Goal: Task Accomplishment & Management: Manage account settings

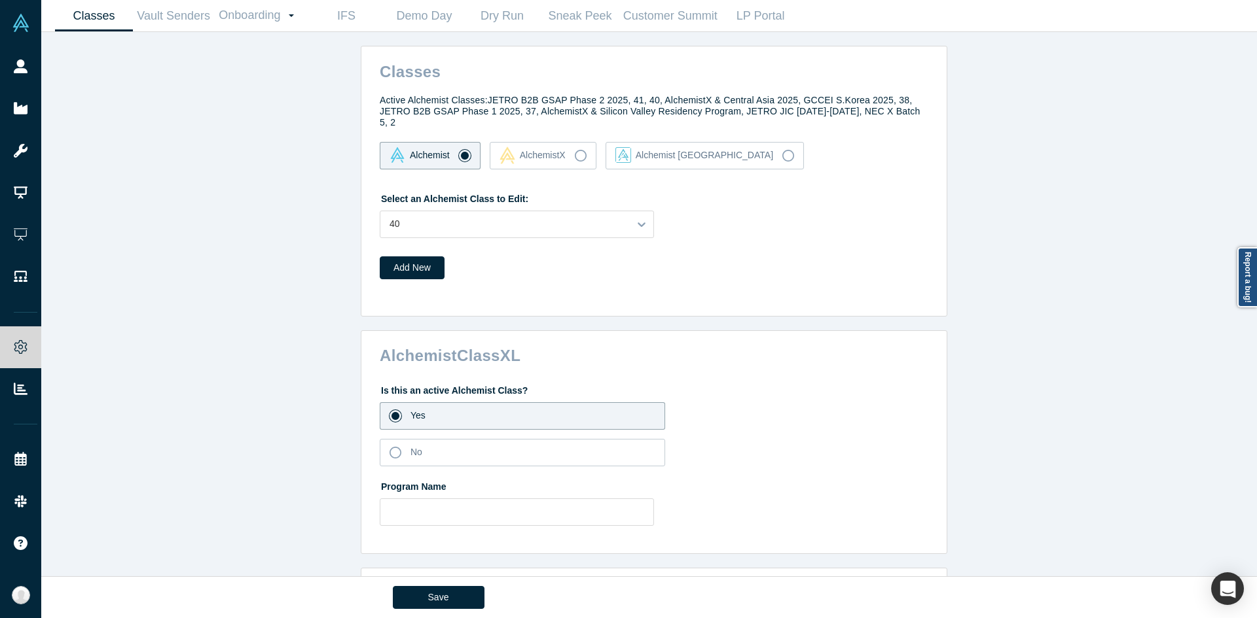
scroll to position [1808, 0]
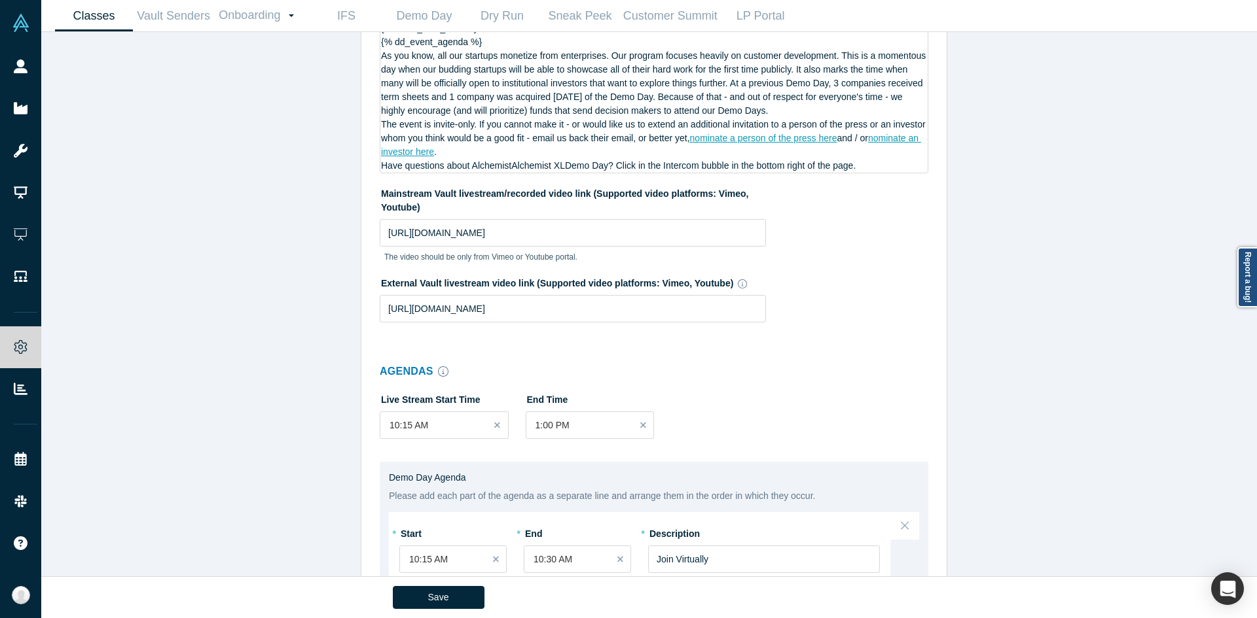
click at [955, 435] on div "Classes Active Alchemist Classes: JETRO B2B GSAP Phase 2 2025, 41, 40, Alchemis…" at bounding box center [653, 309] width 1225 height 554
click at [259, 308] on div "Classes Active Alchemist Classes: JETRO B2B GSAP Phase 2 2025, 41, 40, Alchemis…" at bounding box center [653, 309] width 1225 height 554
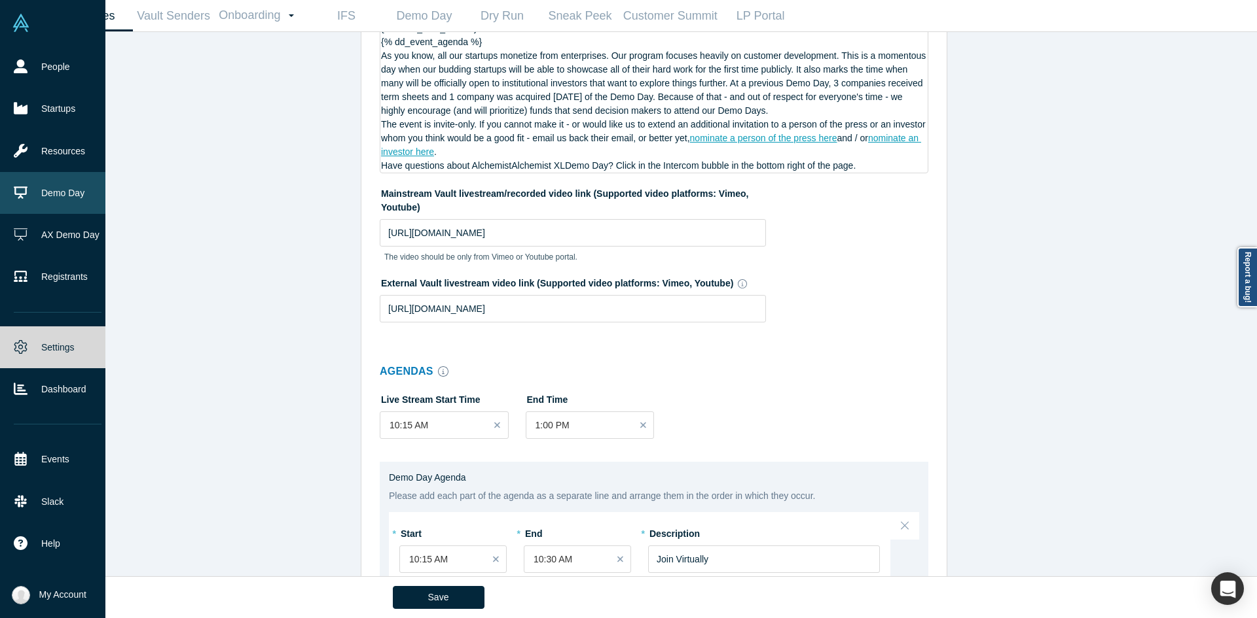
click at [43, 192] on link "Demo Day" at bounding box center [57, 193] width 115 height 42
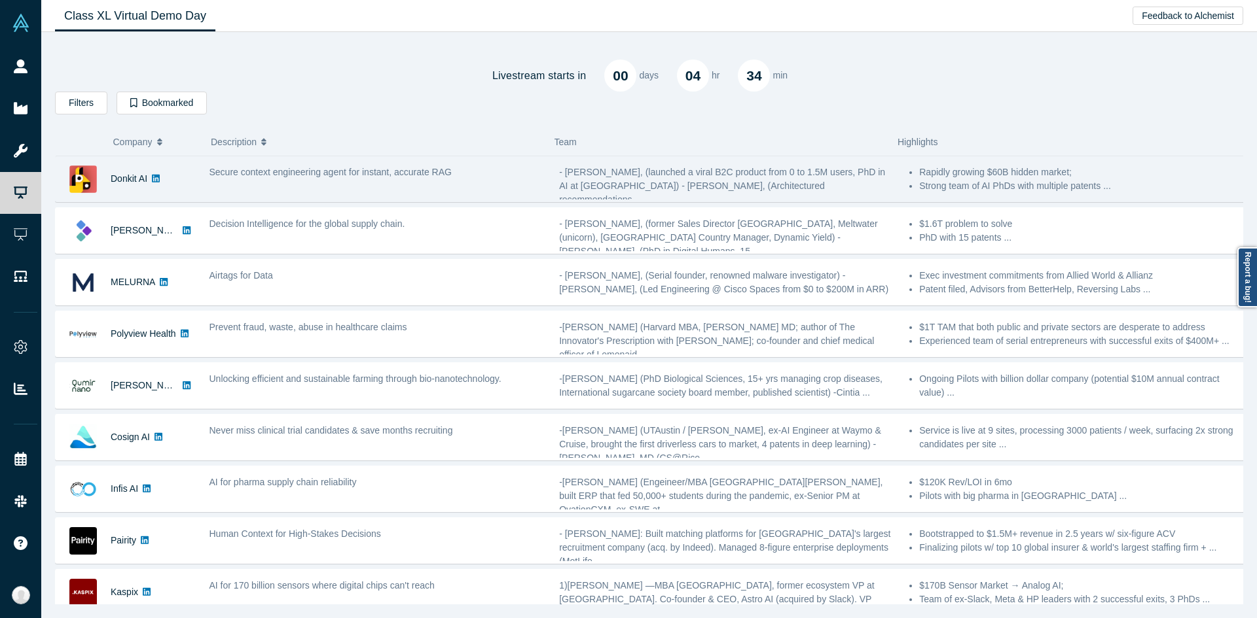
click at [246, 172] on span "Secure context engineering agent for instant, accurate RAG" at bounding box center [330, 172] width 242 height 10
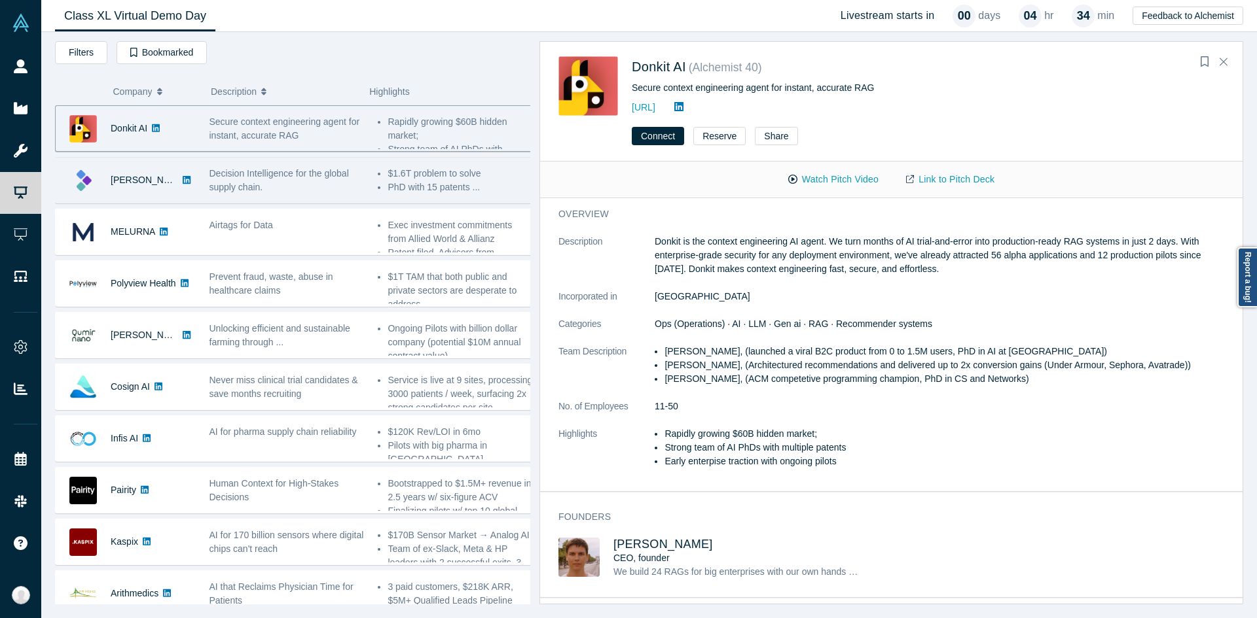
click at [335, 170] on span "Decision Intelligence for the global supply chain." at bounding box center [278, 180] width 139 height 24
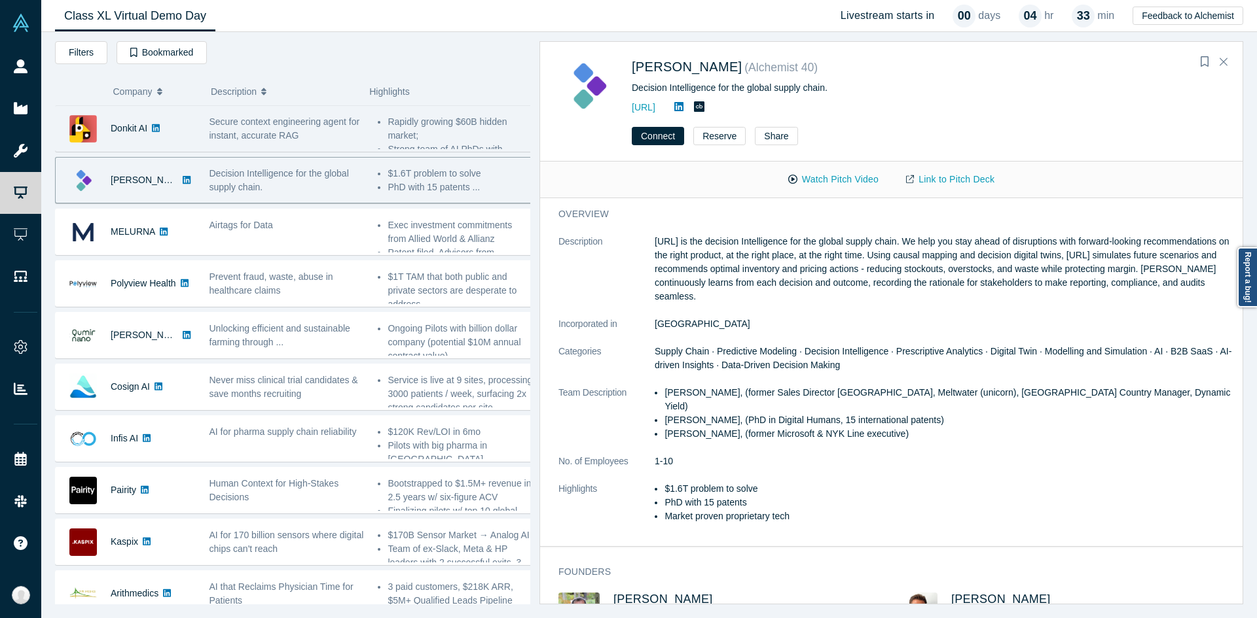
click at [363, 128] on div "Secure context engineering agent for instant, accurate RAG" at bounding box center [286, 128] width 169 height 41
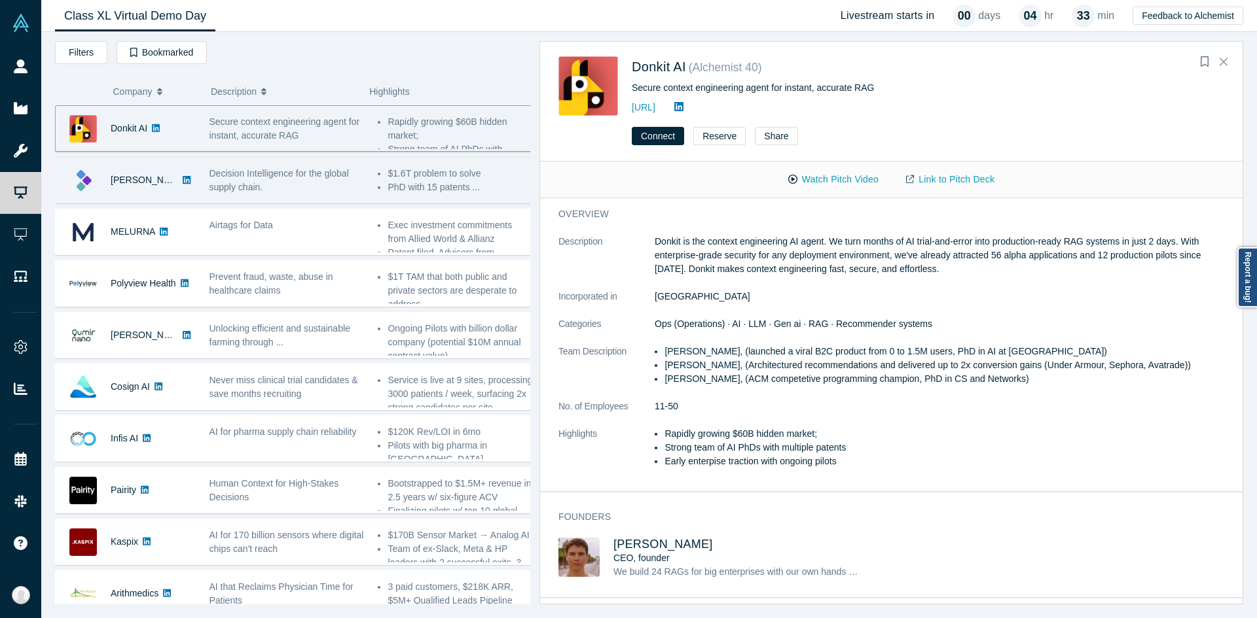
click at [340, 179] on span "Decision Intelligence for the global supply chain." at bounding box center [278, 180] width 139 height 24
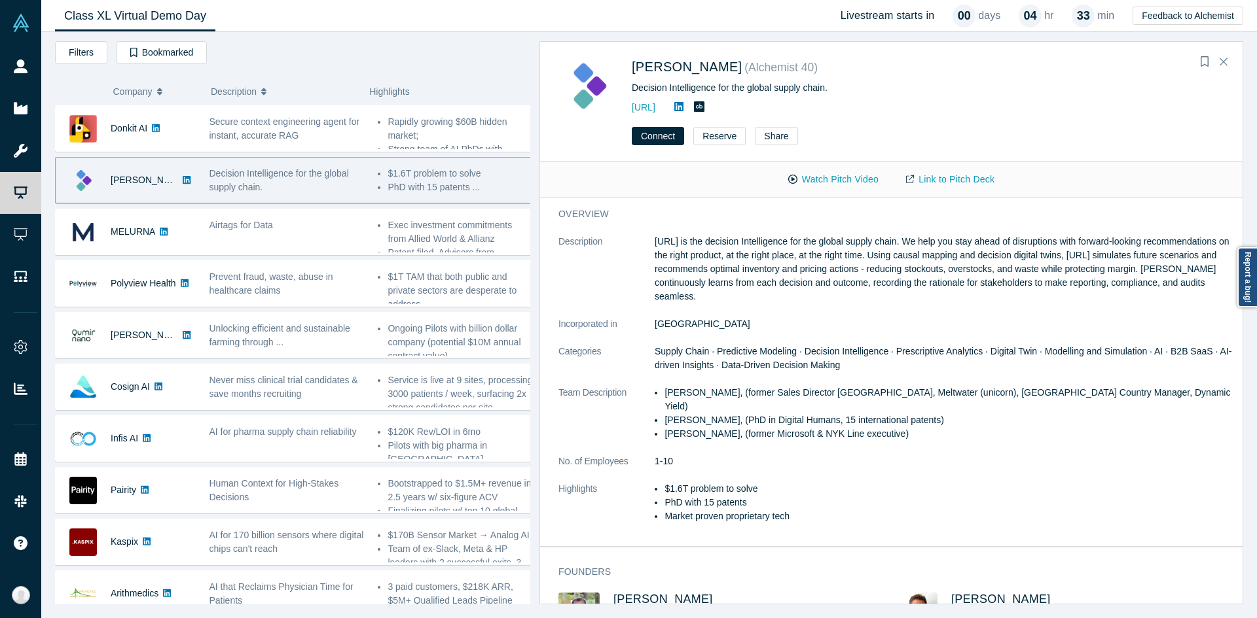
click at [336, 139] on div "Secure context engineering agent for instant, accurate RAG" at bounding box center [286, 128] width 155 height 27
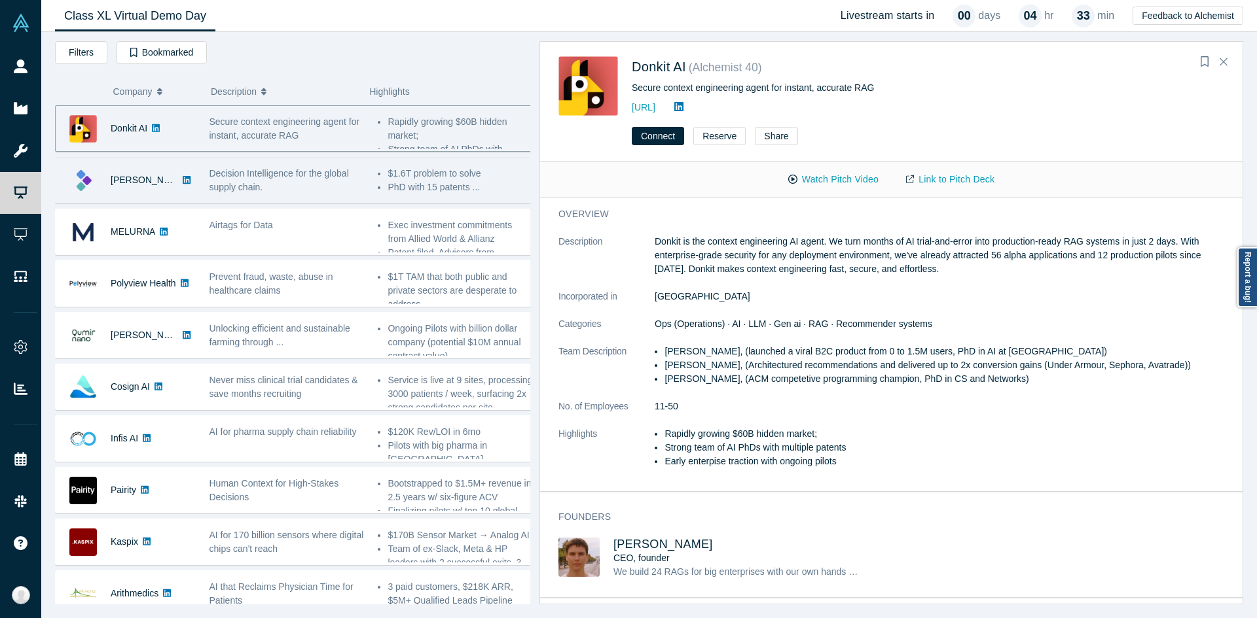
click at [317, 173] on span "Decision Intelligence for the global supply chain." at bounding box center [278, 180] width 139 height 24
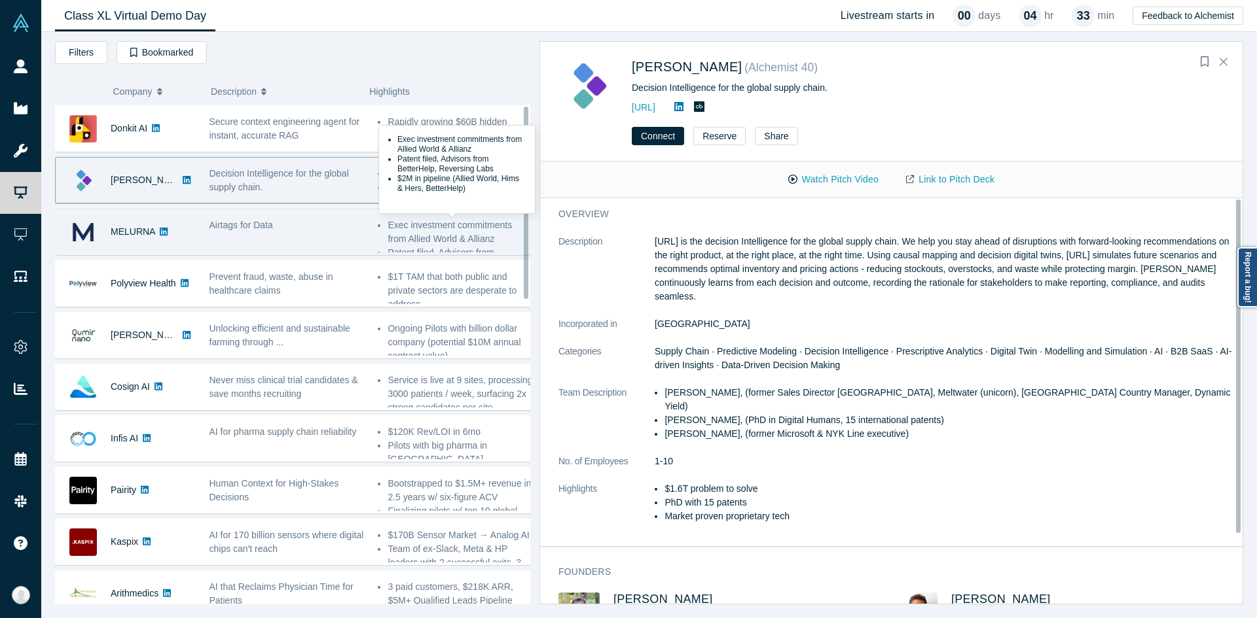
click at [380, 228] on ul "Exec investment commitments from Allied World & Allianz Patent filed, Advisors …" at bounding box center [455, 246] width 155 height 55
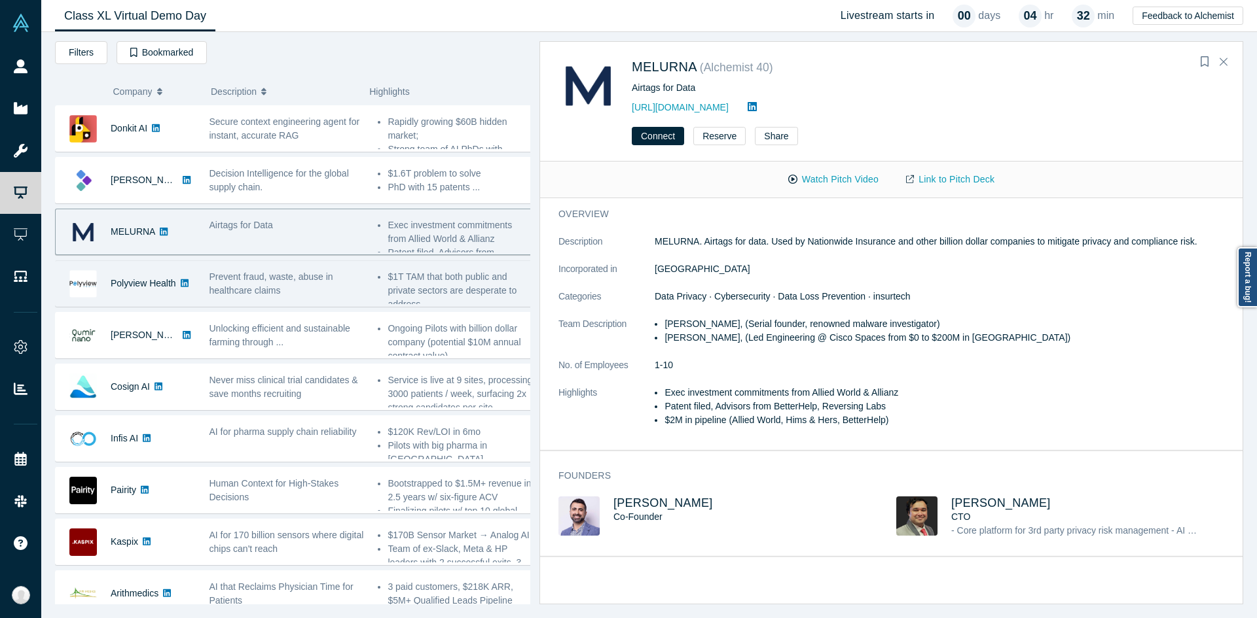
click at [344, 279] on div "Prevent fraud, waste, abuse in healthcare claims" at bounding box center [286, 283] width 155 height 27
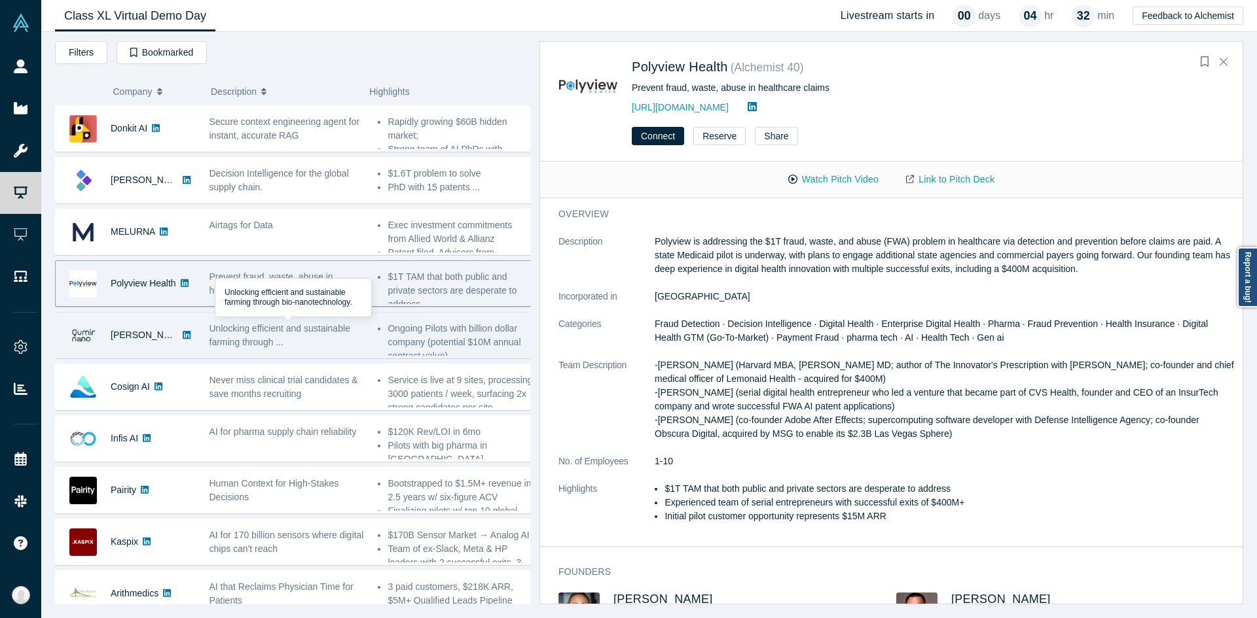
click at [280, 324] on span "Unlocking efficient and sustainable farming through ..." at bounding box center [279, 335] width 141 height 24
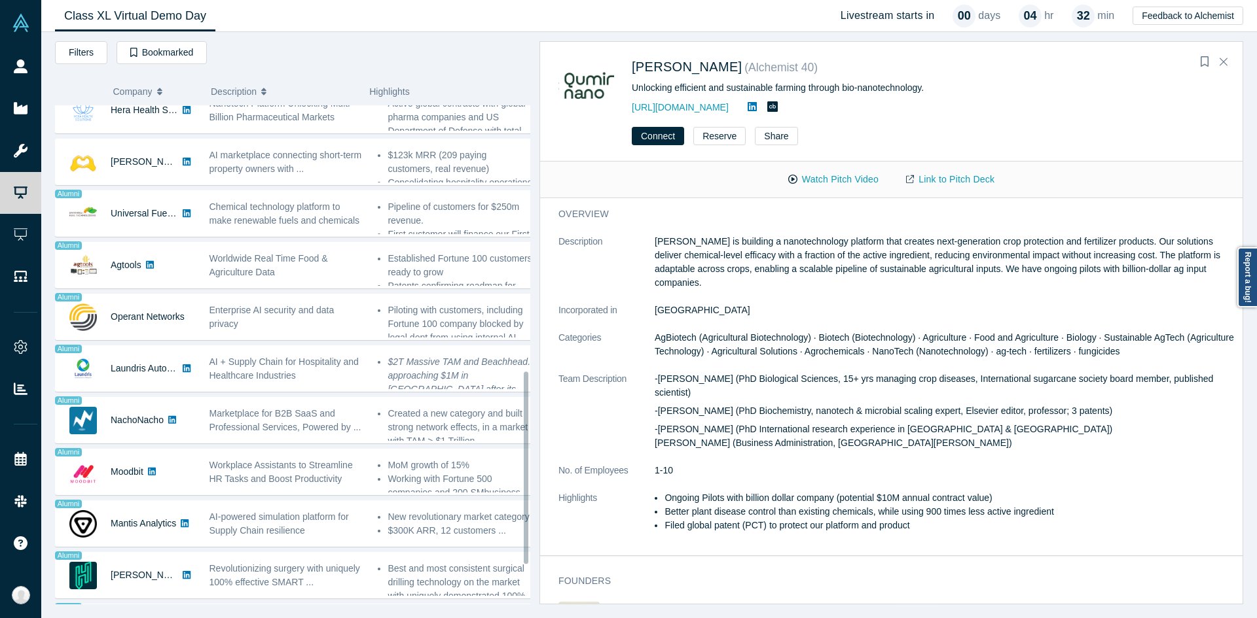
scroll to position [691, 0]
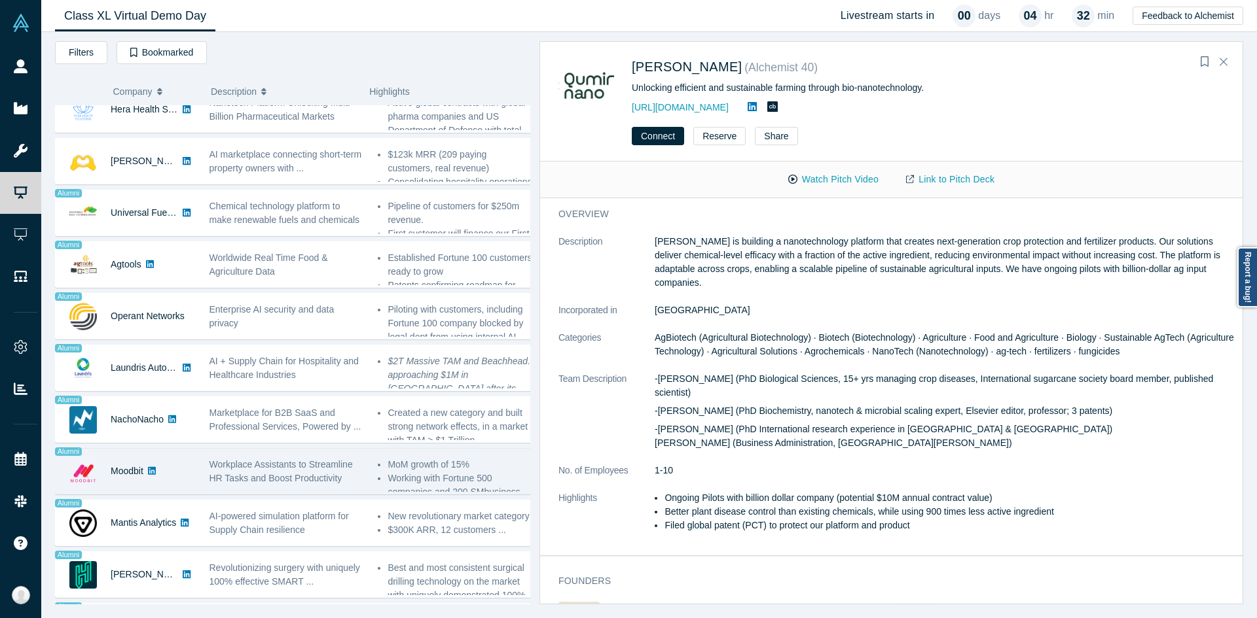
click at [295, 482] on span "Workplace Assistants to Streamline HR Tasks and Boost Productivity" at bounding box center [280, 471] width 143 height 24
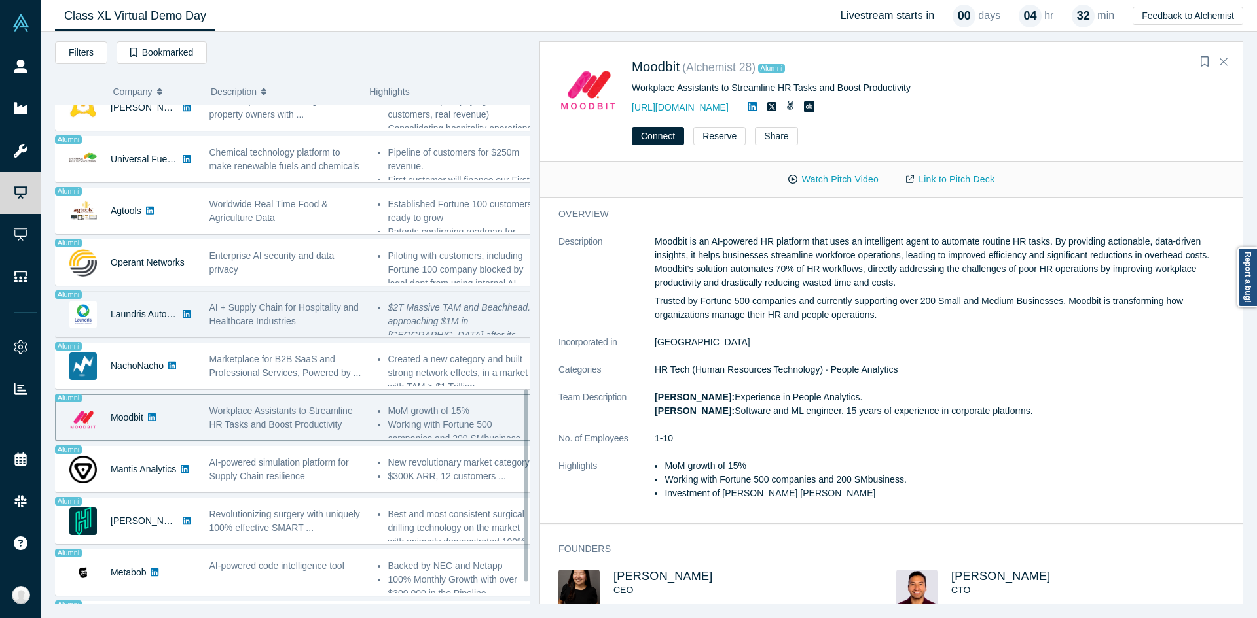
scroll to position [757, 0]
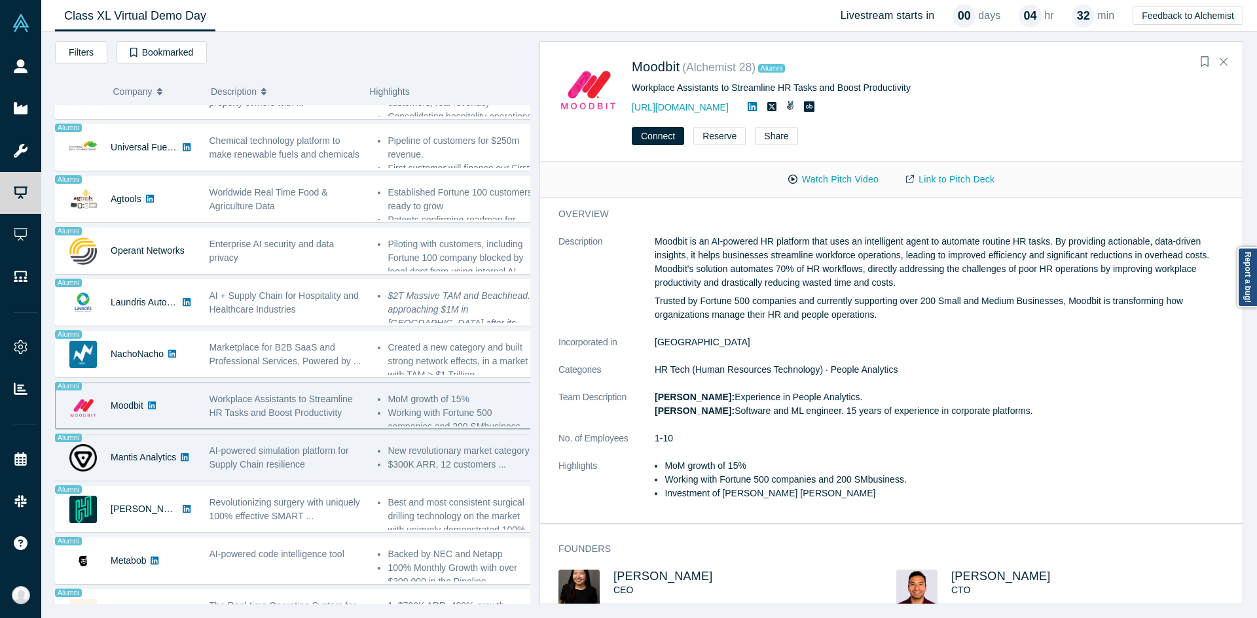
click at [283, 461] on span "AI-powered simulation platform for Supply Chain resilience" at bounding box center [278, 458] width 139 height 24
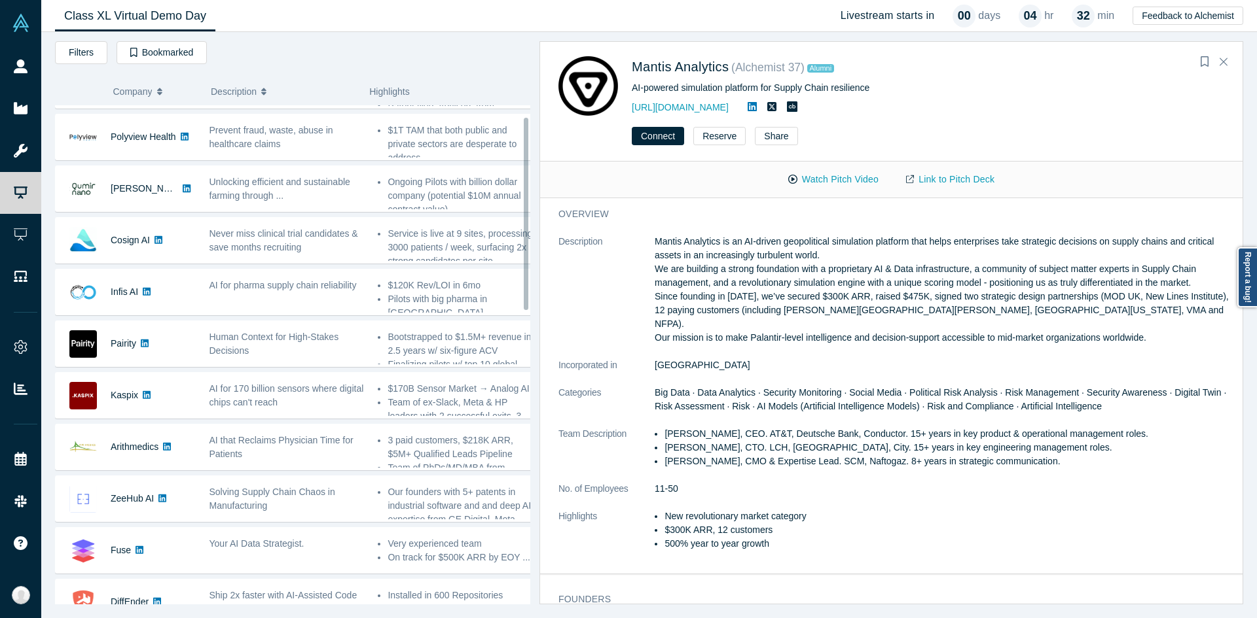
scroll to position [0, 0]
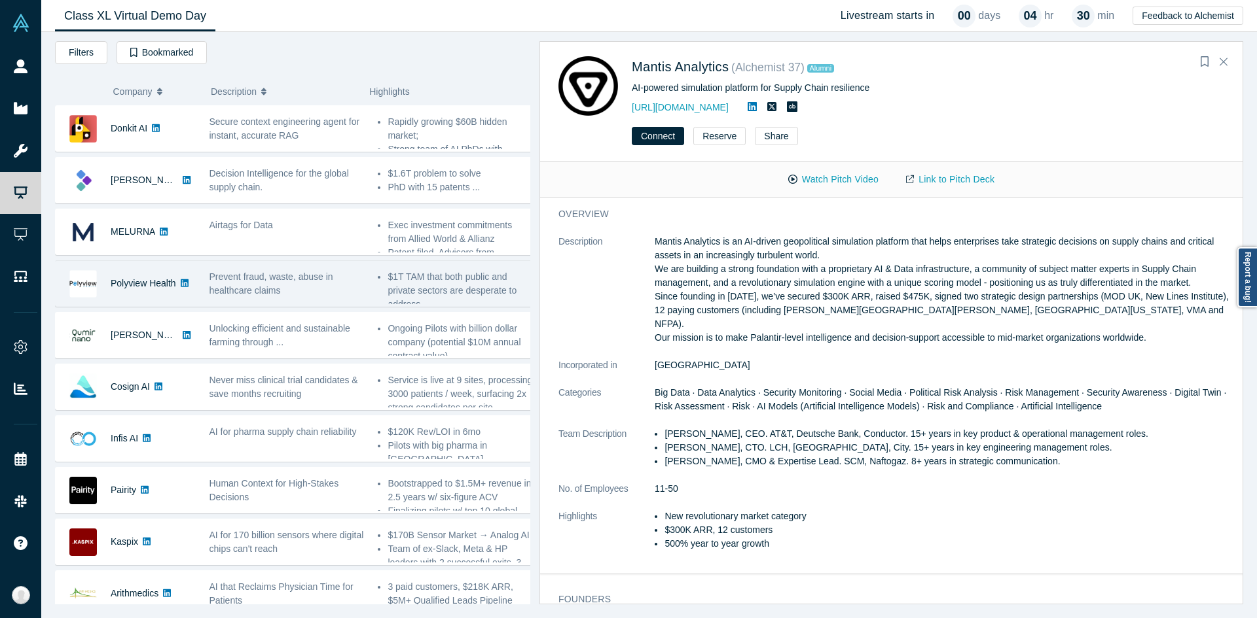
click at [300, 294] on div "Prevent fraud, waste, abuse in healthcare claims" at bounding box center [286, 283] width 155 height 27
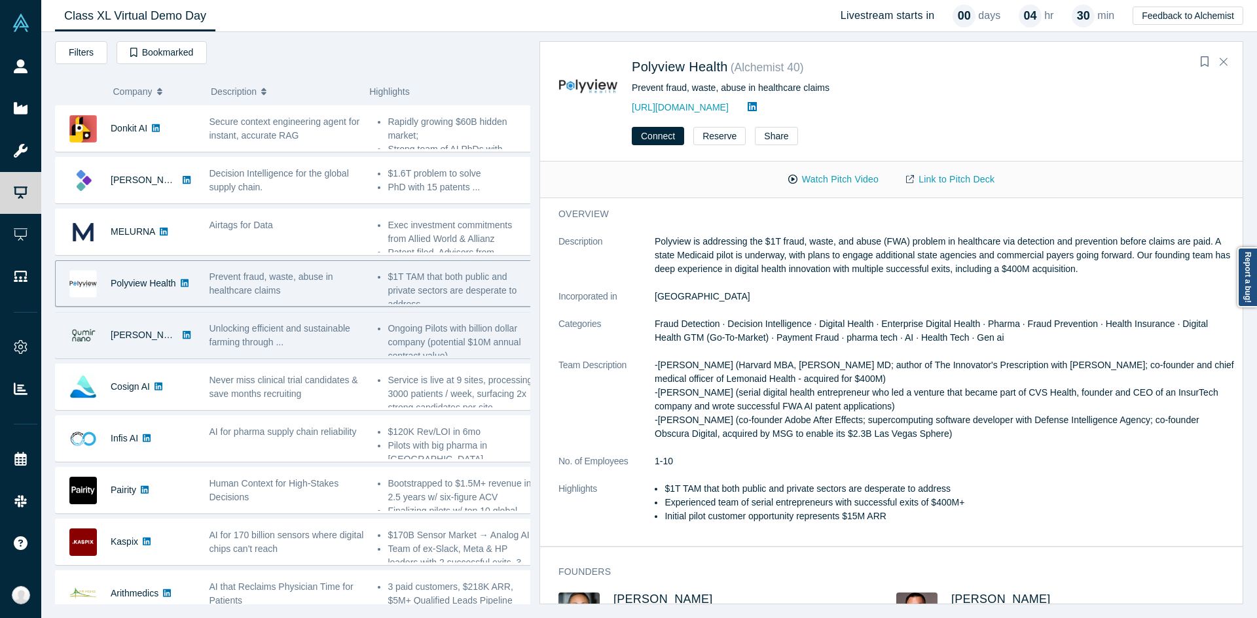
click at [269, 318] on div "Unlocking efficient and sustainable farming through ..." at bounding box center [286, 335] width 169 height 41
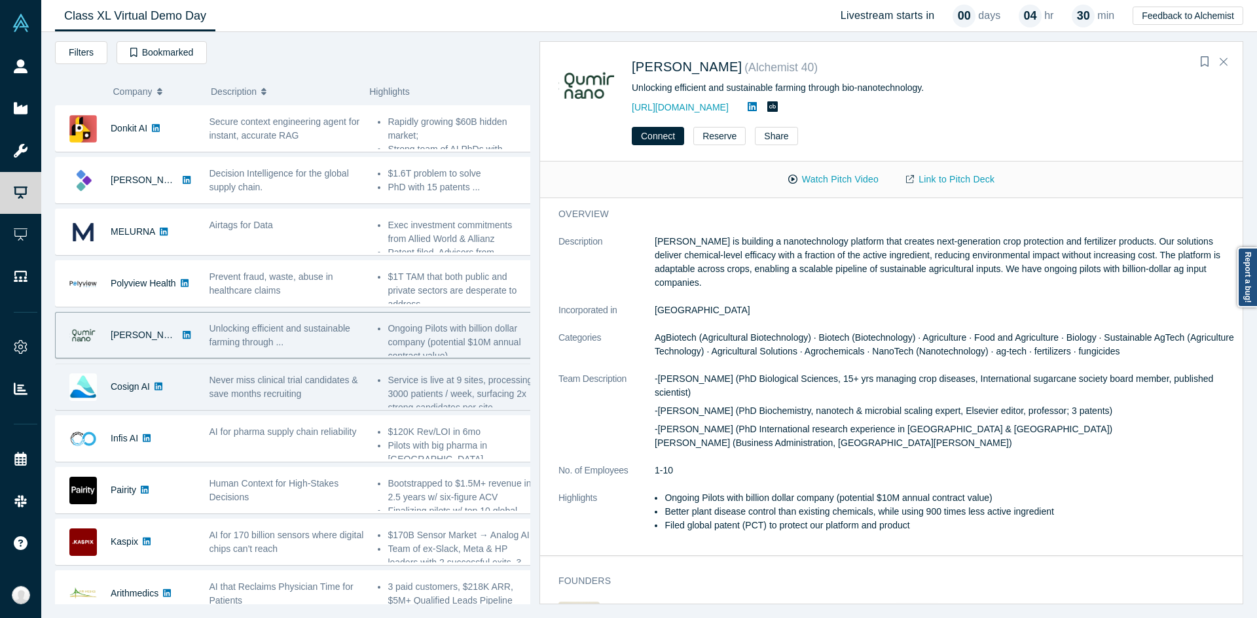
click at [306, 399] on div "Never miss clinical trial candidates & save months recruiting" at bounding box center [286, 387] width 155 height 27
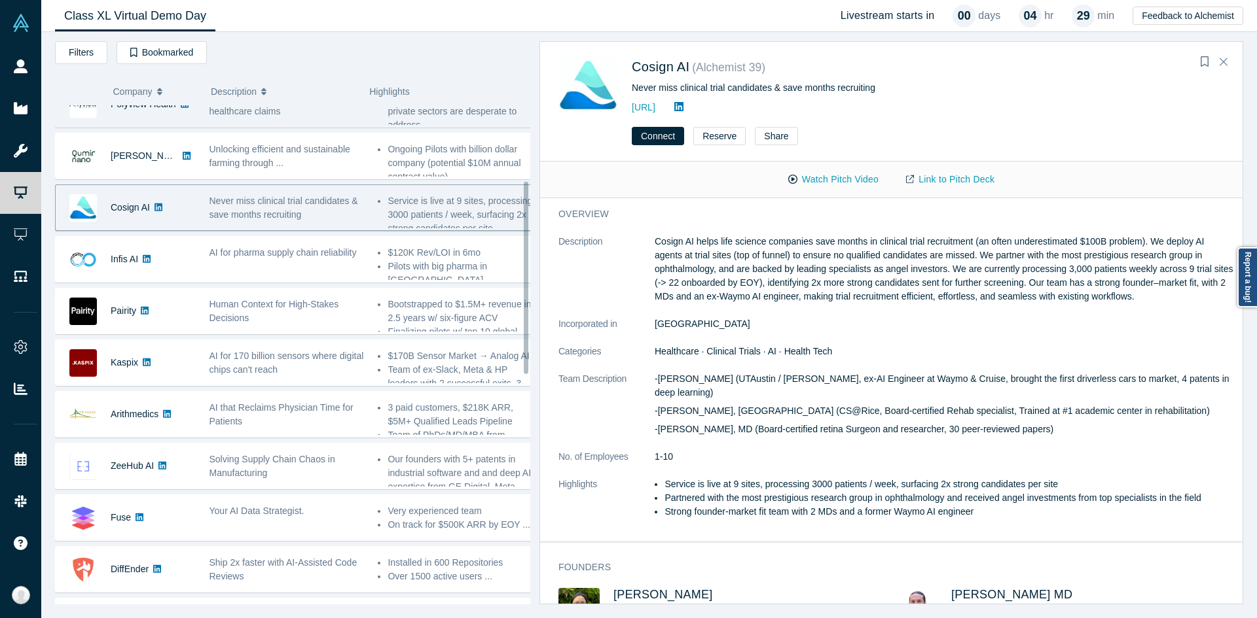
scroll to position [204, 0]
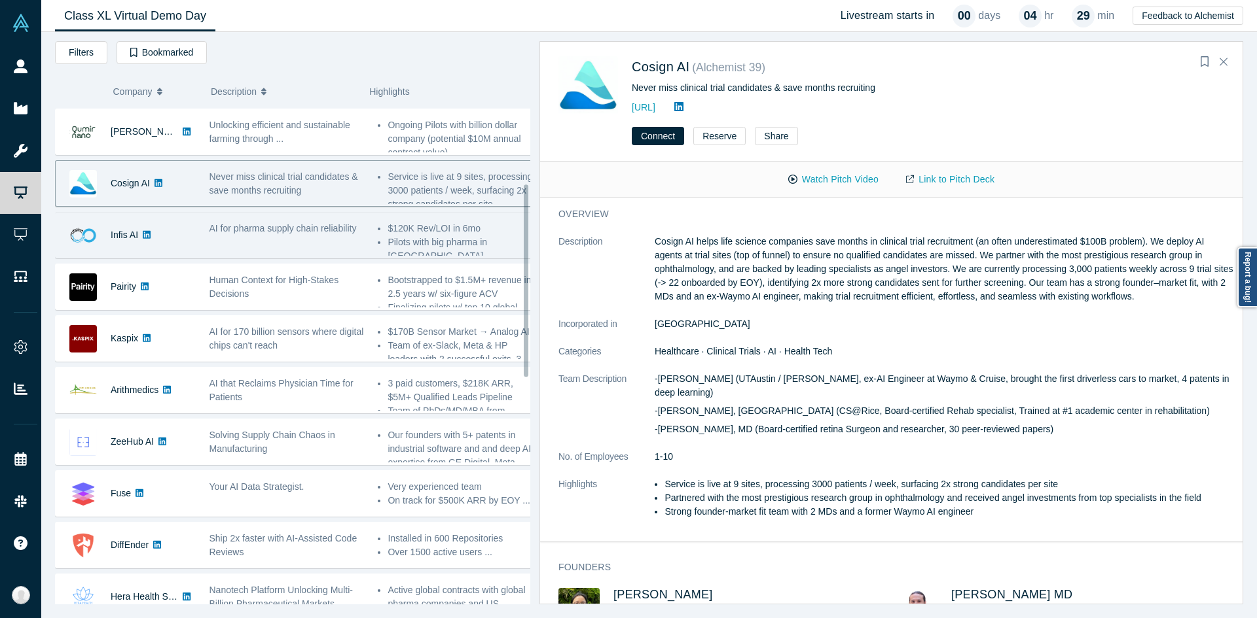
click at [303, 240] on div "AI for pharma supply chain reliability" at bounding box center [286, 235] width 169 height 41
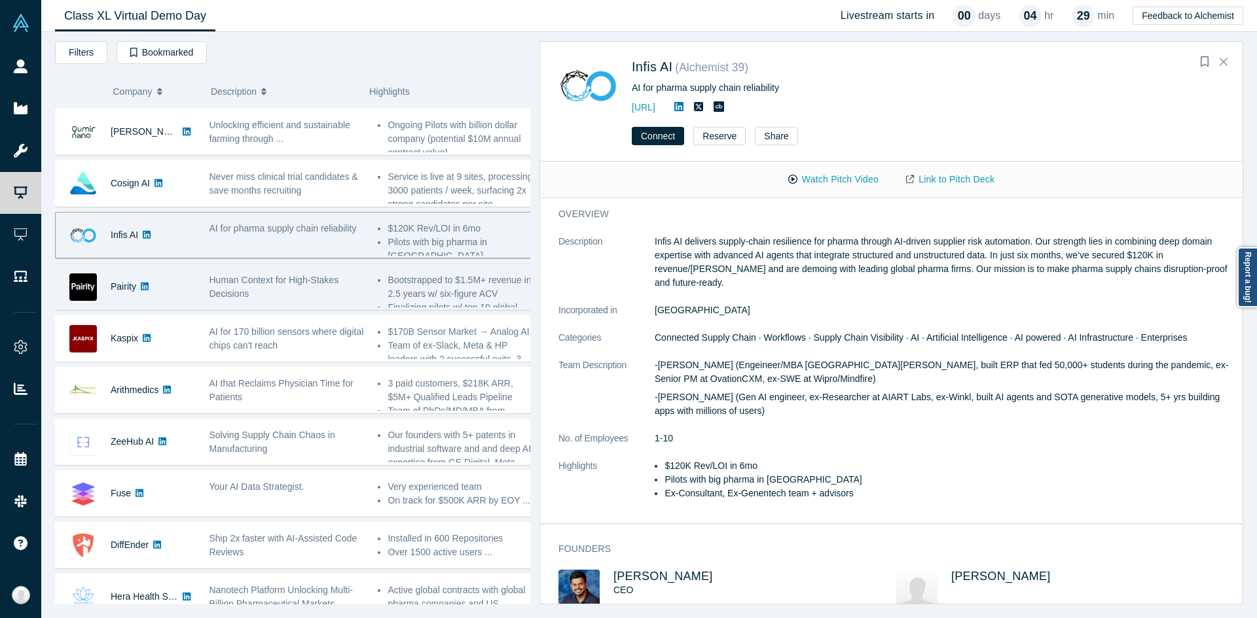
click at [259, 291] on div "Human Context for High-Stakes Decisions" at bounding box center [286, 287] width 155 height 27
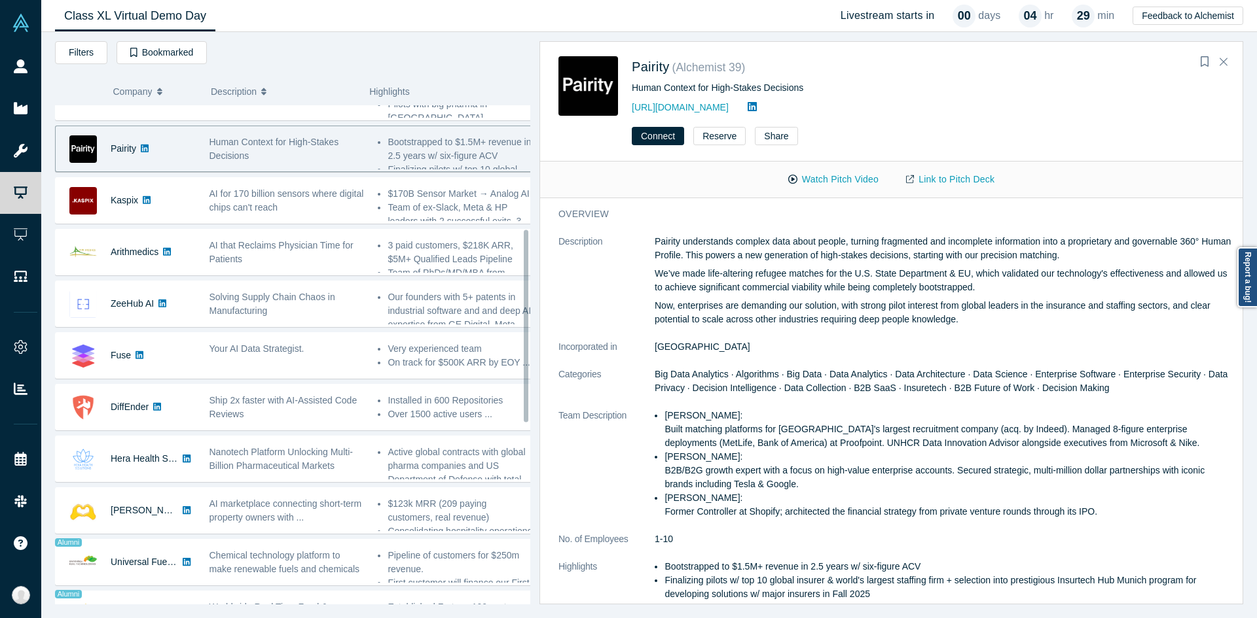
scroll to position [344, 0]
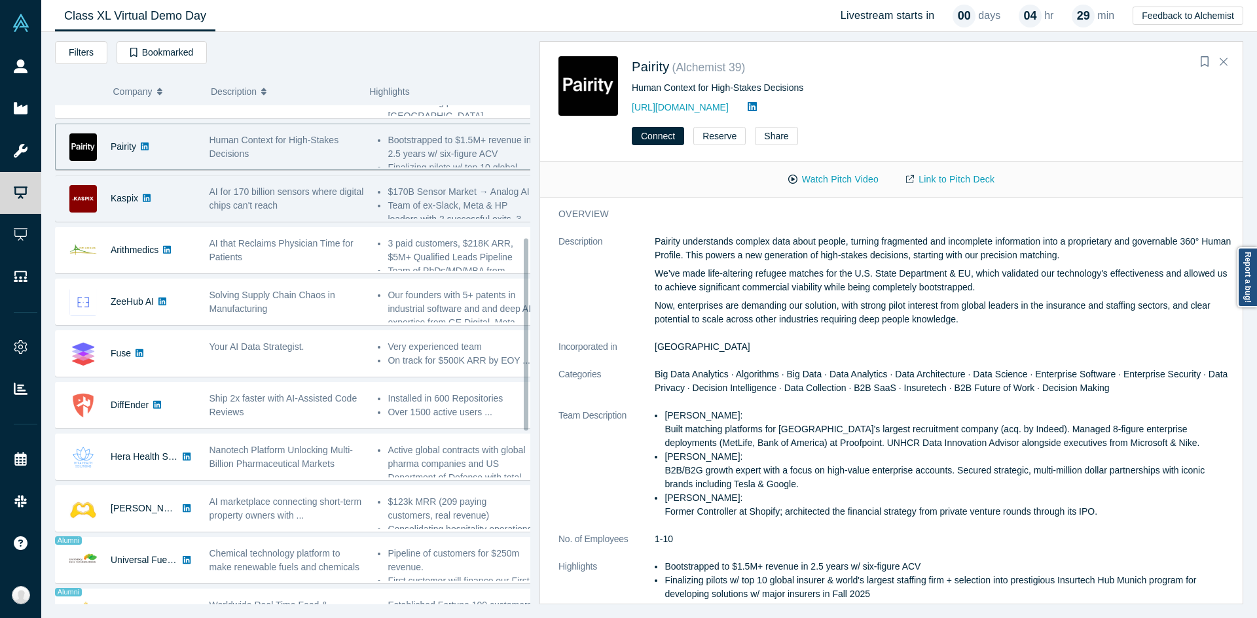
click at [329, 209] on div "AI for 170 billion sensors where digital chips can't reach" at bounding box center [286, 198] width 155 height 27
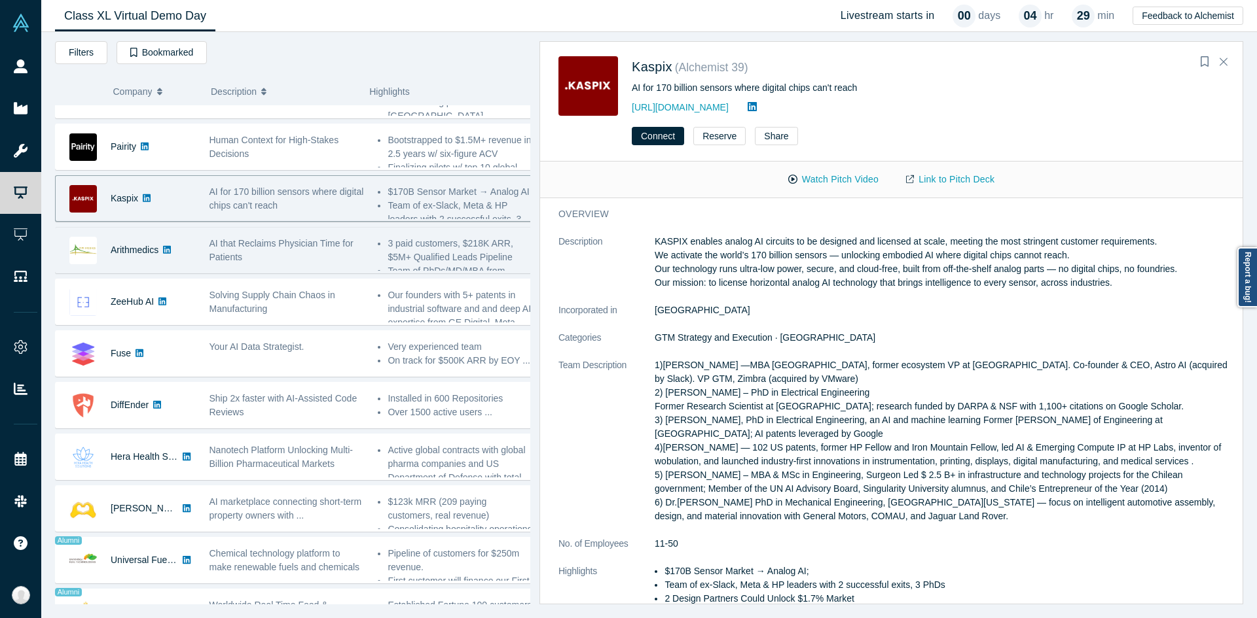
click at [319, 253] on div "AI that Reclaims Physician Time for Patients" at bounding box center [286, 250] width 155 height 27
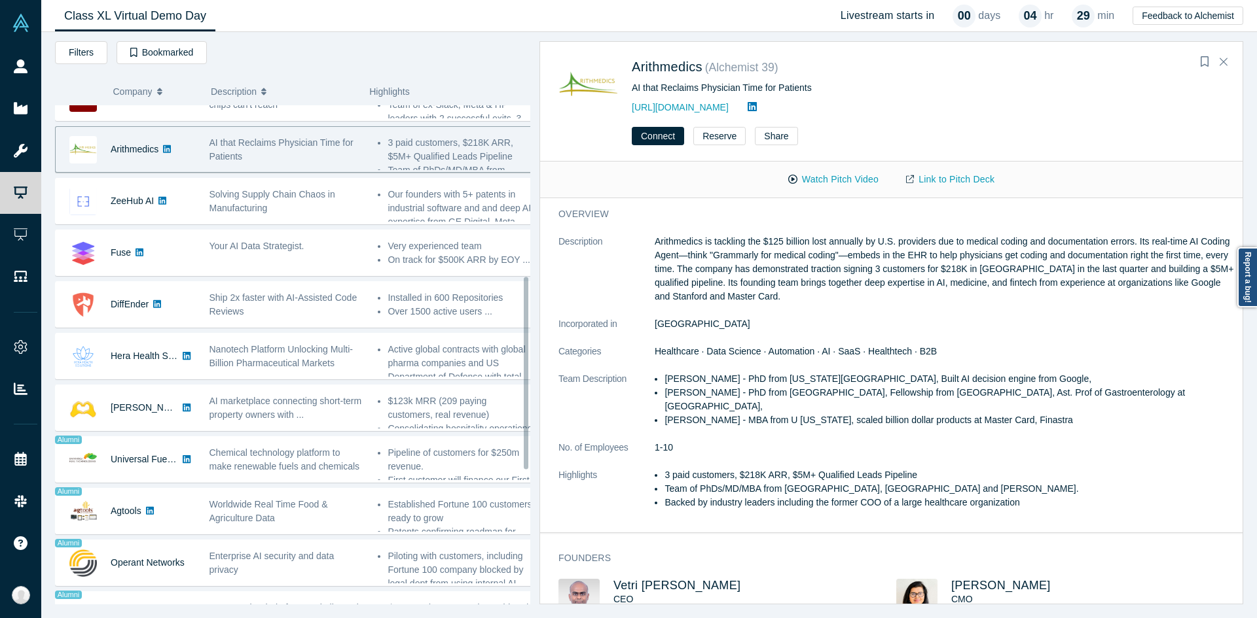
scroll to position [445, 0]
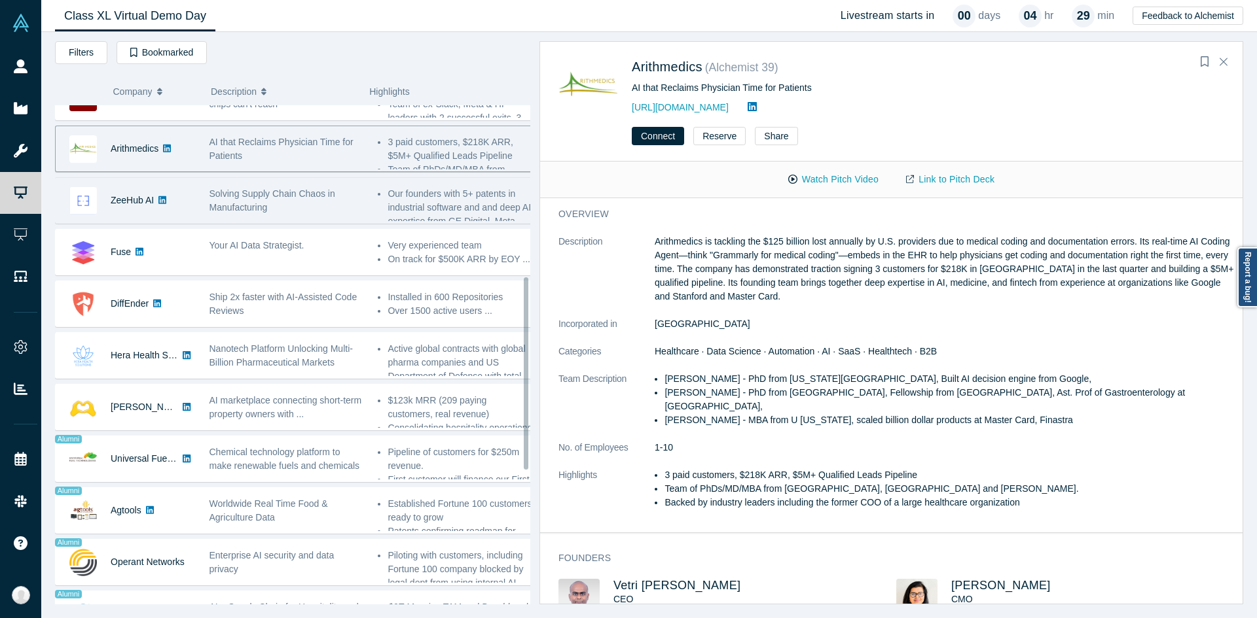
click at [322, 219] on div "Solving Supply Chain Chaos in Manufacturing" at bounding box center [286, 200] width 169 height 41
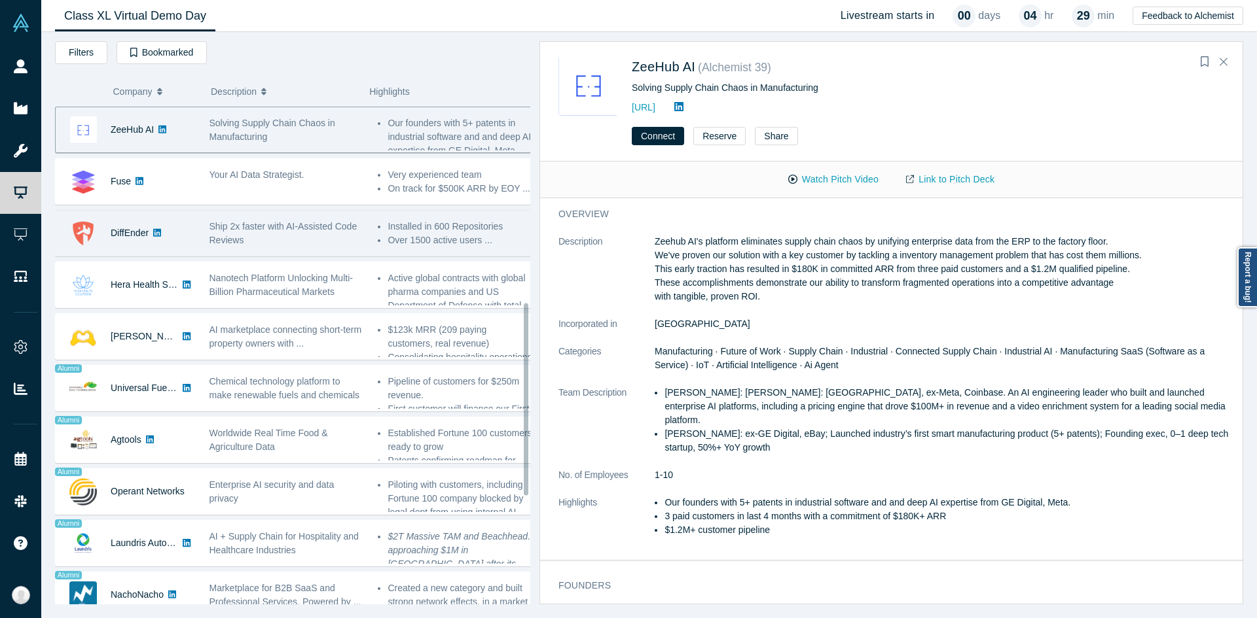
scroll to position [518, 0]
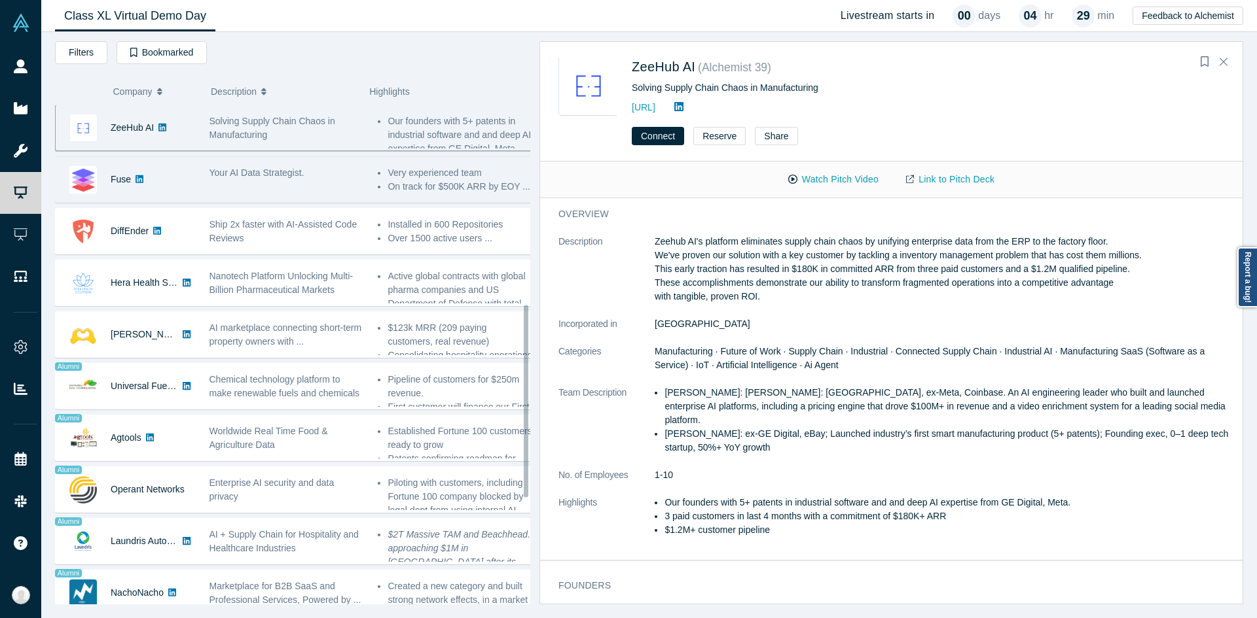
click at [291, 188] on div "Your AI Data Strategist." at bounding box center [286, 179] width 169 height 41
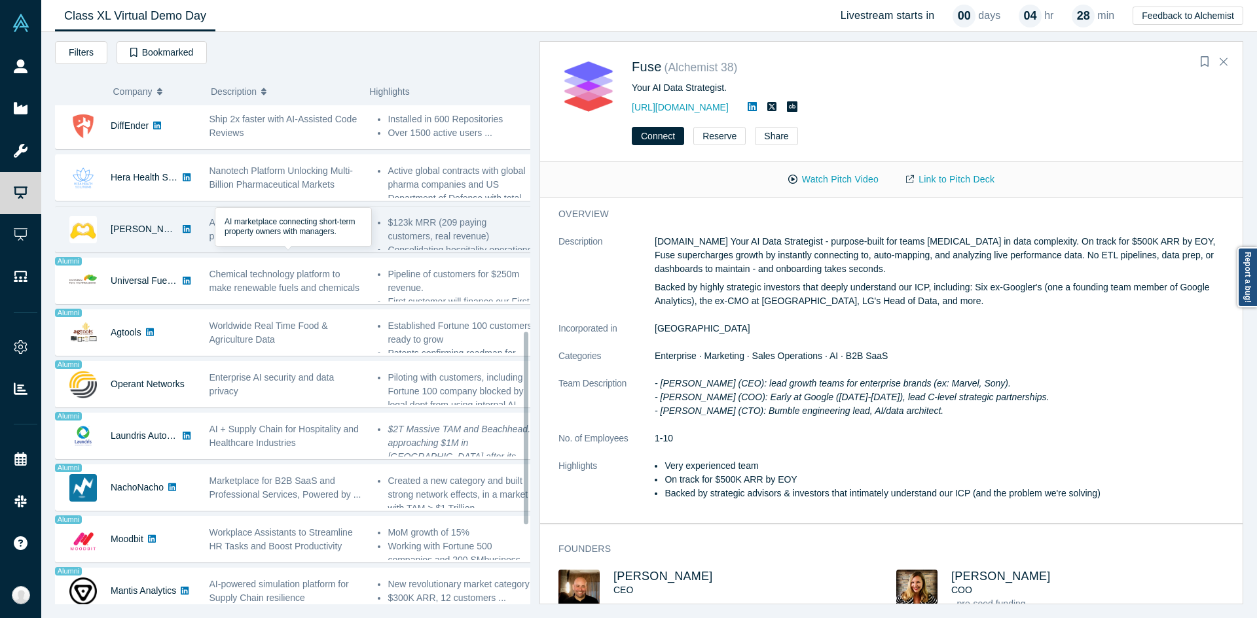
scroll to position [587, 0]
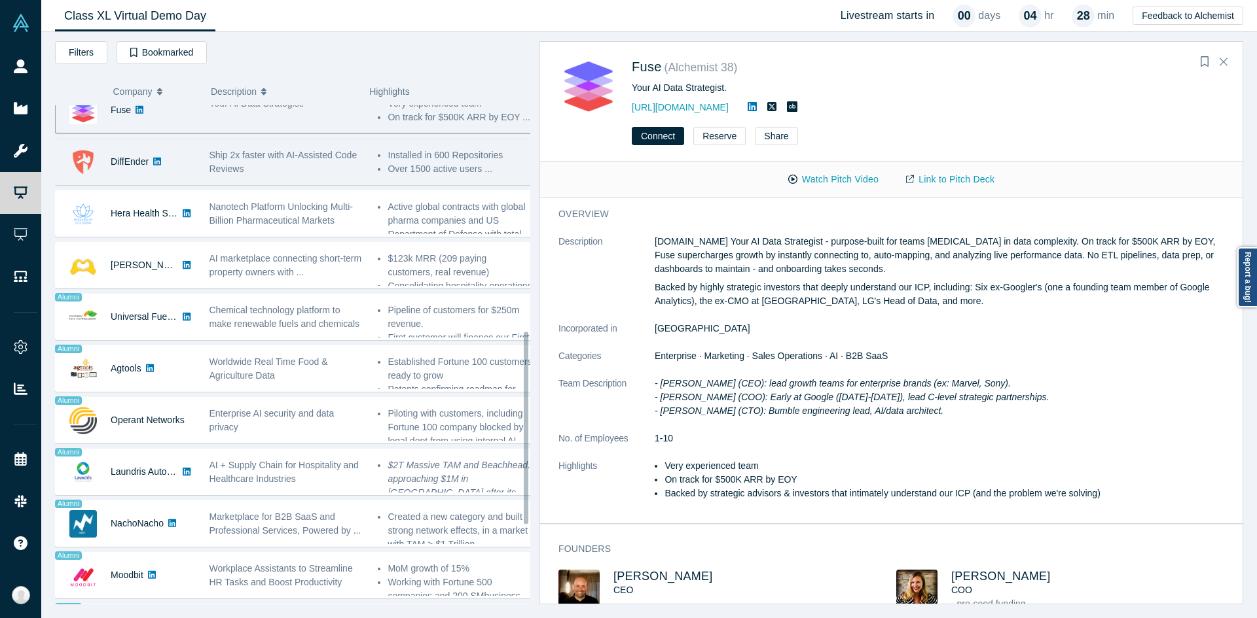
click at [297, 180] on div "Ship 2x faster with AI-Assisted Code Reviews" at bounding box center [286, 161] width 169 height 41
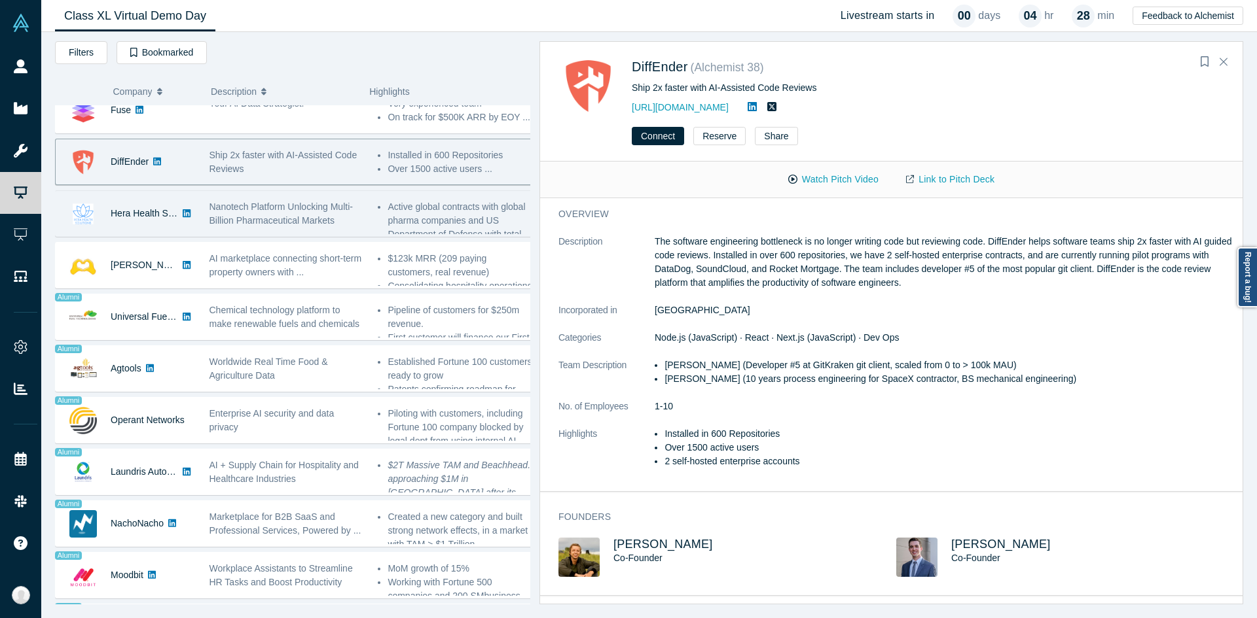
click at [317, 223] on span "Nanotech Platform Unlocking Multi-Billion Pharmaceutical Markets" at bounding box center [280, 214] width 143 height 24
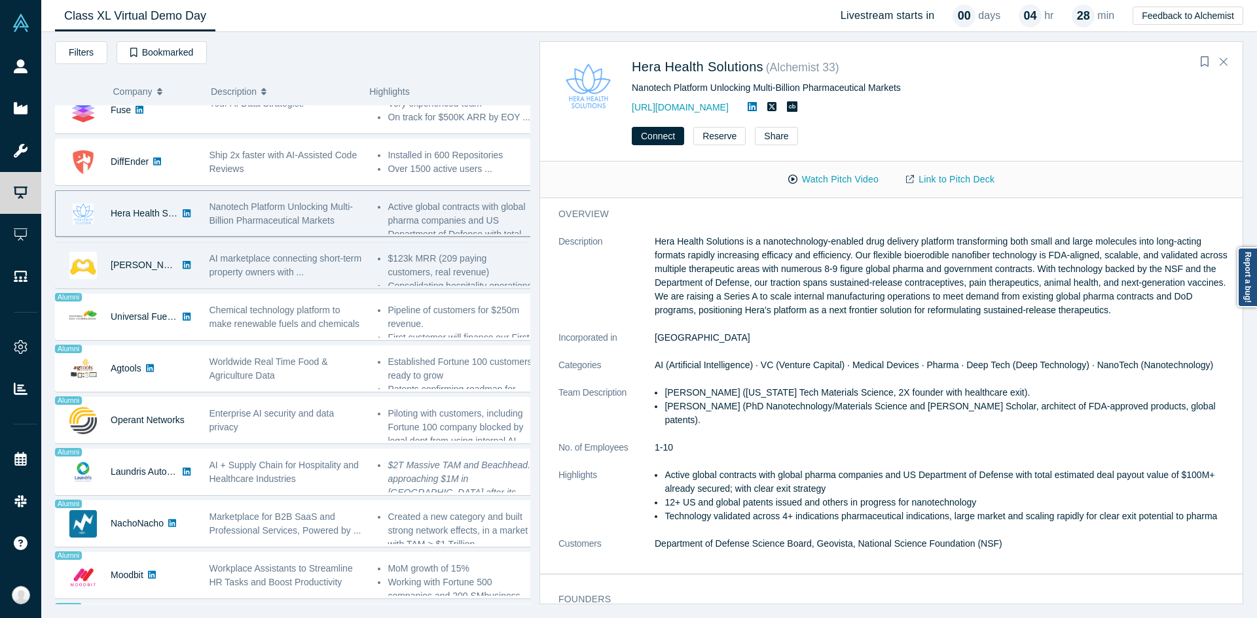
click at [312, 251] on div "AI marketplace connecting short-term property owners with ..." at bounding box center [286, 265] width 169 height 41
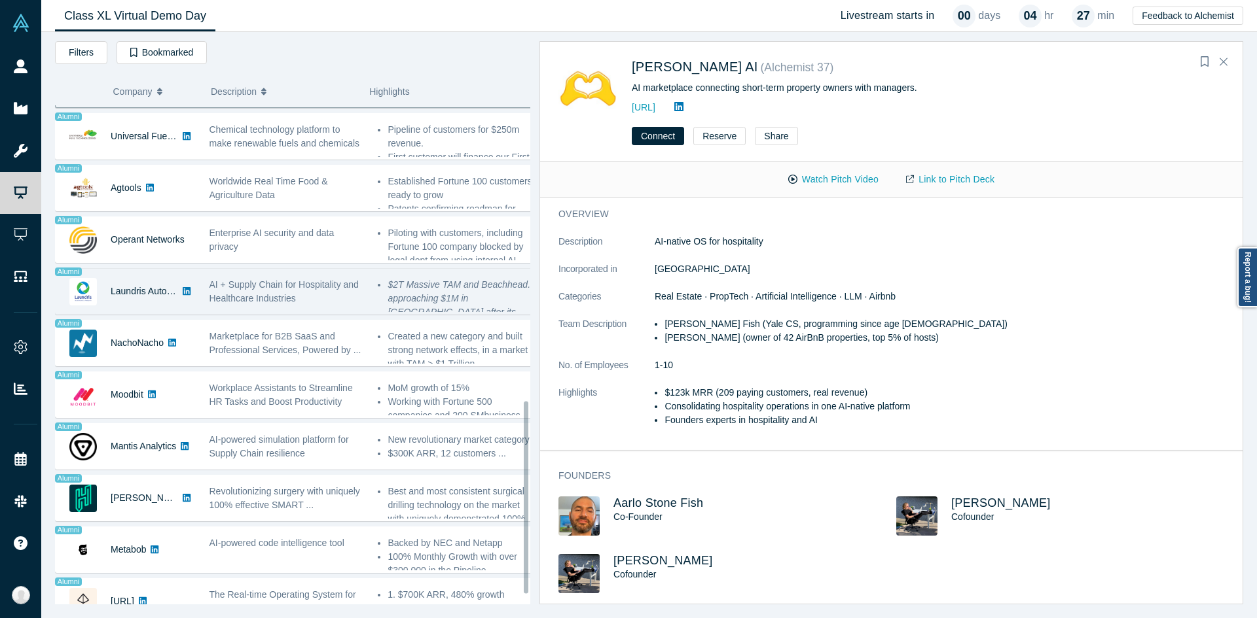
scroll to position [768, 0]
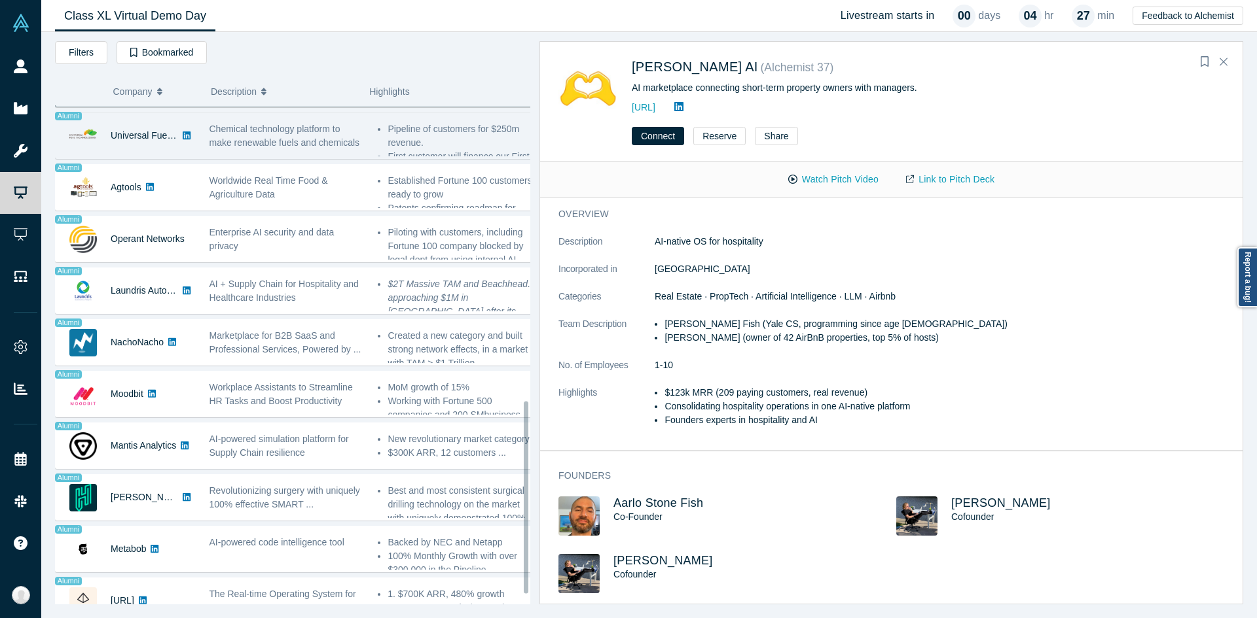
click at [274, 150] on div "Chemical technology platform to make renewable fuels and chemicals" at bounding box center [286, 135] width 169 height 41
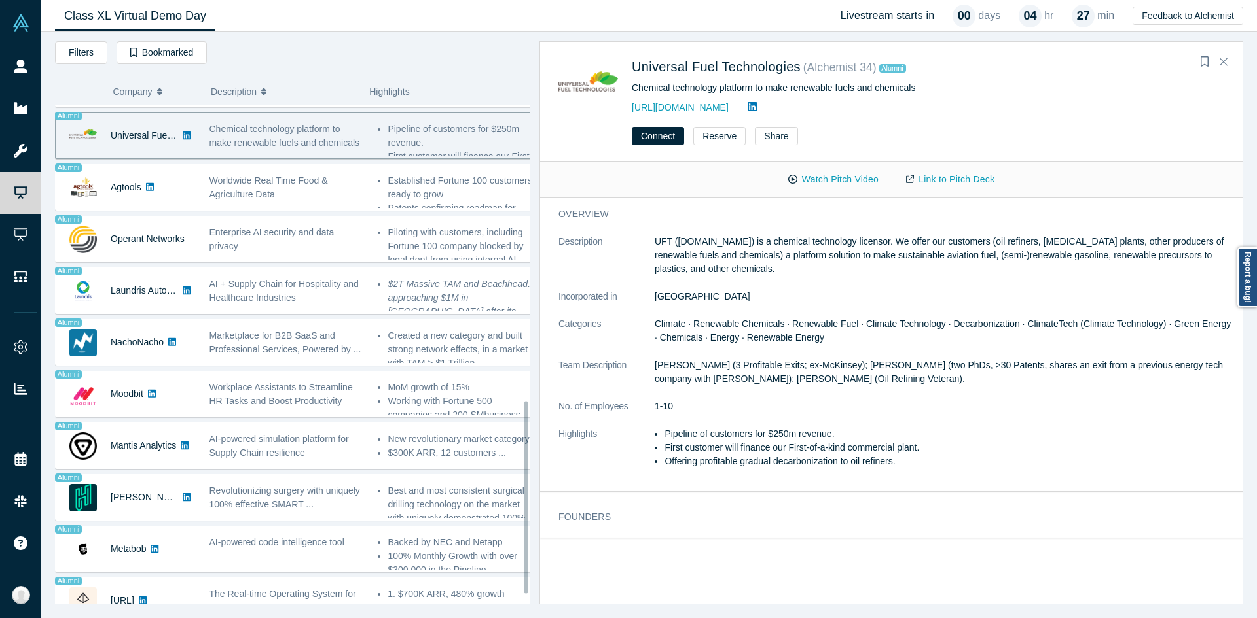
scroll to position [0, 0]
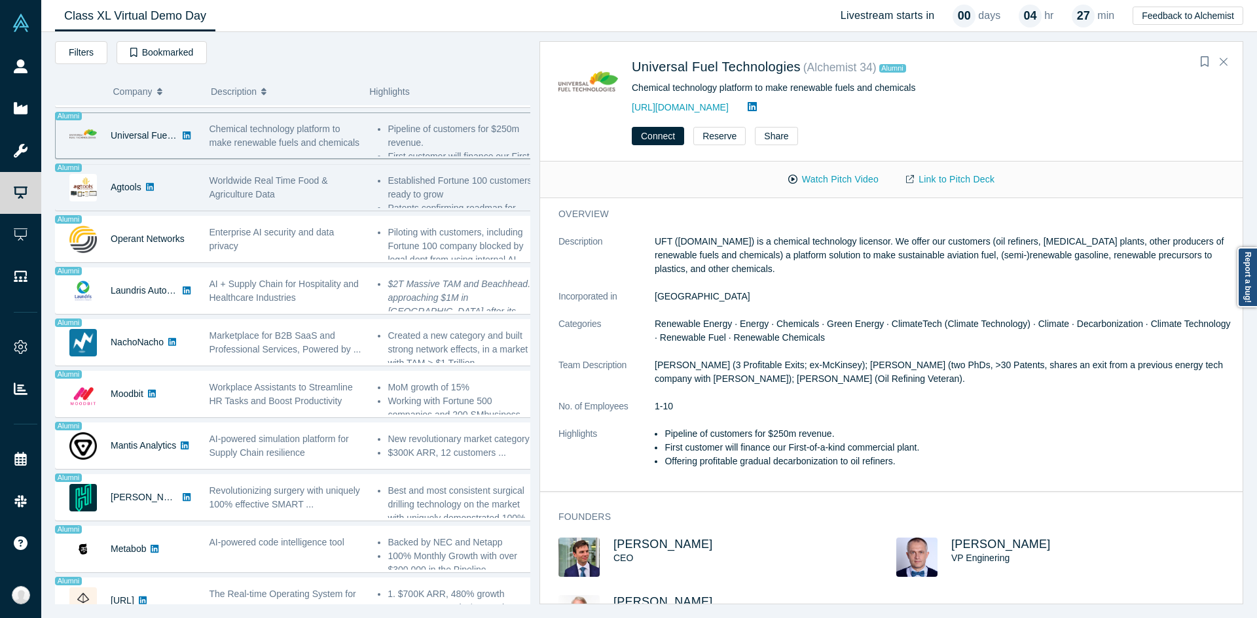
click at [338, 175] on div "Worldwide Real Time Food & Agriculture Data" at bounding box center [286, 187] width 155 height 27
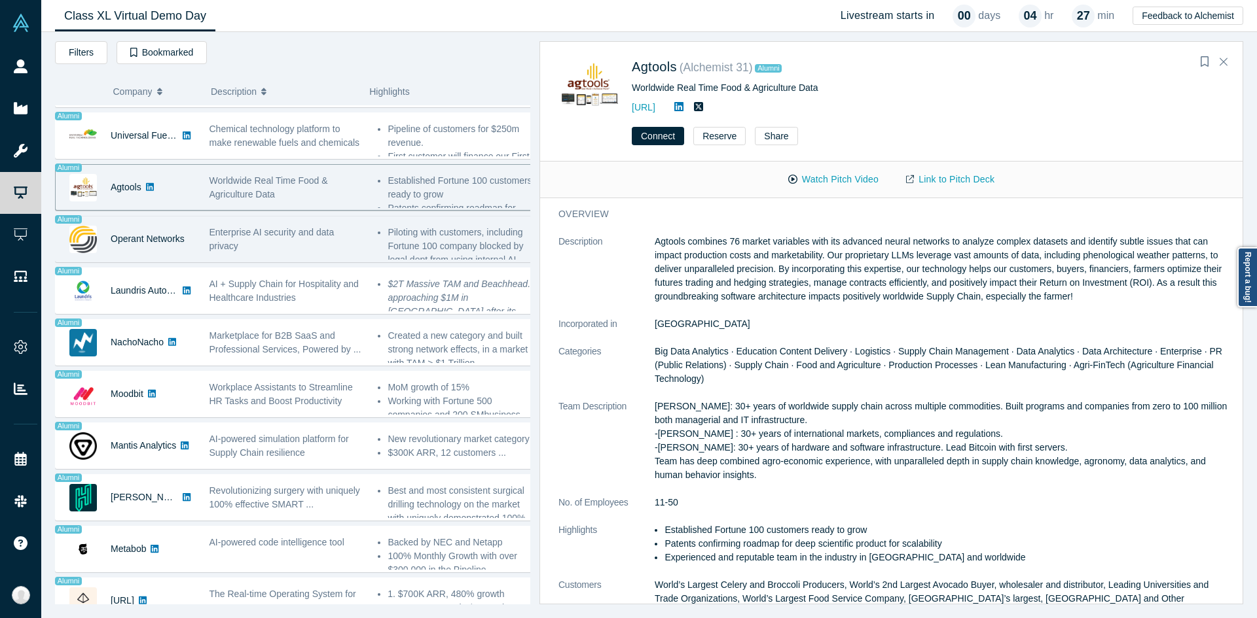
click at [309, 221] on div "Enterprise AI security and data privacy" at bounding box center [286, 239] width 169 height 41
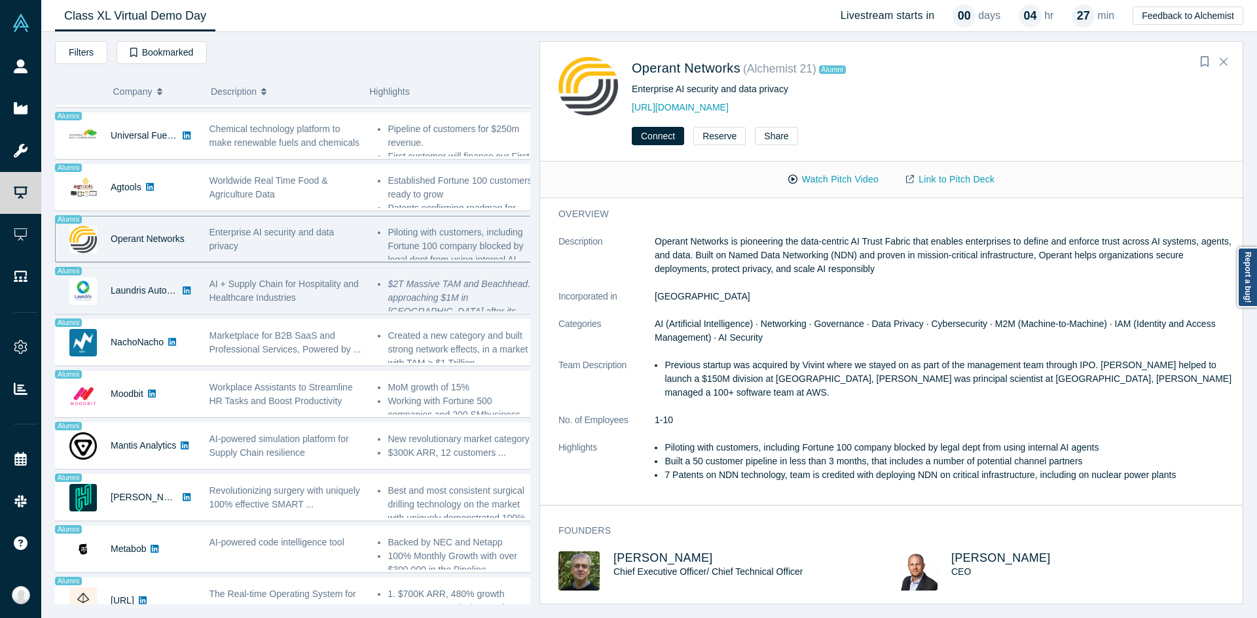
click at [240, 289] on span "AI + Supply Chain for Hospitality and Healthcare Industries" at bounding box center [283, 291] width 149 height 24
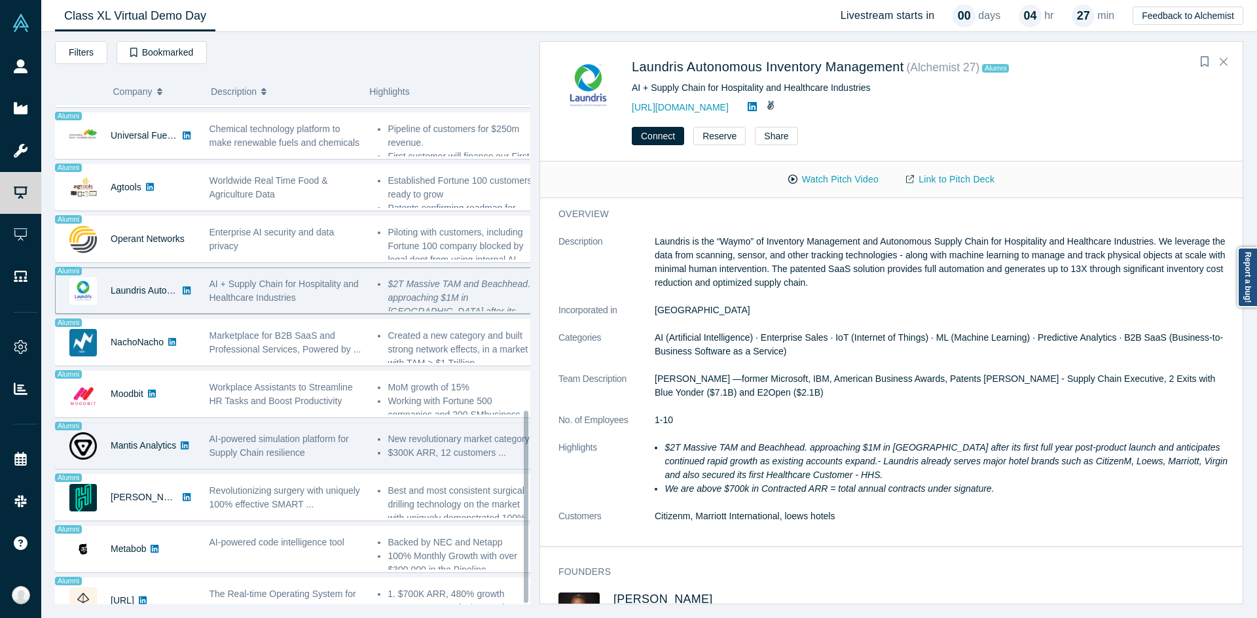
scroll to position [793, 0]
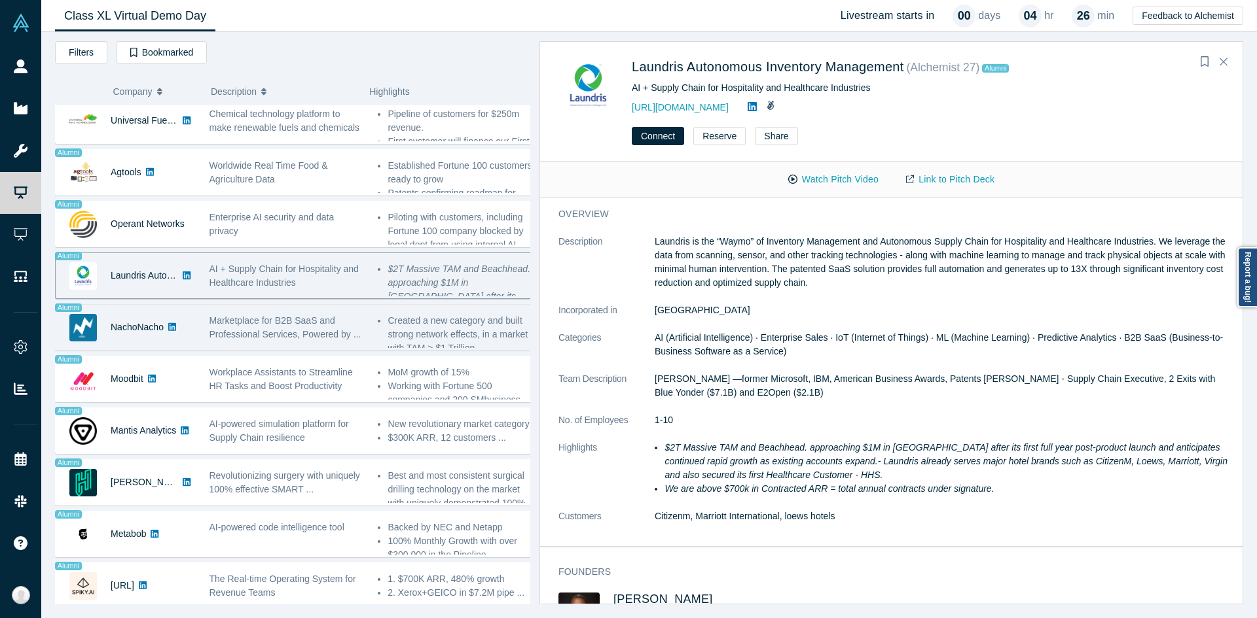
click at [329, 315] on span "Marketplace for B2B SaaS and Professional Services, Powered by ..." at bounding box center [285, 327] width 152 height 24
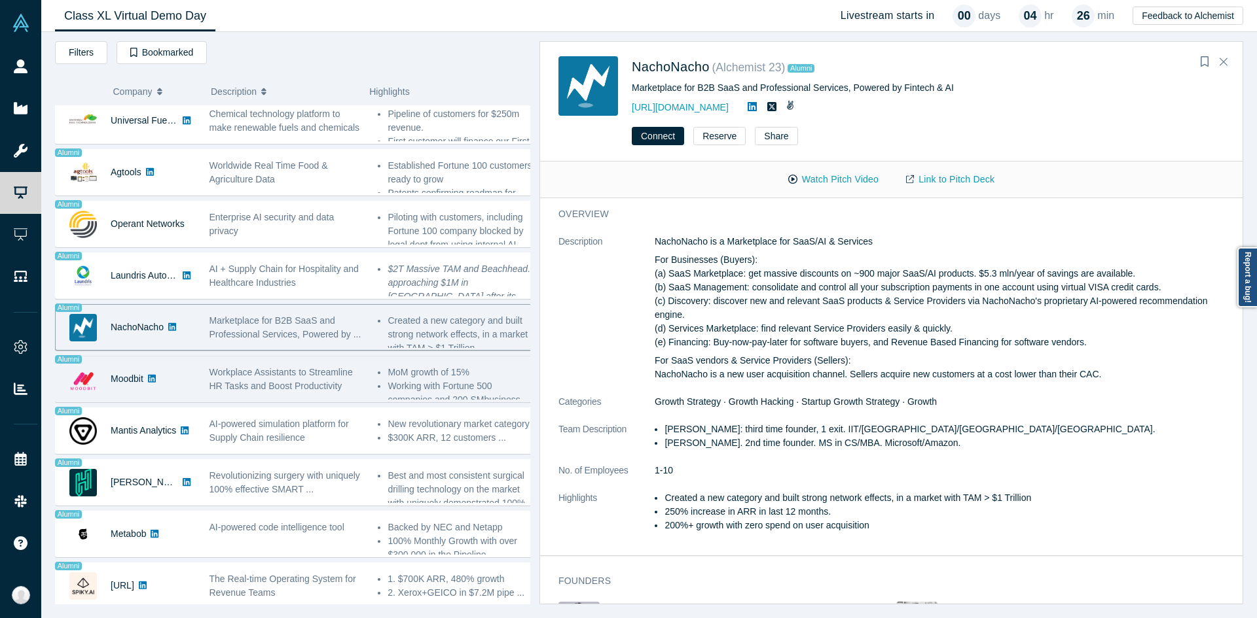
click at [223, 386] on div "Workplace Assistants to Streamline HR Tasks and Boost Productivity" at bounding box center [286, 379] width 169 height 41
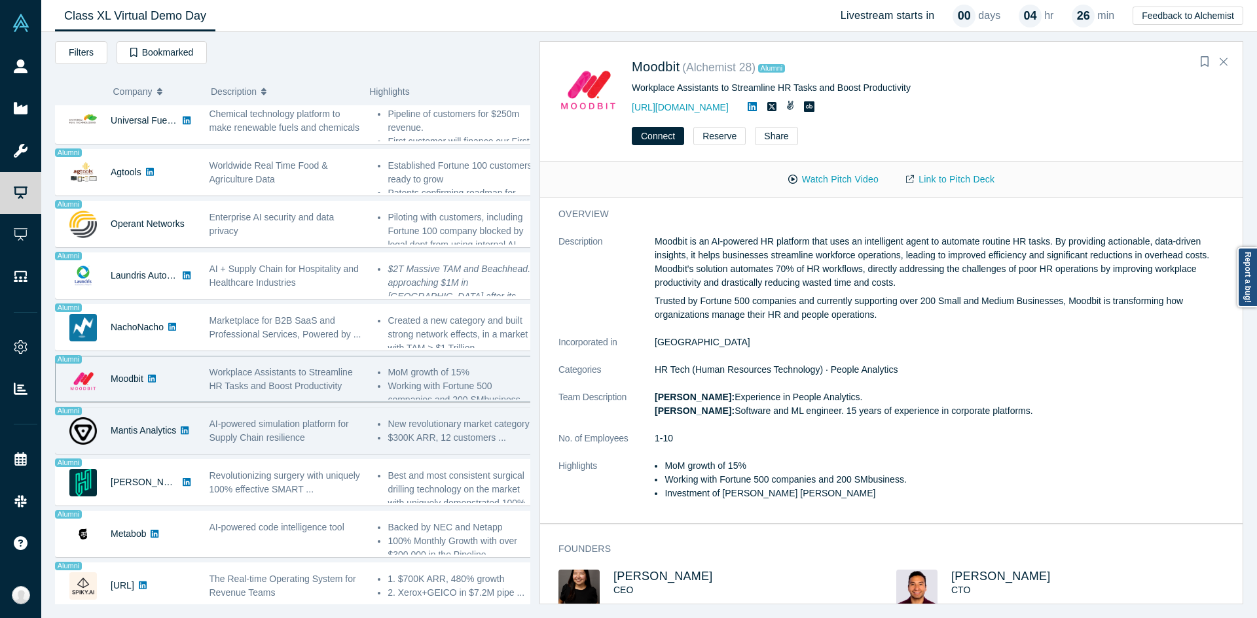
click at [302, 440] on div "AI-powered simulation platform for Supply Chain resilience" at bounding box center [286, 430] width 169 height 41
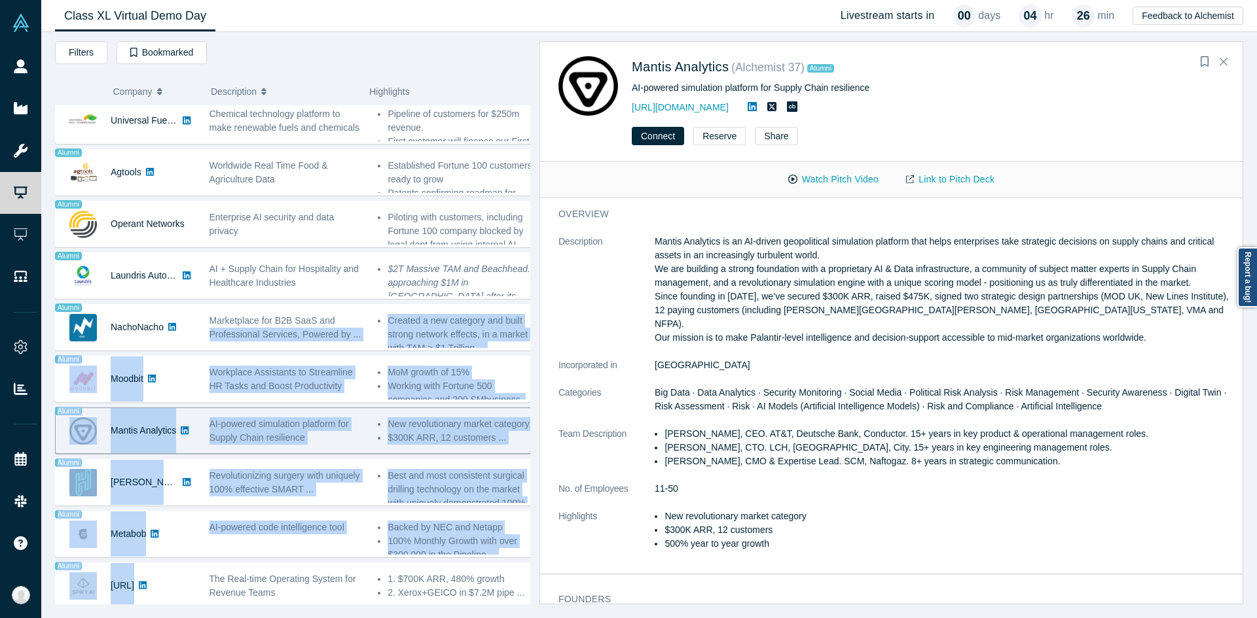
drag, startPoint x: 364, startPoint y: 311, endPoint x: 172, endPoint y: 609, distance: 354.2
click at [172, 609] on div "Livestream starts in 00 days 04 hr 26 min Filters AI Artificial Intelligence AI…" at bounding box center [648, 325] width 1215 height 586
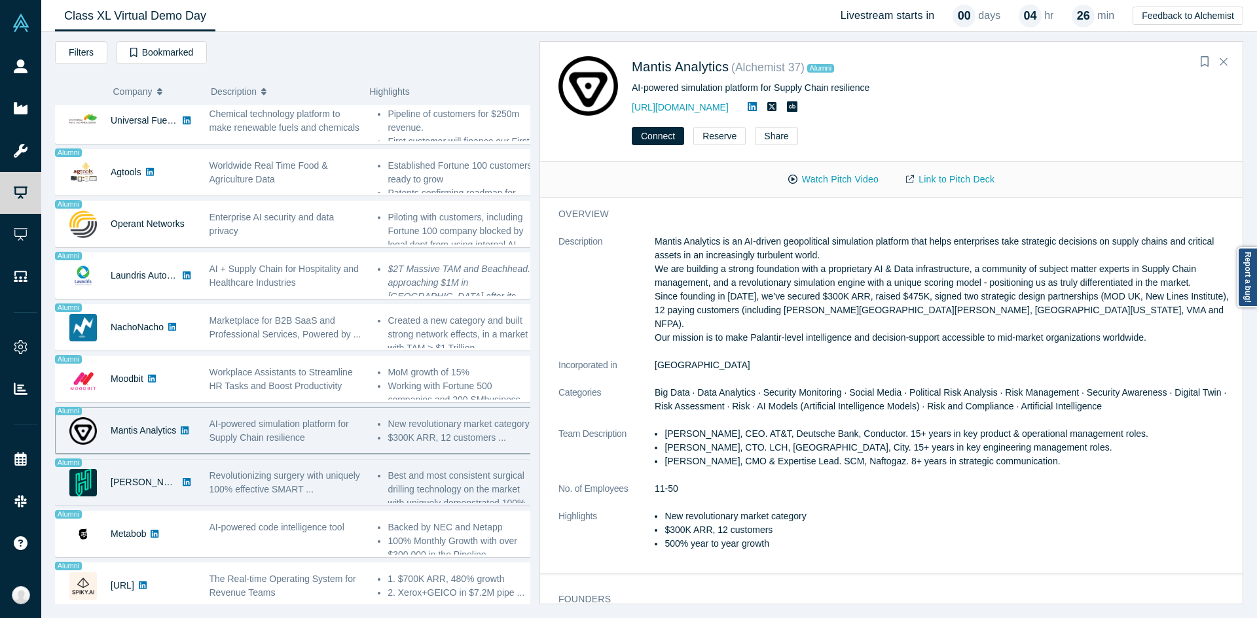
click at [266, 480] on span "Revolutionizing surgery with uniquely 100% effective SMART ..." at bounding box center [284, 483] width 151 height 24
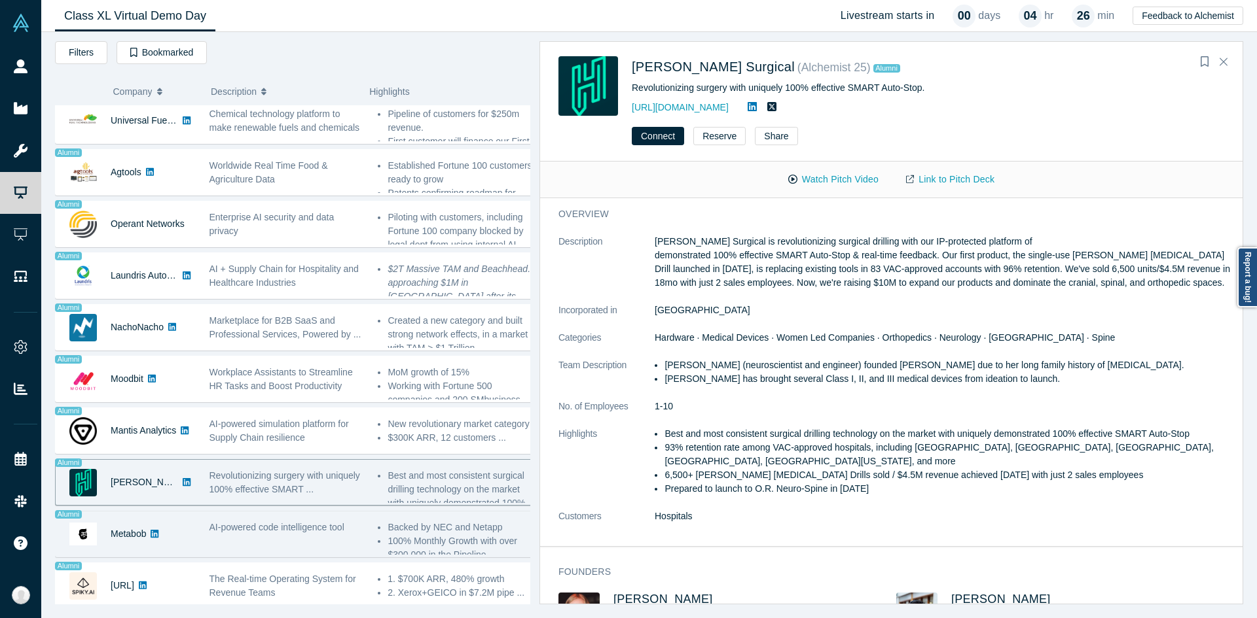
click at [289, 522] on span "AI-powered code intelligence tool" at bounding box center [276, 527] width 135 height 10
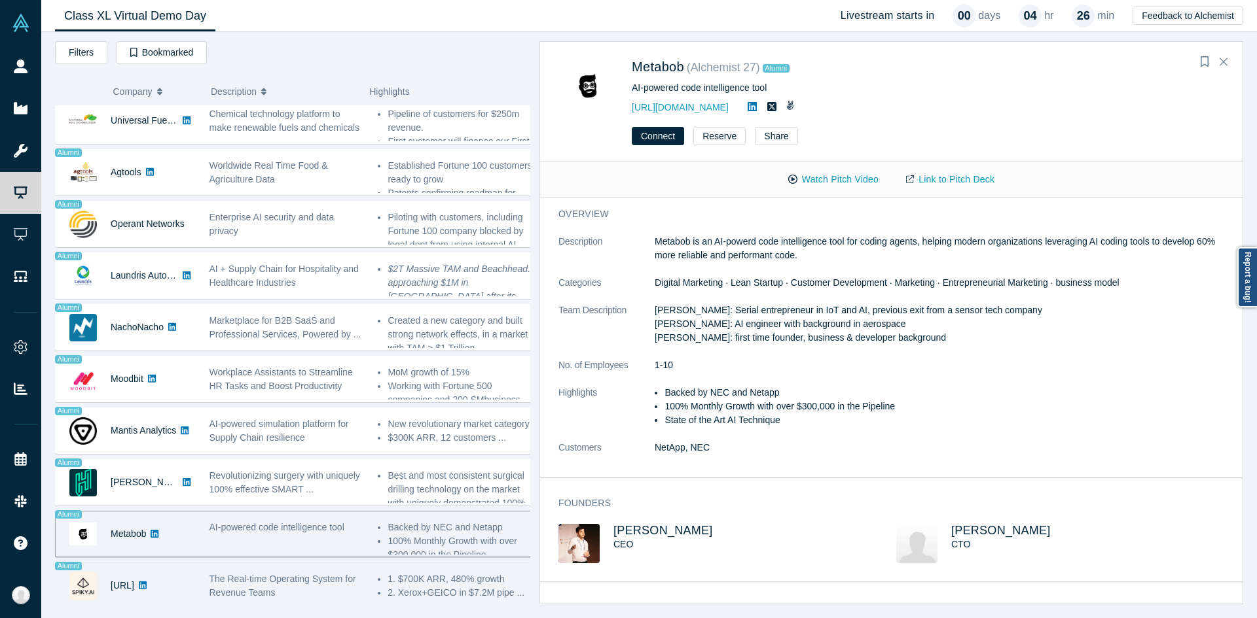
click at [298, 565] on div "The Real-time Operating System for Revenue Teams" at bounding box center [286, 585] width 169 height 41
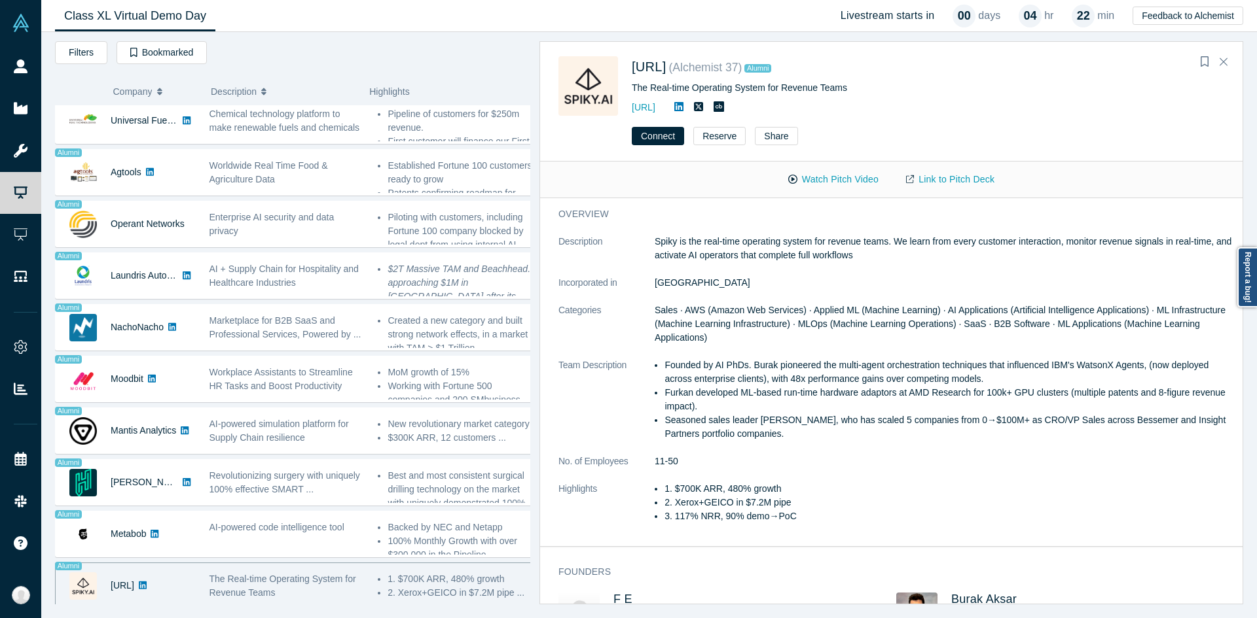
click at [817, 86] on div "The Real-time Operating System for Revenue Teams" at bounding box center [850, 88] width 437 height 14
copy div "The Real-time Operating System for Revenue Teams"
click at [817, 86] on div "The Real-time Operating System for Revenue Teams" at bounding box center [850, 88] width 437 height 14
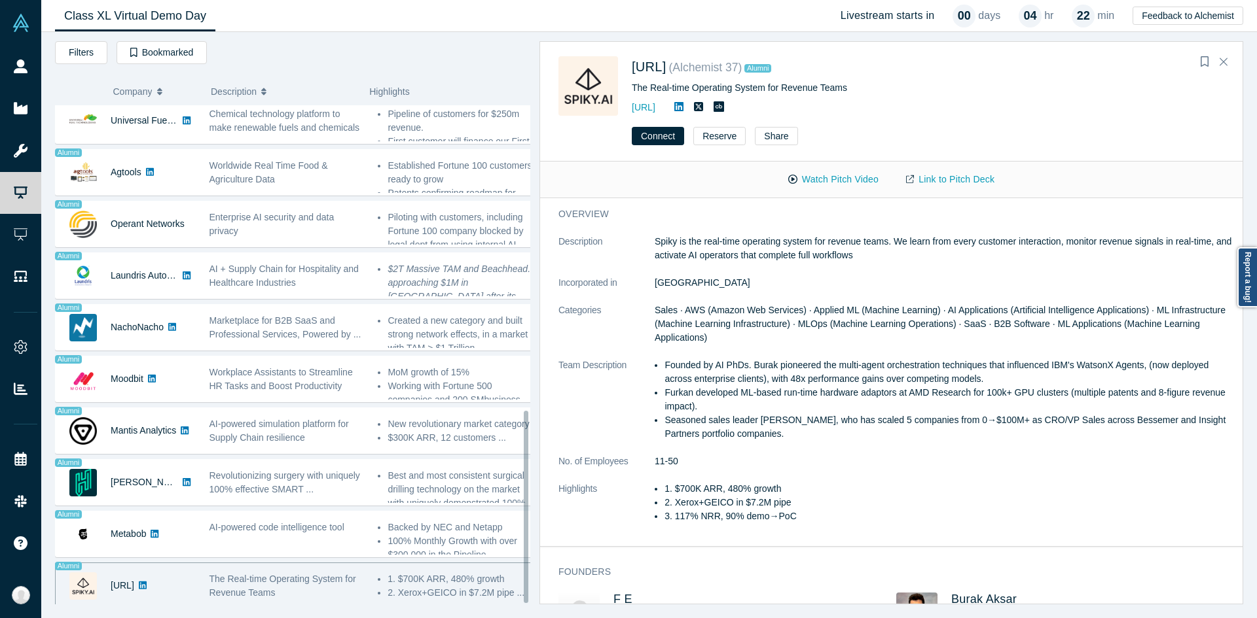
click at [664, 239] on p "Spiky is the real-time operating system for revenue teams. We learn from every …" at bounding box center [943, 248] width 579 height 27
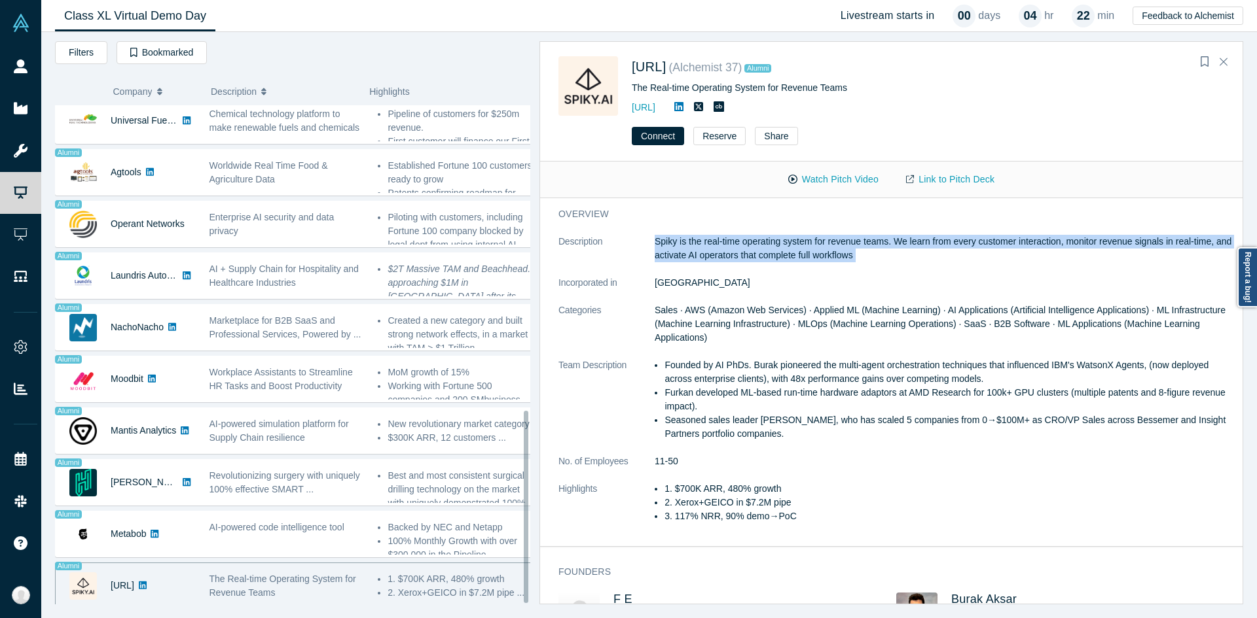
click at [664, 239] on p "Spiky is the real-time operating system for revenue teams. We learn from every …" at bounding box center [943, 248] width 579 height 27
copy dl "Spiky is the real-time operating system for revenue teams. We learn from every …"
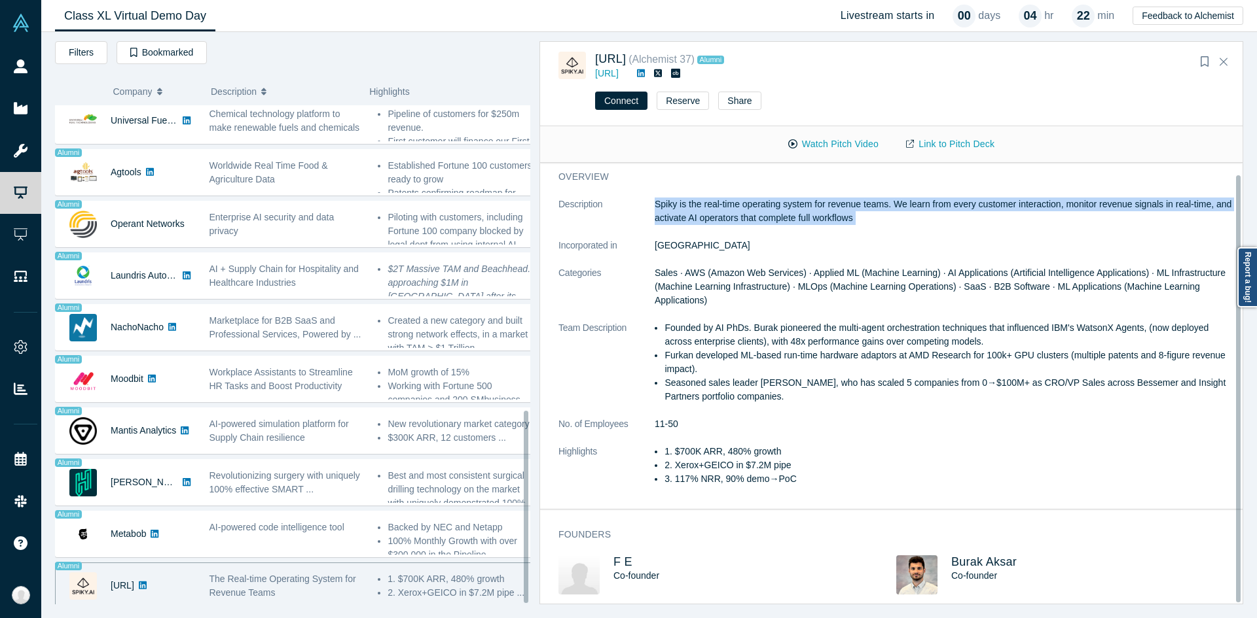
scroll to position [12, 0]
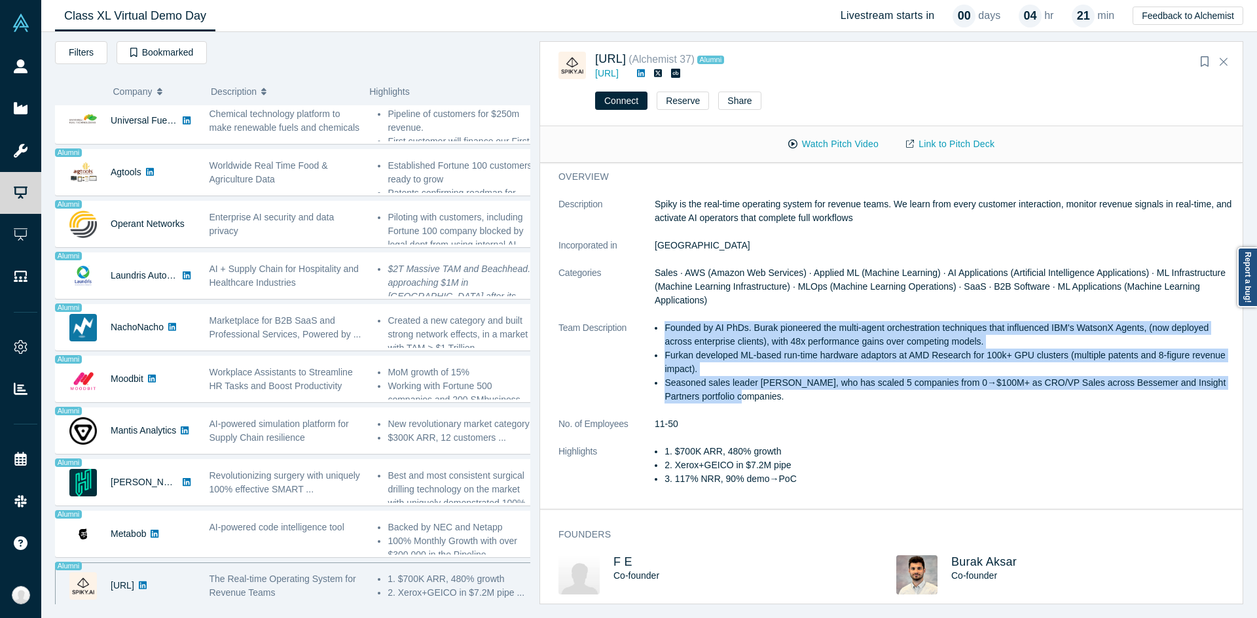
drag, startPoint x: 664, startPoint y: 321, endPoint x: 744, endPoint y: 386, distance: 103.2
click at [744, 386] on ul "Founded by AI PhDs. Burak pioneered the multi-agent orchestration techniques th…" at bounding box center [943, 362] width 579 height 82
copy ul "Founded by AI PhDs. Burak pioneered the multi-agent orchestration techniques th…"
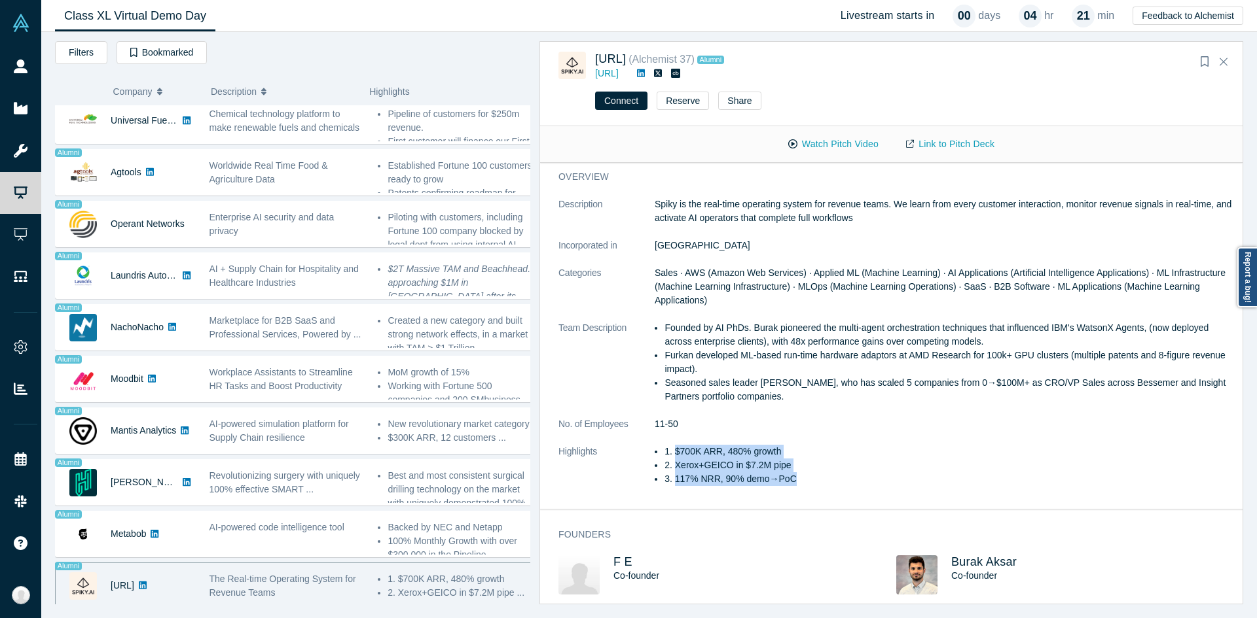
drag, startPoint x: 802, startPoint y: 473, endPoint x: 671, endPoint y: 444, distance: 133.4
click at [671, 445] on ul "$700K ARR, 480% growth Xerox+GEICO in $7.2M pipe 117% NRR, 90% demo→PoC" at bounding box center [943, 465] width 579 height 41
copy ul "$700K ARR, 480% growth Xerox+GEICO in $7.2M pipe 117% NRR, 90% demo→PoC"
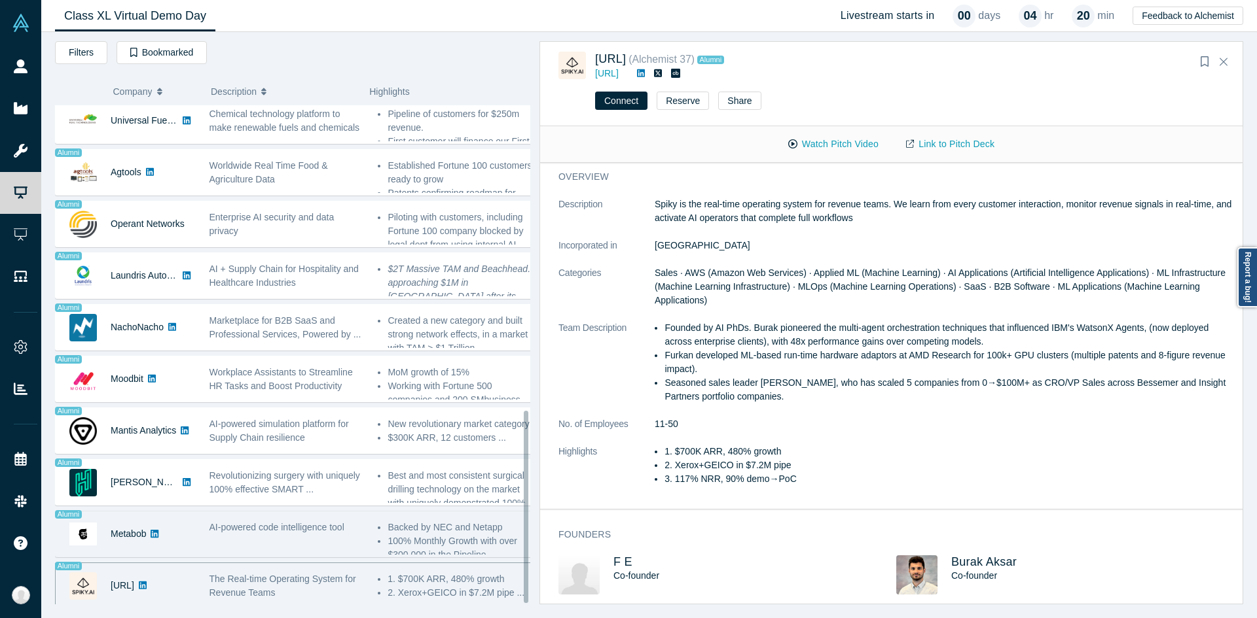
click at [320, 531] on div "AI-powered code intelligence tool" at bounding box center [286, 534] width 169 height 41
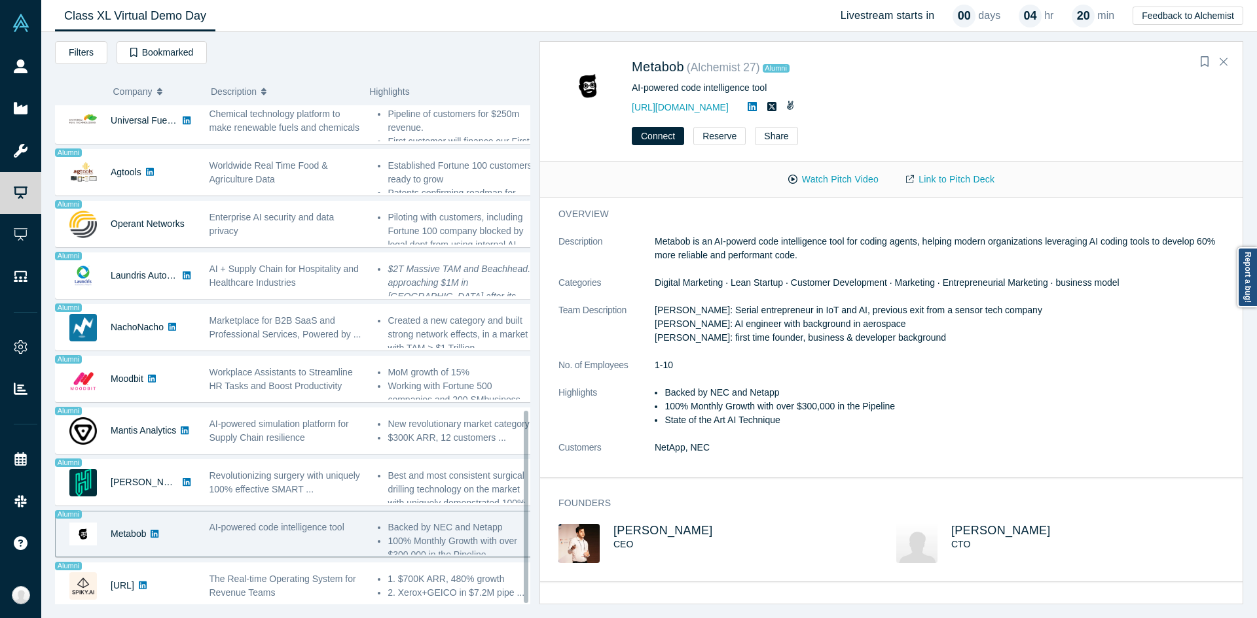
scroll to position [0, 0]
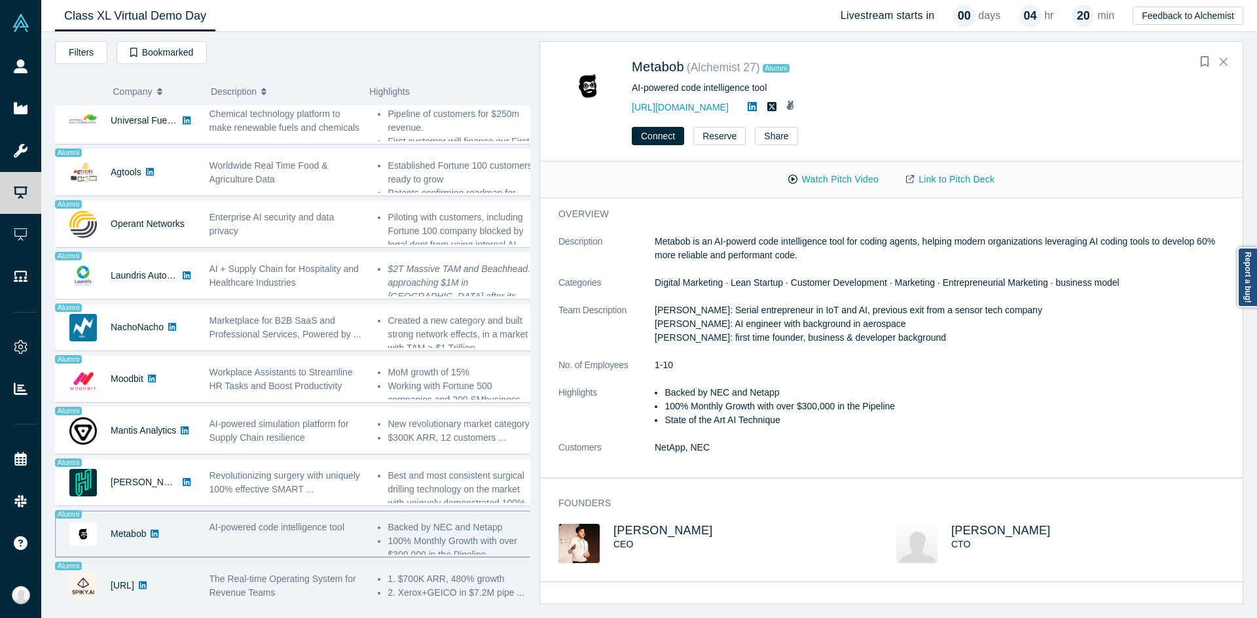
click at [302, 582] on div "The Real-time Operating System for Revenue Teams" at bounding box center [286, 586] width 155 height 27
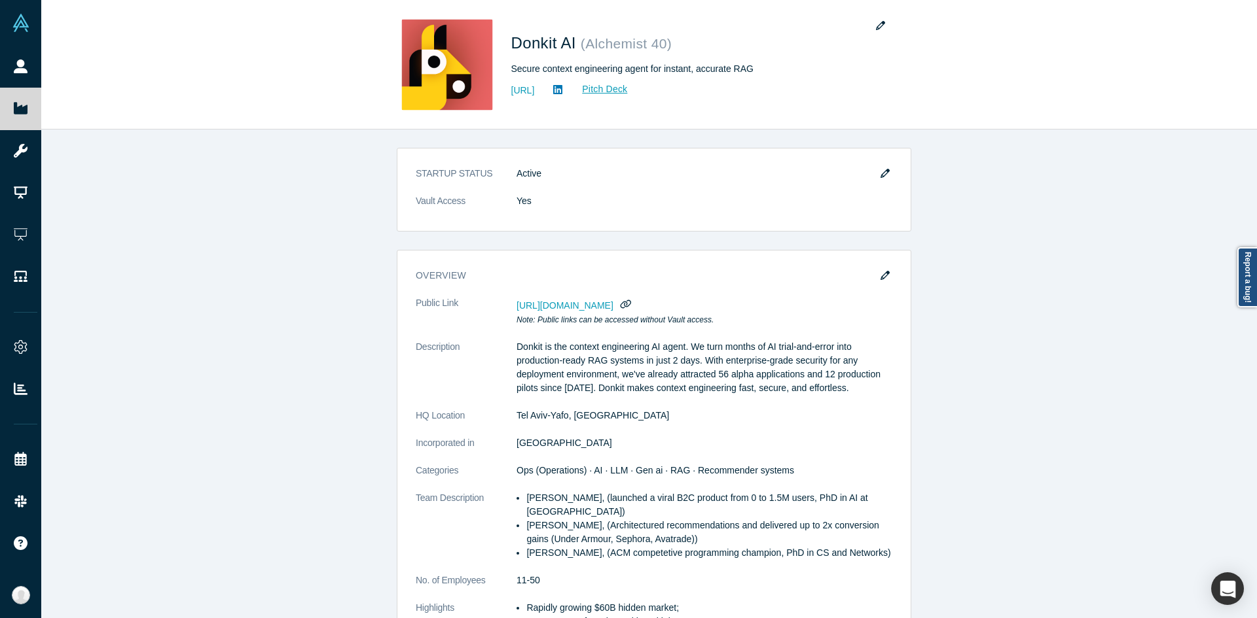
click at [966, 325] on div "STARTUP STATUS Active Vault Access Yes overview Public Link https://vault.alche…" at bounding box center [653, 379] width 1225 height 499
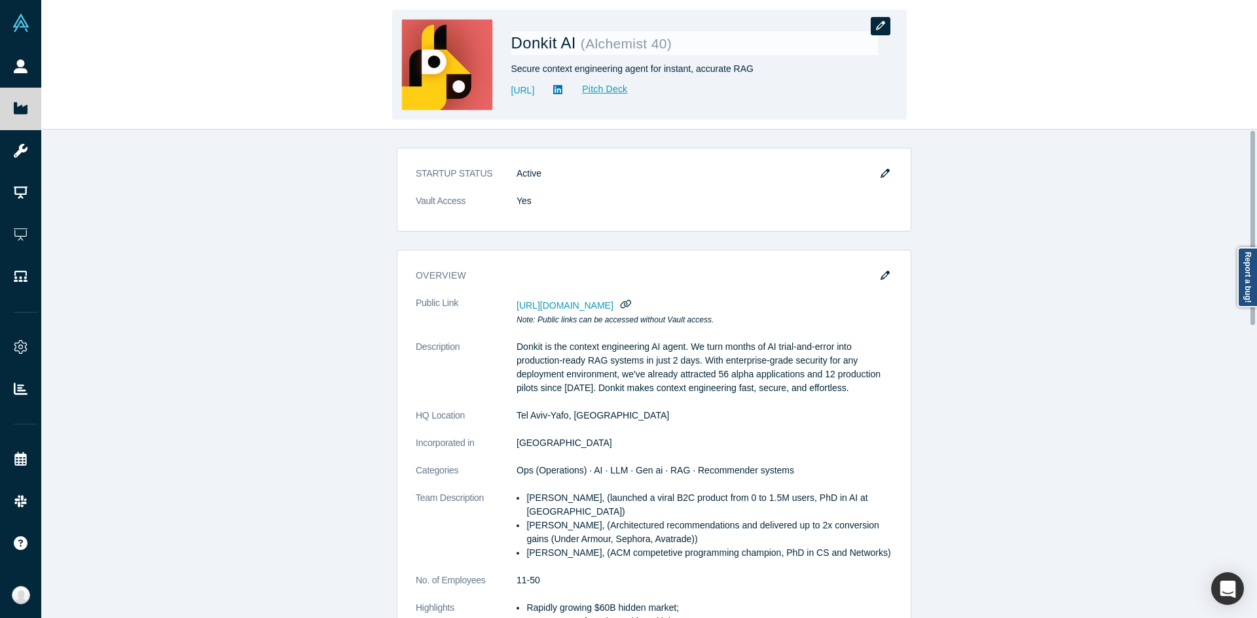
drag, startPoint x: 885, startPoint y: 8, endPoint x: 882, endPoint y: 26, distance: 18.1
click at [882, 26] on div "Donkit AI ( Alchemist 40 ) Secure context engineering agent for instant, accura…" at bounding box center [648, 65] width 1215 height 129
click at [882, 26] on icon "button" at bounding box center [880, 25] width 9 height 9
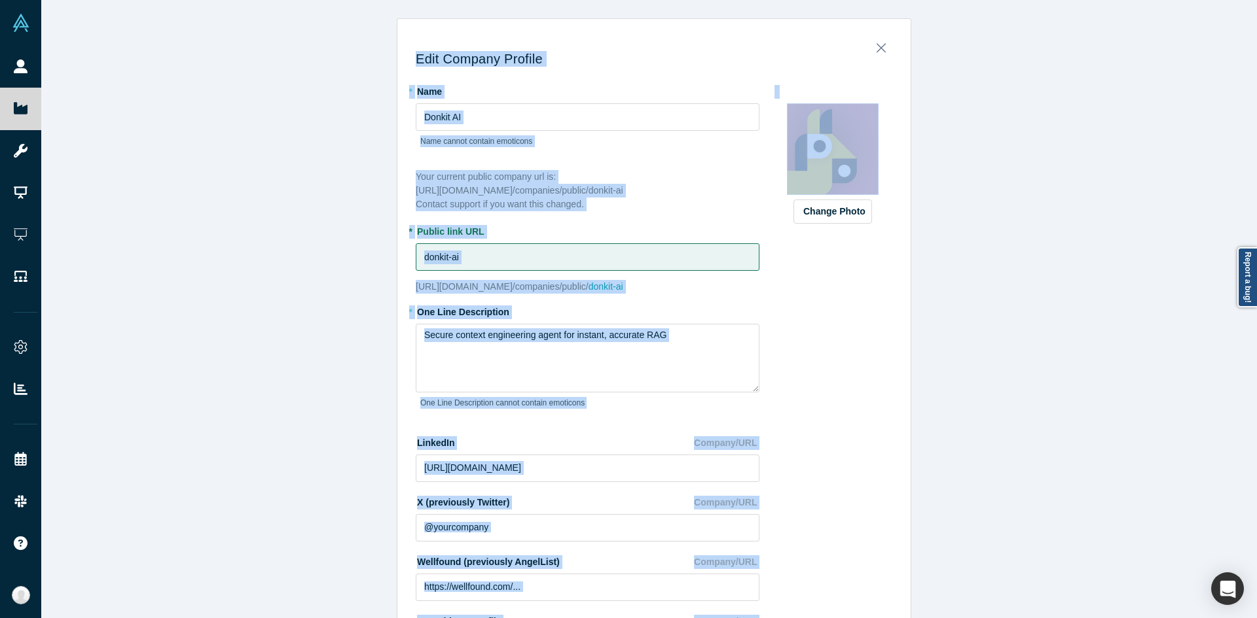
click at [956, 270] on div "Edit Company Profile * Name Donkit AI Name cannot contain emoticons Your curren…" at bounding box center [653, 314] width 1225 height 628
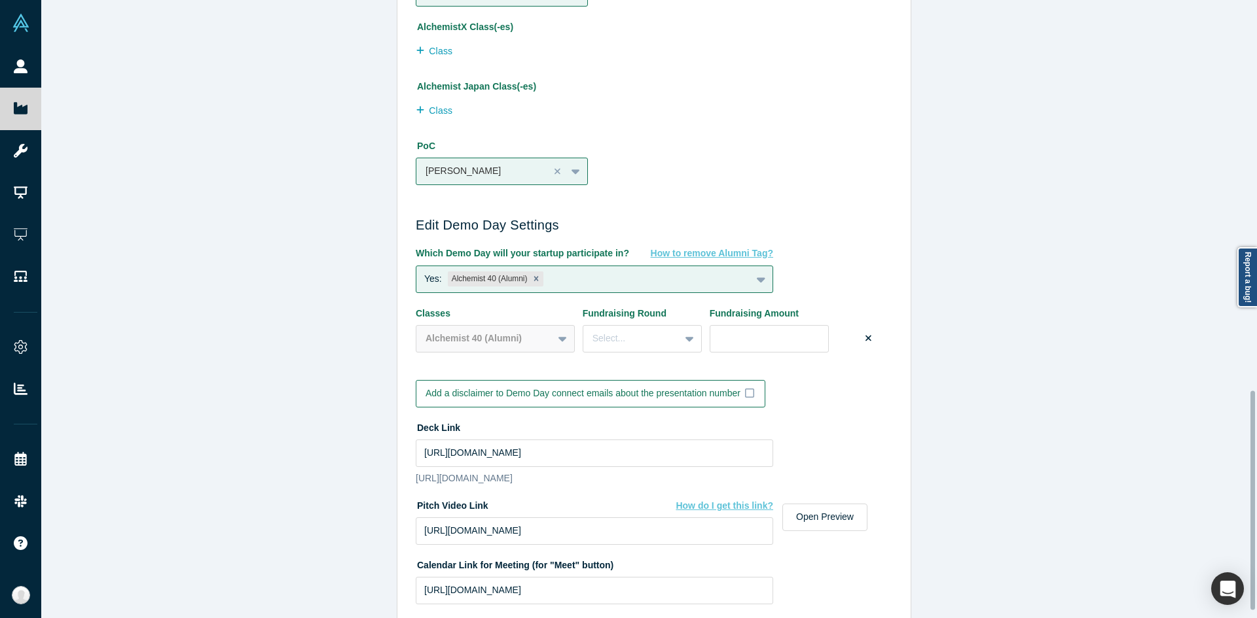
scroll to position [1122, 0]
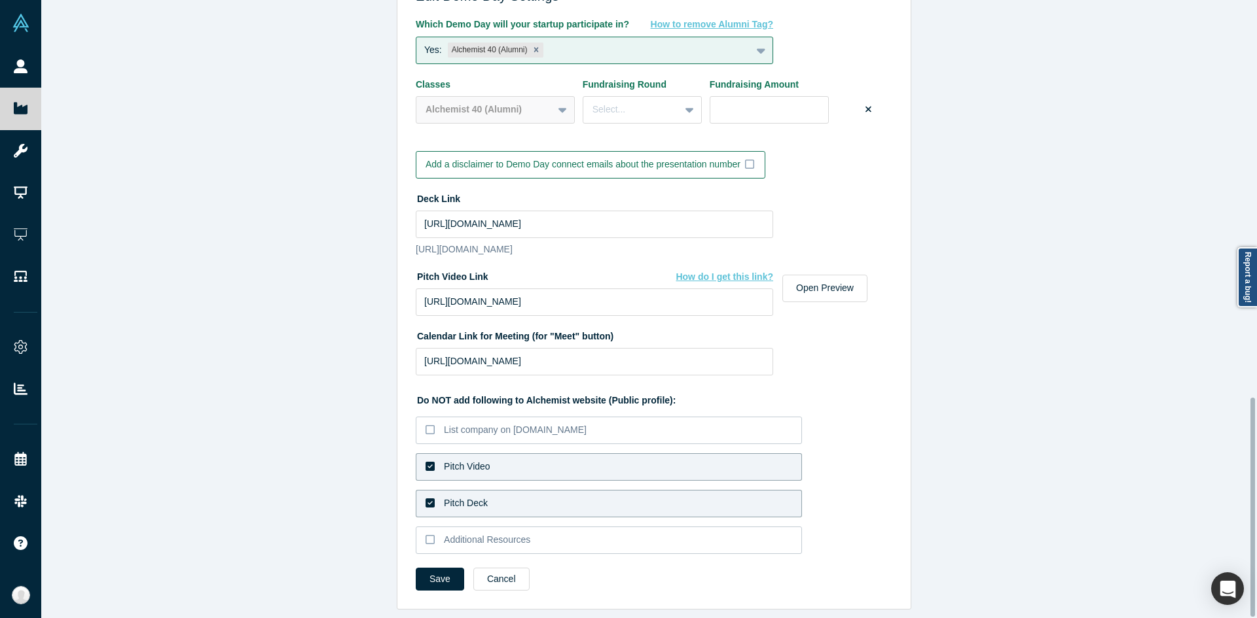
click at [530, 456] on label "Pitch Video" at bounding box center [609, 467] width 386 height 27
click at [0, 0] on input "Pitch Video" at bounding box center [0, 0] width 0 height 0
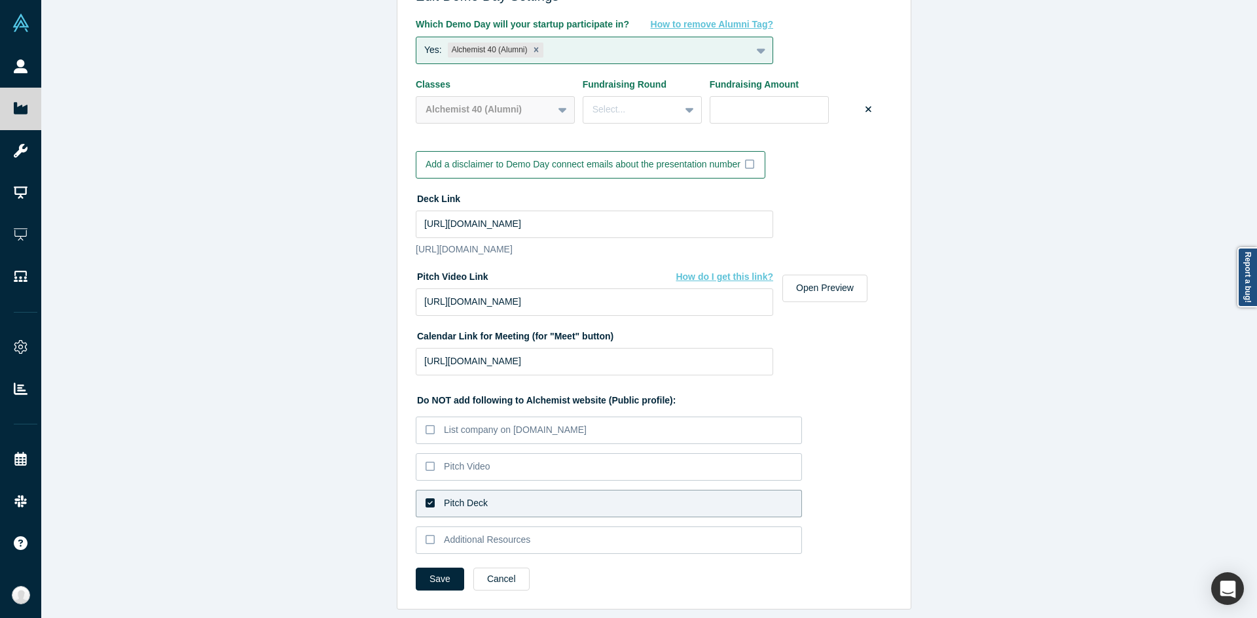
click at [498, 490] on label "Pitch Deck" at bounding box center [609, 503] width 386 height 27
click at [0, 0] on input "Pitch Deck" at bounding box center [0, 0] width 0 height 0
click at [325, 423] on div "Edit Company Profile * Name Donkit AI Name cannot contain emoticons Your curren…" at bounding box center [653, 314] width 1225 height 628
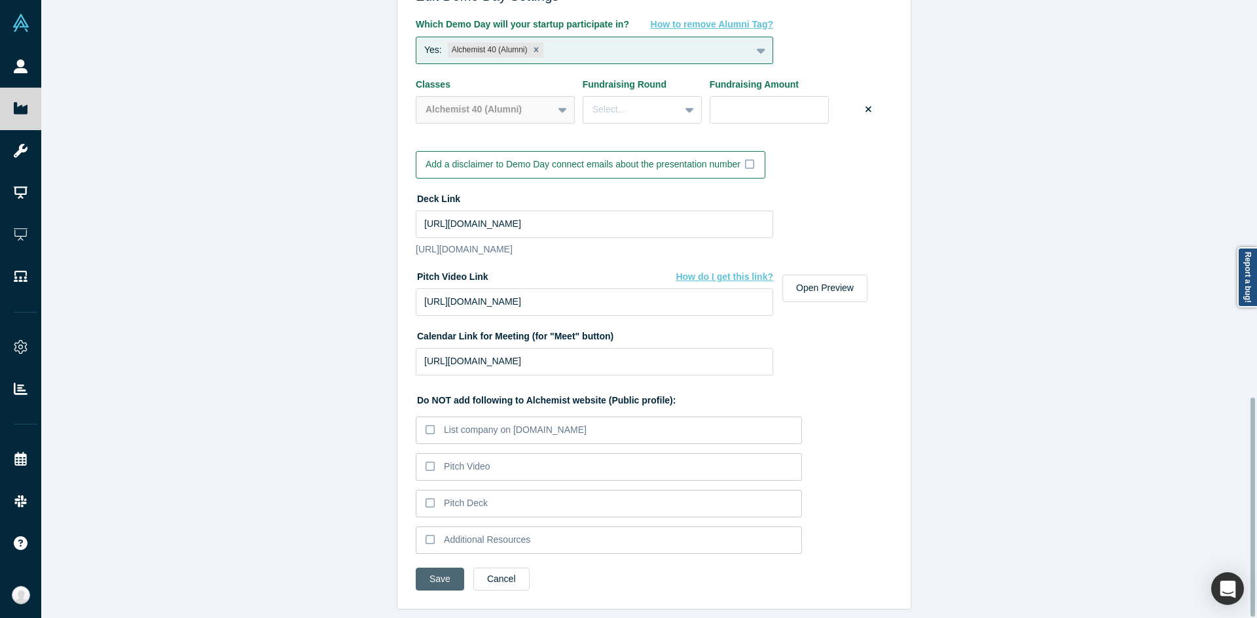
click at [450, 568] on button "Save" at bounding box center [440, 579] width 48 height 23
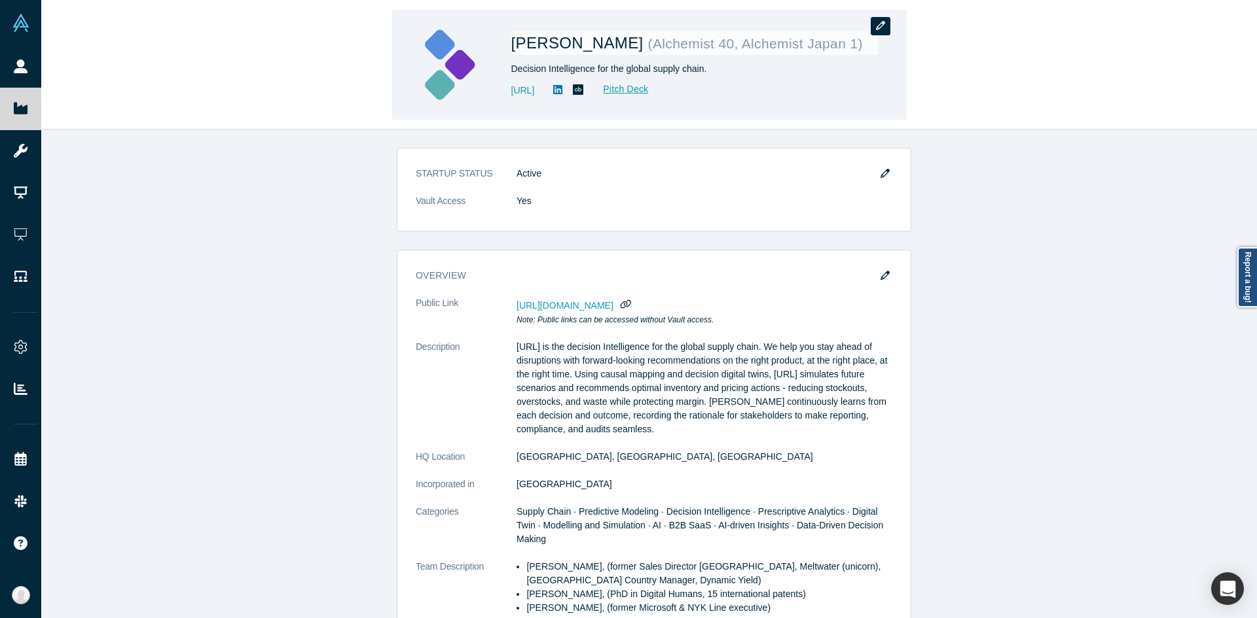
click at [873, 21] on button "button" at bounding box center [880, 26] width 20 height 18
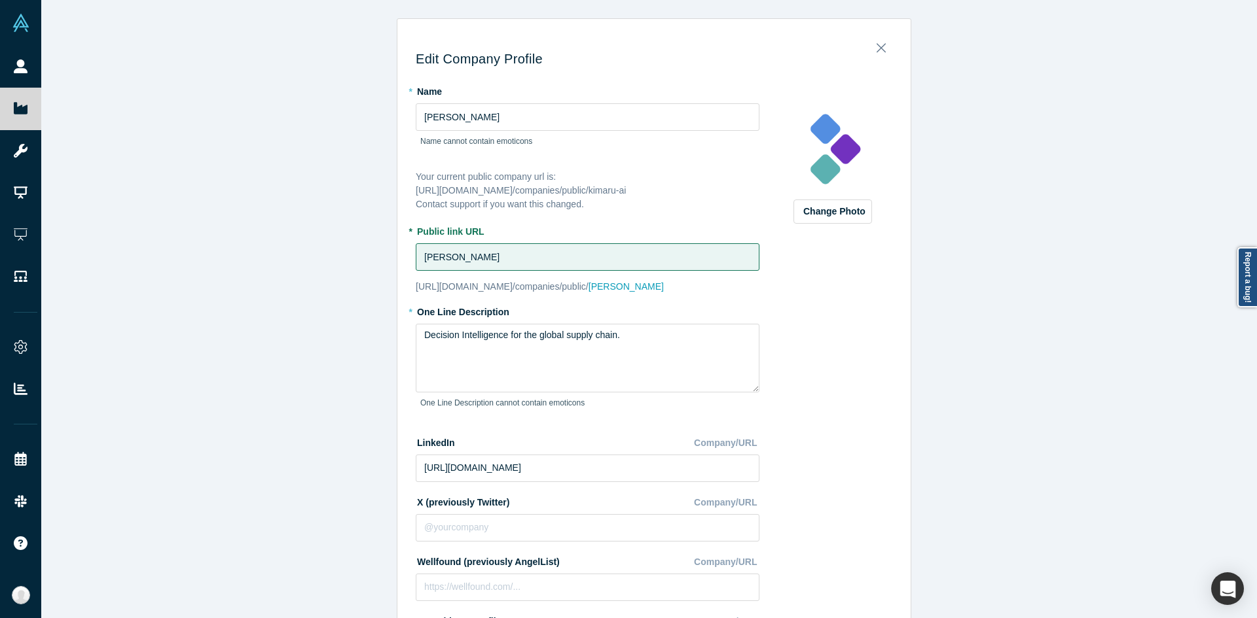
click at [355, 303] on div "Edit Company Profile * Name Kimaru AI Name cannot contain emoticons Your curren…" at bounding box center [653, 314] width 1225 height 628
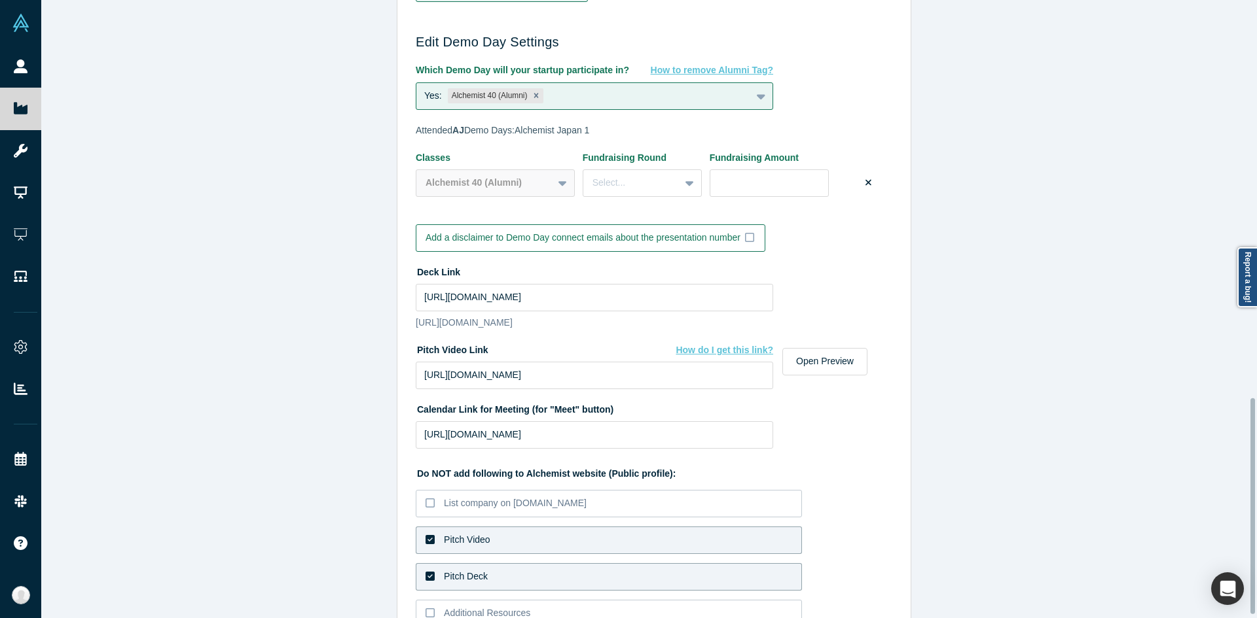
scroll to position [1150, 0]
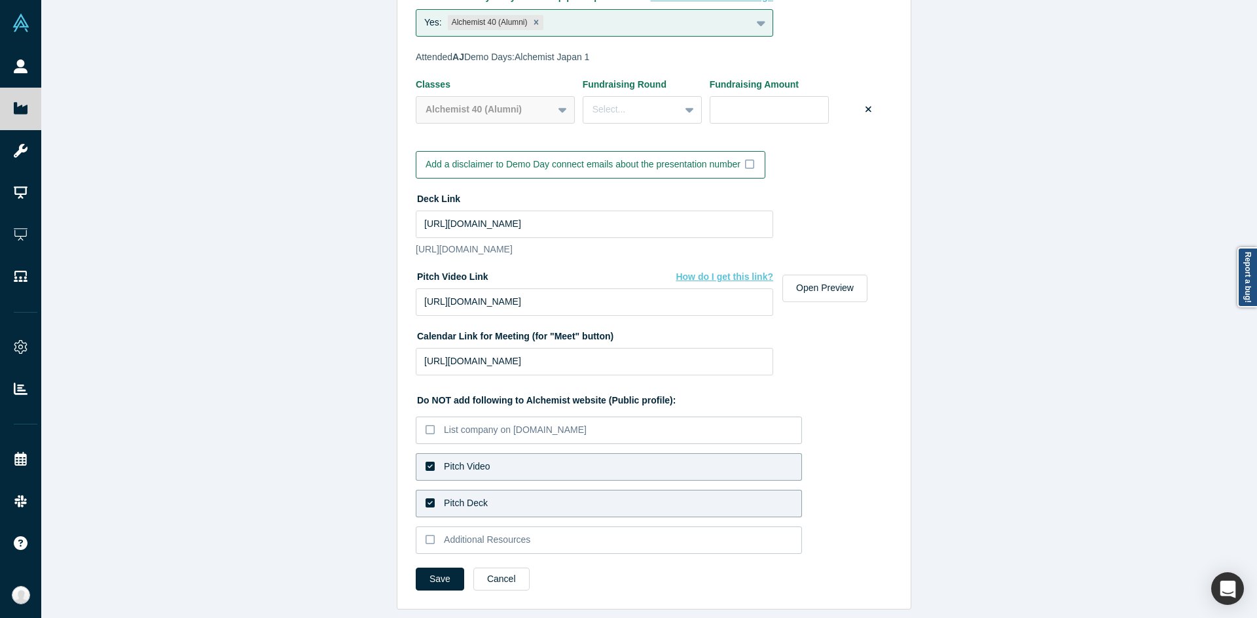
click at [451, 460] on div "Pitch Video" at bounding box center [467, 467] width 46 height 14
click at [0, 0] on input "Pitch Video" at bounding box center [0, 0] width 0 height 0
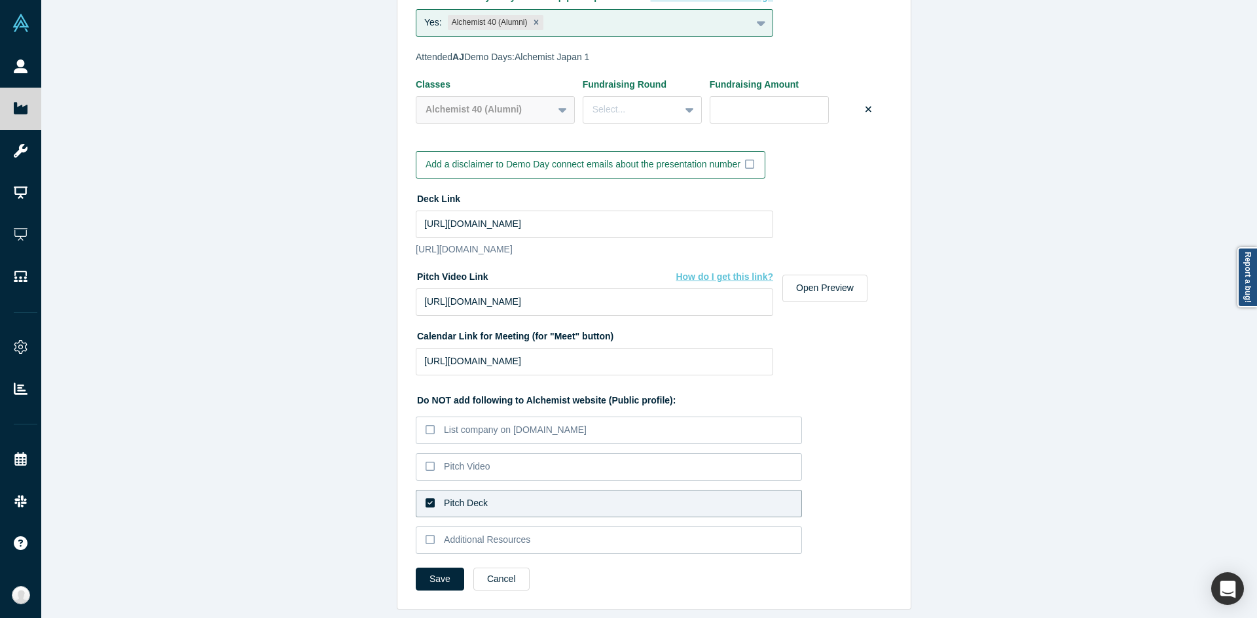
click at [448, 497] on div "Pitch Deck" at bounding box center [466, 504] width 44 height 14
click at [0, 0] on input "Pitch Deck" at bounding box center [0, 0] width 0 height 0
click at [351, 441] on div "Edit Company Profile * Name Kimaru AI Name cannot contain emoticons Your curren…" at bounding box center [653, 314] width 1225 height 628
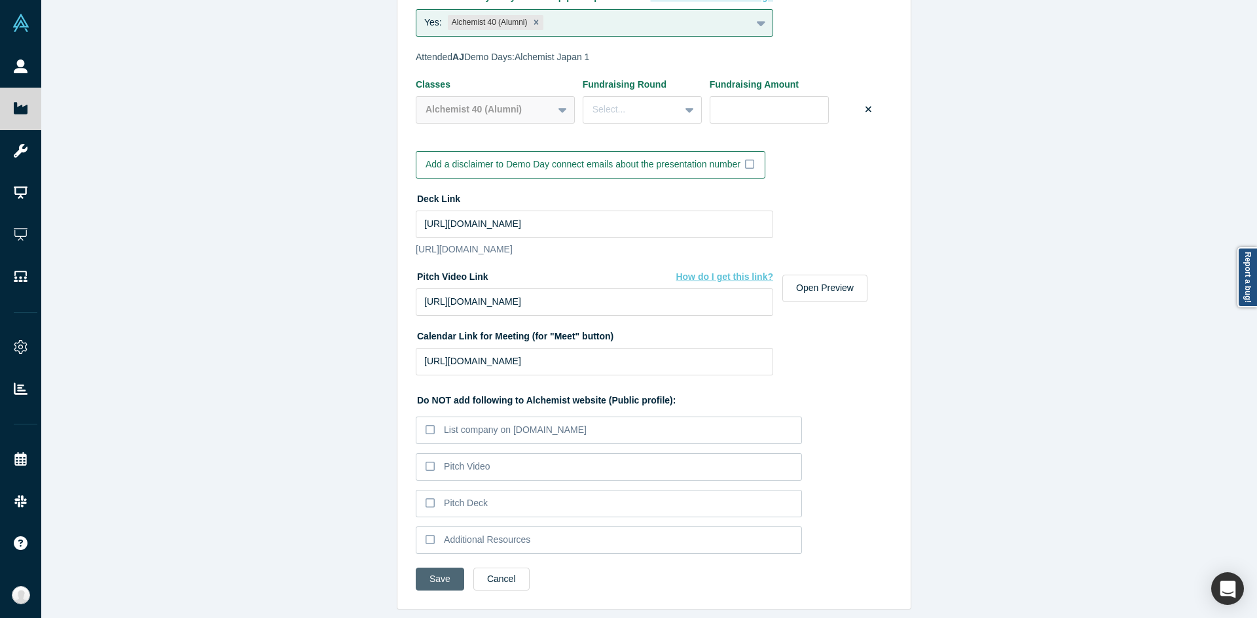
click at [437, 577] on button "Save" at bounding box center [440, 579] width 48 height 23
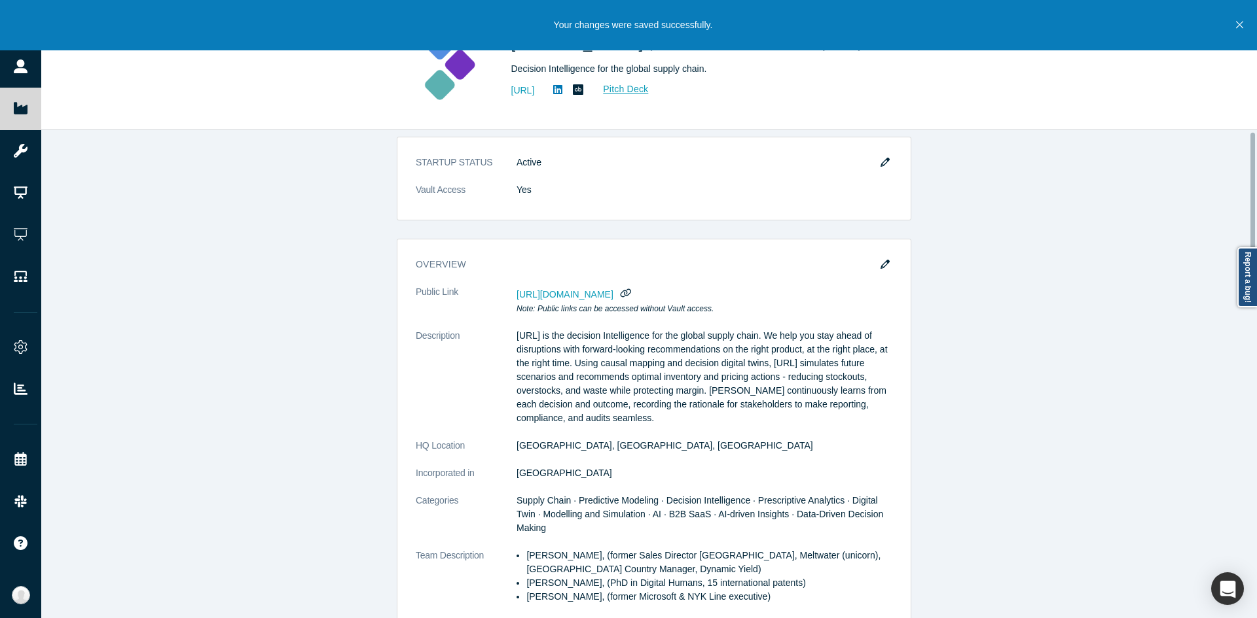
scroll to position [0, 0]
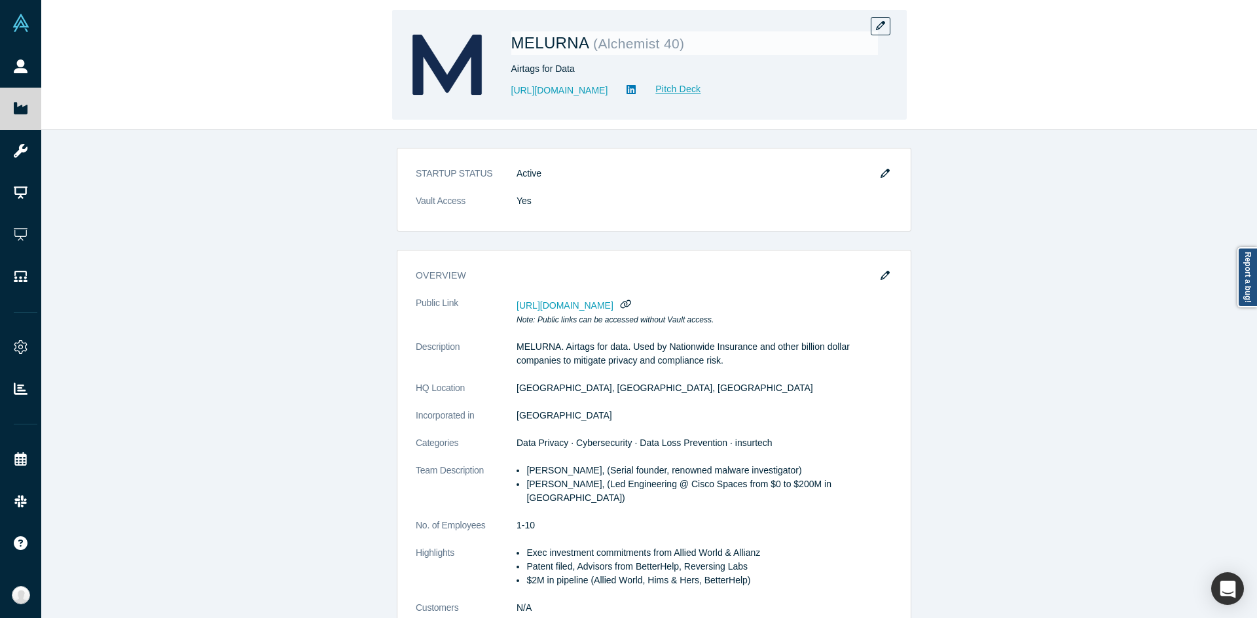
click at [892, 25] on div "MELURNA ( Alchemist 40 ) Airtags for Data https://www.melurna.com Pitch Deck" at bounding box center [649, 65] width 514 height 110
click at [886, 25] on button "button" at bounding box center [880, 26] width 20 height 18
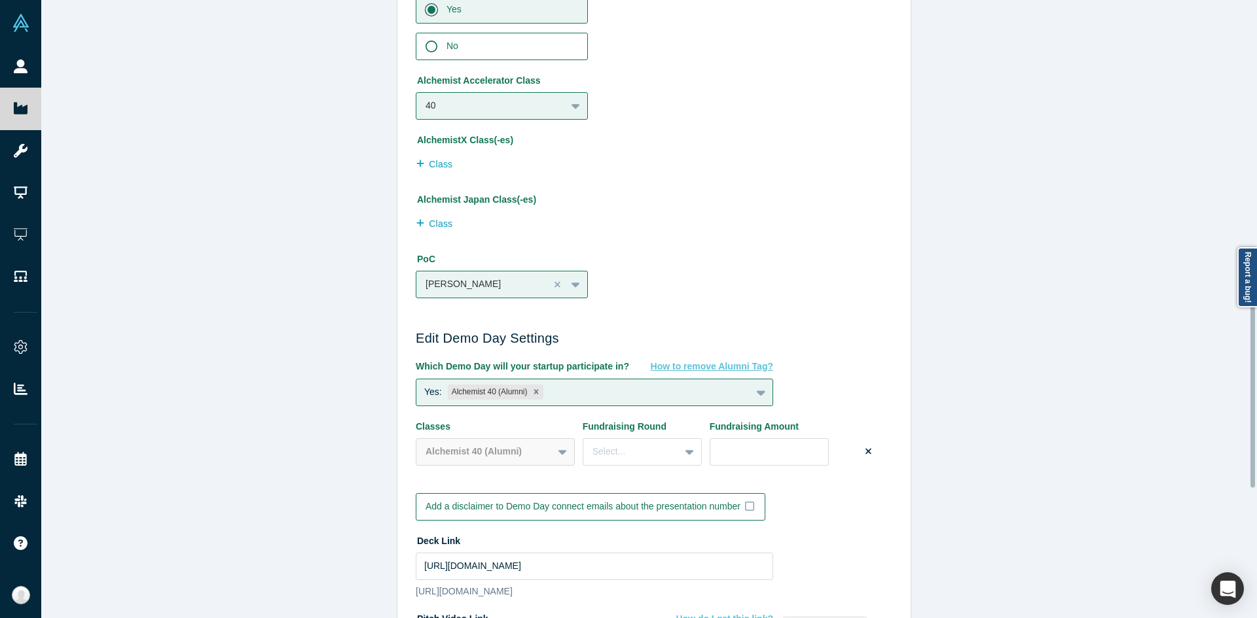
scroll to position [1122, 0]
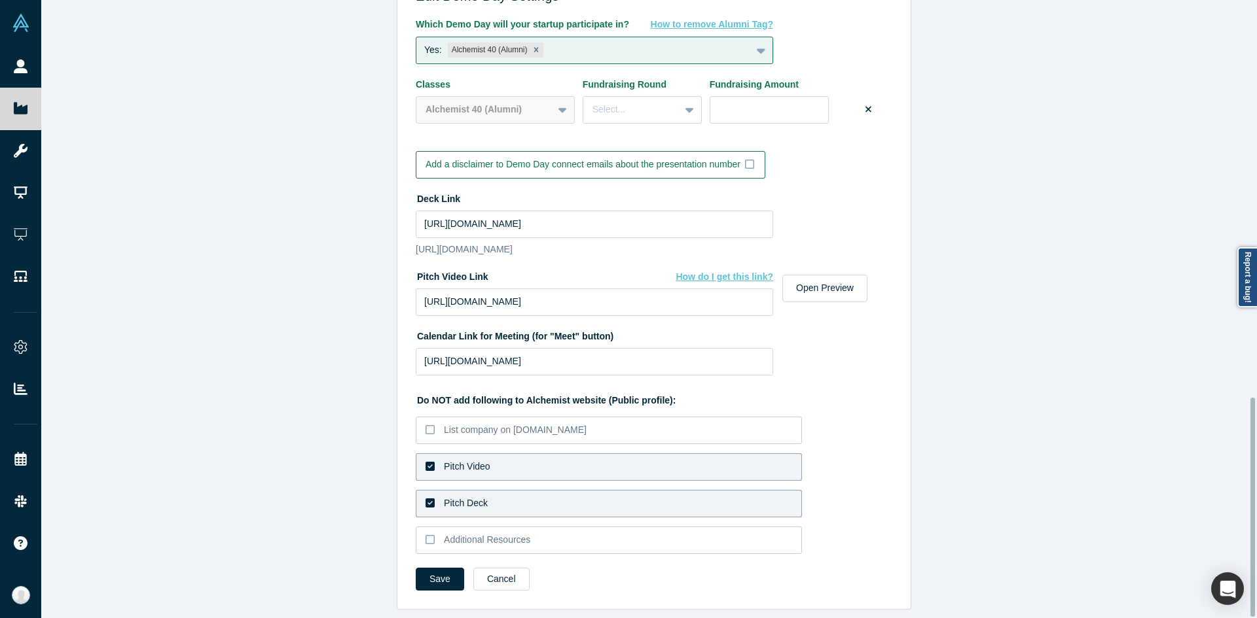
click at [437, 469] on label "Pitch Video" at bounding box center [609, 467] width 386 height 27
click at [0, 0] on input "Pitch Video" at bounding box center [0, 0] width 0 height 0
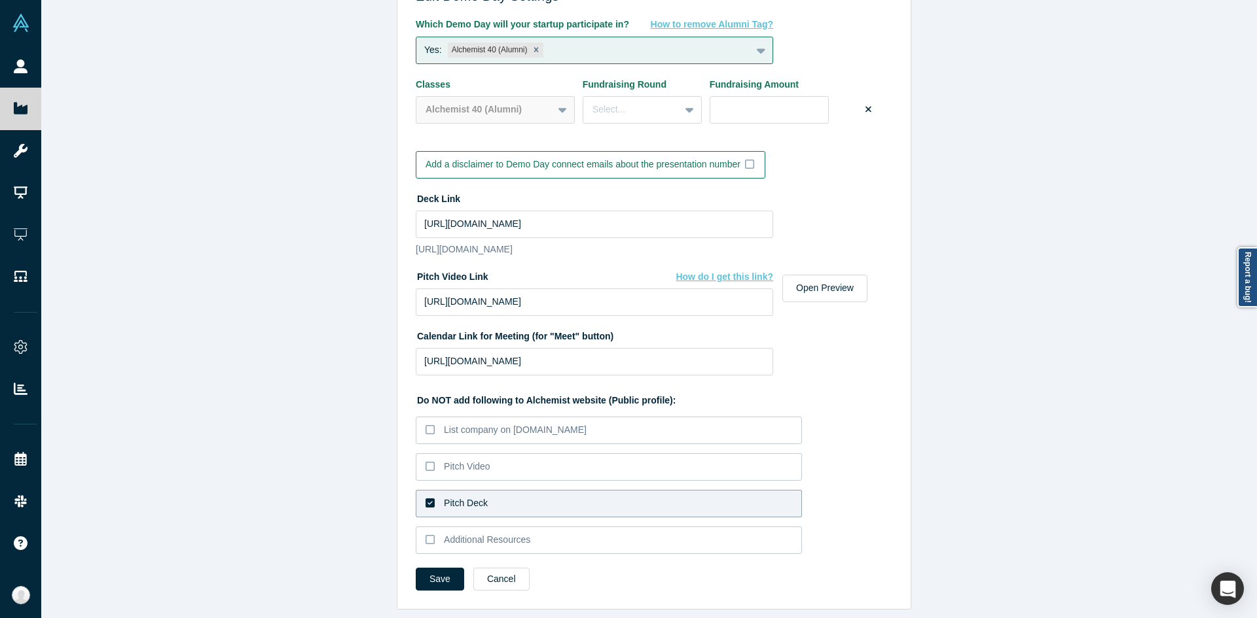
click at [444, 498] on div "Pitch Deck" at bounding box center [466, 504] width 44 height 14
click at [0, 0] on input "Pitch Deck" at bounding box center [0, 0] width 0 height 0
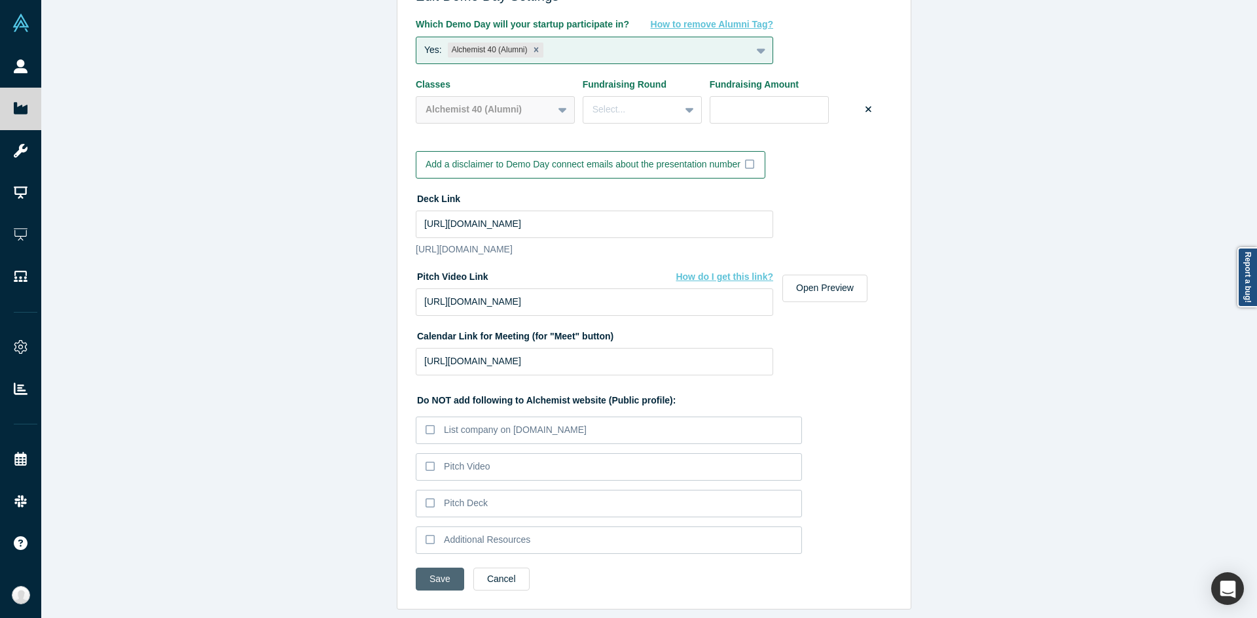
click at [426, 568] on button "Save" at bounding box center [440, 579] width 48 height 23
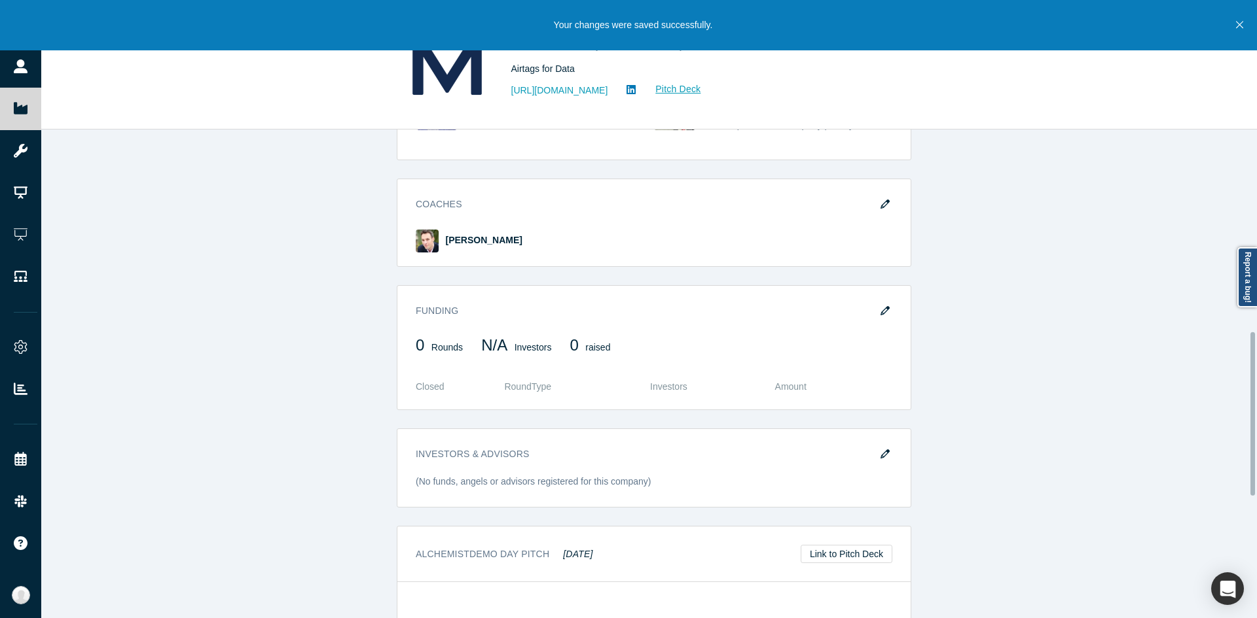
scroll to position [604, 0]
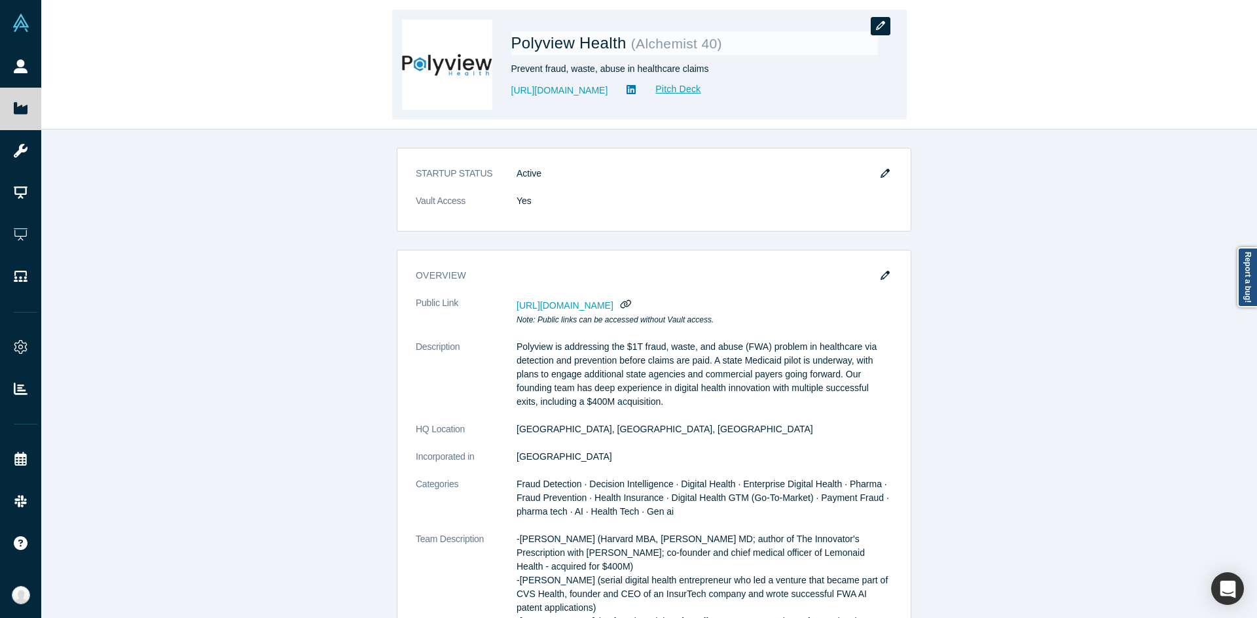
click at [889, 20] on button "button" at bounding box center [880, 26] width 20 height 18
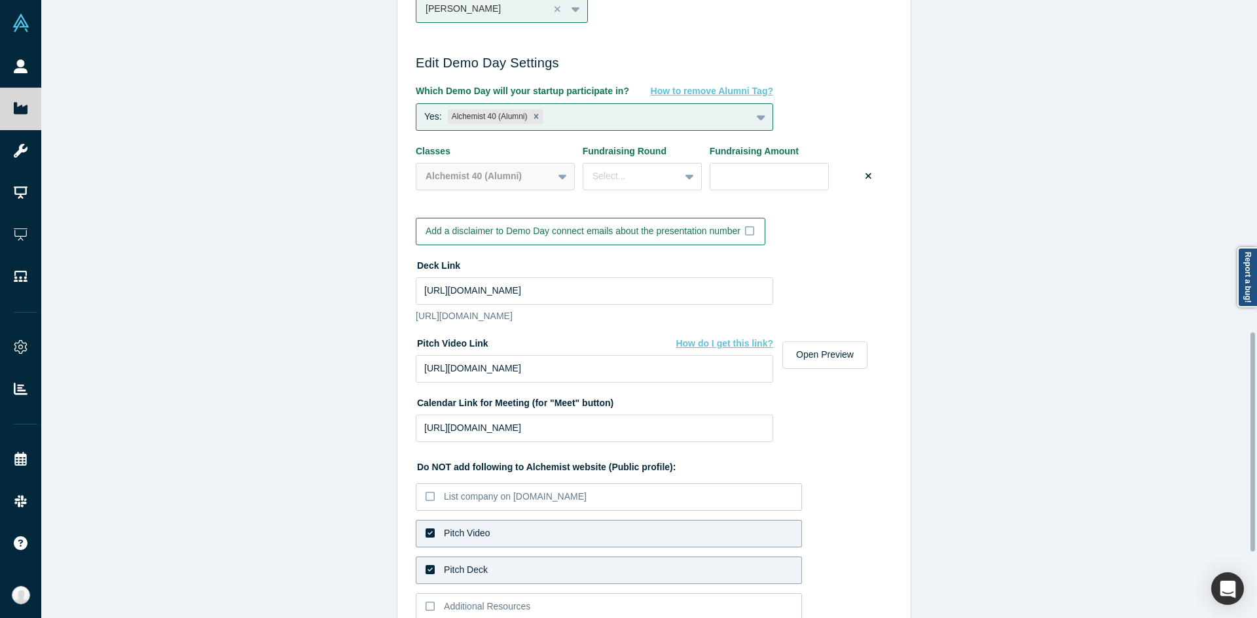
scroll to position [1122, 0]
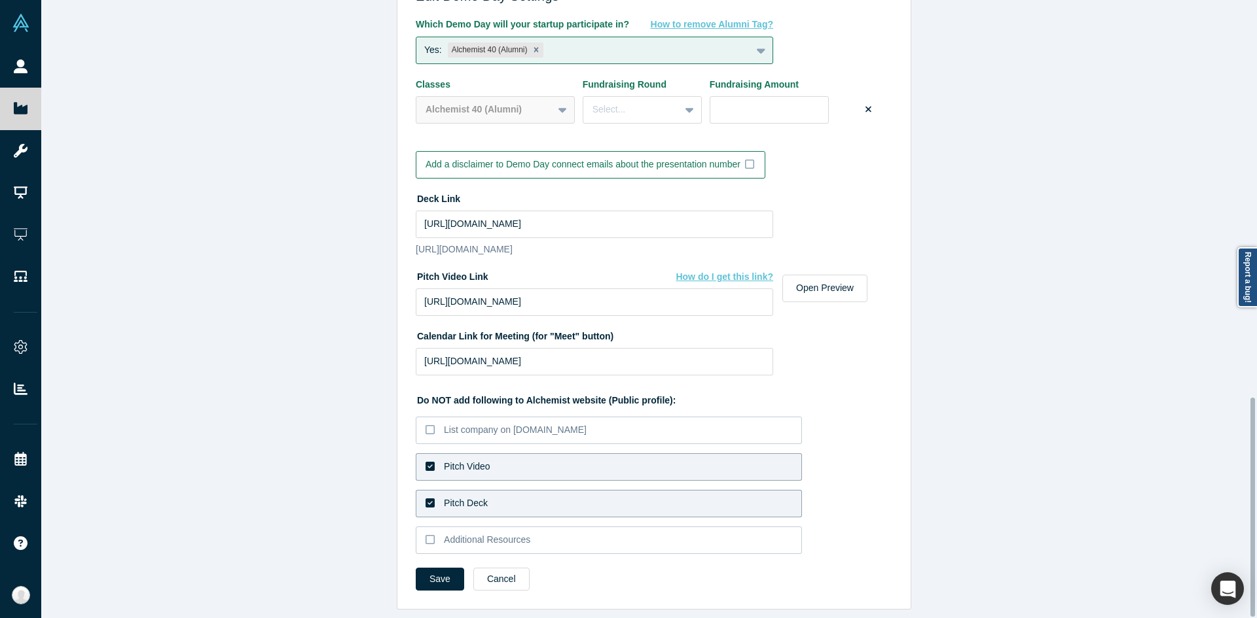
click at [526, 454] on label "Pitch Video" at bounding box center [609, 467] width 386 height 27
click at [0, 0] on input "Pitch Video" at bounding box center [0, 0] width 0 height 0
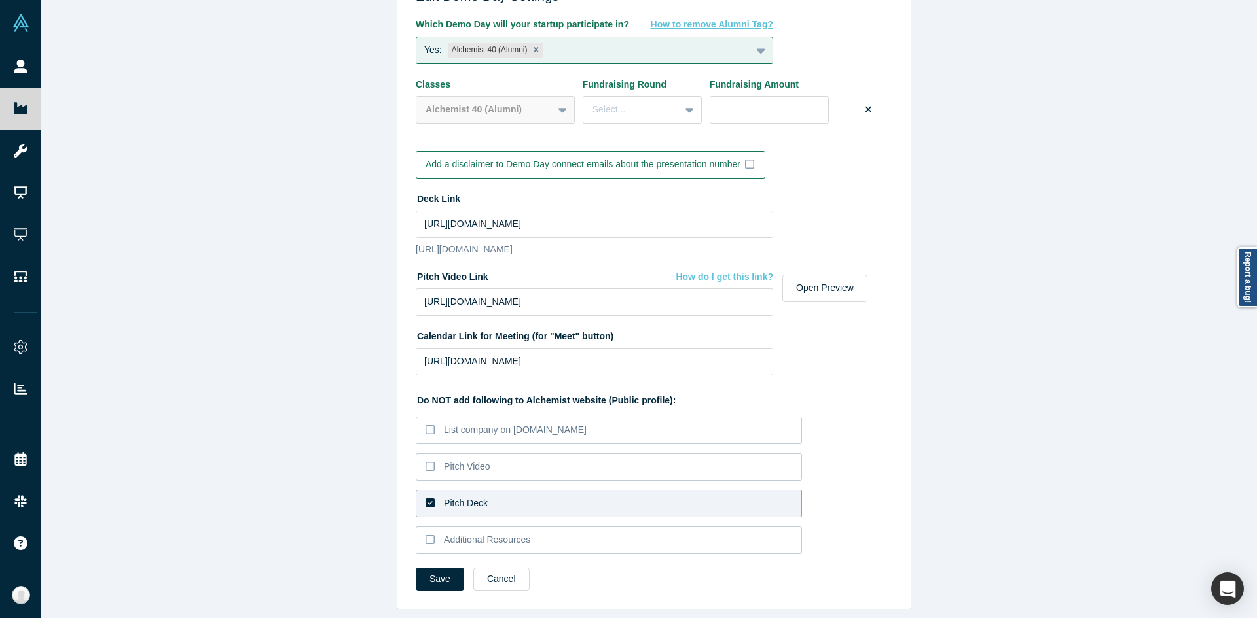
click at [516, 490] on label "Pitch Deck" at bounding box center [609, 503] width 386 height 27
click at [0, 0] on input "Pitch Deck" at bounding box center [0, 0] width 0 height 0
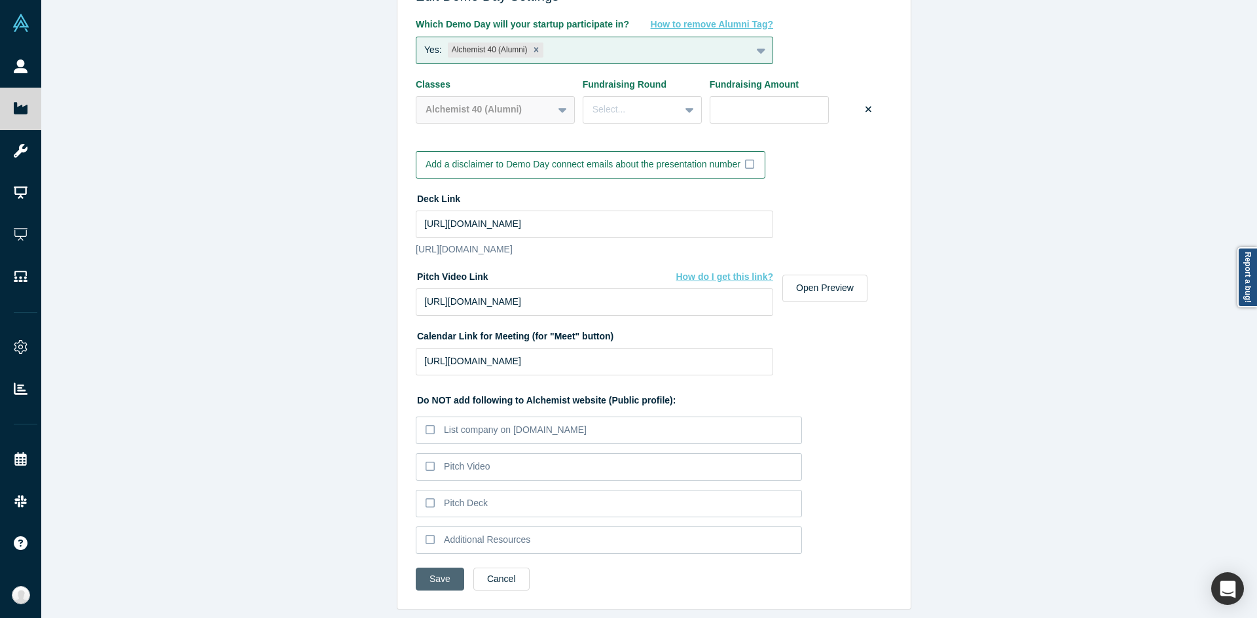
click at [448, 568] on button "Save" at bounding box center [440, 579] width 48 height 23
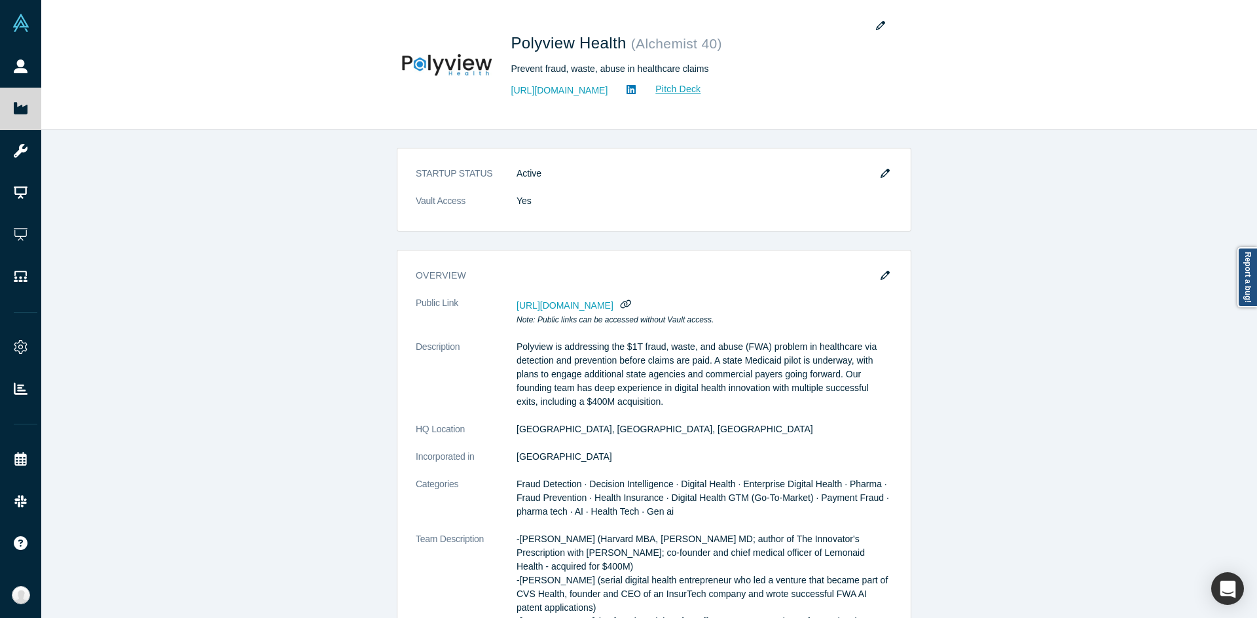
click at [369, 446] on div "STARTUP STATUS Active Vault Access Yes overview Public Link https://vault.alche…" at bounding box center [653, 379] width 1225 height 499
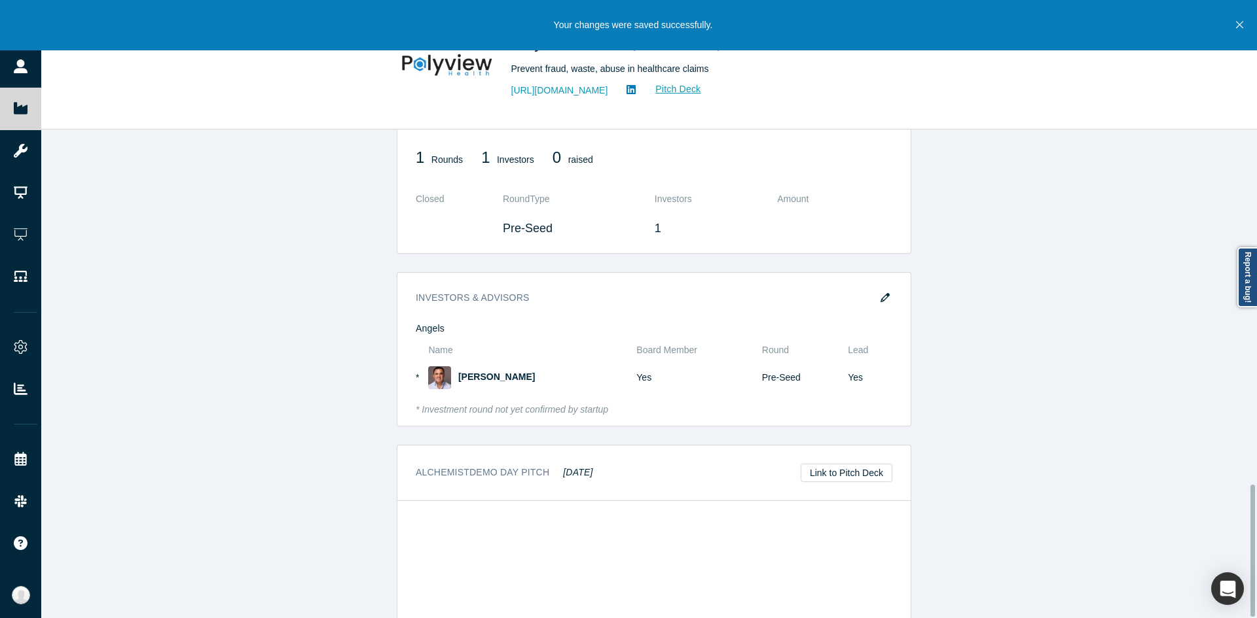
scroll to position [1315, 0]
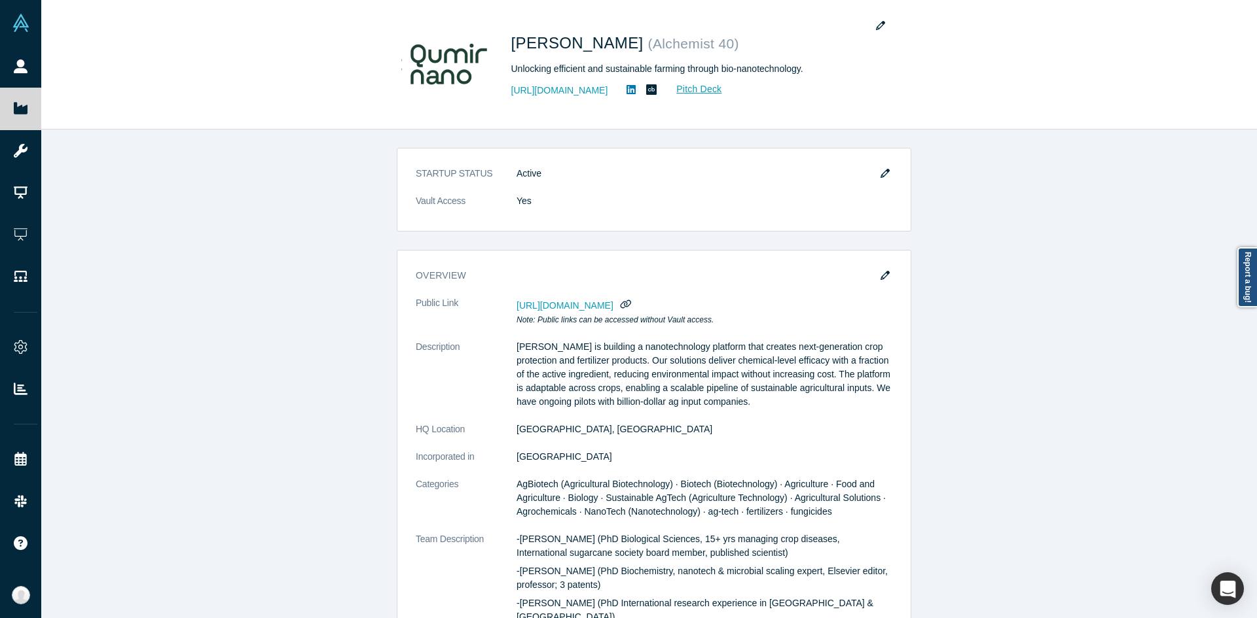
click at [279, 272] on div "STARTUP STATUS Active Vault Access Yes overview Public Link [URL][DOMAIN_NAME] …" at bounding box center [653, 379] width 1225 height 499
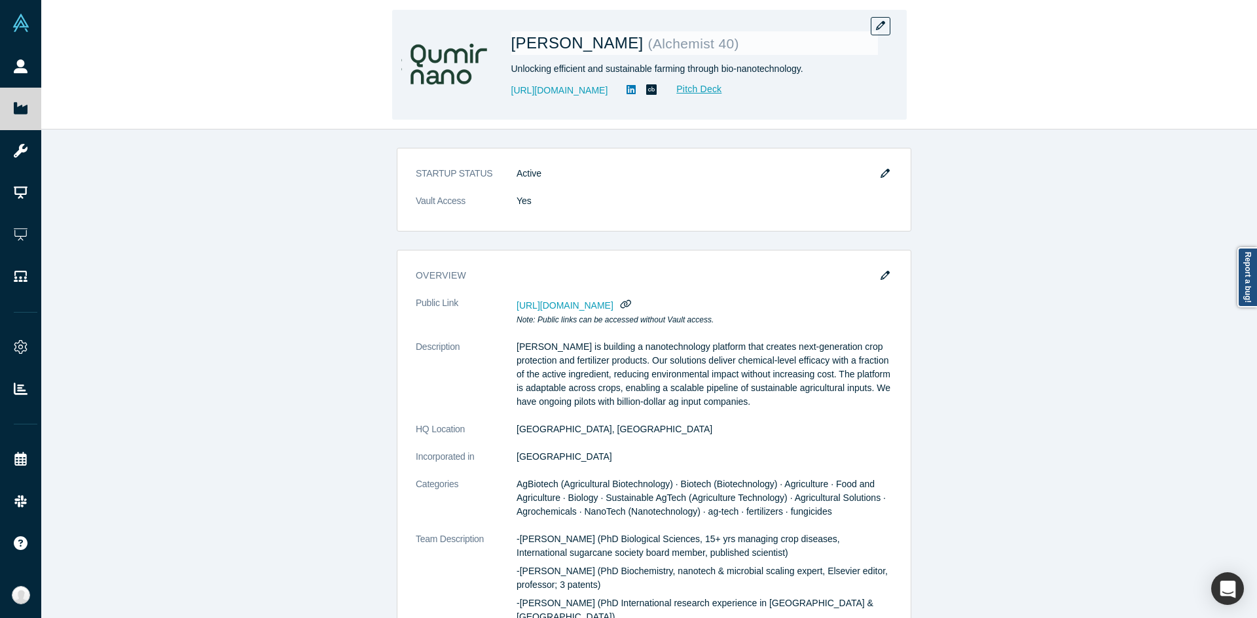
drag, startPoint x: 893, startPoint y: 35, endPoint x: 890, endPoint y: 27, distance: 8.9
click at [890, 27] on div "Qumir Nano ( Alchemist 40 ) Unlocking efficient and sustainable farming through…" at bounding box center [649, 65] width 514 height 110
click at [884, 22] on icon "button" at bounding box center [880, 25] width 9 height 9
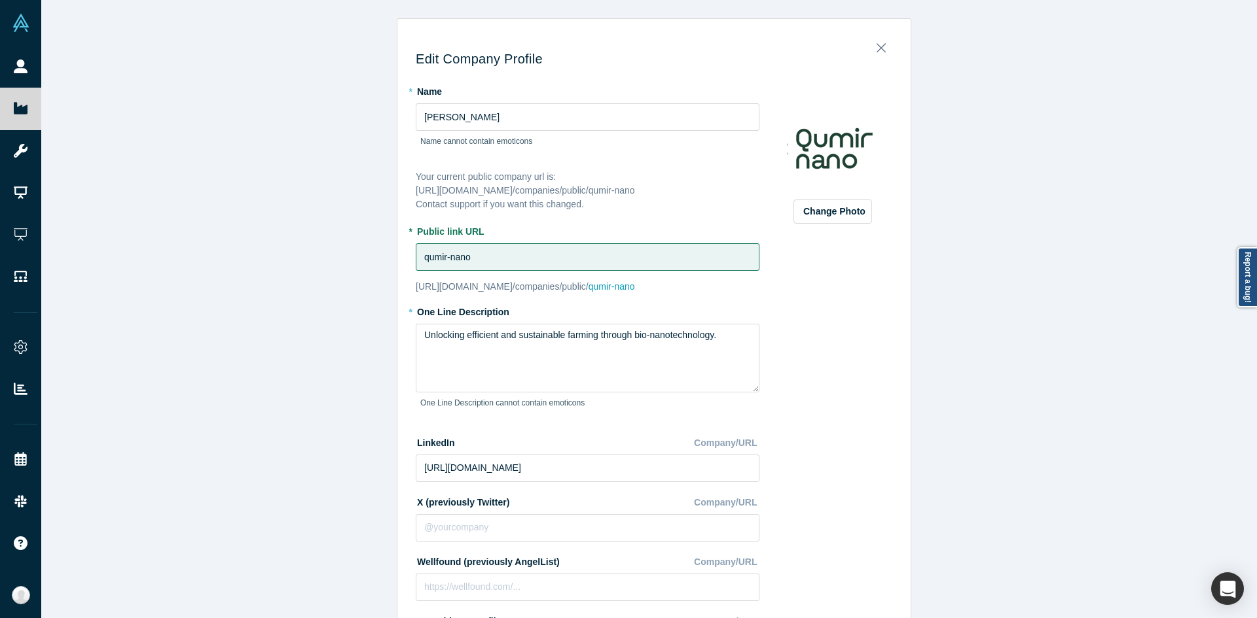
click at [941, 333] on div "Edit Company Profile * Name Qumir Nano Name cannot contain emoticons Your curre…" at bounding box center [653, 314] width 1225 height 628
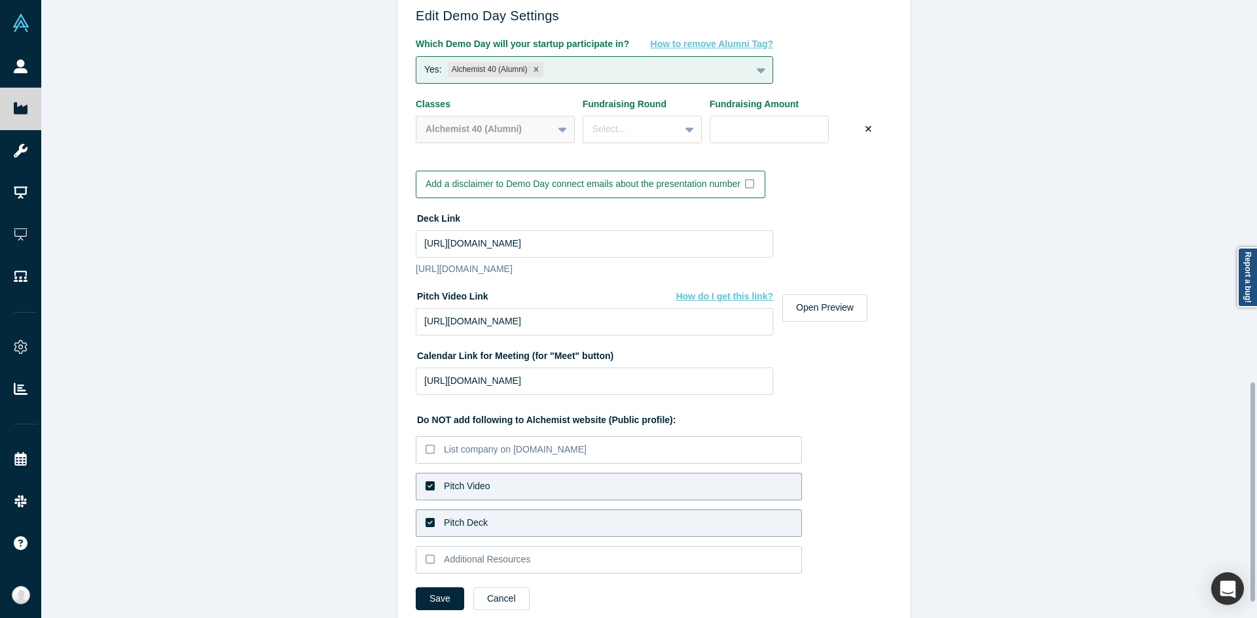
scroll to position [1122, 0]
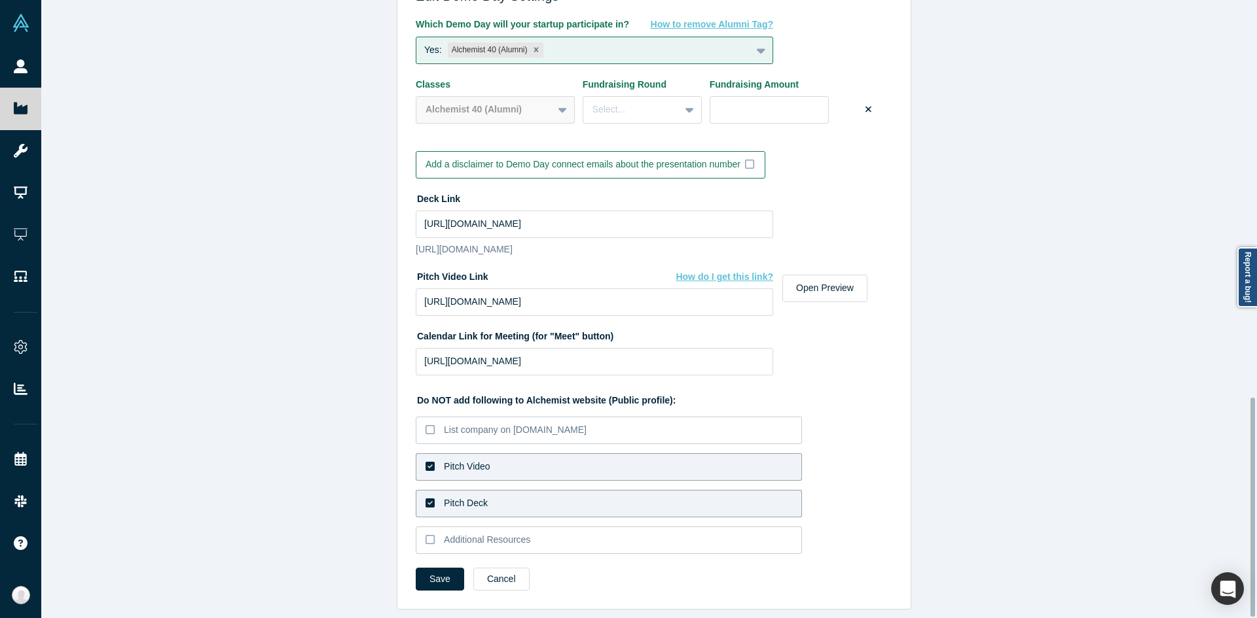
click at [723, 454] on label "Pitch Video" at bounding box center [609, 467] width 386 height 27
click at [0, 0] on input "Pitch Video" at bounding box center [0, 0] width 0 height 0
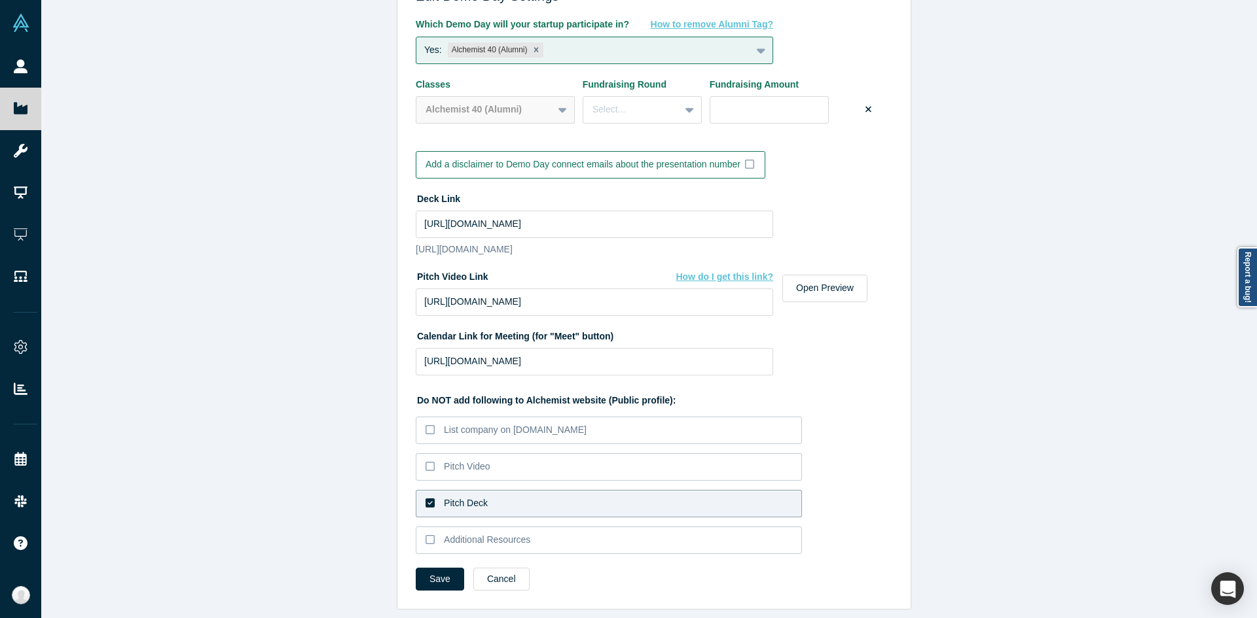
click at [639, 491] on label "Pitch Deck" at bounding box center [609, 503] width 386 height 27
click at [0, 0] on input "Pitch Deck" at bounding box center [0, 0] width 0 height 0
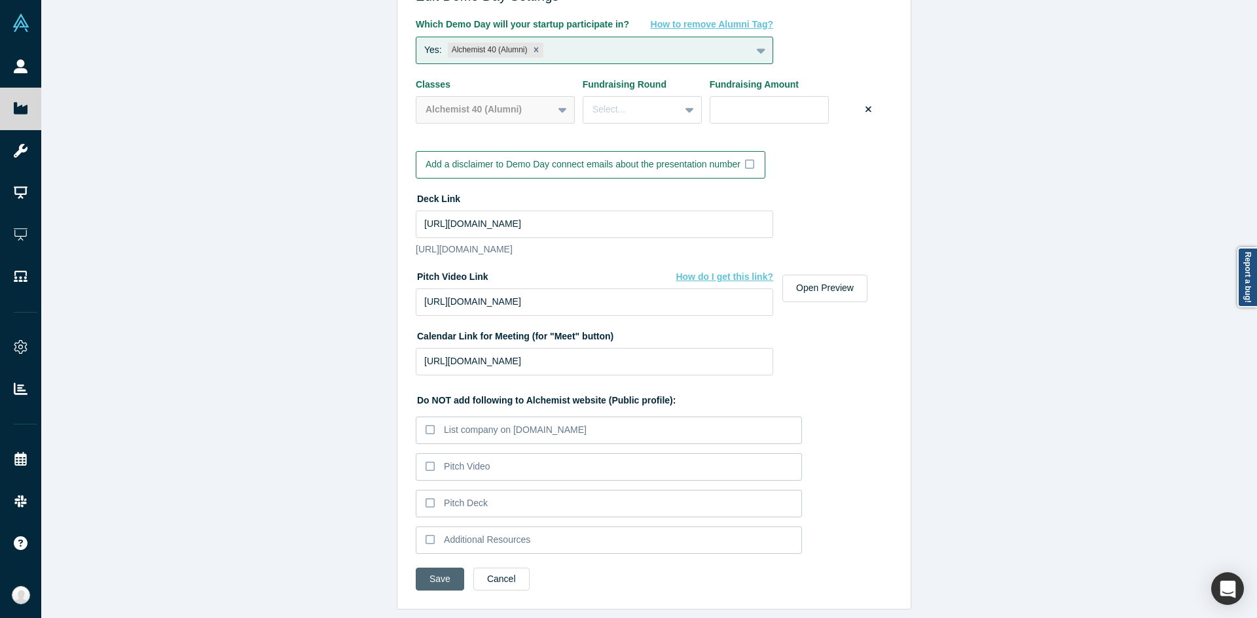
click at [427, 570] on button "Save" at bounding box center [440, 579] width 48 height 23
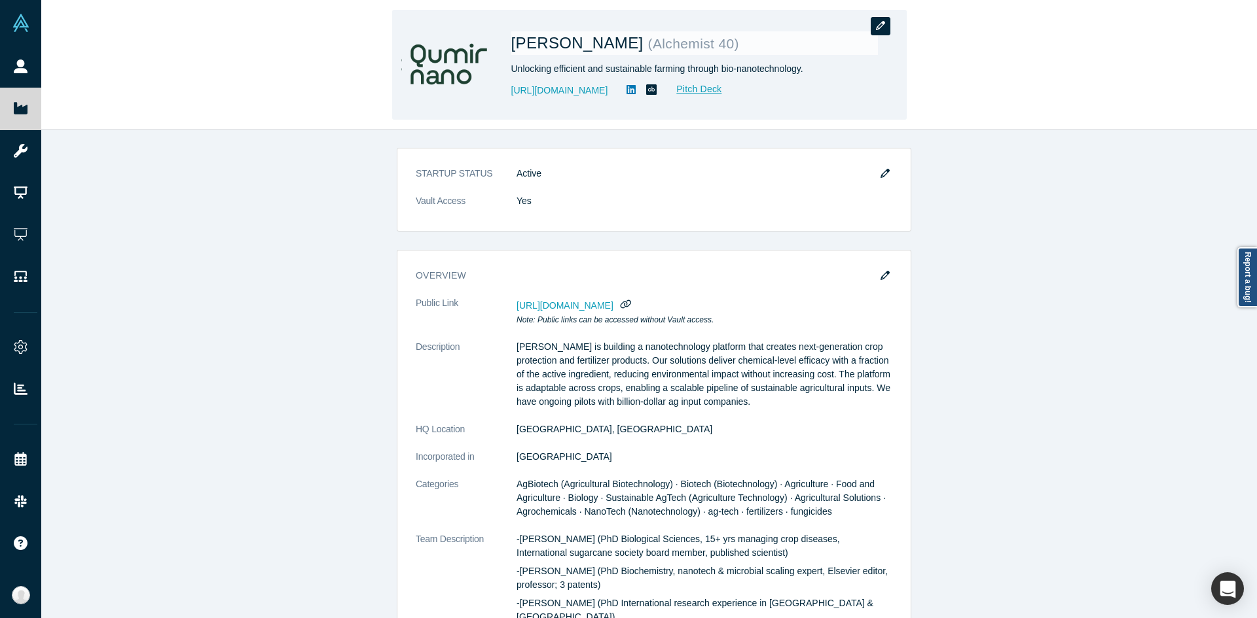
click at [876, 26] on icon "button" at bounding box center [880, 25] width 9 height 9
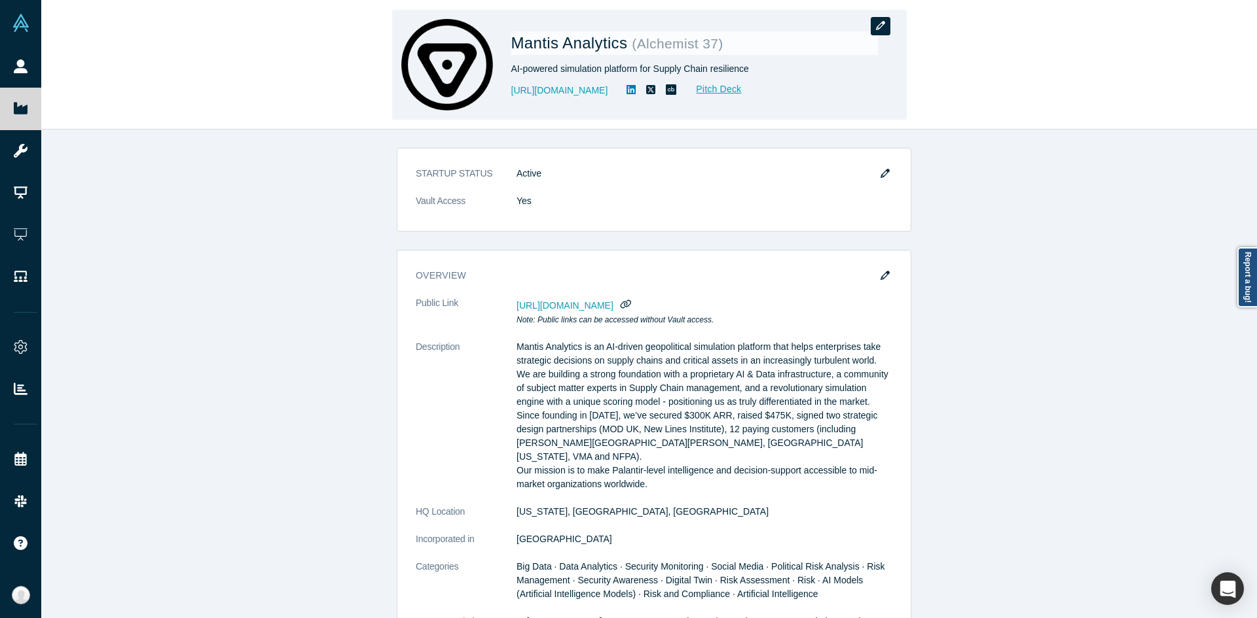
click at [876, 29] on icon "button" at bounding box center [880, 25] width 9 height 9
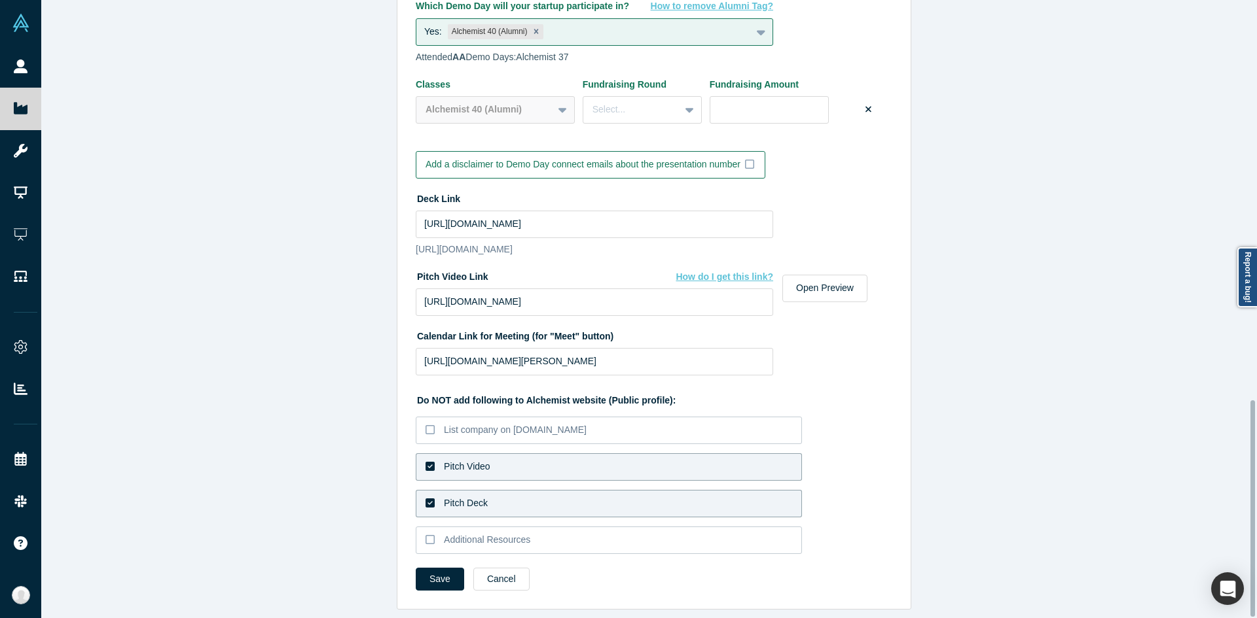
scroll to position [1141, 0]
click at [505, 454] on label "Pitch Video" at bounding box center [609, 467] width 386 height 27
click at [0, 0] on input "Pitch Video" at bounding box center [0, 0] width 0 height 0
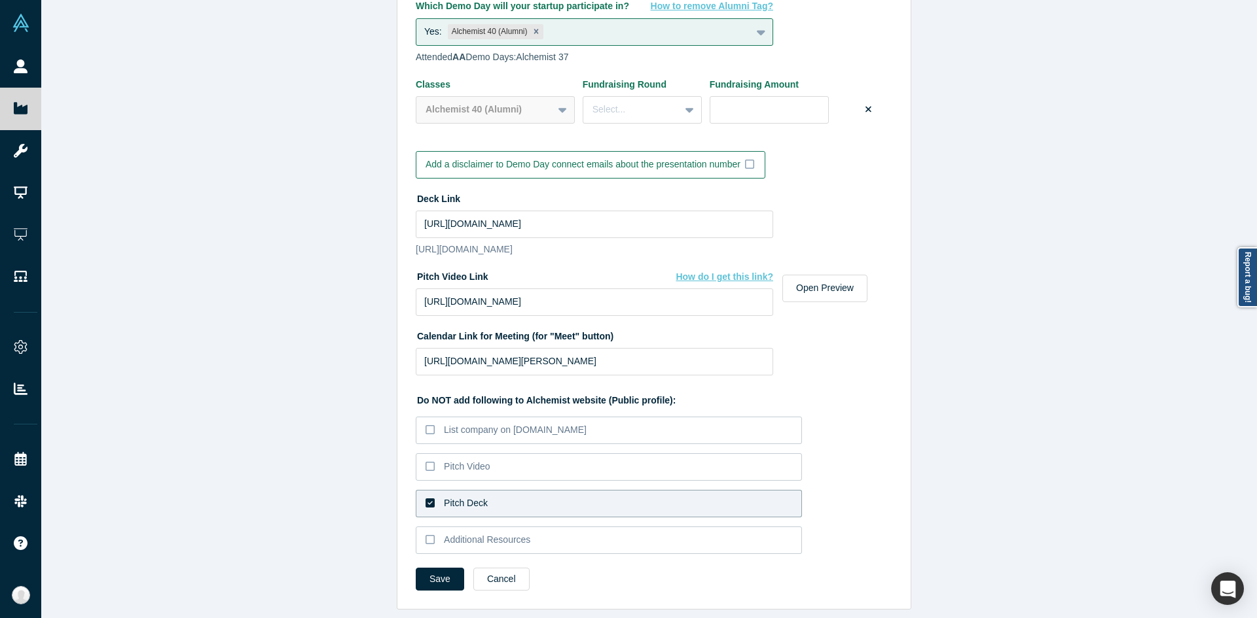
click at [476, 490] on label "Pitch Deck" at bounding box center [609, 503] width 386 height 27
click at [0, 0] on input "Pitch Deck" at bounding box center [0, 0] width 0 height 0
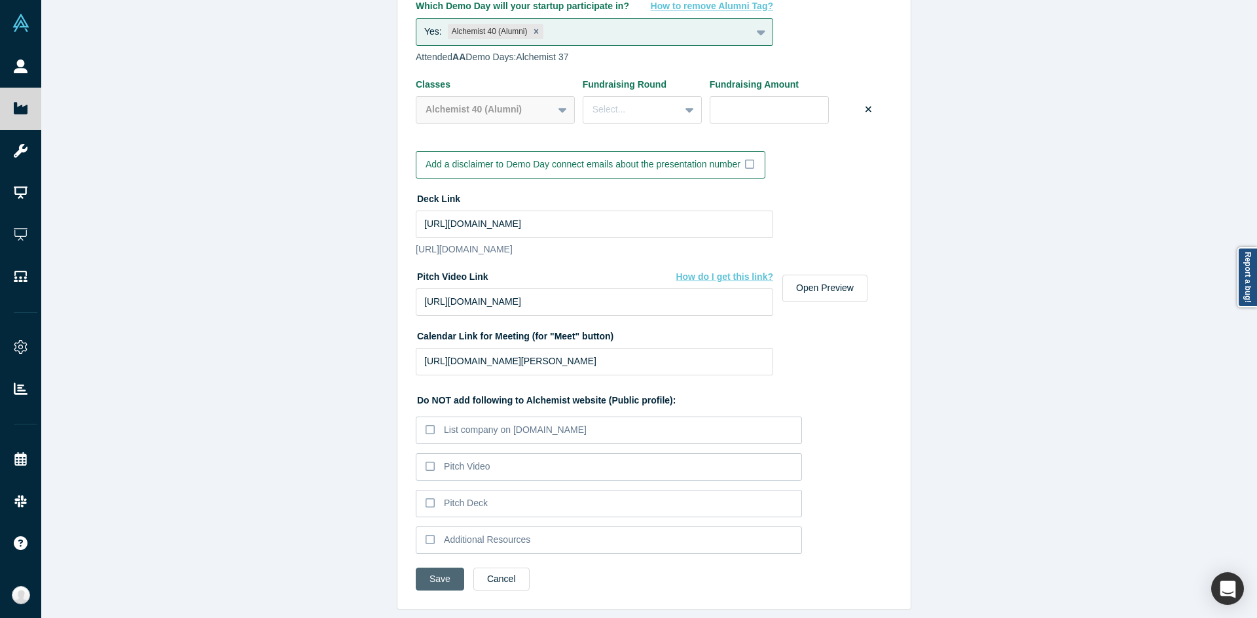
click at [439, 568] on button "Save" at bounding box center [440, 579] width 48 height 23
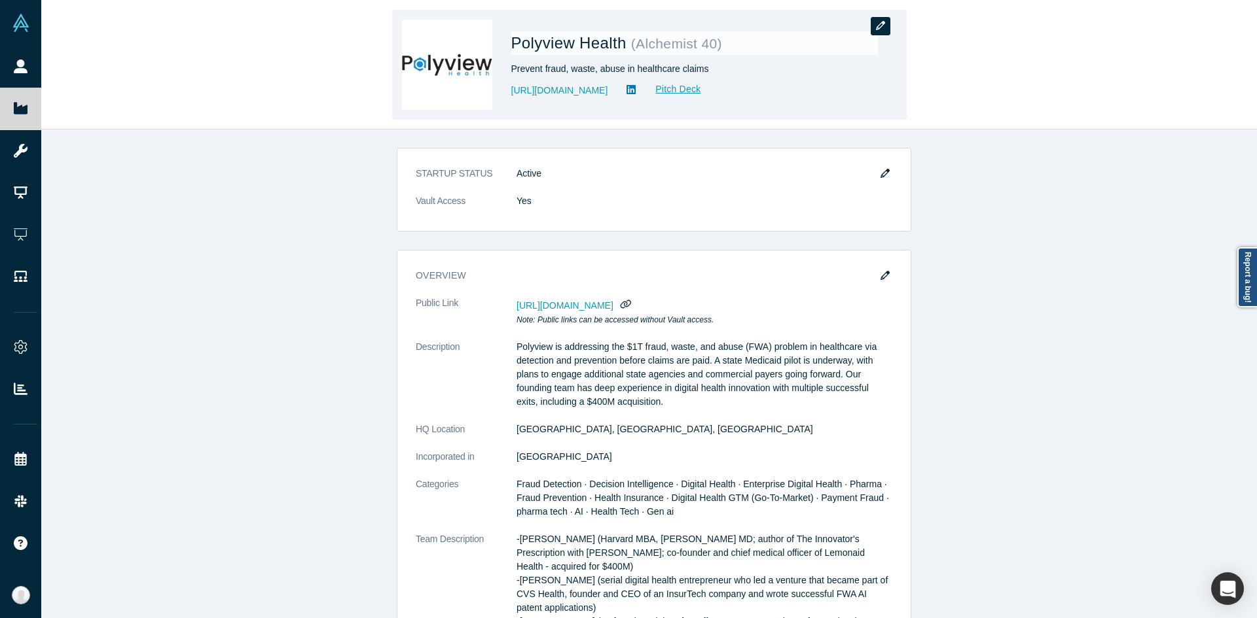
click at [872, 28] on button "button" at bounding box center [880, 26] width 20 height 18
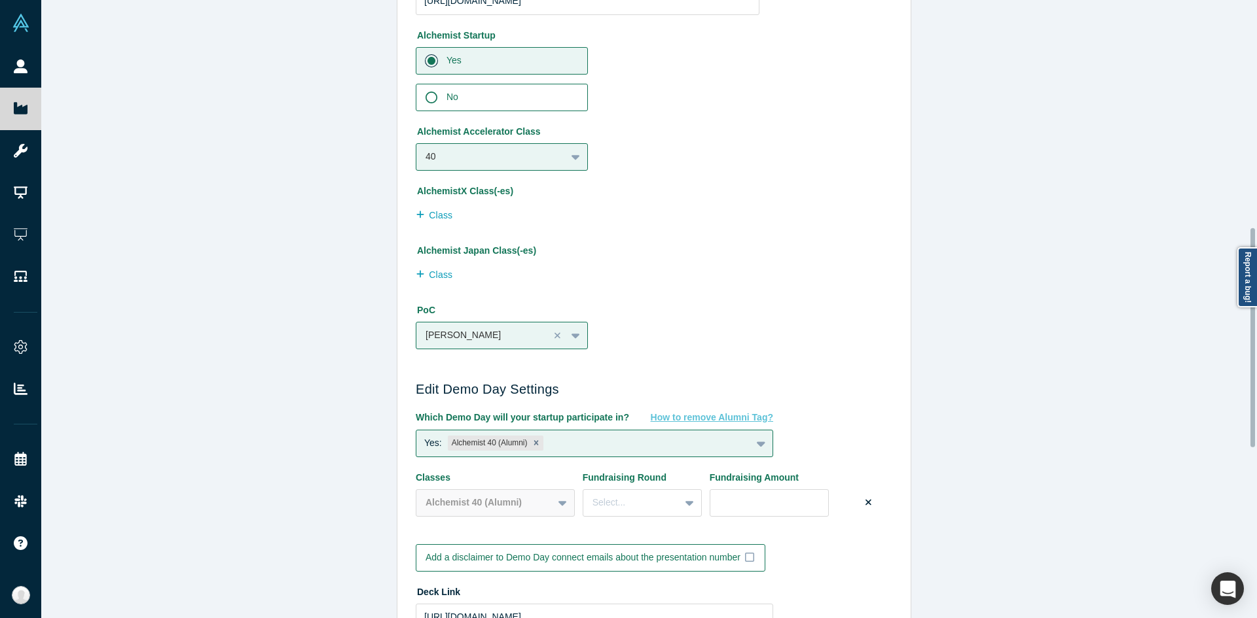
scroll to position [1122, 0]
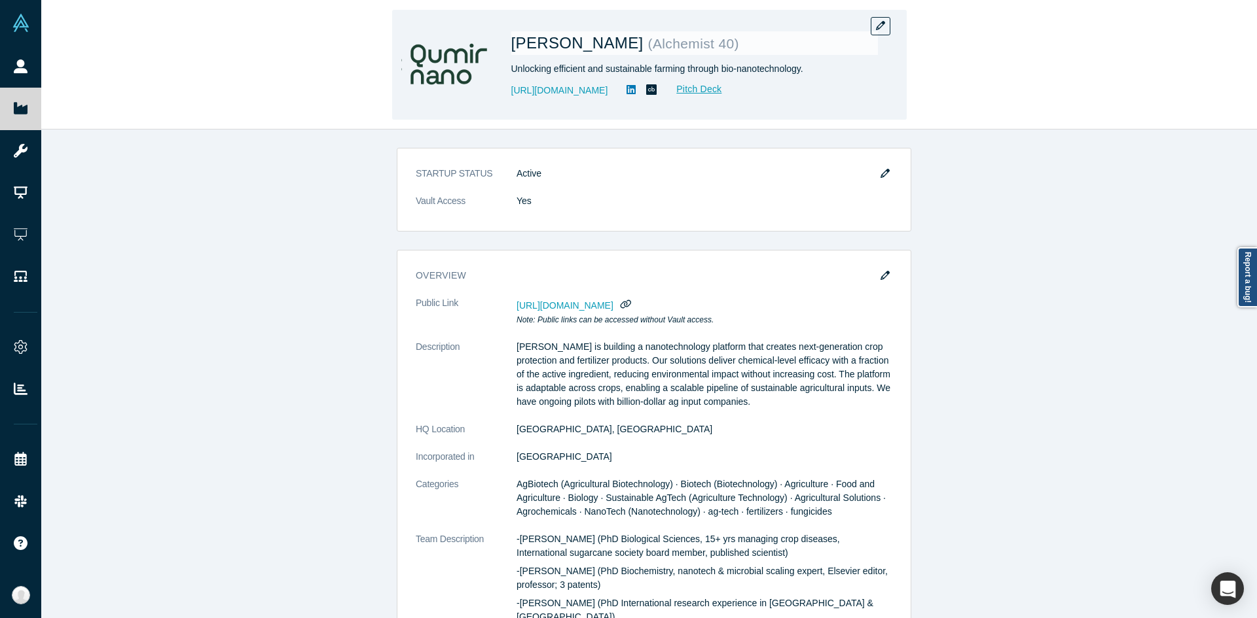
click at [870, 26] on div "Qumir Nano ( Alchemist 40 ) Unlocking efficient and sustainable farming through…" at bounding box center [694, 65] width 367 height 92
click at [874, 26] on button "button" at bounding box center [880, 26] width 20 height 18
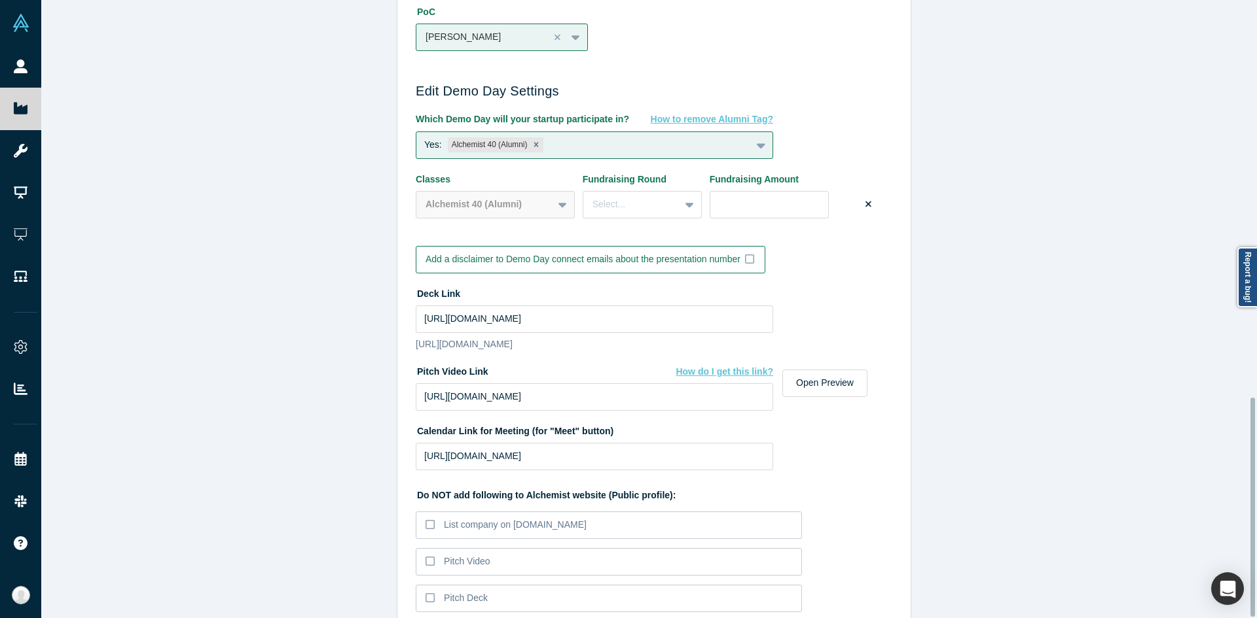
scroll to position [1122, 0]
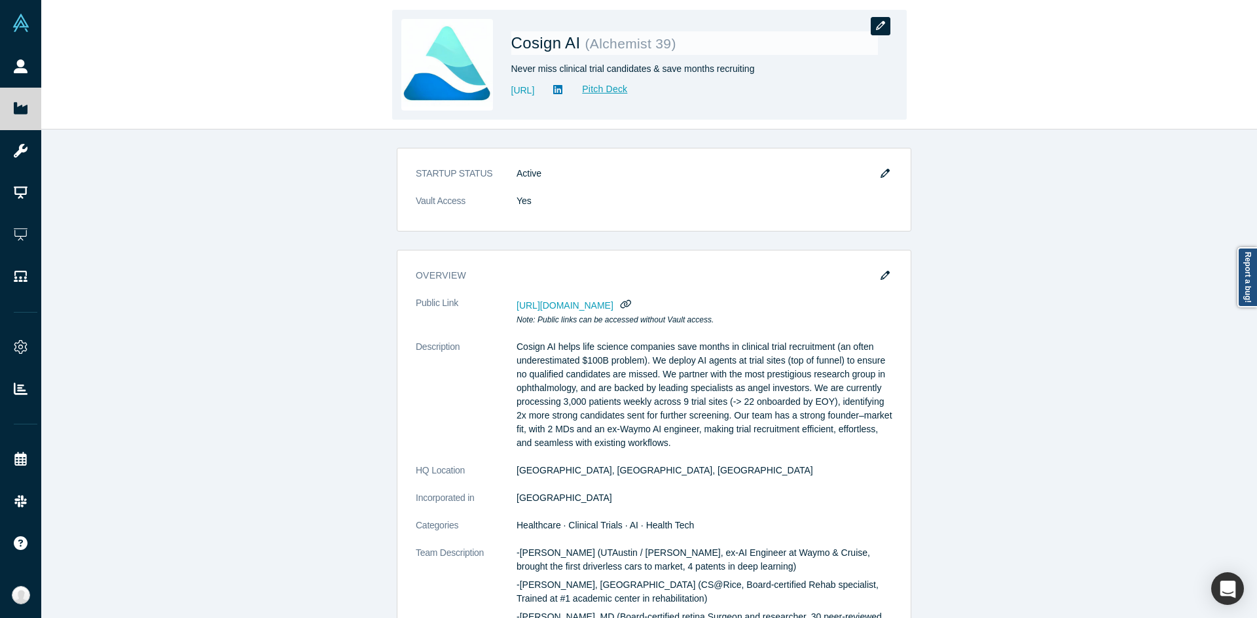
click at [876, 18] on button "button" at bounding box center [880, 26] width 20 height 18
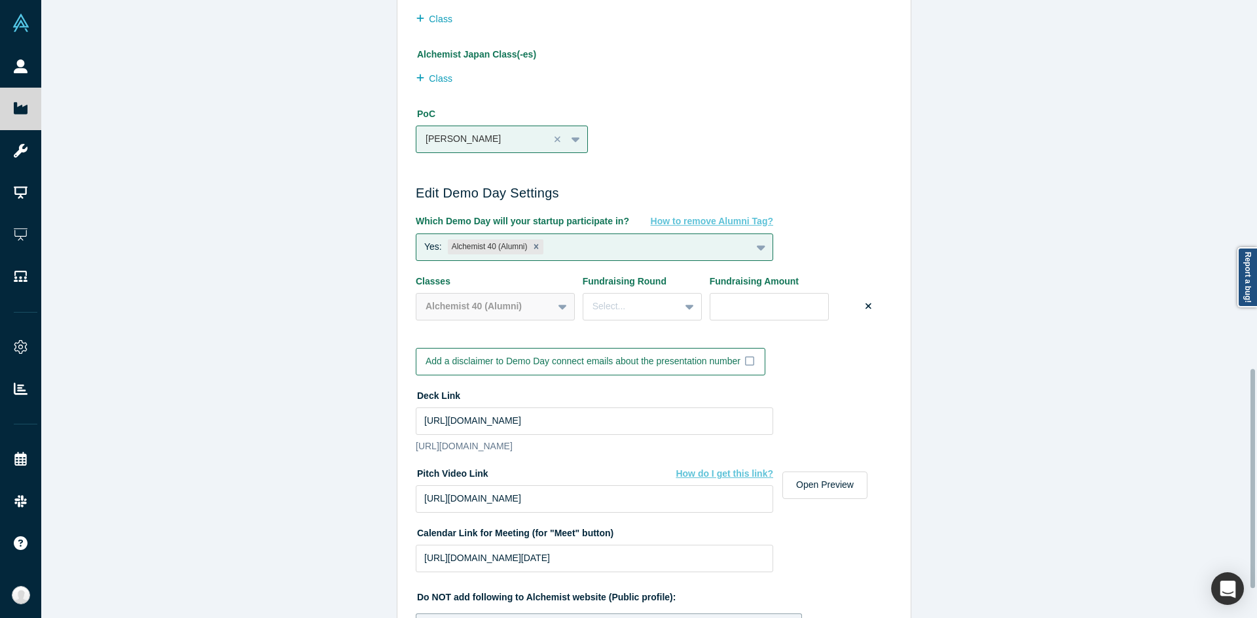
scroll to position [1122, 0]
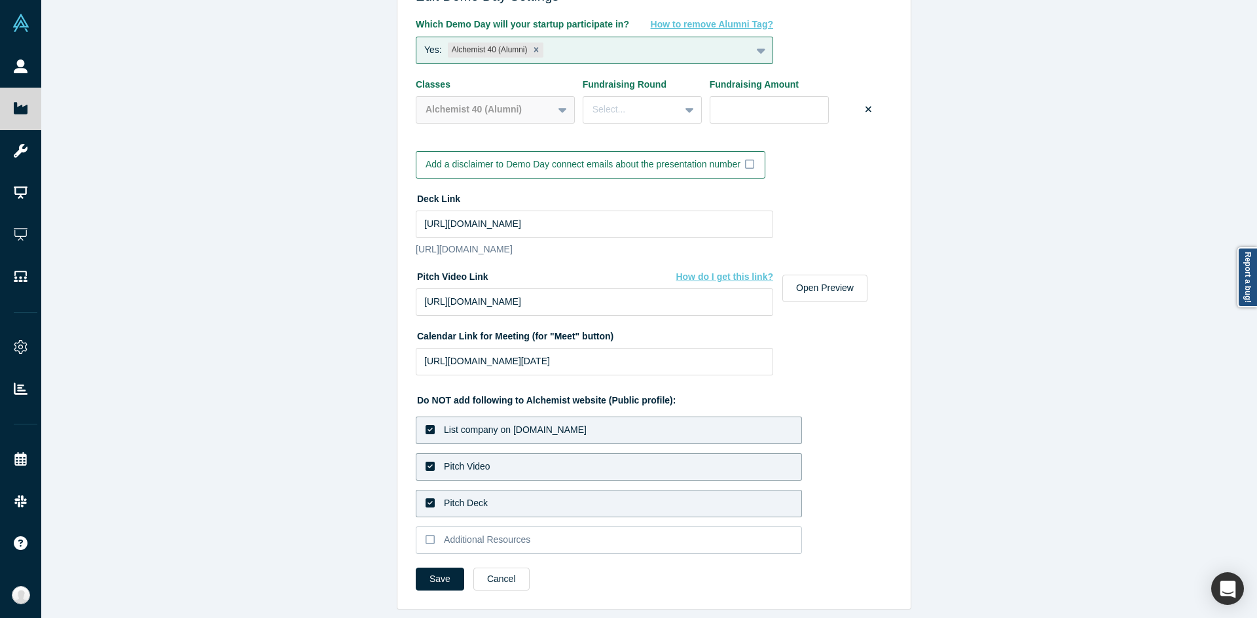
click at [467, 454] on label "Pitch Video" at bounding box center [609, 467] width 386 height 27
click at [0, 0] on input "Pitch Video" at bounding box center [0, 0] width 0 height 0
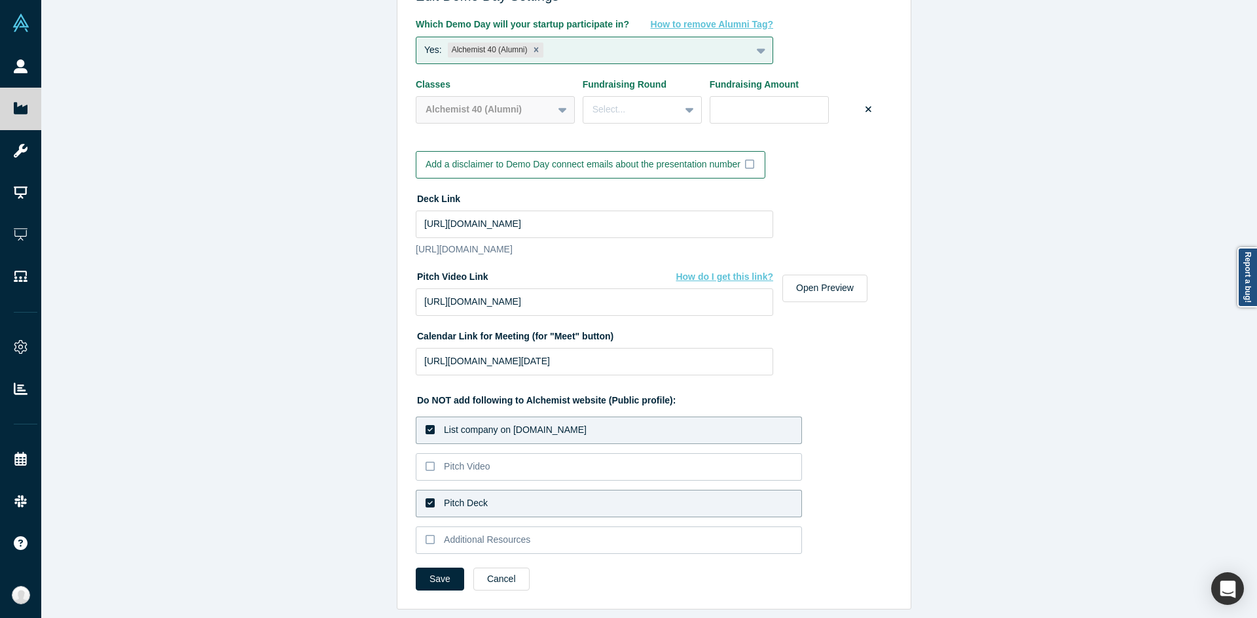
click at [464, 490] on label "Pitch Deck" at bounding box center [609, 503] width 386 height 27
click at [0, 0] on input "Pitch Deck" at bounding box center [0, 0] width 0 height 0
click at [470, 427] on label "List company on [DOMAIN_NAME]" at bounding box center [609, 430] width 386 height 27
click at [0, 0] on input "List company on [DOMAIN_NAME]" at bounding box center [0, 0] width 0 height 0
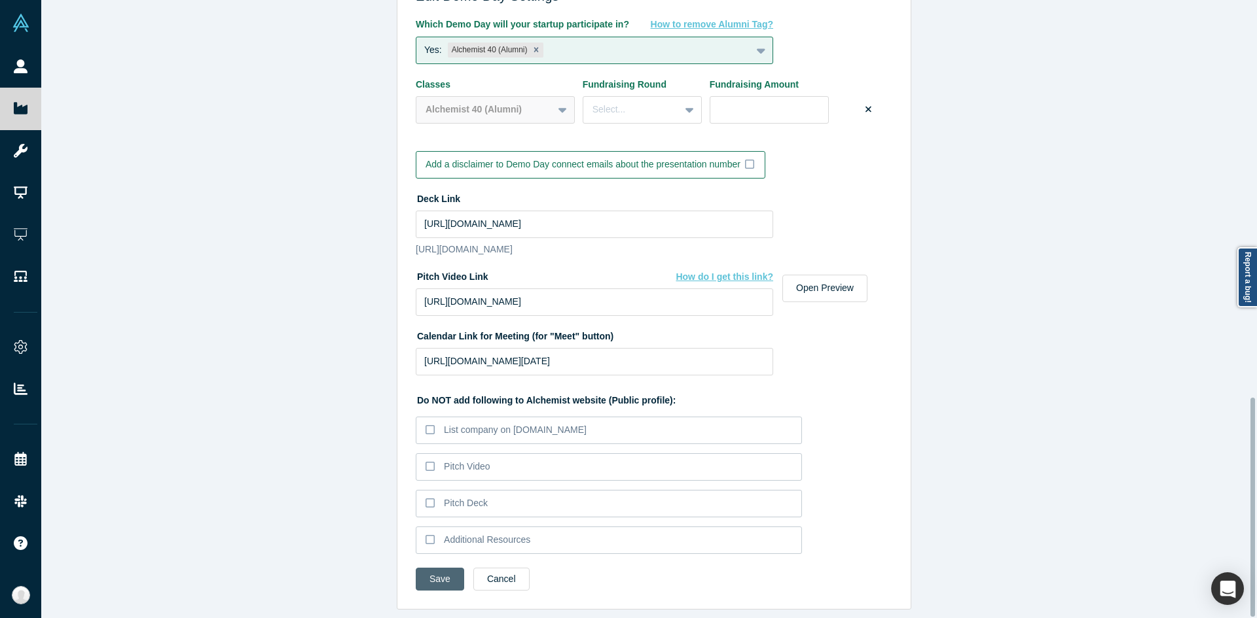
click at [441, 568] on button "Save" at bounding box center [440, 579] width 48 height 23
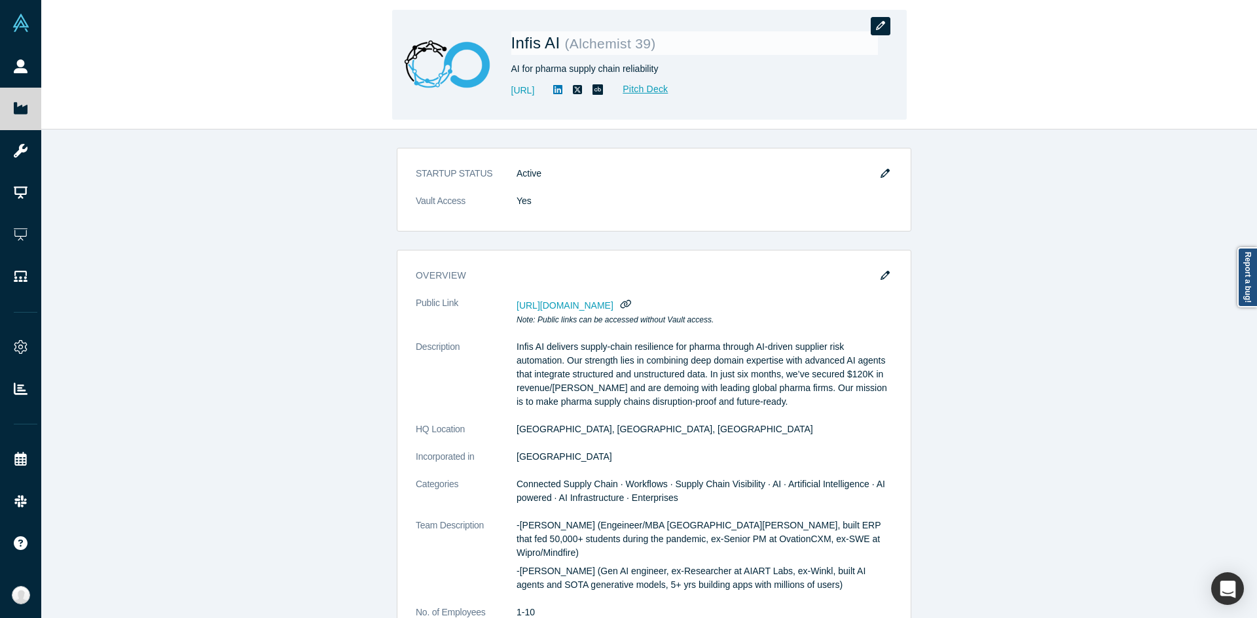
click at [874, 33] on button "button" at bounding box center [880, 26] width 20 height 18
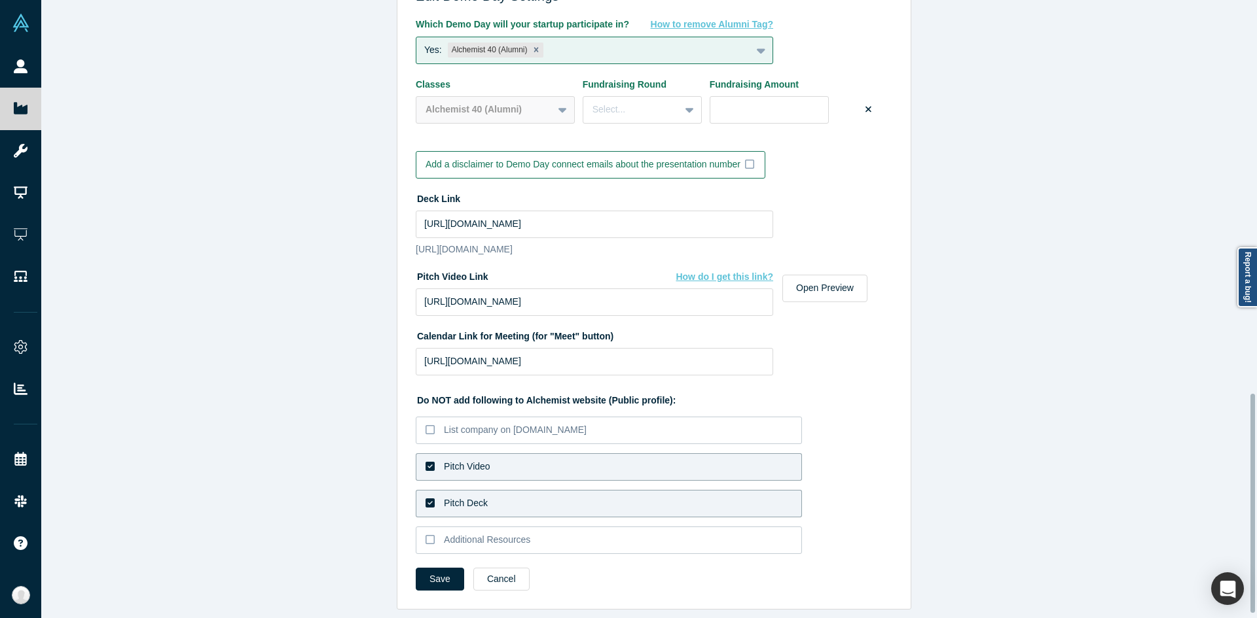
scroll to position [1122, 0]
click at [526, 467] on label "Pitch Video" at bounding box center [609, 467] width 386 height 27
click at [0, 0] on input "Pitch Video" at bounding box center [0, 0] width 0 height 0
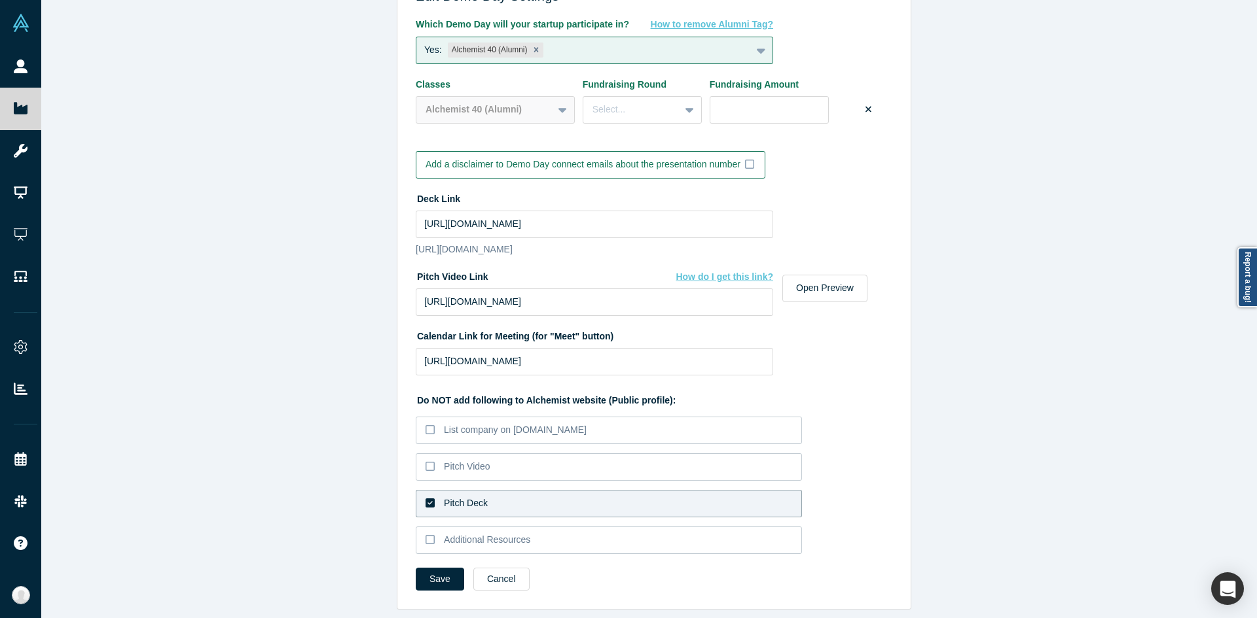
click at [515, 479] on div "Do NOT add following to Alchemist website (Public profile): List company on Alc…" at bounding box center [654, 472] width 476 height 174
click at [509, 490] on label "Pitch Deck" at bounding box center [609, 503] width 386 height 27
click at [0, 0] on input "Pitch Deck" at bounding box center [0, 0] width 0 height 0
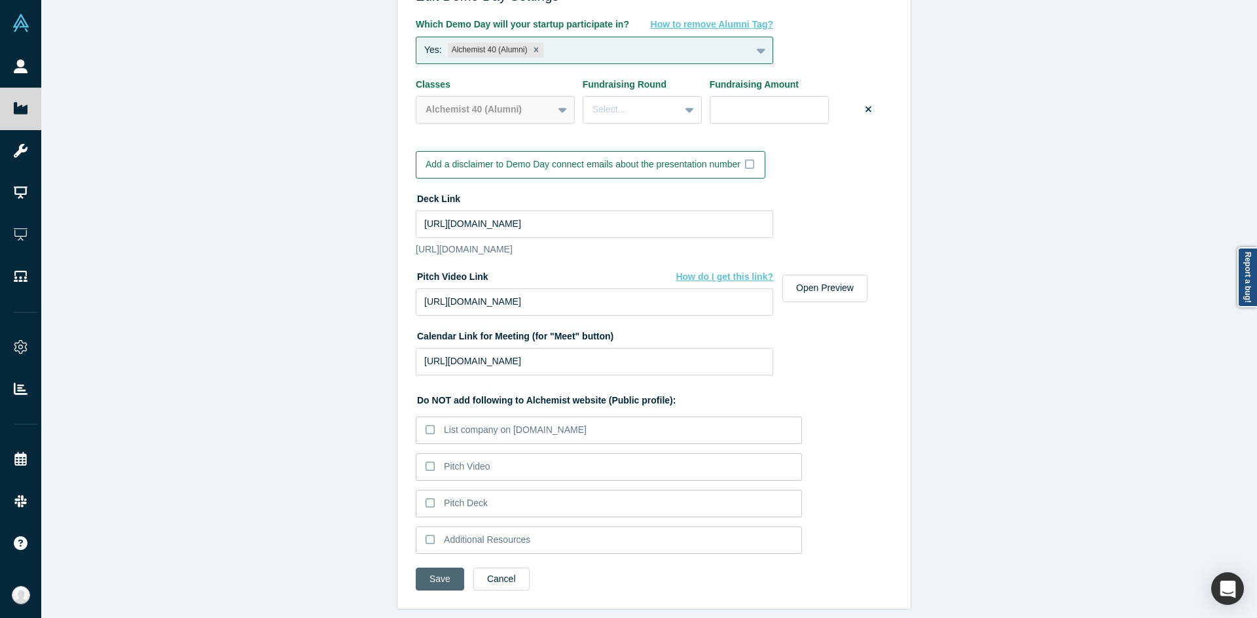
click at [435, 568] on button "Save" at bounding box center [440, 579] width 48 height 23
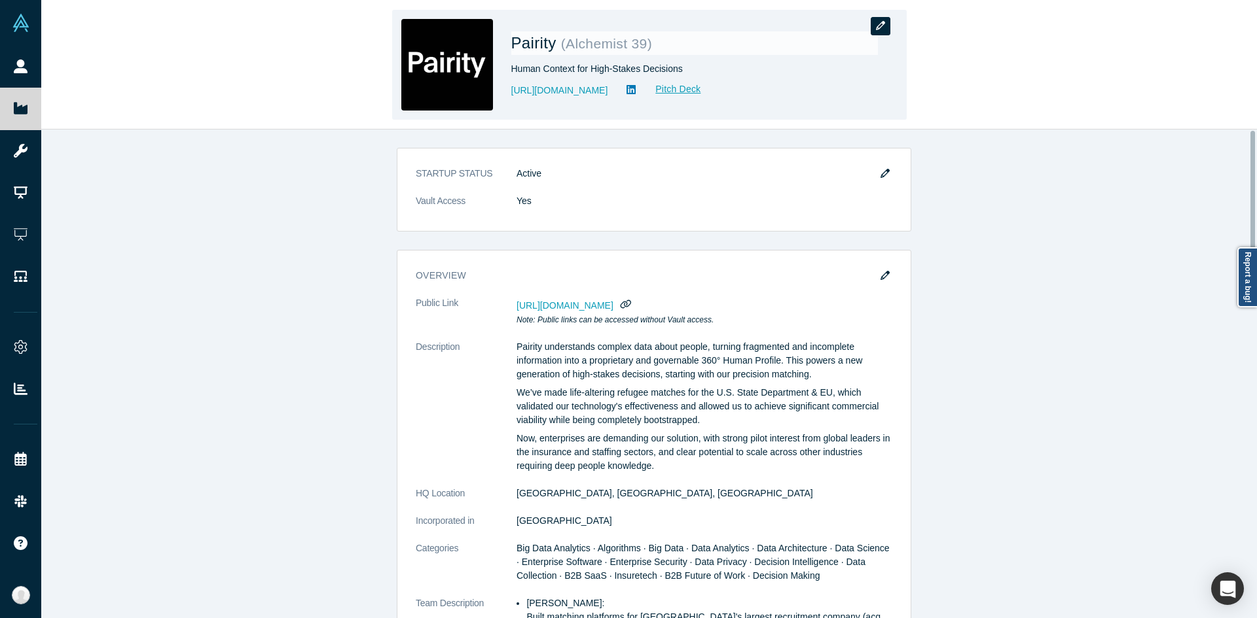
click at [889, 21] on button "button" at bounding box center [880, 26] width 20 height 18
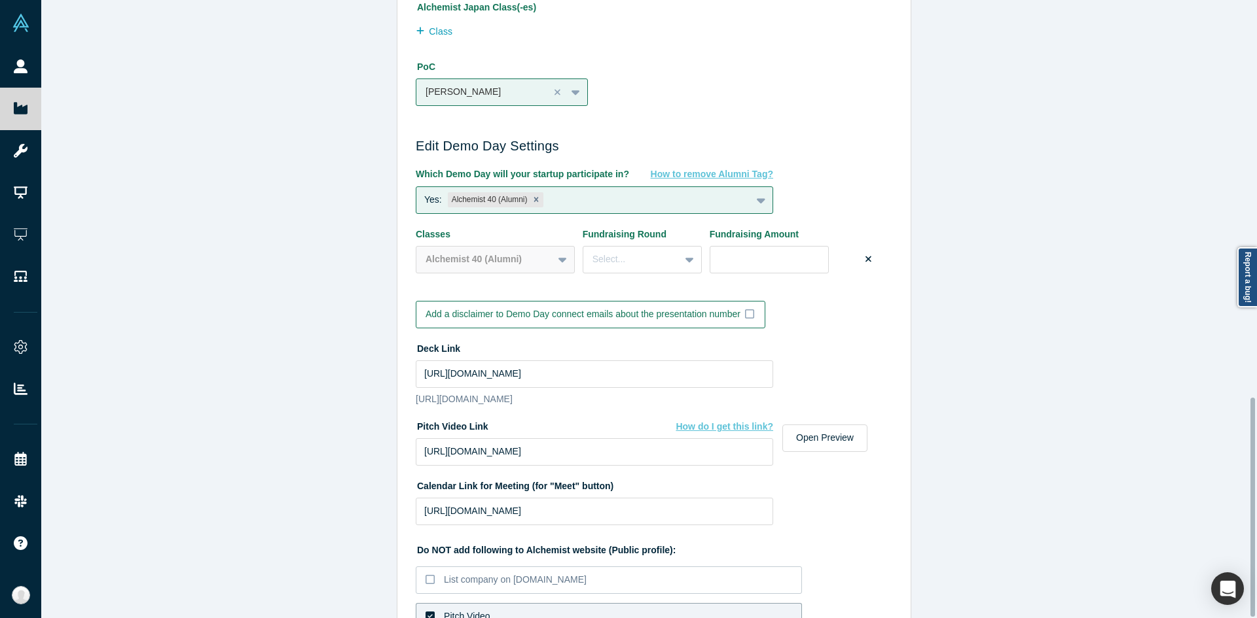
scroll to position [1122, 0]
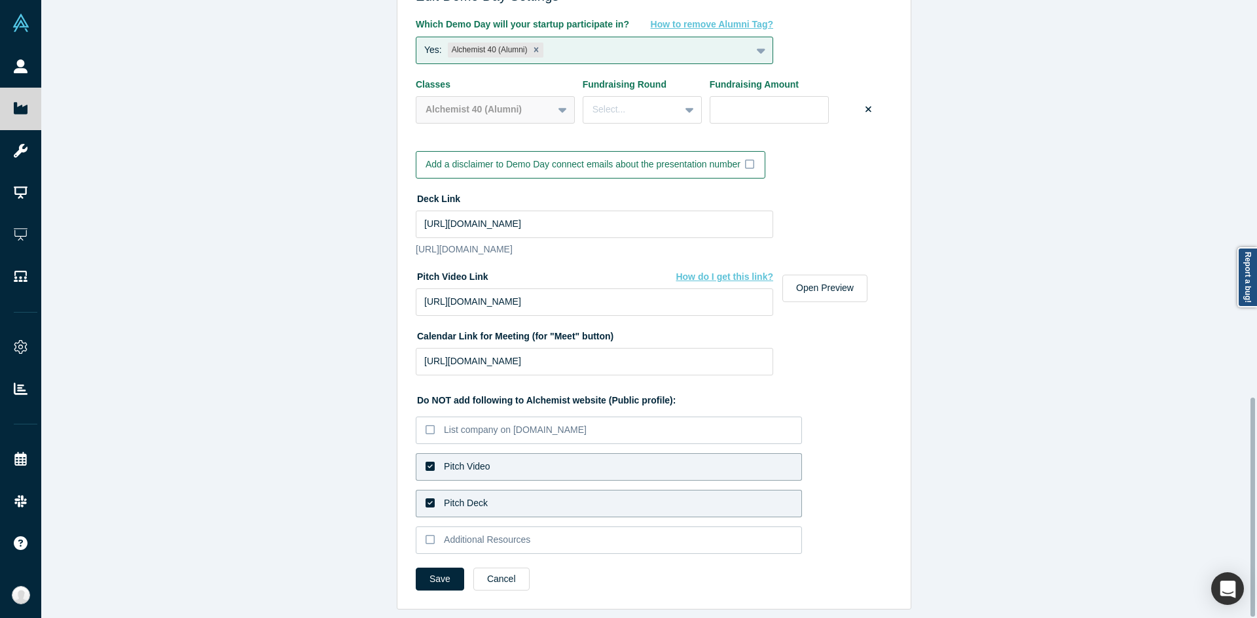
click at [561, 454] on label "Pitch Video" at bounding box center [609, 467] width 386 height 27
click at [0, 0] on input "Pitch Video" at bounding box center [0, 0] width 0 height 0
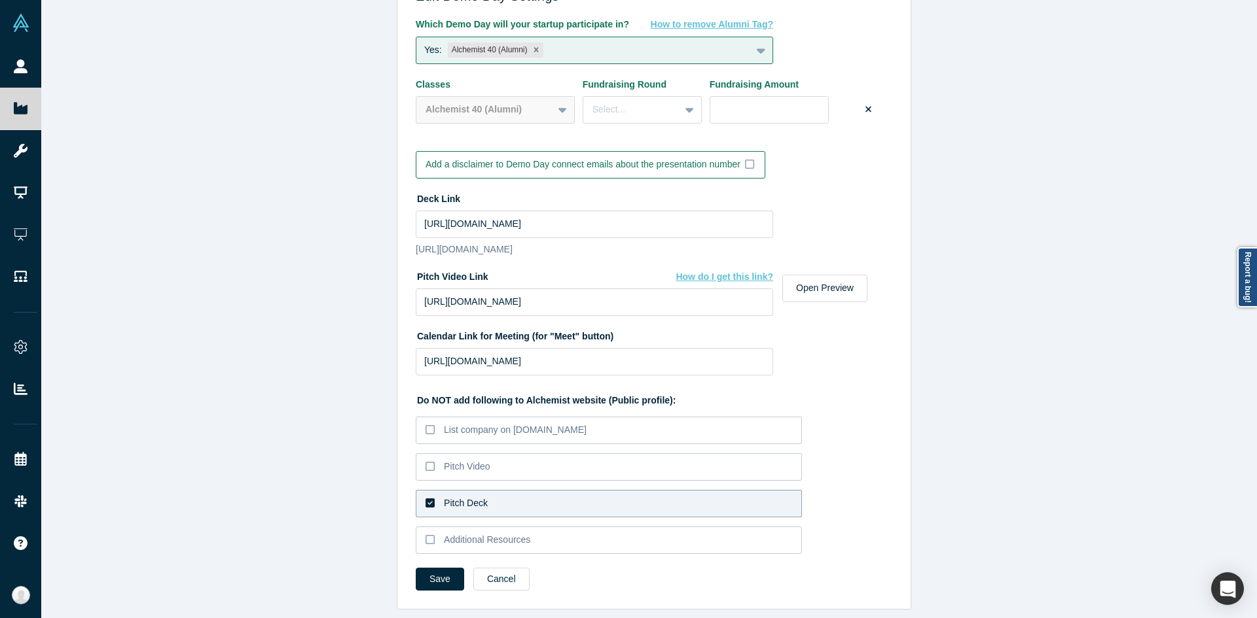
click at [525, 490] on label "Pitch Deck" at bounding box center [609, 503] width 386 height 27
click at [0, 0] on input "Pitch Deck" at bounding box center [0, 0] width 0 height 0
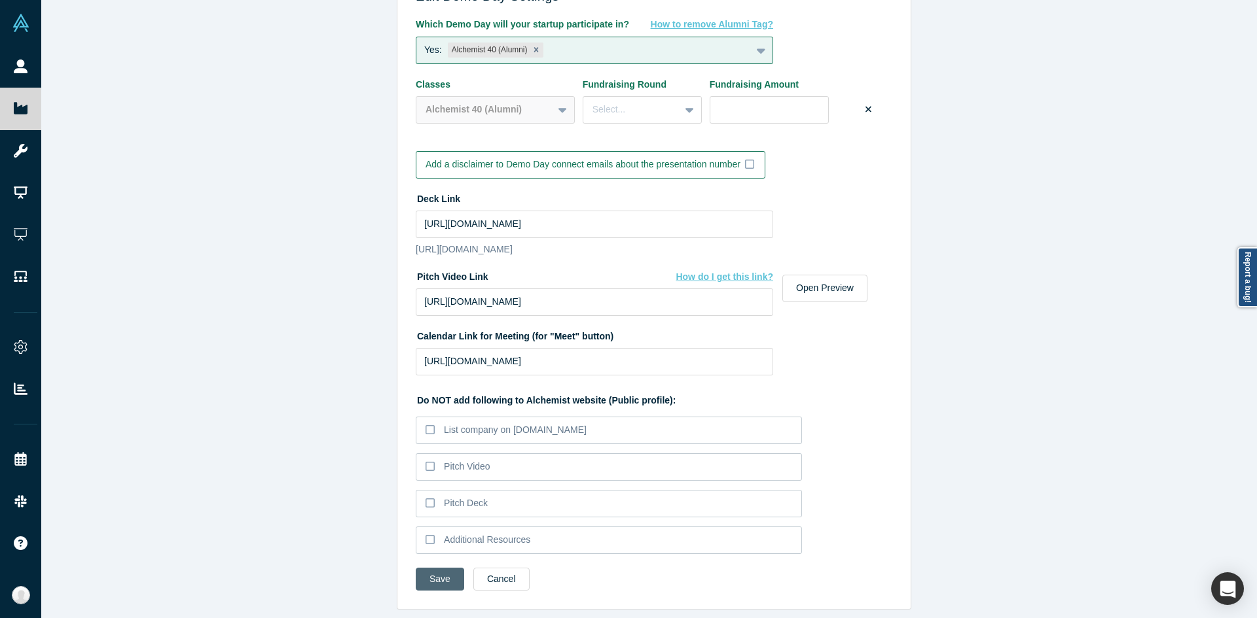
click at [452, 568] on button "Save" at bounding box center [440, 579] width 48 height 23
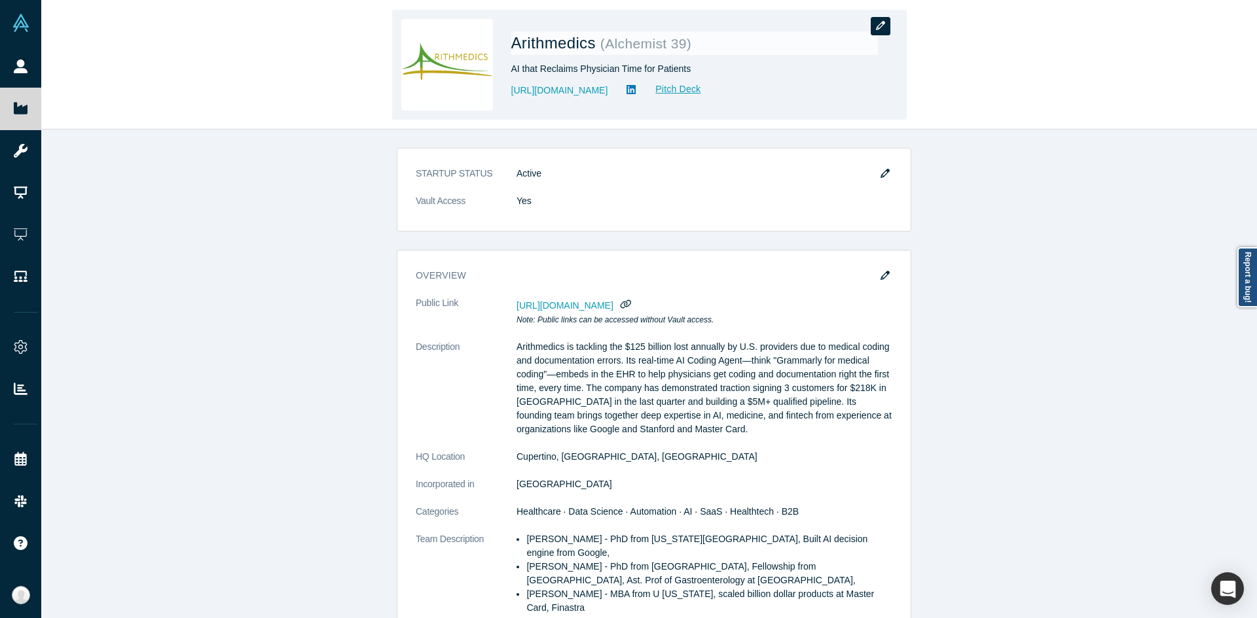
click at [883, 21] on icon "button" at bounding box center [880, 25] width 9 height 9
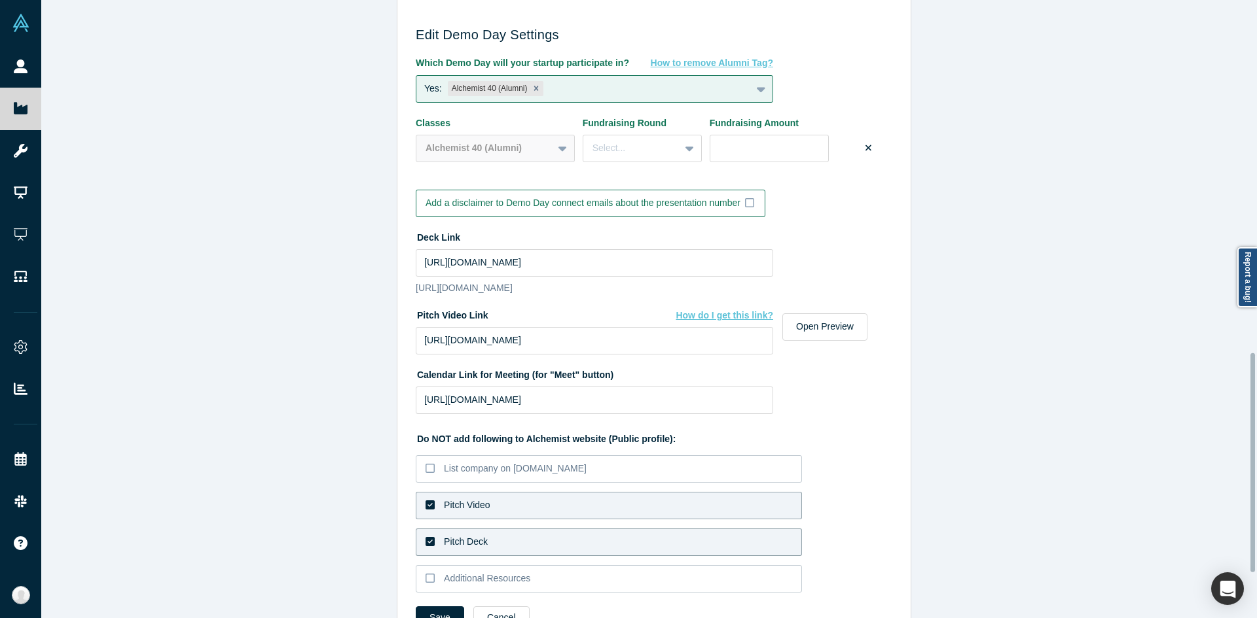
scroll to position [1122, 0]
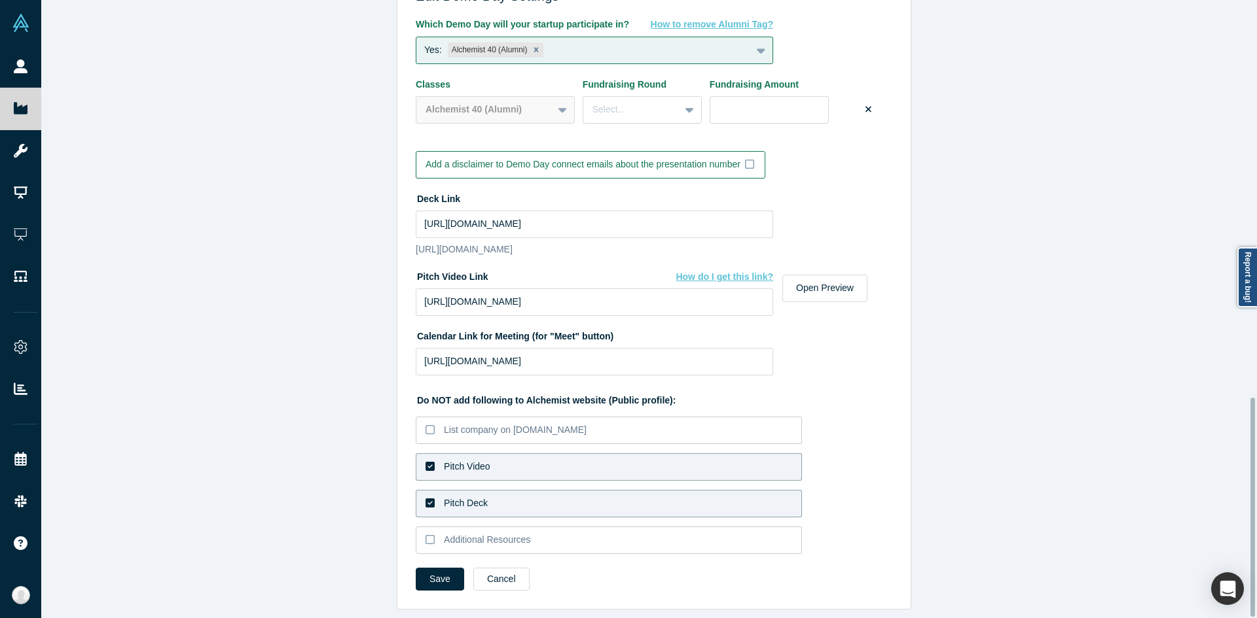
click at [470, 472] on div "Do NOT add following to Alchemist website (Public profile): List company on [DO…" at bounding box center [654, 472] width 476 height 174
click at [457, 505] on label "Pitch Deck" at bounding box center [609, 503] width 386 height 27
click at [0, 0] on input "Pitch Deck" at bounding box center [0, 0] width 0 height 0
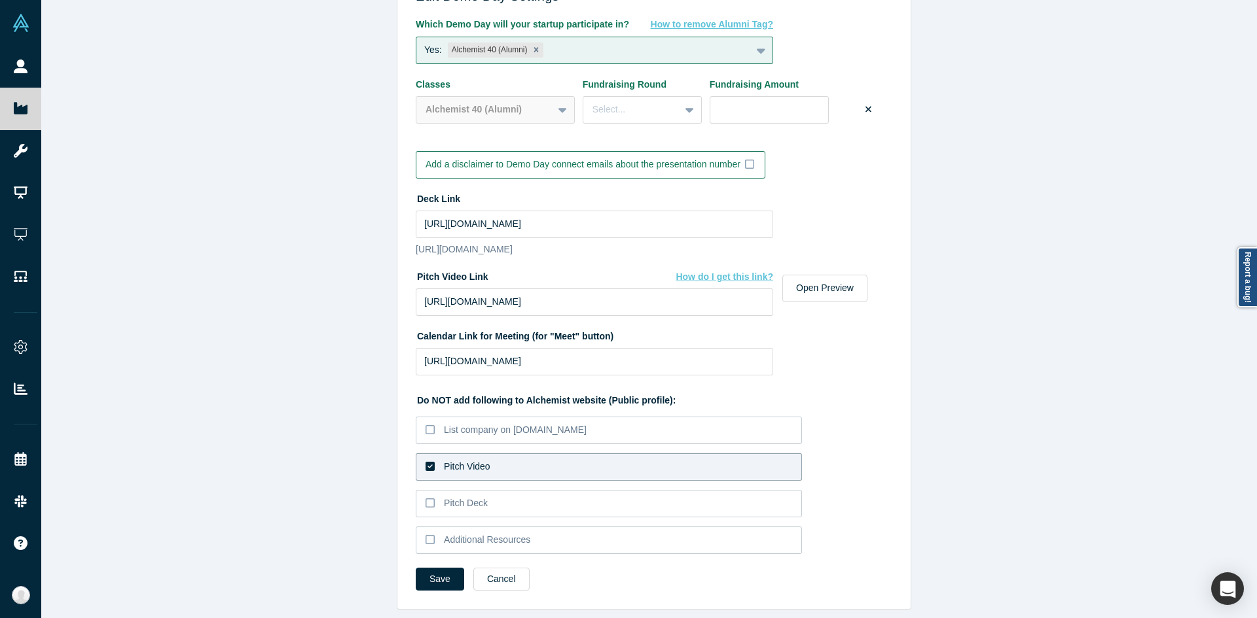
click at [465, 460] on div "Pitch Video" at bounding box center [467, 467] width 46 height 14
click at [0, 0] on input "Pitch Video" at bounding box center [0, 0] width 0 height 0
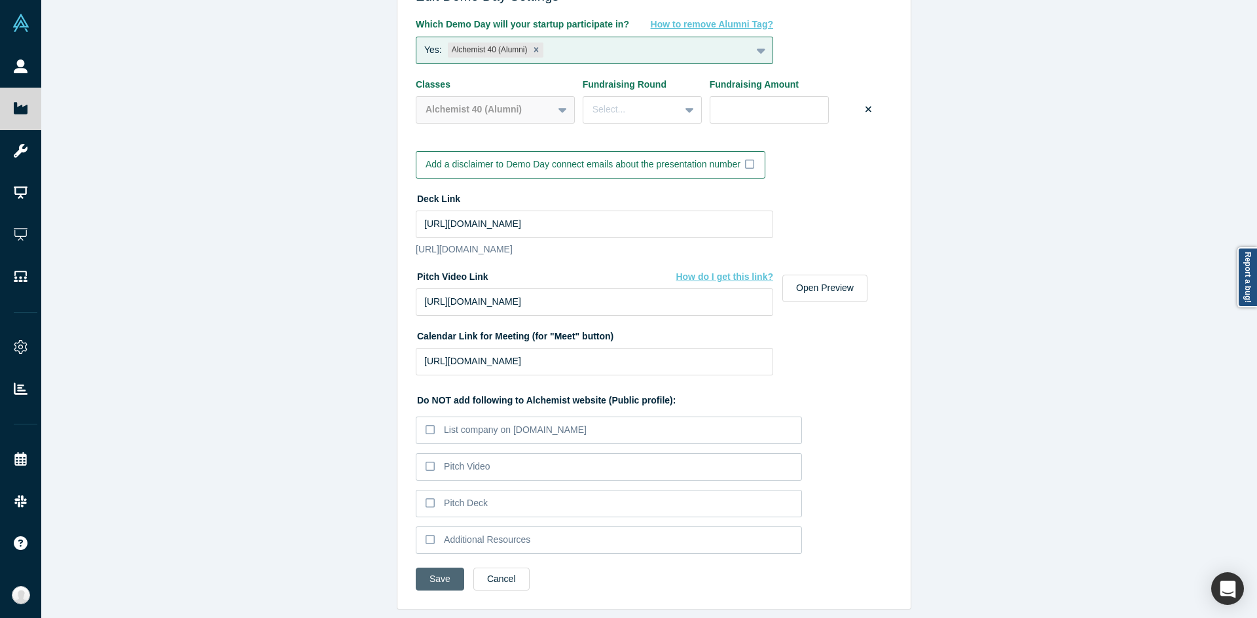
click at [440, 568] on button "Save" at bounding box center [440, 579] width 48 height 23
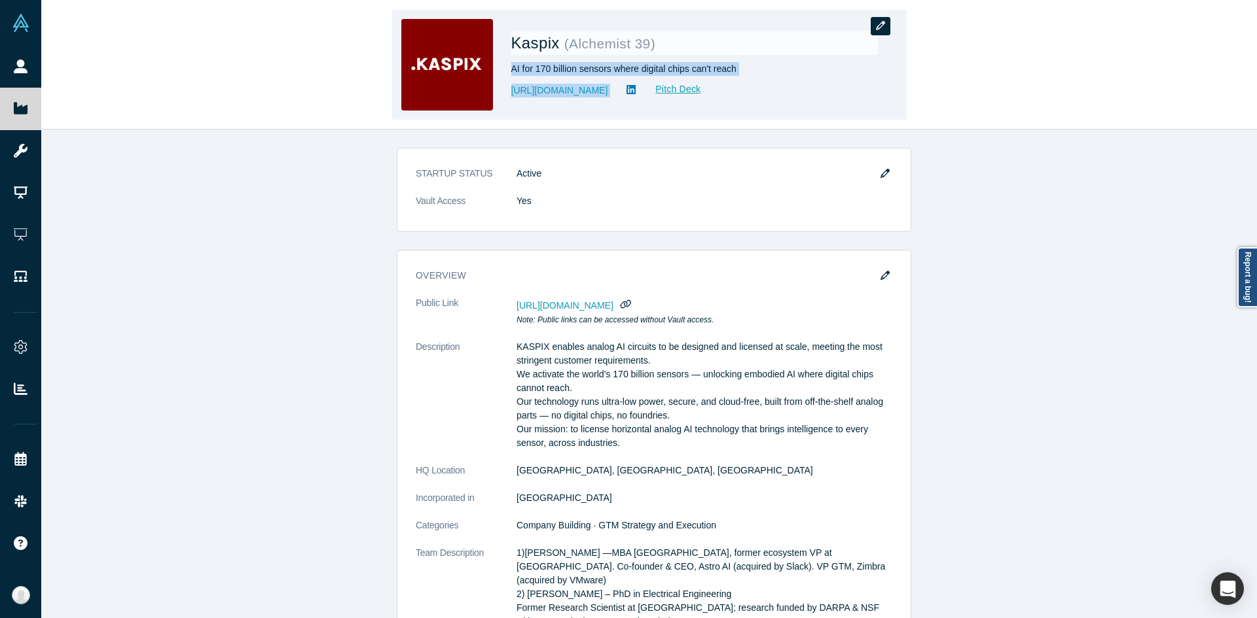
drag, startPoint x: 877, startPoint y: 36, endPoint x: 880, endPoint y: 29, distance: 7.0
click at [880, 29] on div "Kaspix ( Alchemist 39 ) AI for 170 billion sensors where digital chips can't re…" at bounding box center [649, 65] width 514 height 110
click at [880, 29] on icon "button" at bounding box center [880, 25] width 9 height 9
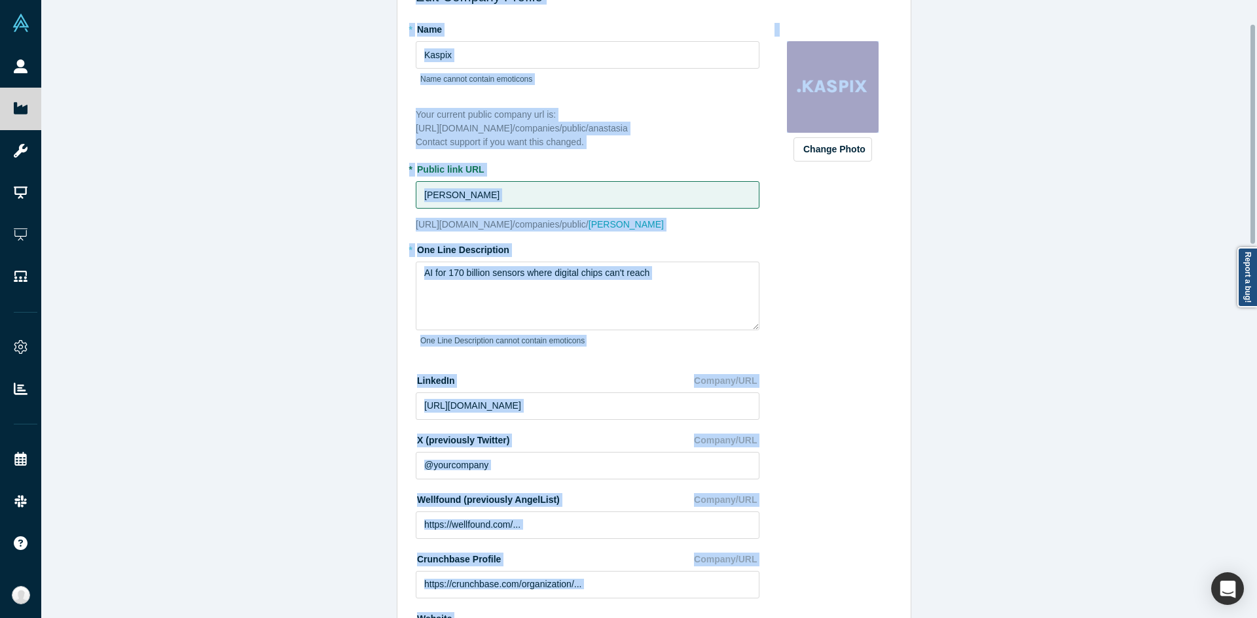
scroll to position [67, 0]
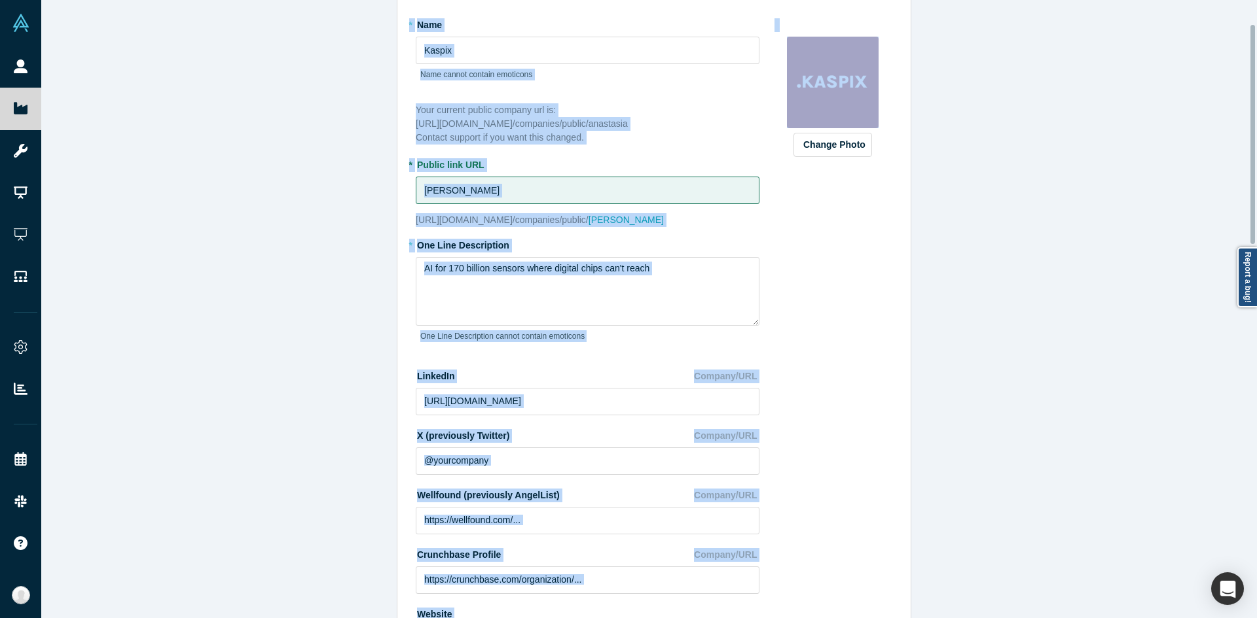
click at [939, 276] on div "Edit Company Profile * Name Kaspix Name cannot contain emoticons Your current p…" at bounding box center [653, 314] width 1225 height 628
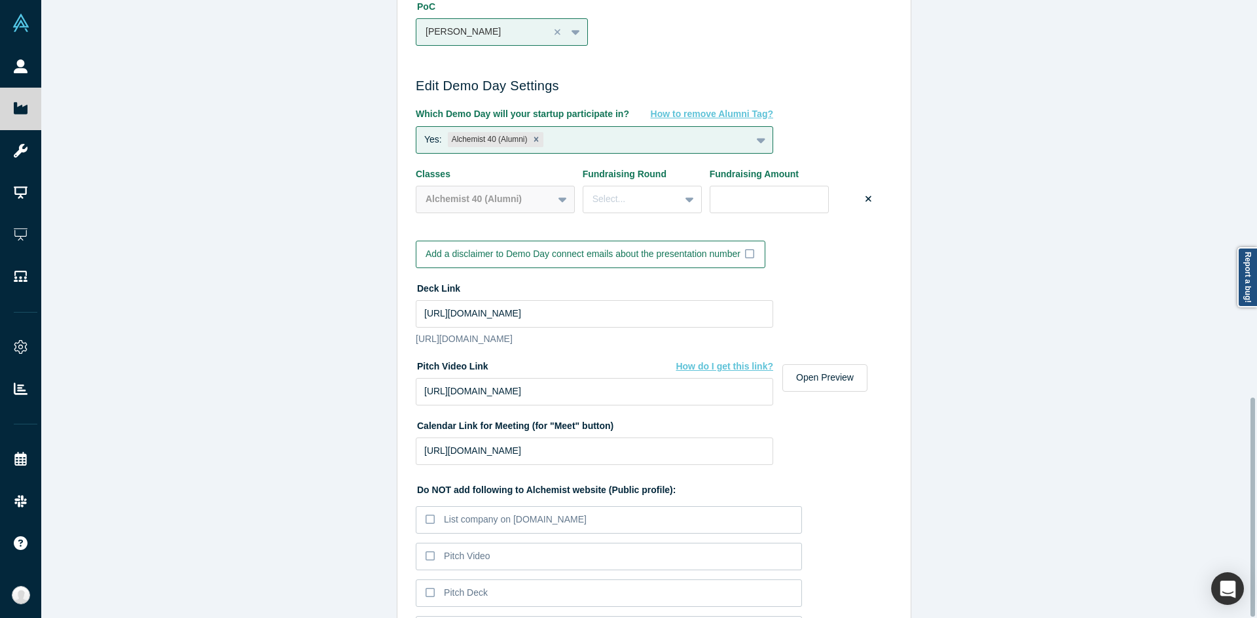
scroll to position [1122, 0]
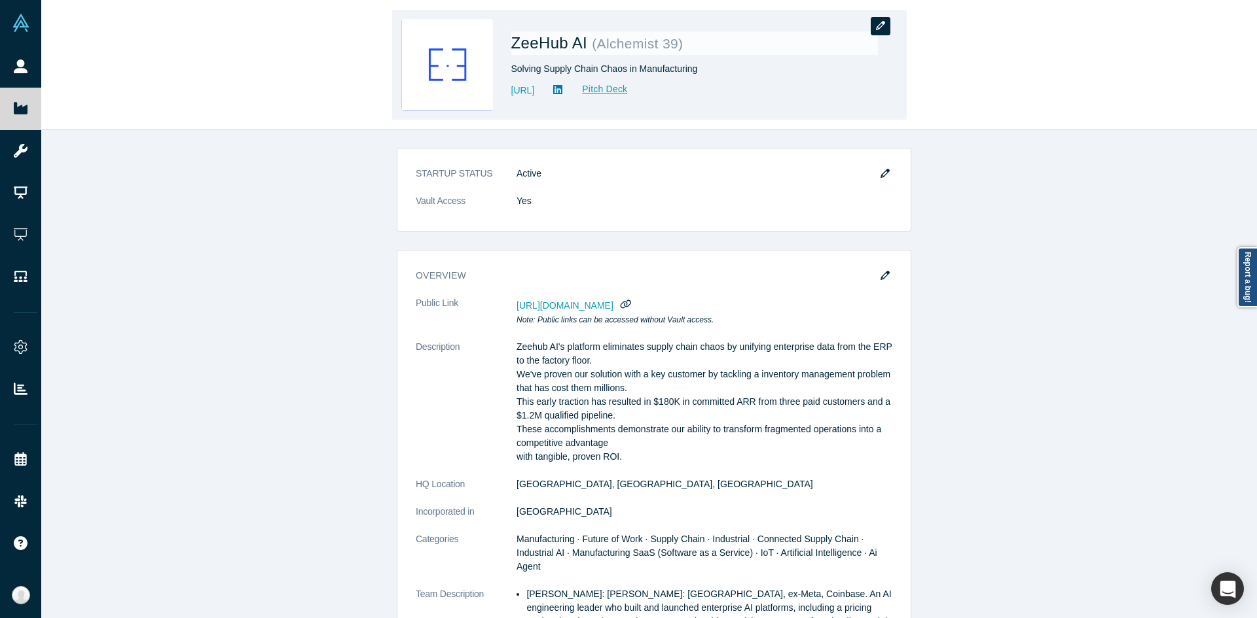
click at [877, 27] on icon "button" at bounding box center [880, 25] width 9 height 9
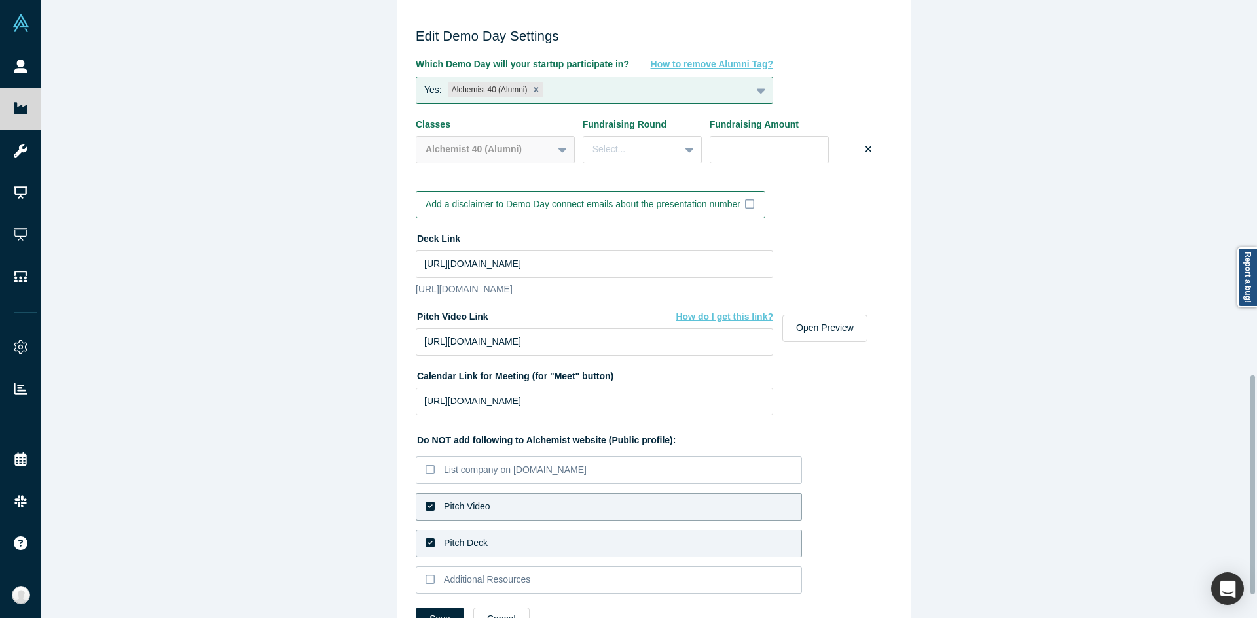
scroll to position [1122, 0]
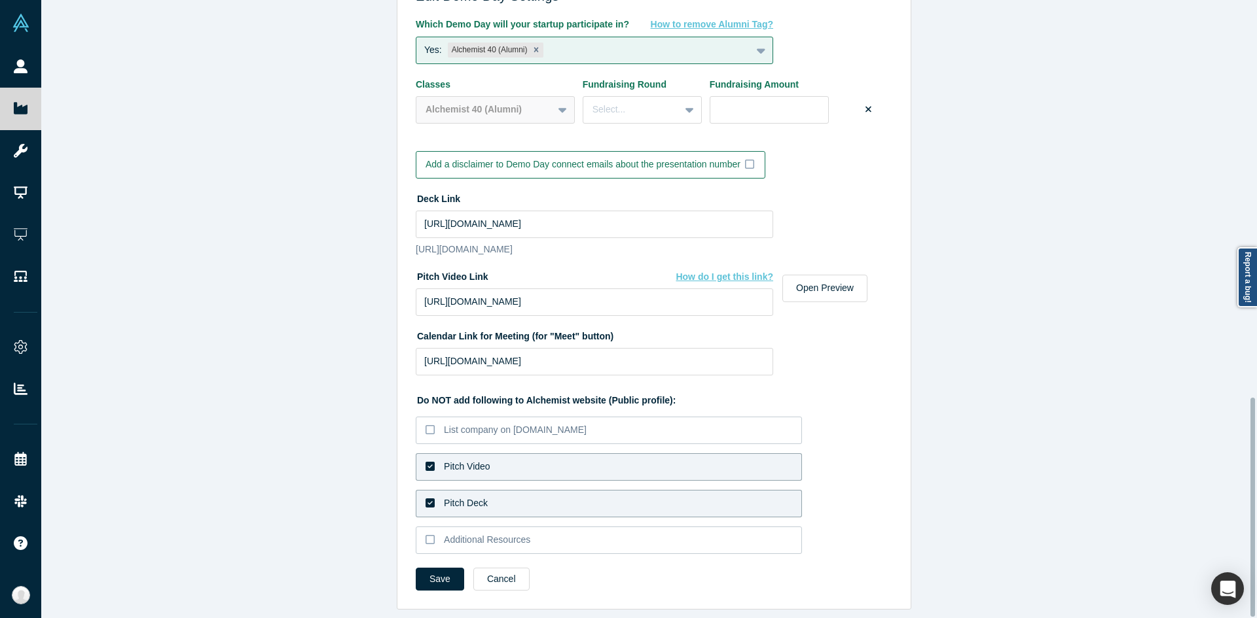
click at [571, 459] on label "Pitch Video" at bounding box center [609, 467] width 386 height 27
click at [0, 0] on input "Pitch Video" at bounding box center [0, 0] width 0 height 0
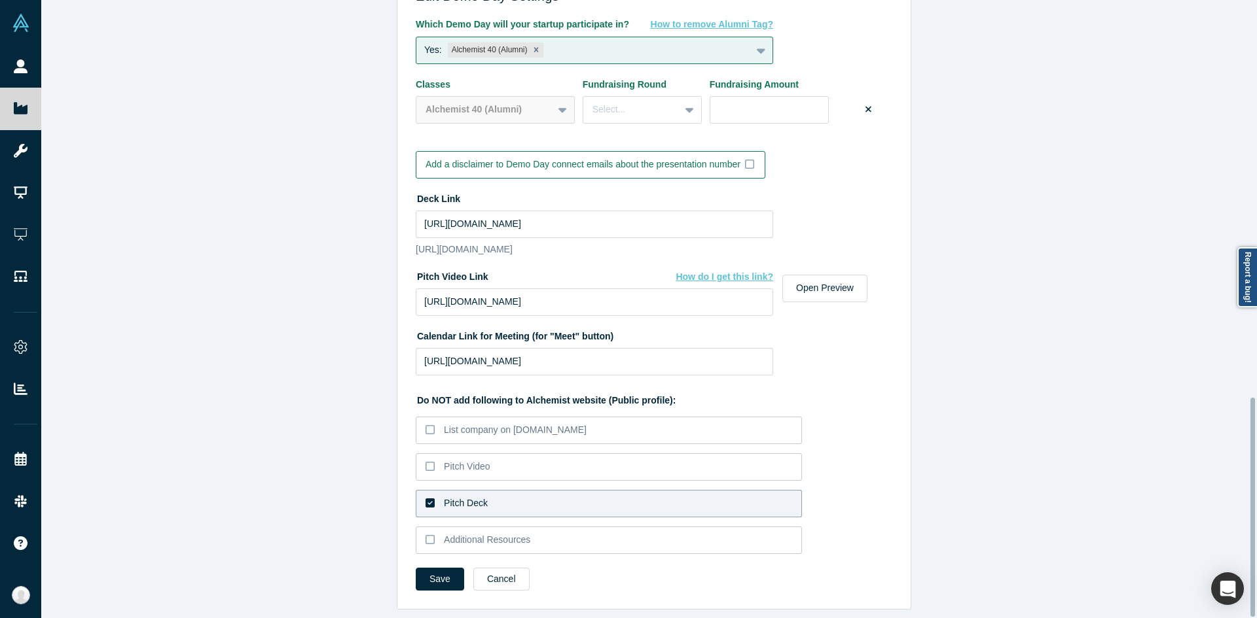
click at [538, 490] on label "Pitch Deck" at bounding box center [609, 503] width 386 height 27
click at [0, 0] on input "Pitch Deck" at bounding box center [0, 0] width 0 height 0
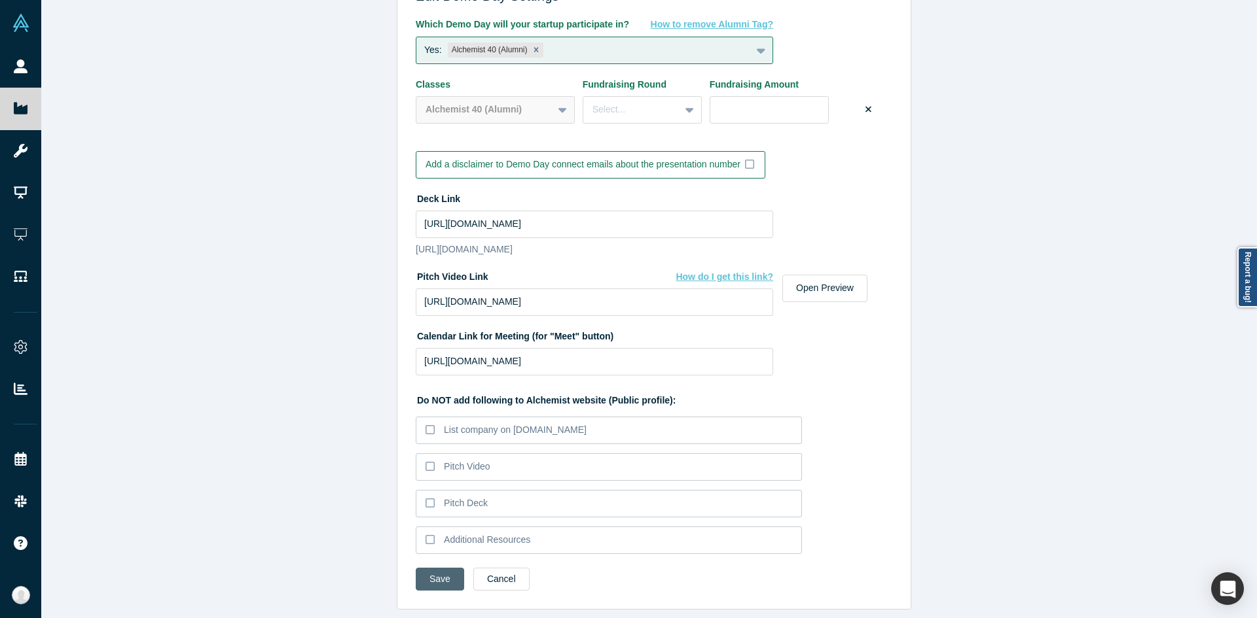
click at [429, 568] on button "Save" at bounding box center [440, 579] width 48 height 23
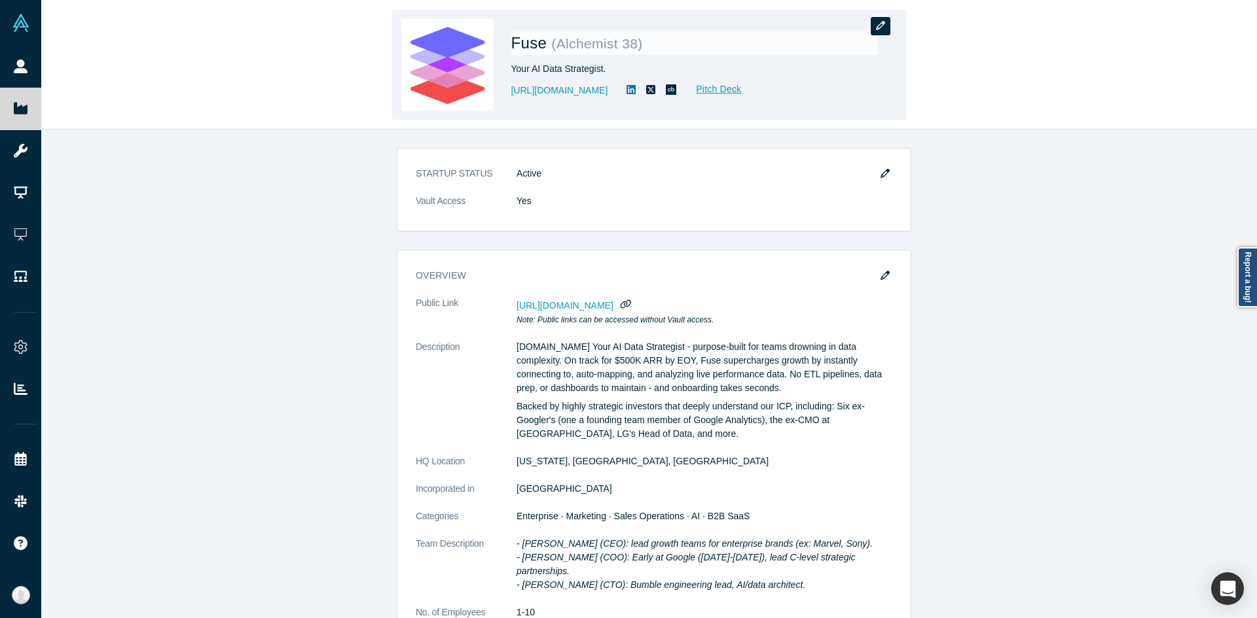
click at [884, 31] on button "button" at bounding box center [880, 26] width 20 height 18
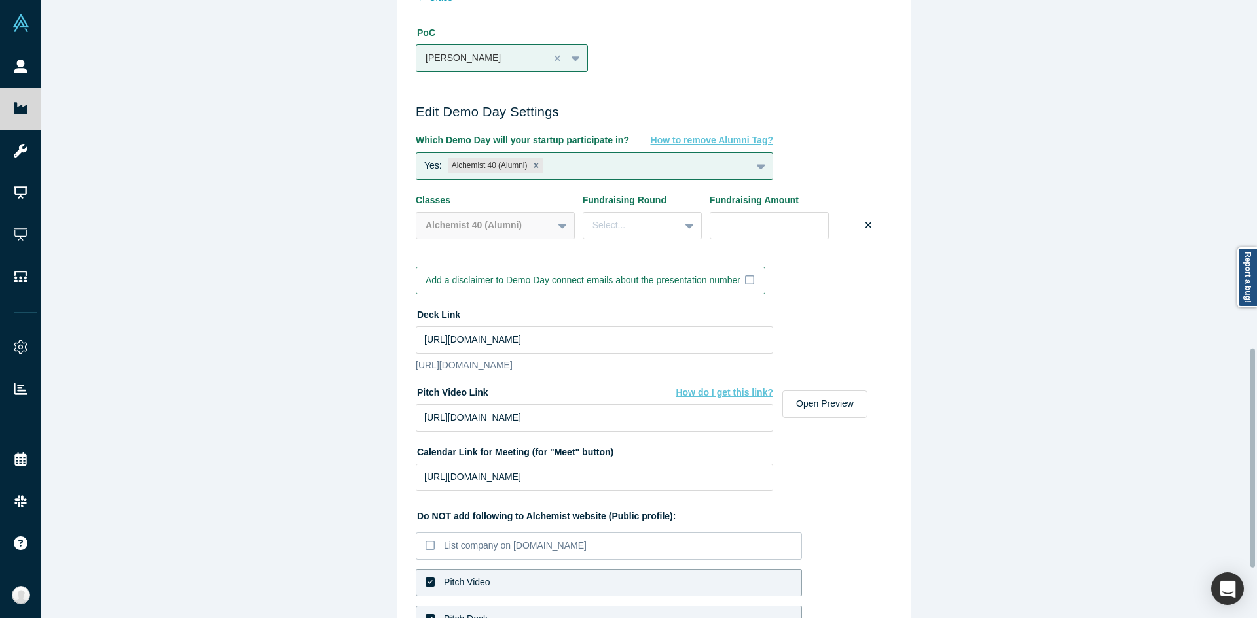
scroll to position [1122, 0]
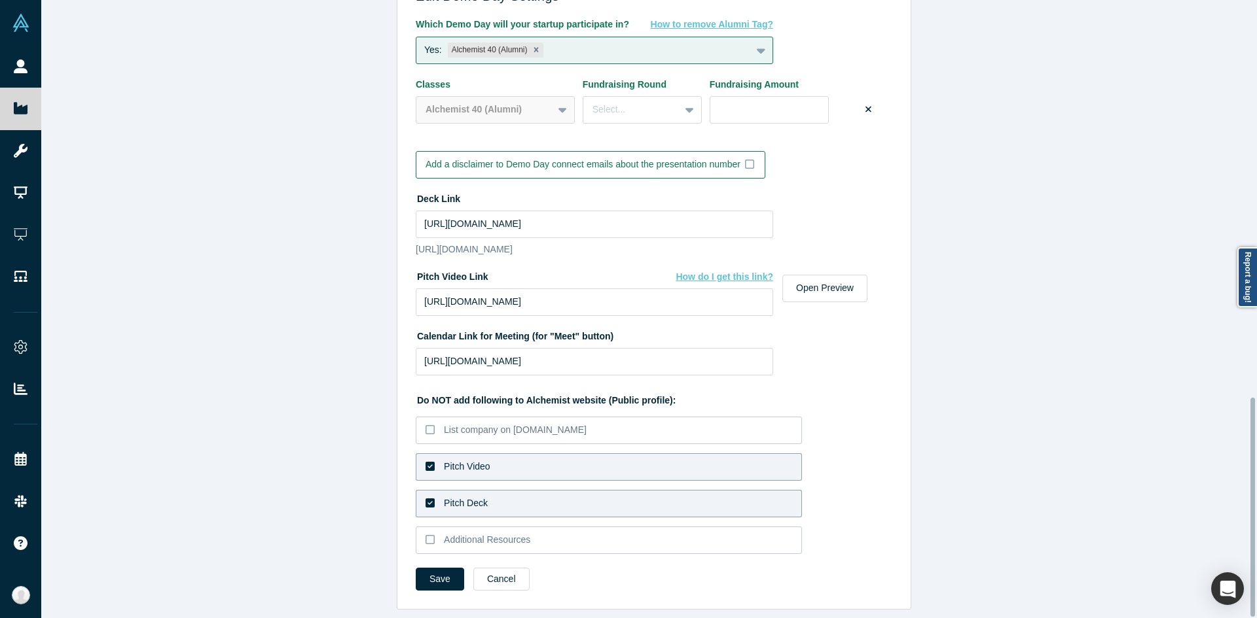
click at [545, 464] on label "Pitch Video" at bounding box center [609, 467] width 386 height 27
click at [0, 0] on input "Pitch Video" at bounding box center [0, 0] width 0 height 0
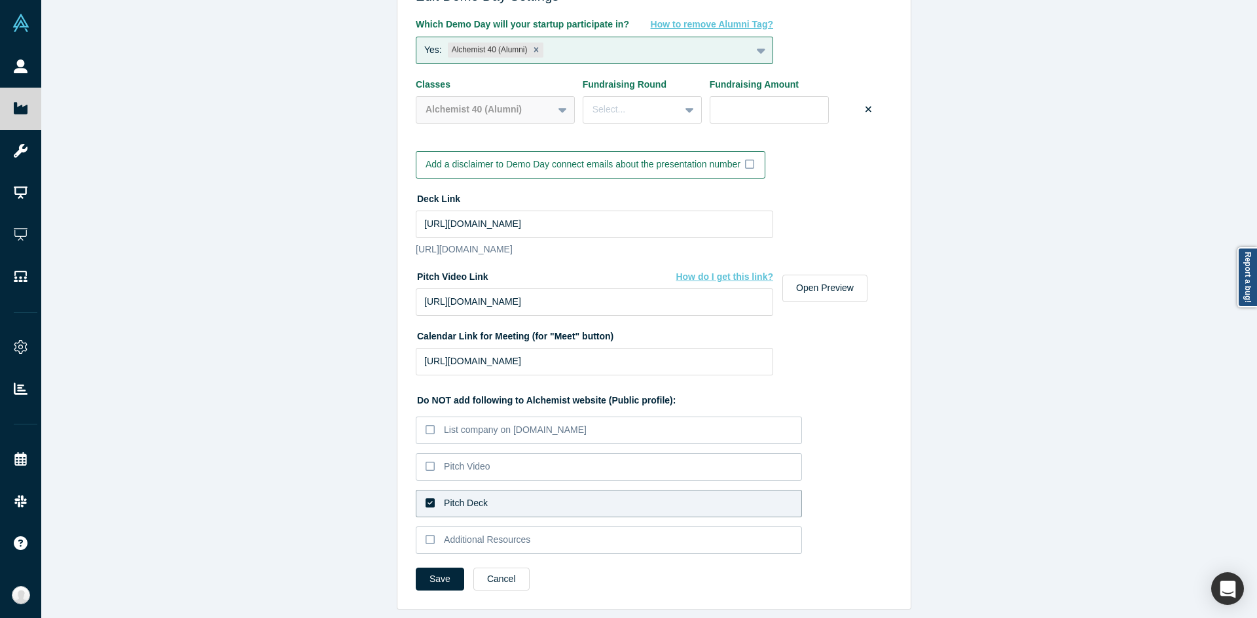
click at [527, 490] on label "Pitch Deck" at bounding box center [609, 503] width 386 height 27
click at [0, 0] on input "Pitch Deck" at bounding box center [0, 0] width 0 height 0
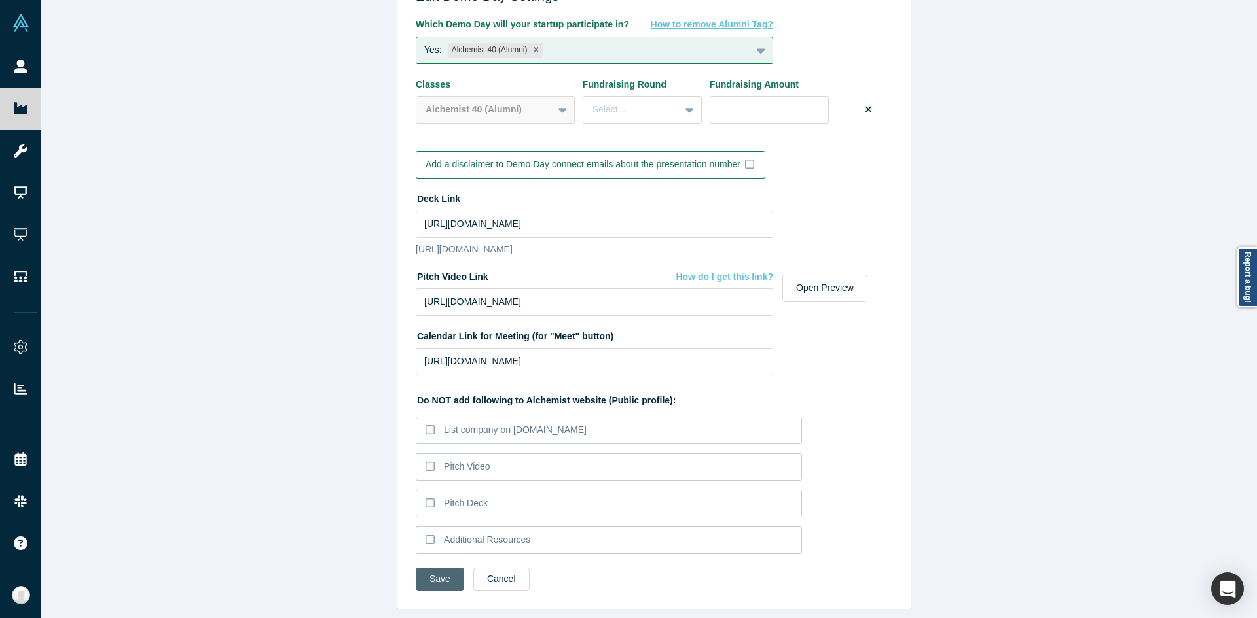
click at [428, 568] on button "Save" at bounding box center [440, 579] width 48 height 23
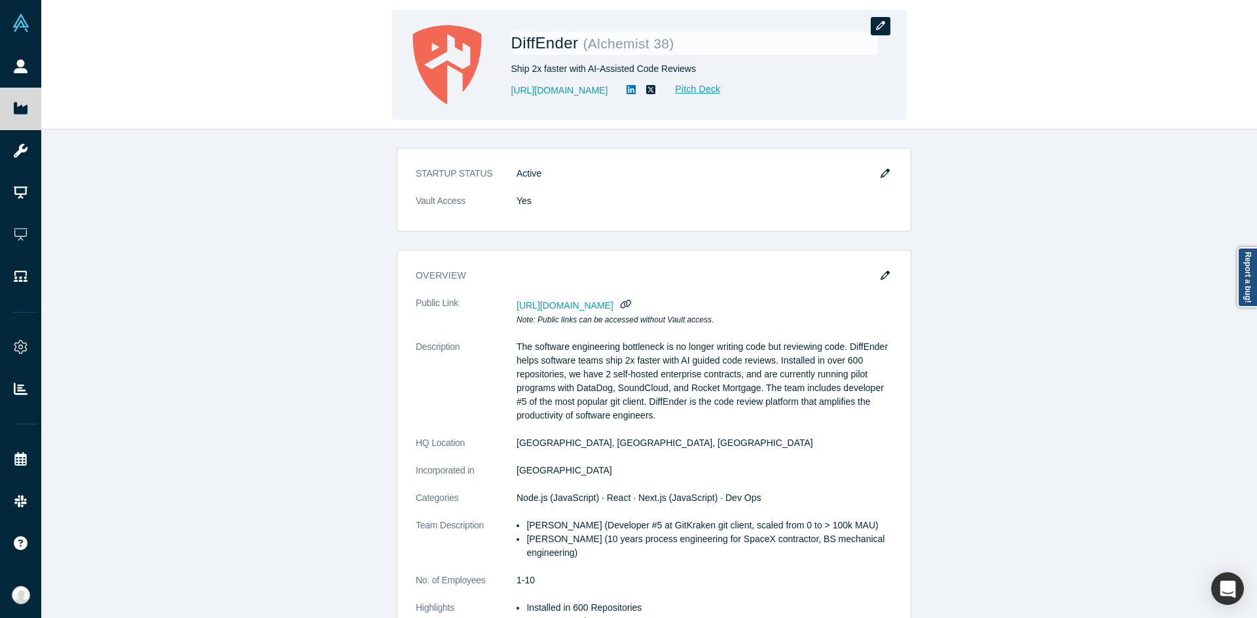
click at [885, 31] on button "button" at bounding box center [880, 26] width 20 height 18
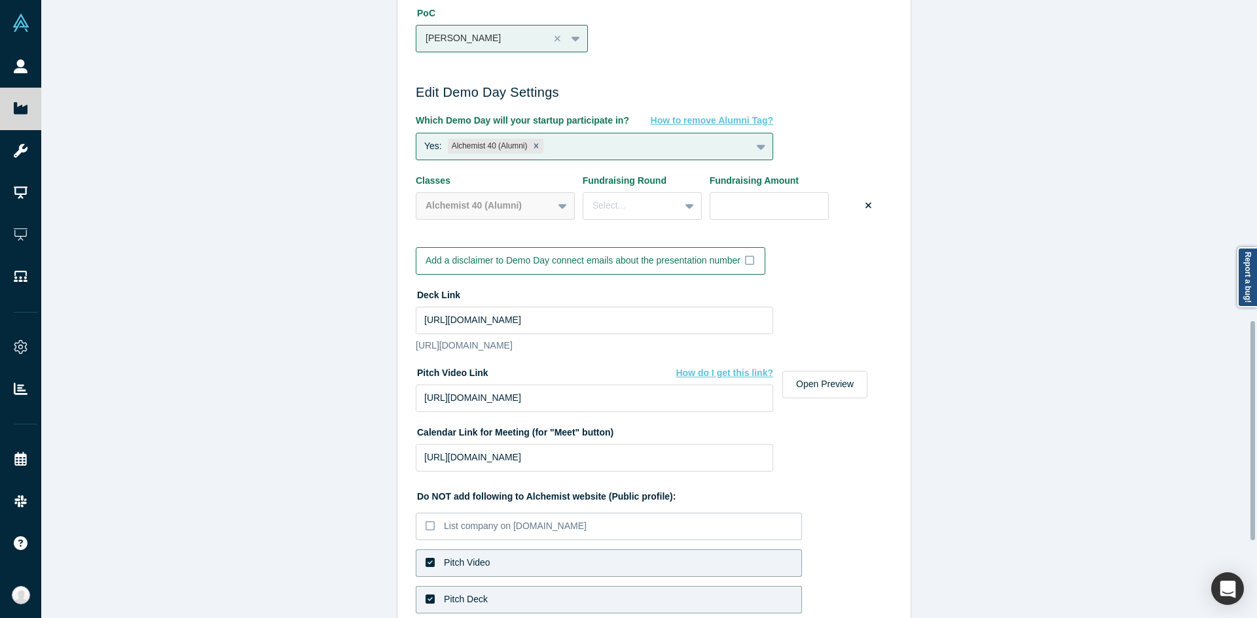
scroll to position [1122, 0]
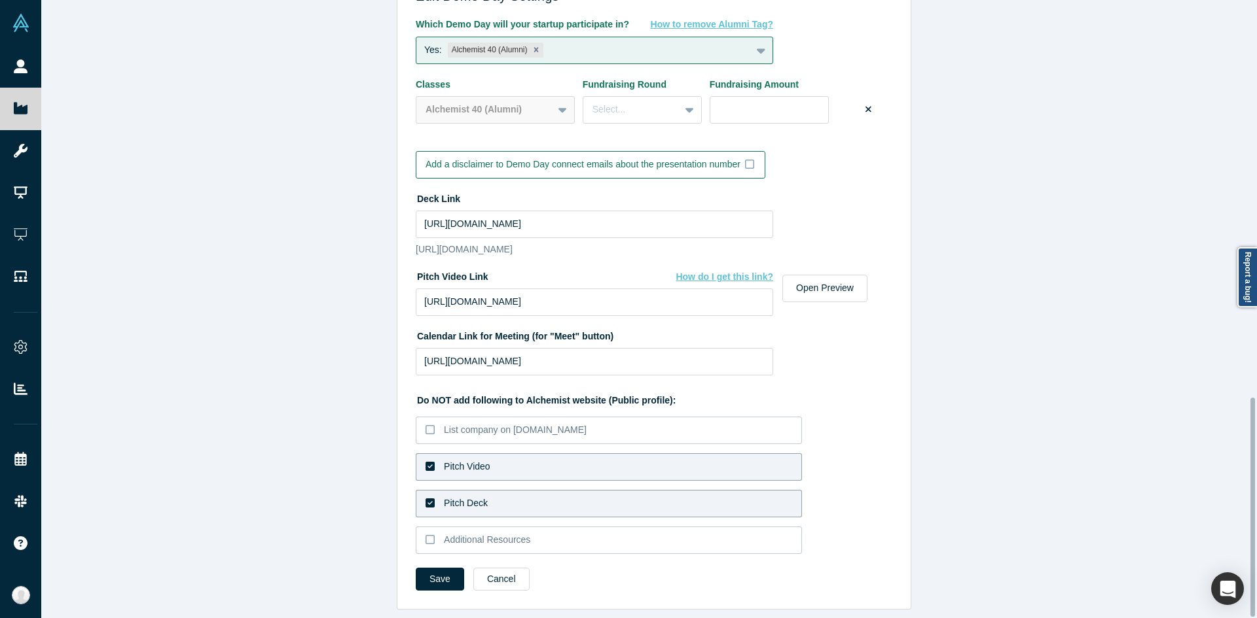
click at [490, 490] on label "Pitch Deck" at bounding box center [609, 503] width 386 height 27
click at [0, 0] on input "Pitch Deck" at bounding box center [0, 0] width 0 height 0
click at [495, 459] on label "Pitch Video" at bounding box center [609, 467] width 386 height 27
click at [0, 0] on input "Pitch Video" at bounding box center [0, 0] width 0 height 0
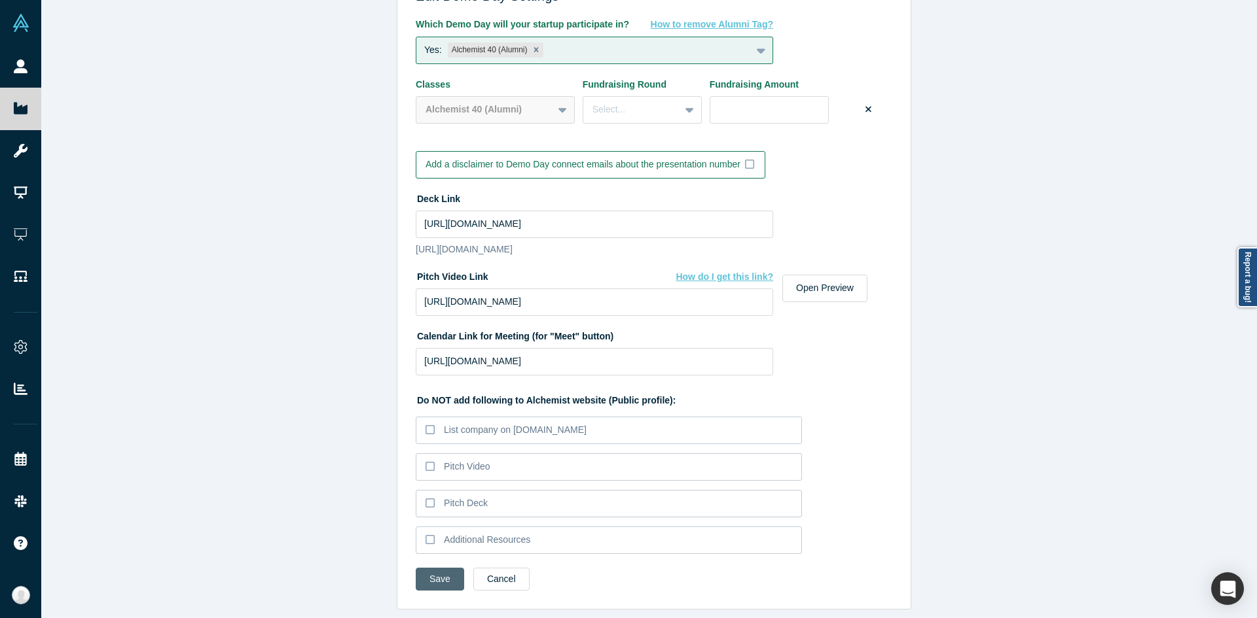
click at [444, 568] on button "Save" at bounding box center [440, 579] width 48 height 23
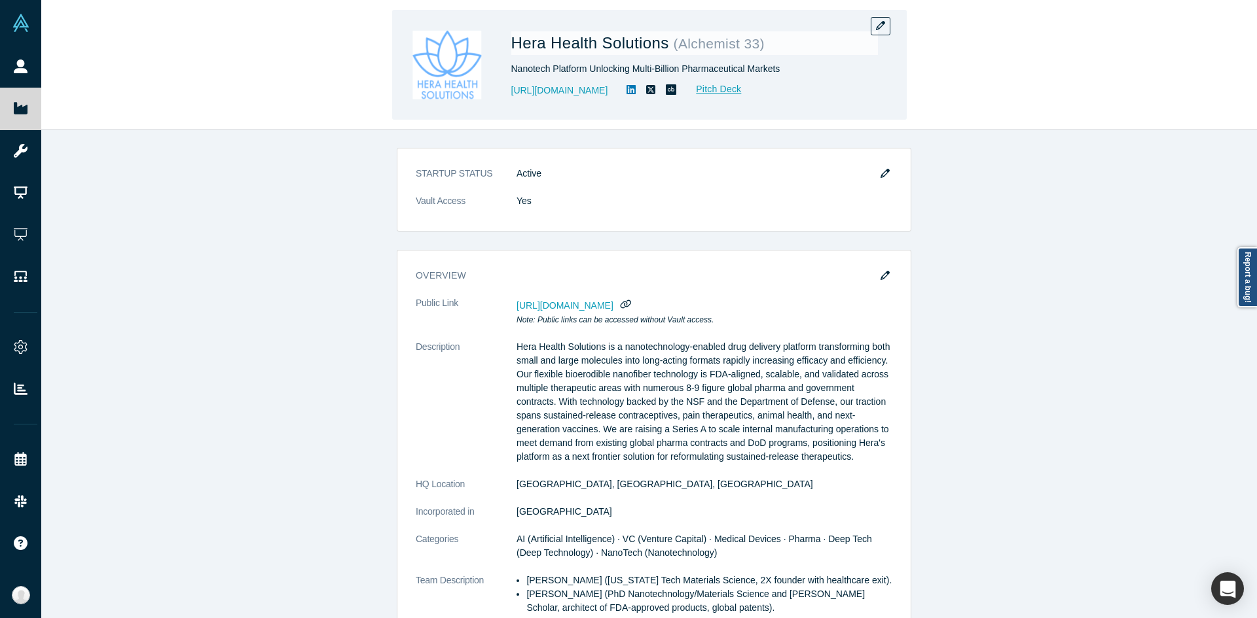
click at [891, 26] on div "Hera Health Solutions ( Alchemist 33 ) Nanotech Platform Unlocking Multi-Billio…" at bounding box center [649, 65] width 514 height 110
click at [889, 26] on button "button" at bounding box center [880, 26] width 20 height 18
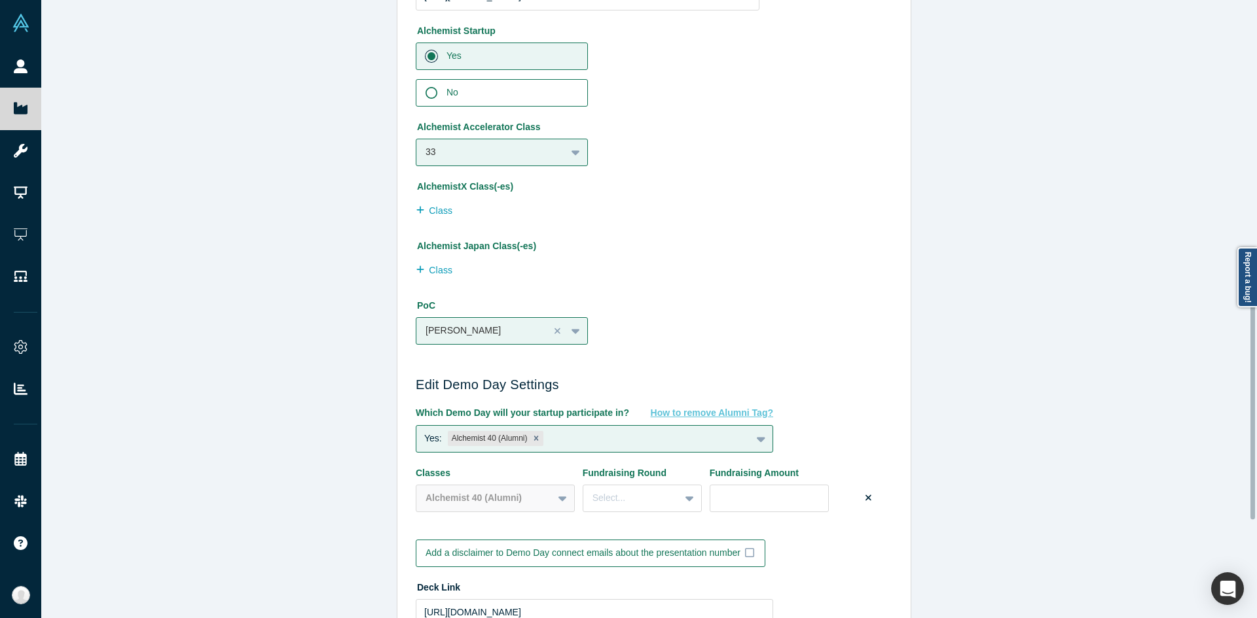
scroll to position [1154, 0]
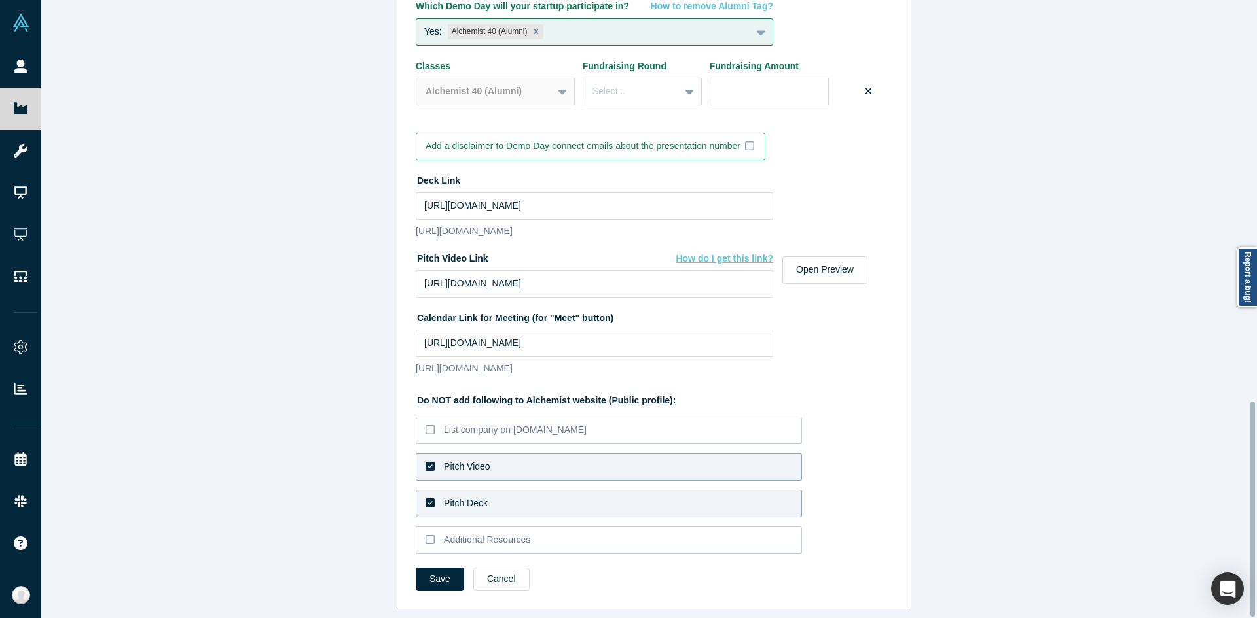
click at [548, 458] on label "Pitch Video" at bounding box center [609, 467] width 386 height 27
click at [0, 0] on input "Pitch Video" at bounding box center [0, 0] width 0 height 0
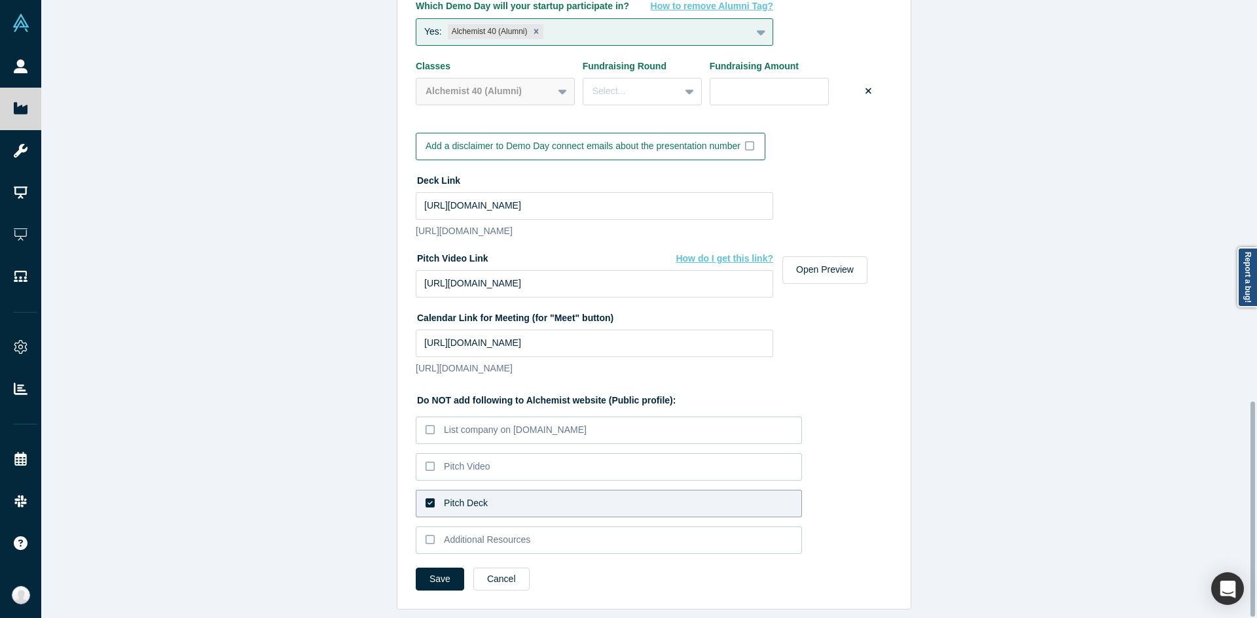
click at [526, 492] on label "Pitch Deck" at bounding box center [609, 503] width 386 height 27
click at [0, 0] on input "Pitch Deck" at bounding box center [0, 0] width 0 height 0
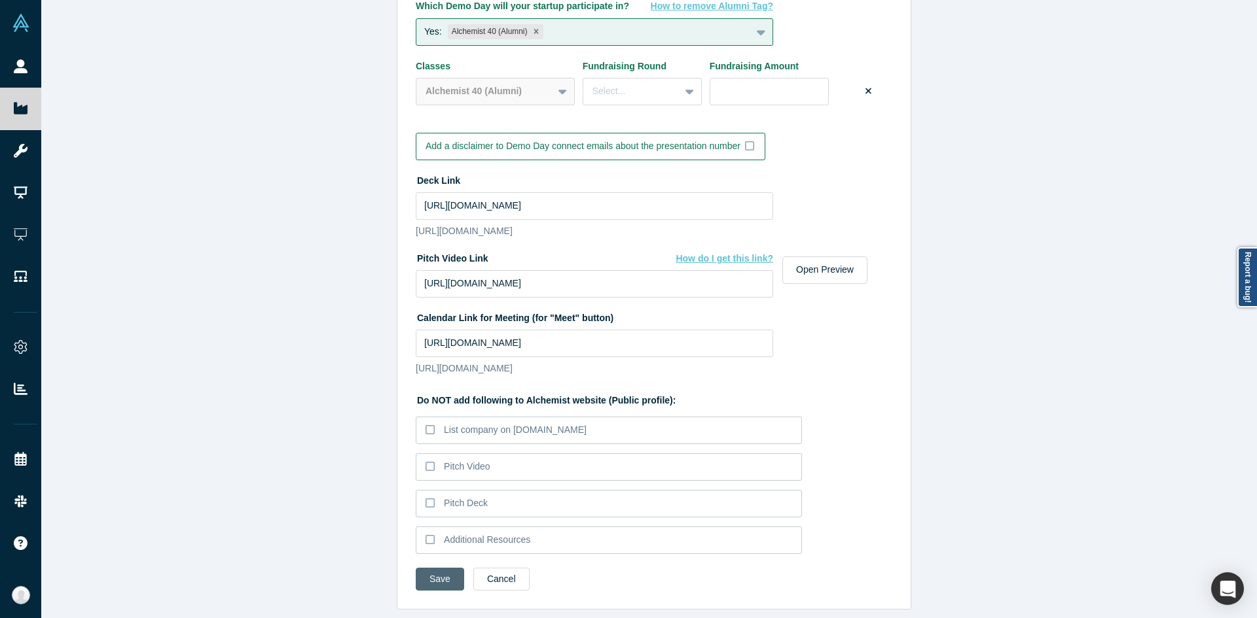
click at [432, 568] on button "Save" at bounding box center [440, 579] width 48 height 23
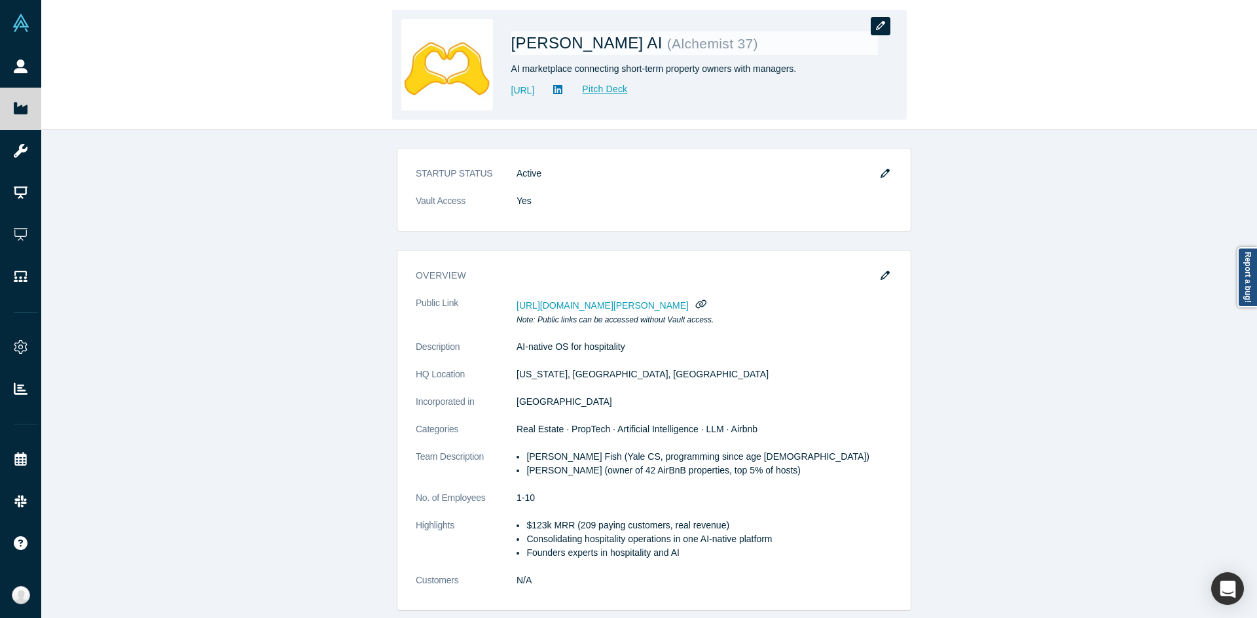
click at [876, 31] on button "button" at bounding box center [880, 26] width 20 height 18
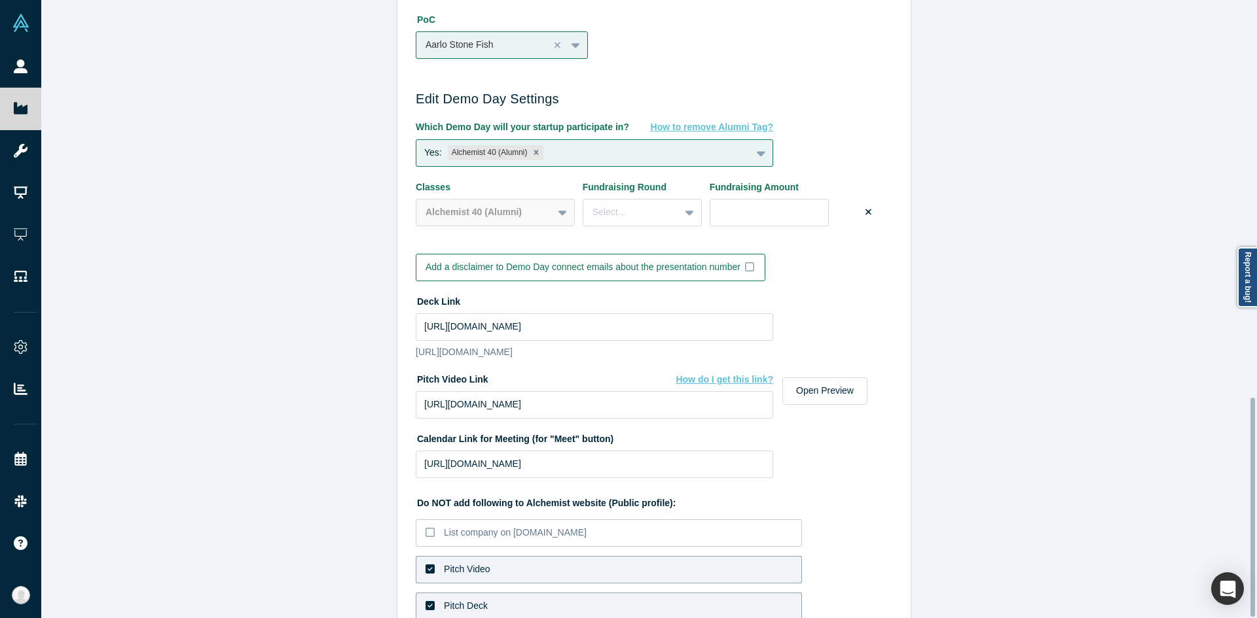
scroll to position [1122, 0]
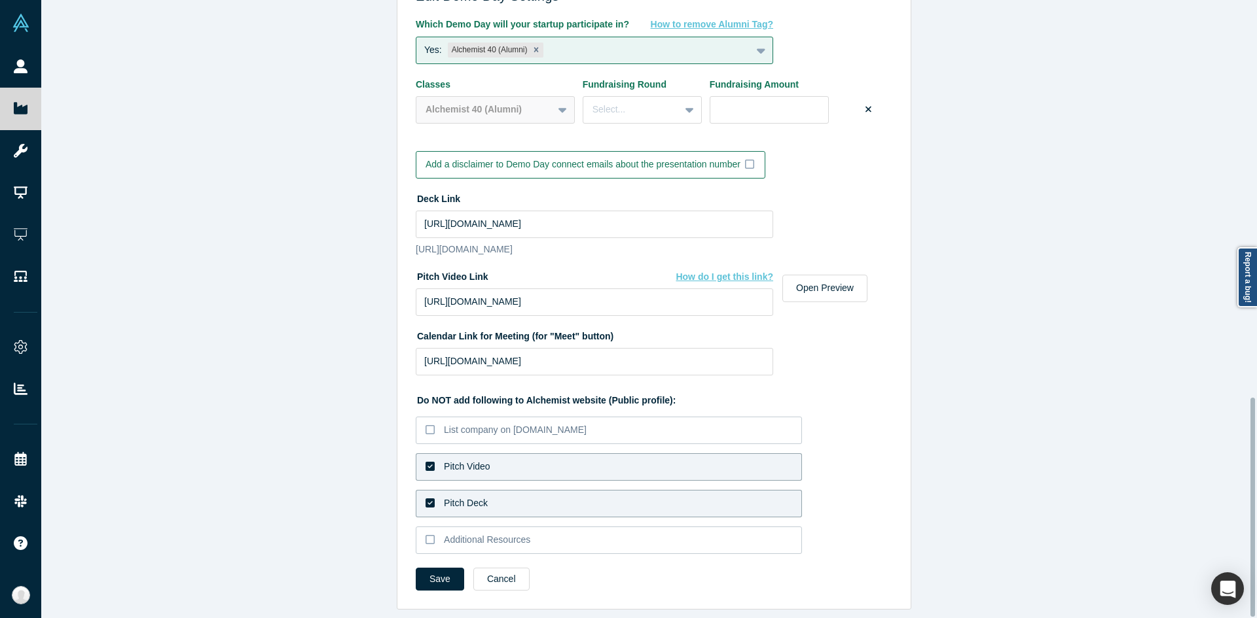
click at [497, 459] on label "Pitch Video" at bounding box center [609, 467] width 386 height 27
click at [0, 0] on input "Pitch Video" at bounding box center [0, 0] width 0 height 0
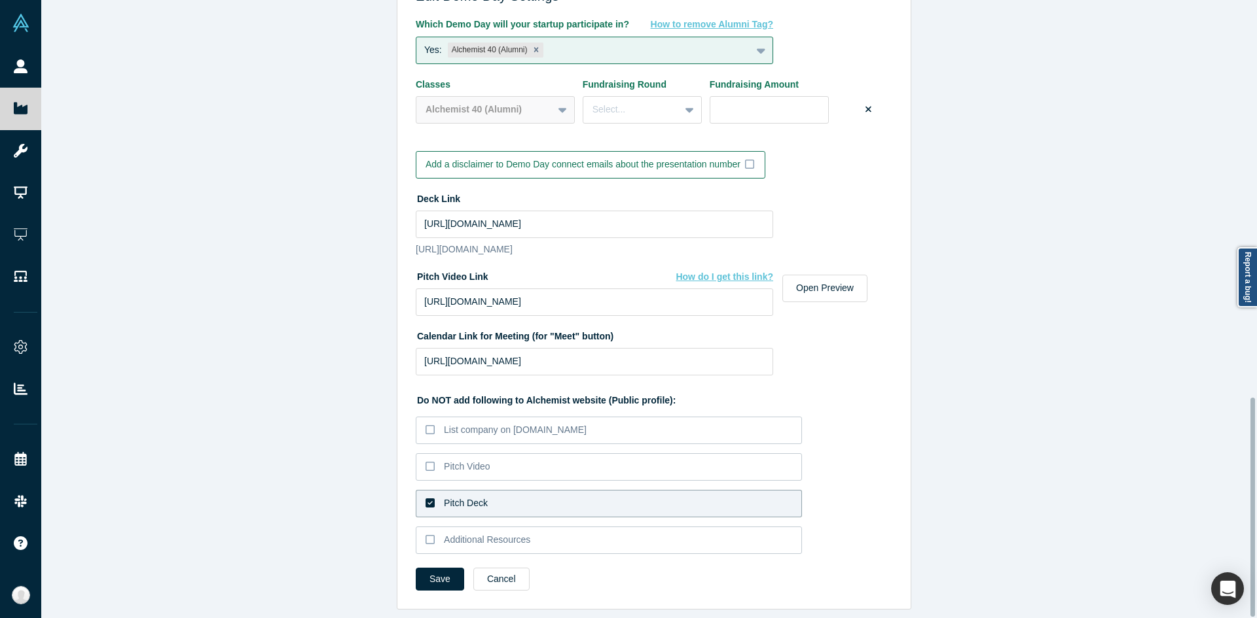
click at [476, 497] on div "Pitch Deck" at bounding box center [466, 504] width 44 height 14
click at [0, 0] on input "Pitch Deck" at bounding box center [0, 0] width 0 height 0
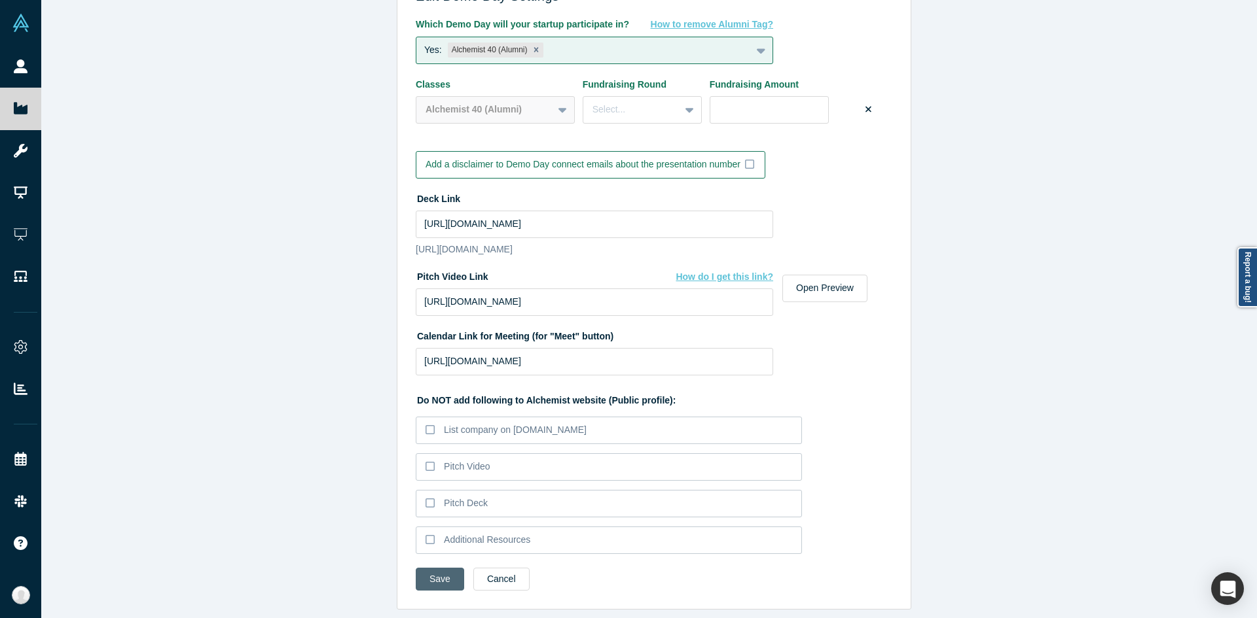
click at [441, 568] on button "Save" at bounding box center [440, 579] width 48 height 23
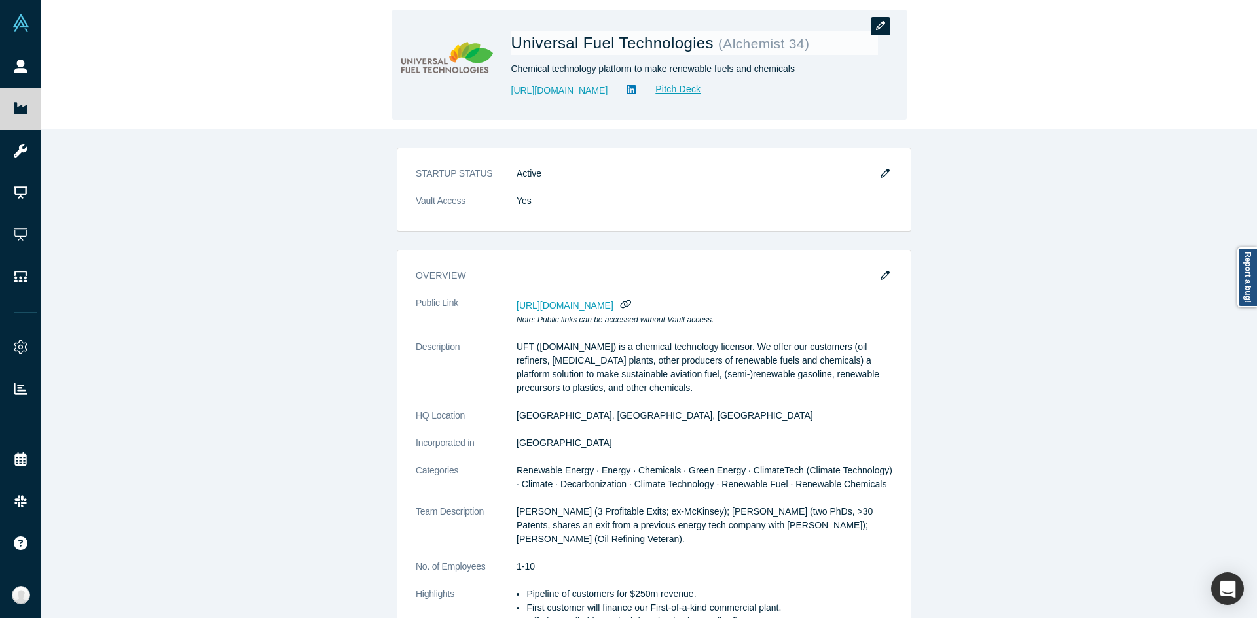
click at [882, 24] on icon "button" at bounding box center [880, 25] width 9 height 9
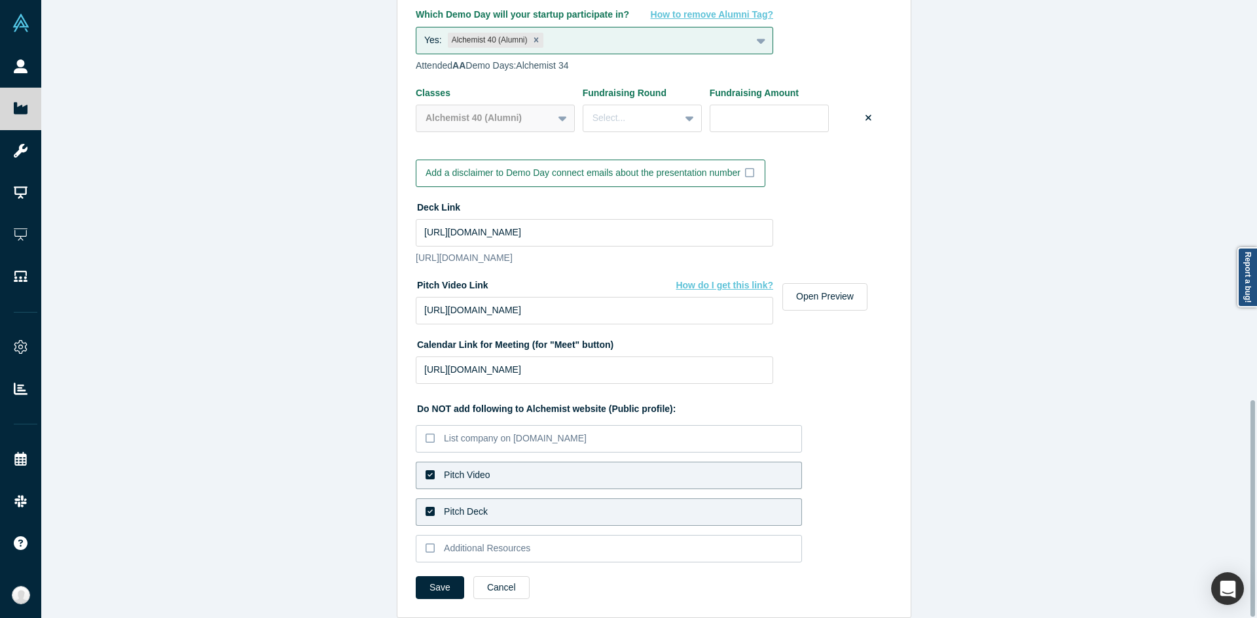
scroll to position [1141, 0]
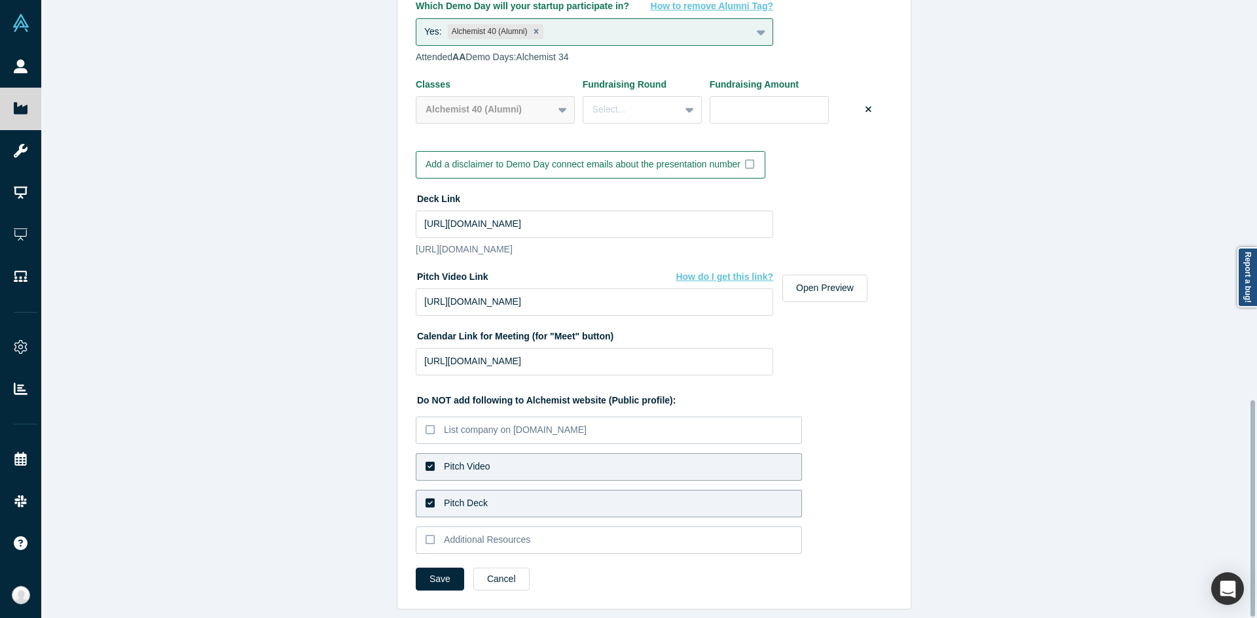
click at [608, 461] on label "Pitch Video" at bounding box center [609, 467] width 386 height 27
click at [0, 0] on input "Pitch Video" at bounding box center [0, 0] width 0 height 0
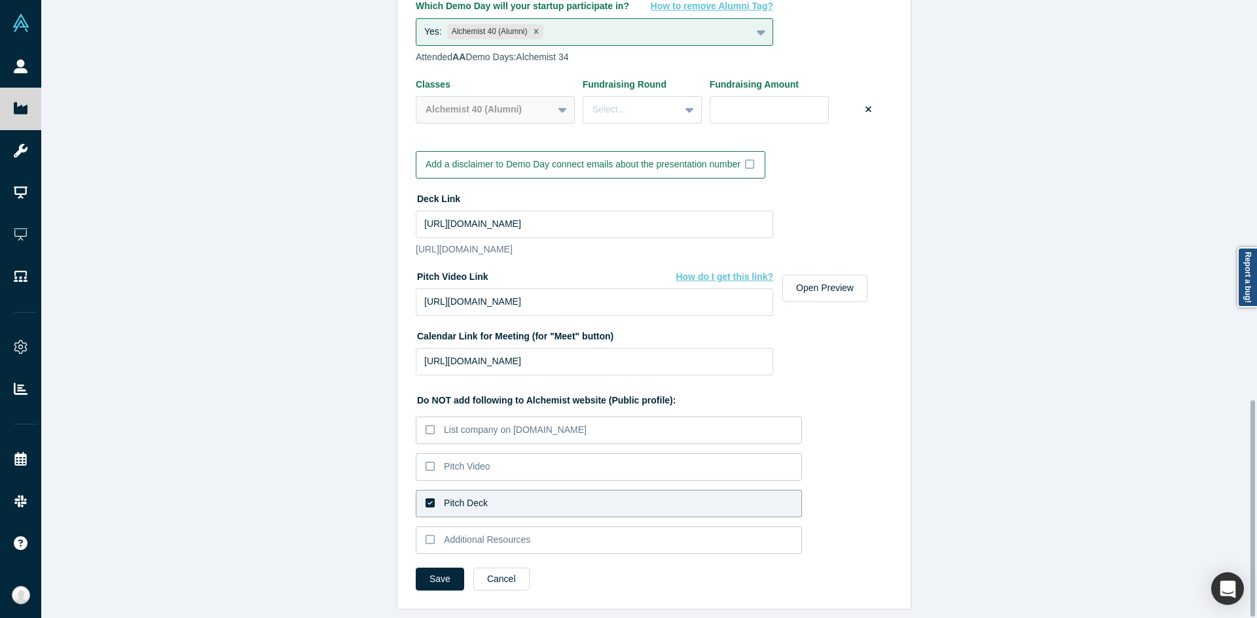
click at [585, 490] on label "Pitch Deck" at bounding box center [609, 503] width 386 height 27
click at [0, 0] on input "Pitch Deck" at bounding box center [0, 0] width 0 height 0
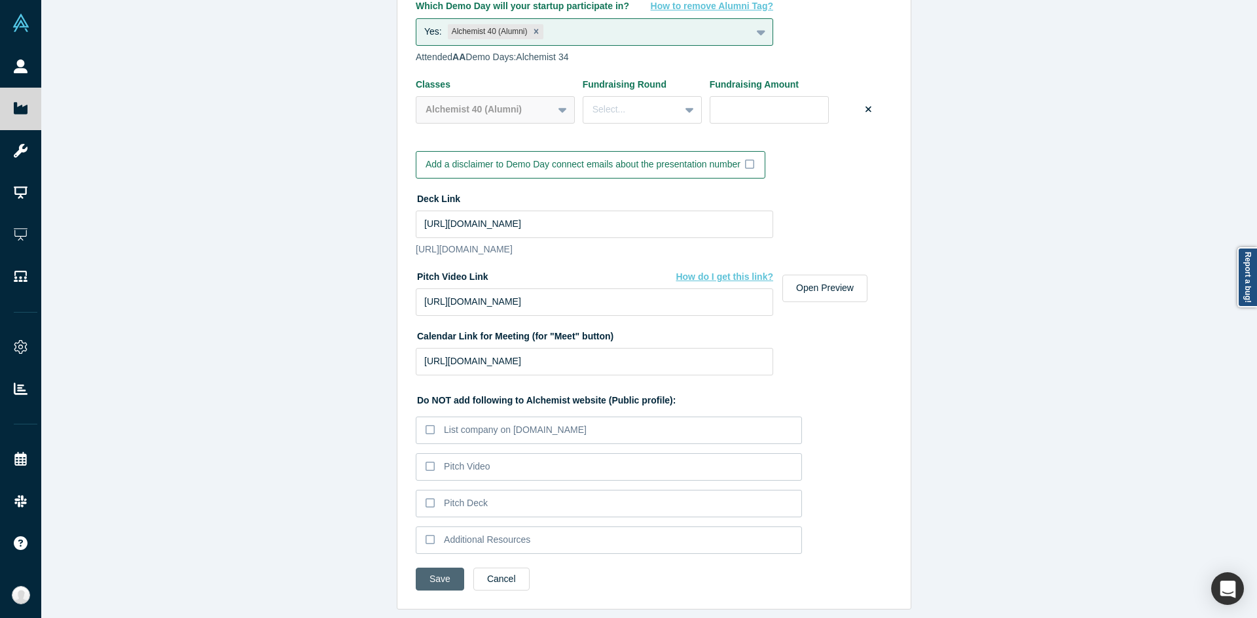
click at [446, 571] on button "Save" at bounding box center [440, 579] width 48 height 23
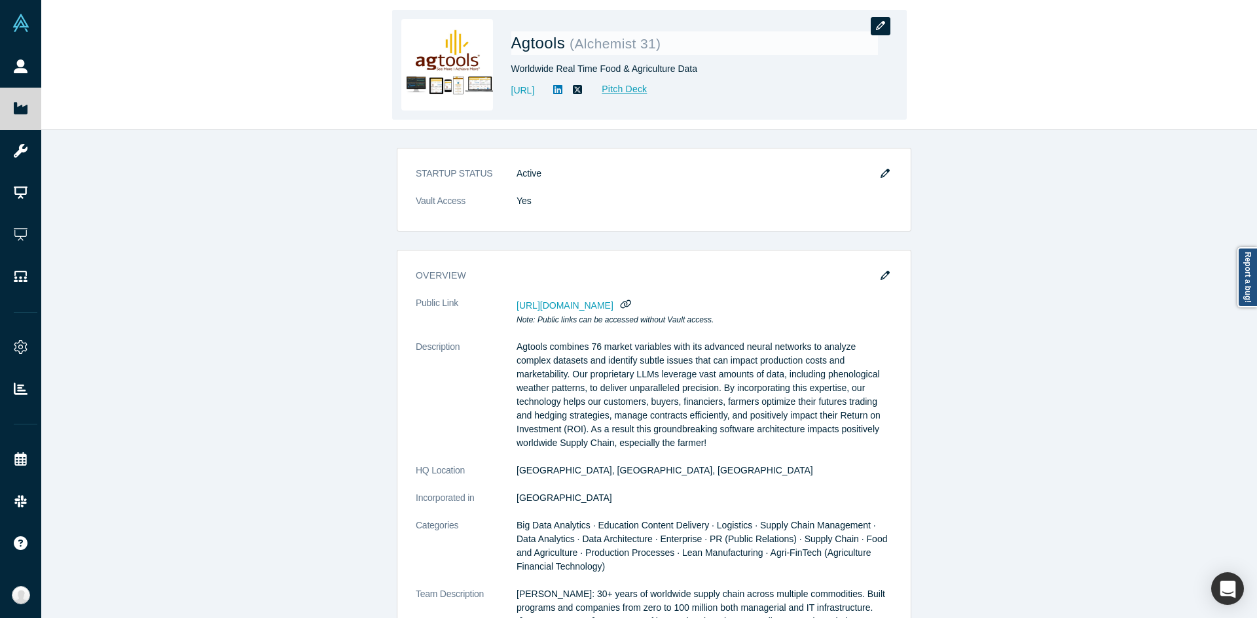
click at [877, 26] on icon "button" at bounding box center [880, 25] width 9 height 9
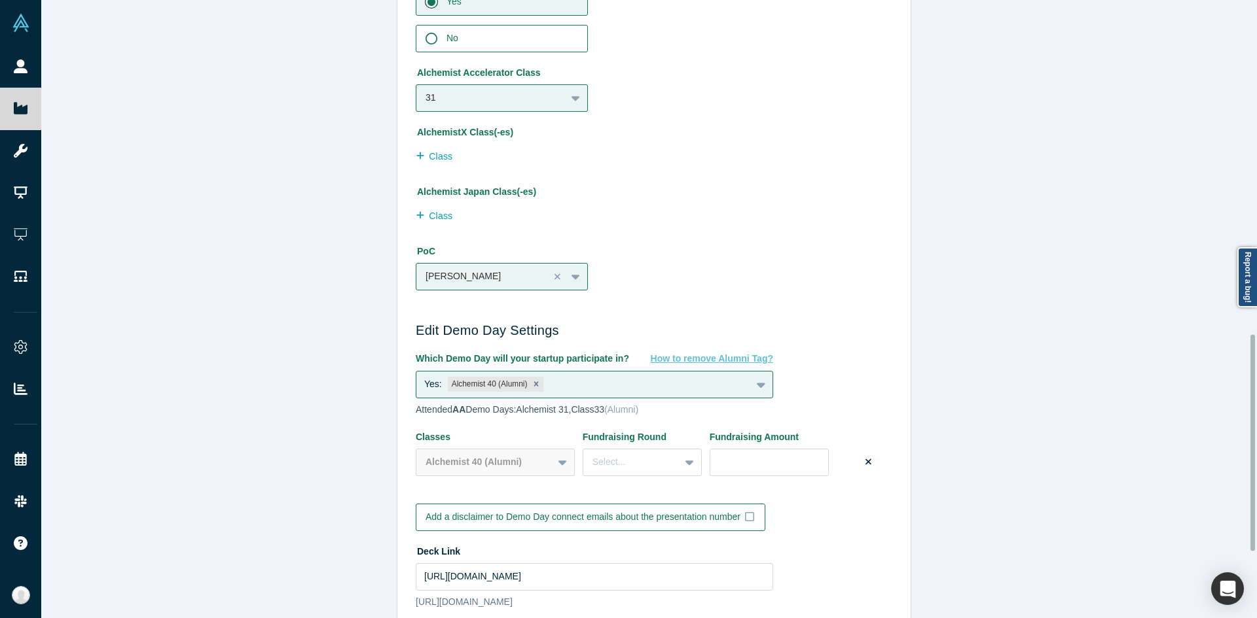
scroll to position [1141, 0]
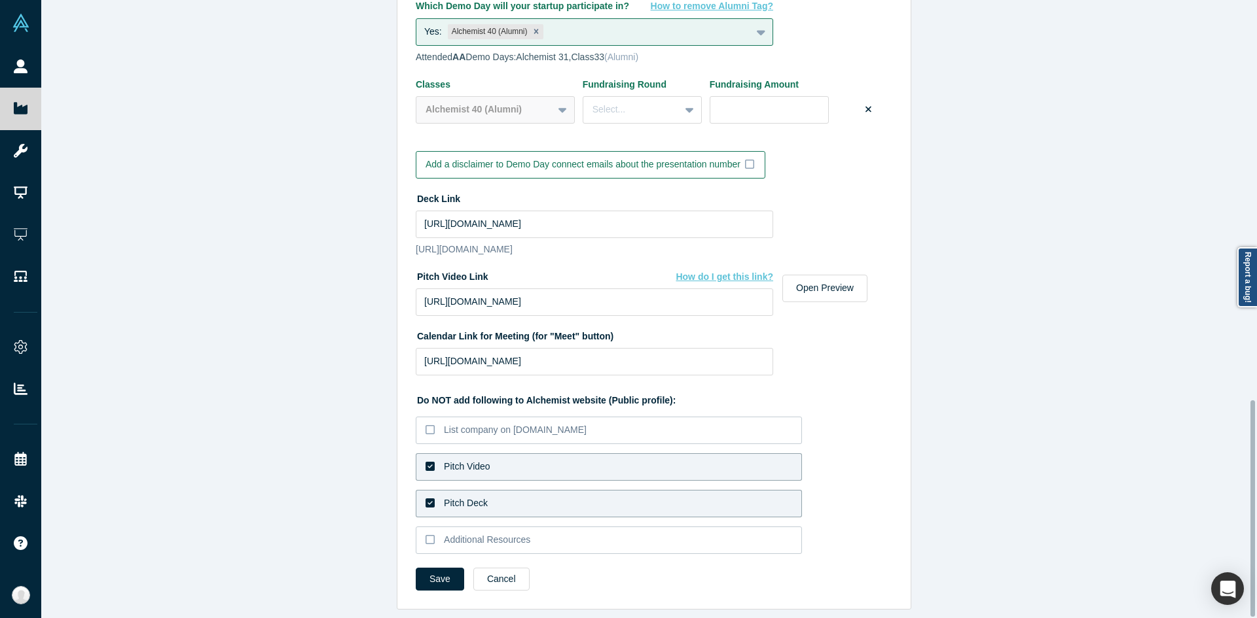
click at [478, 464] on label "Pitch Video" at bounding box center [609, 467] width 386 height 27
click at [0, 0] on input "Pitch Video" at bounding box center [0, 0] width 0 height 0
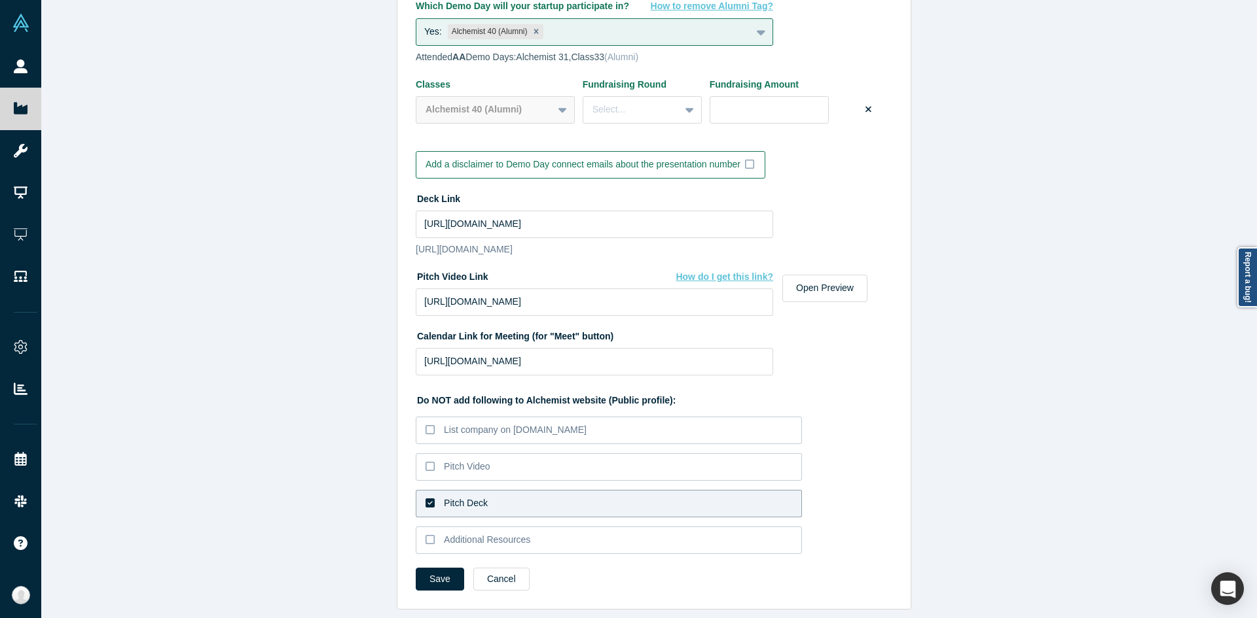
click at [463, 501] on label "Pitch Deck" at bounding box center [609, 503] width 386 height 27
click at [0, 0] on input "Pitch Deck" at bounding box center [0, 0] width 0 height 0
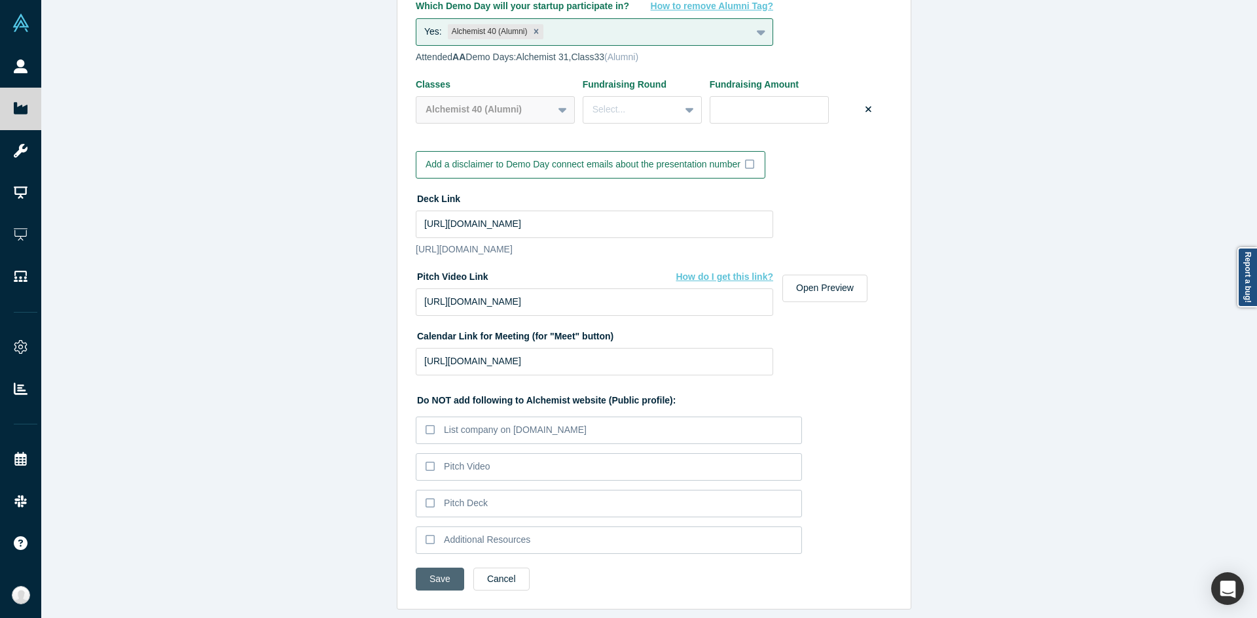
click at [429, 568] on button "Save" at bounding box center [440, 579] width 48 height 23
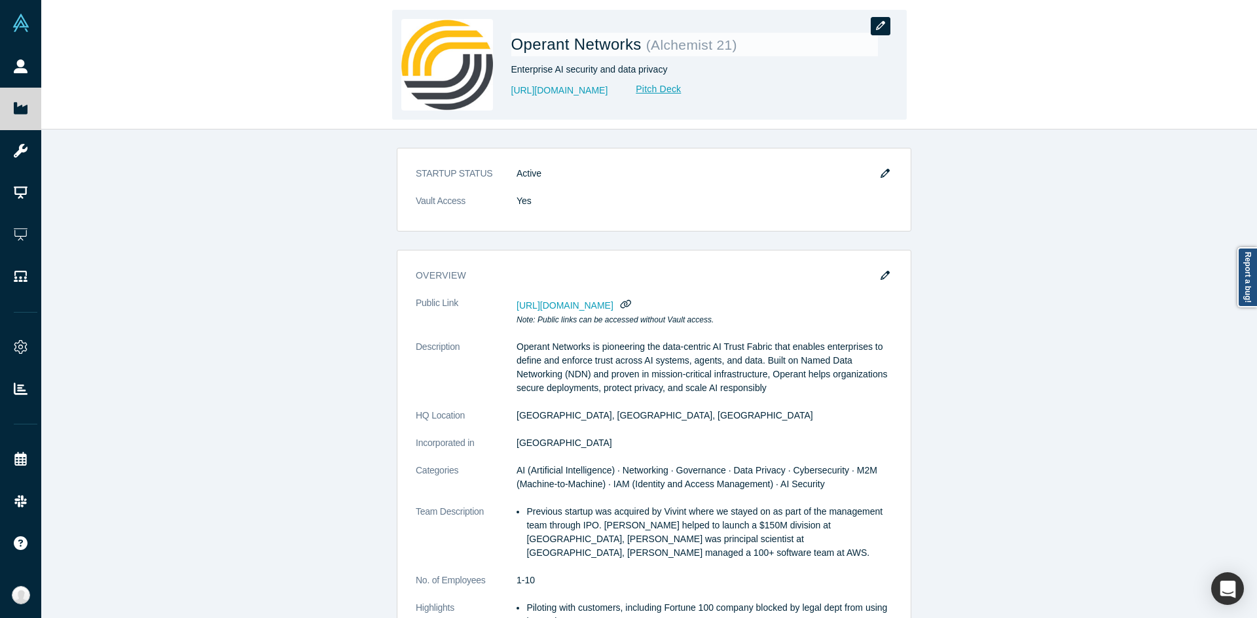
click at [880, 27] on icon "button" at bounding box center [880, 25] width 9 height 9
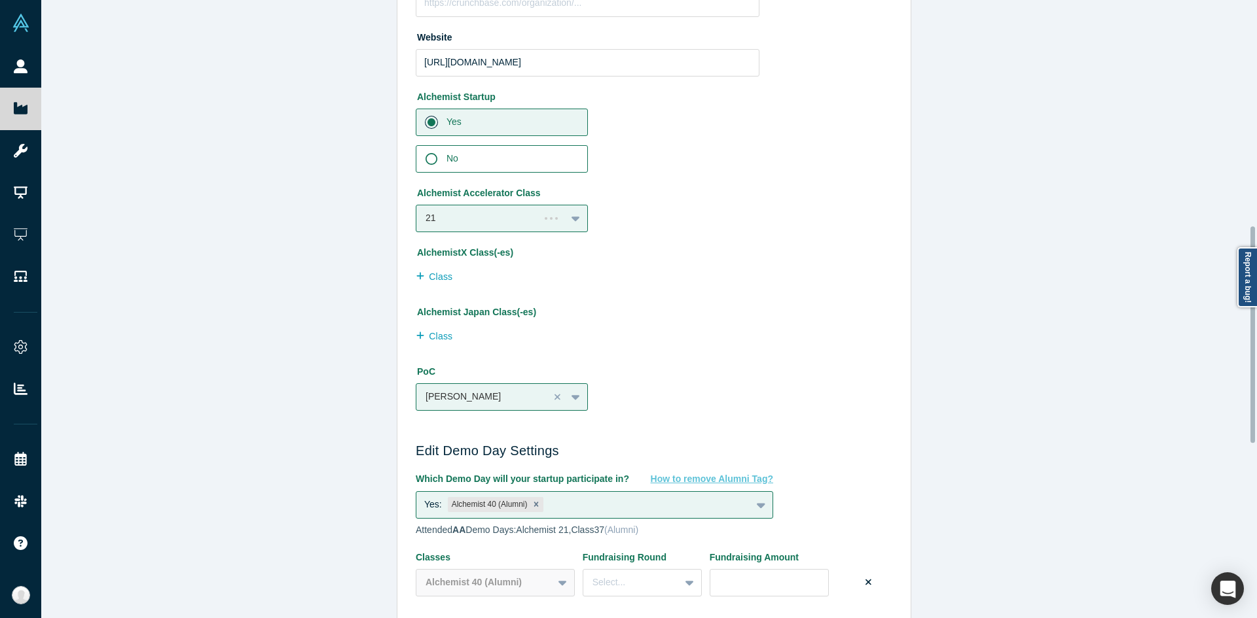
scroll to position [1141, 0]
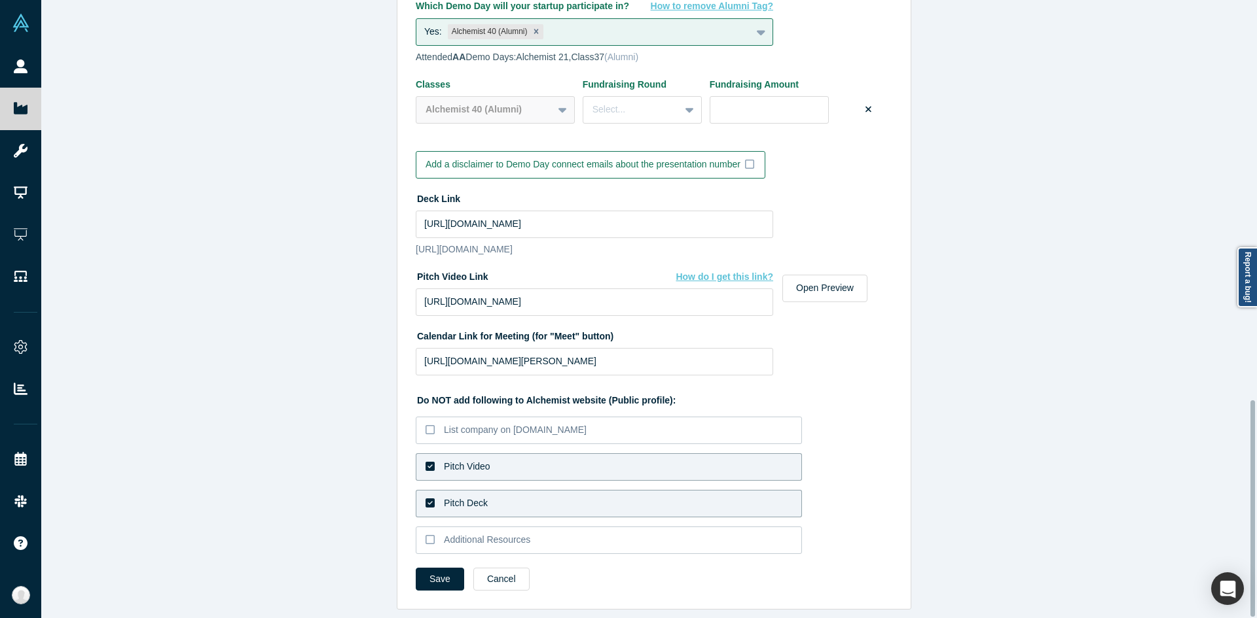
click at [500, 466] on label "Pitch Video" at bounding box center [609, 467] width 386 height 27
click at [0, 0] on input "Pitch Video" at bounding box center [0, 0] width 0 height 0
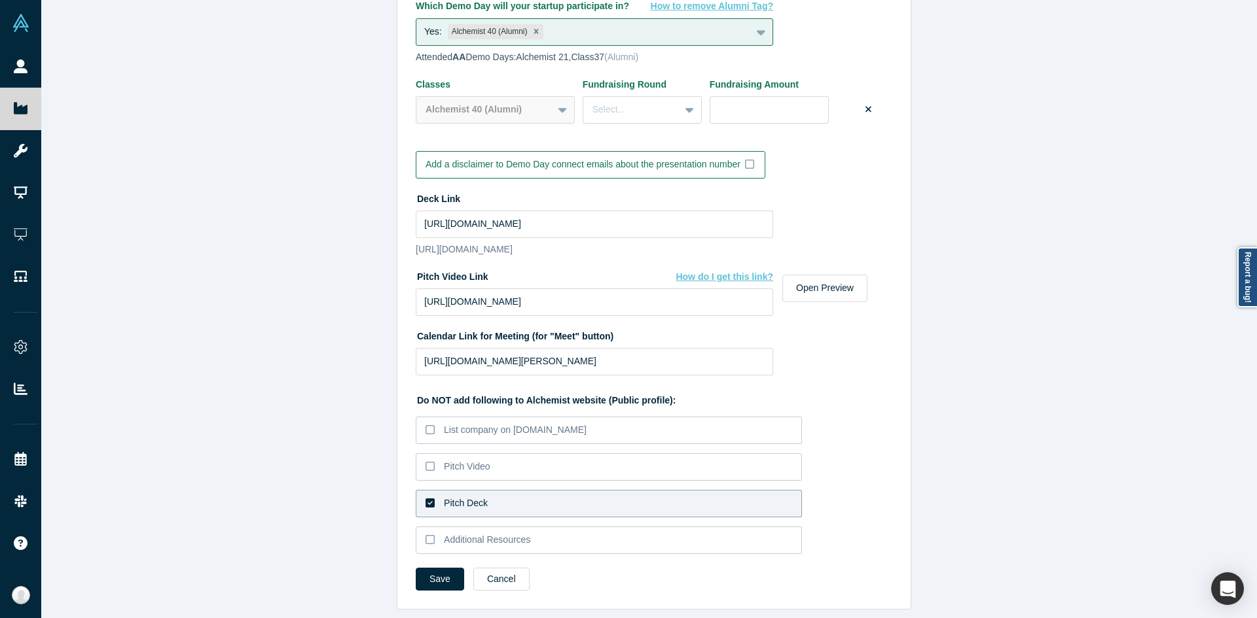
click at [488, 493] on label "Pitch Deck" at bounding box center [609, 503] width 386 height 27
click at [0, 0] on input "Pitch Deck" at bounding box center [0, 0] width 0 height 0
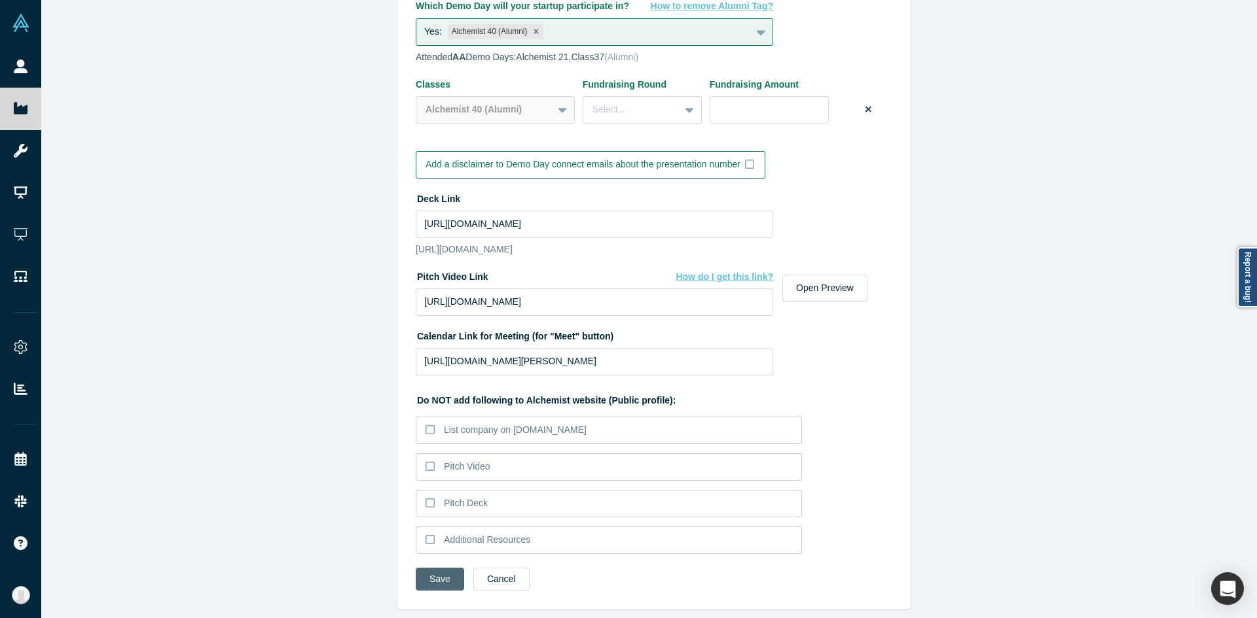
click at [438, 573] on button "Save" at bounding box center [440, 579] width 48 height 23
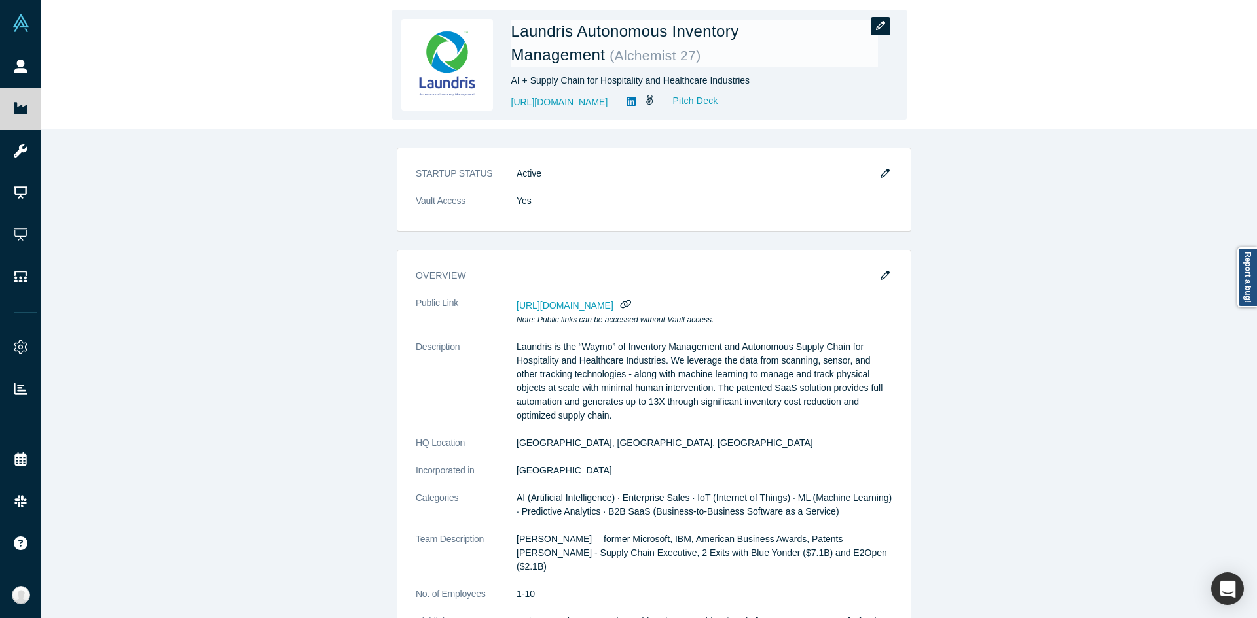
click at [887, 26] on button "button" at bounding box center [880, 26] width 20 height 18
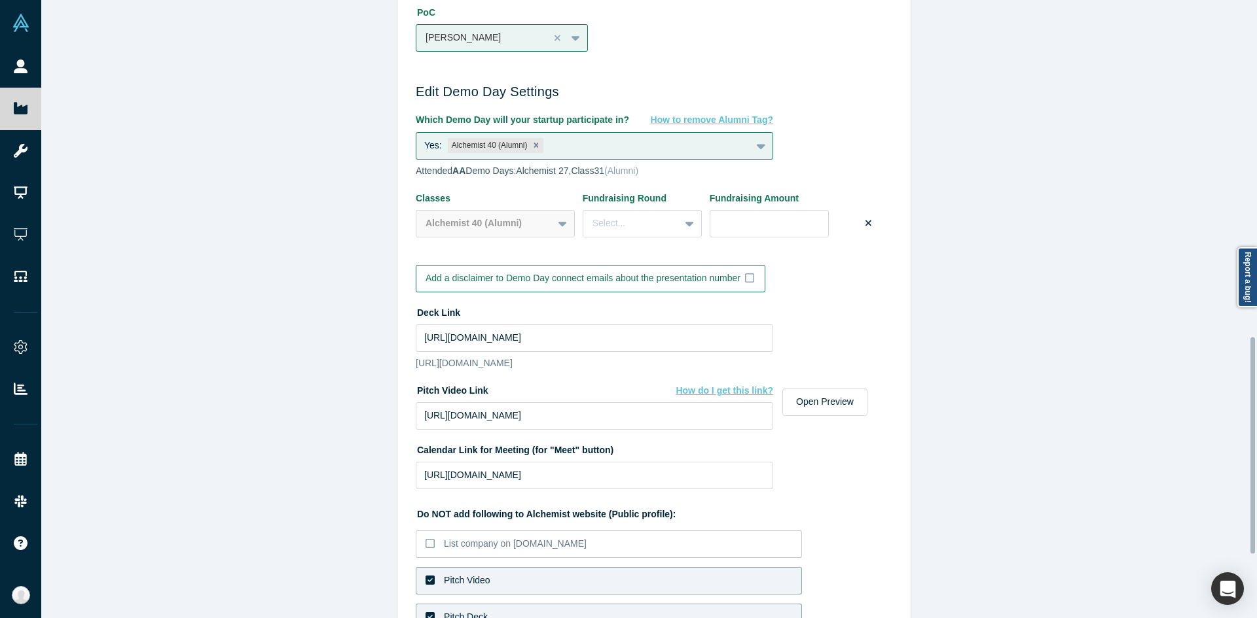
scroll to position [1141, 0]
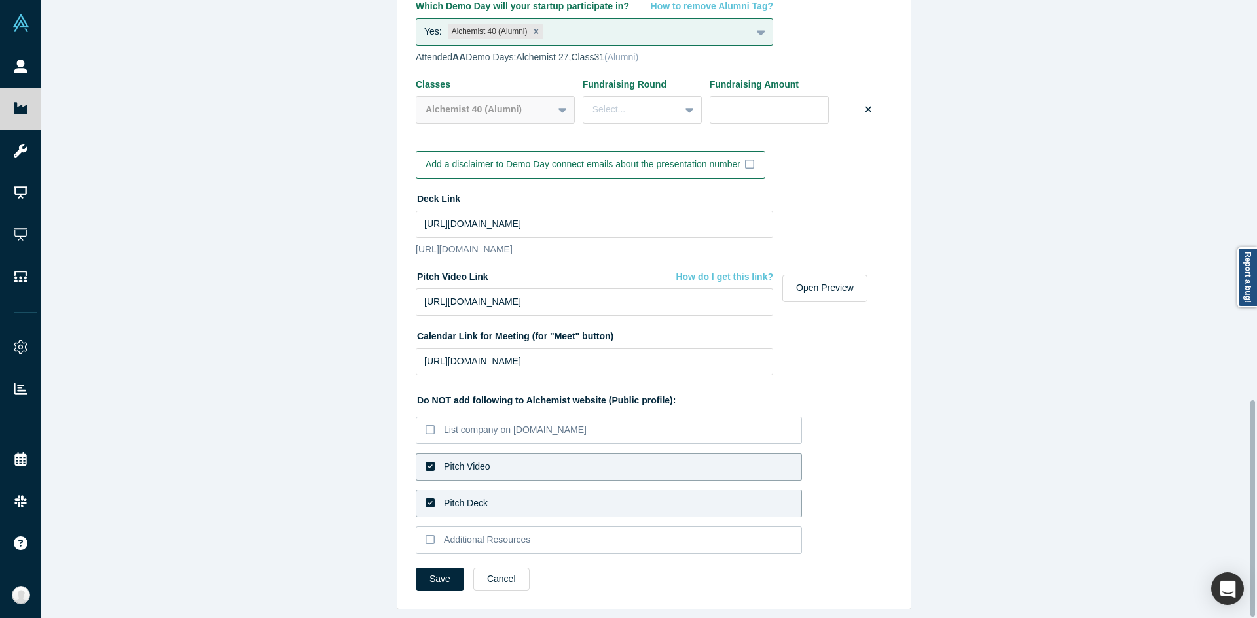
click at [512, 457] on label "Pitch Video" at bounding box center [609, 467] width 386 height 27
click at [0, 0] on input "Pitch Video" at bounding box center [0, 0] width 0 height 0
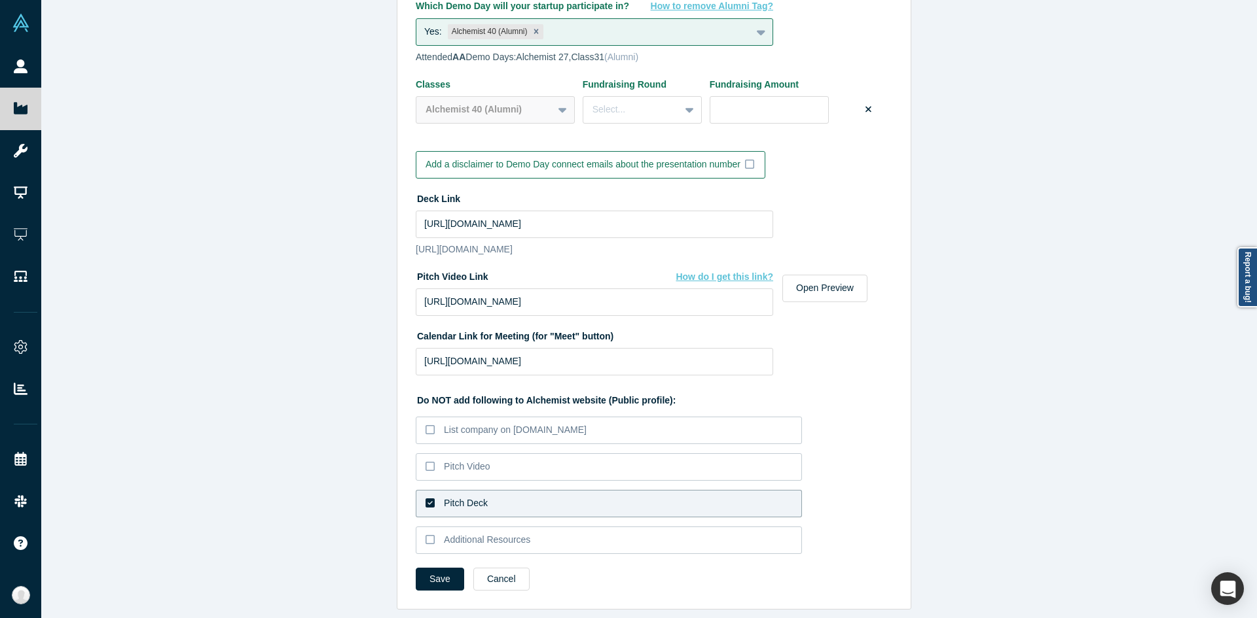
click at [489, 490] on label "Pitch Deck" at bounding box center [609, 503] width 386 height 27
click at [0, 0] on input "Pitch Deck" at bounding box center [0, 0] width 0 height 0
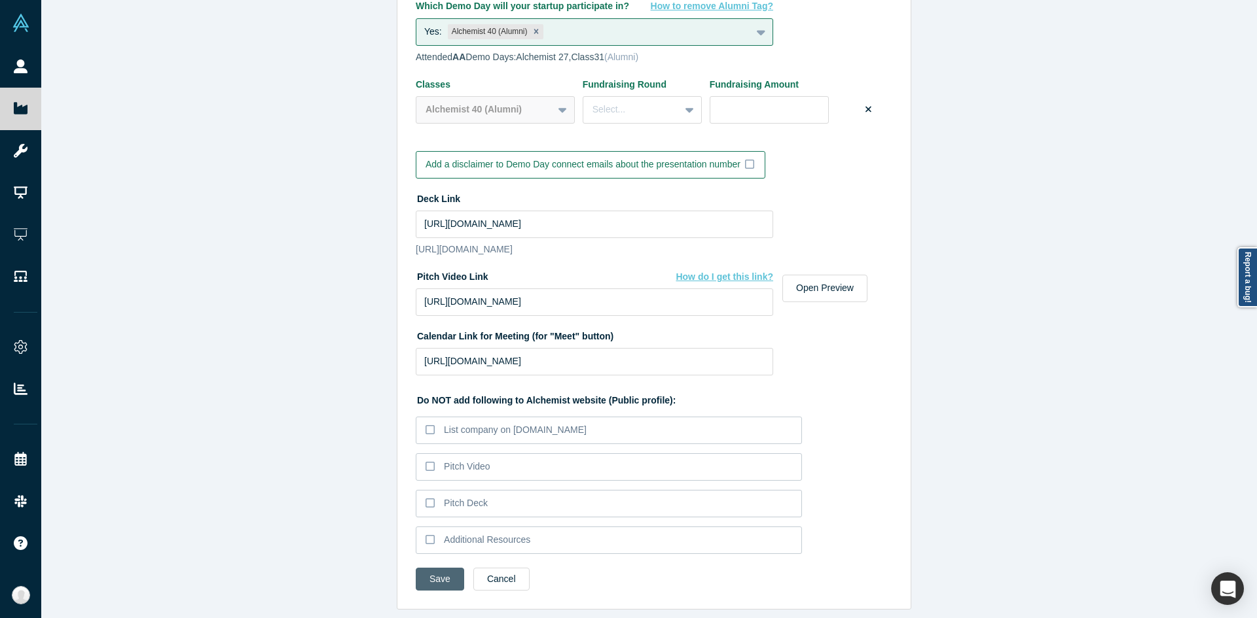
click at [445, 568] on button "Save" at bounding box center [440, 579] width 48 height 23
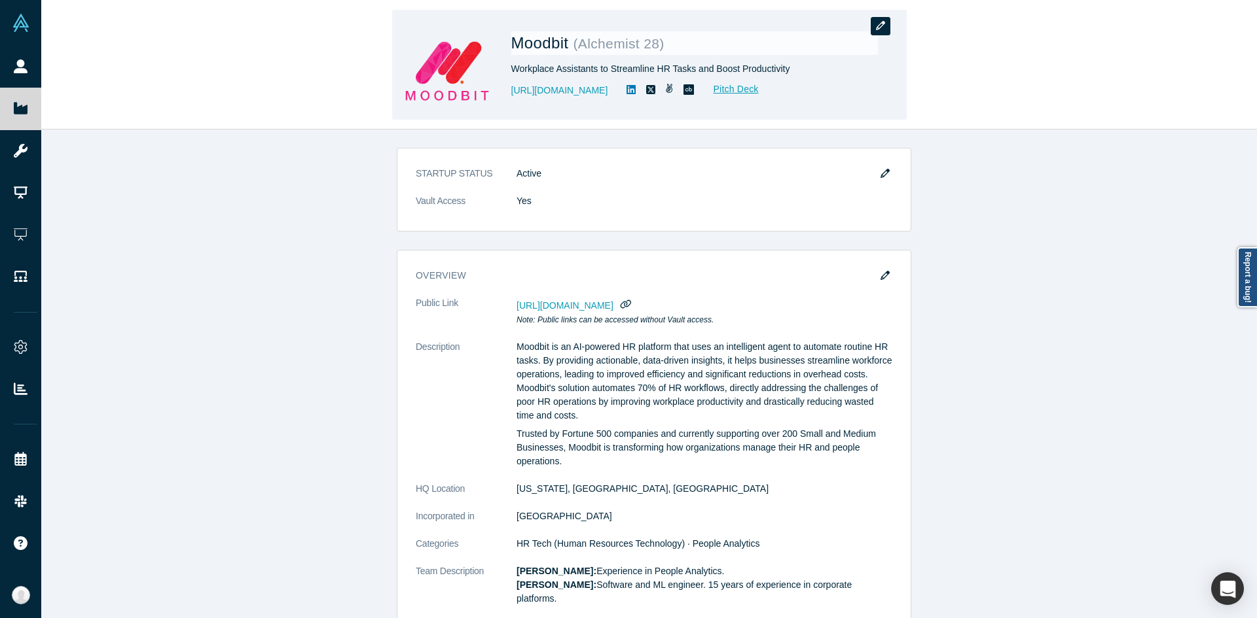
click at [888, 21] on button "button" at bounding box center [880, 26] width 20 height 18
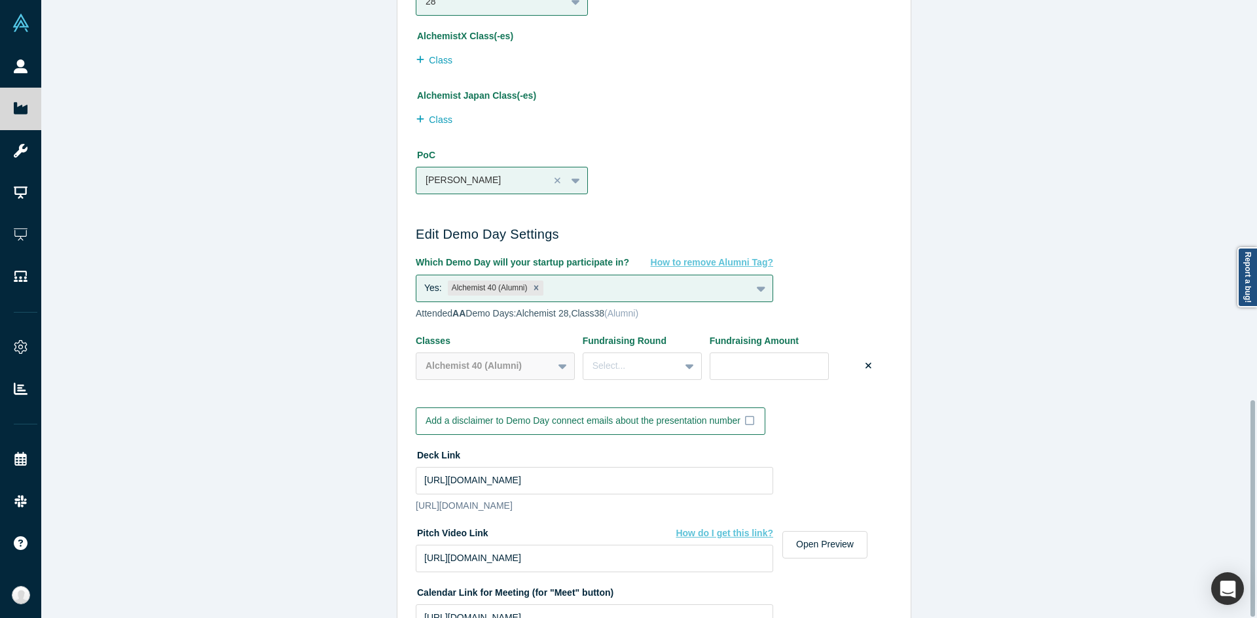
scroll to position [1141, 0]
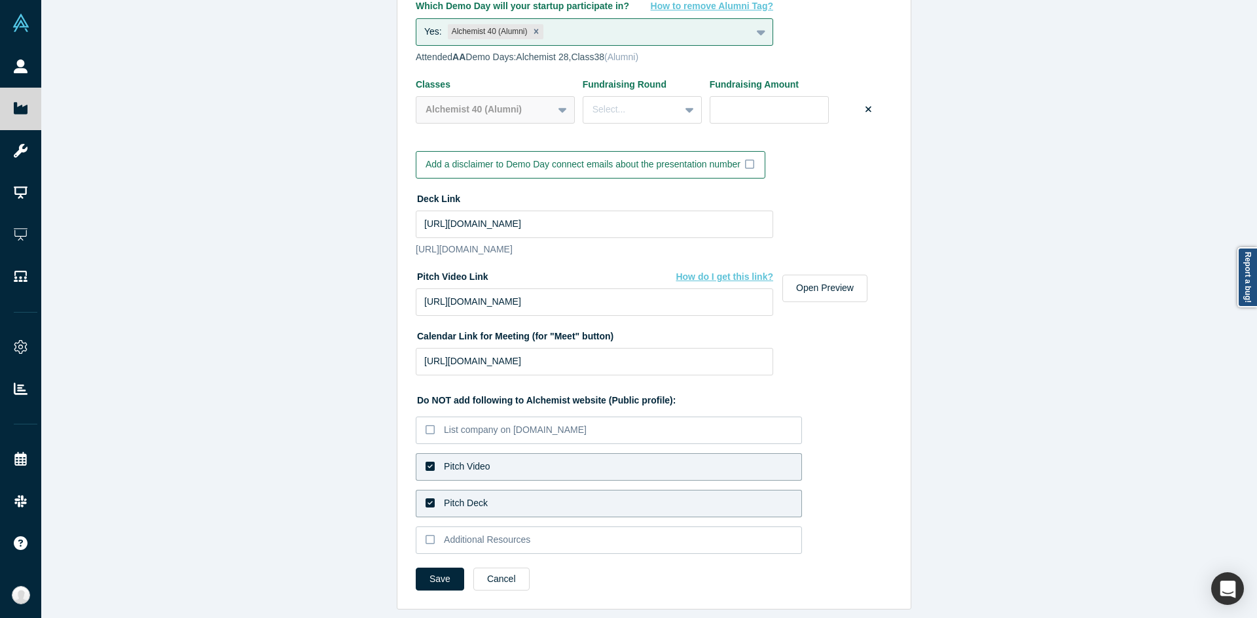
click at [533, 454] on label "Pitch Video" at bounding box center [609, 467] width 386 height 27
click at [0, 0] on input "Pitch Video" at bounding box center [0, 0] width 0 height 0
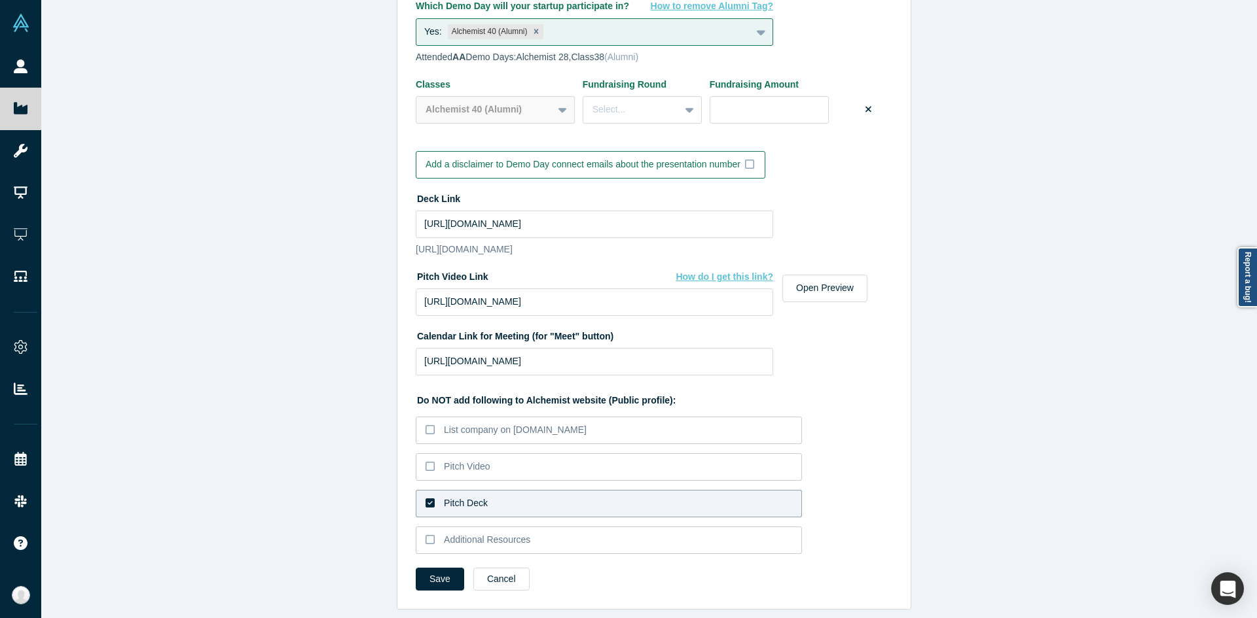
click at [510, 499] on label "Pitch Deck" at bounding box center [609, 503] width 386 height 27
click at [0, 0] on input "Pitch Deck" at bounding box center [0, 0] width 0 height 0
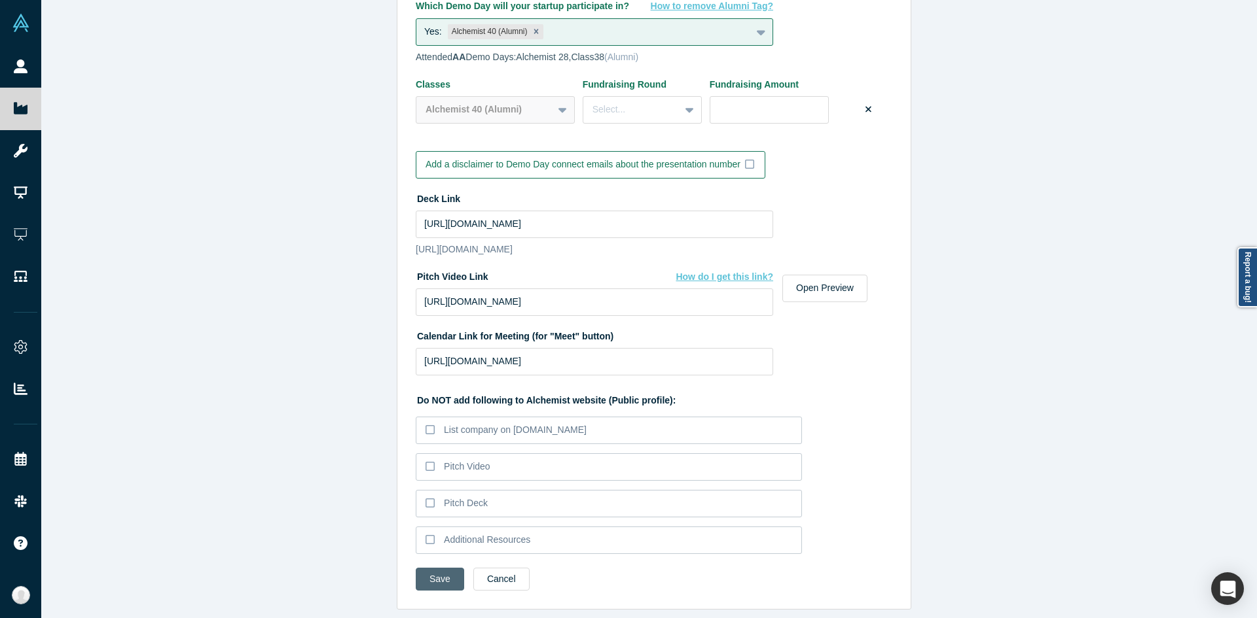
click at [445, 575] on button "Save" at bounding box center [440, 579] width 48 height 23
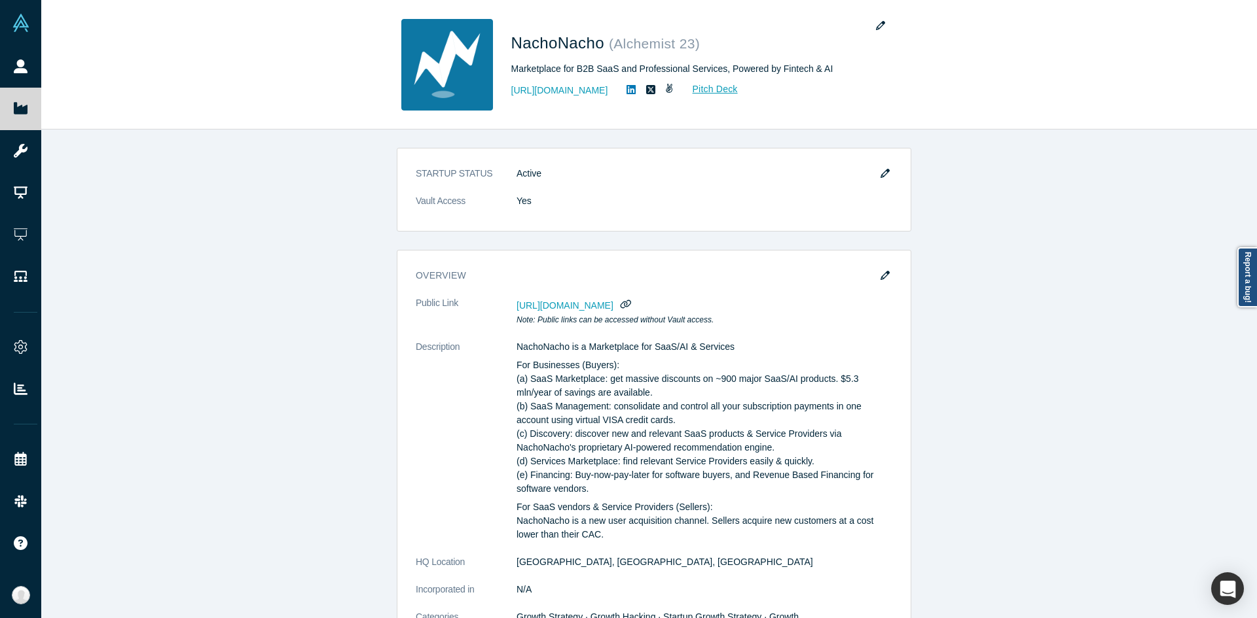
click at [590, 141] on div "STARTUP STATUS Active Vault Access Yes overview Public Link [URL][DOMAIN_NAME] …" at bounding box center [653, 379] width 1225 height 499
click at [1027, 204] on div "STARTUP STATUS Active Vault Access Yes overview Public Link [URL][DOMAIN_NAME] …" at bounding box center [653, 379] width 1225 height 499
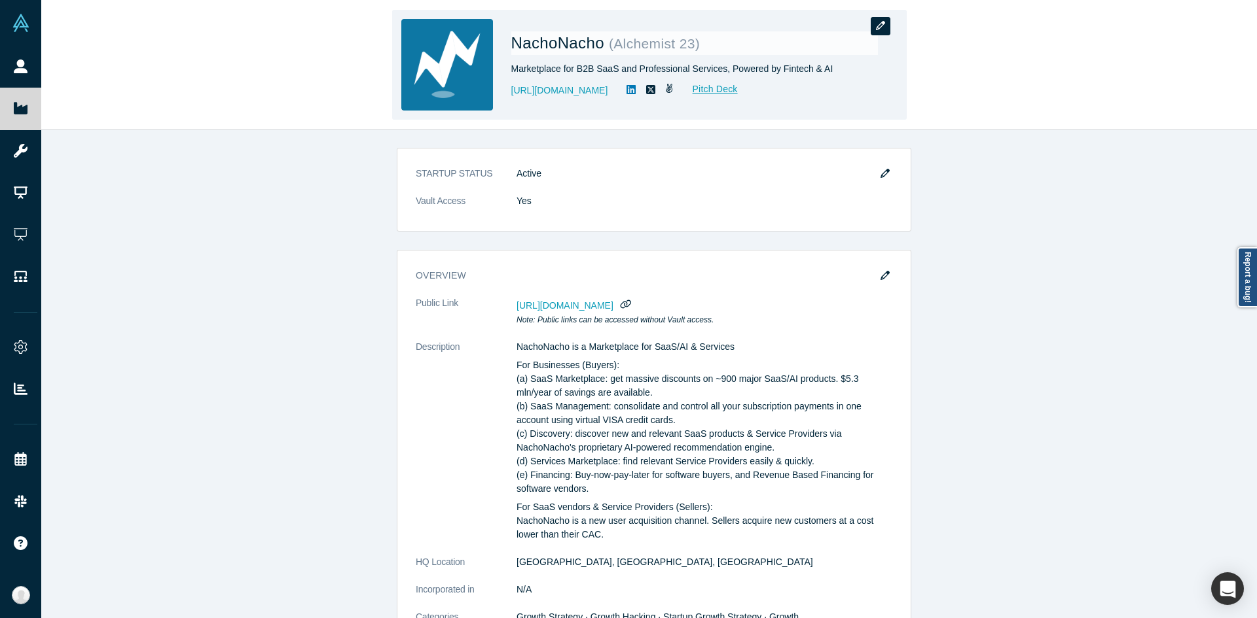
click at [878, 29] on icon "button" at bounding box center [880, 25] width 9 height 9
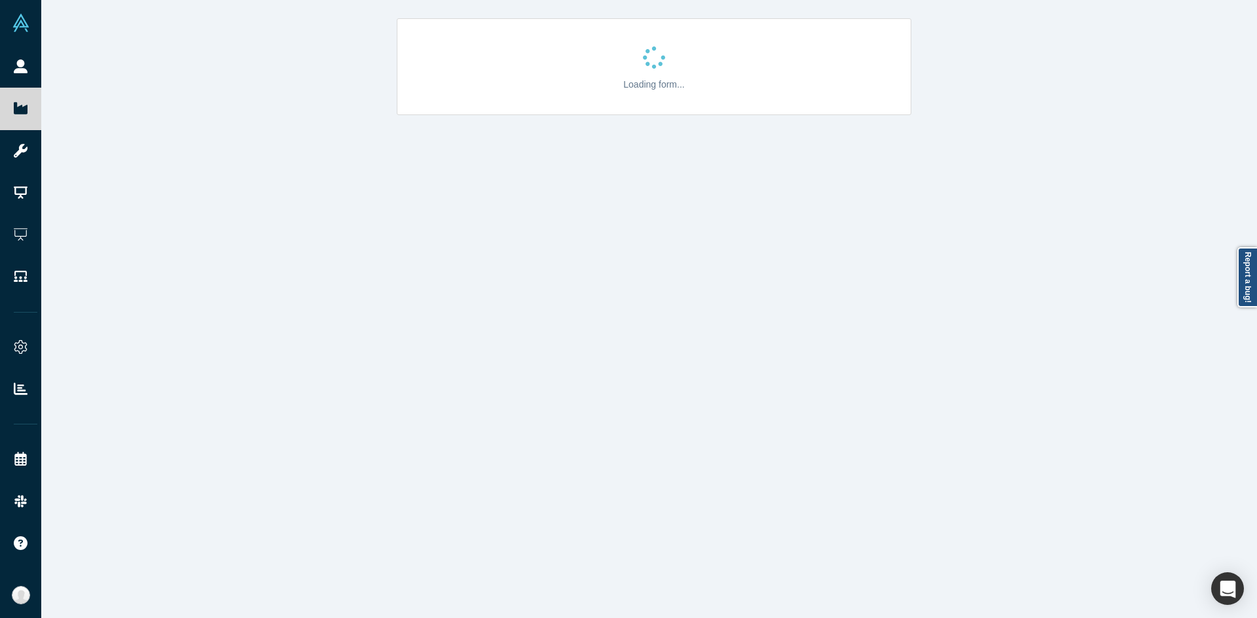
click at [878, 29] on div "Loading form..." at bounding box center [653, 71] width 513 height 86
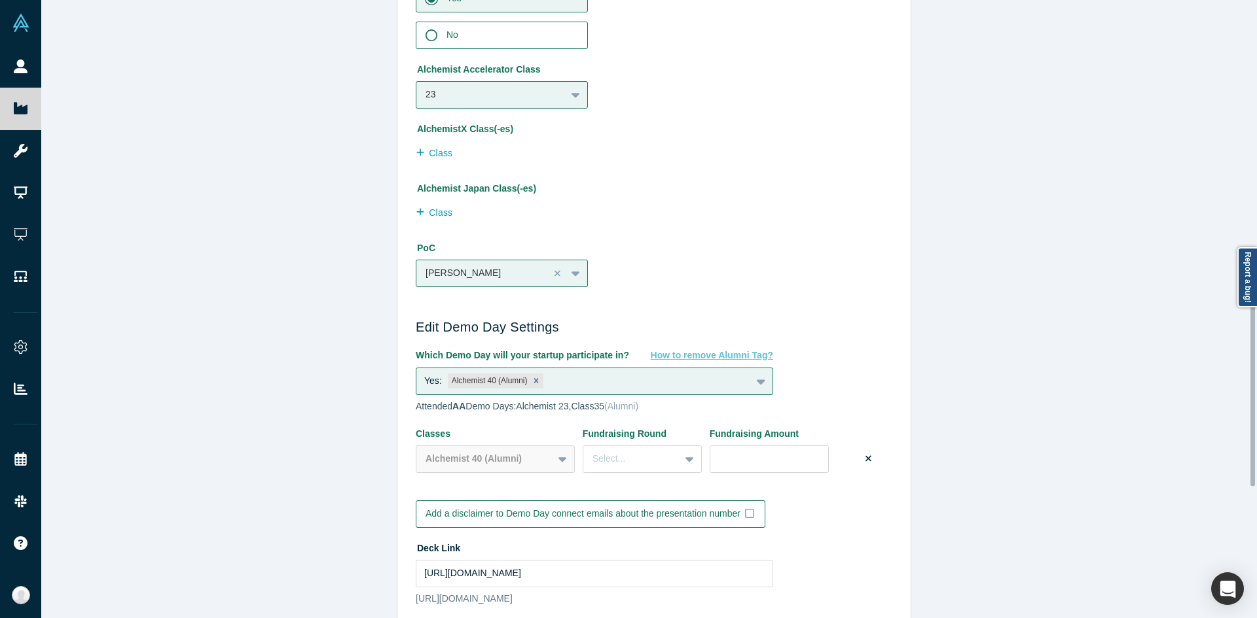
scroll to position [1141, 0]
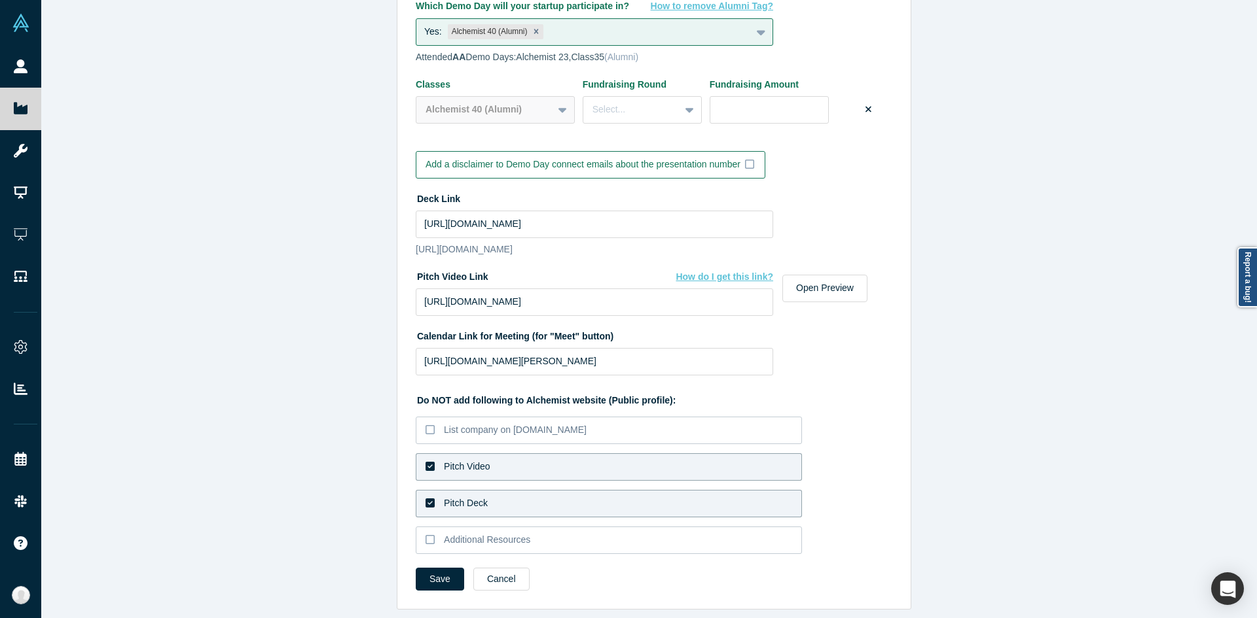
click at [634, 459] on label "Pitch Video" at bounding box center [609, 467] width 386 height 27
click at [0, 0] on input "Pitch Video" at bounding box center [0, 0] width 0 height 0
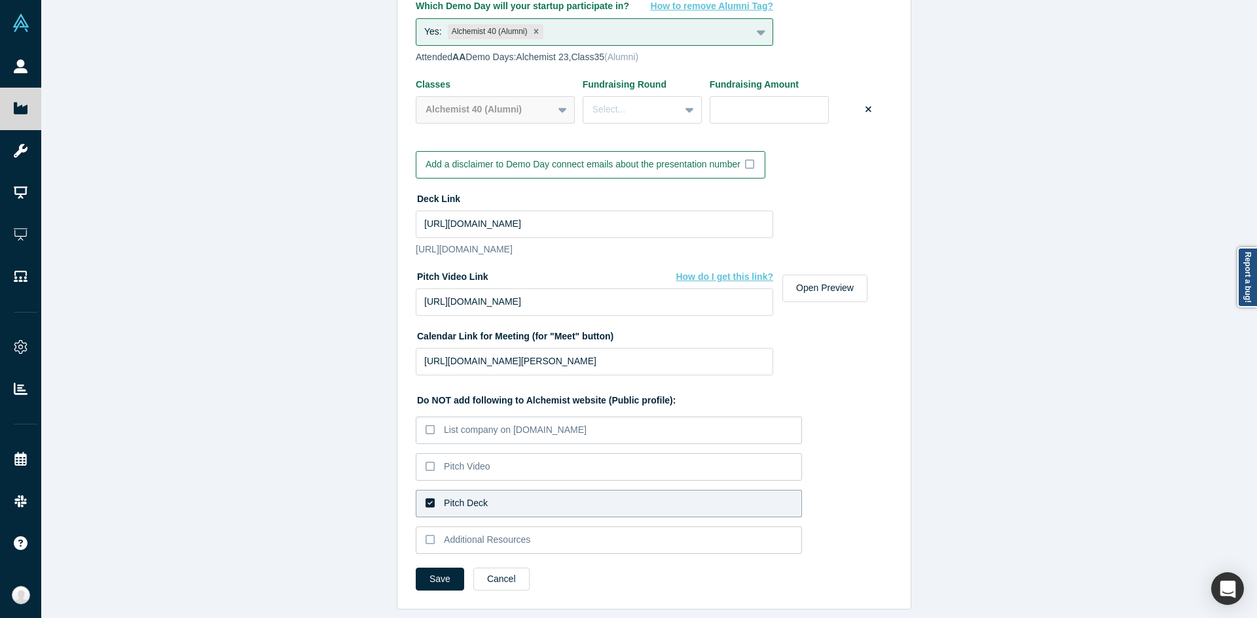
click at [567, 495] on label "Pitch Deck" at bounding box center [609, 503] width 386 height 27
click at [0, 0] on input "Pitch Deck" at bounding box center [0, 0] width 0 height 0
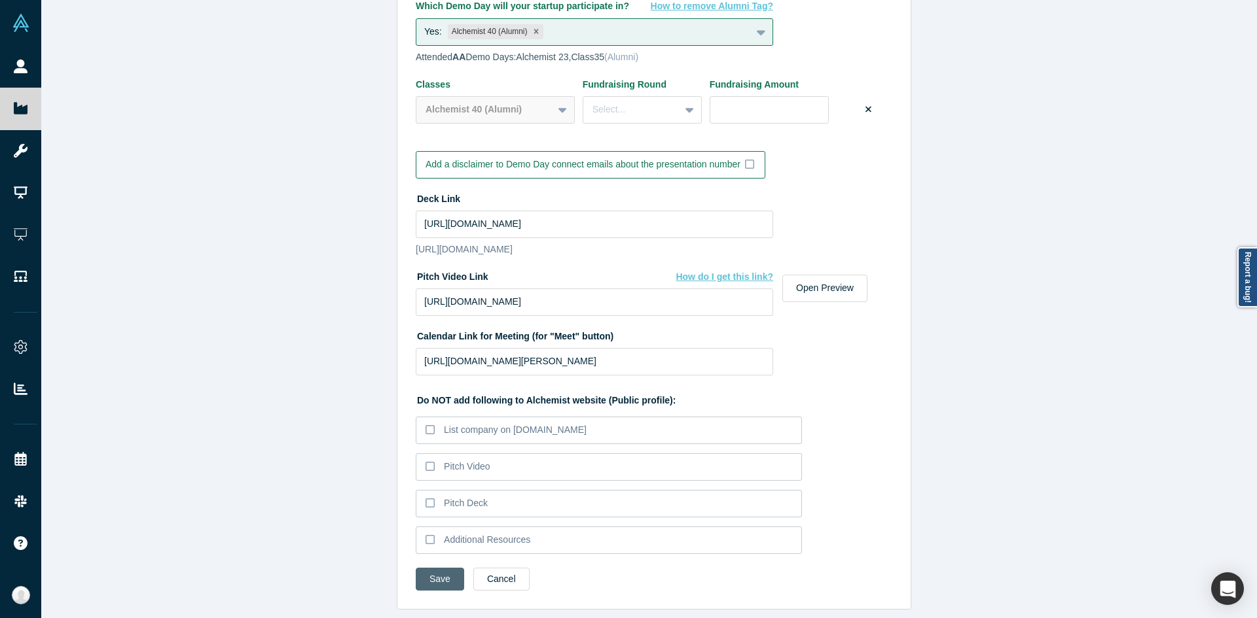
click at [451, 569] on button "Save" at bounding box center [440, 579] width 48 height 23
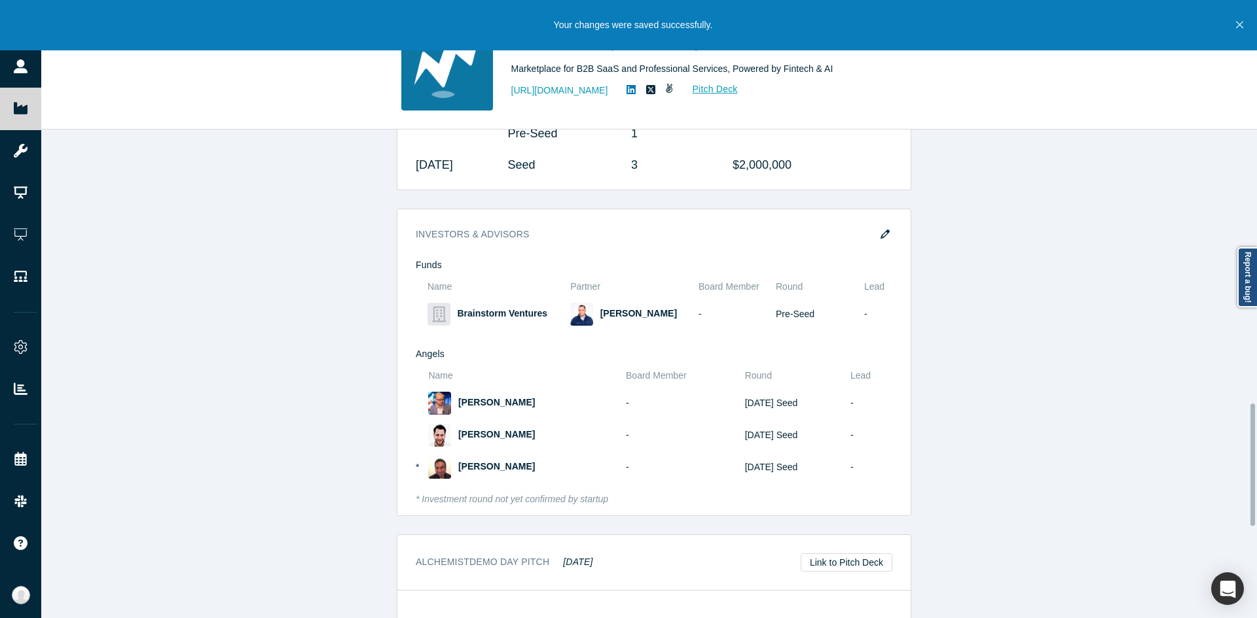
scroll to position [1401, 0]
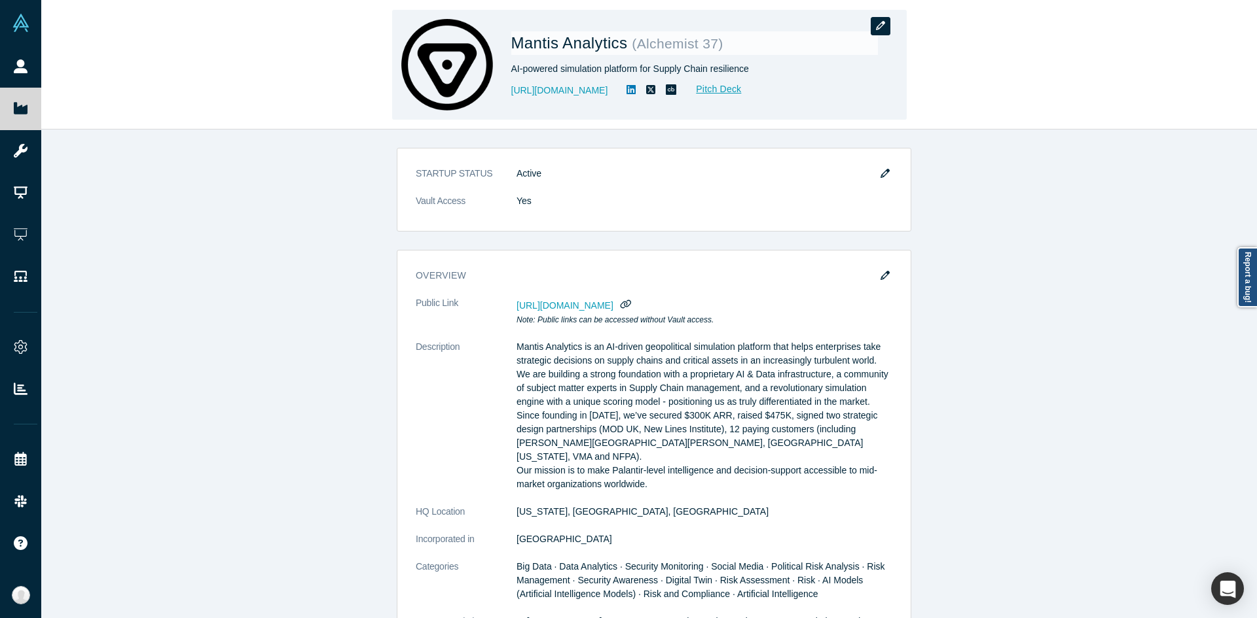
click at [874, 21] on button "button" at bounding box center [880, 26] width 20 height 18
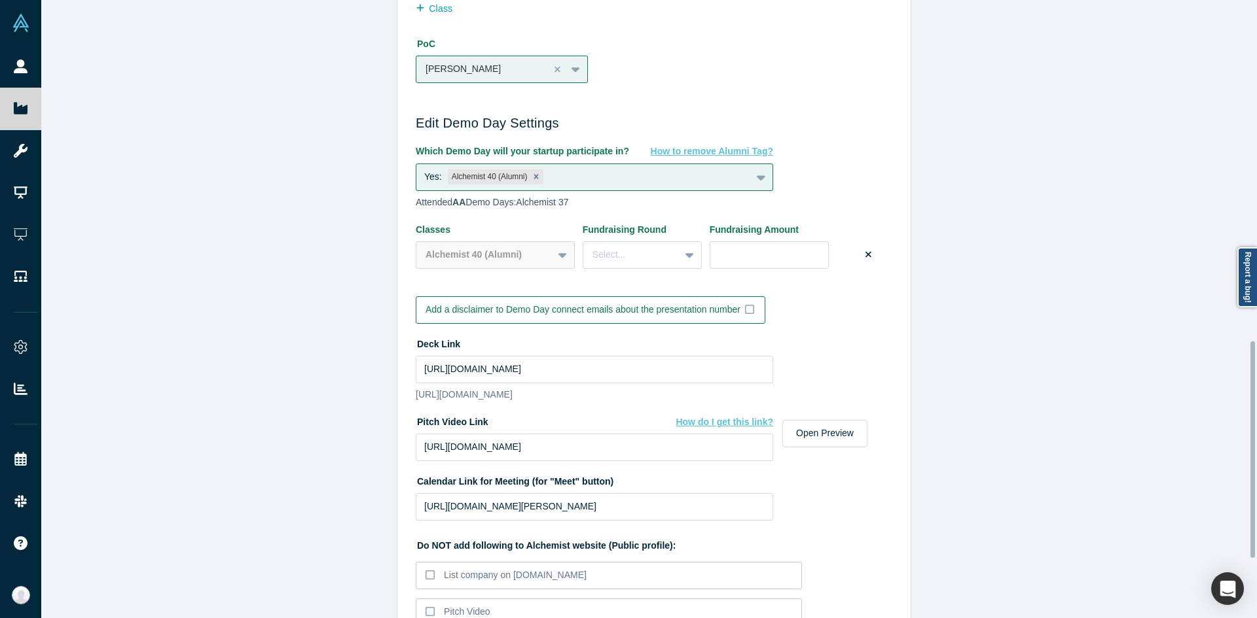
scroll to position [1141, 0]
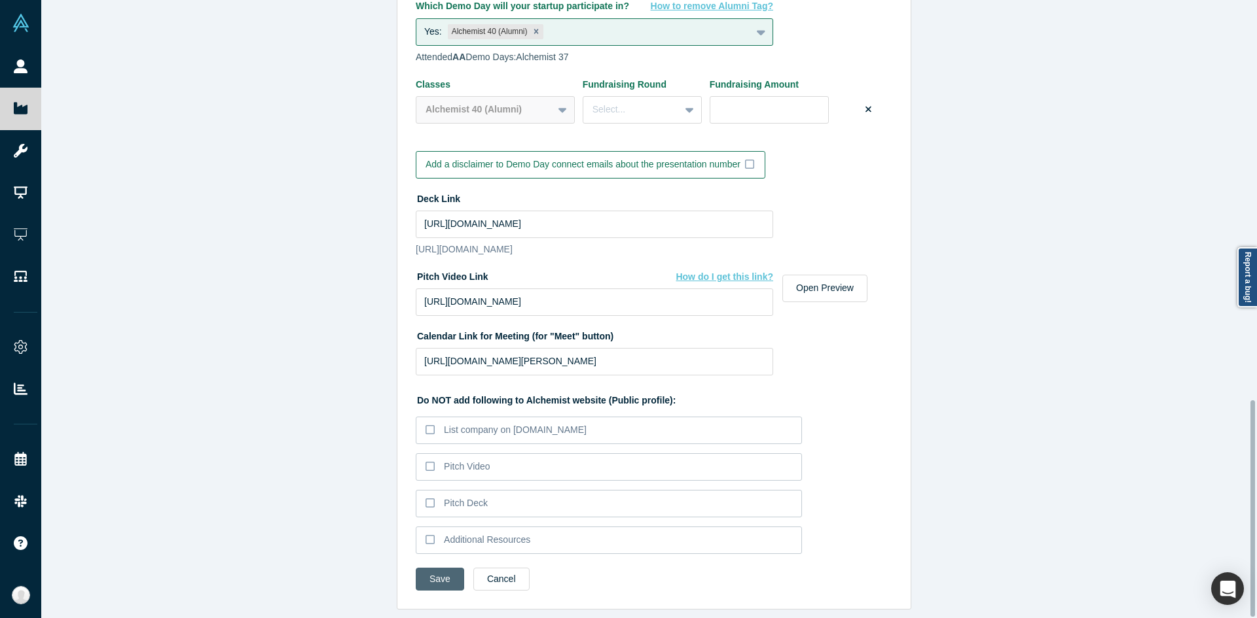
click at [427, 577] on button "Save" at bounding box center [440, 579] width 48 height 23
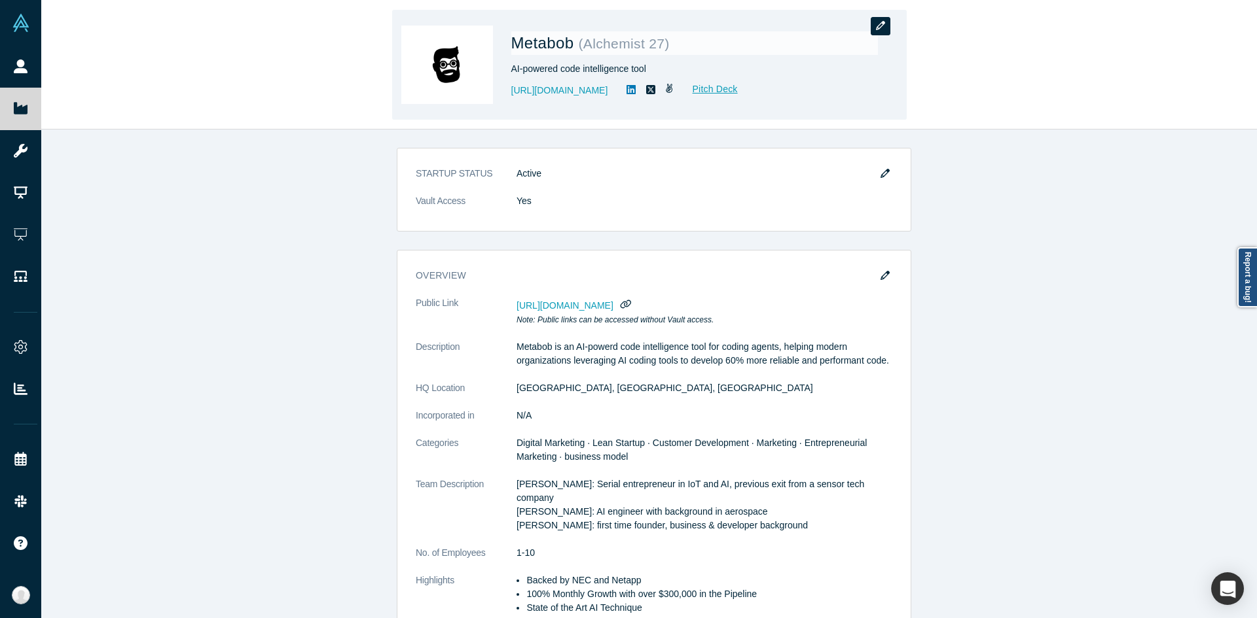
click at [881, 18] on button "button" at bounding box center [880, 26] width 20 height 18
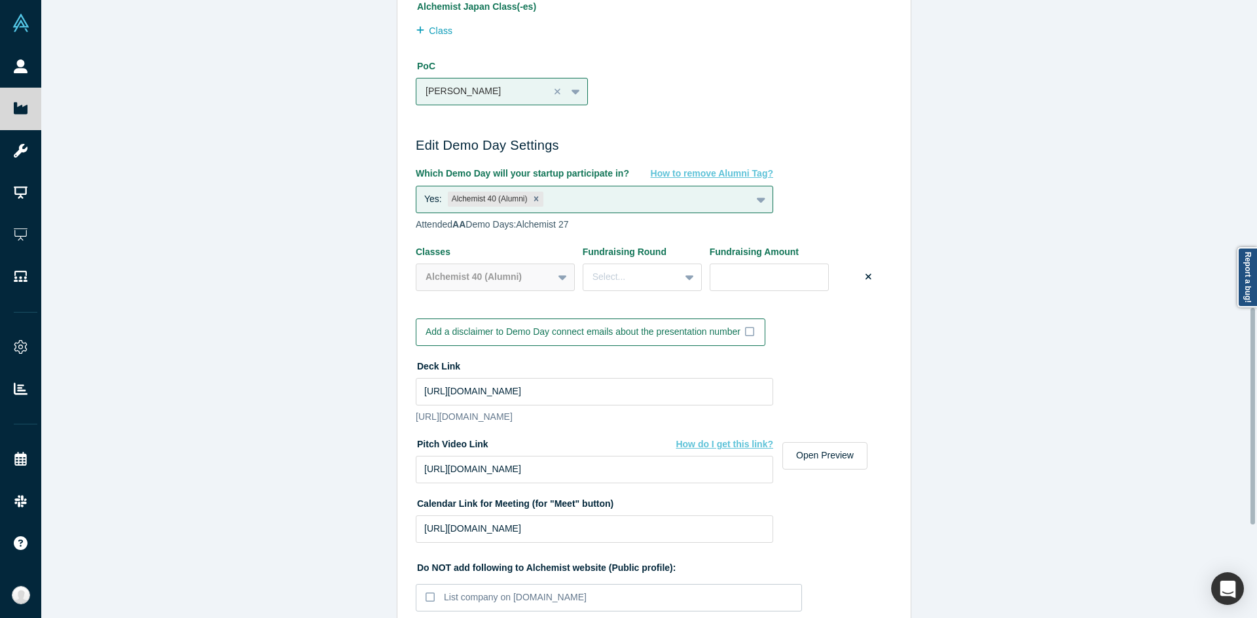
scroll to position [1141, 0]
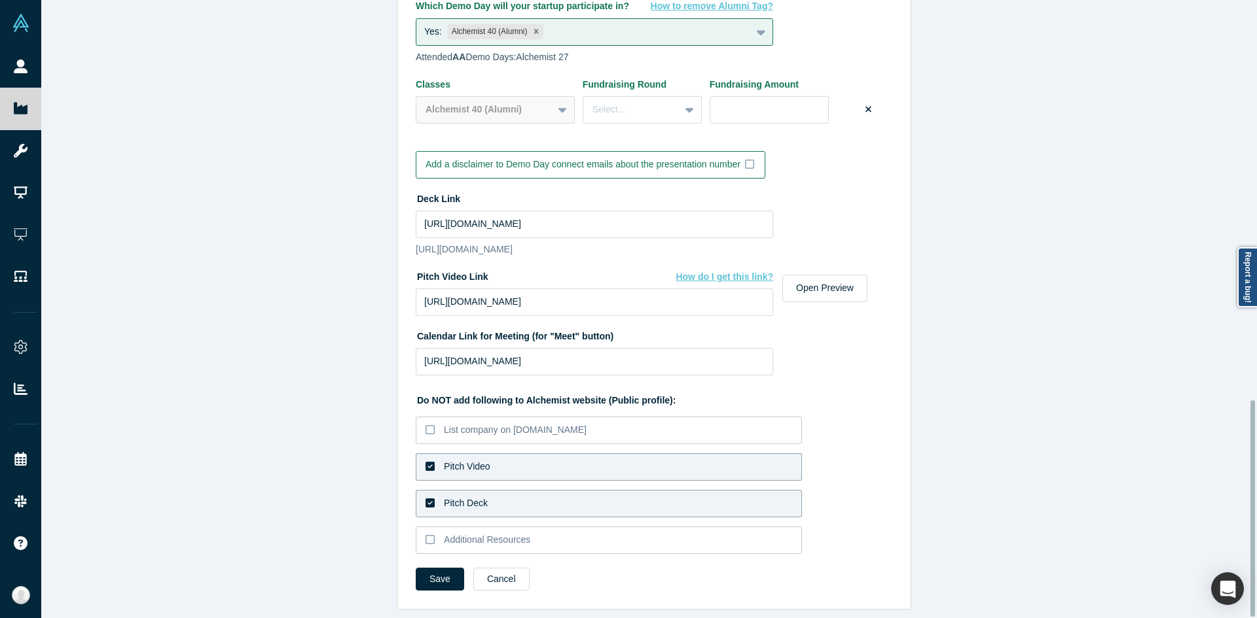
click at [541, 454] on label "Pitch Video" at bounding box center [609, 467] width 386 height 27
click at [0, 0] on input "Pitch Video" at bounding box center [0, 0] width 0 height 0
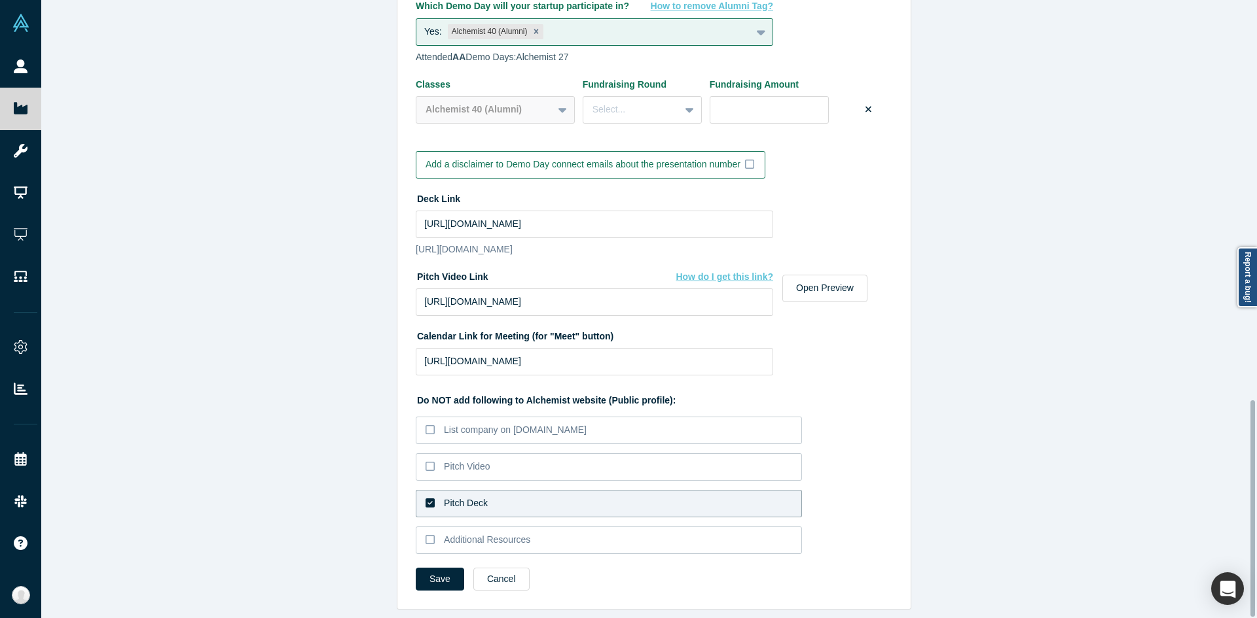
click at [503, 506] on label "Pitch Deck" at bounding box center [609, 503] width 386 height 27
click at [0, 0] on input "Pitch Deck" at bounding box center [0, 0] width 0 height 0
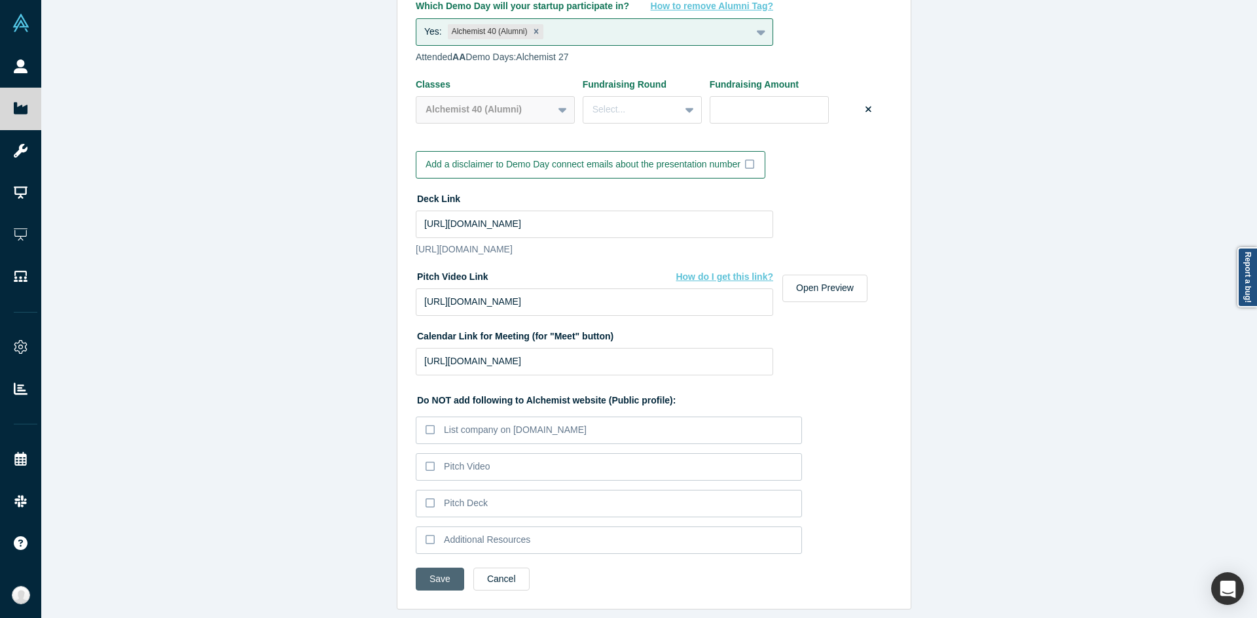
click at [434, 579] on button "Save" at bounding box center [440, 579] width 48 height 23
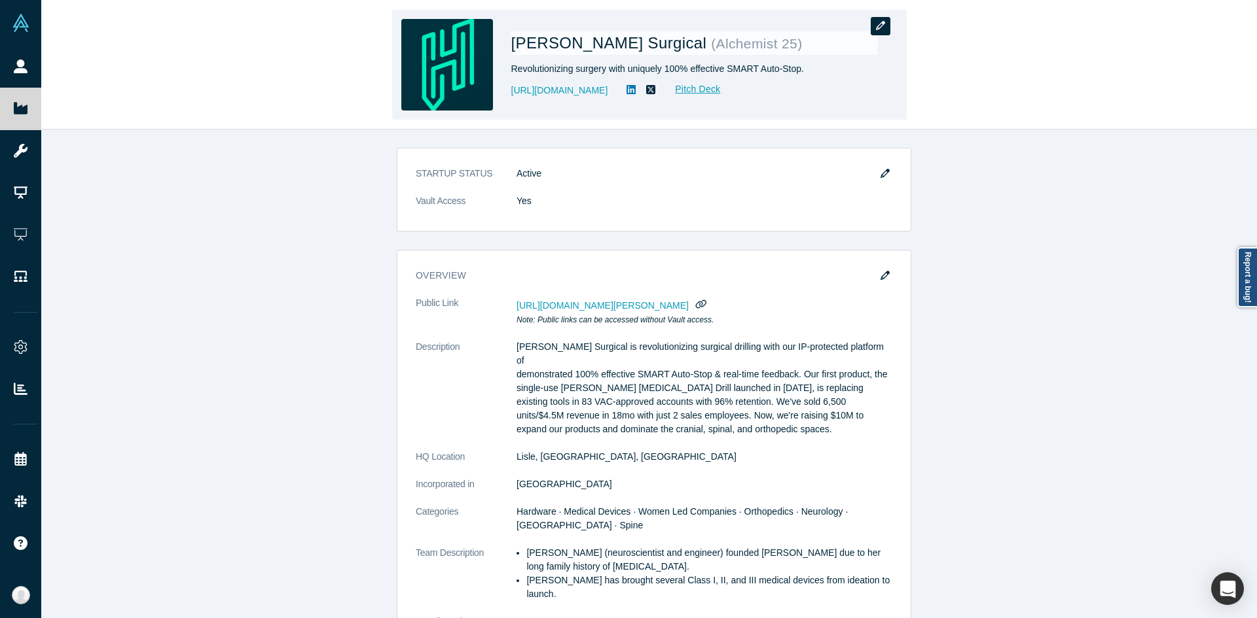
click at [885, 18] on button "button" at bounding box center [880, 26] width 20 height 18
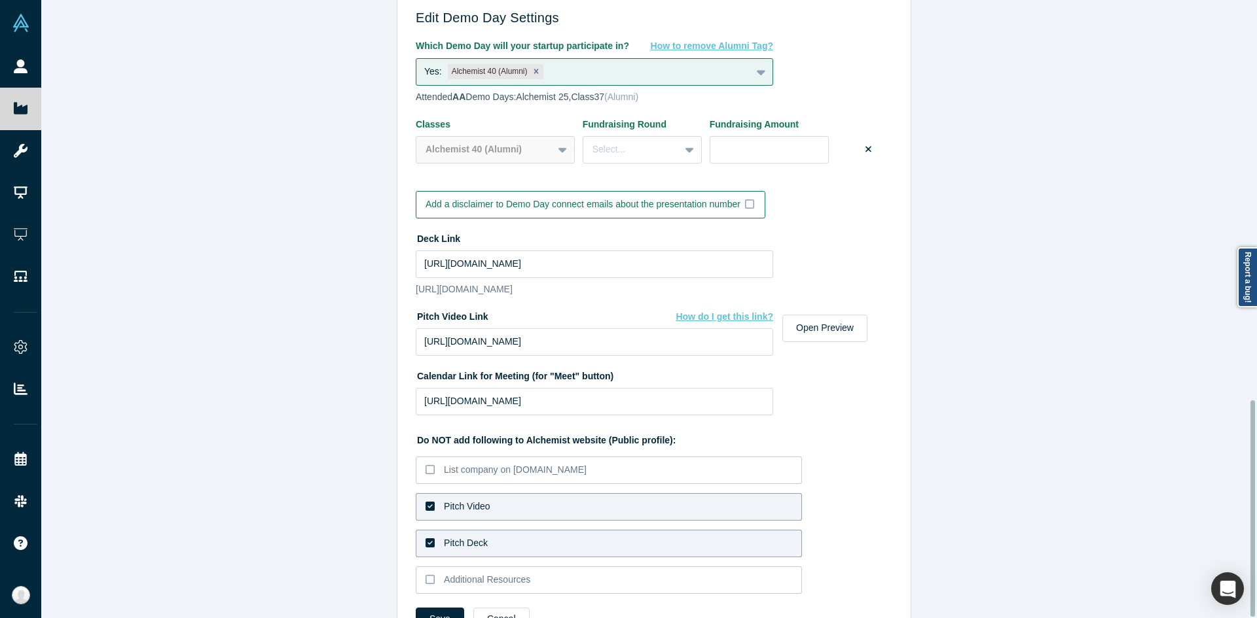
scroll to position [1141, 0]
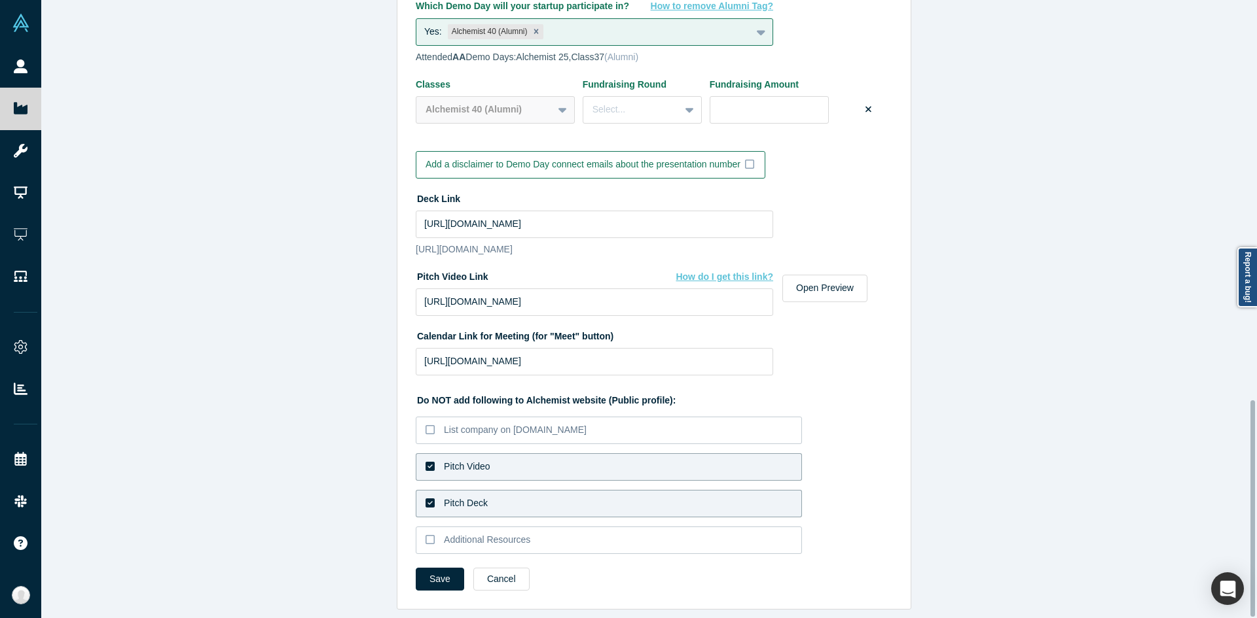
click at [573, 475] on div "Do NOT add following to Alchemist website (Public profile): List company on Alc…" at bounding box center [654, 472] width 476 height 174
click at [573, 472] on div "Do NOT add following to Alchemist website (Public profile): List company on Alc…" at bounding box center [654, 472] width 476 height 174
click at [537, 503] on label "Pitch Deck" at bounding box center [609, 503] width 386 height 27
click at [0, 0] on input "Pitch Deck" at bounding box center [0, 0] width 0 height 0
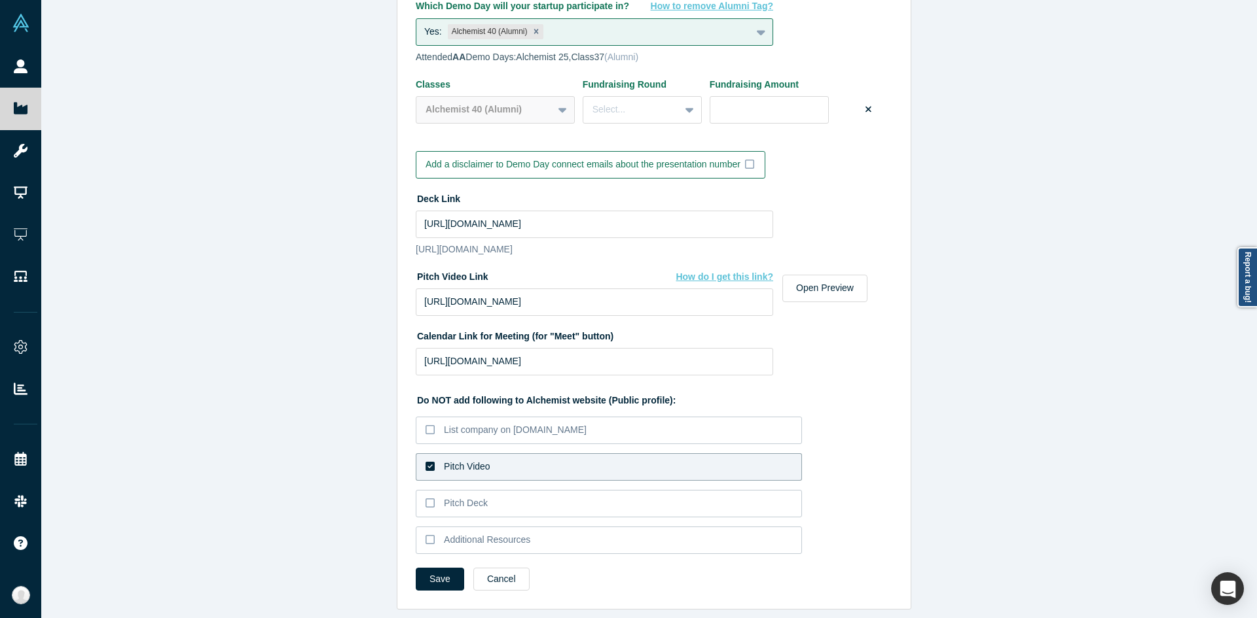
click at [523, 466] on label "Pitch Video" at bounding box center [609, 467] width 386 height 27
click at [0, 0] on input "Pitch Video" at bounding box center [0, 0] width 0 height 0
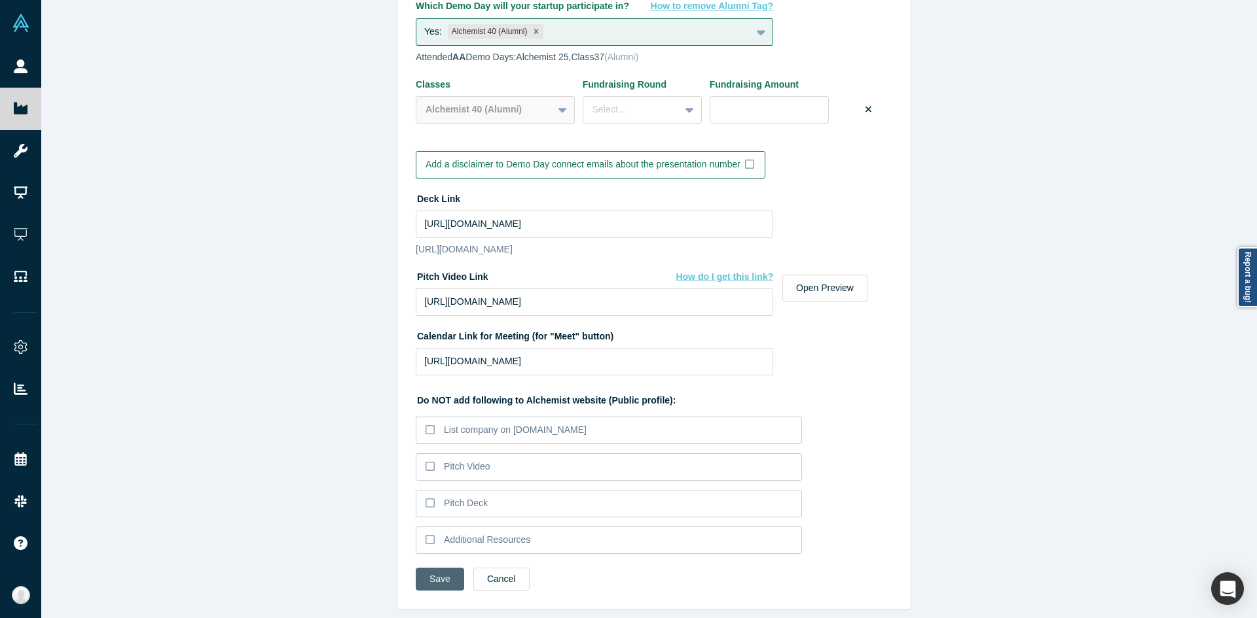
click at [443, 568] on button "Save" at bounding box center [440, 579] width 48 height 23
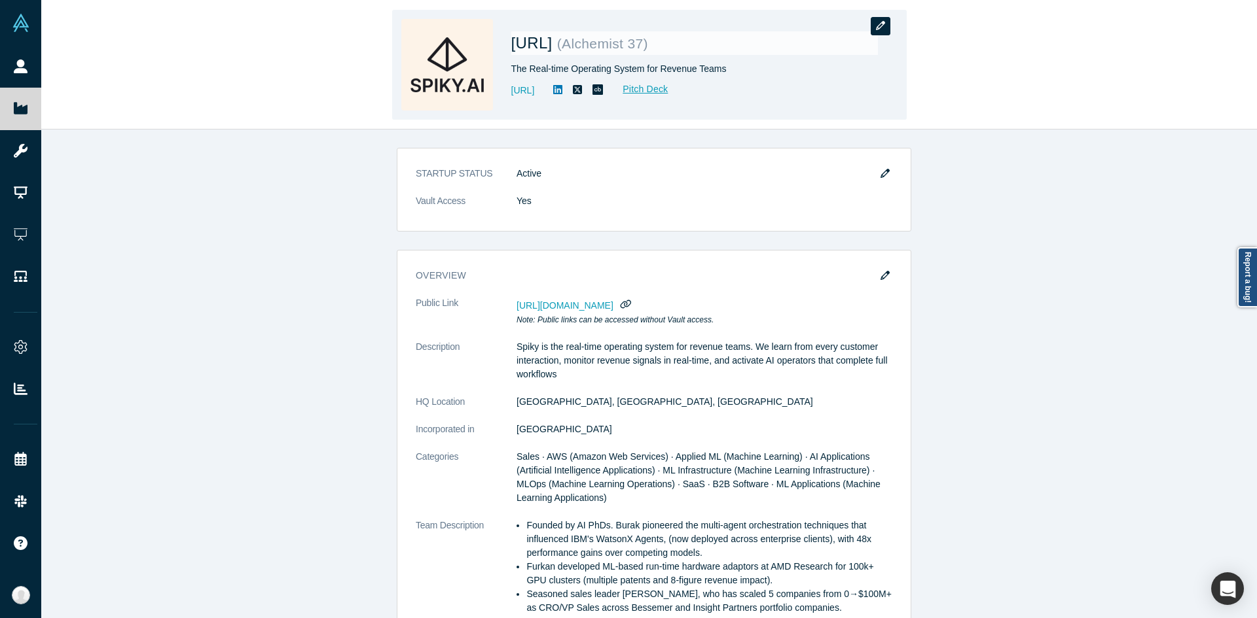
click at [878, 31] on button "button" at bounding box center [880, 26] width 20 height 18
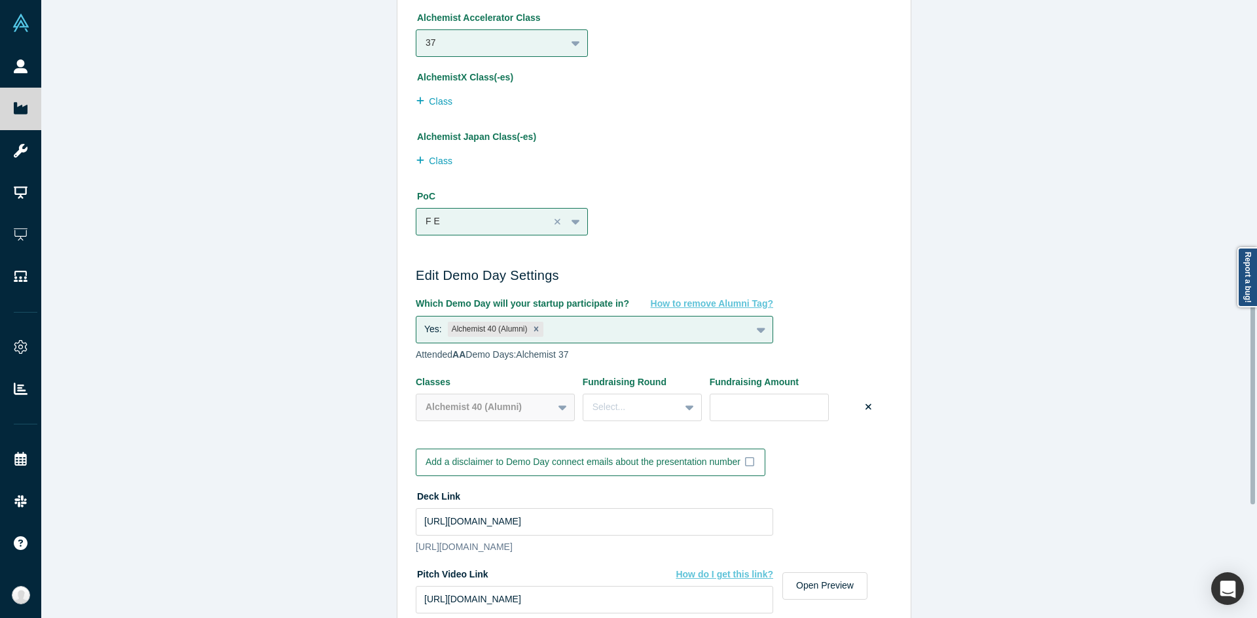
scroll to position [1141, 0]
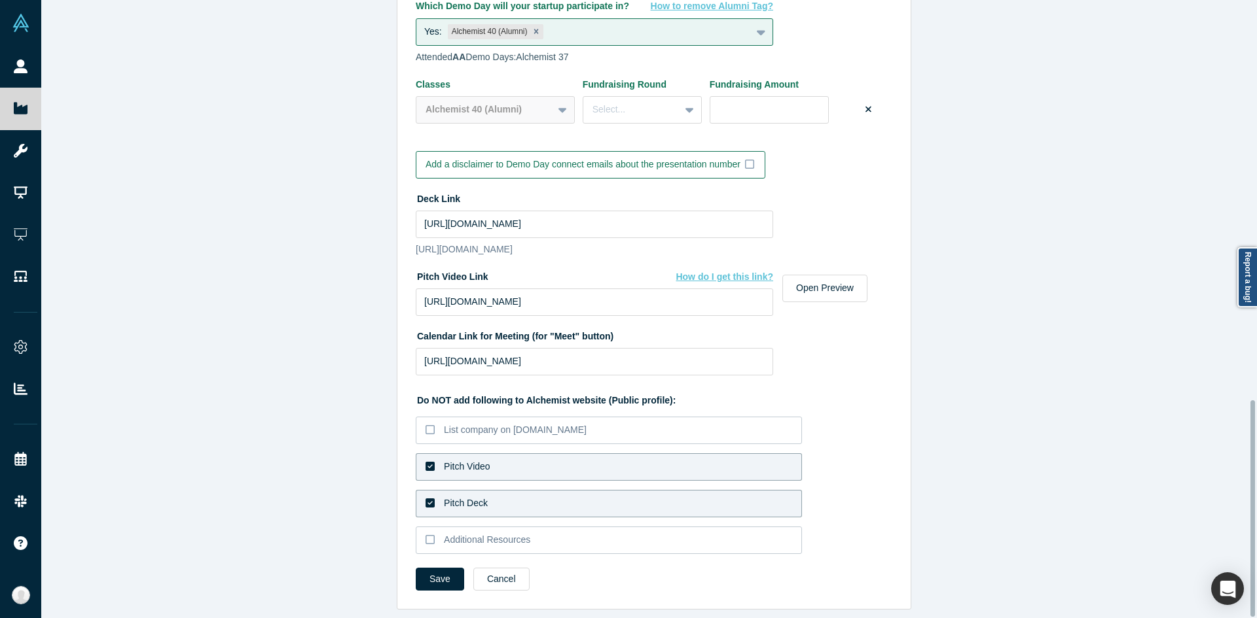
click at [495, 459] on label "Pitch Video" at bounding box center [609, 467] width 386 height 27
click at [0, 0] on input "Pitch Video" at bounding box center [0, 0] width 0 height 0
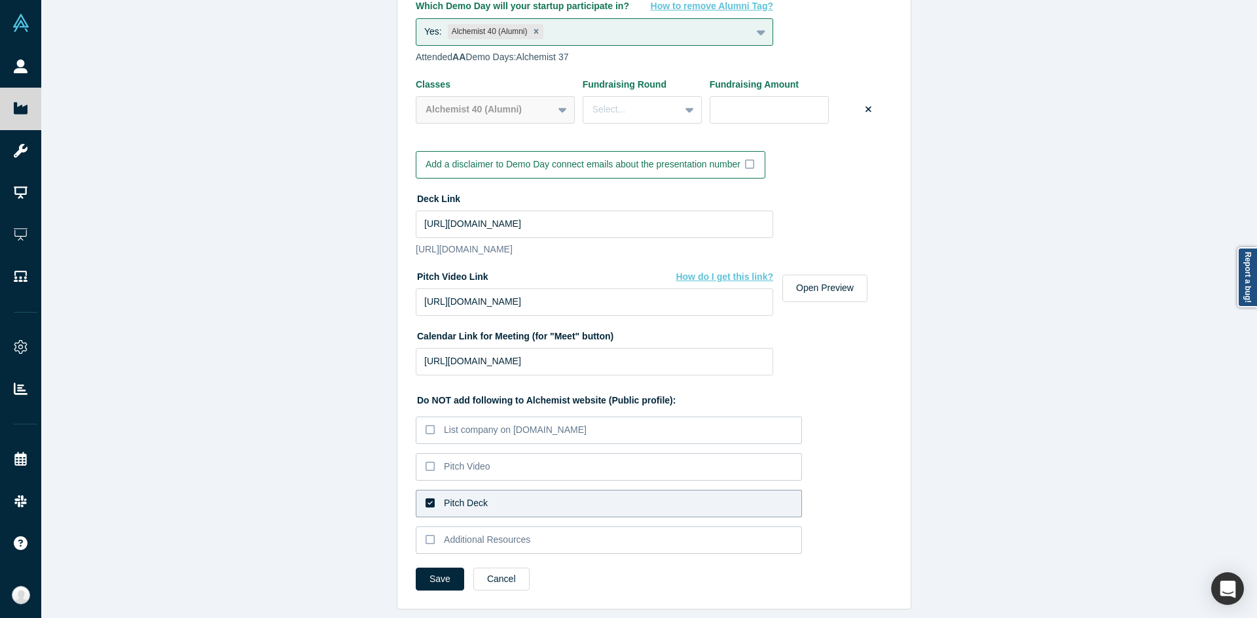
click at [492, 492] on label "Pitch Deck" at bounding box center [609, 503] width 386 height 27
click at [0, 0] on input "Pitch Deck" at bounding box center [0, 0] width 0 height 0
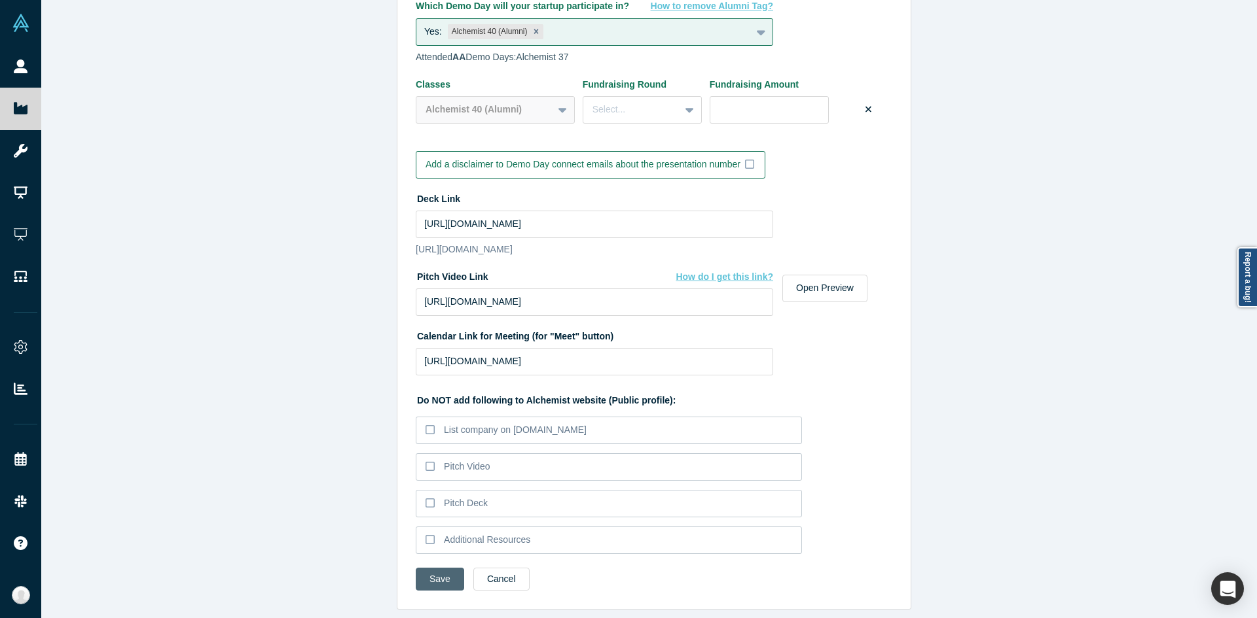
click at [437, 573] on button "Save" at bounding box center [440, 579] width 48 height 23
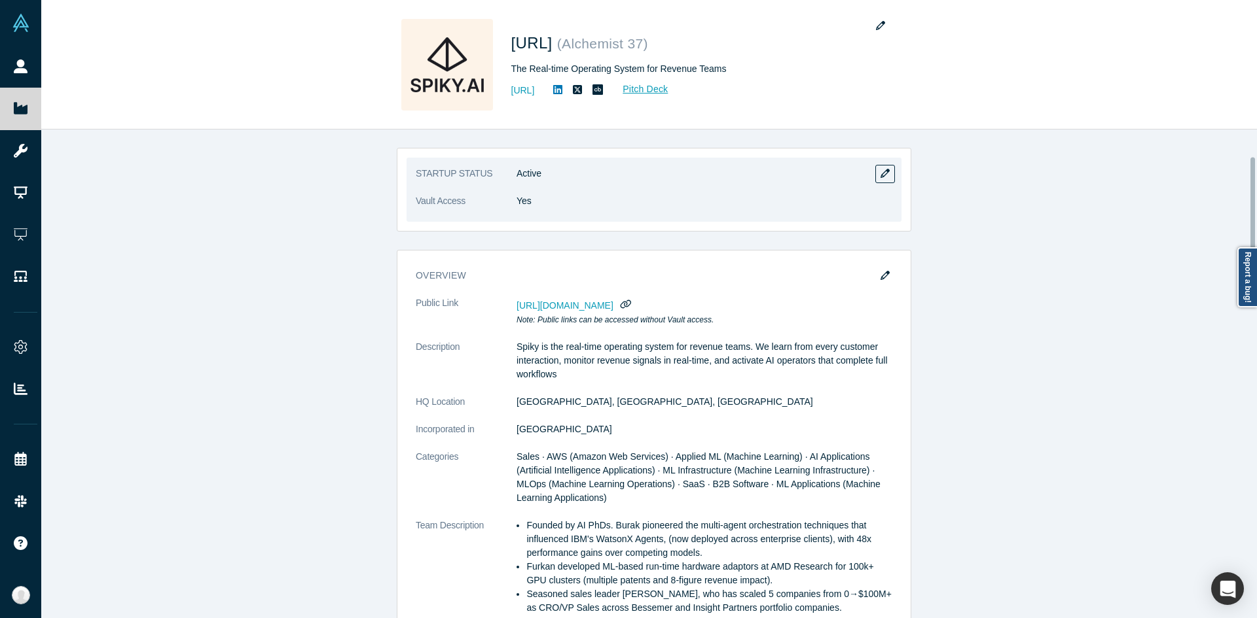
scroll to position [103, 0]
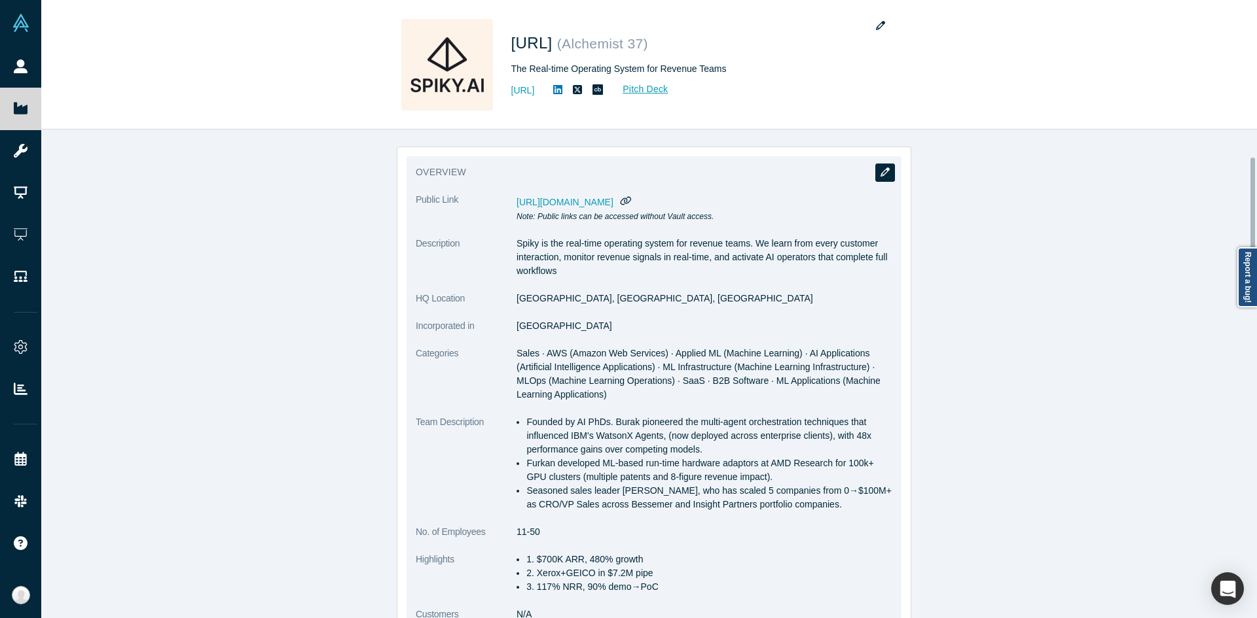
click at [888, 181] on button "button" at bounding box center [885, 173] width 20 height 18
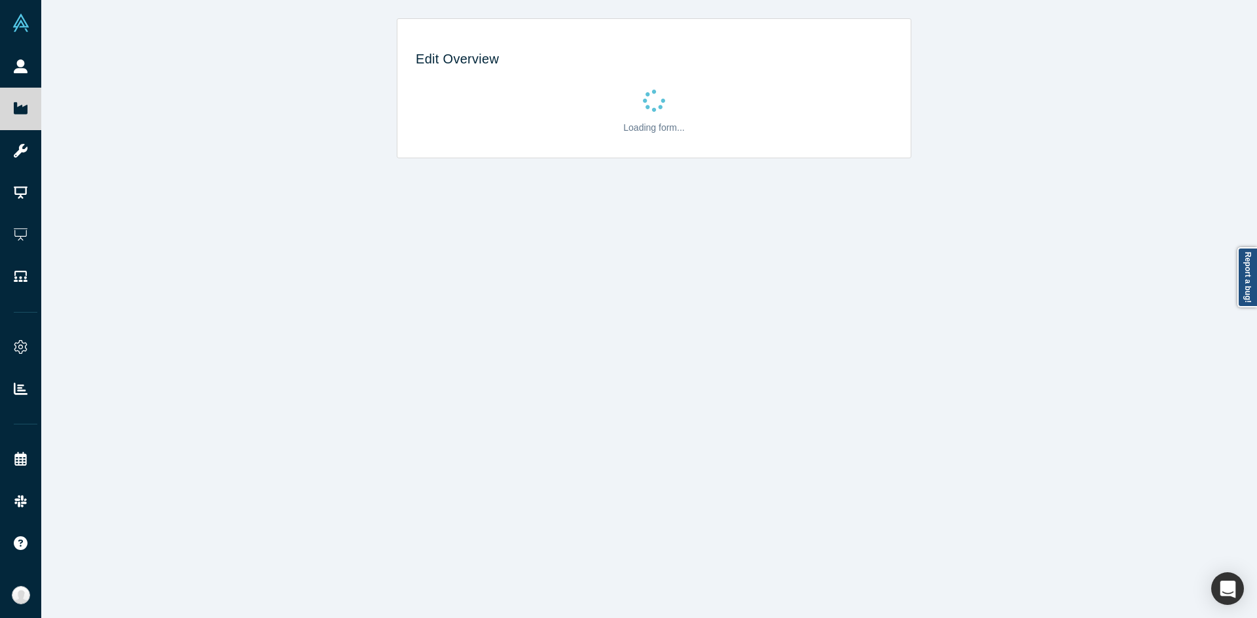
scroll to position [0, 0]
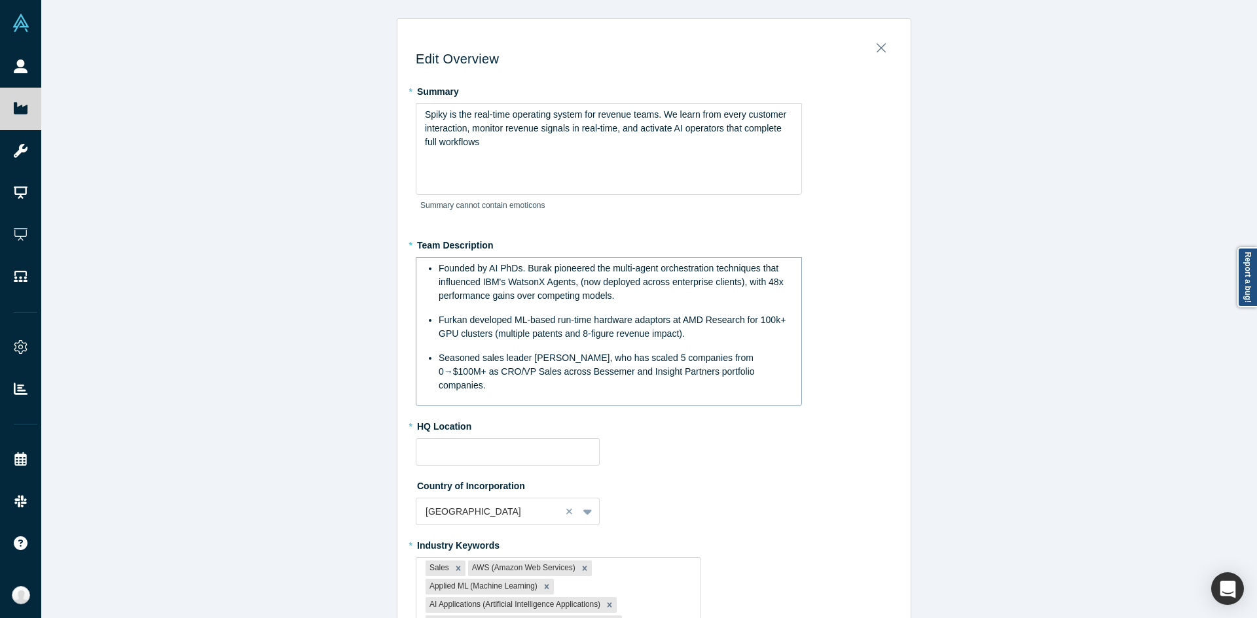
type input "[GEOGRAPHIC_DATA], [GEOGRAPHIC_DATA], [GEOGRAPHIC_DATA]"
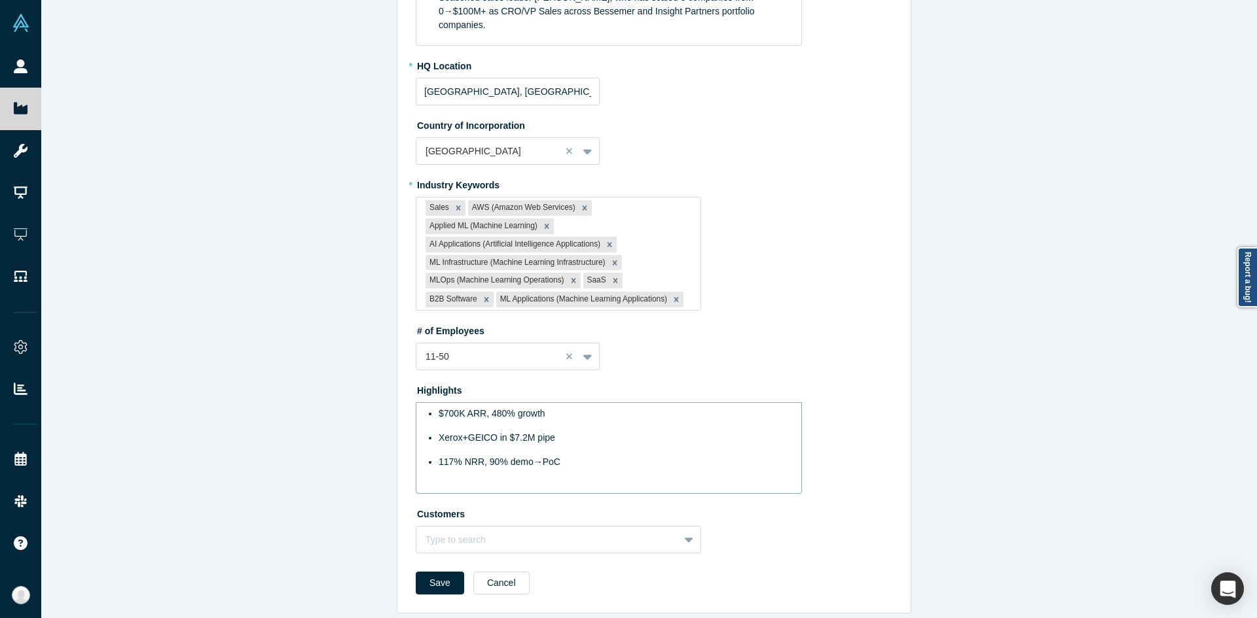
click at [427, 407] on ul "$700K ARR, 480% growth Xerox+GEICO in $7.2M pipe 117% NRR, 90% demo→PoC" at bounding box center [609, 438] width 368 height 62
click at [511, 439] on ul "$700K ARR, 480% growth Xerox+GEICO in $7.2M pipe 117% NRR, 90% demo→PoC" at bounding box center [609, 438] width 368 height 62
click at [608, 456] on div "117% NRR, 90% demo→PoC" at bounding box center [615, 463] width 355 height 14
click at [421, 579] on button "Save" at bounding box center [440, 590] width 48 height 23
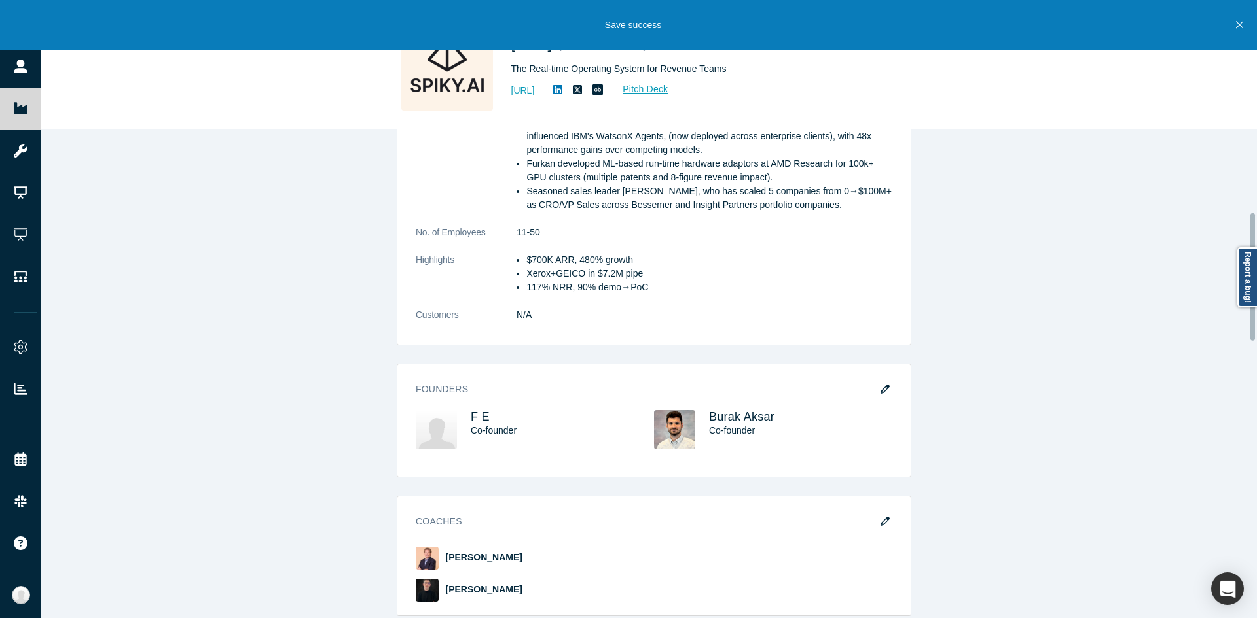
scroll to position [308, 0]
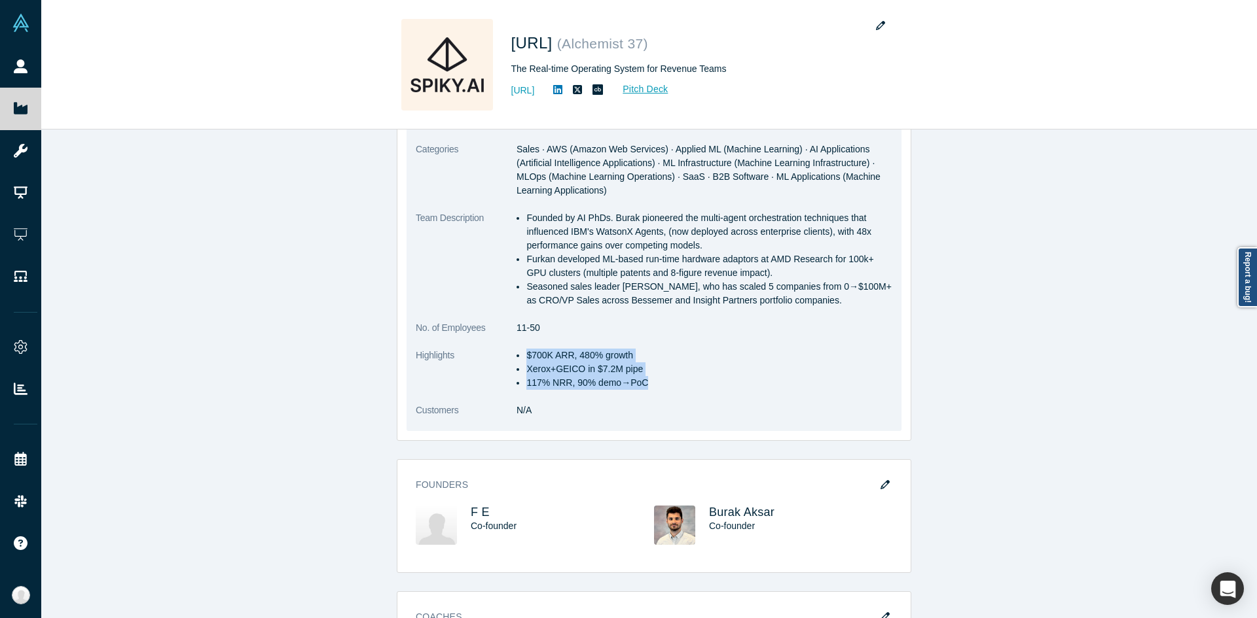
drag, startPoint x: 642, startPoint y: 380, endPoint x: 520, endPoint y: 353, distance: 125.3
click at [520, 353] on ul "$700K ARR, 480% growth Xerox+GEICO in $7.2M pipe 117% NRR, 90% demo→PoC" at bounding box center [704, 369] width 376 height 41
copy ul "$700K ARR, 480% growth Xerox+GEICO in $7.2M pipe 117% NRR, 90% demo→PoC"
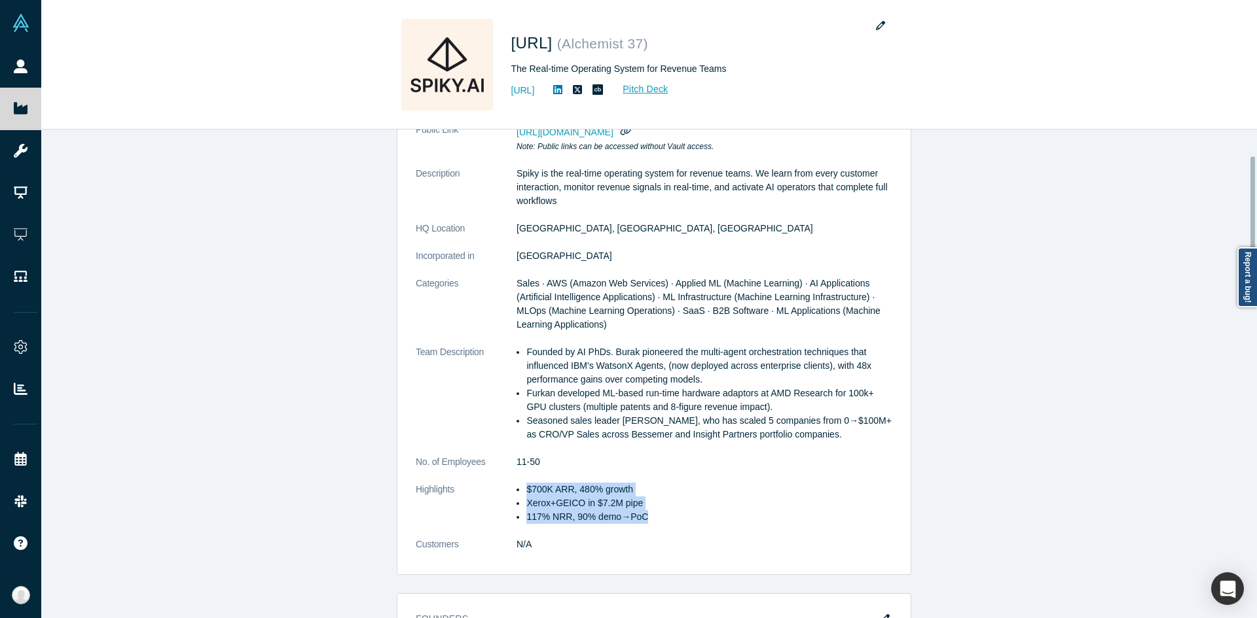
scroll to position [0, 0]
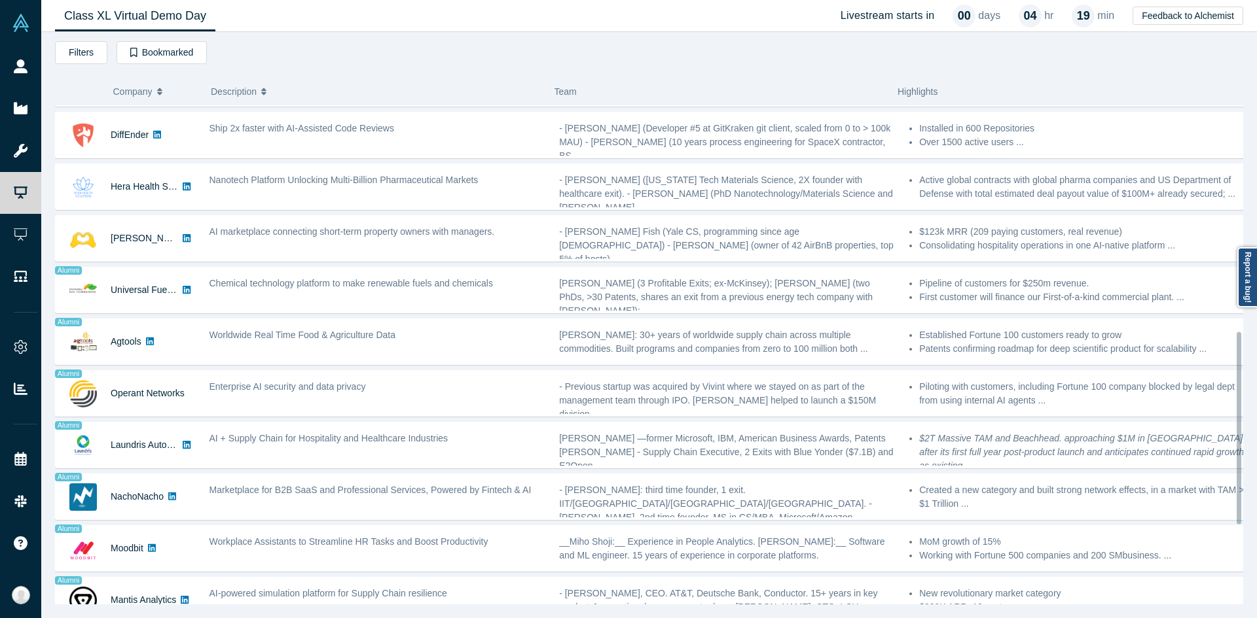
scroll to position [793, 0]
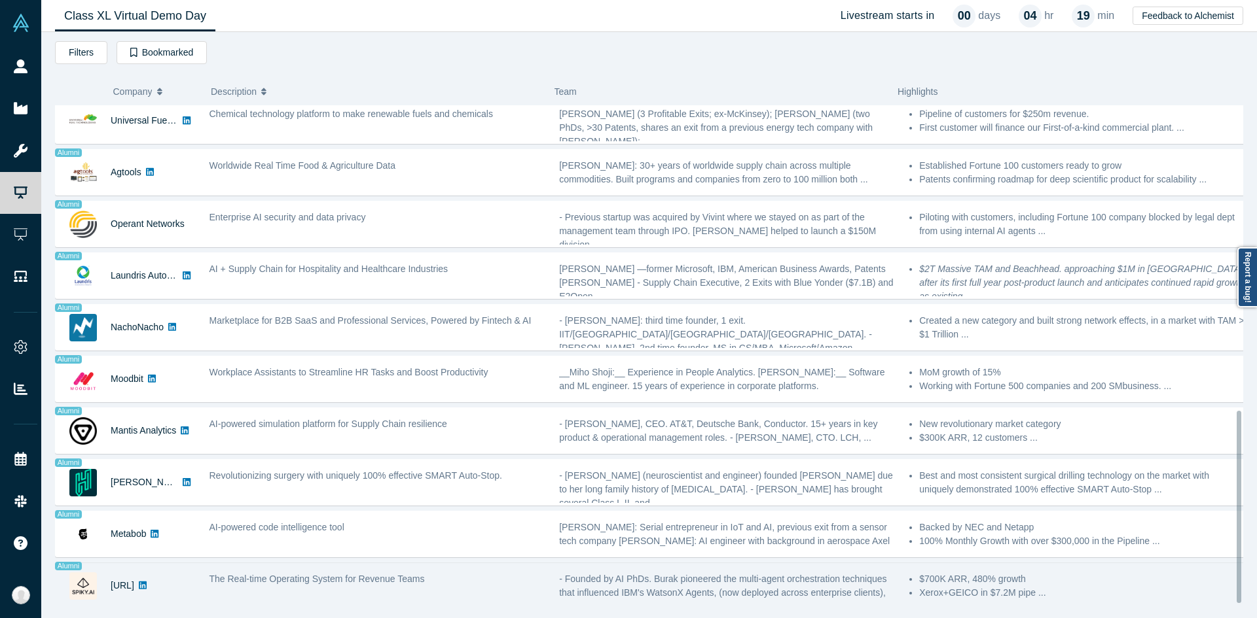
click at [301, 565] on div "The Real-time Operating System for Revenue Teams" at bounding box center [377, 585] width 350 height 41
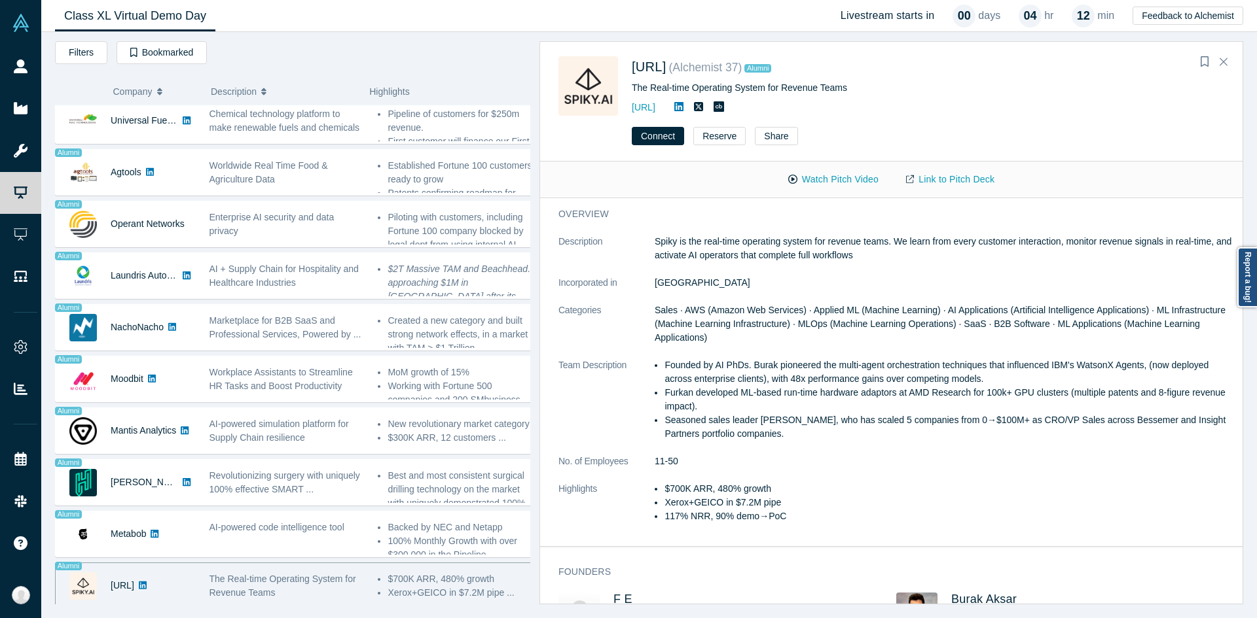
click at [302, 577] on div "The Real-time Operating System for Revenue Teams" at bounding box center [286, 586] width 155 height 27
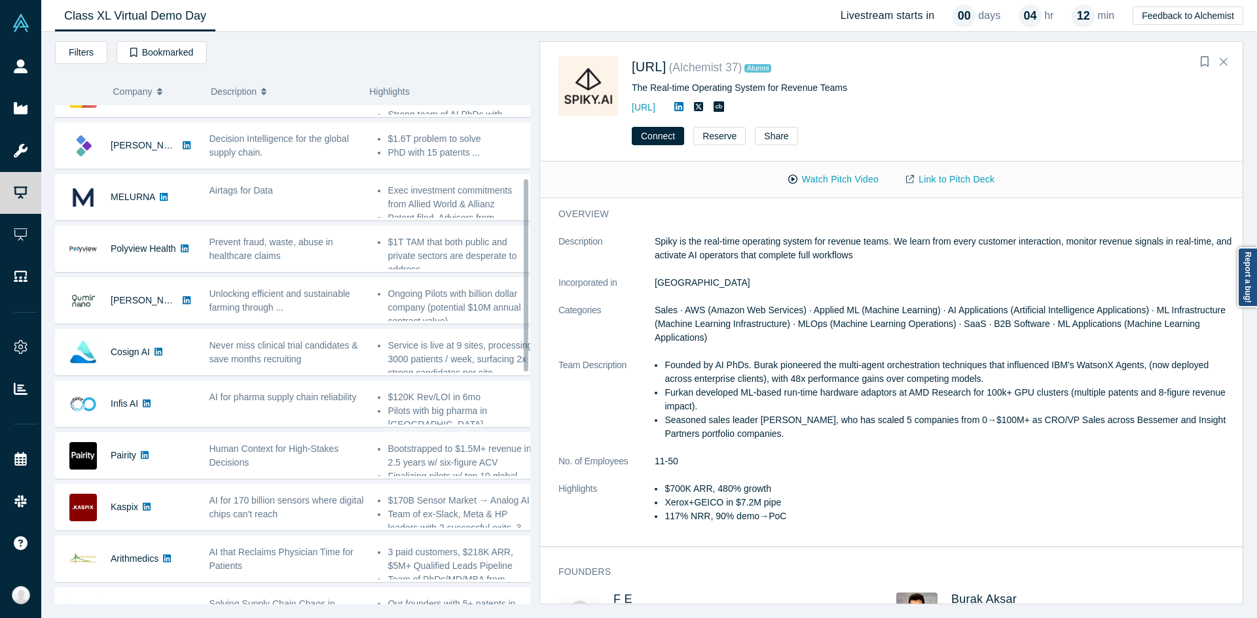
scroll to position [0, 0]
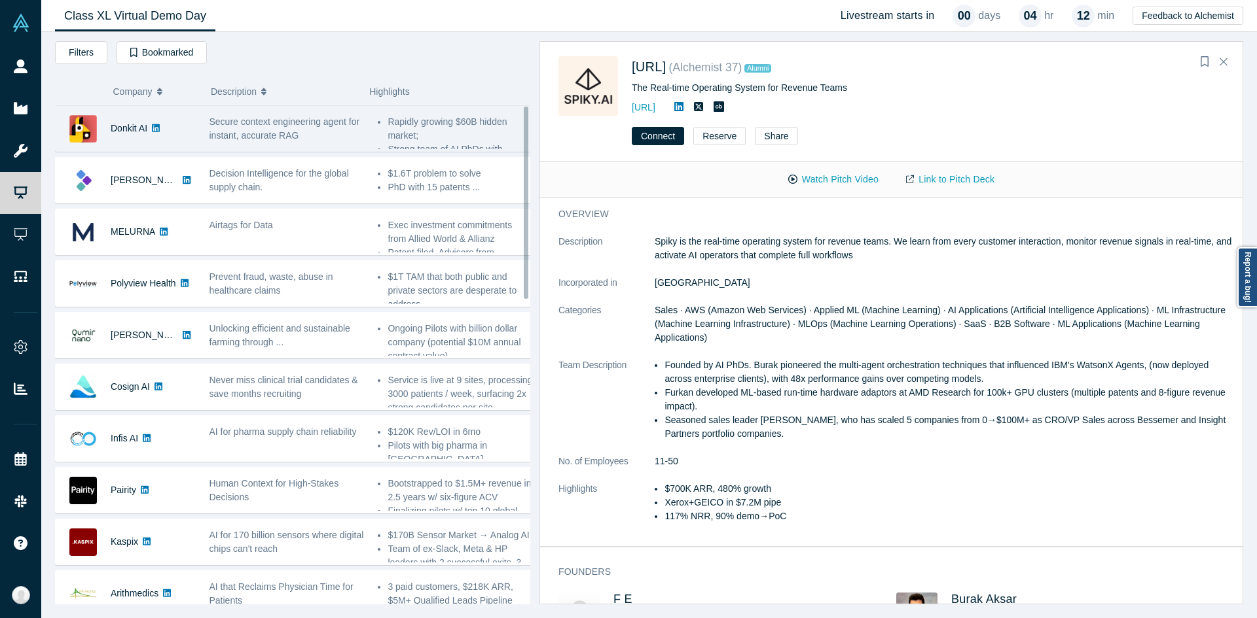
click at [306, 126] on span "Secure context engineering agent for instant, accurate RAG" at bounding box center [284, 128] width 151 height 24
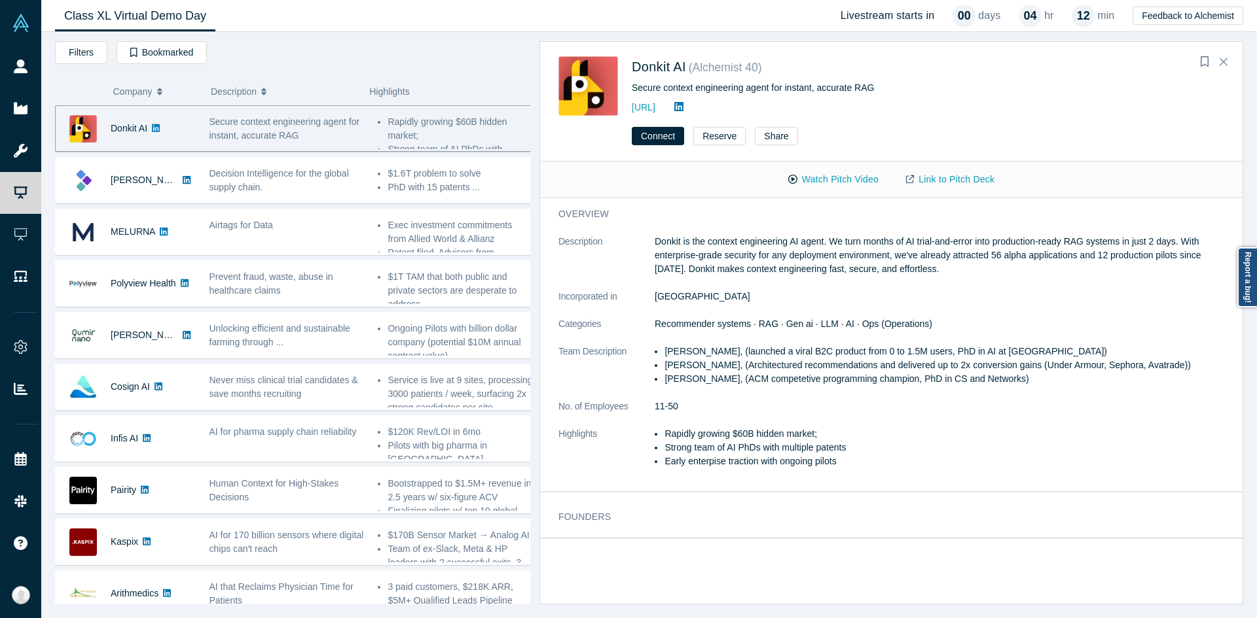
click at [624, 252] on dt "Description" at bounding box center [606, 262] width 96 height 55
click at [957, 139] on div "Connect Reserve Share" at bounding box center [891, 140] width 702 height 41
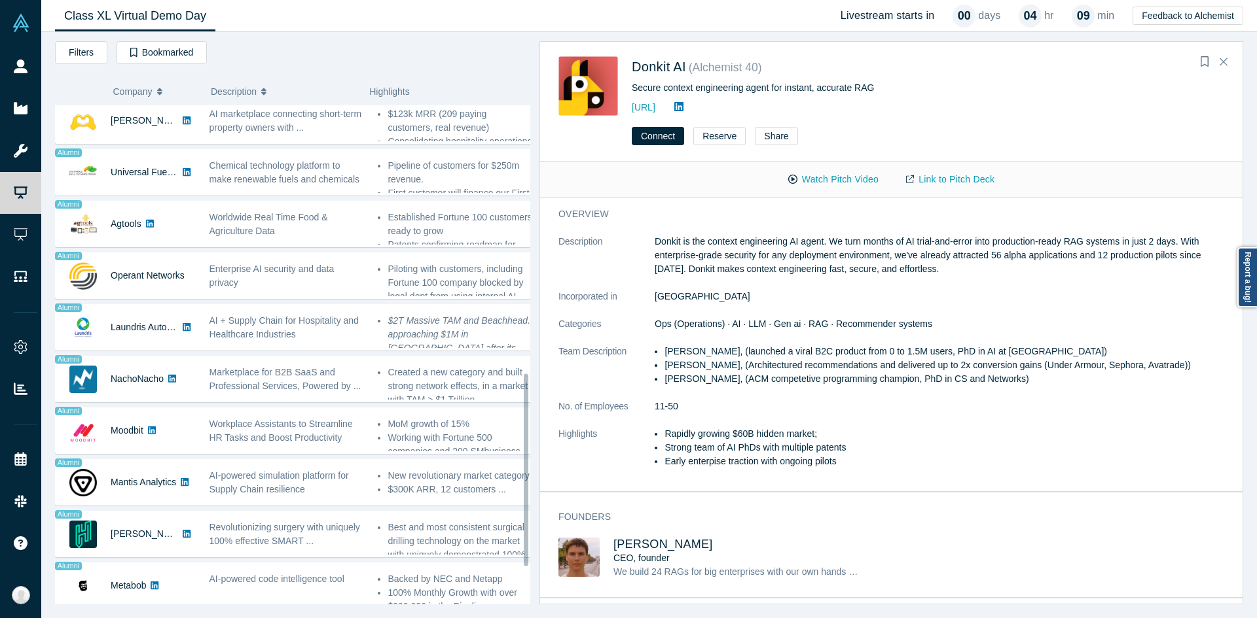
scroll to position [793, 0]
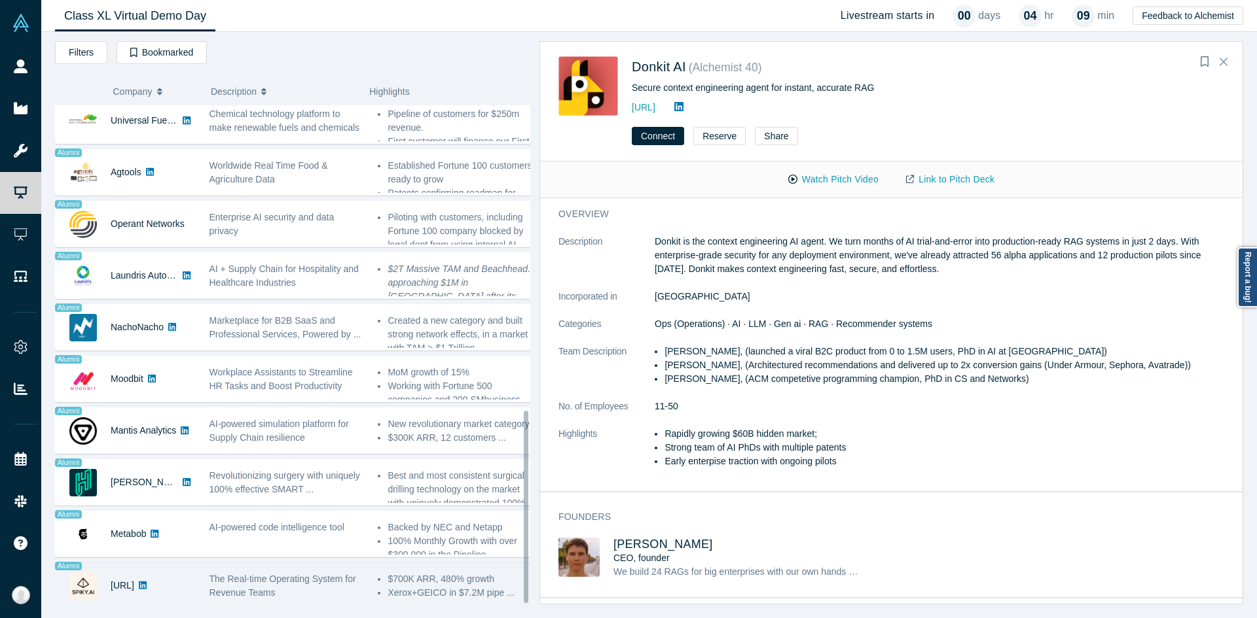
click at [243, 579] on span "The Real-time Operating System for Revenue Teams" at bounding box center [282, 586] width 147 height 24
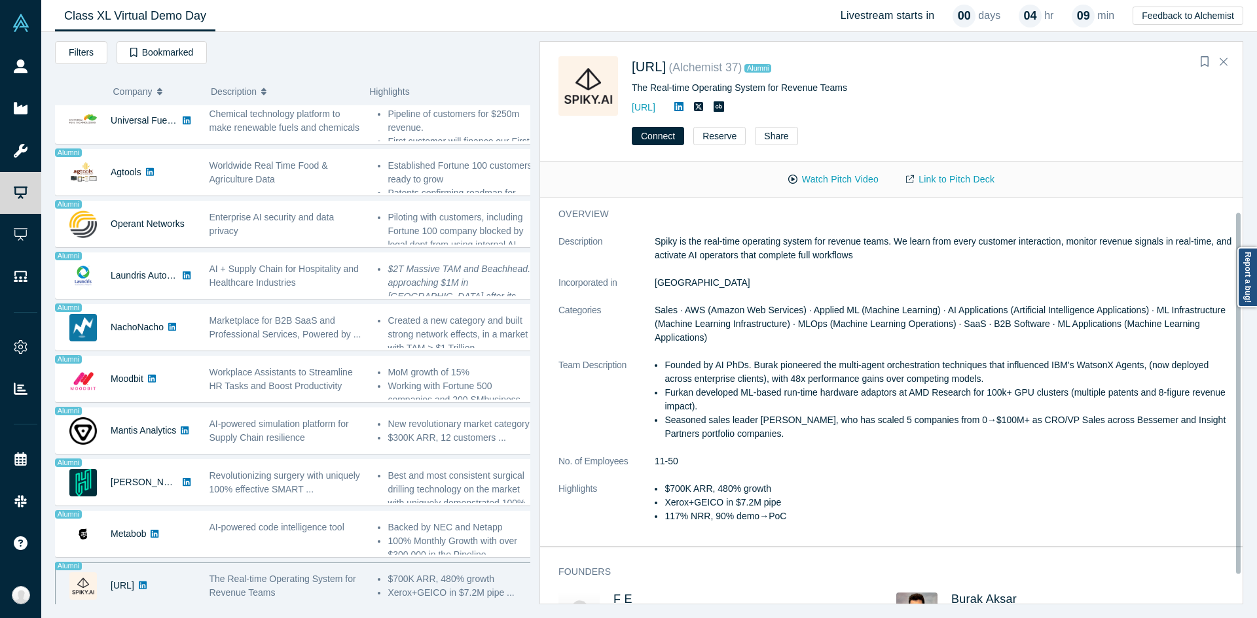
scroll to position [12, 0]
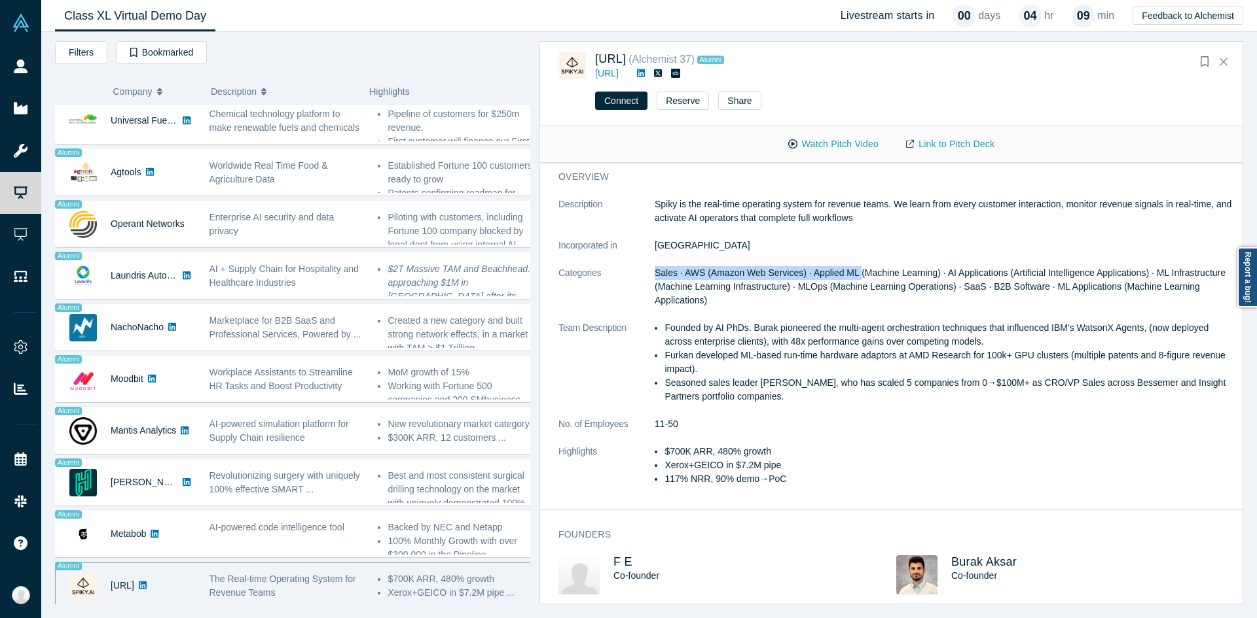
drag, startPoint x: 653, startPoint y: 264, endPoint x: 853, endPoint y: 262, distance: 200.9
click at [853, 262] on dl "Description Spiky is the real-time operating system for revenue teams. We learn…" at bounding box center [895, 349] width 675 height 302
click at [853, 268] on span "Sales · AWS (Amazon Web Services) · Applied ML (Machine Learning) · AI Applicat…" at bounding box center [939, 287] width 571 height 38
drag, startPoint x: 850, startPoint y: 260, endPoint x: 655, endPoint y: 264, distance: 195.1
click at [655, 268] on span "Sales · AWS (Amazon Web Services) · Applied ML (Machine Learning) · AI Applicat…" at bounding box center [939, 287] width 571 height 38
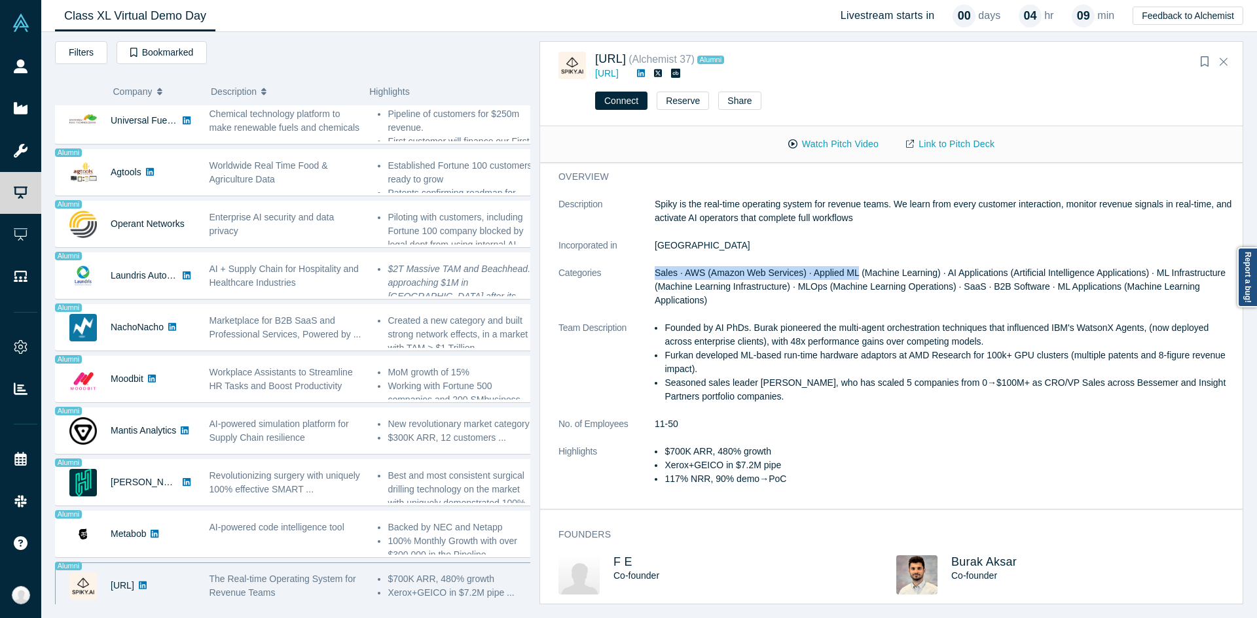
copy span "Sales · AWS (Amazon Web Services) · Applied ML"
click at [800, 388] on li "Seasoned sales leader [PERSON_NAME], who has scaled 5 companies from 0→$100M+ a…" at bounding box center [948, 389] width 569 height 27
drag, startPoint x: 1018, startPoint y: 554, endPoint x: 948, endPoint y: 556, distance: 70.0
click at [951, 556] on h3 "Burak Aksar" at bounding box center [1075, 563] width 249 height 14
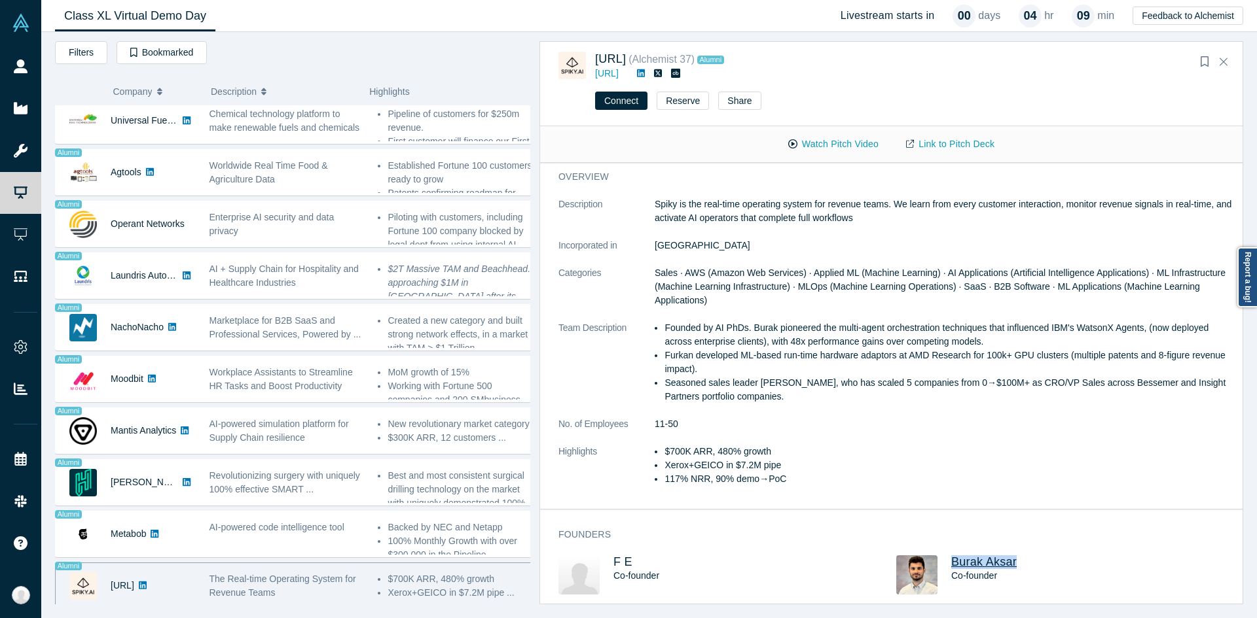
copy span "Burak Aksar"
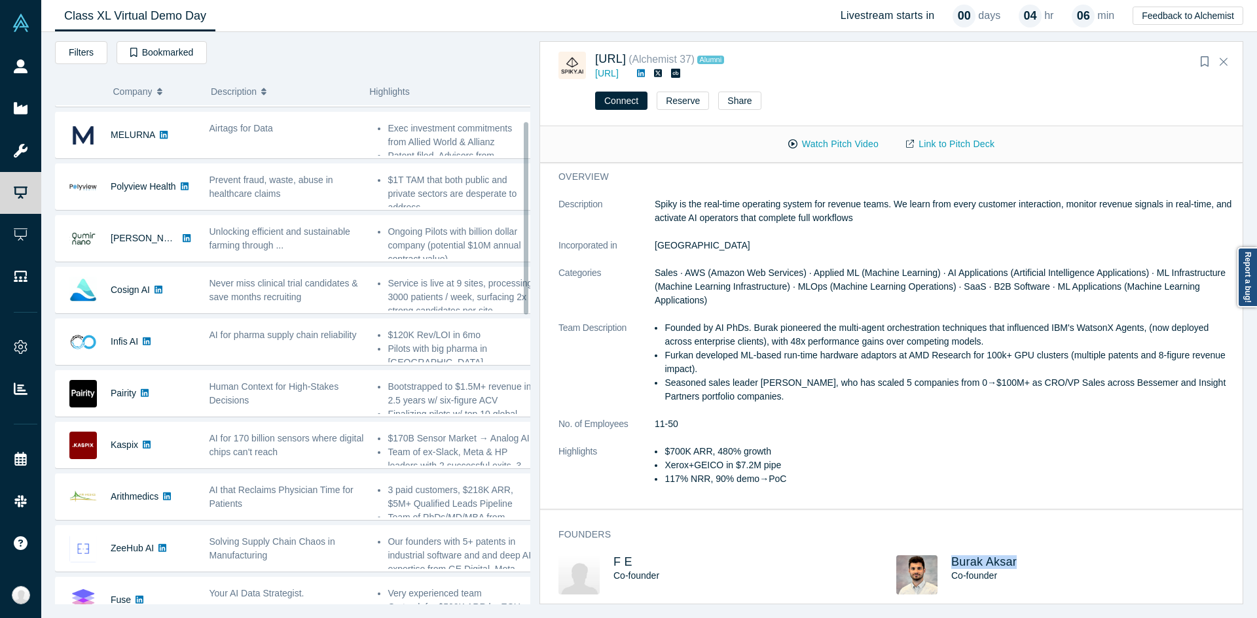
scroll to position [0, 0]
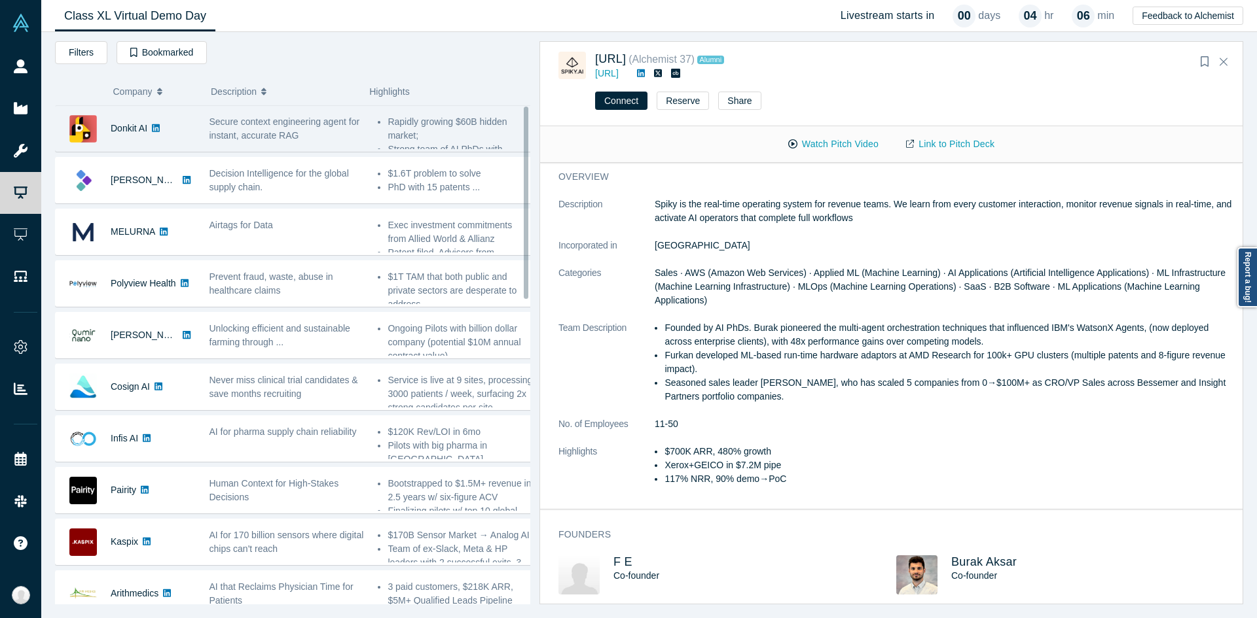
click at [362, 123] on div "Secure context engineering agent for instant, accurate RAG" at bounding box center [286, 128] width 169 height 41
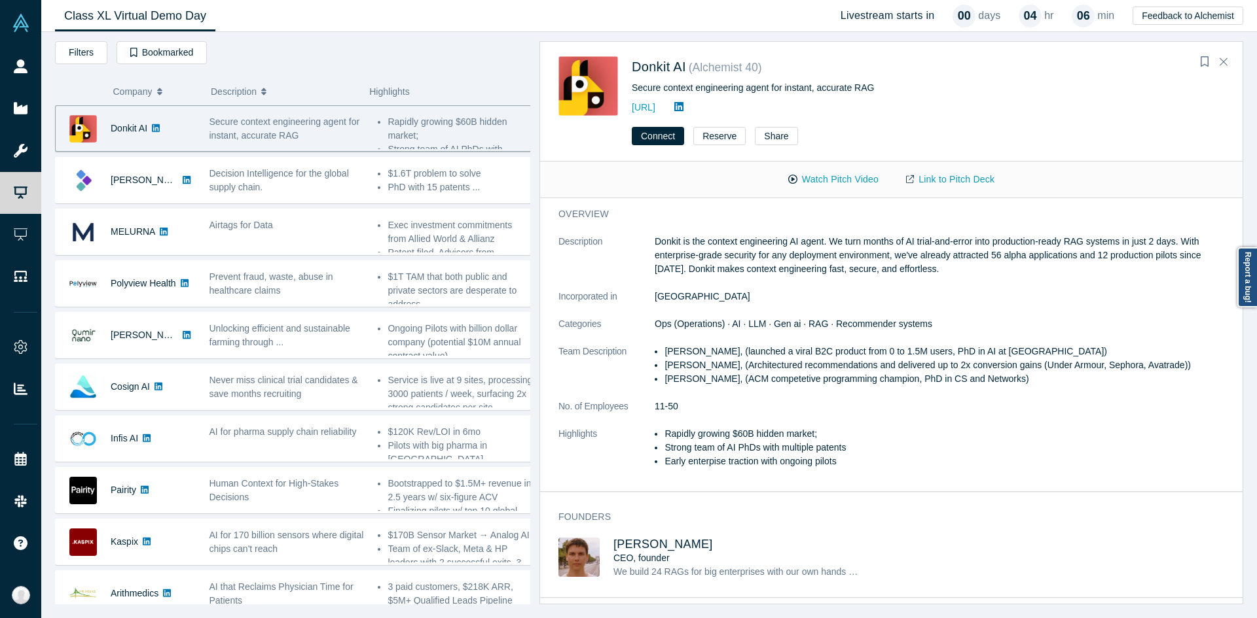
click at [623, 239] on dt "Description" at bounding box center [606, 262] width 96 height 55
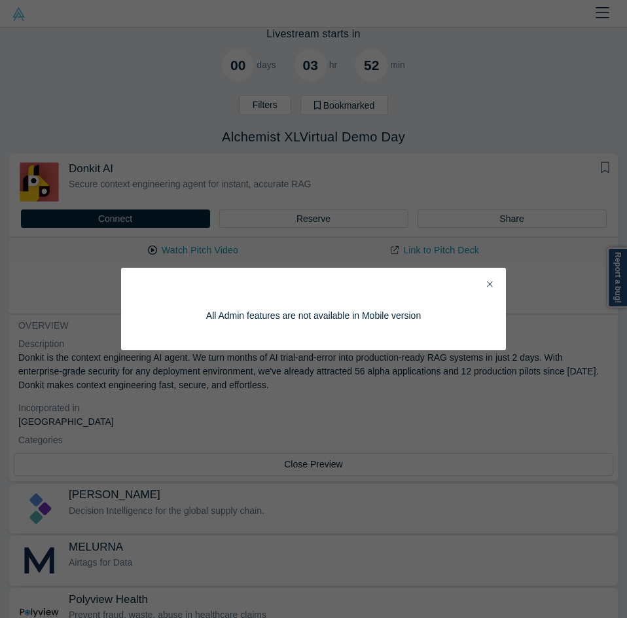
click at [489, 285] on icon "Close" at bounding box center [490, 284] width 6 height 6
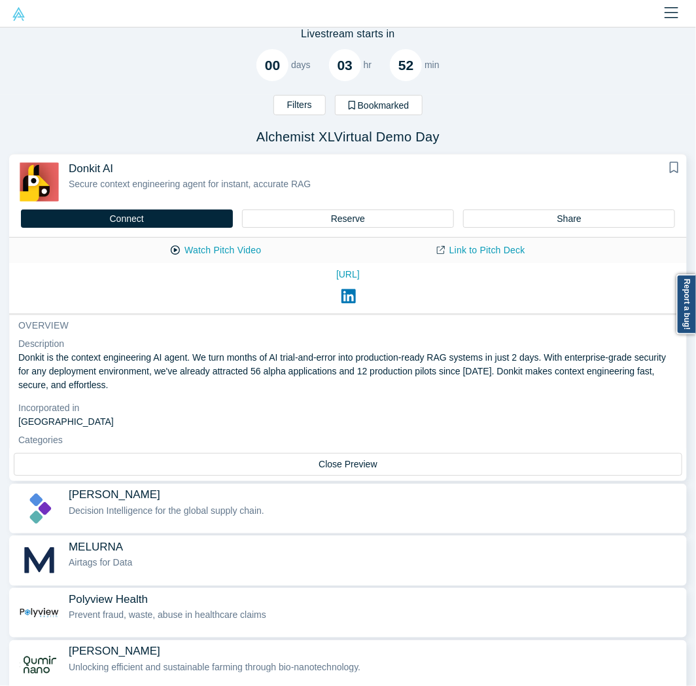
drag, startPoint x: 626, startPoint y: 80, endPoint x: 264, endPoint y: 289, distance: 417.8
click at [264, 289] on div "https://donkit.ai/" at bounding box center [348, 288] width 660 height 41
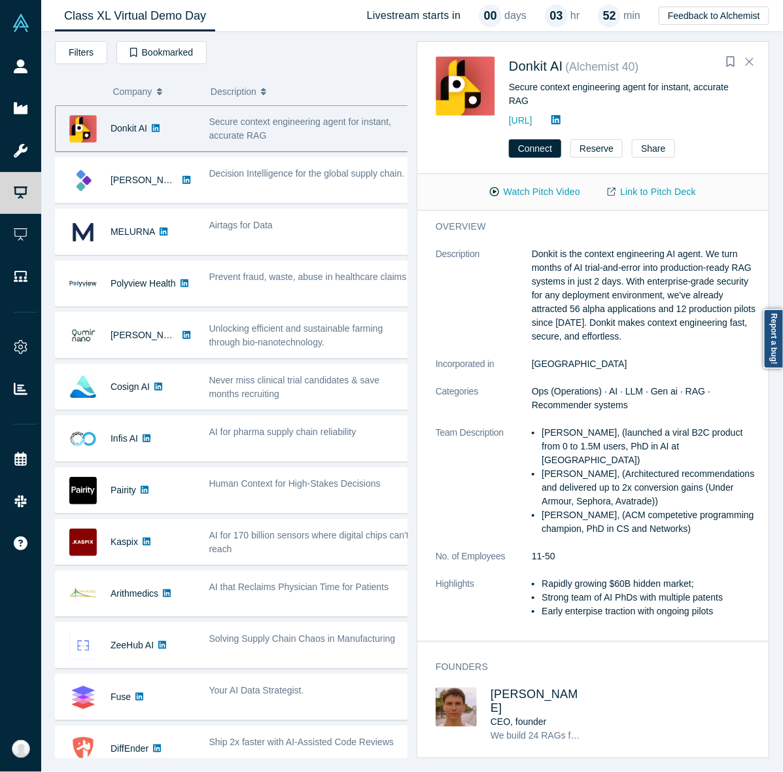
drag, startPoint x: 538, startPoint y: 8, endPoint x: 437, endPoint y: 154, distance: 177.7
click at [437, 154] on div "Connect Reserve Share" at bounding box center [593, 153] width 351 height 41
click at [488, 262] on dt "Description" at bounding box center [484, 302] width 96 height 110
click at [492, 308] on dt "Description" at bounding box center [484, 302] width 96 height 110
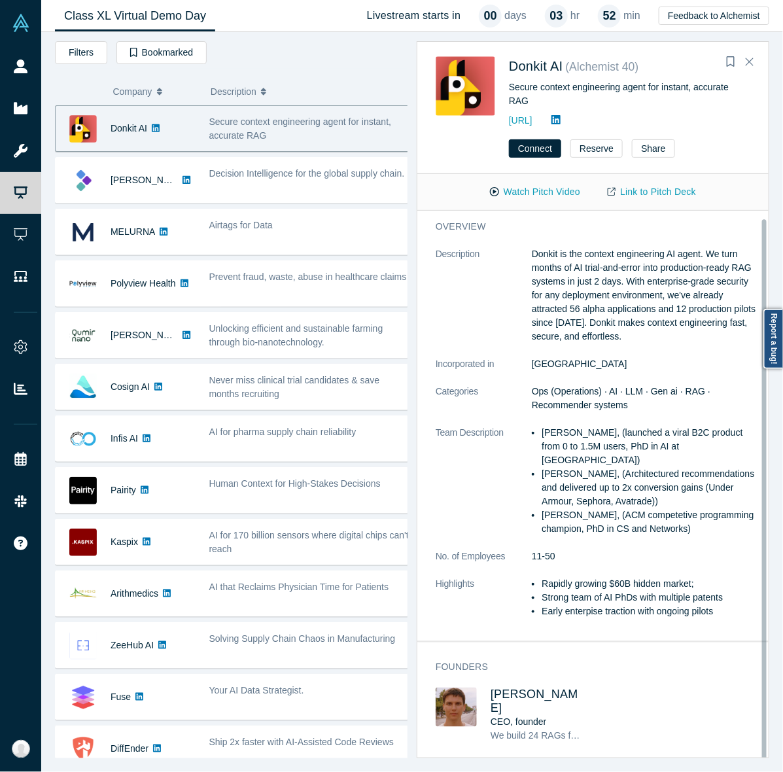
click at [694, 471] on li "Alexander Sugakov, (Architectured recommendations and delivered up to 2x conver…" at bounding box center [651, 487] width 219 height 41
click at [553, 187] on button "Watch Pitch Video" at bounding box center [535, 192] width 118 height 23
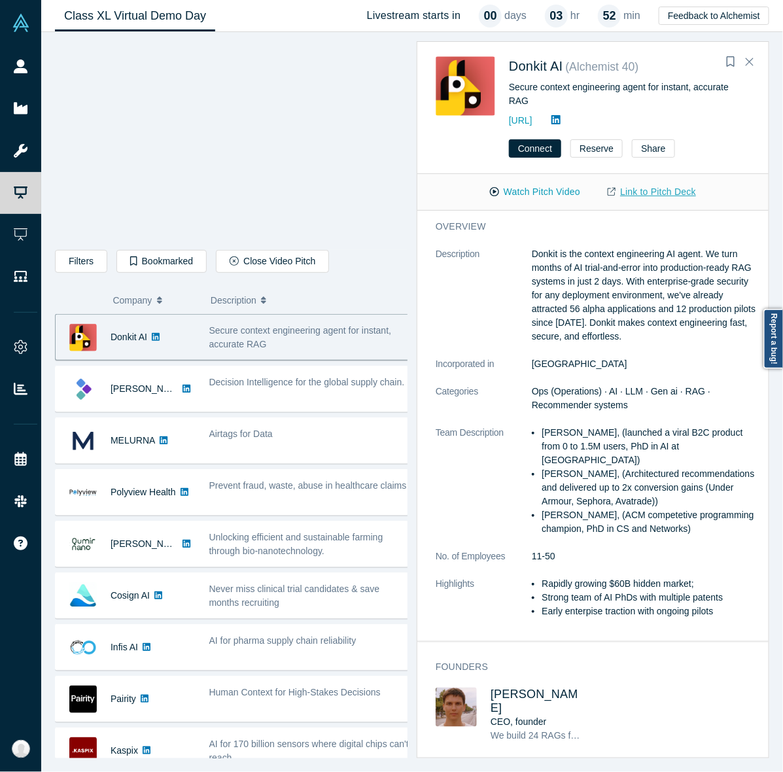
click at [641, 185] on link "Link to Pitch Deck" at bounding box center [652, 192] width 116 height 23
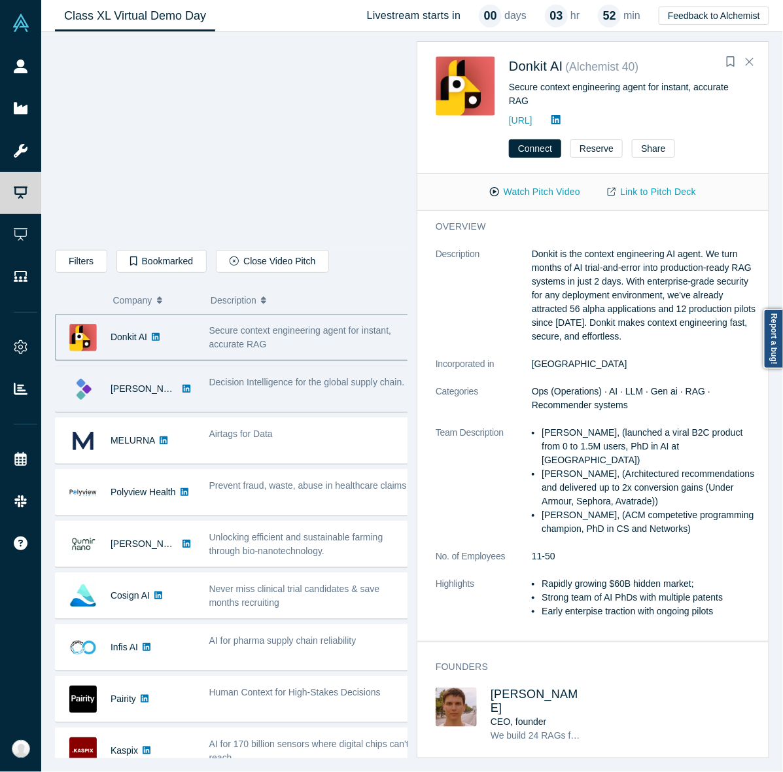
click at [237, 404] on div "Decision Intelligence for the global supply chain." at bounding box center [309, 388] width 215 height 41
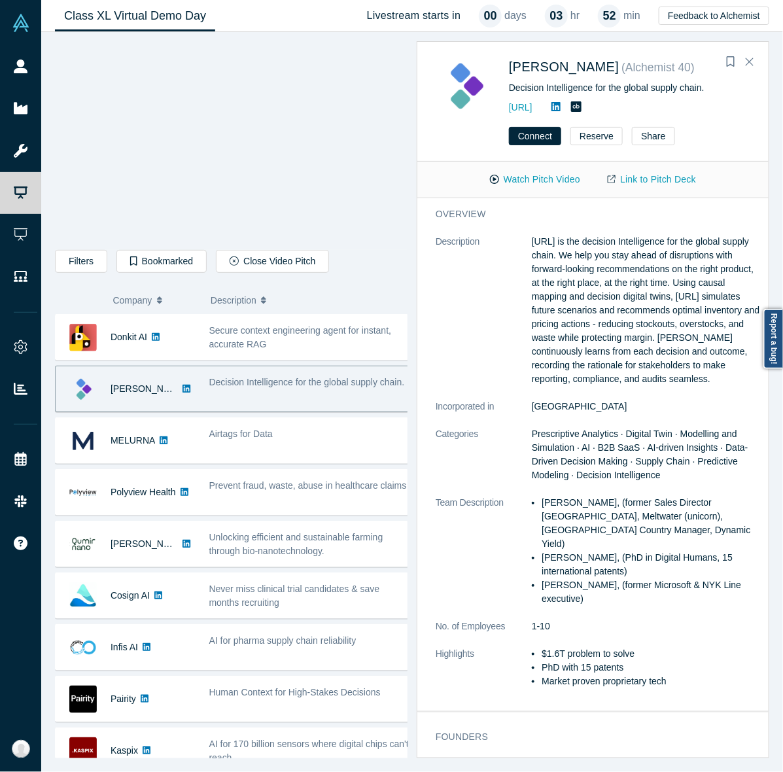
scroll to position [0, 0]
click at [299, 268] on button "Close Video Pitch" at bounding box center [272, 261] width 113 height 23
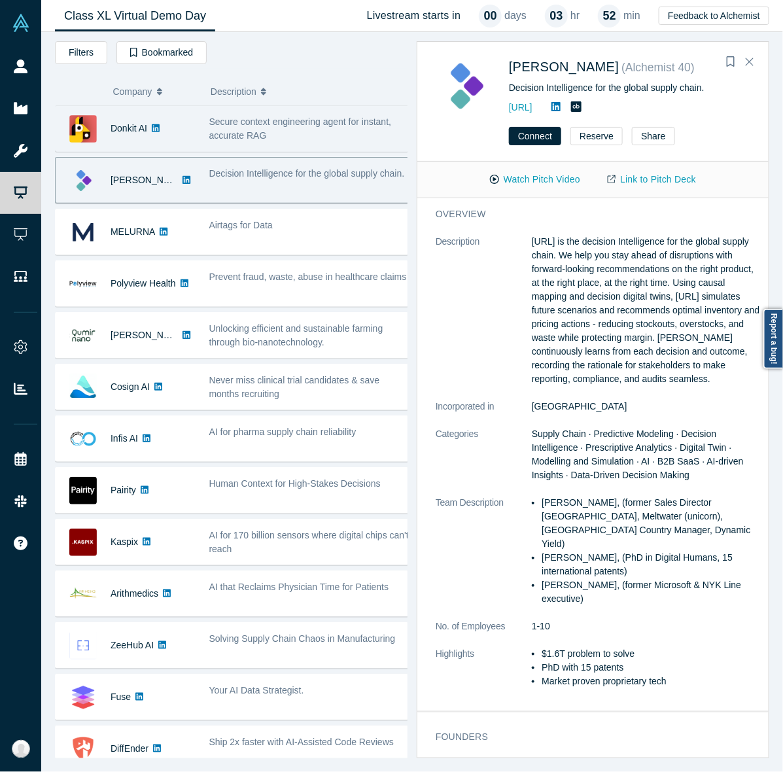
click at [344, 142] on div "Secure context engineering agent for instant, accurate RAG" at bounding box center [309, 128] width 201 height 27
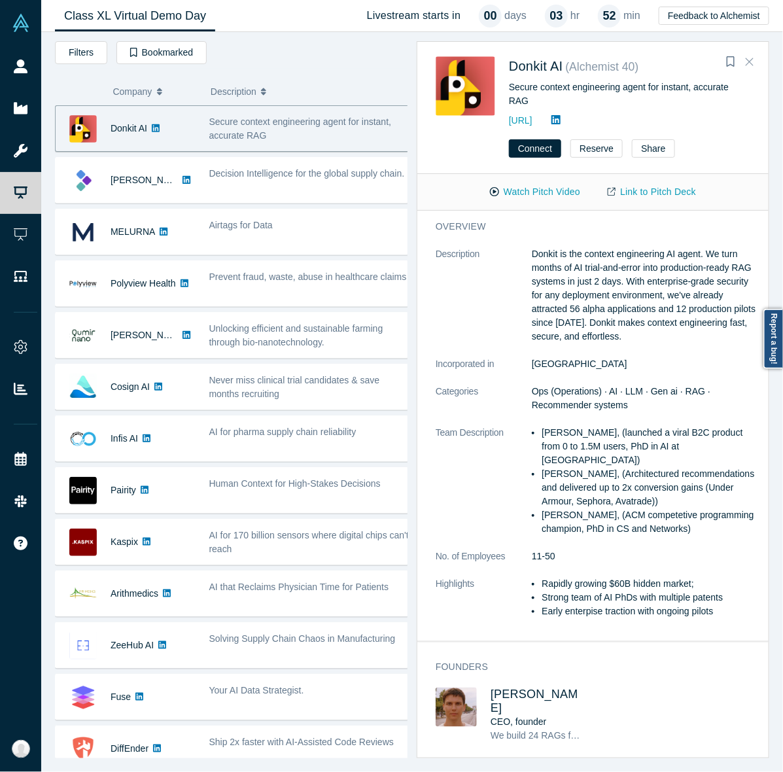
click at [753, 67] on icon "Close" at bounding box center [750, 62] width 8 height 12
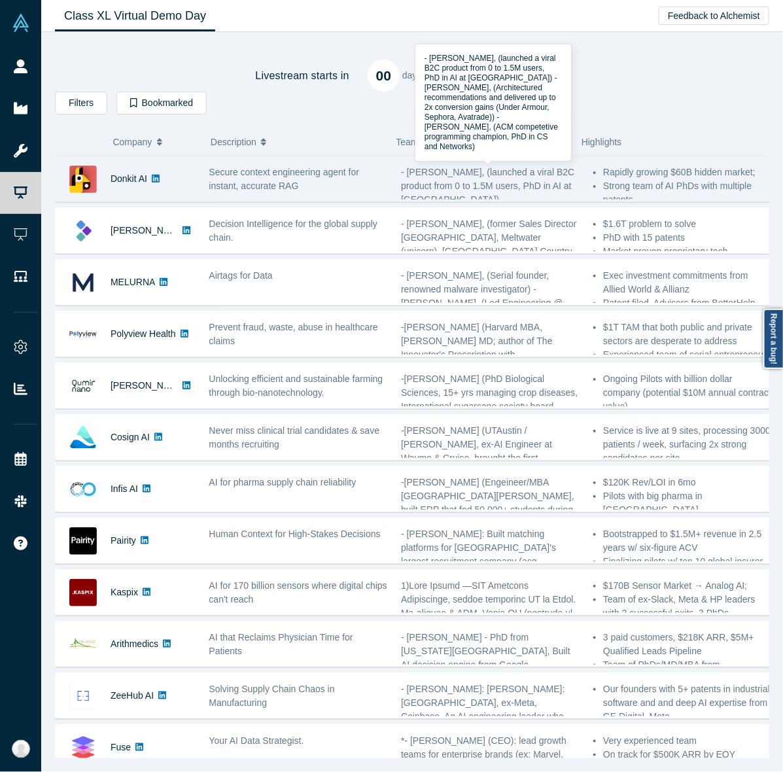
click at [550, 173] on span "- Mikhail Baklanov, (launched a viral B2C product from 0 to 1.5M users, PhD in …" at bounding box center [487, 227] width 173 height 120
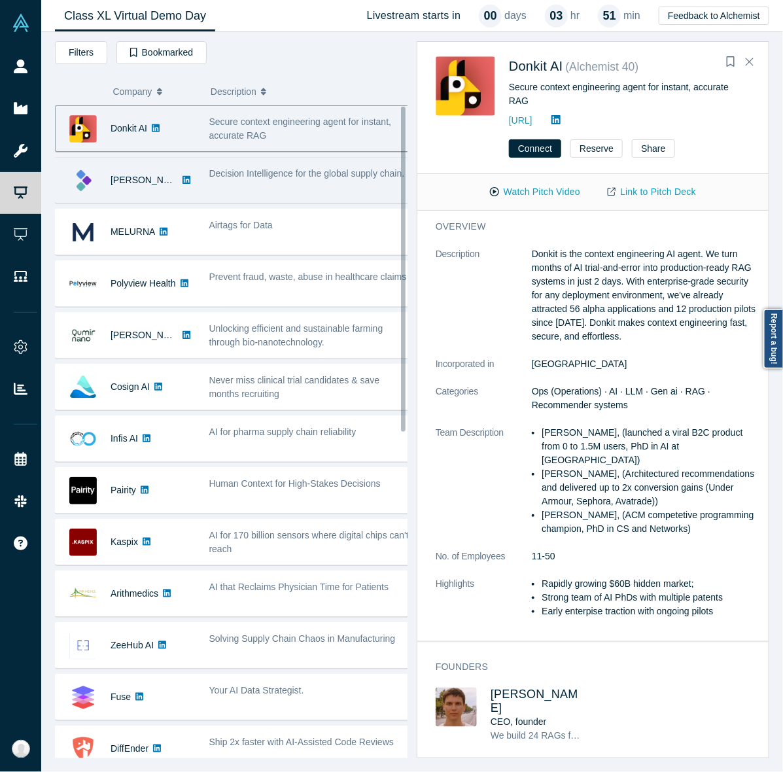
click at [332, 181] on div "Decision Intelligence for the global supply chain." at bounding box center [309, 174] width 201 height 14
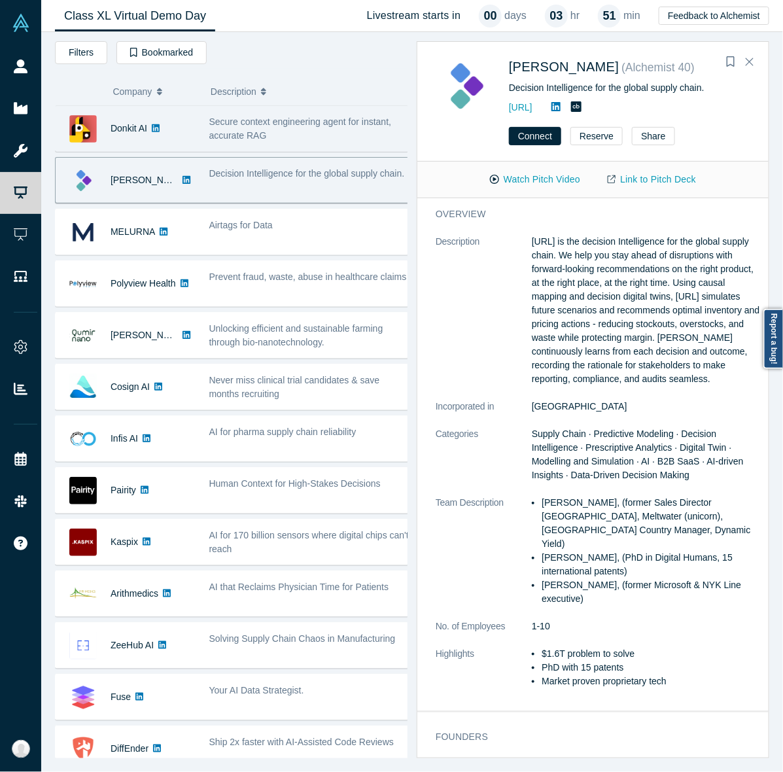
click at [286, 128] on span "Secure context engineering agent for instant, accurate RAG" at bounding box center [300, 128] width 183 height 24
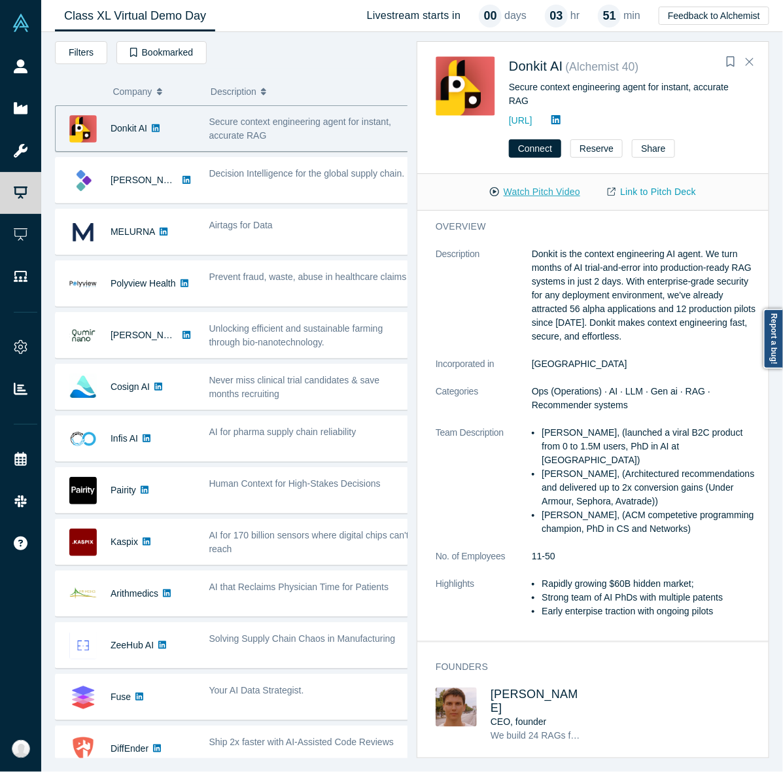
drag, startPoint x: 569, startPoint y: 180, endPoint x: 531, endPoint y: 182, distance: 38.0
click at [531, 182] on button "Watch Pitch Video" at bounding box center [535, 192] width 118 height 23
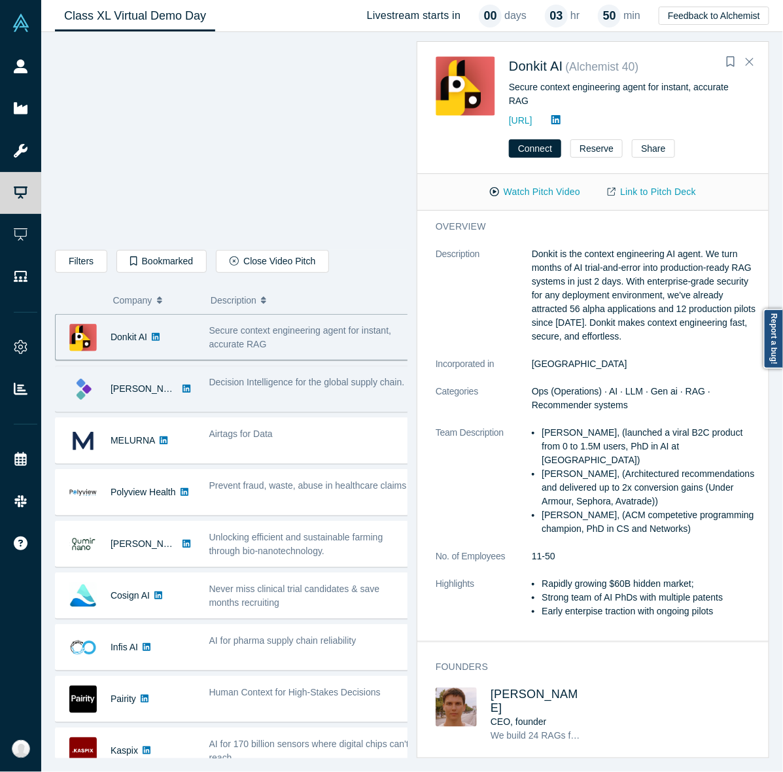
click at [289, 389] on div "Decision Intelligence for the global supply chain." at bounding box center [309, 383] width 201 height 14
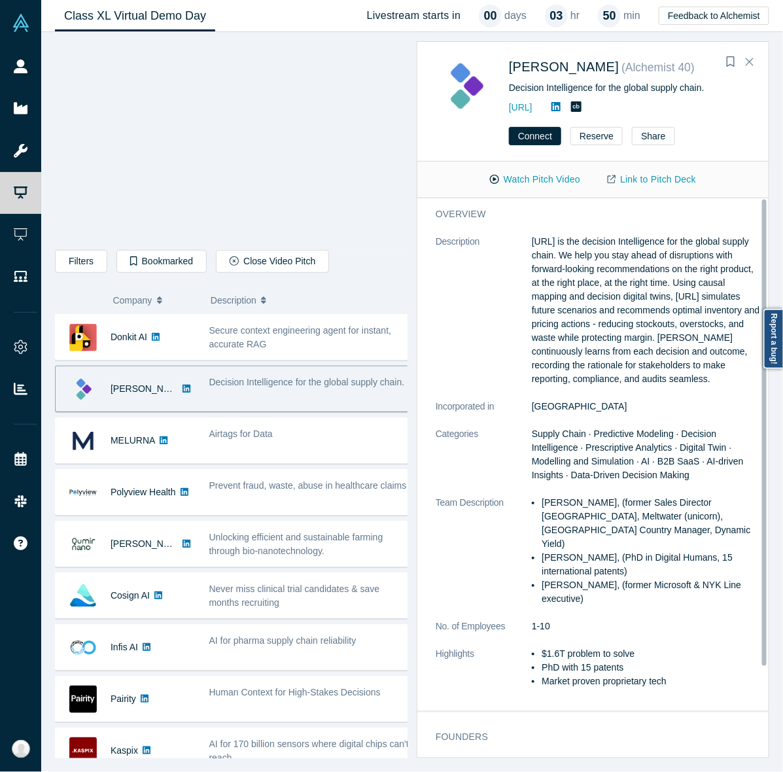
click at [524, 342] on dt "Description" at bounding box center [484, 317] width 96 height 165
click at [550, 168] on button "Watch Pitch Video" at bounding box center [535, 179] width 118 height 23
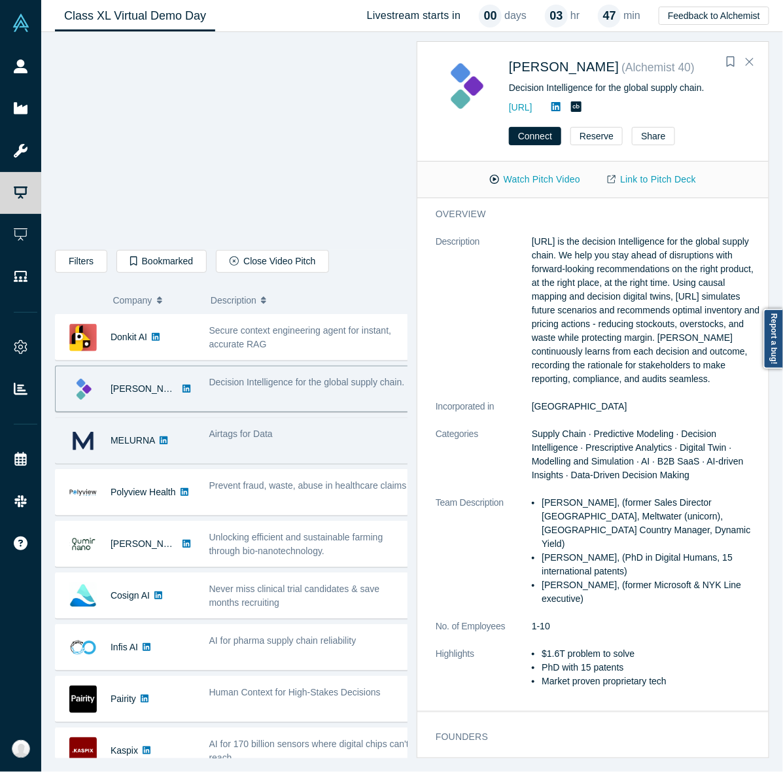
click at [183, 437] on div "MELURNA" at bounding box center [126, 440] width 140 height 45
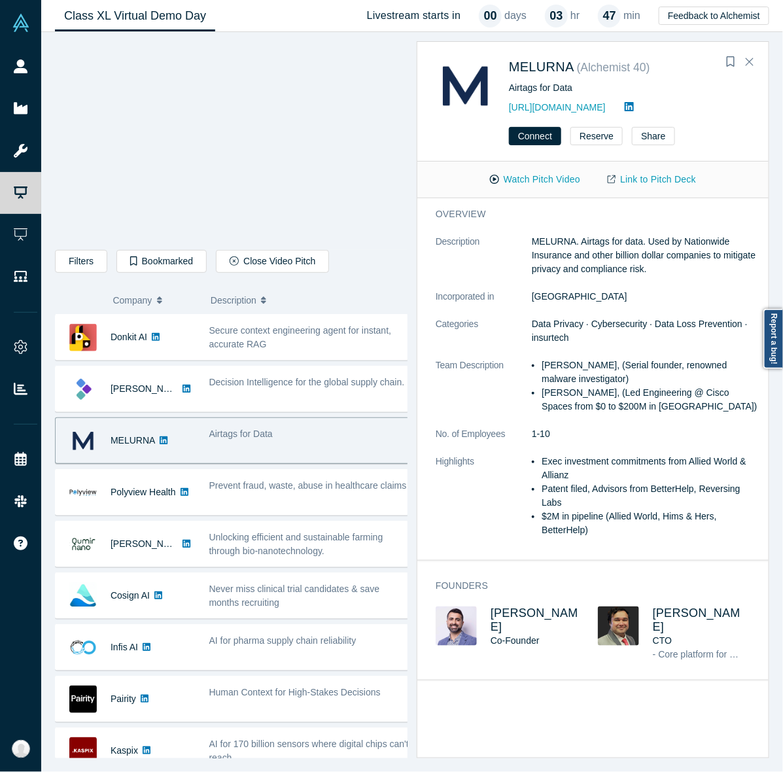
click at [251, 439] on span "Airtags for Data" at bounding box center [240, 434] width 63 height 10
click at [512, 171] on button "Watch Pitch Video" at bounding box center [535, 179] width 118 height 23
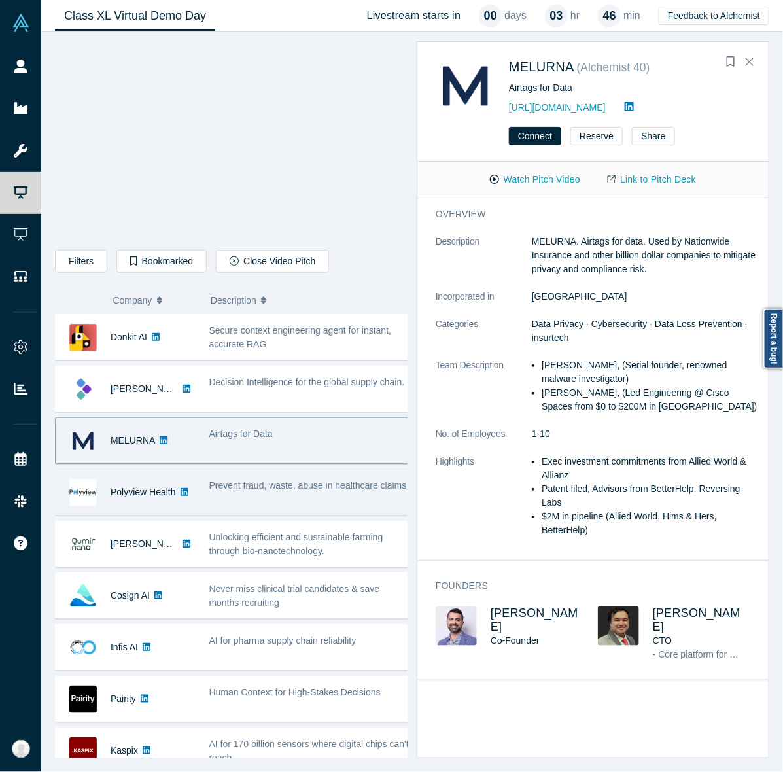
click at [276, 491] on span "Prevent fraud, waste, abuse in healthcare claims" at bounding box center [308, 485] width 198 height 10
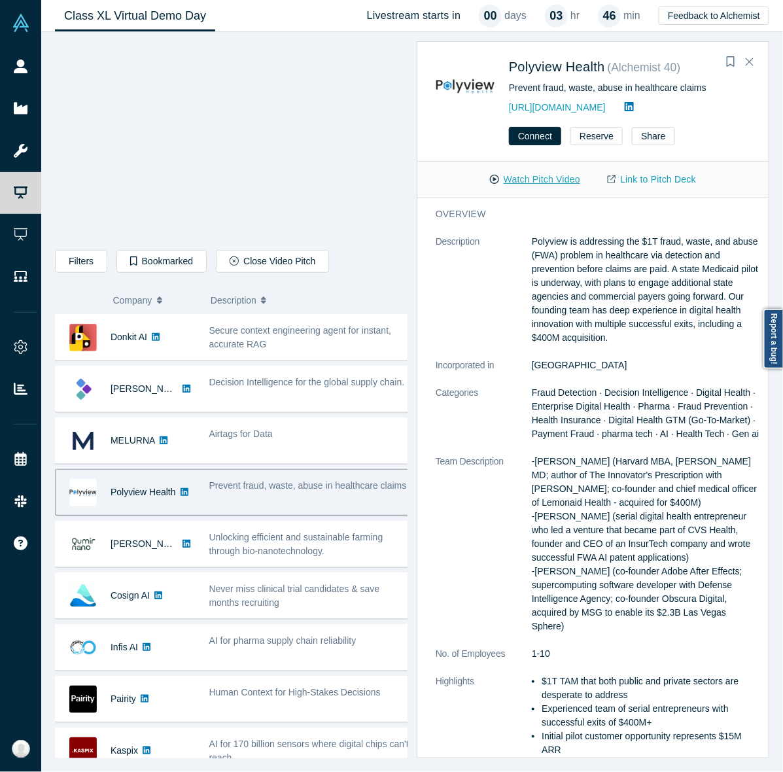
click at [547, 185] on button "Watch Pitch Video" at bounding box center [535, 179] width 118 height 23
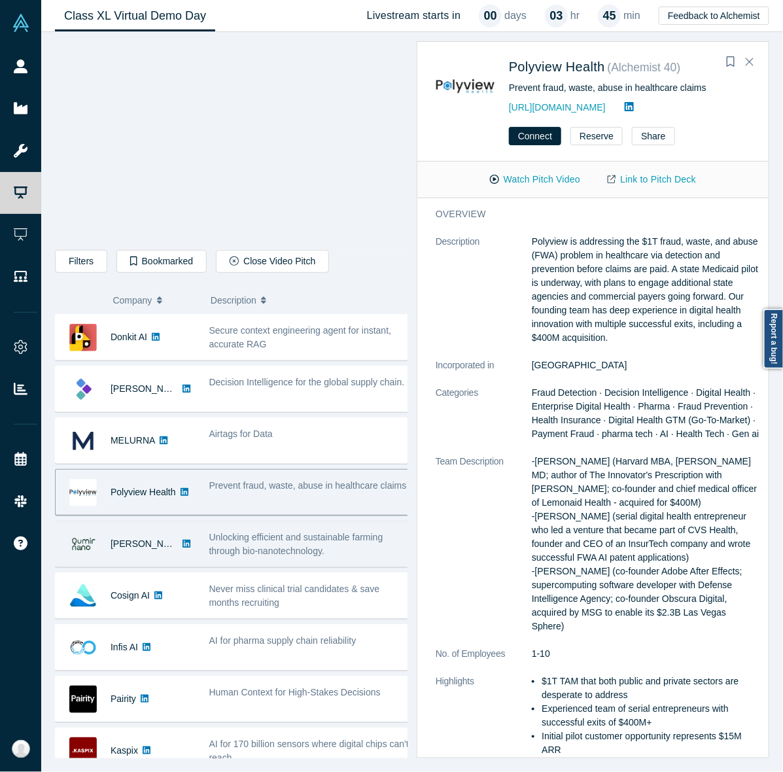
click at [256, 537] on span "Unlocking efficient and sustainable farming through bio-nanotechnology." at bounding box center [296, 544] width 174 height 24
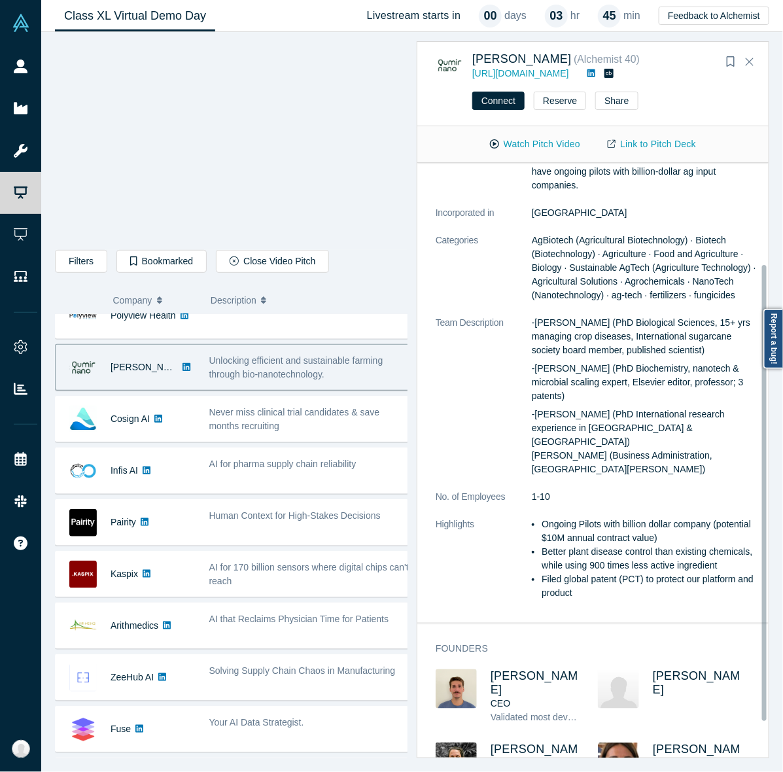
scroll to position [132, 0]
click at [544, 148] on button "Watch Pitch Video" at bounding box center [535, 144] width 118 height 23
click at [527, 416] on dt "Team Description" at bounding box center [484, 402] width 96 height 174
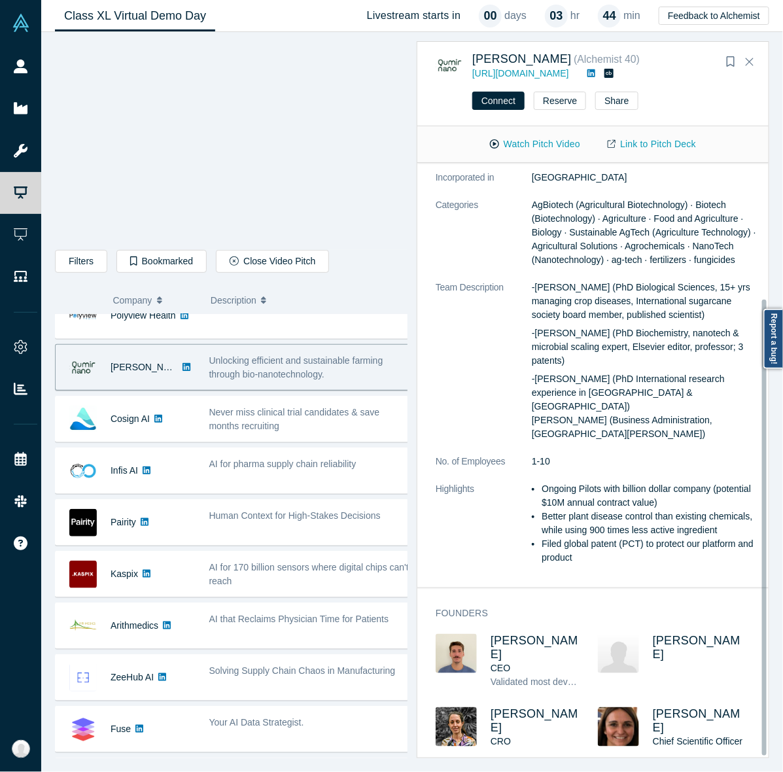
scroll to position [0, 0]
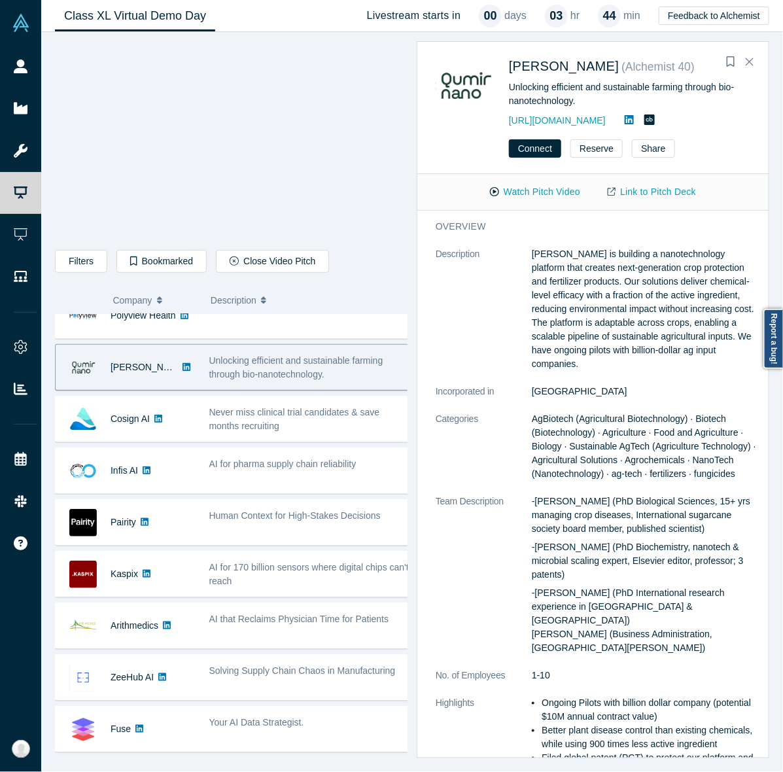
click at [260, 378] on span "Unlocking efficient and sustainable farming through bio-nanotechnology." at bounding box center [296, 367] width 174 height 24
click at [529, 184] on button "Watch Pitch Video" at bounding box center [535, 192] width 118 height 23
click at [528, 191] on button "Watch Pitch Video" at bounding box center [535, 192] width 118 height 23
click at [266, 266] on button "Close Video Pitch" at bounding box center [272, 261] width 113 height 23
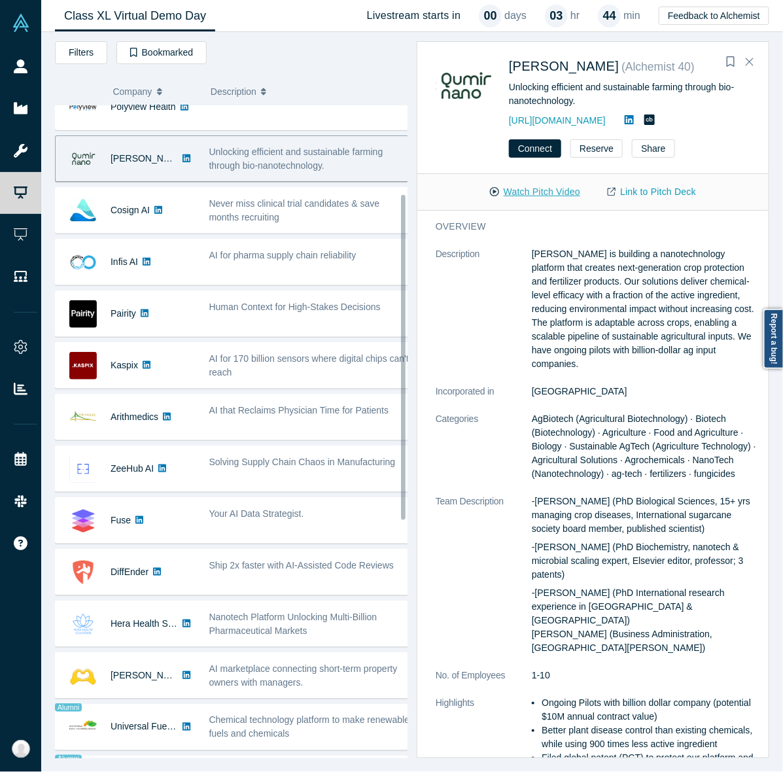
click at [512, 185] on button "Watch Pitch Video" at bounding box center [535, 192] width 118 height 23
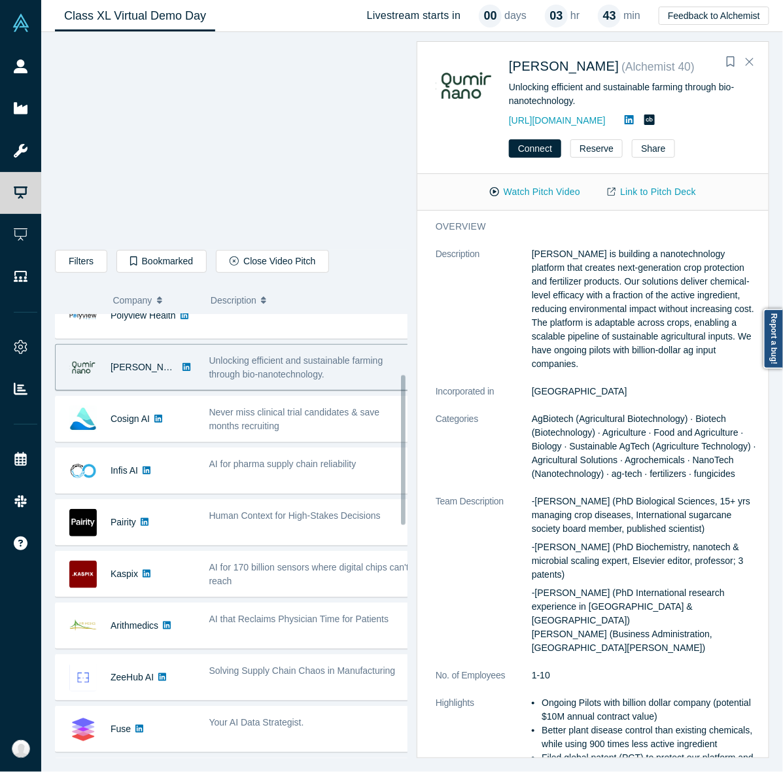
click at [341, 445] on div "Donkit AI Secure context engineering agent for instant, accurate RAG - Mikhail …" at bounding box center [236, 780] width 363 height 1287
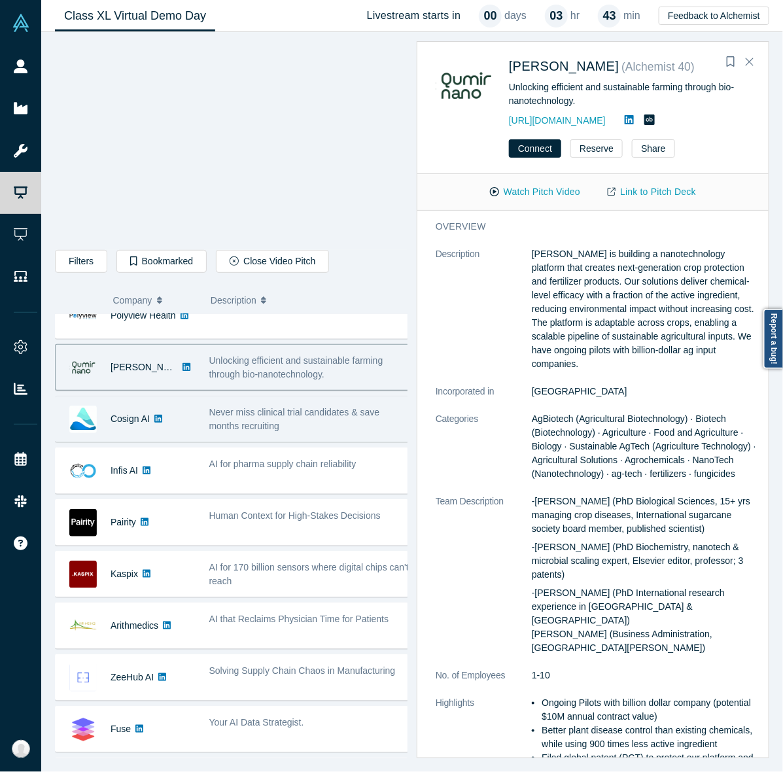
click at [321, 426] on div "Never miss clinical trial candidates & save months recruiting" at bounding box center [309, 419] width 201 height 27
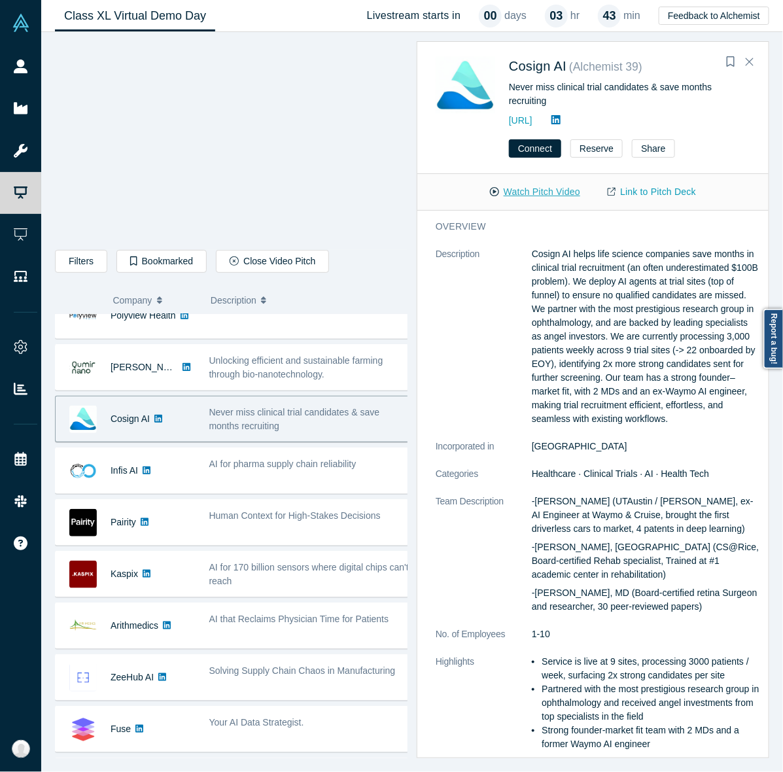
click at [562, 192] on button "Watch Pitch Video" at bounding box center [535, 192] width 118 height 23
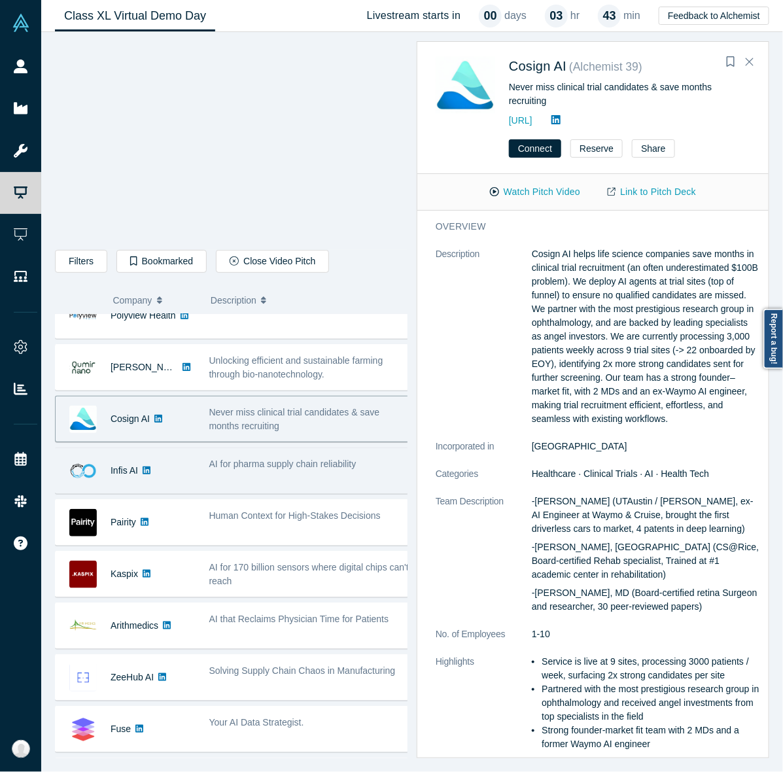
click at [302, 486] on div "AI for pharma supply chain reliability" at bounding box center [309, 470] width 215 height 41
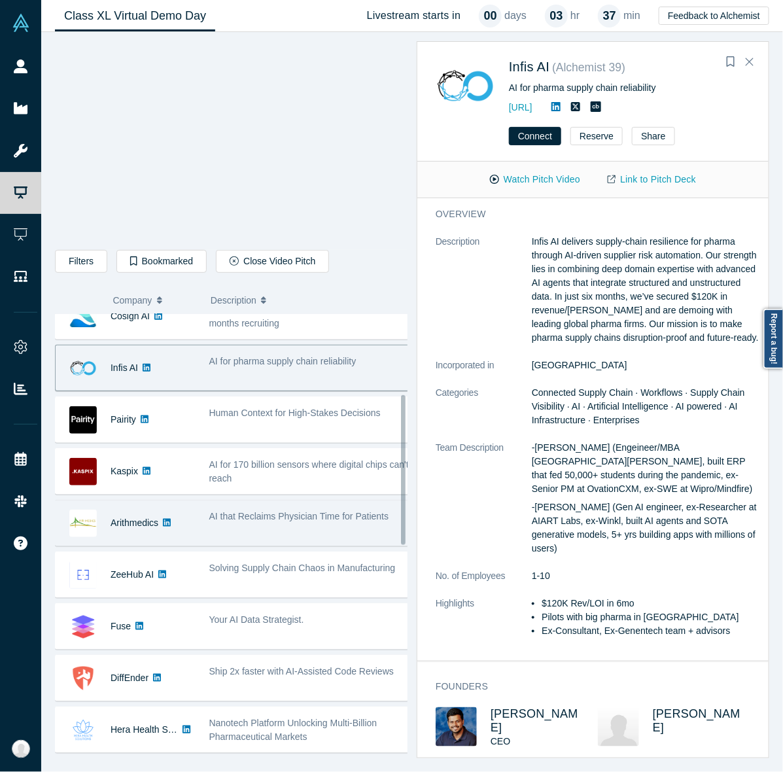
scroll to position [223, 0]
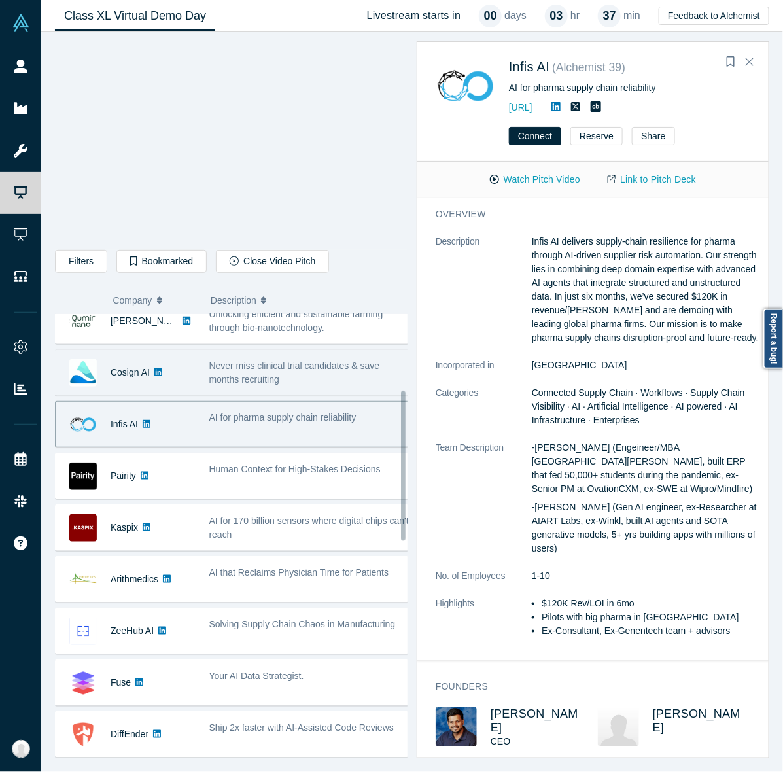
click at [295, 370] on span "Never miss clinical trial candidates & save months recruiting" at bounding box center [294, 373] width 171 height 24
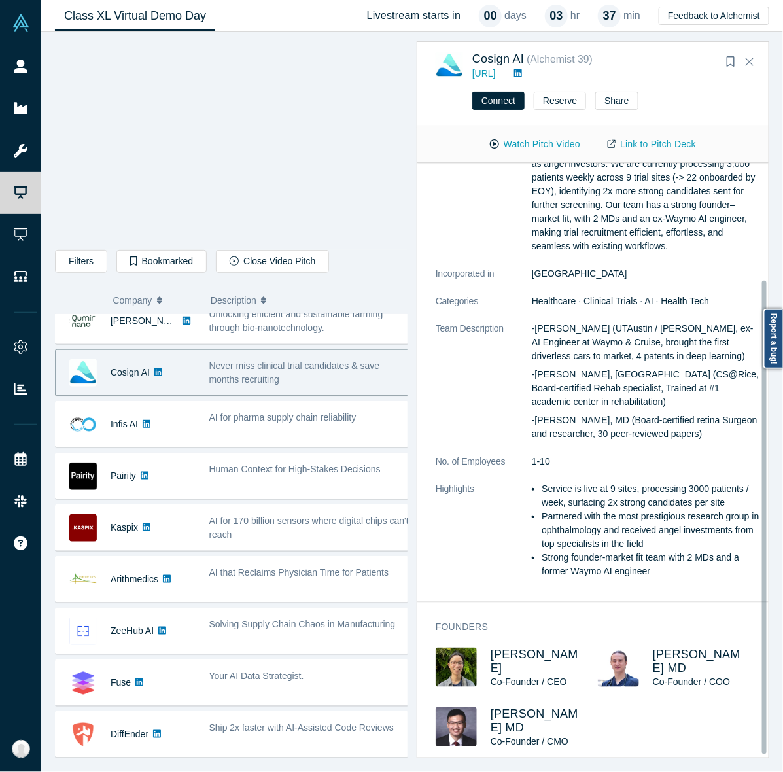
scroll to position [145, 0]
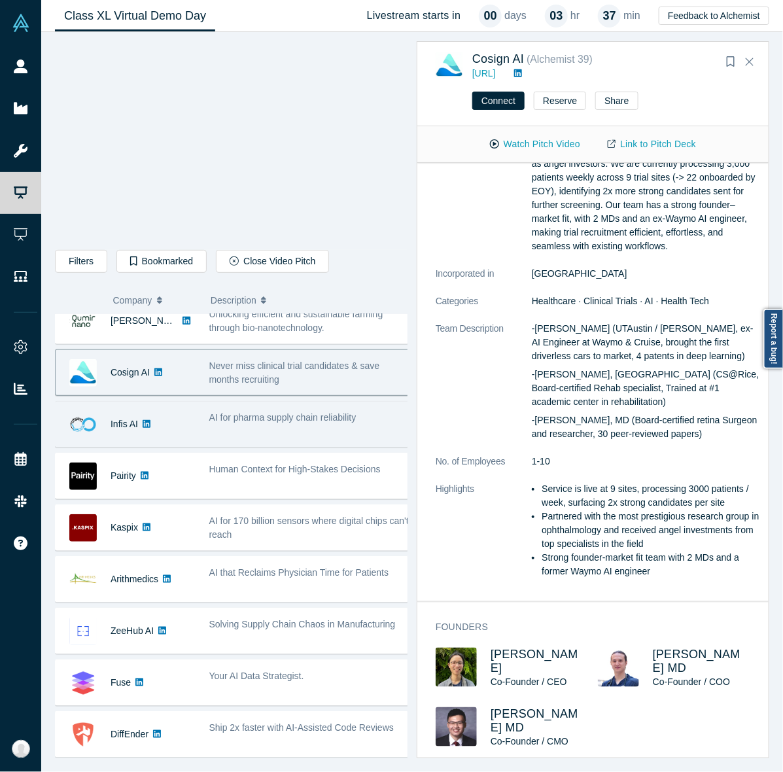
click at [260, 439] on div "AI for pharma supply chain reliability" at bounding box center [309, 424] width 215 height 41
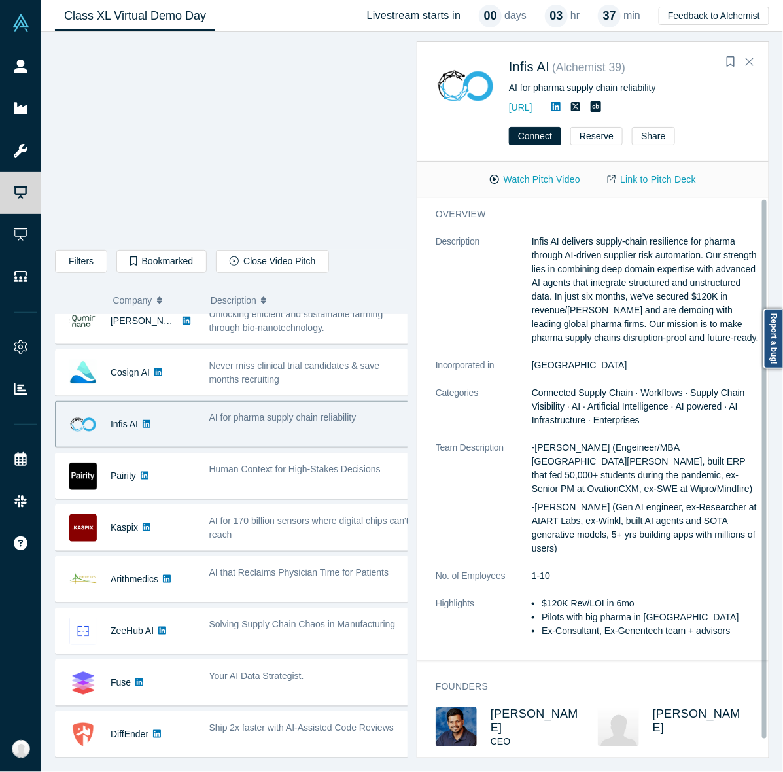
scroll to position [0, 0]
click at [548, 174] on button "Watch Pitch Video" at bounding box center [535, 179] width 118 height 23
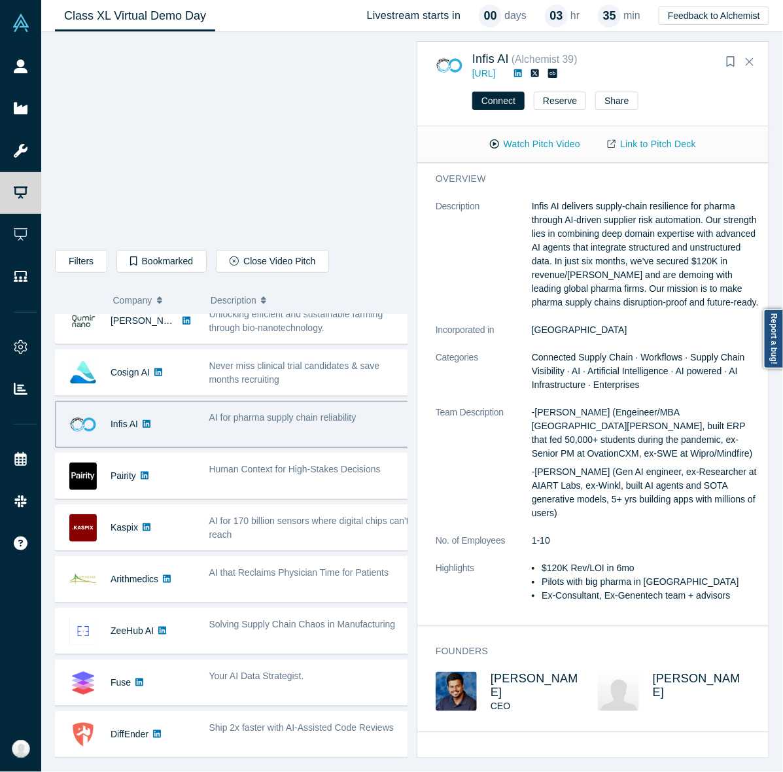
click at [649, 260] on p "Infis AI delivers supply-chain resilience for pharma through AI-driven supplier…" at bounding box center [646, 255] width 228 height 110
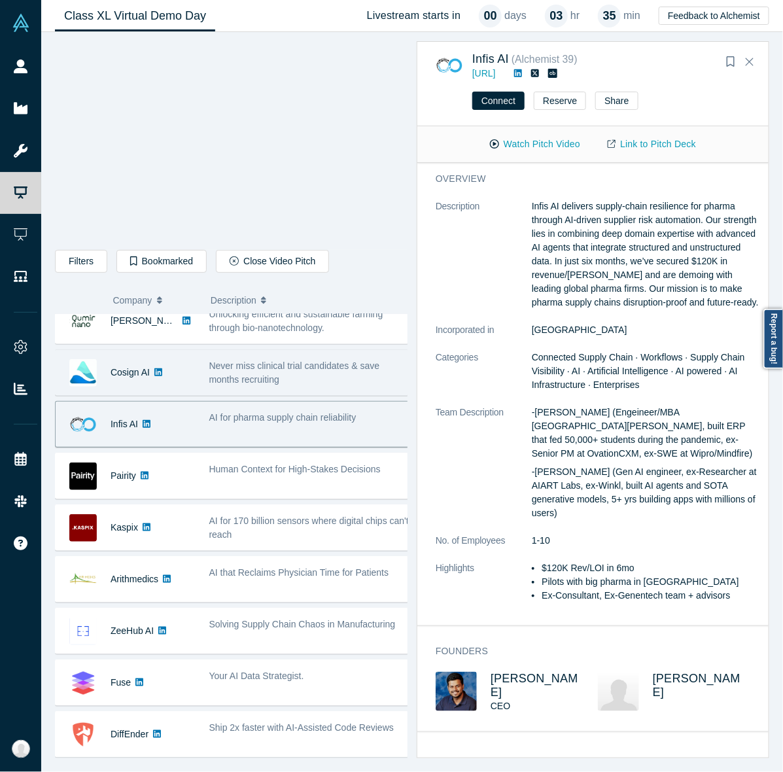
click at [360, 374] on div "Never miss clinical trial candidates & save months recruiting" at bounding box center [309, 372] width 201 height 27
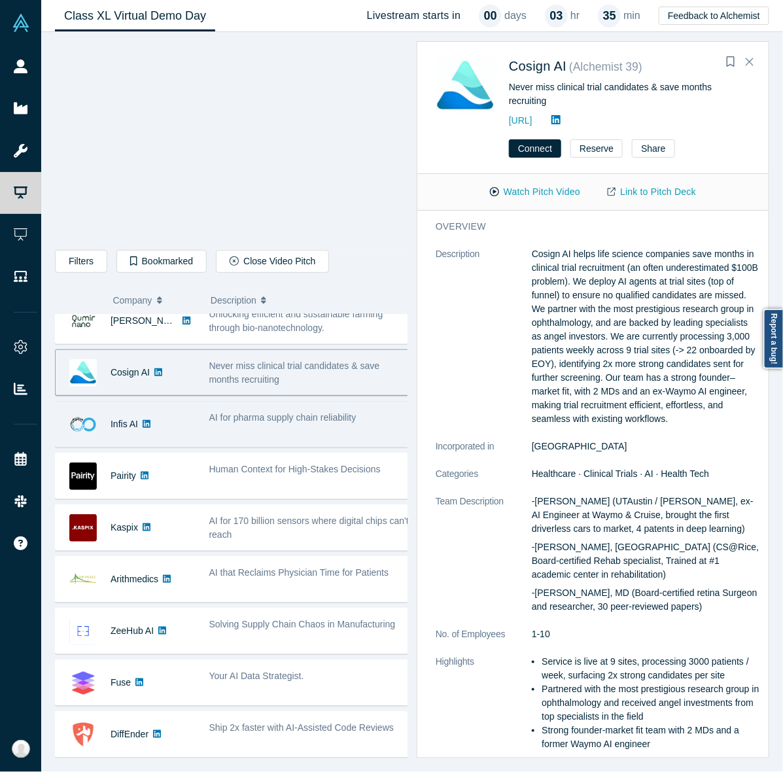
click at [293, 433] on div "AI for pharma supply chain reliability" at bounding box center [309, 424] width 215 height 41
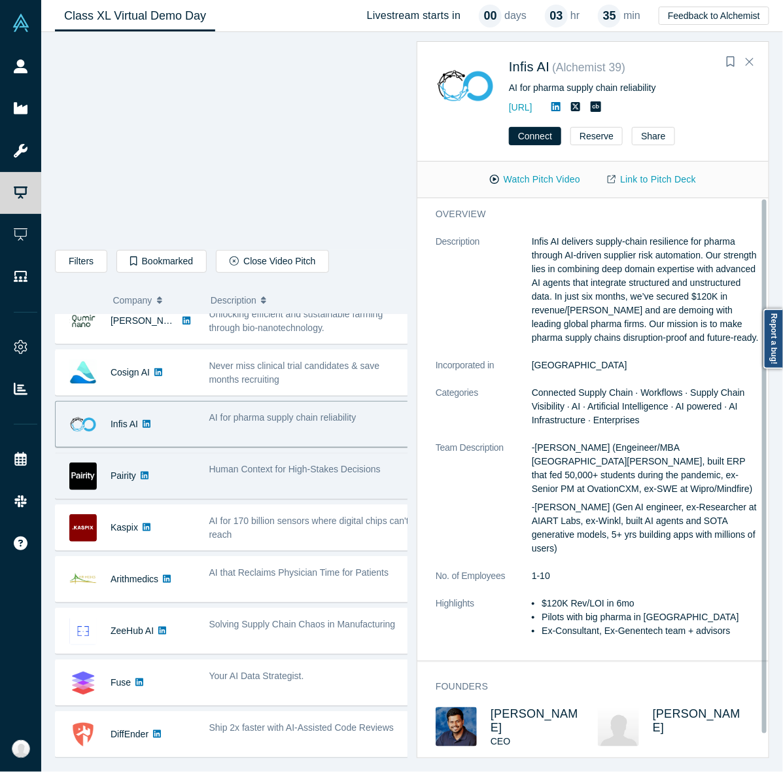
click at [276, 474] on span "Human Context for High-Stakes Decisions" at bounding box center [294, 469] width 171 height 10
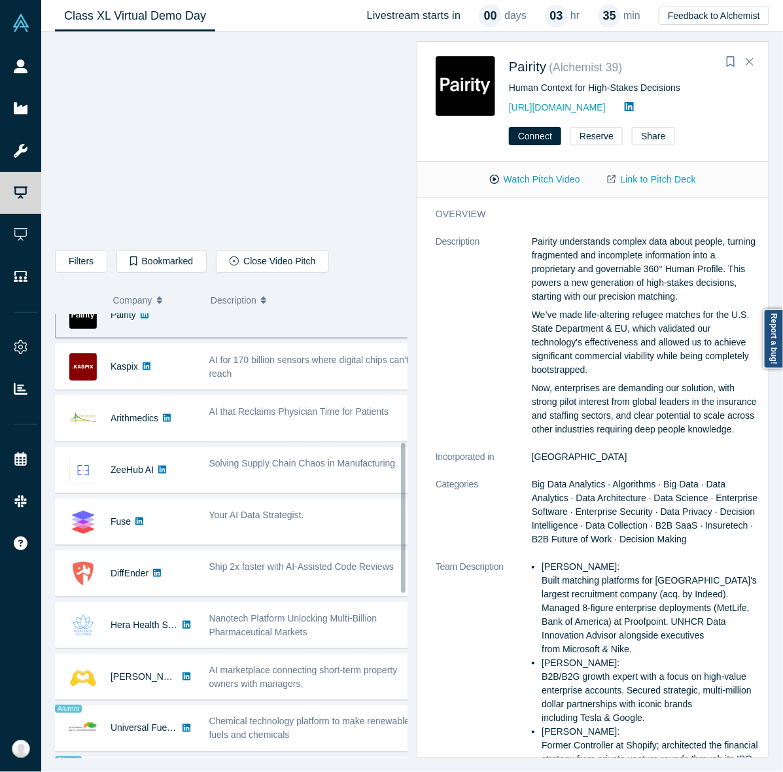
scroll to position [327, 0]
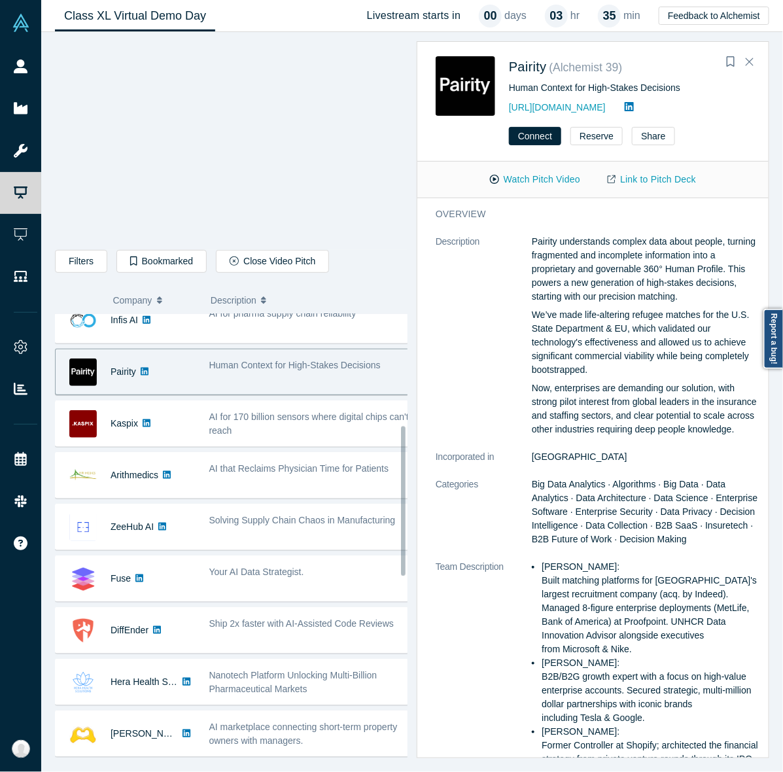
click at [289, 378] on div "Human Context for High-Stakes Decisions" at bounding box center [309, 371] width 215 height 41
click at [517, 181] on button "Watch Pitch Video" at bounding box center [535, 179] width 118 height 23
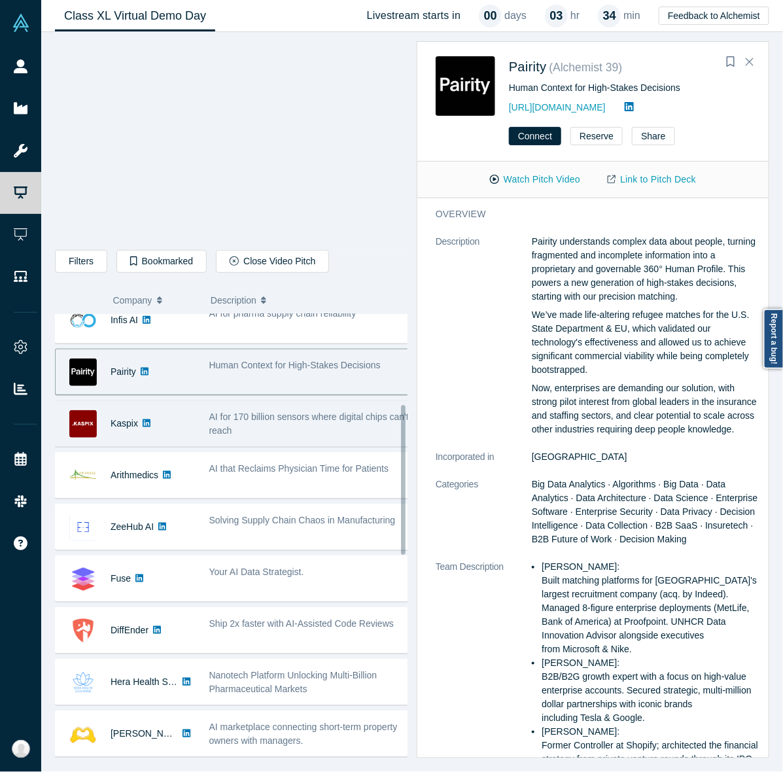
scroll to position [207, 0]
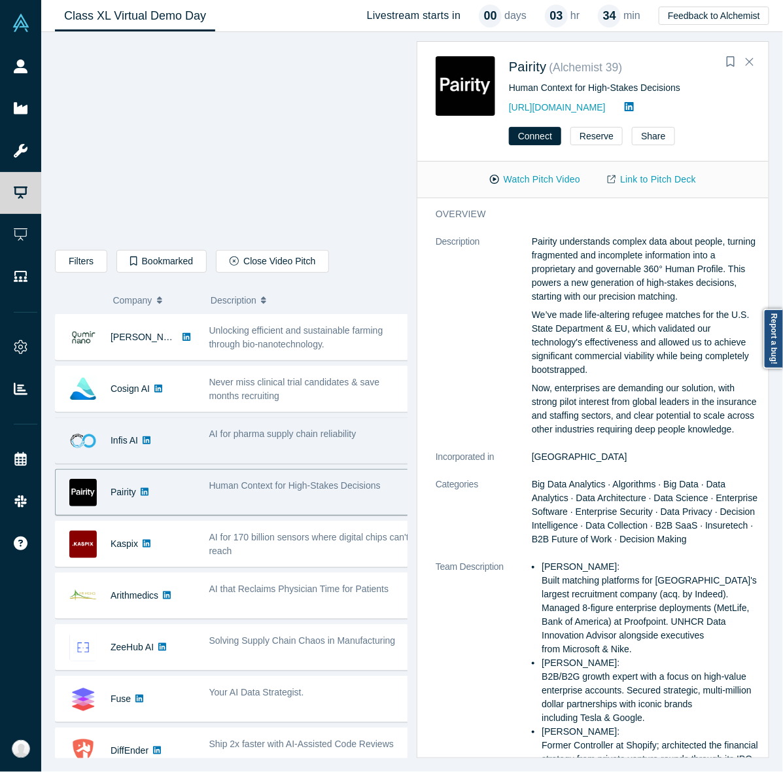
click at [276, 432] on span "AI for pharma supply chain reliability" at bounding box center [282, 434] width 147 height 10
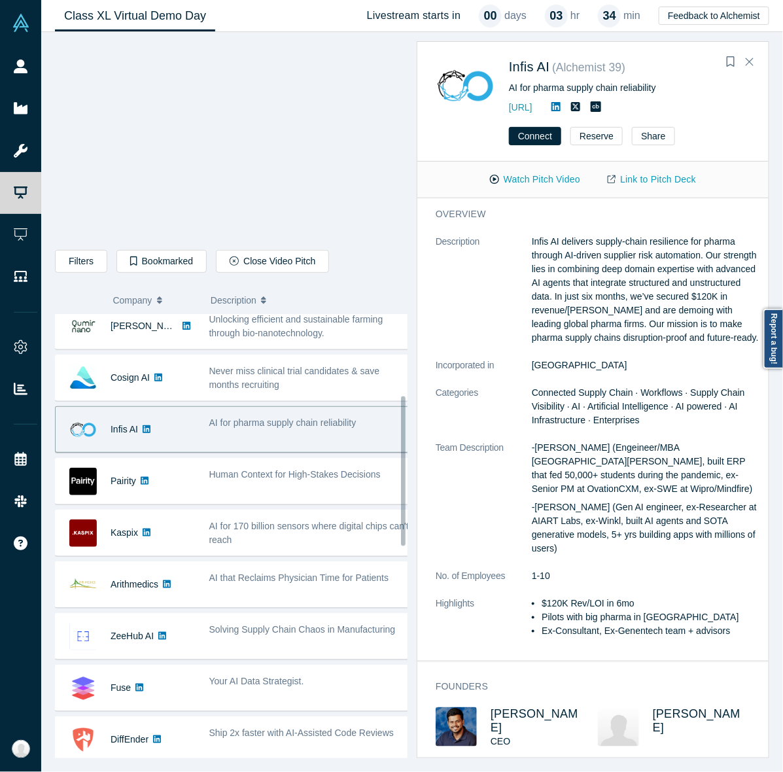
scroll to position [240, 0]
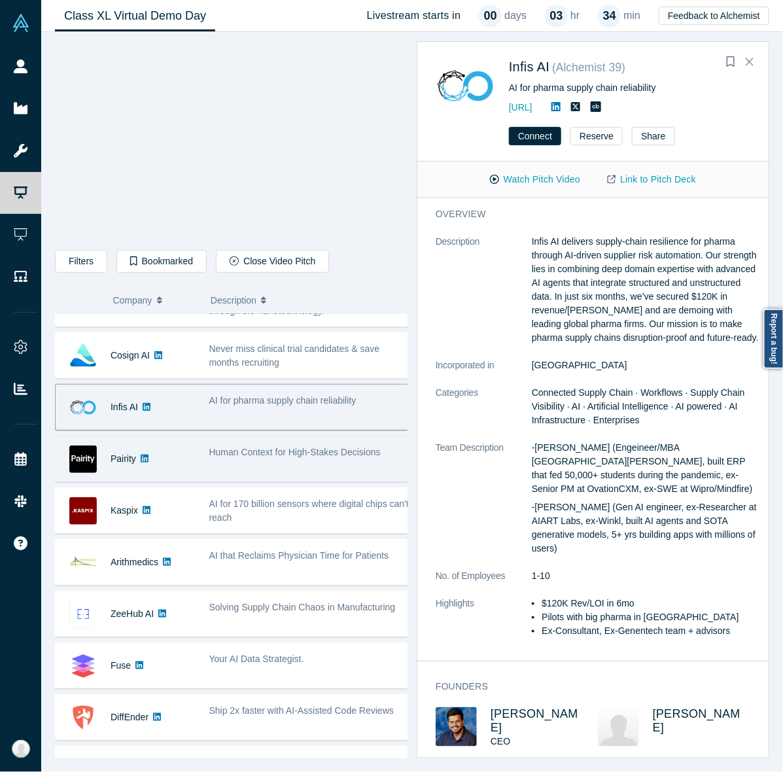
click at [319, 463] on div "Human Context for High-Stakes Decisions" at bounding box center [309, 458] width 215 height 41
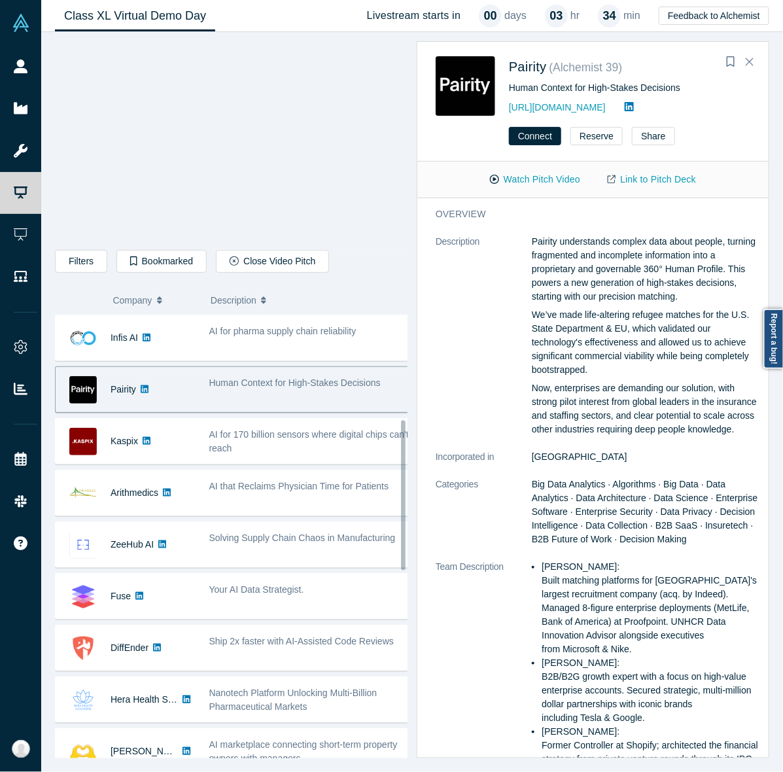
scroll to position [311, 0]
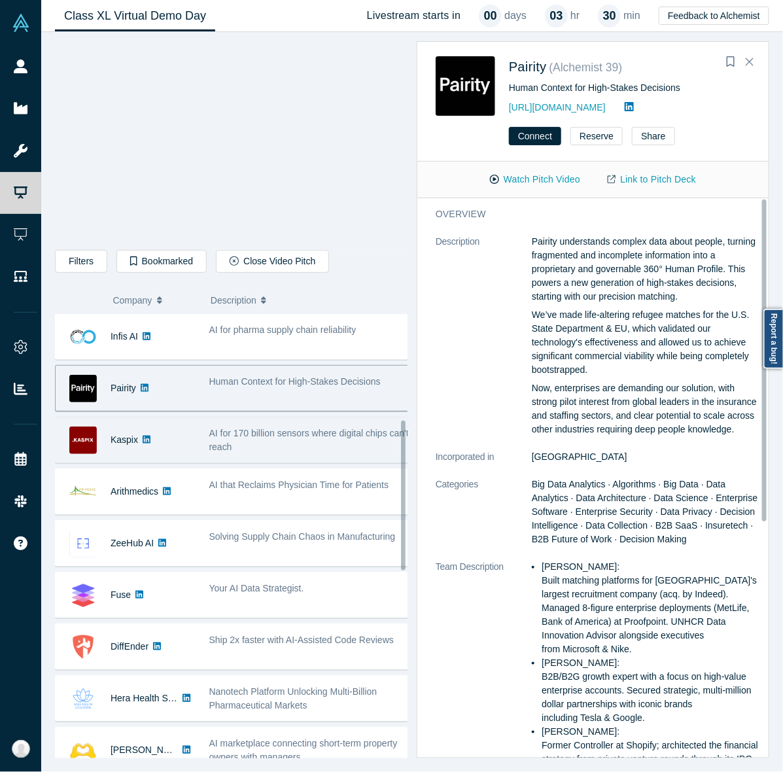
click at [308, 459] on div "AI for 170 billion sensors where digital chips can't reach" at bounding box center [309, 440] width 215 height 41
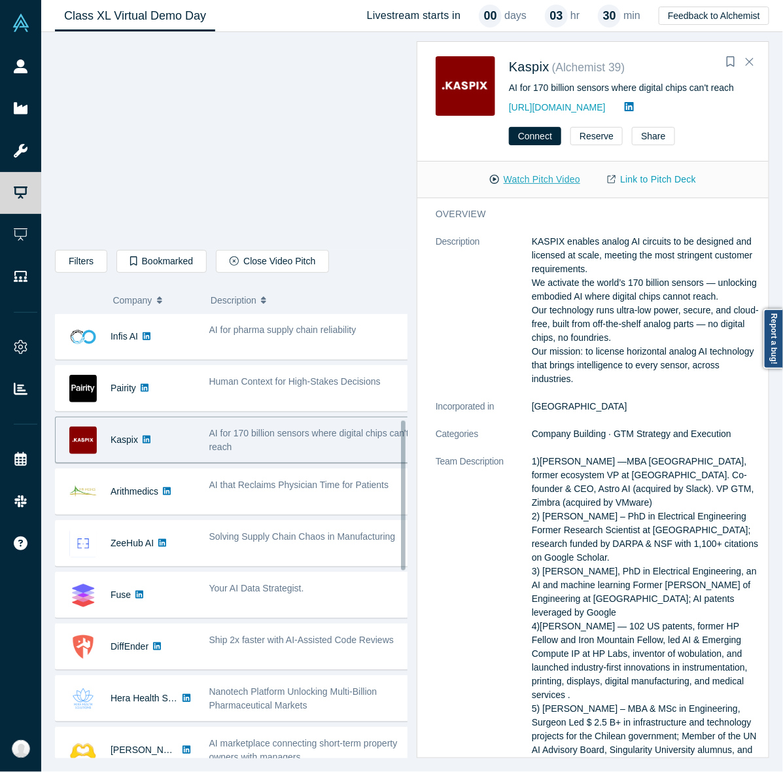
click at [510, 185] on button "Watch Pitch Video" at bounding box center [535, 179] width 118 height 23
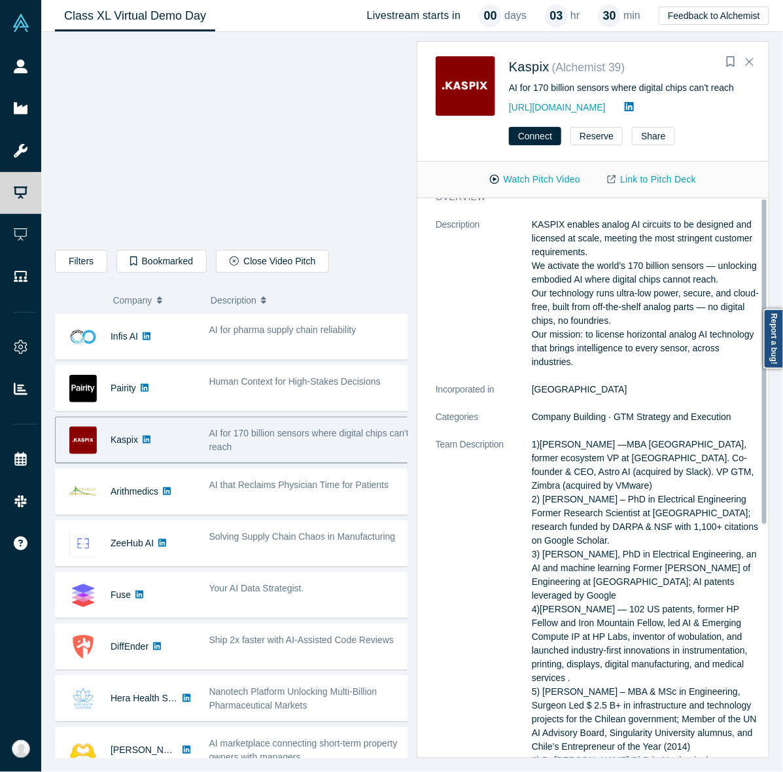
scroll to position [0, 0]
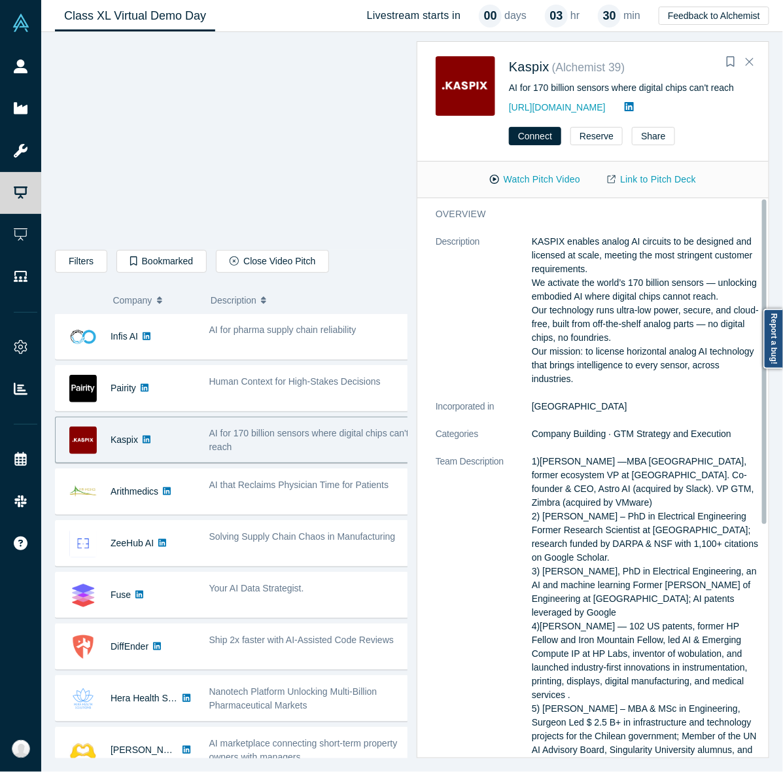
click at [279, 120] on div at bounding box center [231, 142] width 351 height 198
click at [544, 185] on button "Watch Pitch Video" at bounding box center [535, 179] width 118 height 23
drag, startPoint x: 544, startPoint y: 185, endPoint x: 524, endPoint y: 188, distance: 20.0
click at [524, 188] on button "Watch Pitch Video" at bounding box center [535, 179] width 118 height 23
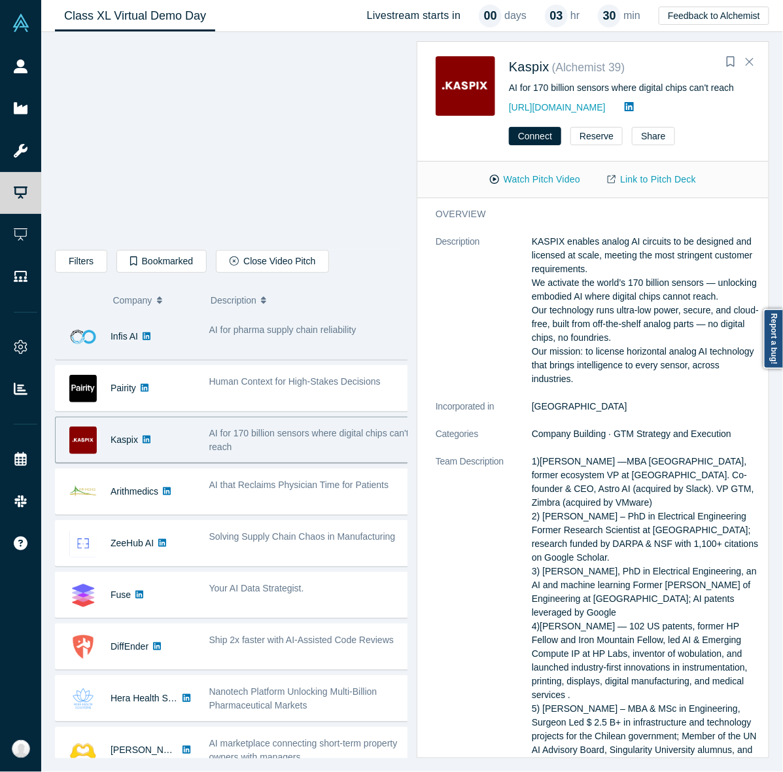
click at [345, 360] on div "Infis AI AI for pharma supply chain reliability -Prayas Tiwari (Engeineer/MBA U…" at bounding box center [236, 336] width 363 height 46
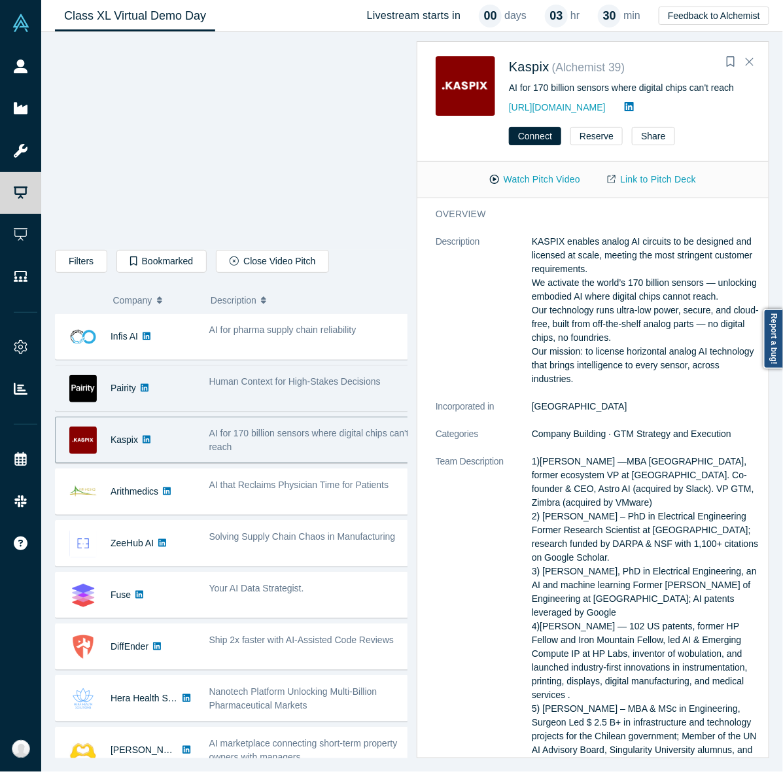
click at [315, 387] on span "Human Context for High-Stakes Decisions" at bounding box center [294, 381] width 171 height 10
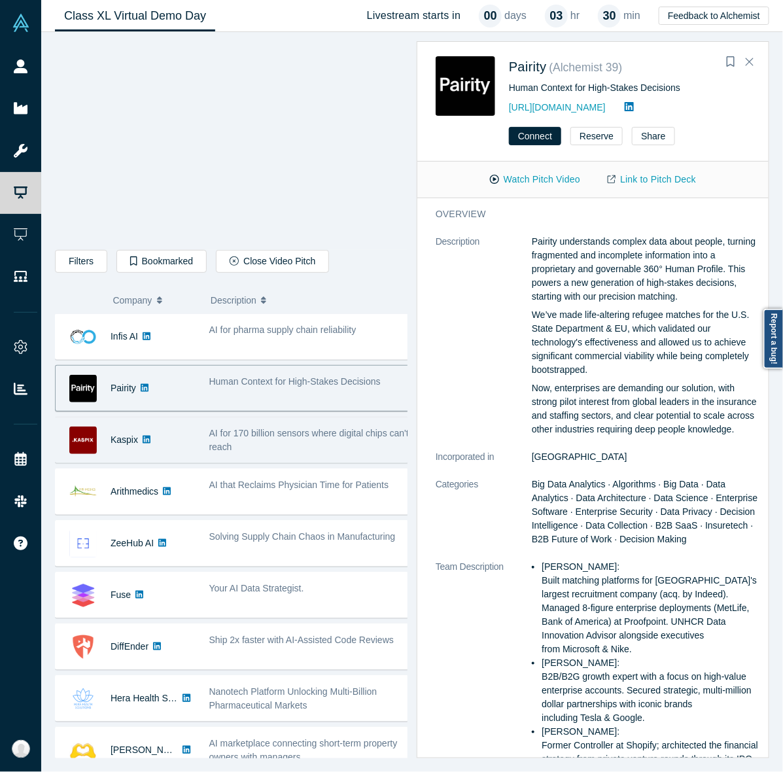
click at [295, 433] on span "AI for 170 billion sensors where digital chips can't reach" at bounding box center [309, 440] width 200 height 24
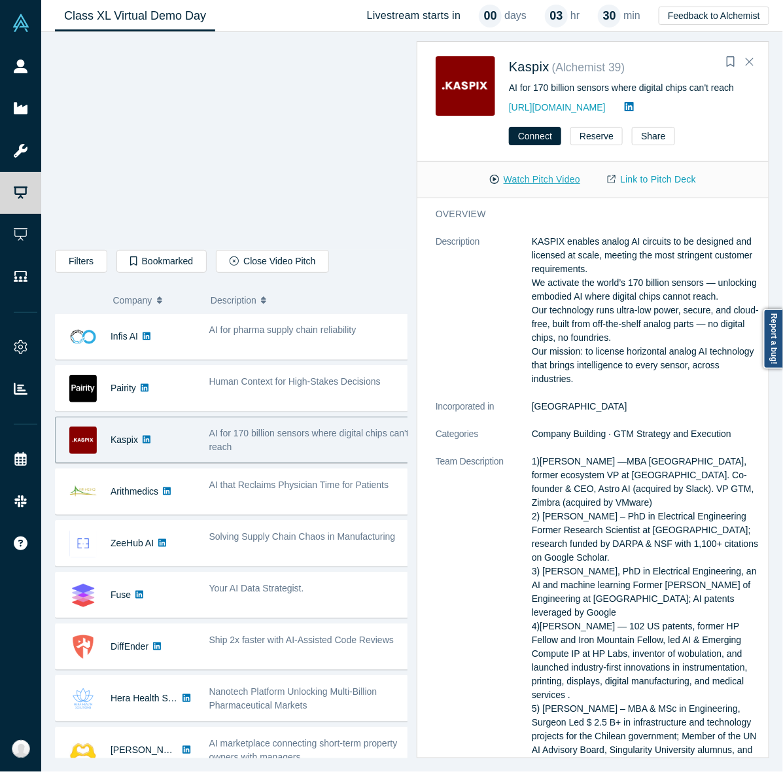
click at [509, 178] on button "Watch Pitch Video" at bounding box center [535, 179] width 118 height 23
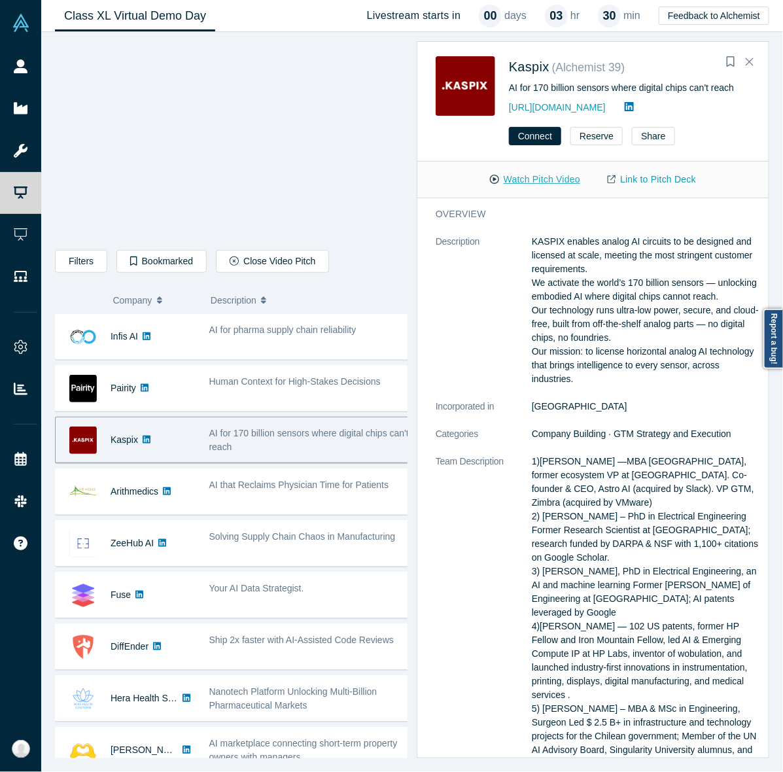
click at [509, 178] on button "Watch Pitch Video" at bounding box center [535, 179] width 118 height 23
click at [639, 174] on link "Link to Pitch Deck" at bounding box center [652, 179] width 116 height 23
click at [551, 173] on button "Watch Pitch Video" at bounding box center [535, 179] width 118 height 23
click at [746, 53] on button "Close" at bounding box center [750, 62] width 20 height 21
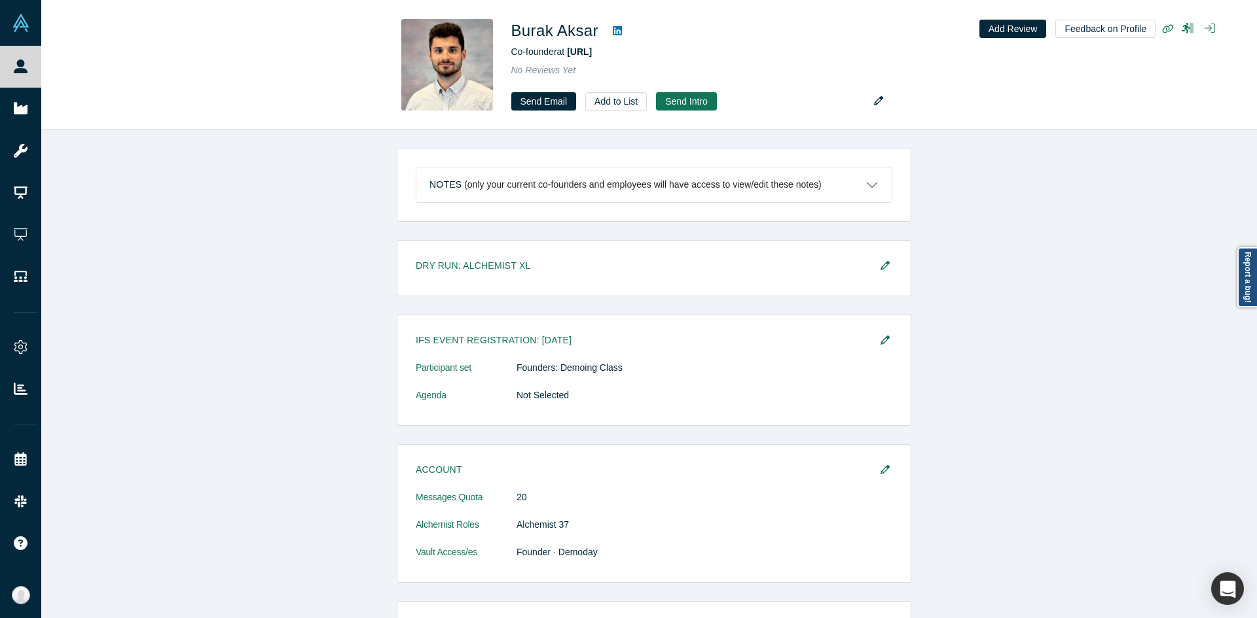
click at [376, 318] on div "Notes (only your current co-founders and employees will have access to view/edi…" at bounding box center [653, 379] width 1225 height 499
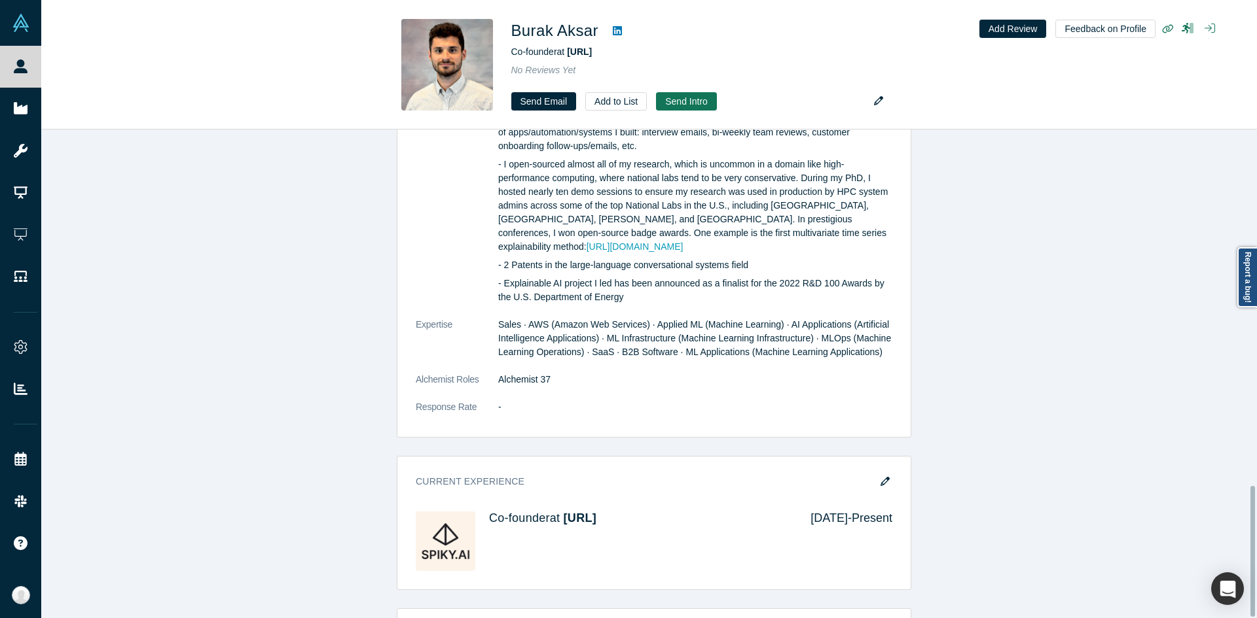
scroll to position [1336, 0]
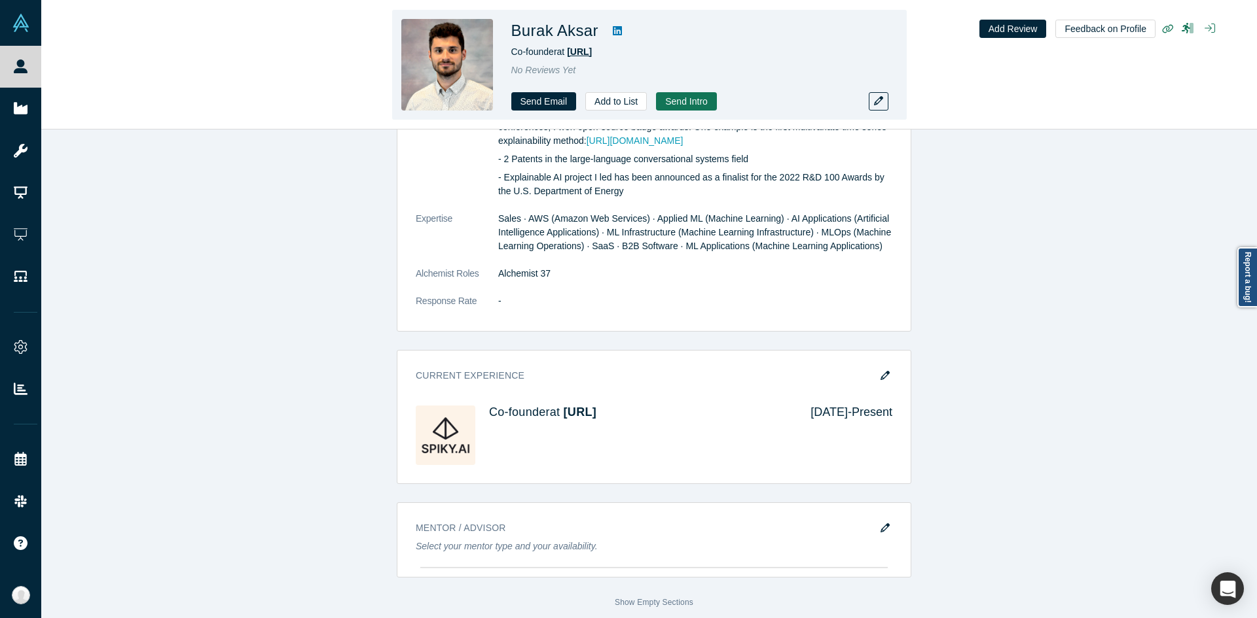
click at [585, 56] on span "[URL]" at bounding box center [579, 51] width 25 height 10
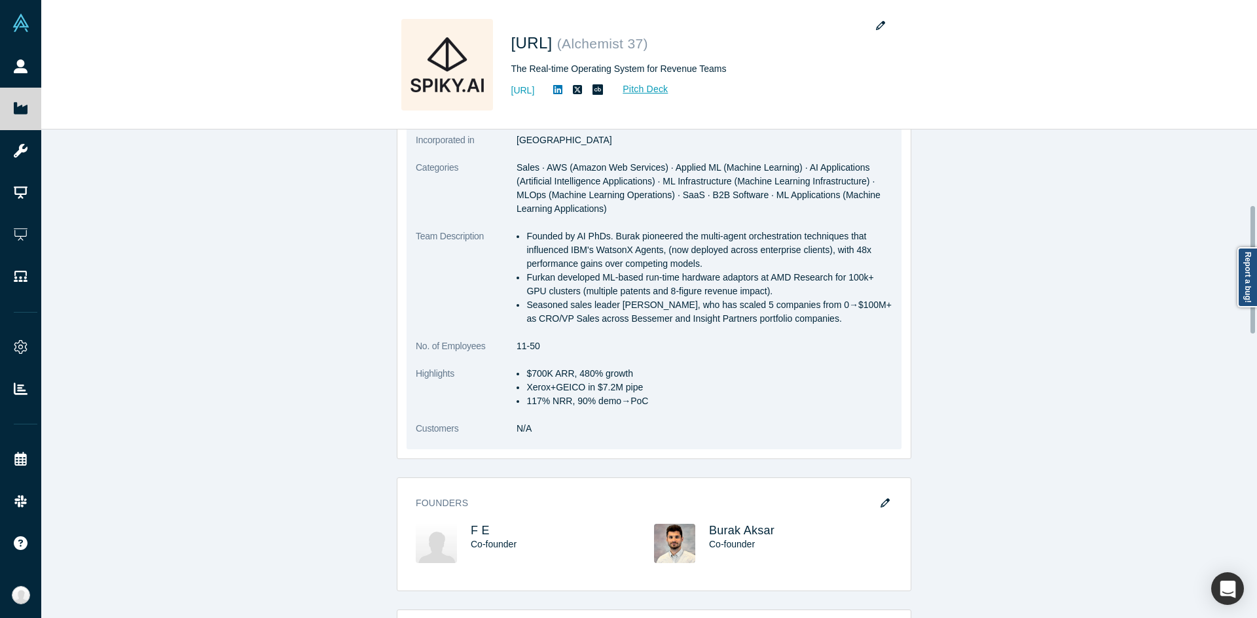
click at [504, 316] on dt "Team Description" at bounding box center [466, 285] width 101 height 110
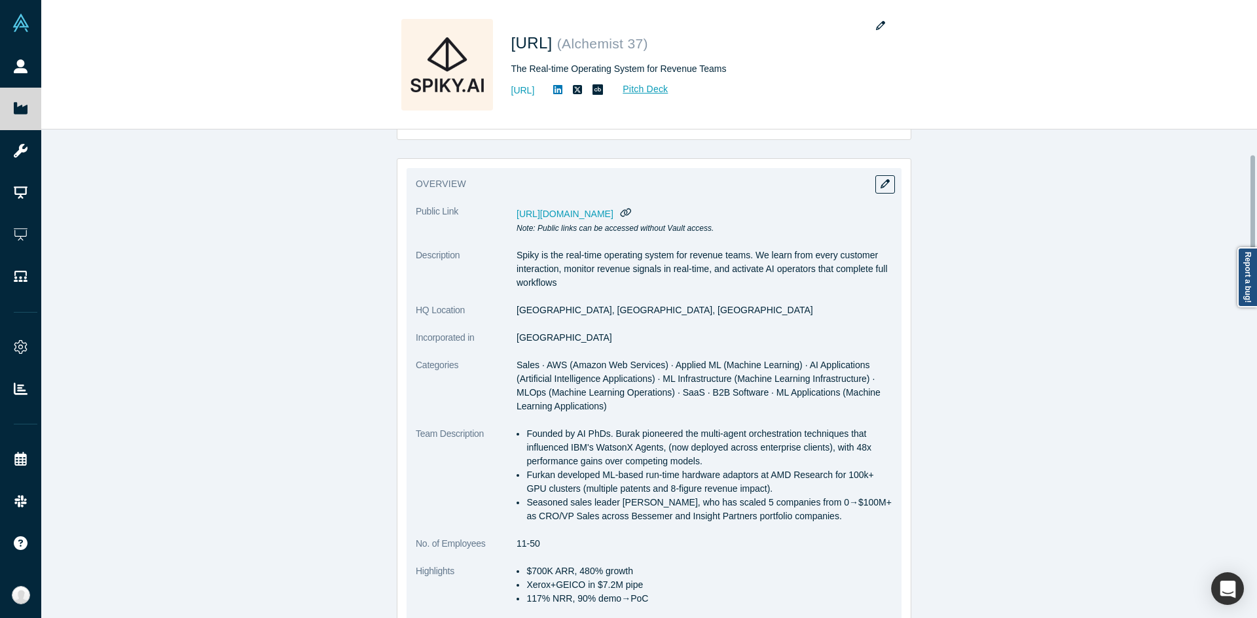
scroll to position [94, 0]
click at [880, 181] on icon "button" at bounding box center [884, 181] width 9 height 9
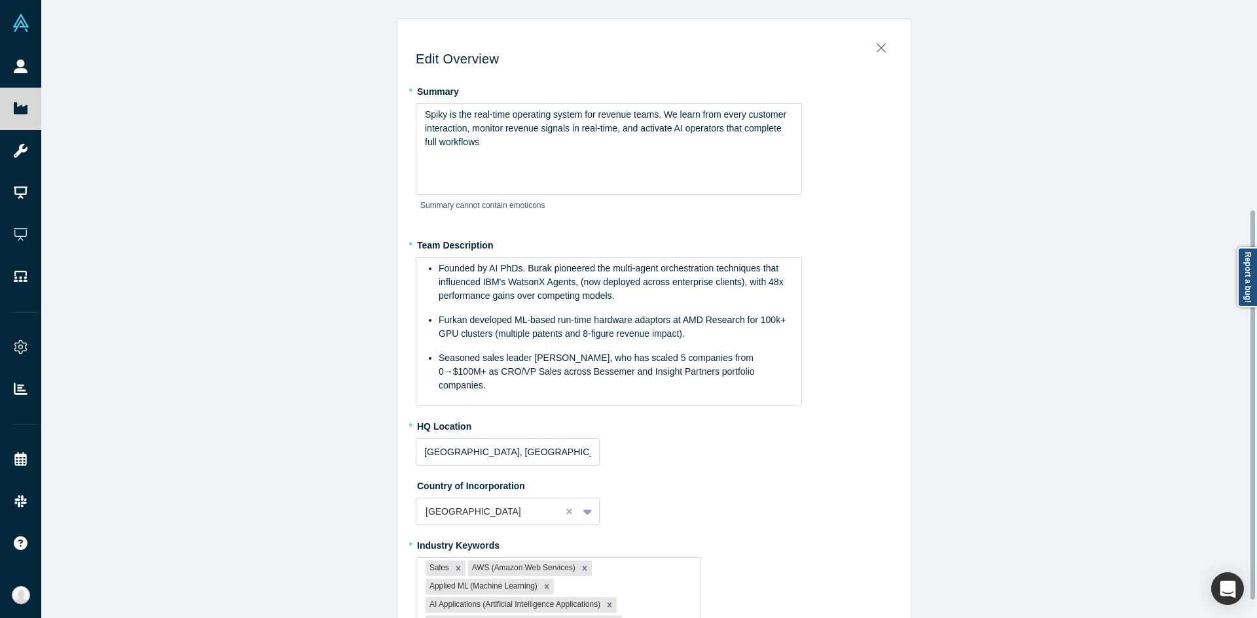
scroll to position [361, 0]
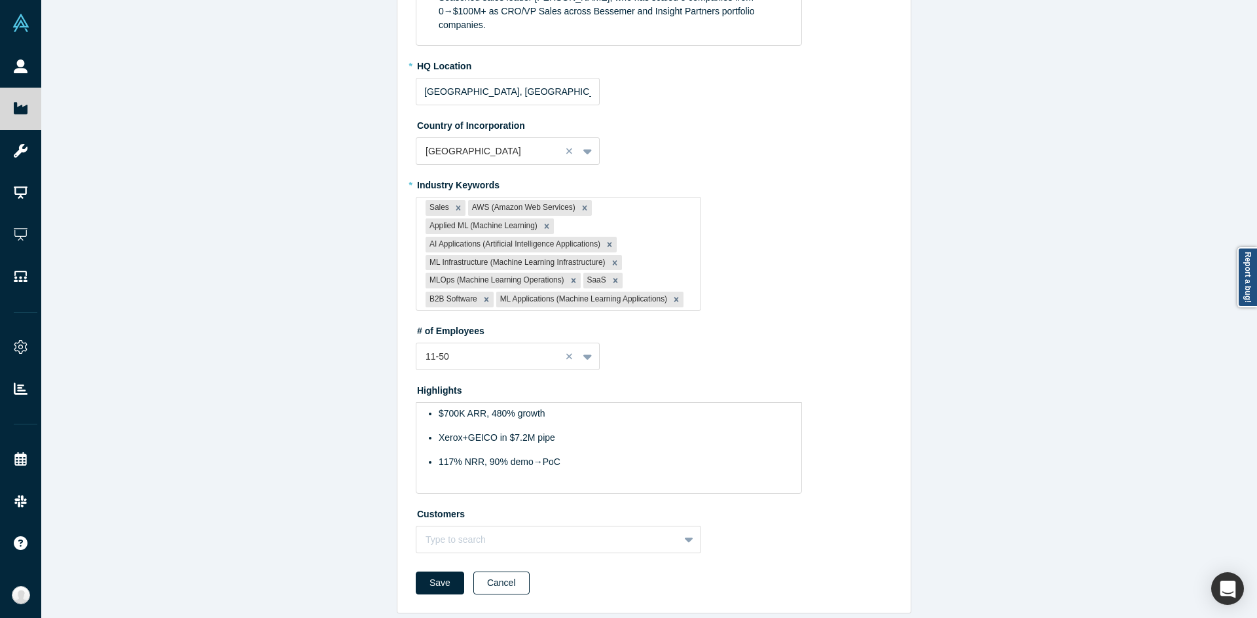
click at [500, 579] on button "Cancel" at bounding box center [501, 583] width 56 height 23
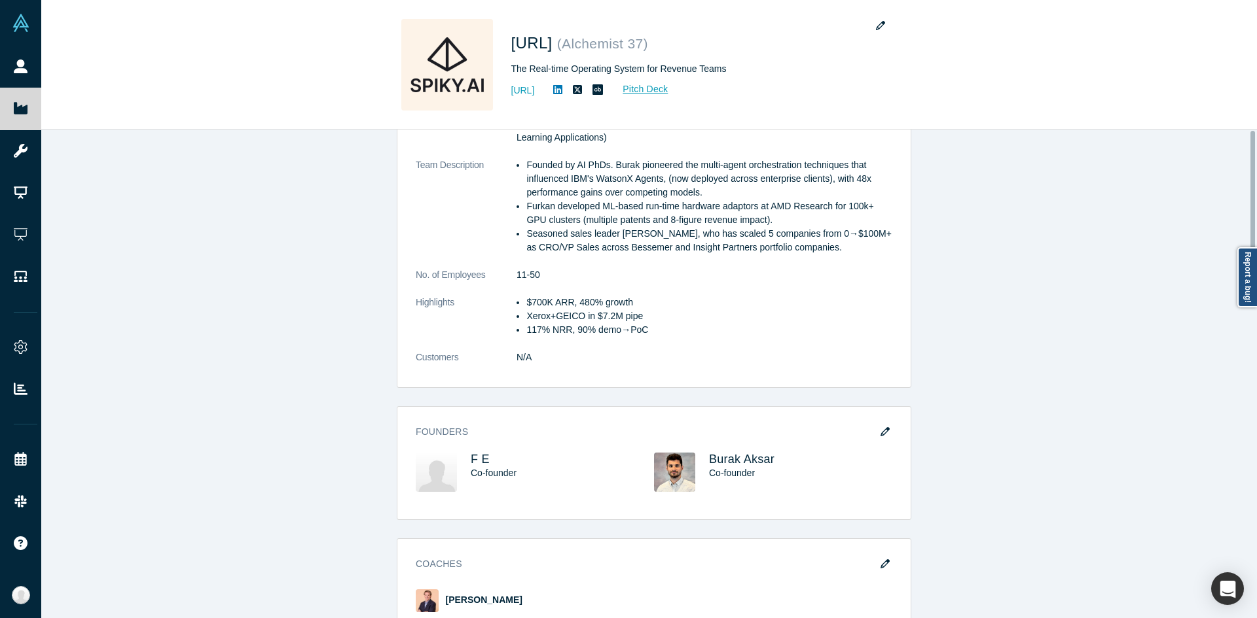
scroll to position [0, 0]
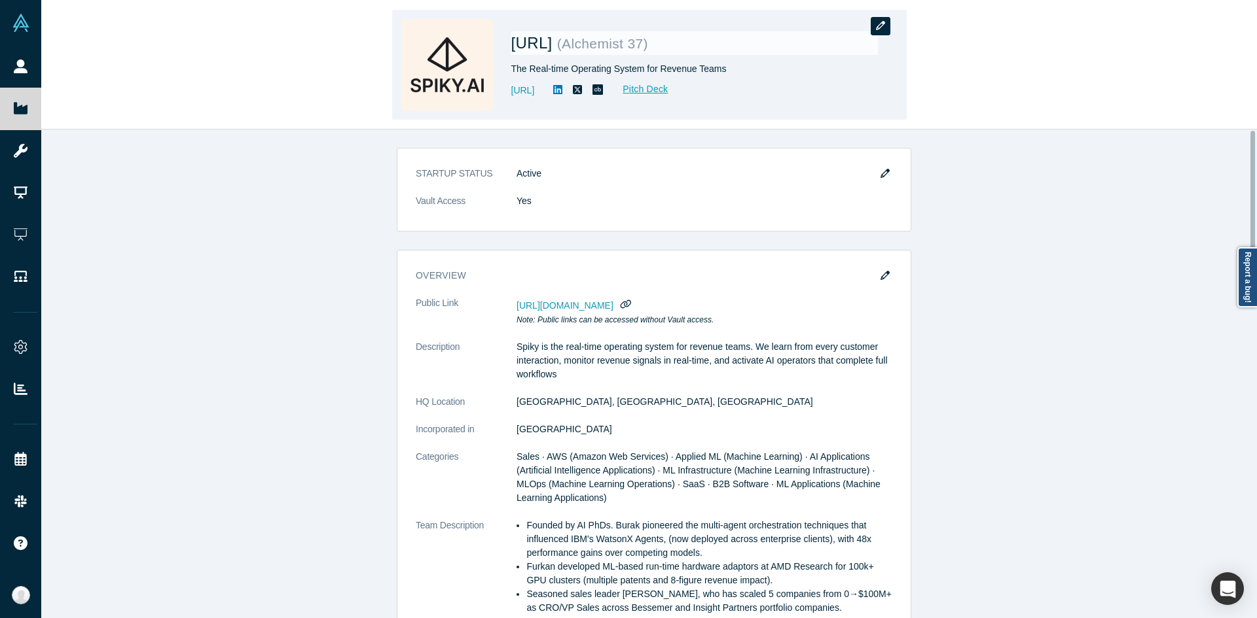
click at [889, 22] on button "button" at bounding box center [880, 26] width 20 height 18
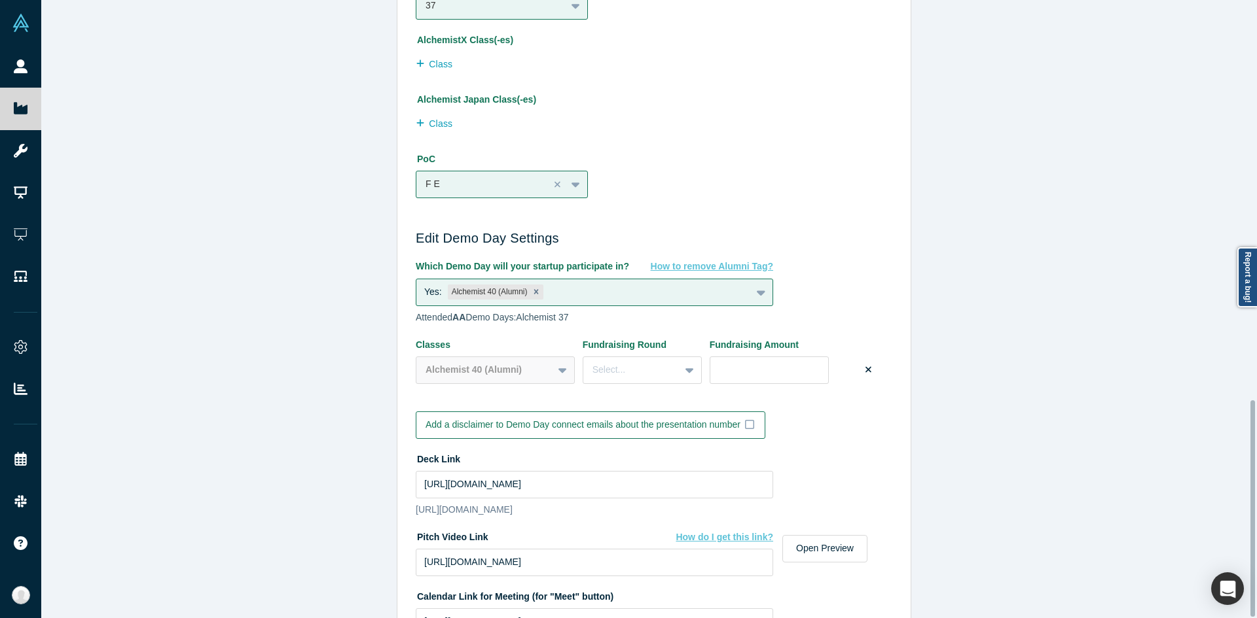
scroll to position [1141, 0]
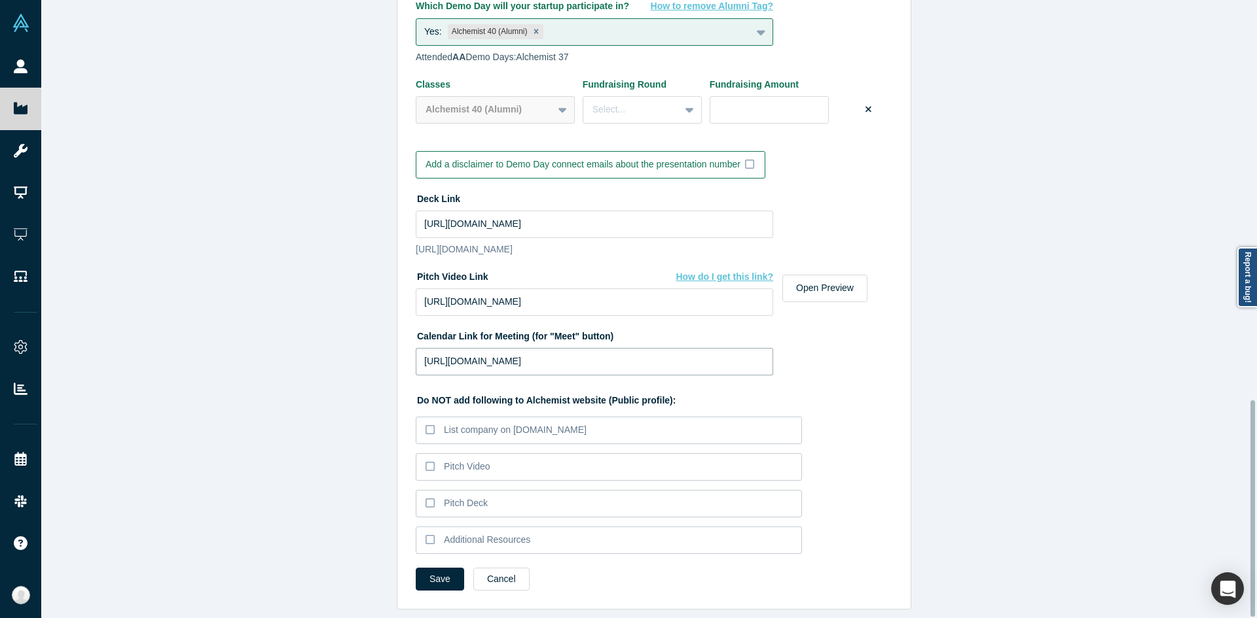
click at [547, 353] on input "https://cal.com/team/spikyai/burak-furkan-rr" at bounding box center [594, 361] width 357 height 27
click at [347, 404] on div "Edit Company Profile * Name Spiky.ai Name cannot contain emoticons Your current…" at bounding box center [653, 314] width 1225 height 628
click at [489, 571] on button "Cancel" at bounding box center [501, 579] width 56 height 23
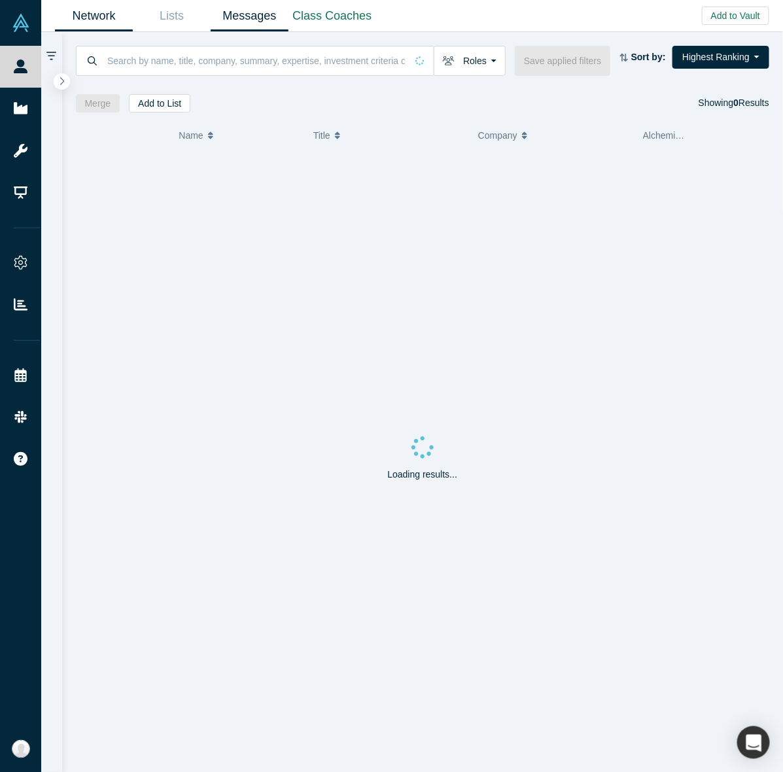
click at [226, 30] on main "Network Lists Messages Class Coaches Add to Vault Invite/Remind Contacts Invite…" at bounding box center [412, 386] width 742 height 772
paste input "Can Ozdoruk"
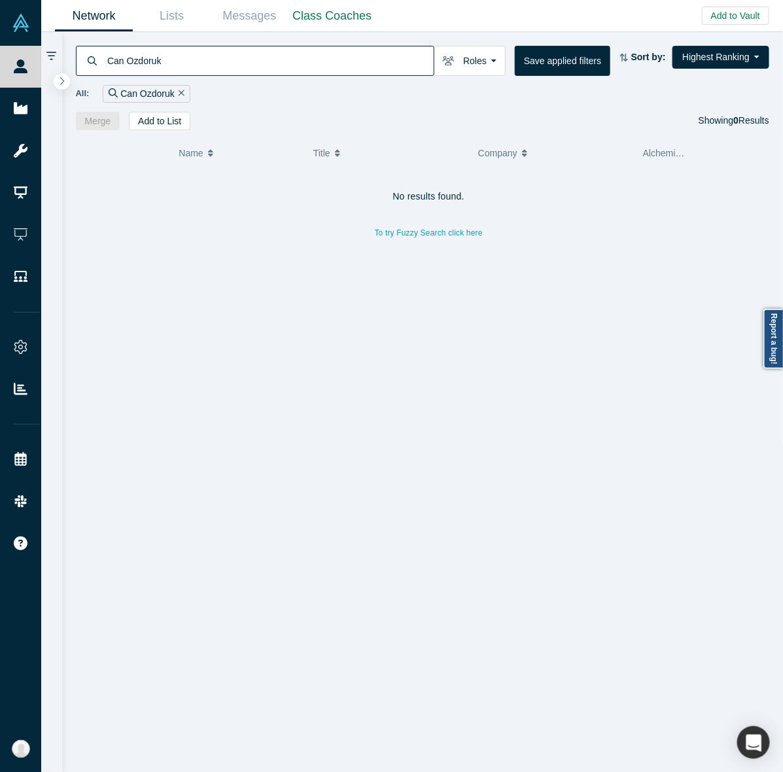
type input "Can Ozdoruk"
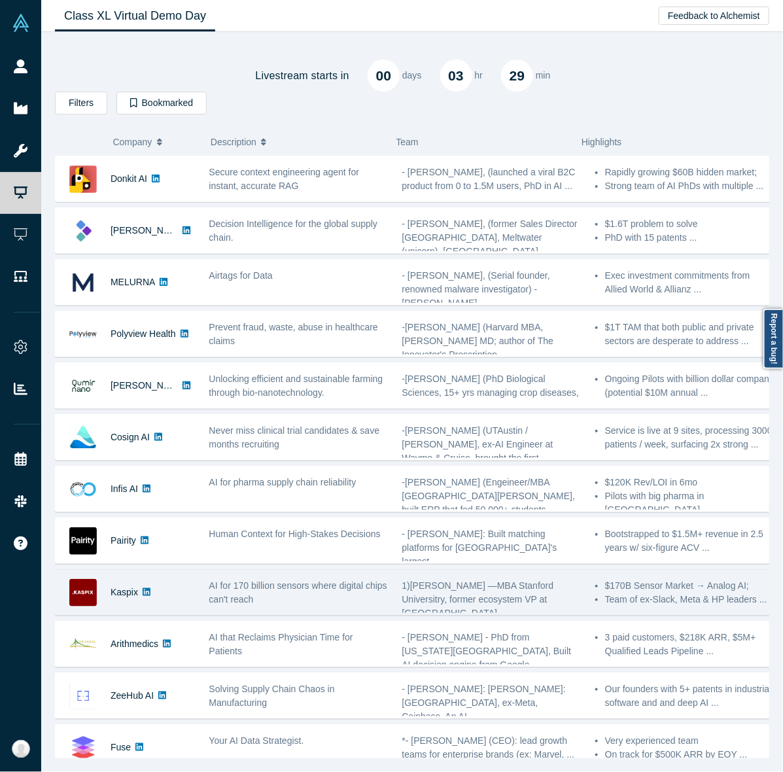
click at [290, 616] on div "Kaspix AI for 170 billion sensors where digital chips can't reach 1)[PERSON_NAM…" at bounding box center [418, 592] width 727 height 46
click at [306, 590] on span "AI for 170 billion sensors where digital chips can't reach" at bounding box center [298, 593] width 178 height 24
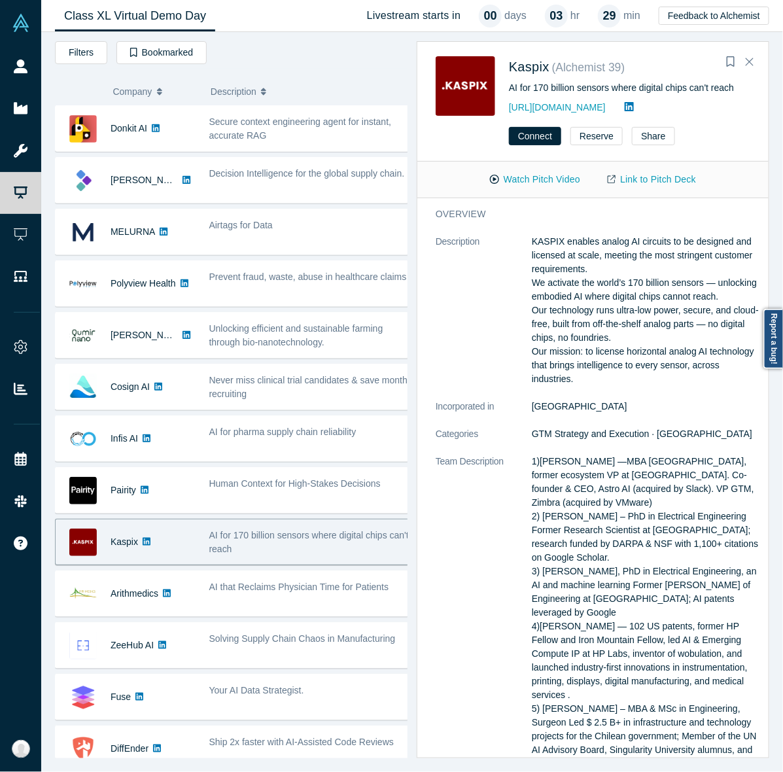
click at [306, 590] on span "AI that Reclaims Physician Time for Patients" at bounding box center [299, 587] width 180 height 10
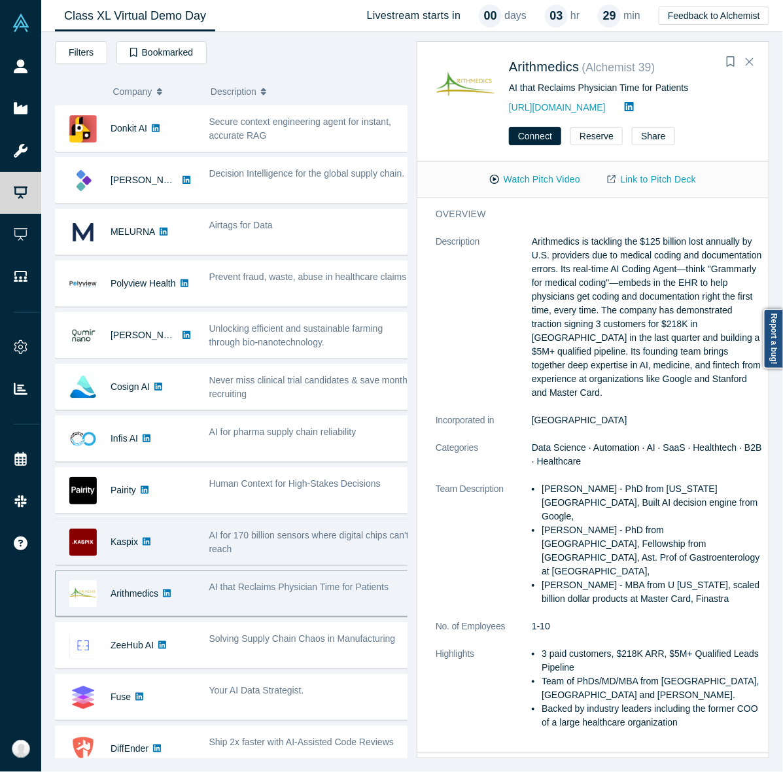
click at [306, 531] on span "AI for 170 billion sensors where digital chips can't reach" at bounding box center [309, 542] width 200 height 24
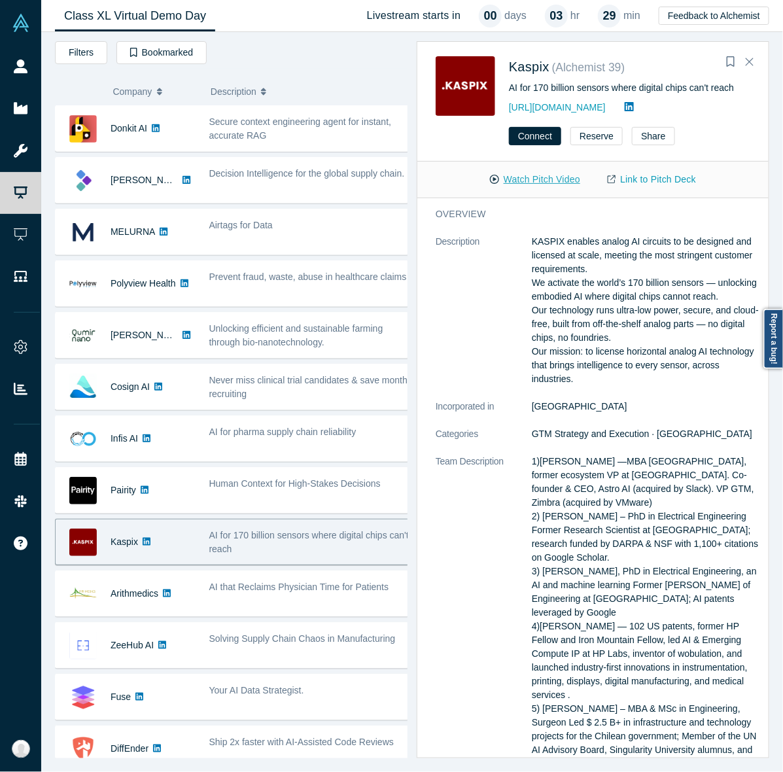
click at [515, 179] on button "Watch Pitch Video" at bounding box center [535, 179] width 118 height 23
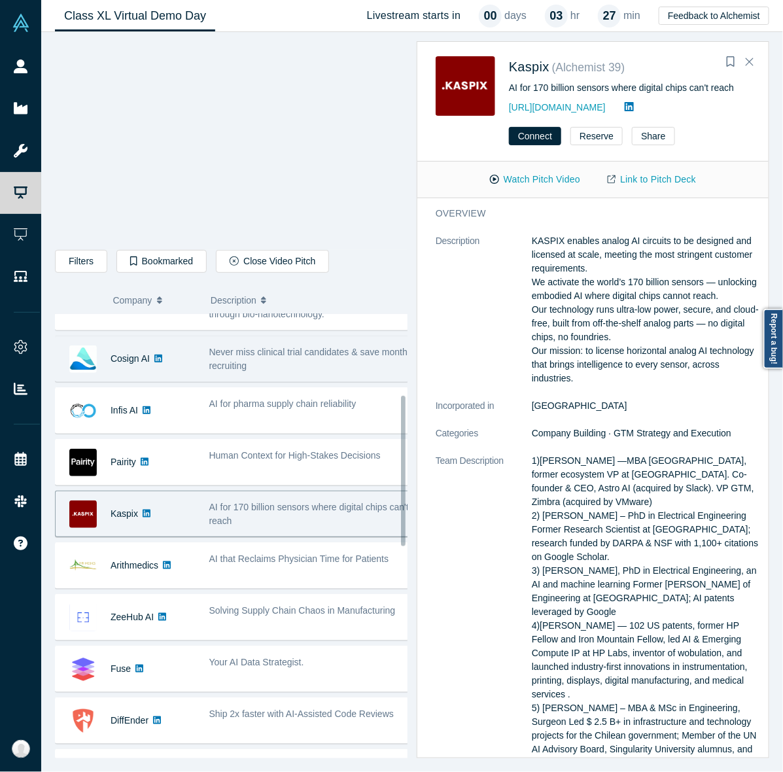
scroll to position [238, 0]
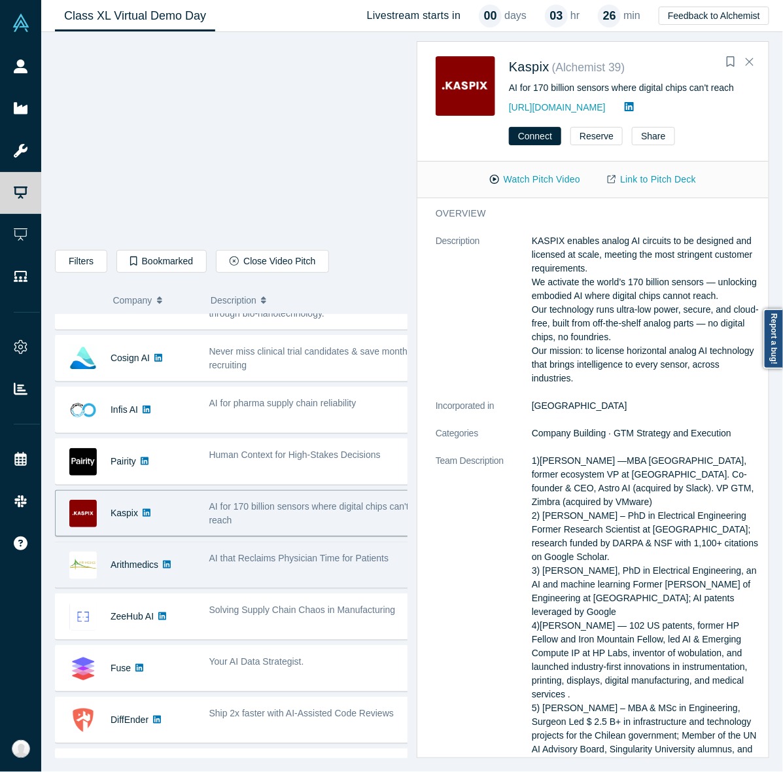
click at [335, 584] on div "AI that Reclaims Physician Time for Patients" at bounding box center [310, 565] width 217 height 41
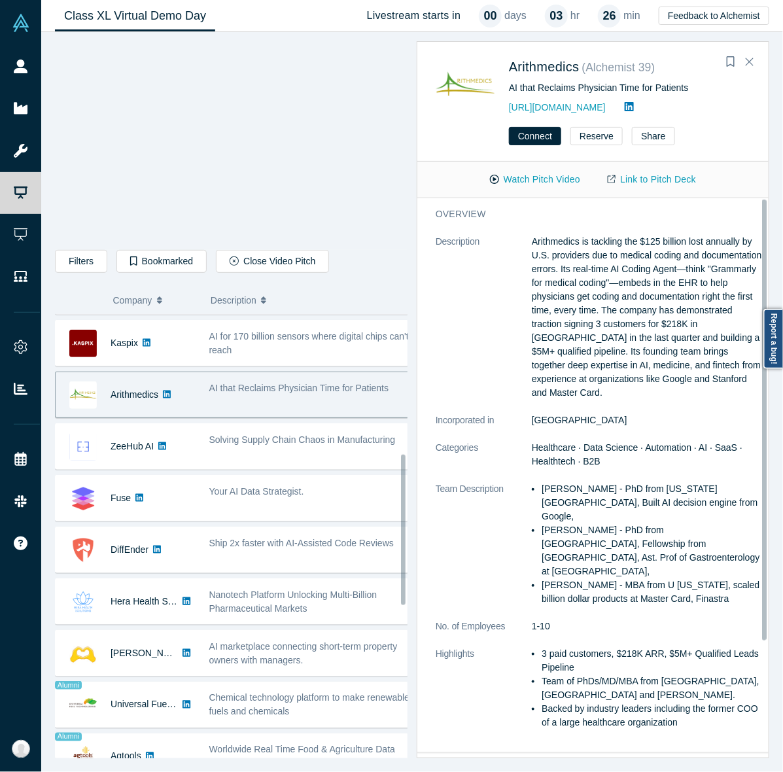
scroll to position [407, 0]
click at [499, 314] on dt "Description" at bounding box center [484, 324] width 96 height 179
click at [342, 393] on span "AI that Reclaims Physician Time for Patients" at bounding box center [299, 389] width 180 height 10
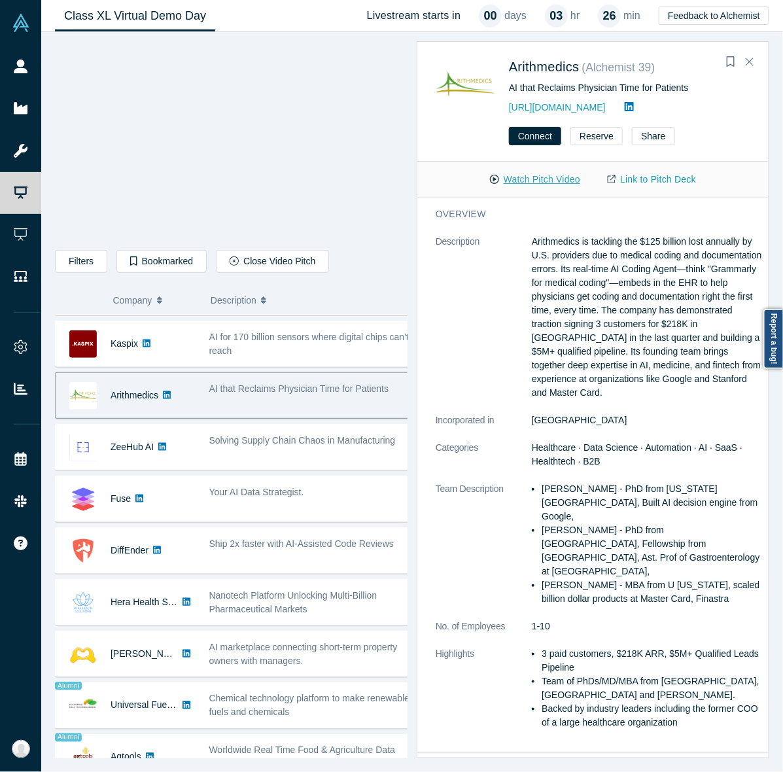
click at [530, 190] on button "Watch Pitch Video" at bounding box center [535, 179] width 118 height 23
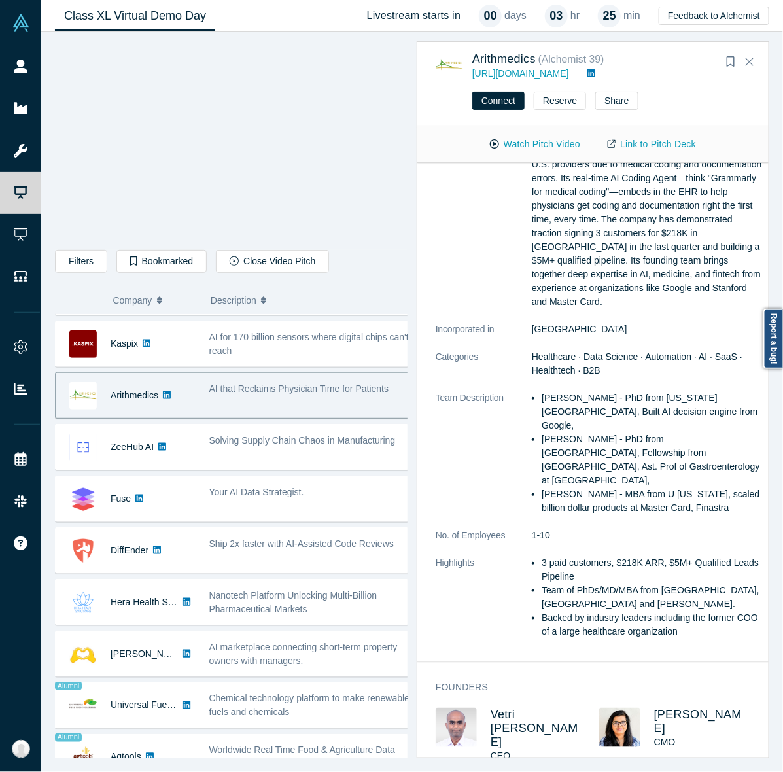
scroll to position [0, 0]
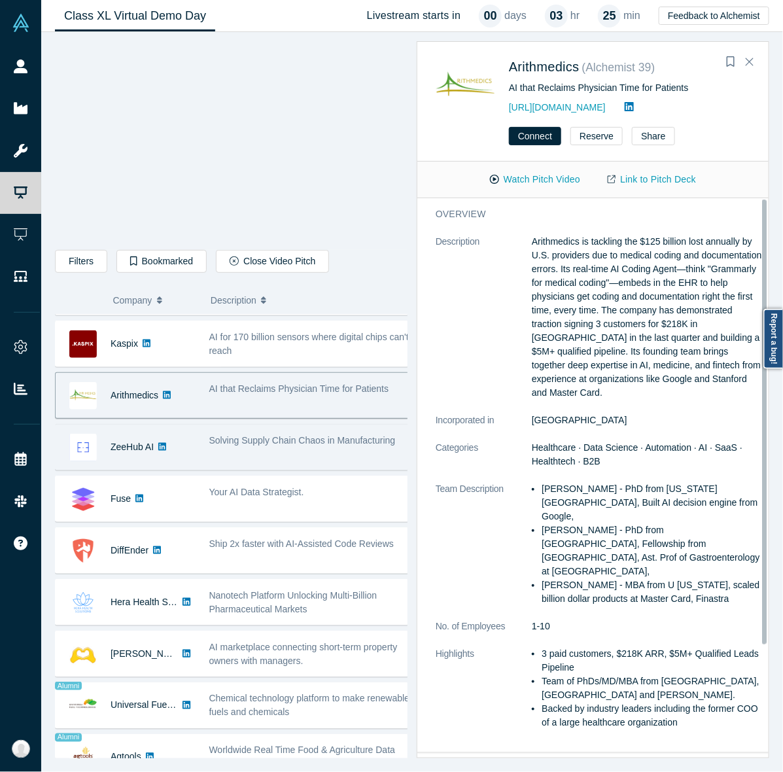
click at [302, 468] on div "Solving Supply Chain Chaos in Manufacturing" at bounding box center [310, 447] width 217 height 41
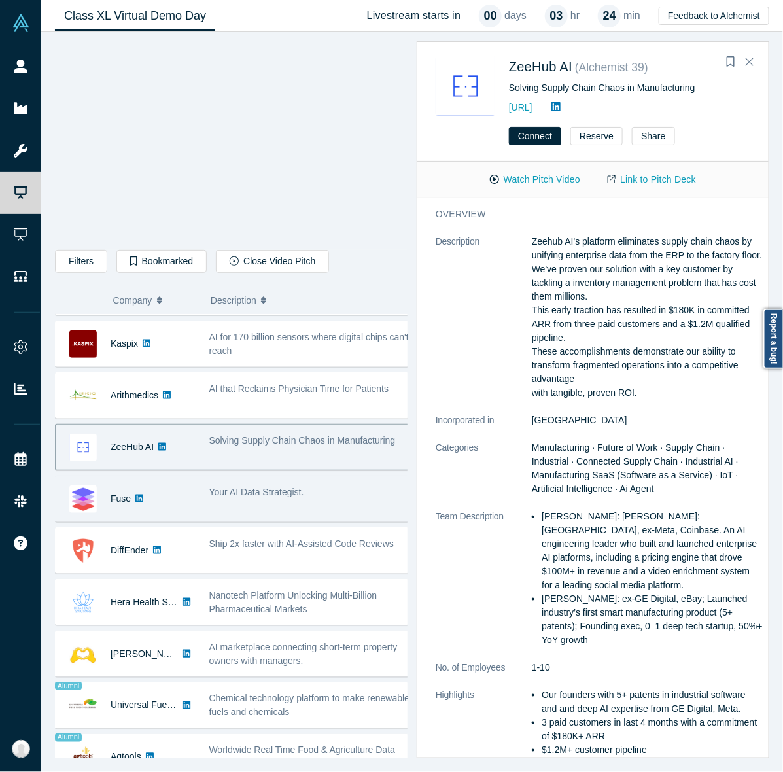
click at [295, 496] on span "Your AI Data Strategist." at bounding box center [256, 492] width 95 height 10
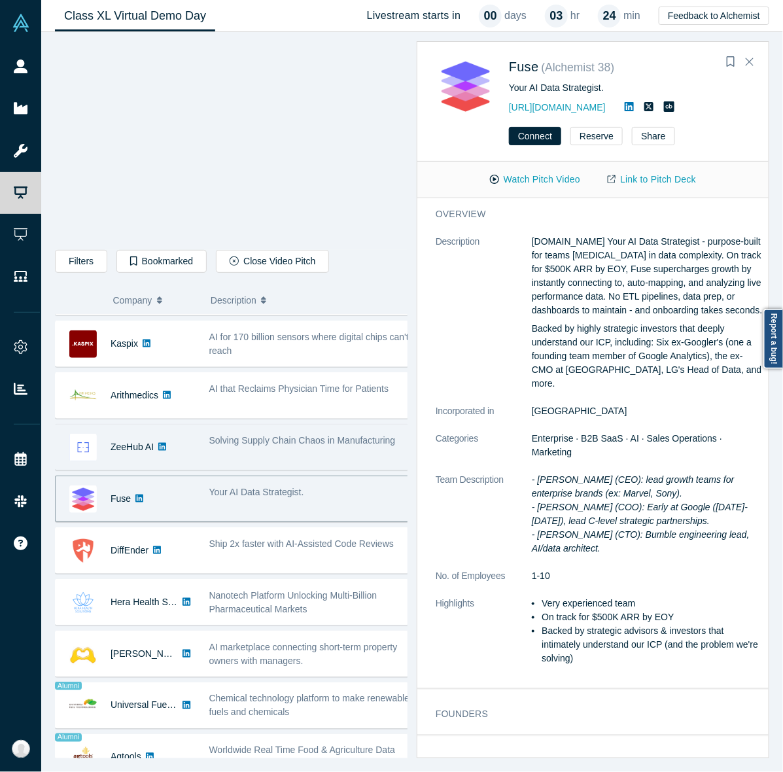
click at [296, 461] on div "Solving Supply Chain Chaos in Manufacturing" at bounding box center [310, 447] width 217 height 41
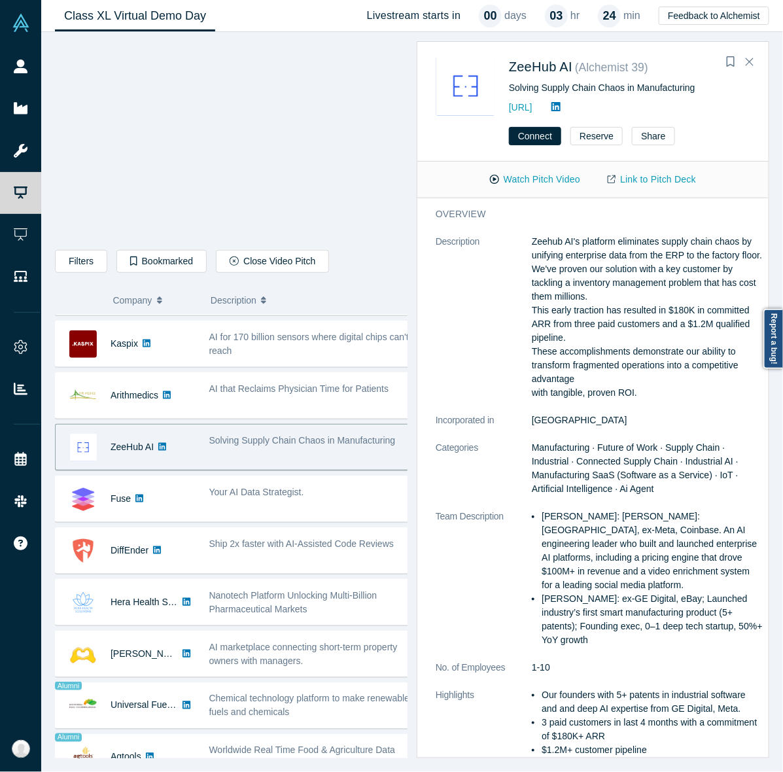
click at [296, 461] on div "Solving Supply Chain Chaos in Manufacturing" at bounding box center [310, 447] width 217 height 41
click at [546, 181] on button "Watch Pitch Video" at bounding box center [535, 179] width 118 height 23
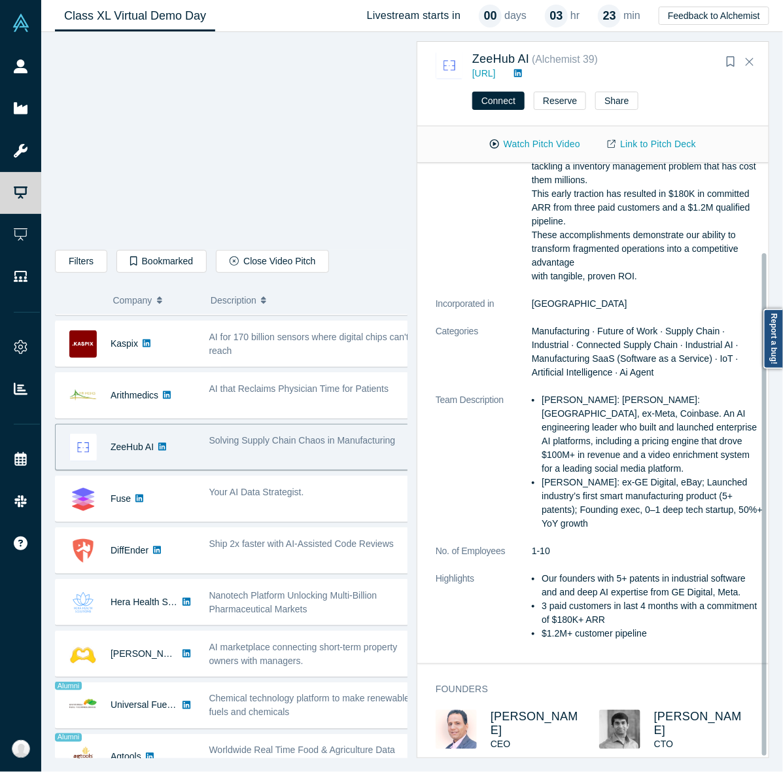
scroll to position [105, 0]
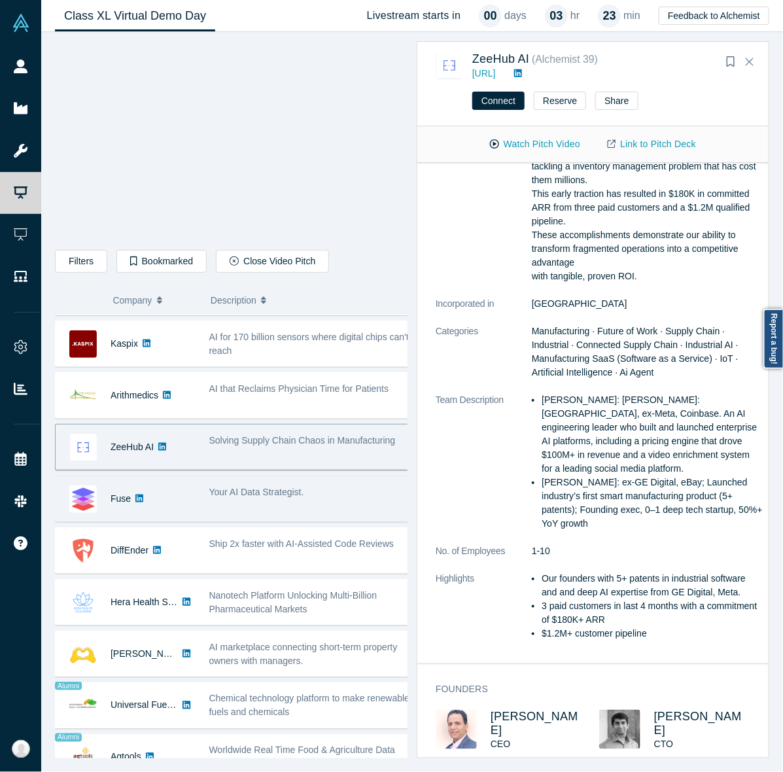
click at [318, 498] on div "Your AI Data Strategist." at bounding box center [311, 493] width 204 height 14
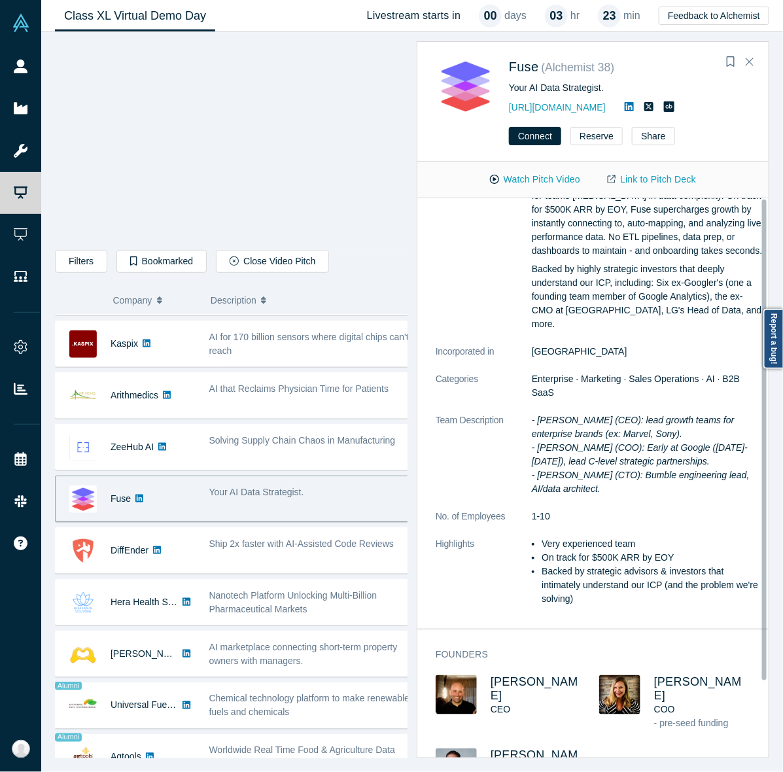
scroll to position [0, 0]
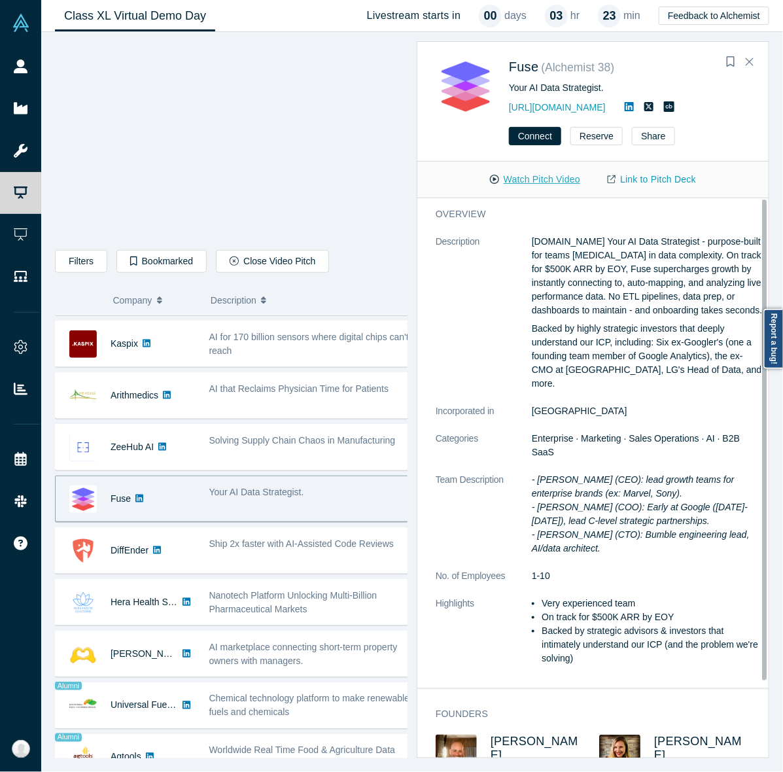
click at [531, 170] on button "Watch Pitch Video" at bounding box center [535, 179] width 118 height 23
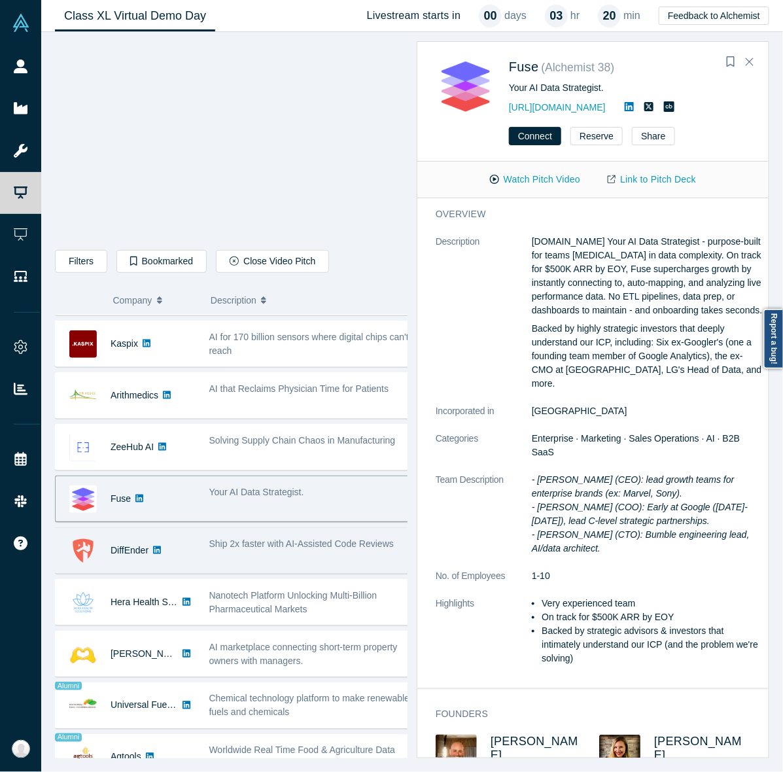
click at [246, 546] on span "Ship 2x faster with AI-Assisted Code Reviews" at bounding box center [301, 544] width 185 height 10
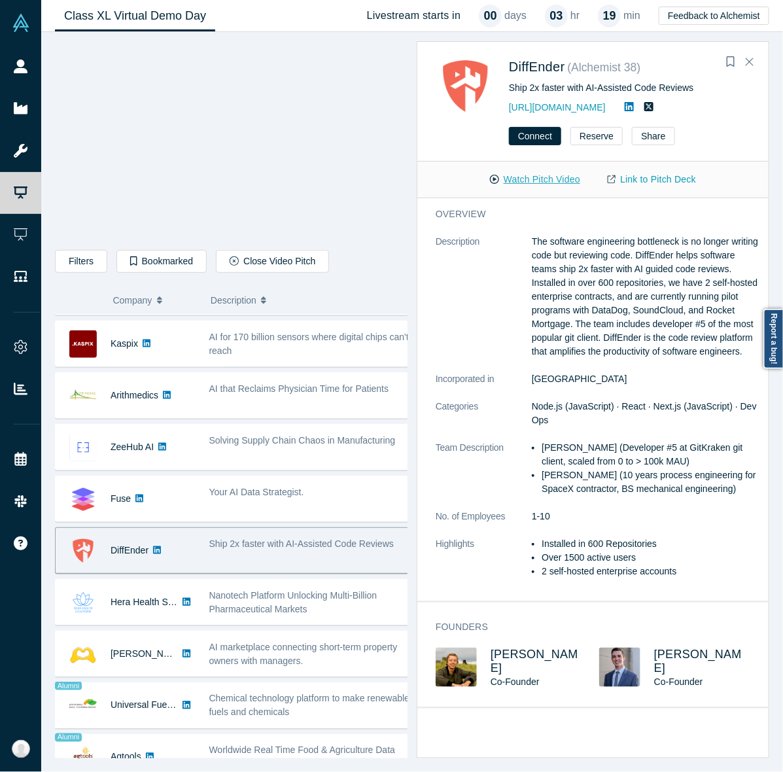
click at [546, 184] on button "Watch Pitch Video" at bounding box center [535, 179] width 118 height 23
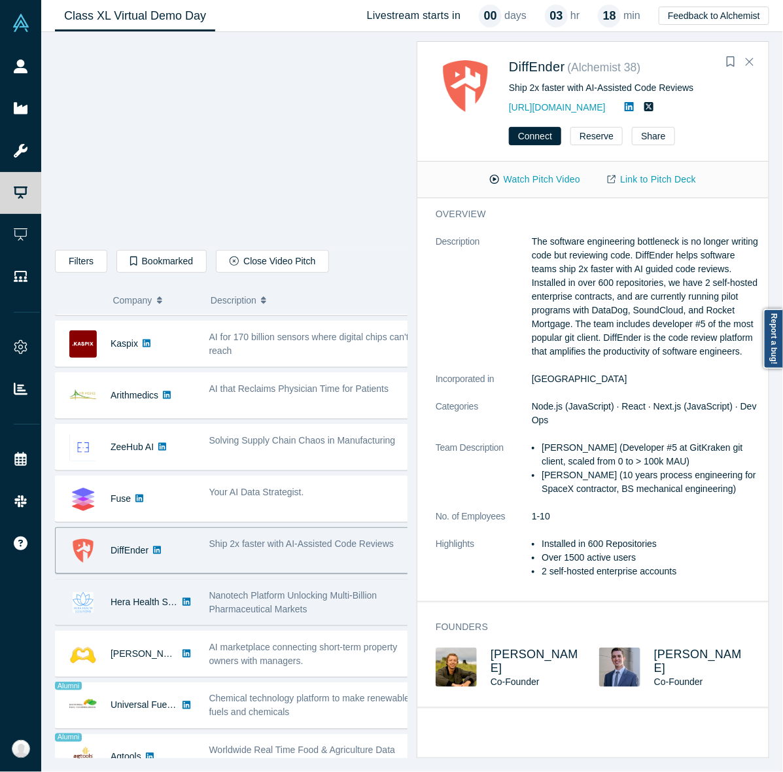
click at [273, 622] on div "Nanotech Platform Unlocking Multi-Billion Pharmaceutical Markets" at bounding box center [310, 602] width 217 height 41
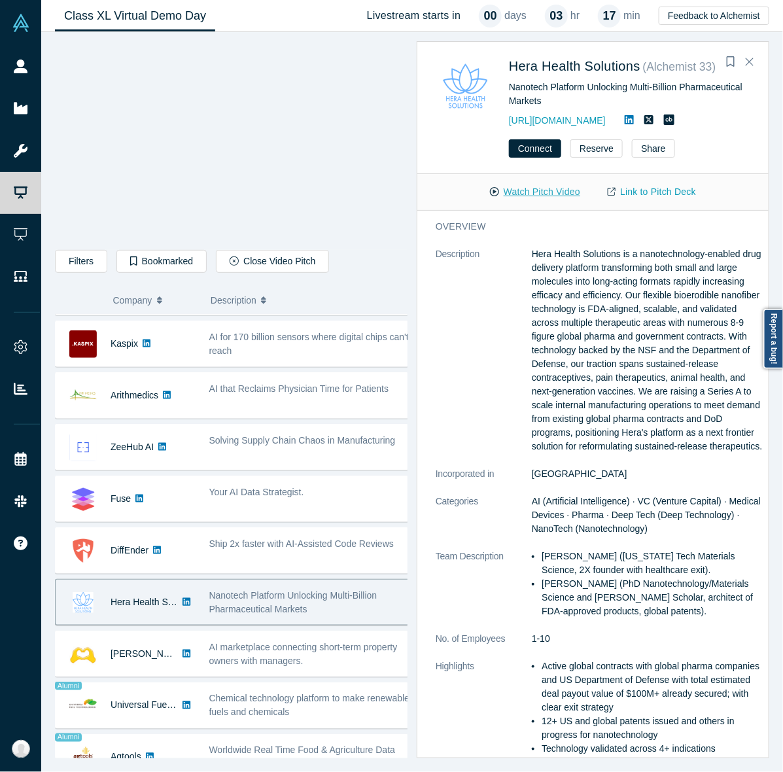
click at [537, 185] on button "Watch Pitch Video" at bounding box center [535, 192] width 118 height 23
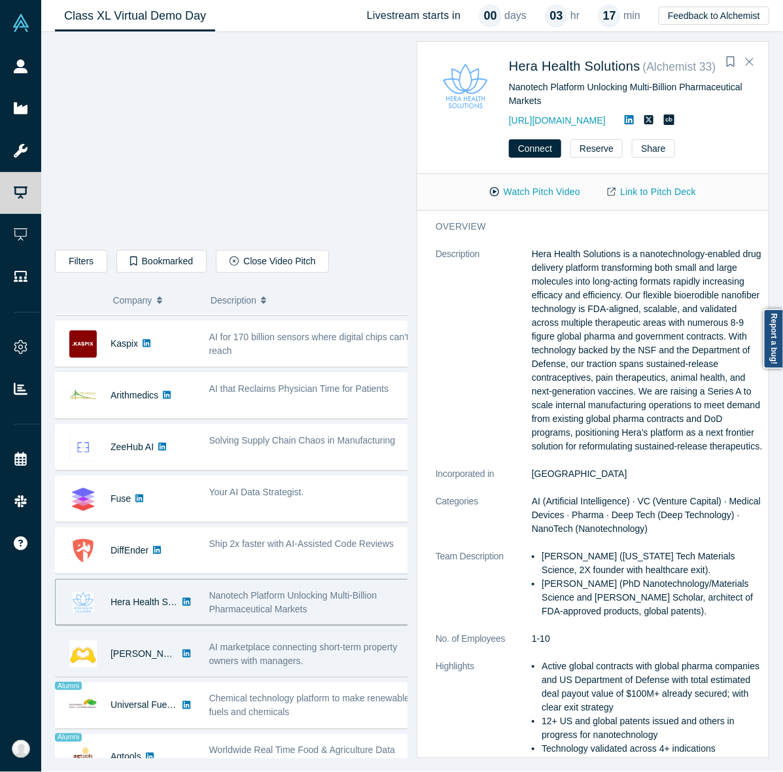
click at [319, 668] on div "AI marketplace connecting short-term property owners with managers." at bounding box center [311, 654] width 204 height 27
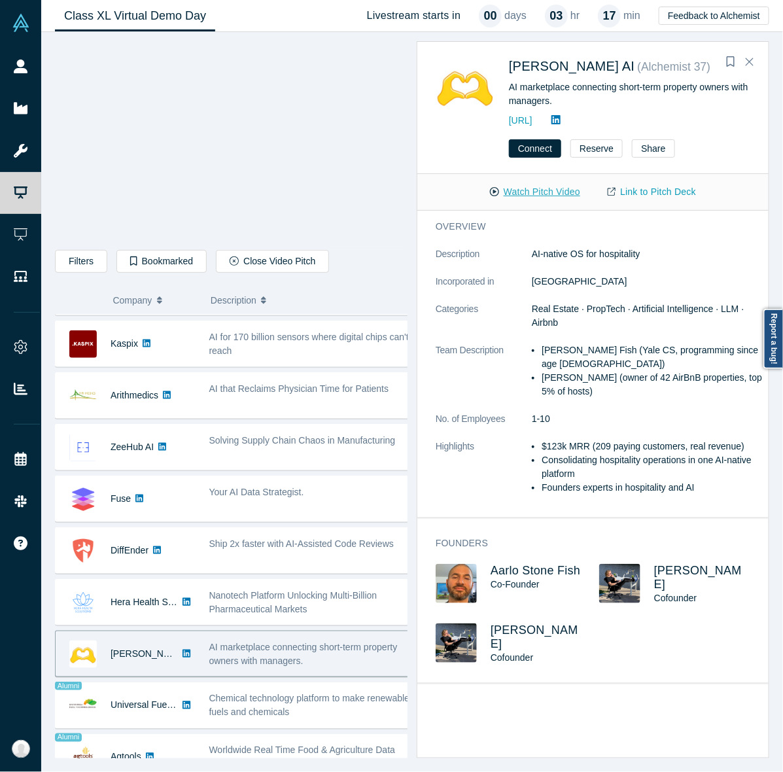
click at [541, 188] on button "Watch Pitch Video" at bounding box center [535, 192] width 118 height 23
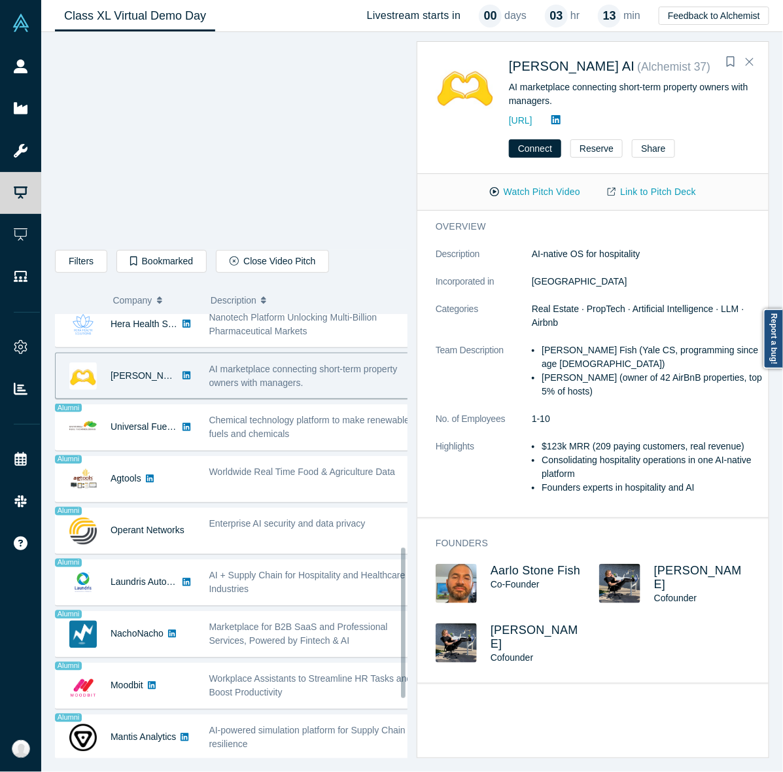
scroll to position [684, 0]
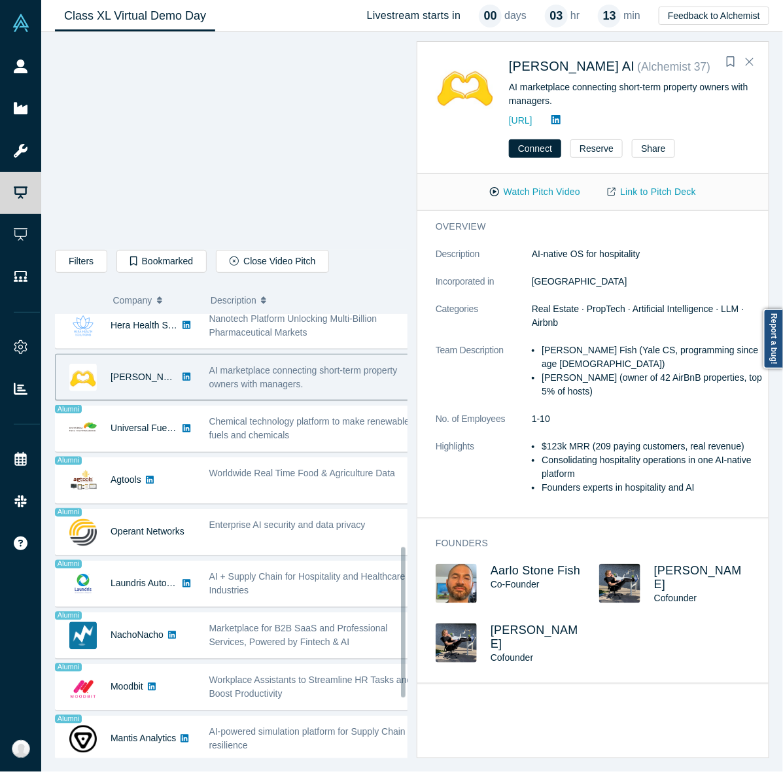
drag, startPoint x: 224, startPoint y: 439, endPoint x: 224, endPoint y: 408, distance: 31.4
click at [224, 408] on div "Donkit AI Secure context engineering agent for instant, accurate RAG - Mikhail …" at bounding box center [237, 273] width 365 height 1287
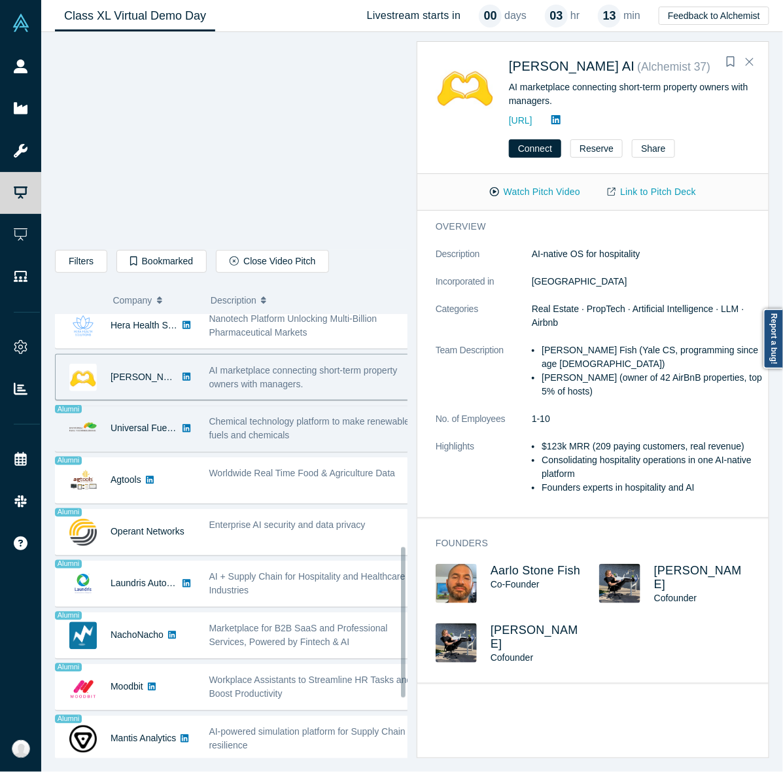
click at [295, 434] on span "Chemical technology platform to make renewable fuels and chemicals" at bounding box center [309, 429] width 201 height 24
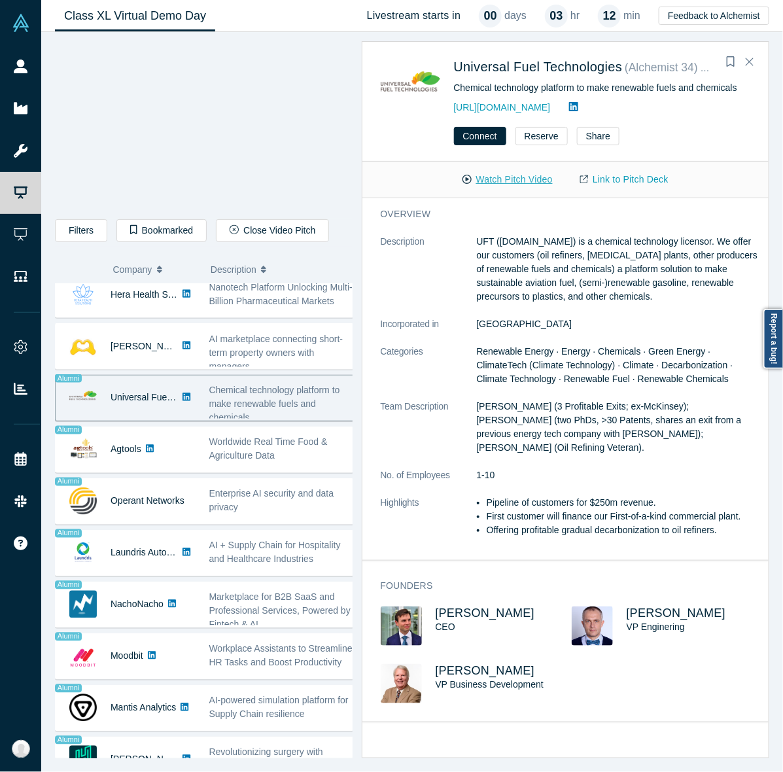
click at [535, 175] on button "Watch Pitch Video" at bounding box center [508, 179] width 118 height 23
click at [241, 430] on div "Donkit AI Secure context engineering agent for instant, accurate RAG - Mikhail …" at bounding box center [210, 242] width 310 height 1287
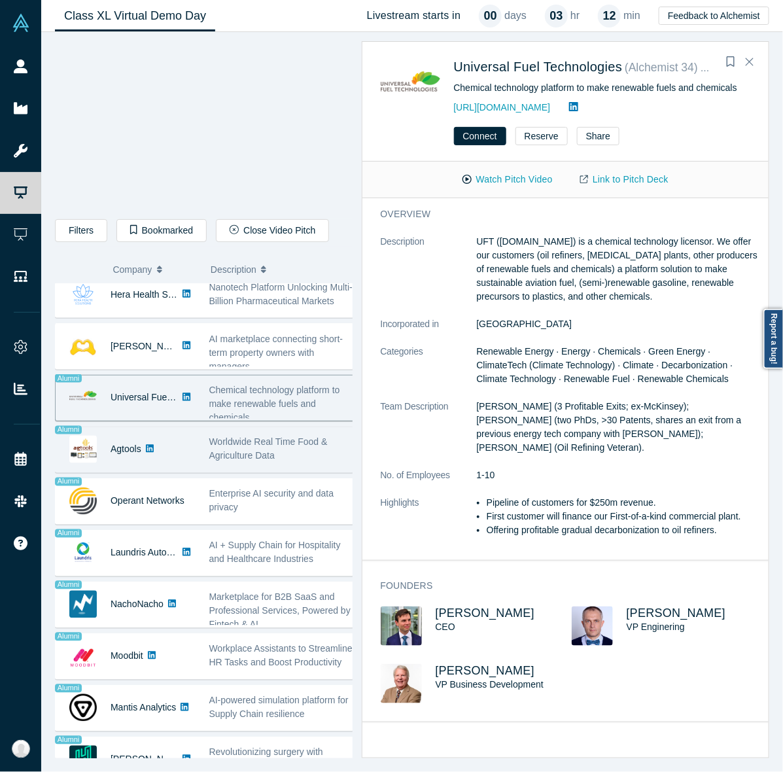
click at [223, 461] on span "Worldwide Real Time Food & Agriculture Data" at bounding box center [268, 449] width 118 height 24
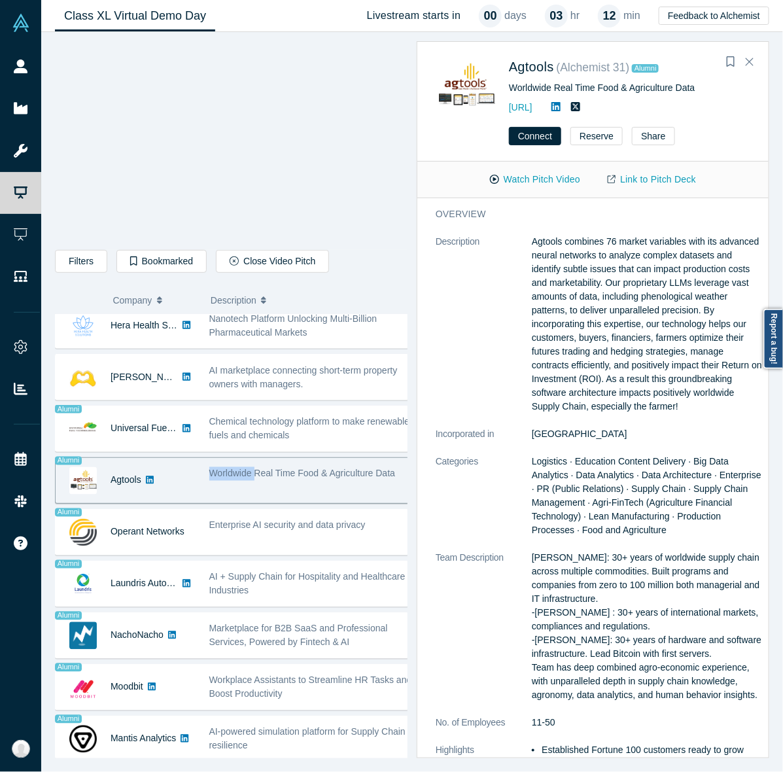
click at [223, 466] on div "Worldwide Real Time Food & Agriculture Data" at bounding box center [310, 480] width 217 height 41
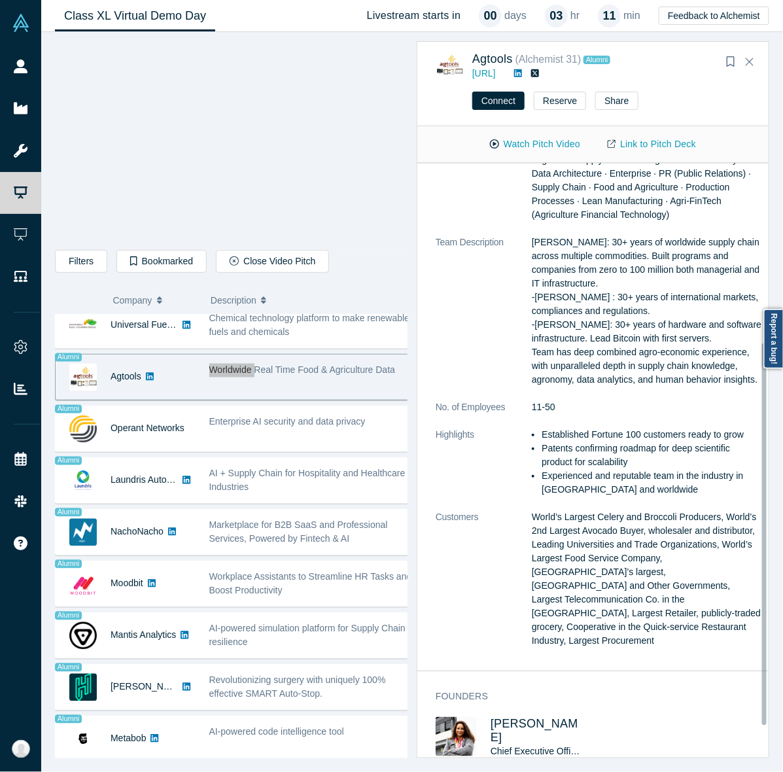
scroll to position [279, 0]
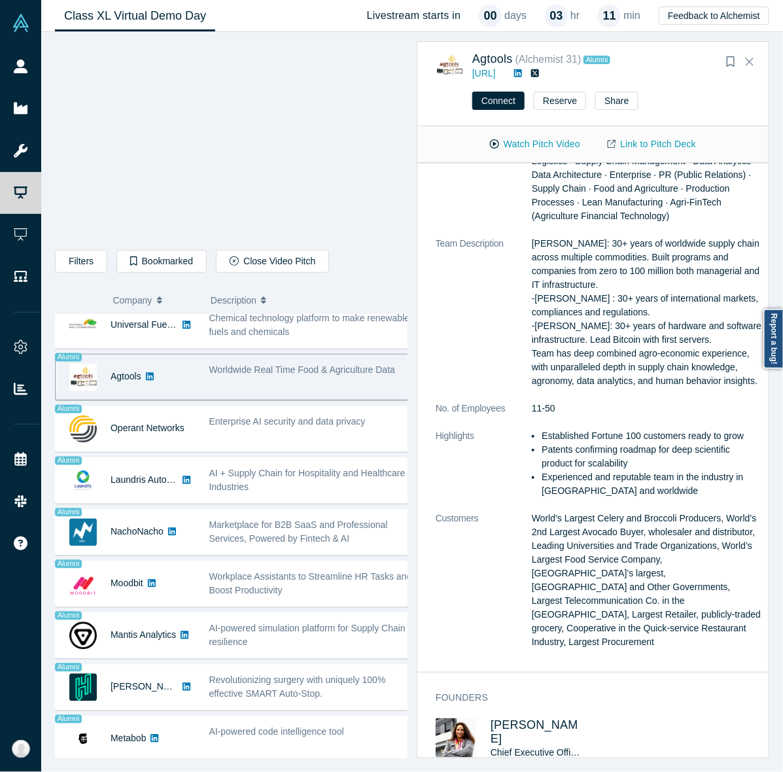
click at [304, 368] on span "Worldwide Real Time Food & Agriculture Data" at bounding box center [302, 370] width 187 height 10
click at [304, 373] on span "Worldwide Real Time Food & Agriculture Data" at bounding box center [302, 370] width 187 height 10
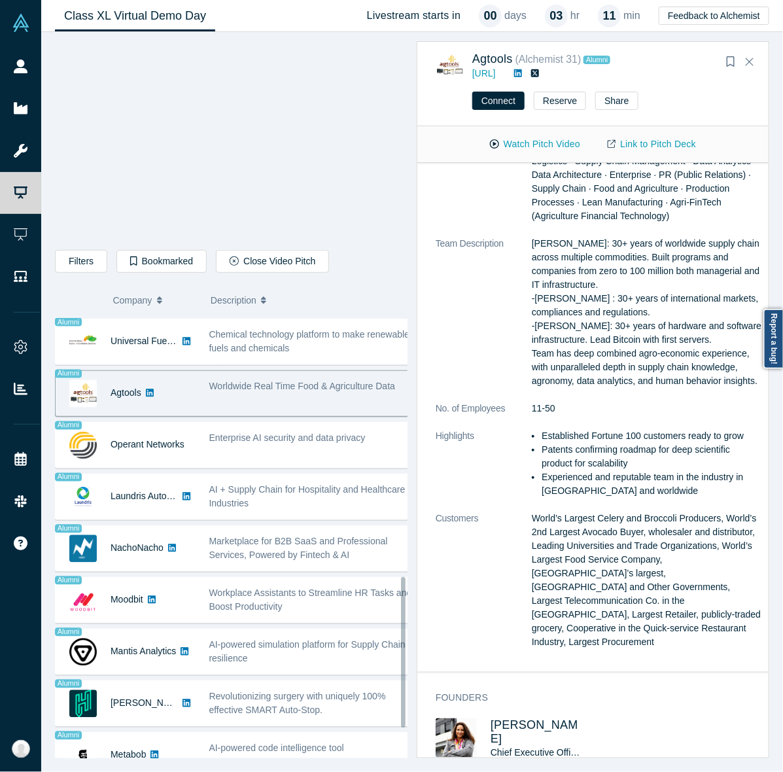
scroll to position [770, 0]
click at [545, 133] on button "Watch Pitch Video" at bounding box center [535, 144] width 118 height 23
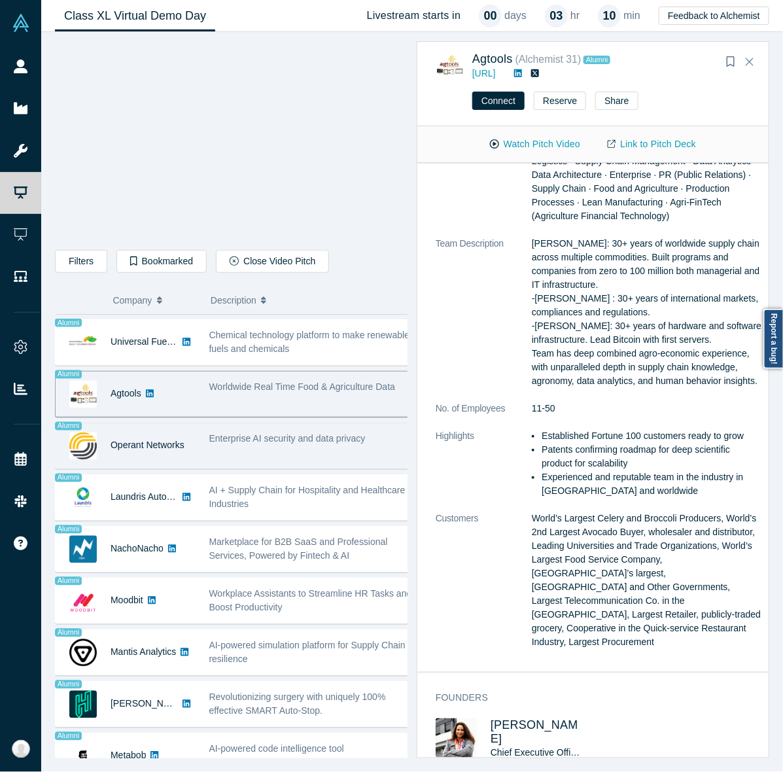
click at [282, 461] on div "Enterprise AI security and data privacy" at bounding box center [310, 445] width 217 height 41
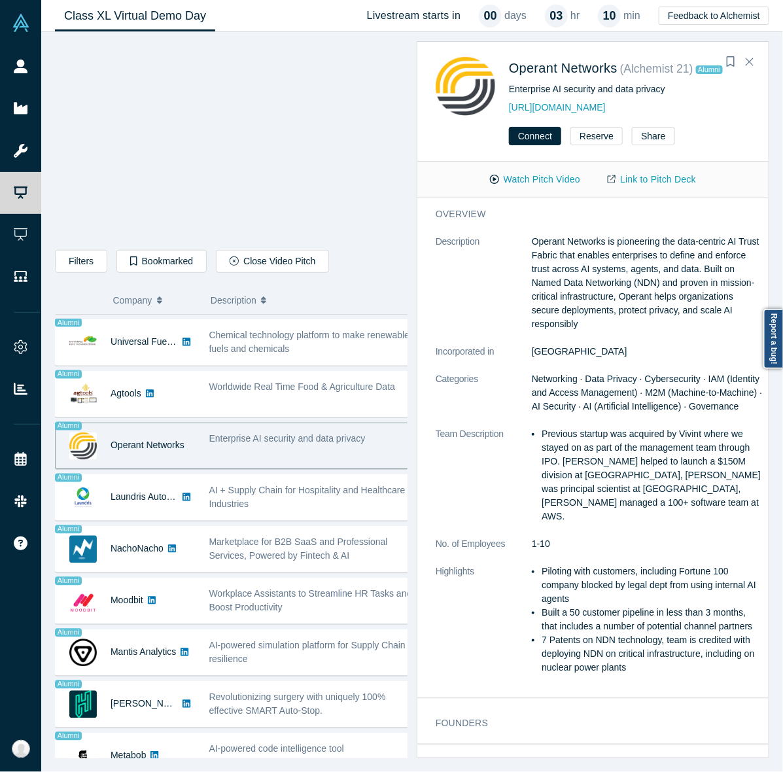
scroll to position [0, 0]
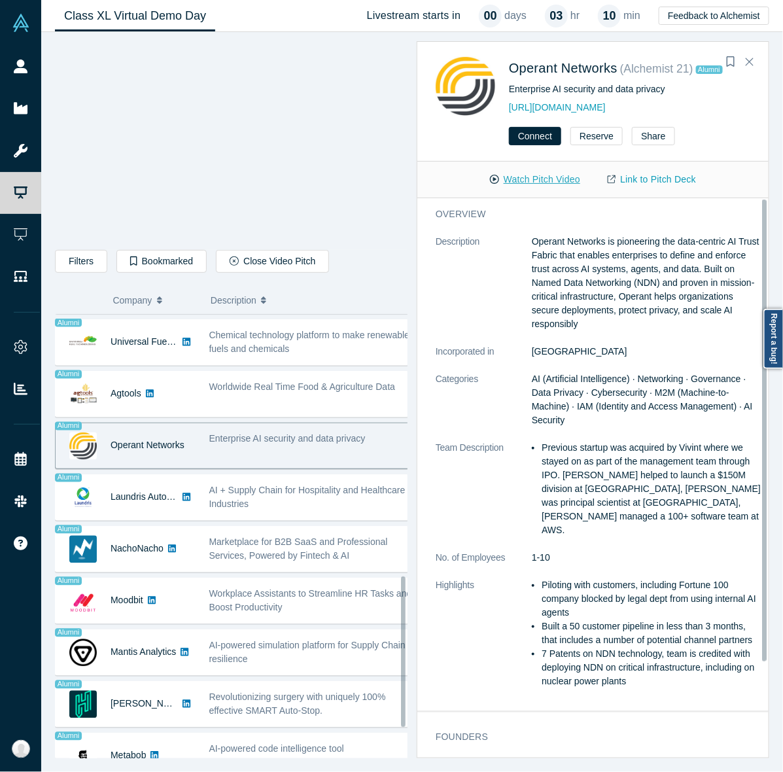
click at [546, 177] on button "Watch Pitch Video" at bounding box center [535, 179] width 118 height 23
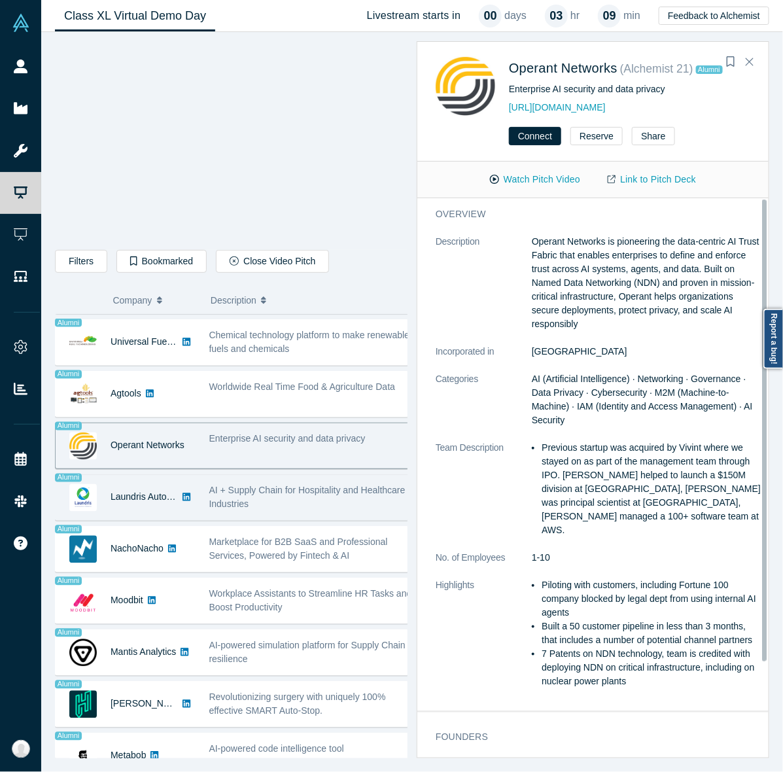
click at [323, 518] on div "AI + Supply Chain for Hospitality and Healthcare Industries" at bounding box center [310, 497] width 217 height 41
click at [436, 579] on dt "Highlights" at bounding box center [484, 641] width 96 height 124
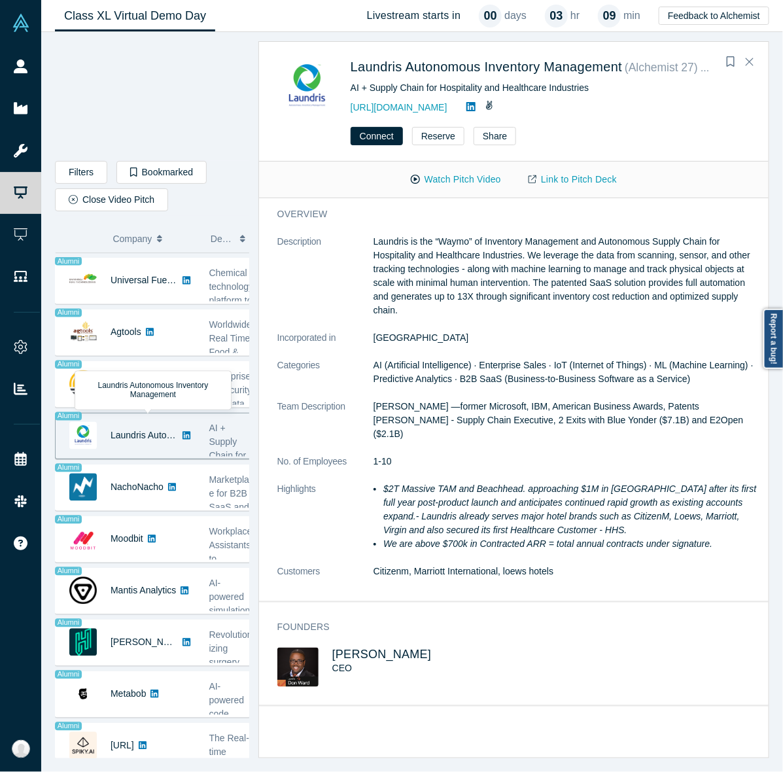
click at [198, 442] on div "Alumni Laundris Autonomous Inventory Management" at bounding box center [129, 436] width 147 height 45
click at [435, 173] on button "Watch Pitch Video" at bounding box center [456, 179] width 118 height 23
click at [747, 63] on icon "Close" at bounding box center [750, 62] width 8 height 12
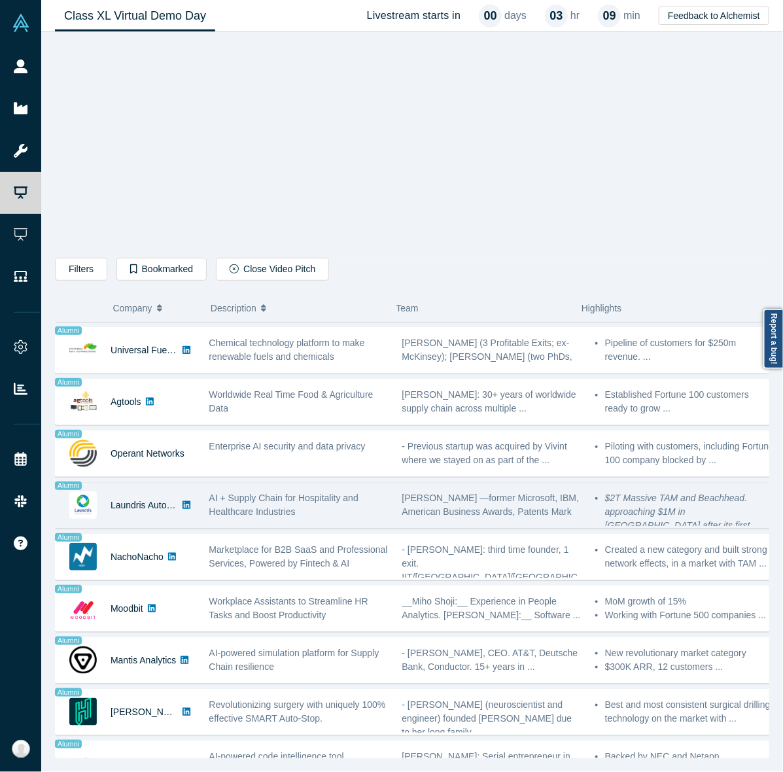
click at [272, 515] on span "AI + Supply Chain for Hospitality and Healthcare Industries" at bounding box center [283, 505] width 149 height 24
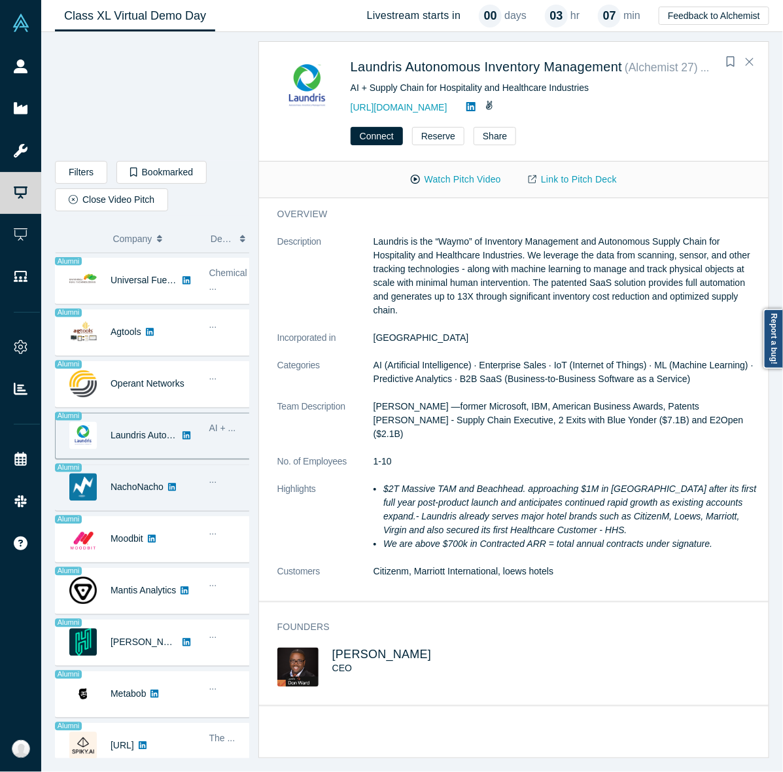
scroll to position [789, 0]
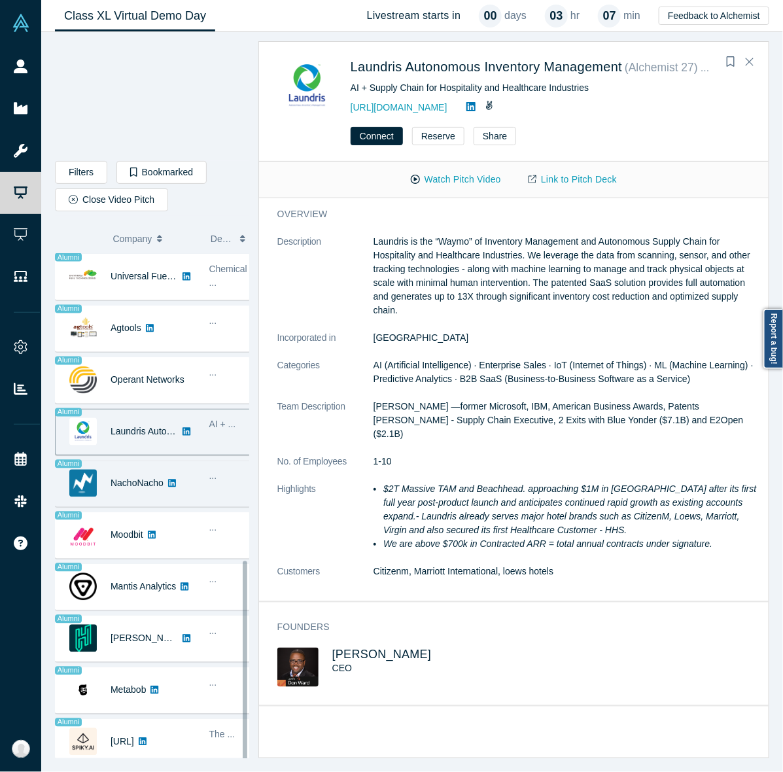
click at [175, 461] on link at bounding box center [172, 483] width 17 height 45
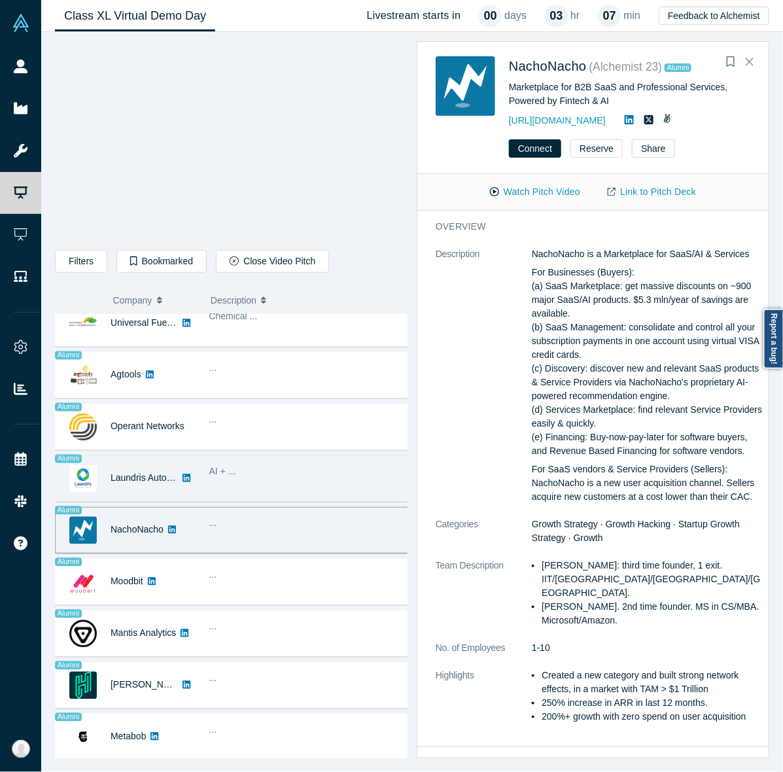
scroll to position [855, 0]
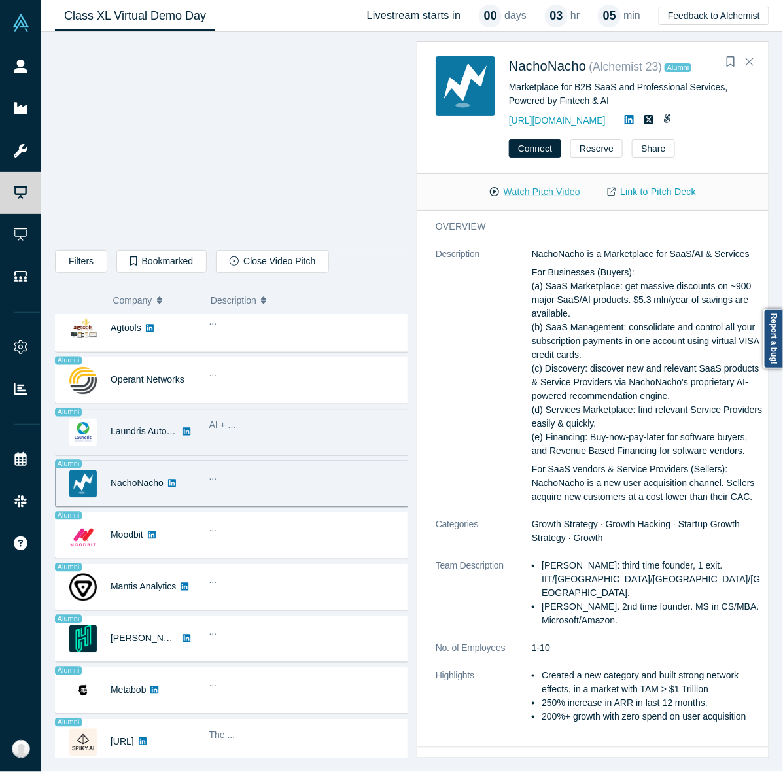
click at [529, 203] on button "Watch Pitch Video" at bounding box center [535, 192] width 118 height 23
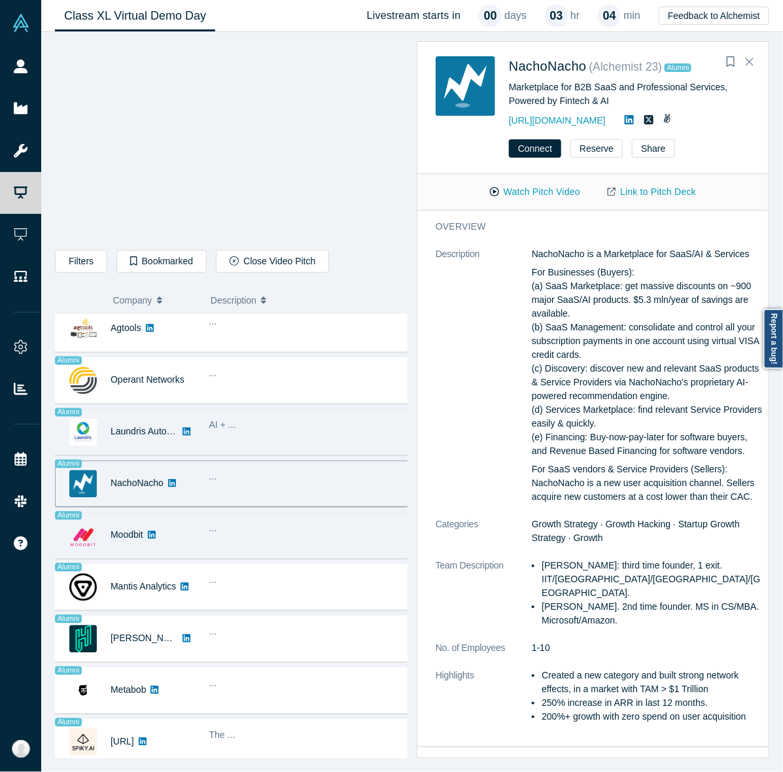
click at [276, 528] on div "..." at bounding box center [310, 535] width 217 height 41
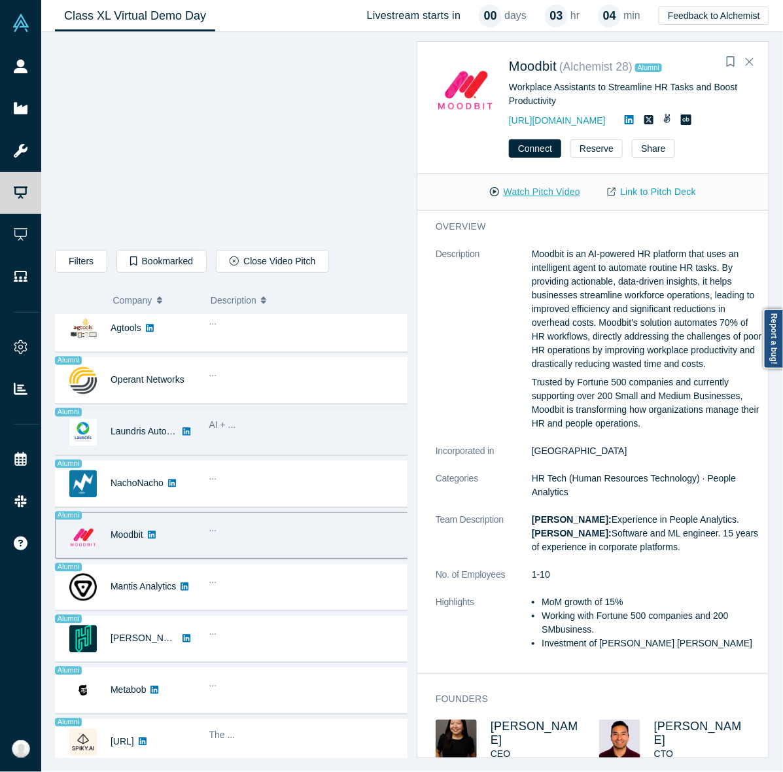
click at [550, 195] on button "Watch Pitch Video" at bounding box center [535, 192] width 118 height 23
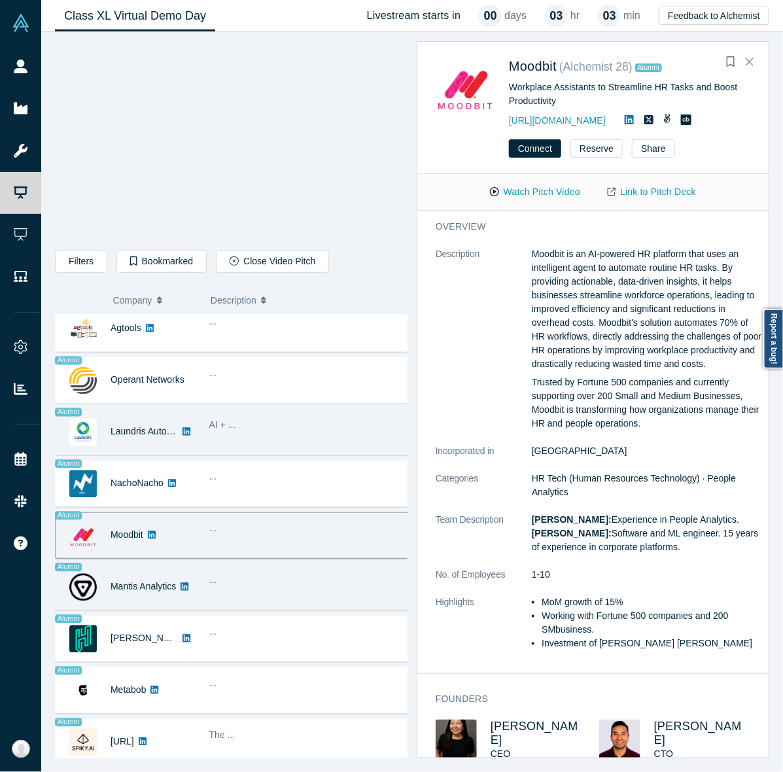
click at [221, 596] on div "Alumni Mantis Analytics ... - Maksym Tereshchenko, CEO. AT&T, Deutsche Bank, Co…" at bounding box center [237, 587] width 365 height 46
click at [247, 584] on div "..." at bounding box center [310, 587] width 217 height 41
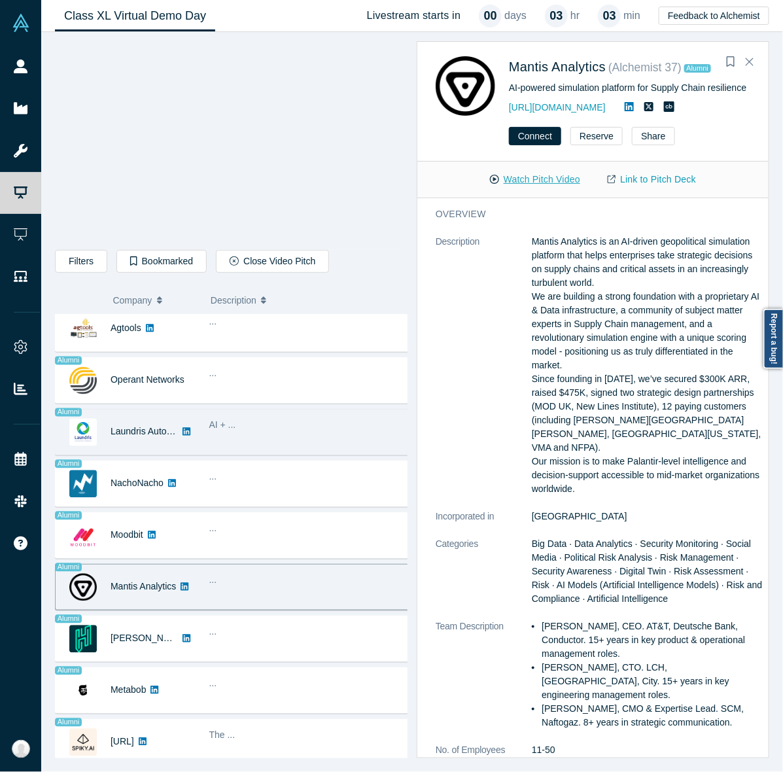
click at [569, 184] on button "Watch Pitch Video" at bounding box center [535, 179] width 118 height 23
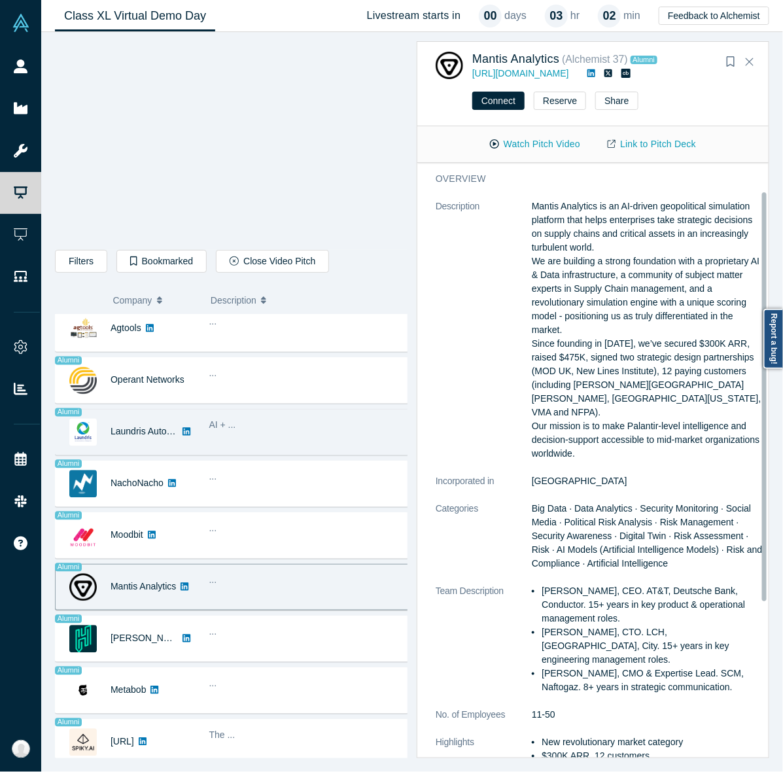
scroll to position [193, 0]
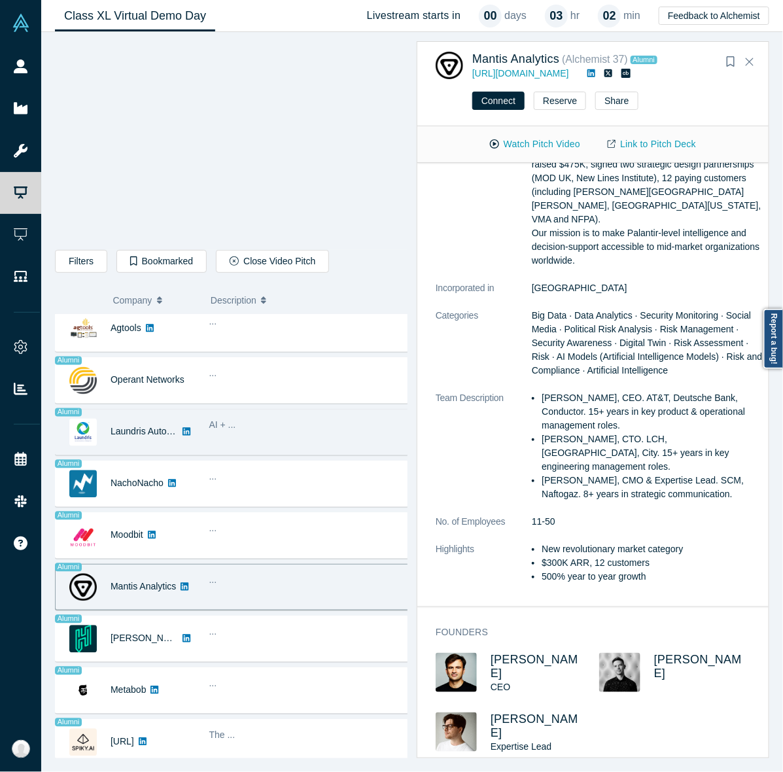
click at [259, 600] on div "Donkit AI Secure ... - Mikhail Baklanov, (launched a viral B2C product from 0 t…" at bounding box center [237, 121] width 365 height 1287
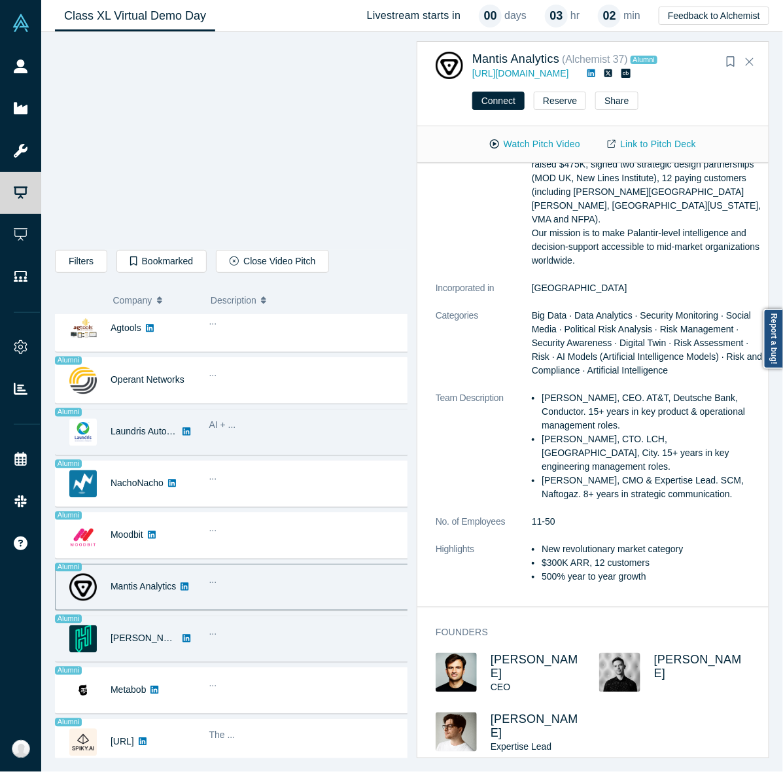
click at [257, 626] on div "..." at bounding box center [311, 633] width 204 height 14
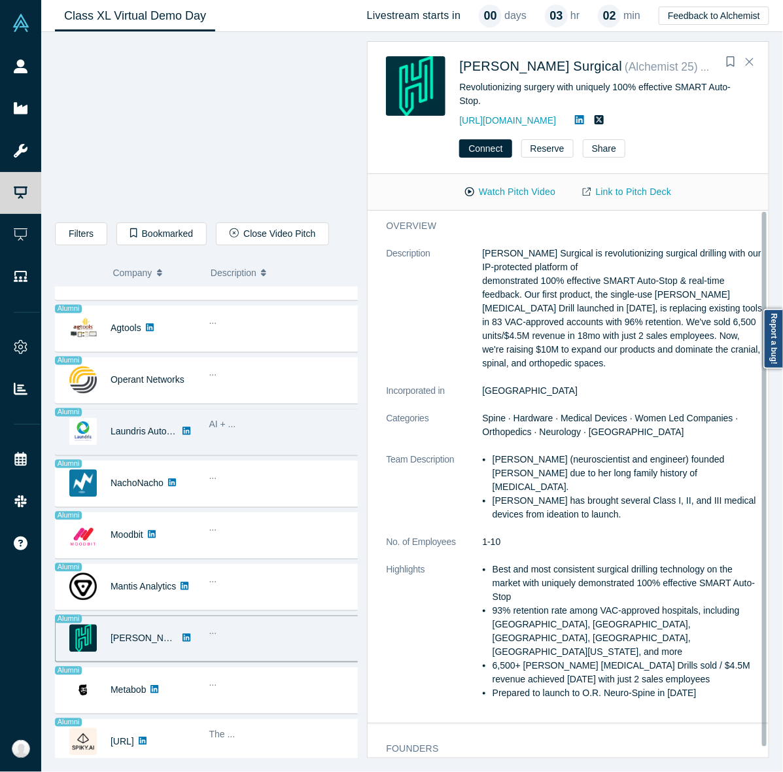
scroll to position [0, 0]
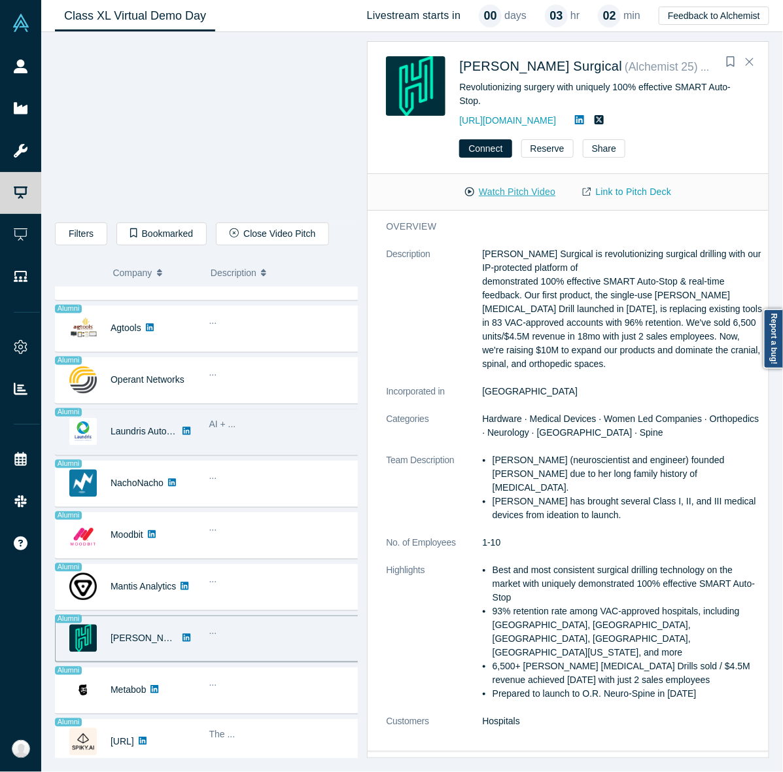
click at [565, 188] on button "Watch Pitch Video" at bounding box center [511, 192] width 118 height 23
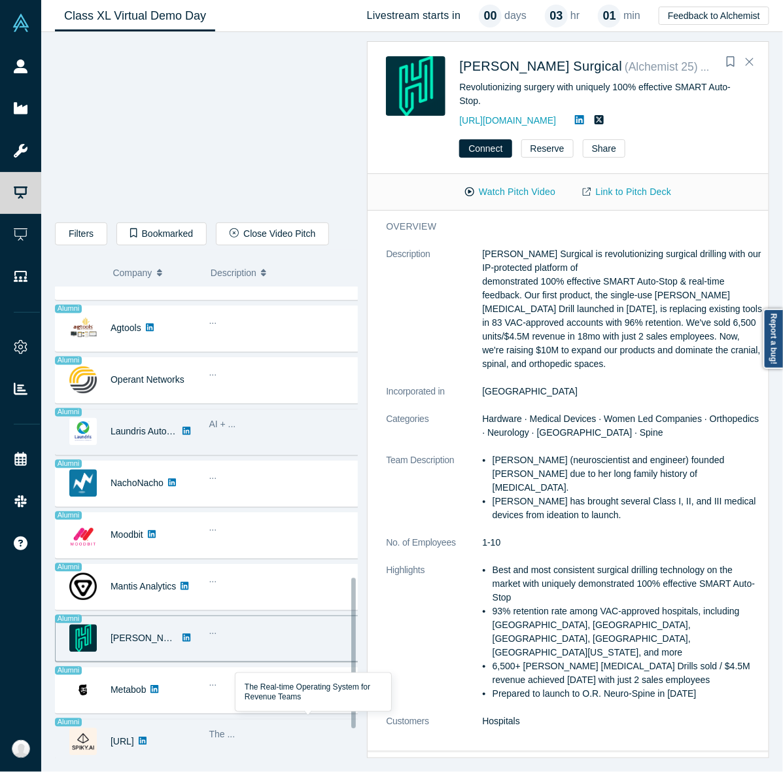
click at [325, 728] on div "The ..." at bounding box center [286, 735] width 154 height 14
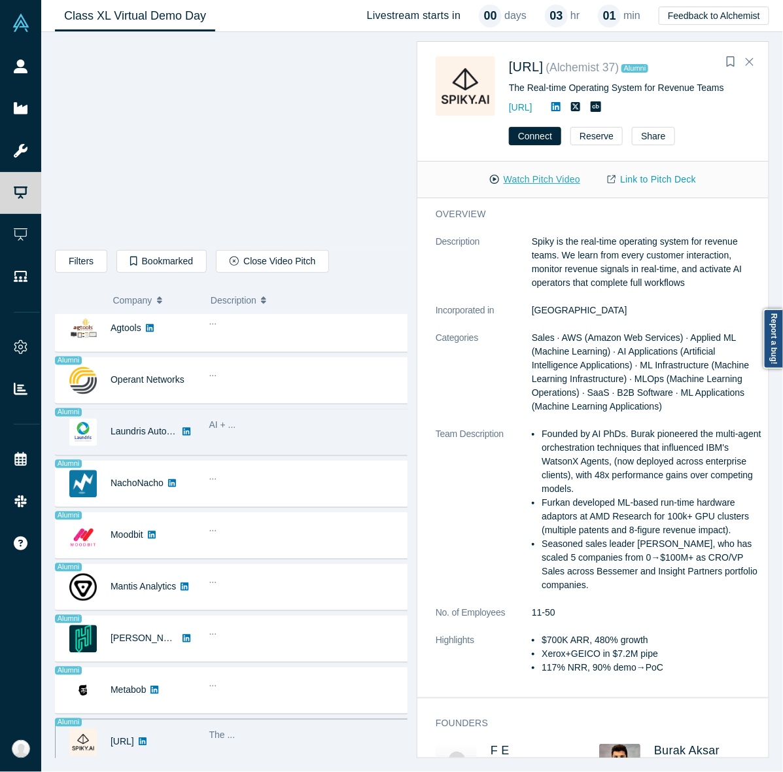
click at [561, 172] on button "Watch Pitch Video" at bounding box center [535, 179] width 118 height 23
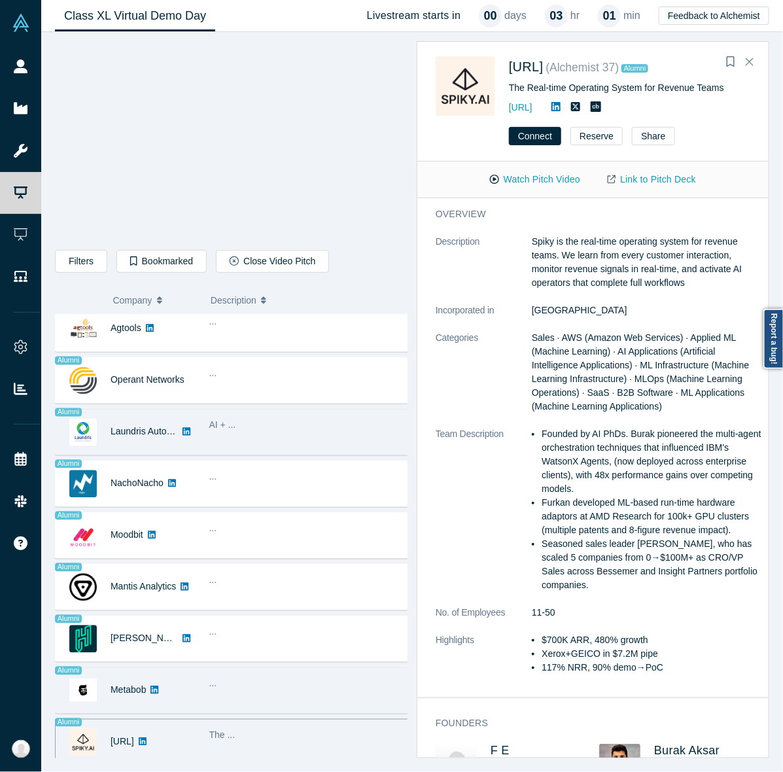
click at [197, 674] on div "Alumni Metabob" at bounding box center [129, 690] width 147 height 45
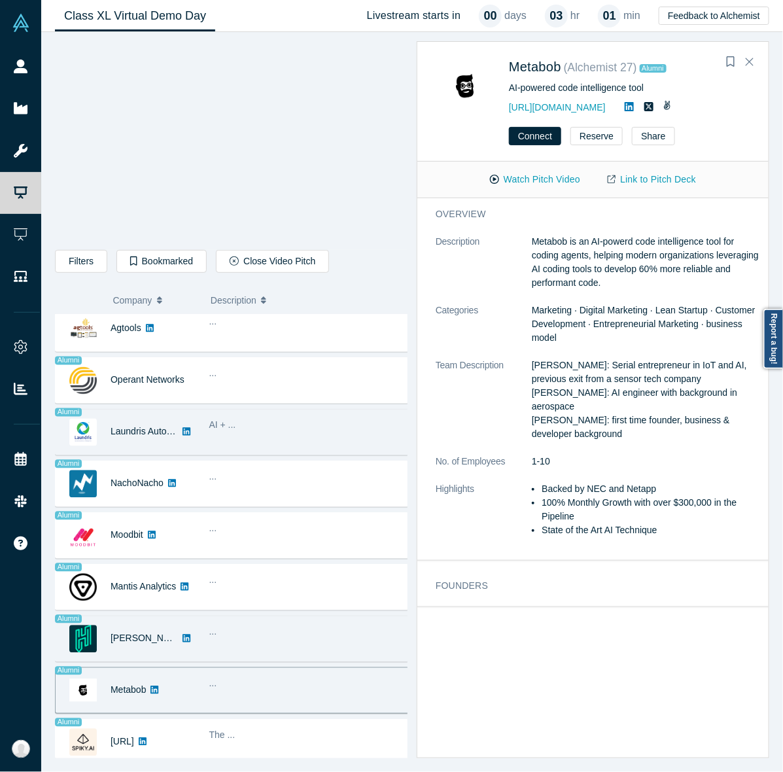
click at [215, 643] on div "..." at bounding box center [310, 638] width 217 height 41
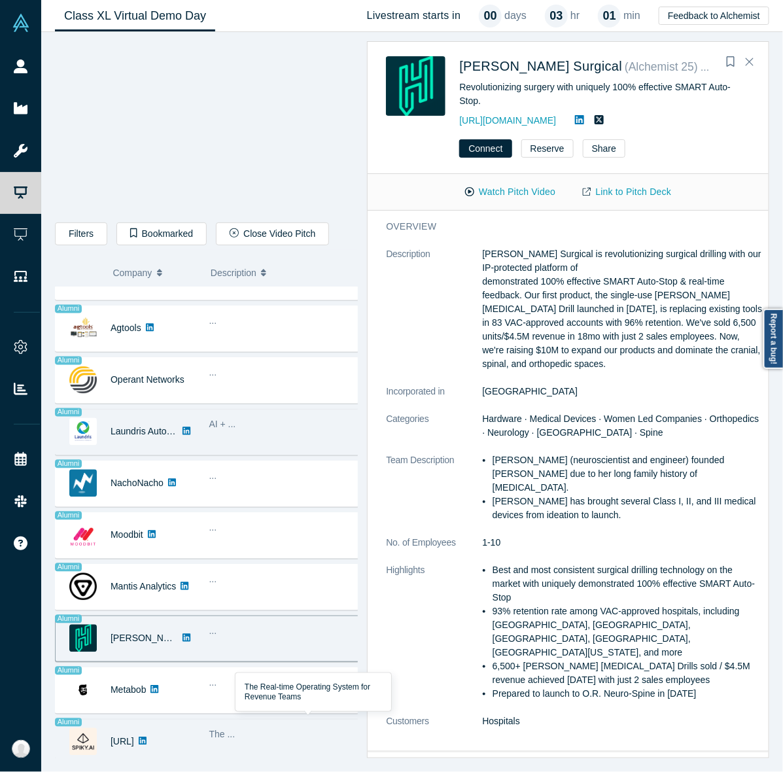
click at [306, 728] on div "The ..." at bounding box center [286, 735] width 154 height 14
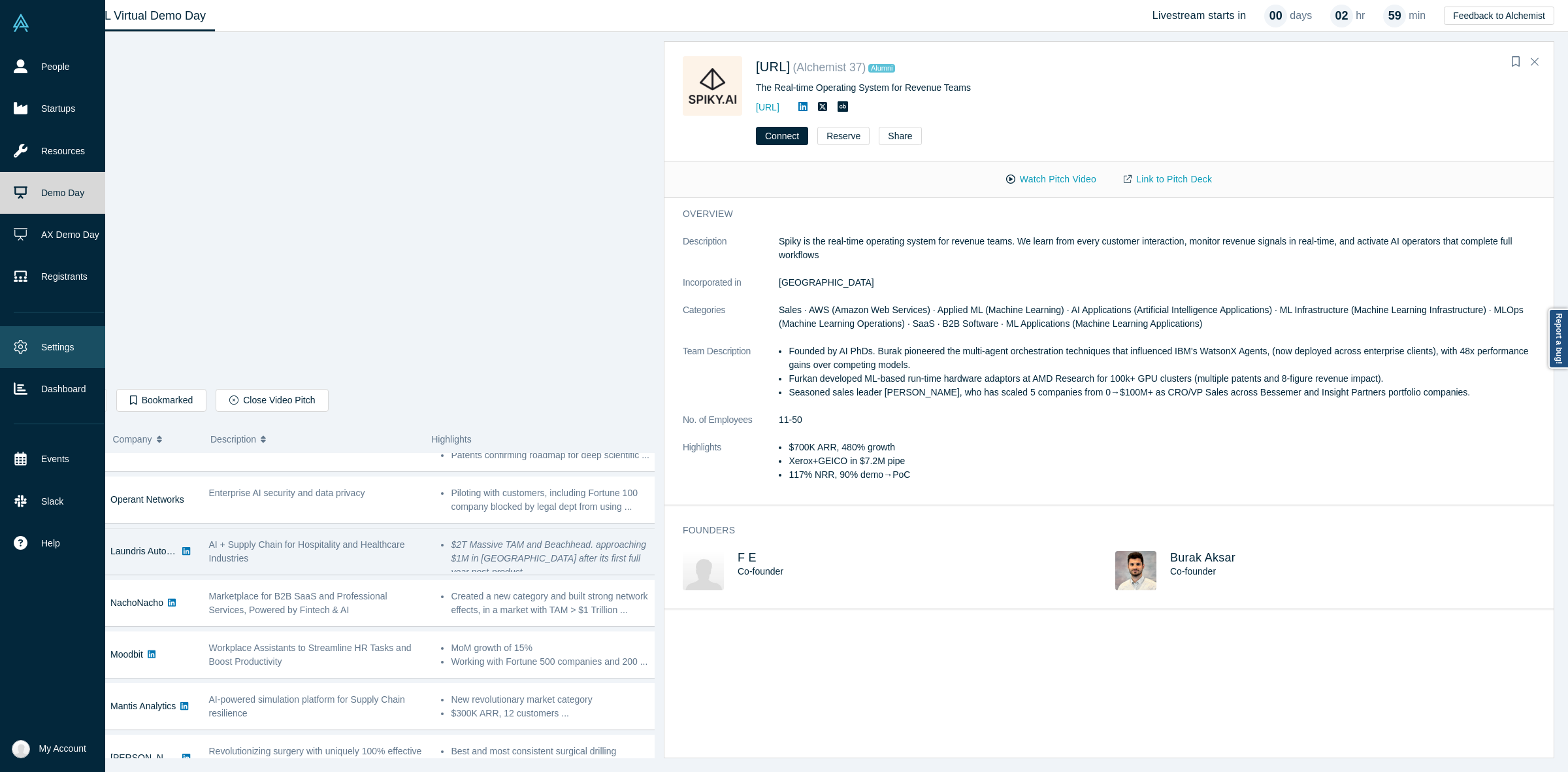
click at [58, 342] on link "Settings" at bounding box center [59, 348] width 118 height 42
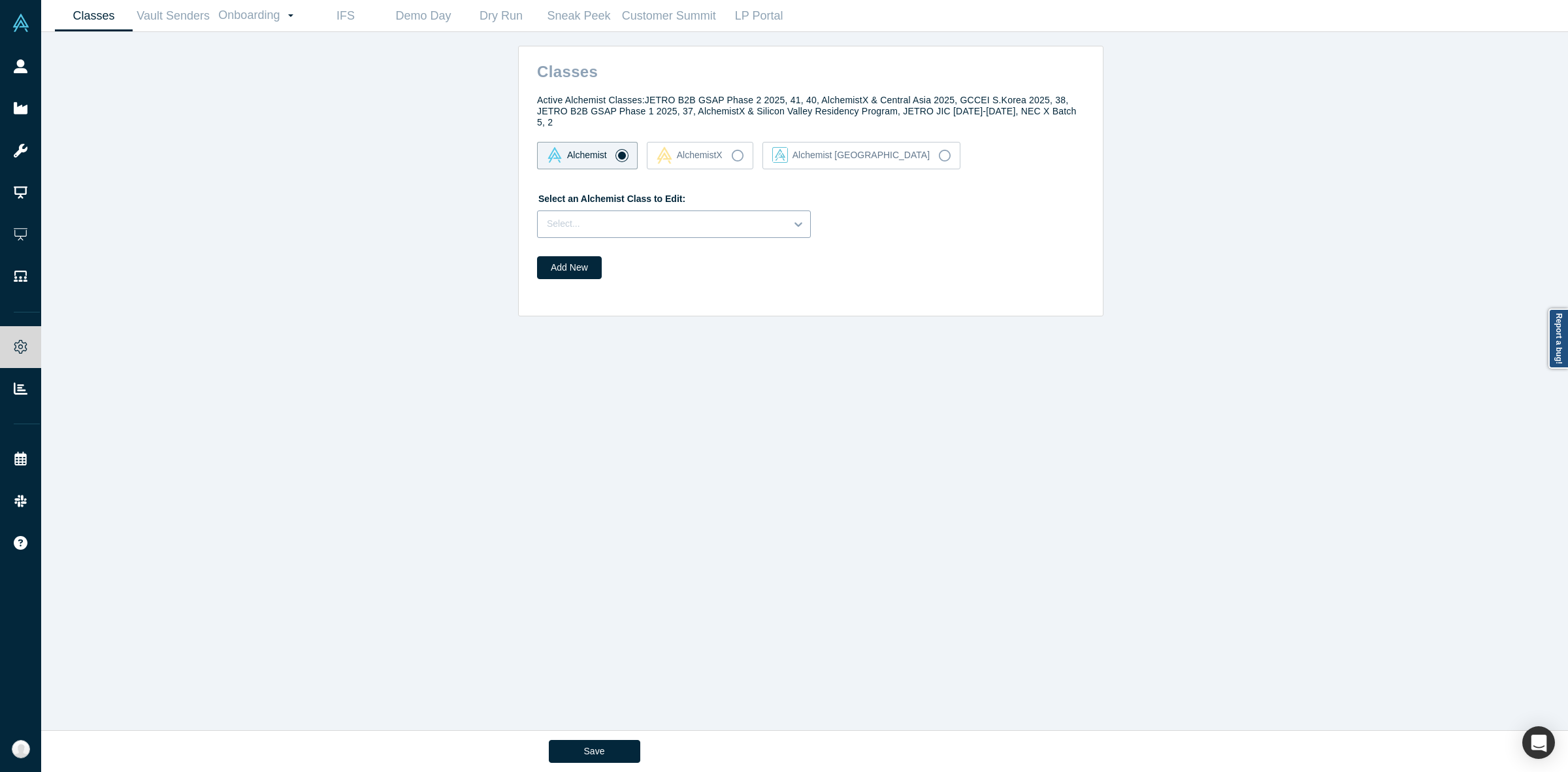
click at [602, 213] on div "Select..." at bounding box center [662, 224] width 249 height 22
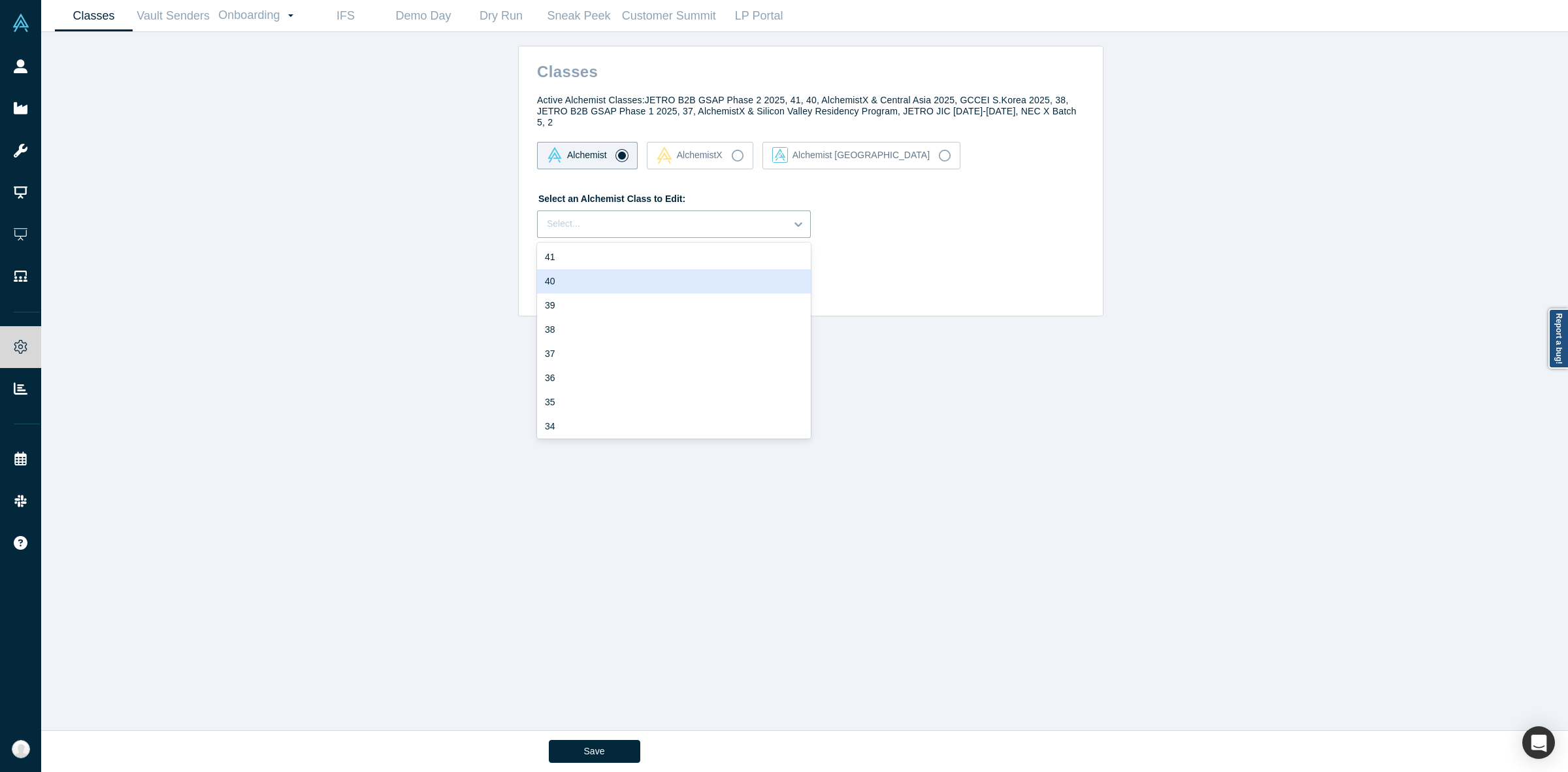
click at [570, 272] on div "40" at bounding box center [674, 282] width 273 height 24
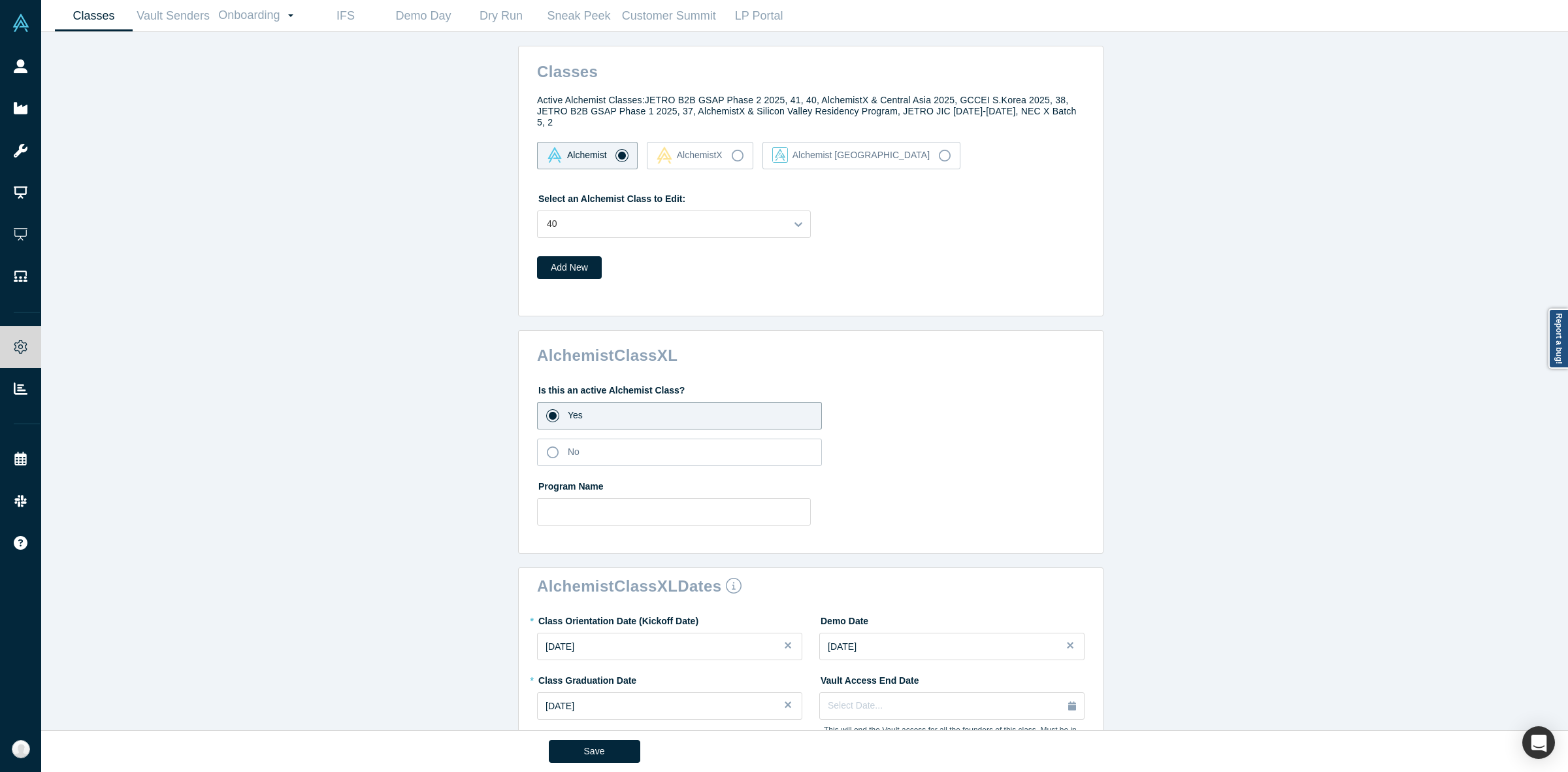
click at [406, 332] on div "Classes Active Alchemist Classes: JETRO B2B GSAP Phase 2 2025, 41, 40, Alchemis…" at bounding box center [810, 386] width 1539 height 710
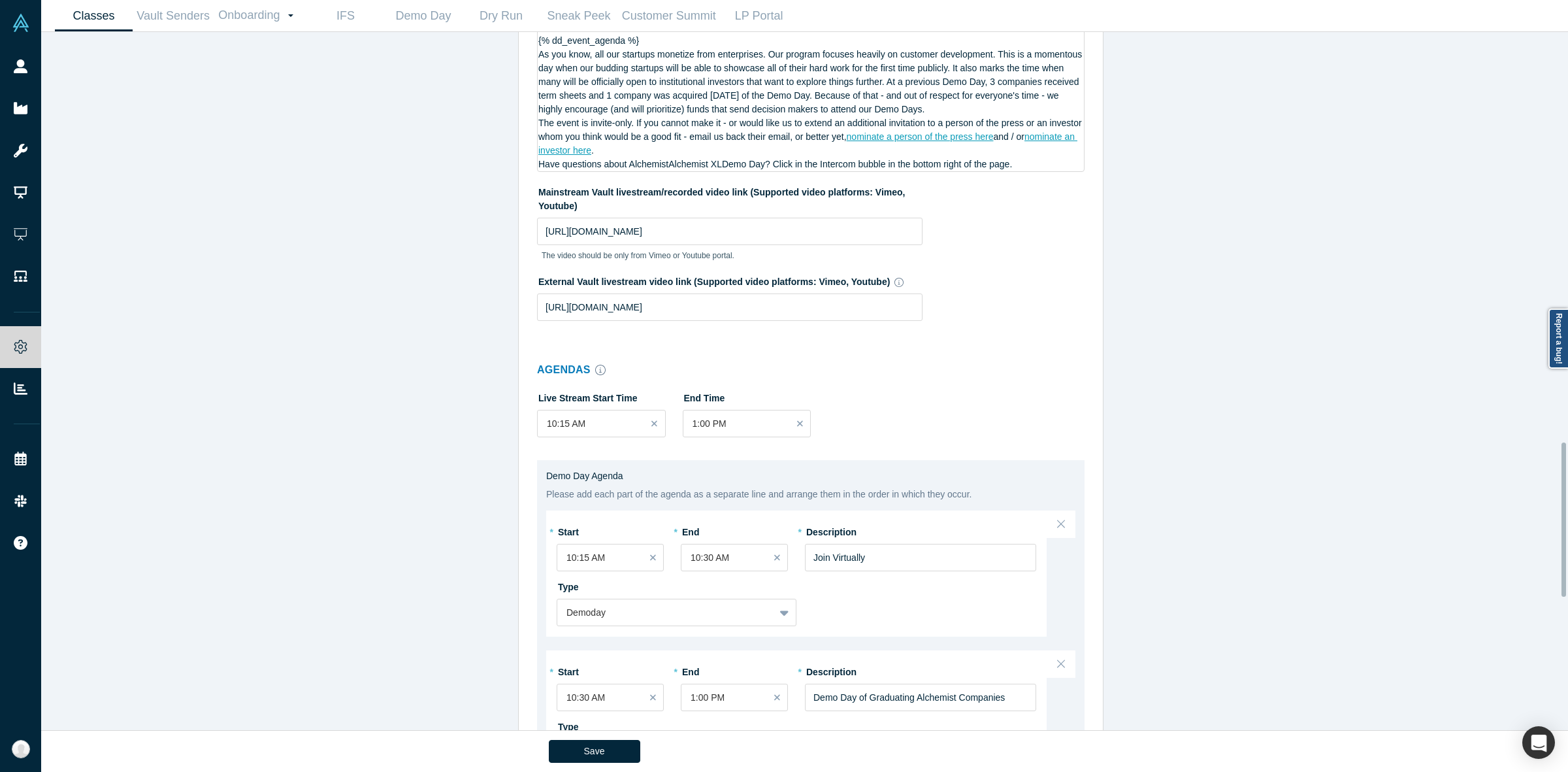
scroll to position [1806, 0]
click at [627, 224] on input "https://youtu.be/m4r2a5EqzrU" at bounding box center [730, 232] width 385 height 27
paste input "oTjHKIYuVsg"
type input "https://youtu.be/oTjHKIYuVsg"
click at [582, 743] on button "Save" at bounding box center [595, 751] width 92 height 23
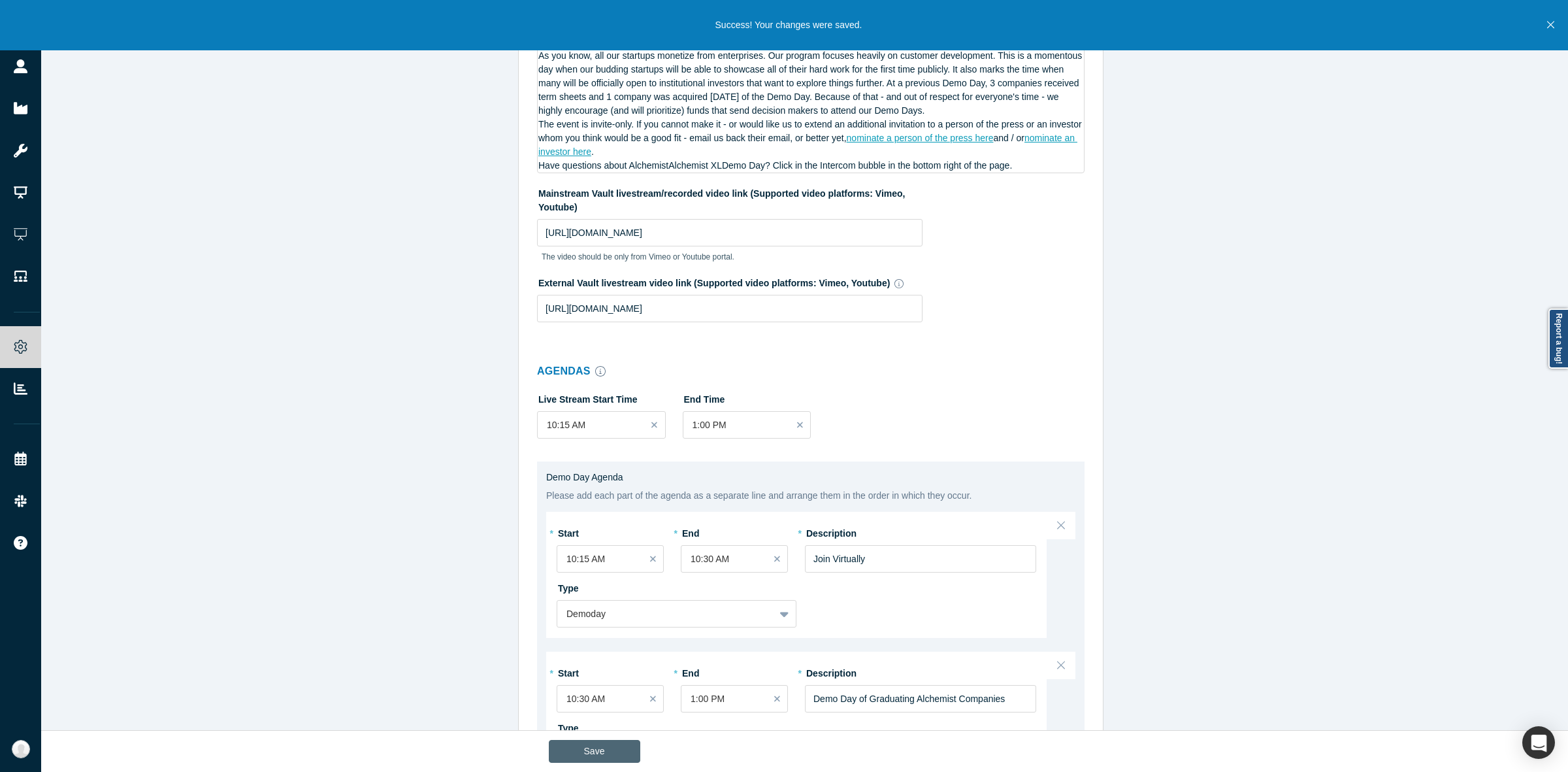
click at [582, 743] on button "Save" at bounding box center [595, 751] width 92 height 23
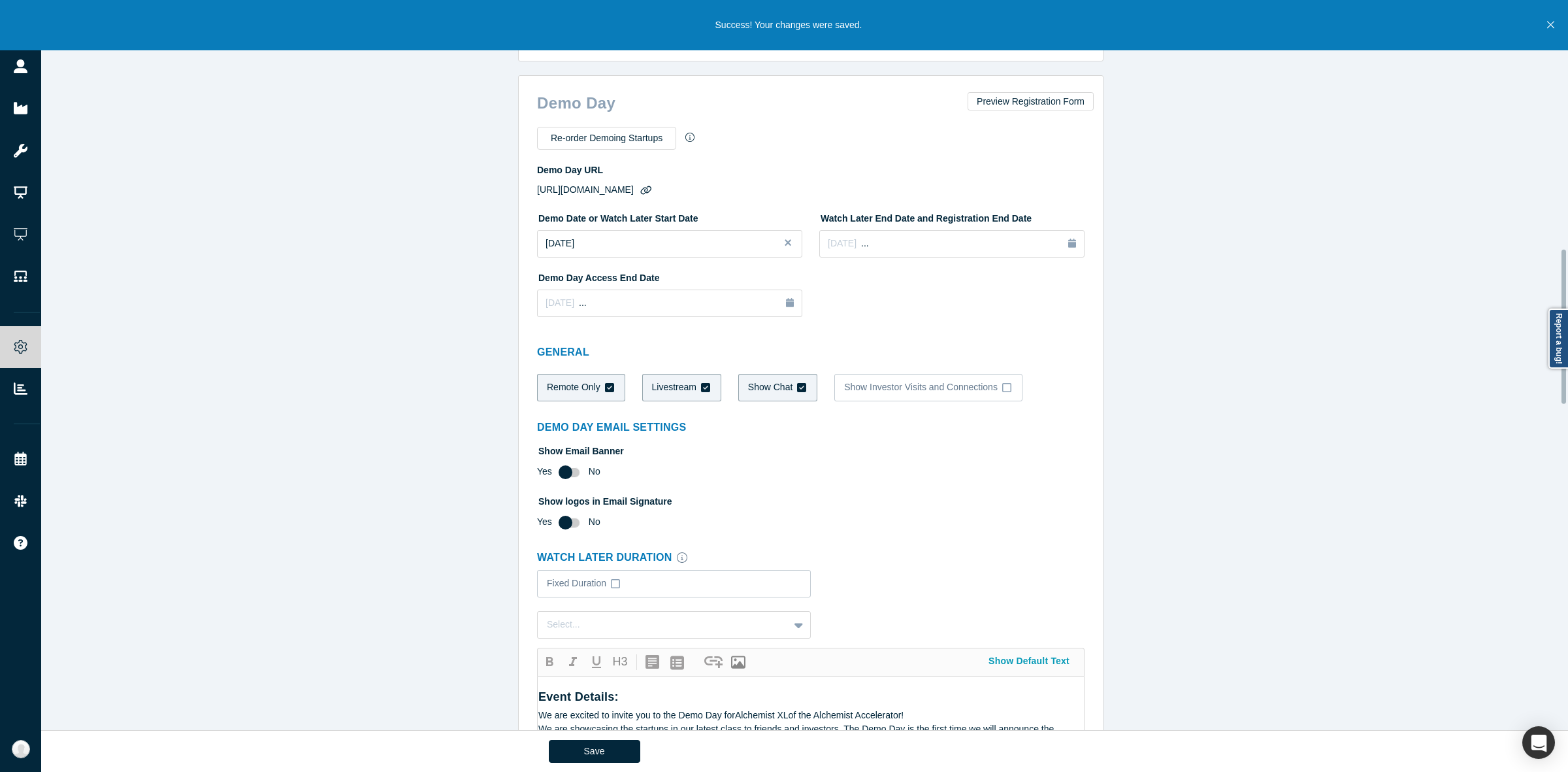
scroll to position [981, 0]
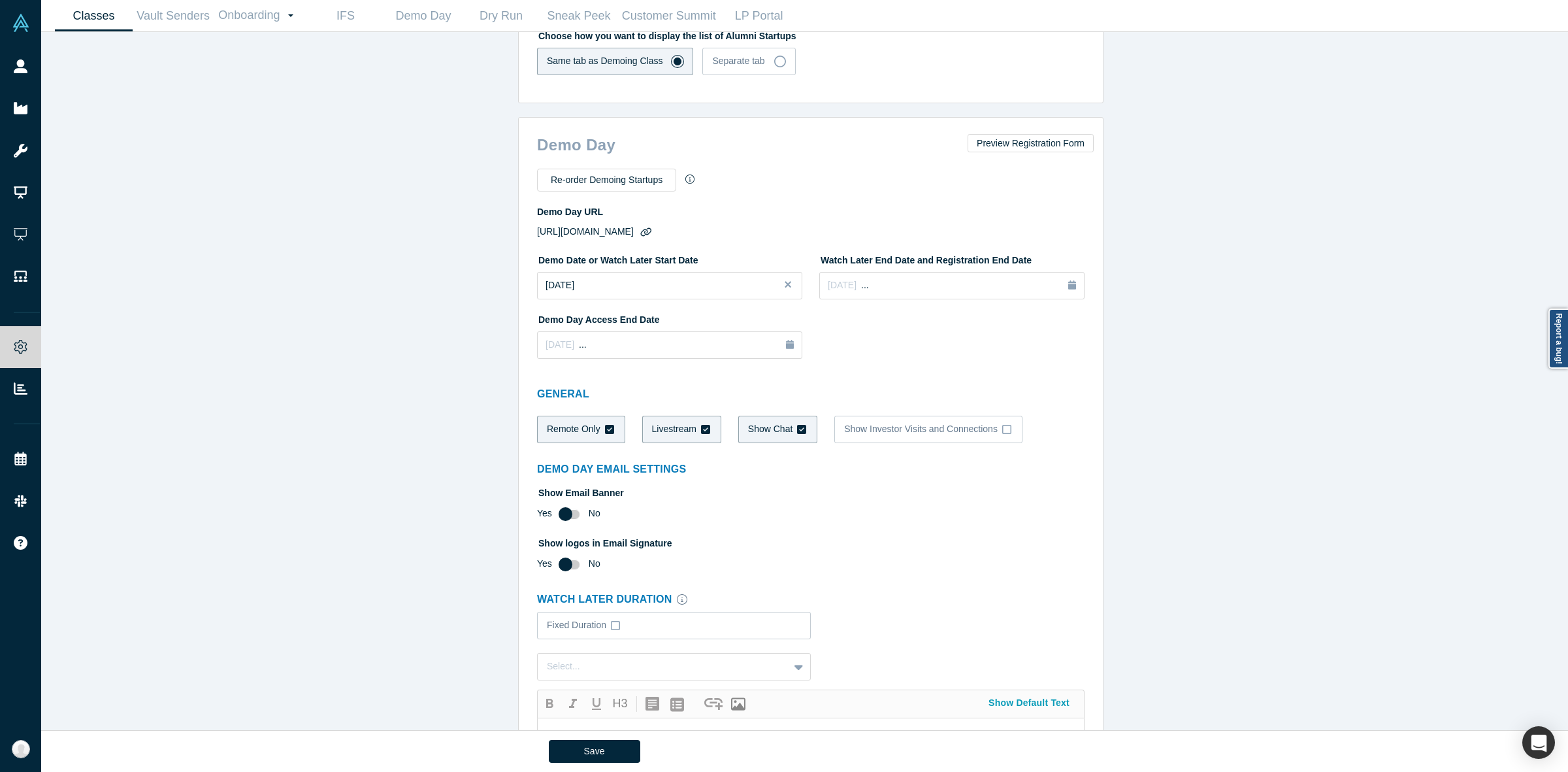
click at [495, 364] on div "Classes Active Alchemist Classes: JETRO B2B GSAP Phase 2 2025, 41, 40, Alchemis…" at bounding box center [810, 386] width 1539 height 710
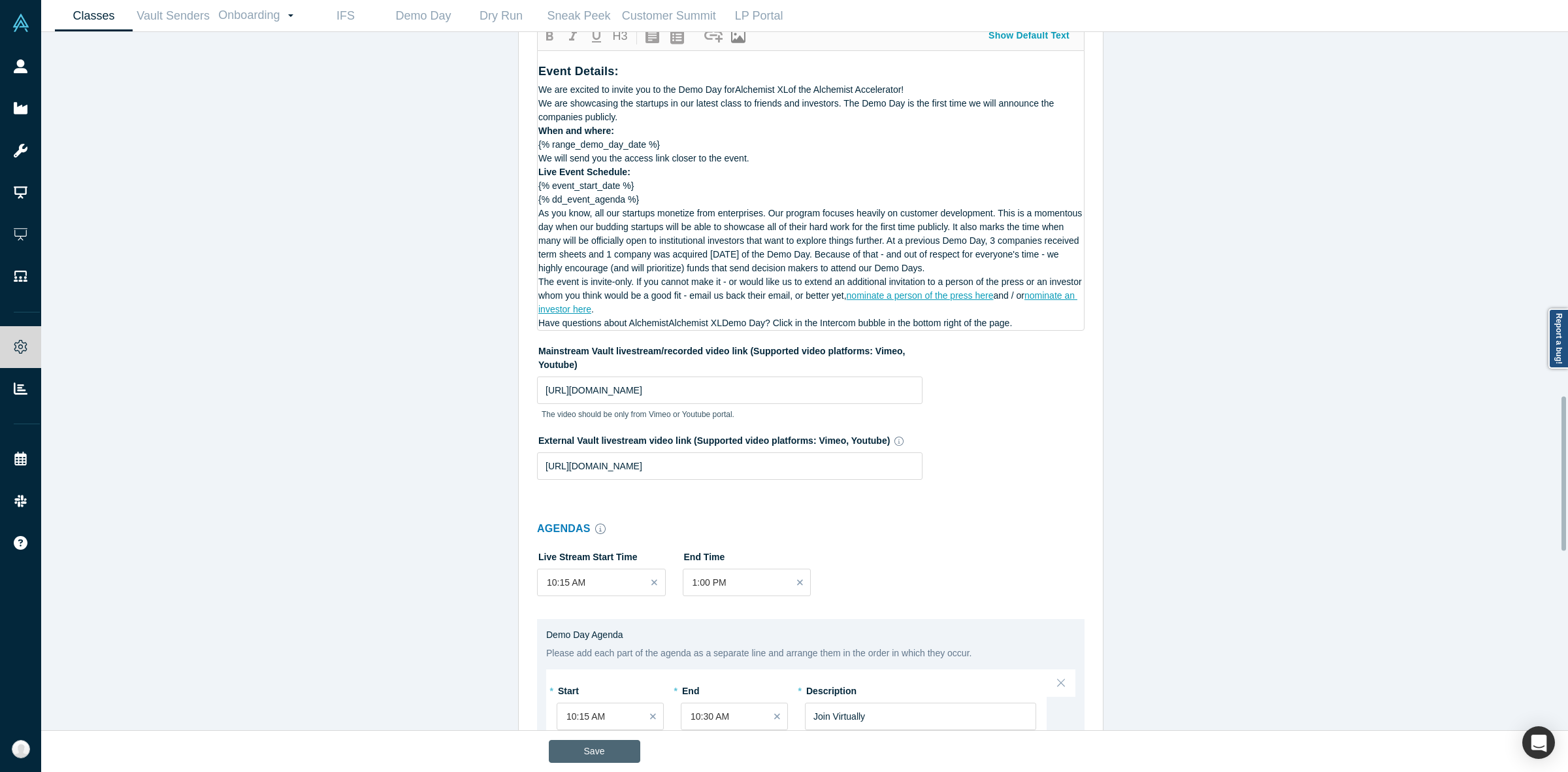
click at [589, 754] on button "Save" at bounding box center [595, 751] width 92 height 23
click at [782, 511] on div "Agendas Live Stream Start Time 10:15 AM End Time 1:00 PM Demo Day Agenda Please…" at bounding box center [812, 763] width 580 height 503
drag, startPoint x: 586, startPoint y: 771, endPoint x: 599, endPoint y: 749, distance: 25.6
click at [599, 749] on div "Save" at bounding box center [804, 751] width 512 height 41
click at [599, 749] on button "Save" at bounding box center [595, 751] width 92 height 23
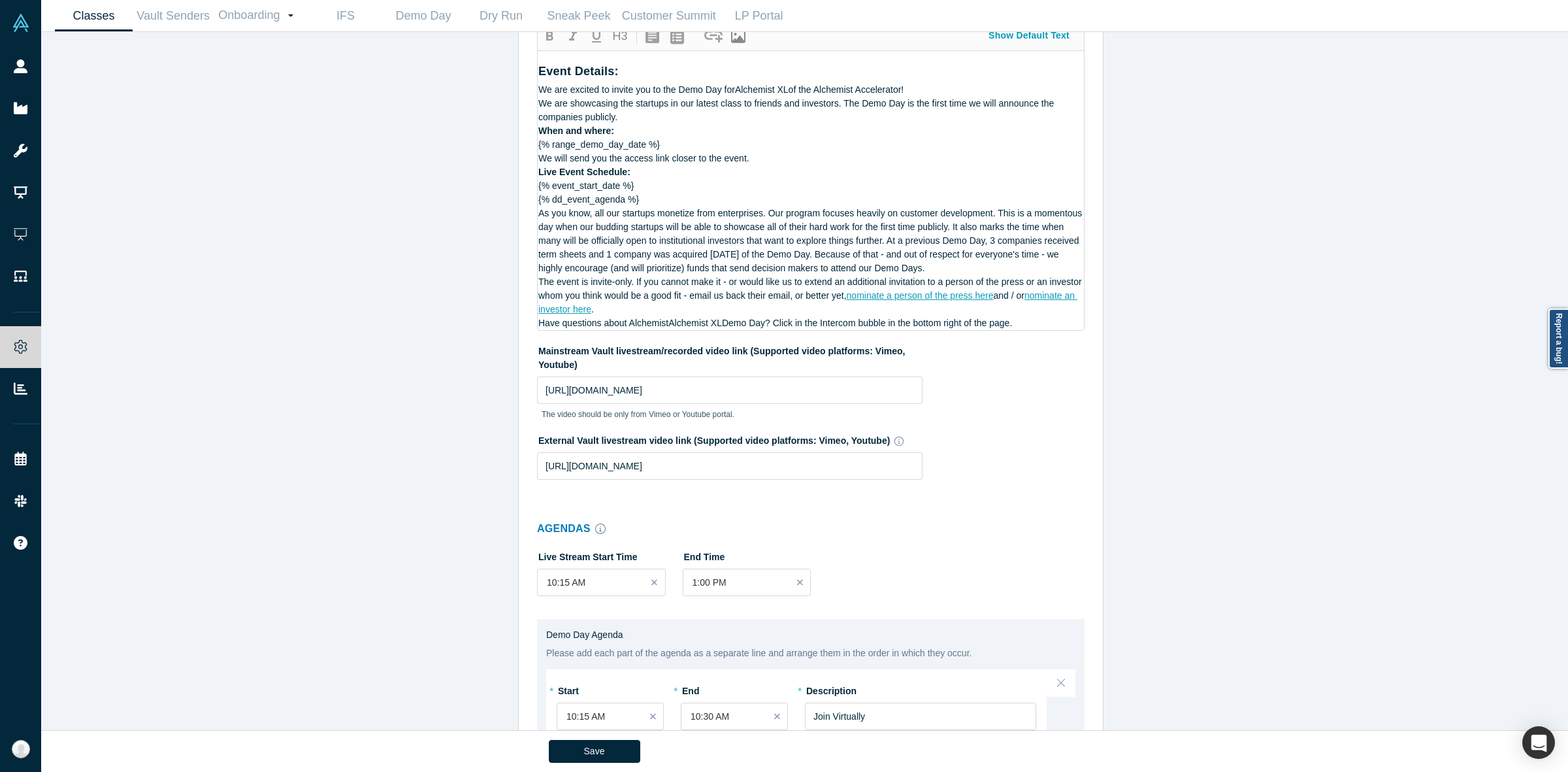
click at [364, 200] on div "Classes Active Alchemist Classes: JETRO B2B GSAP Phase 2 2025, 41, 40, Alchemis…" at bounding box center [810, 386] width 1539 height 710
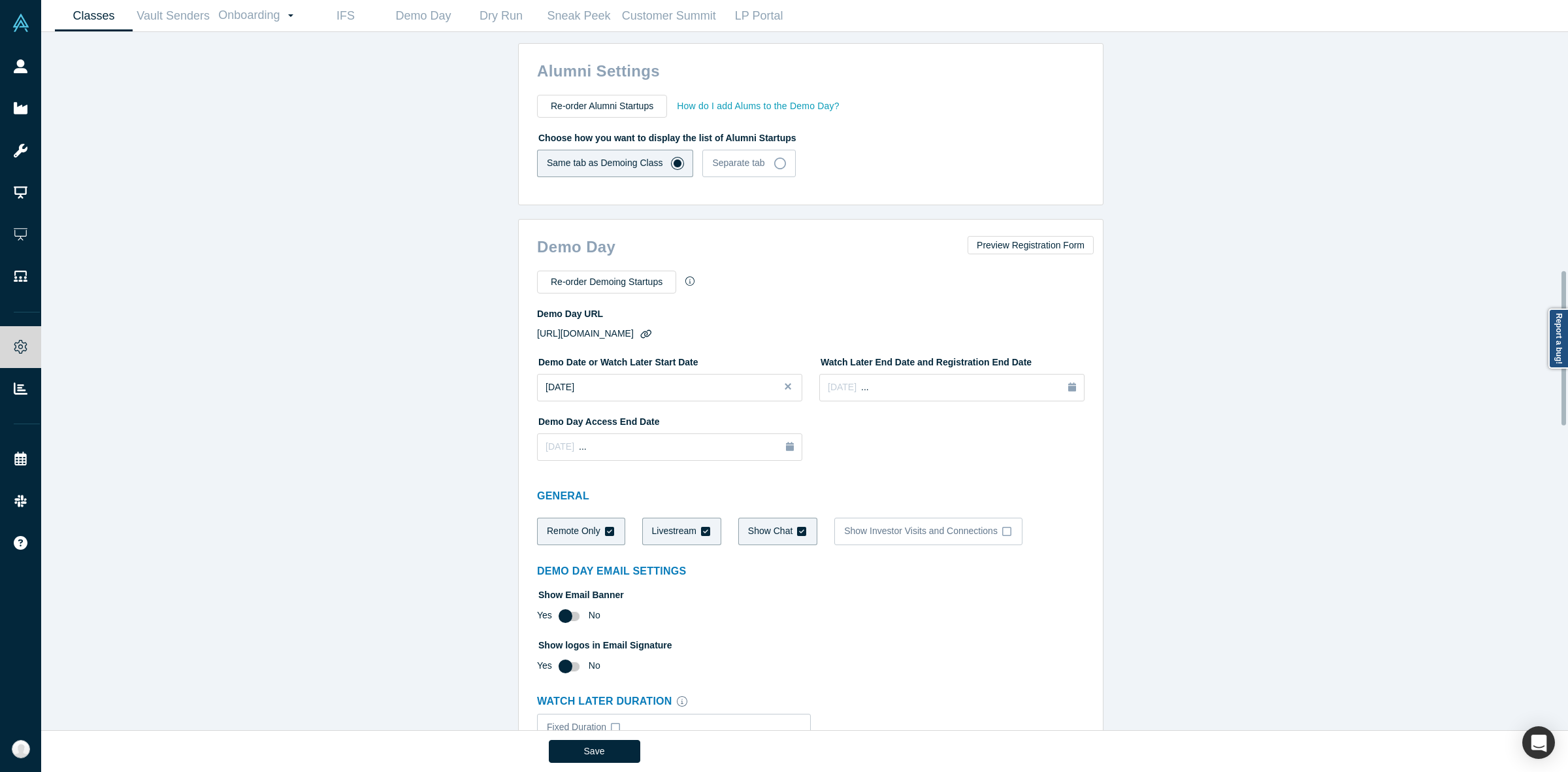
scroll to position [781, 0]
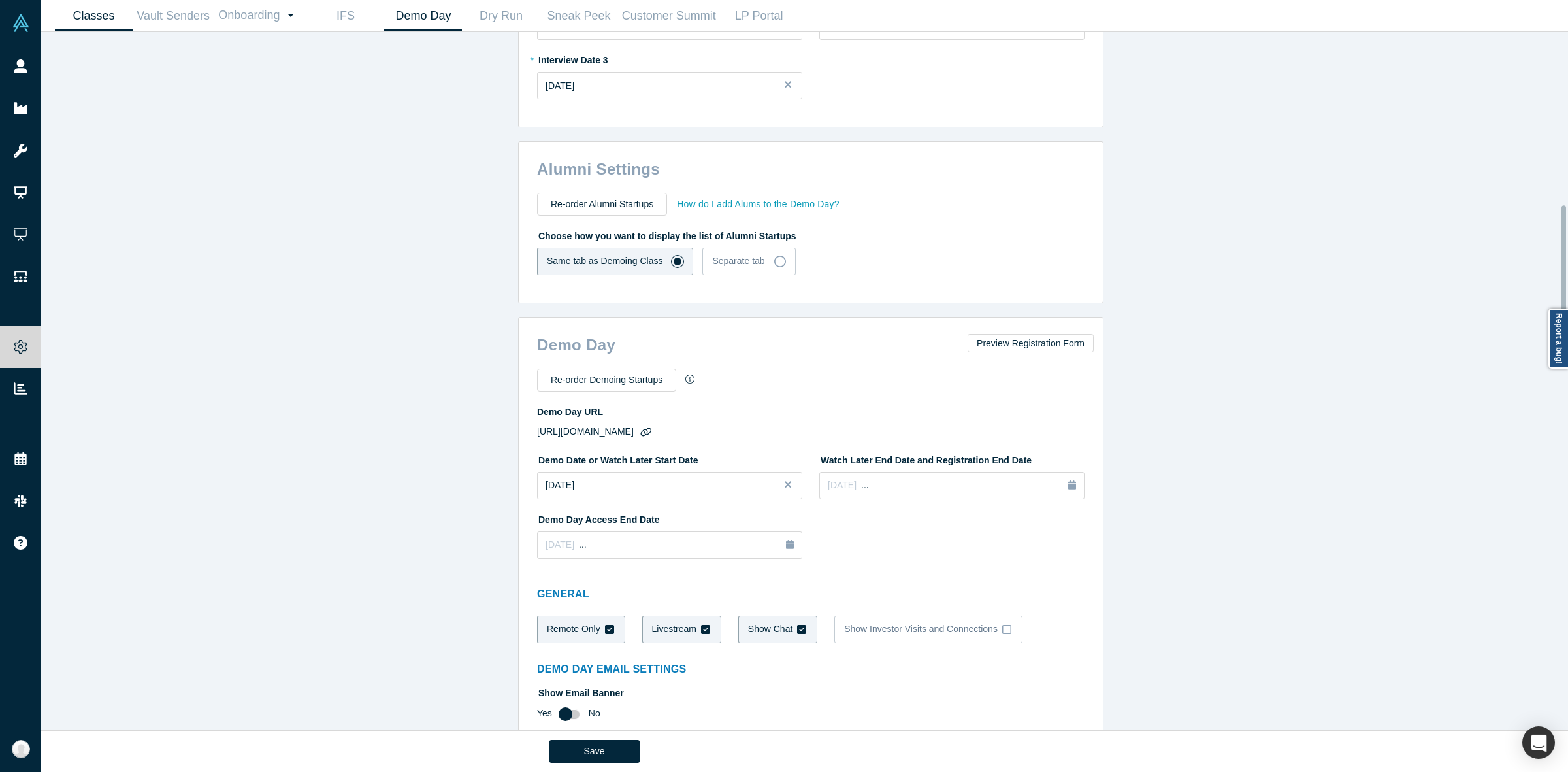
click at [406, 26] on link "Demo Day" at bounding box center [423, 16] width 78 height 31
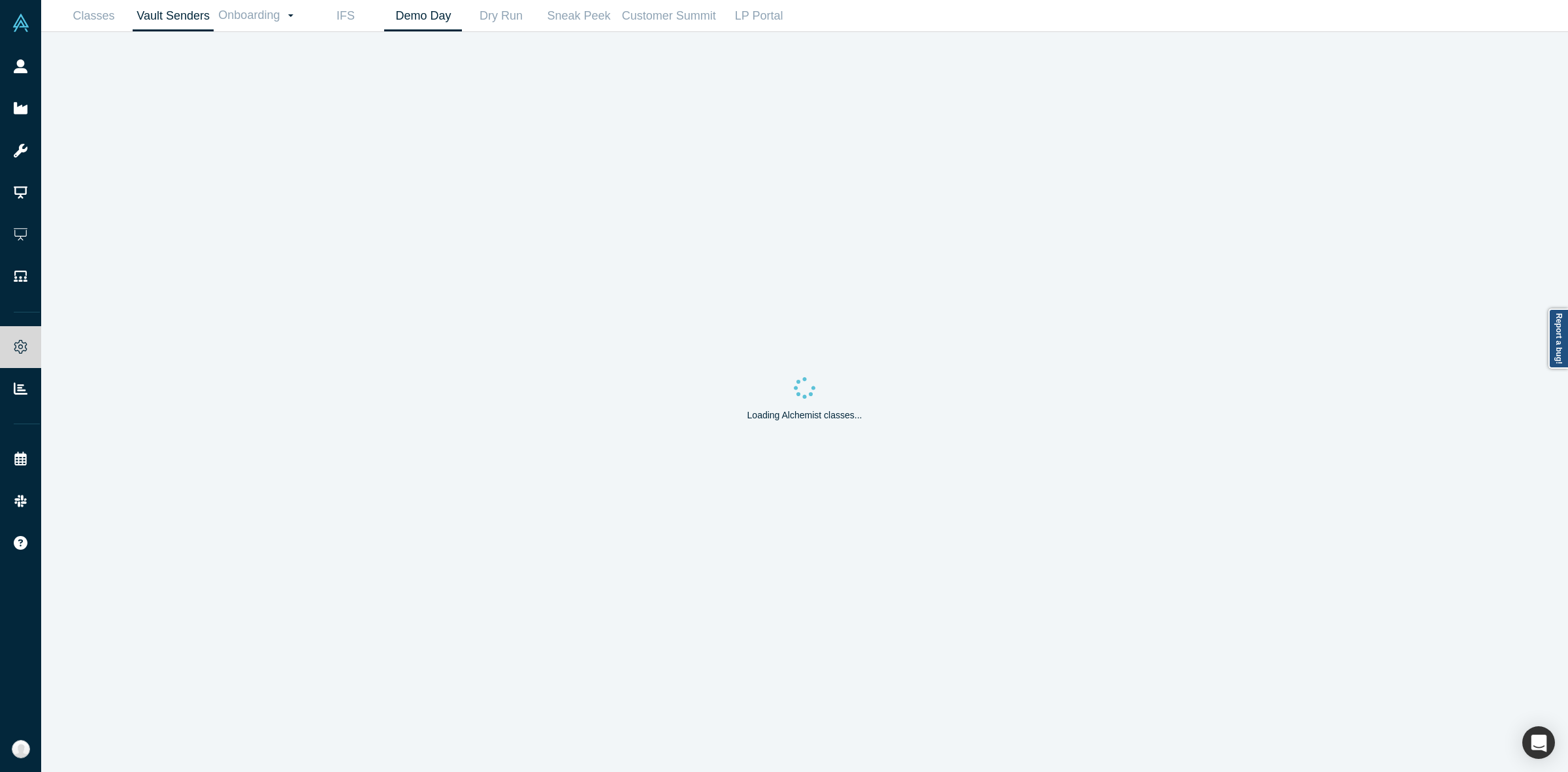
click at [187, 20] on link "Vault Senders" at bounding box center [173, 16] width 81 height 31
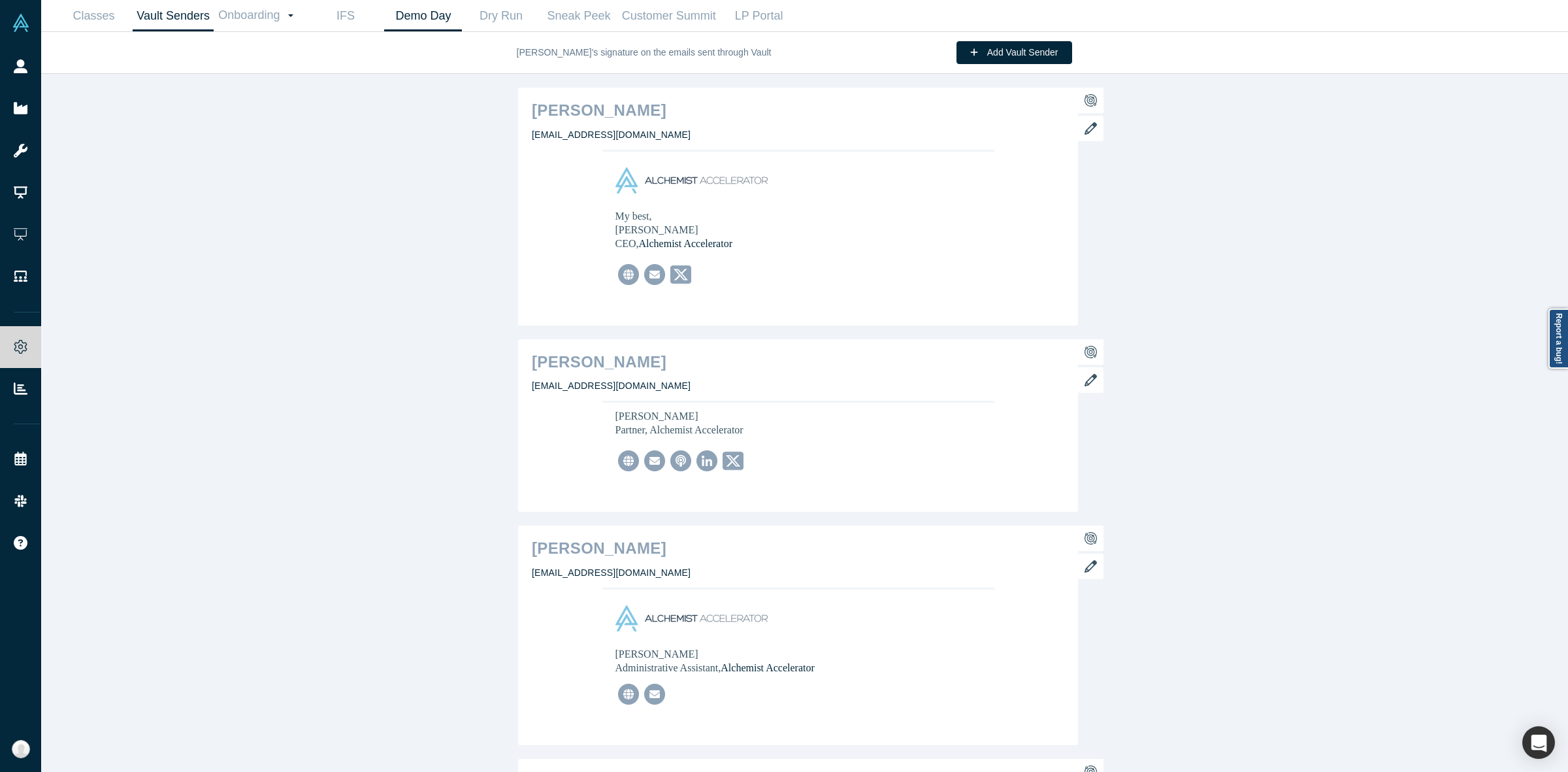
click at [421, 1] on link "Demo Day" at bounding box center [423, 16] width 78 height 31
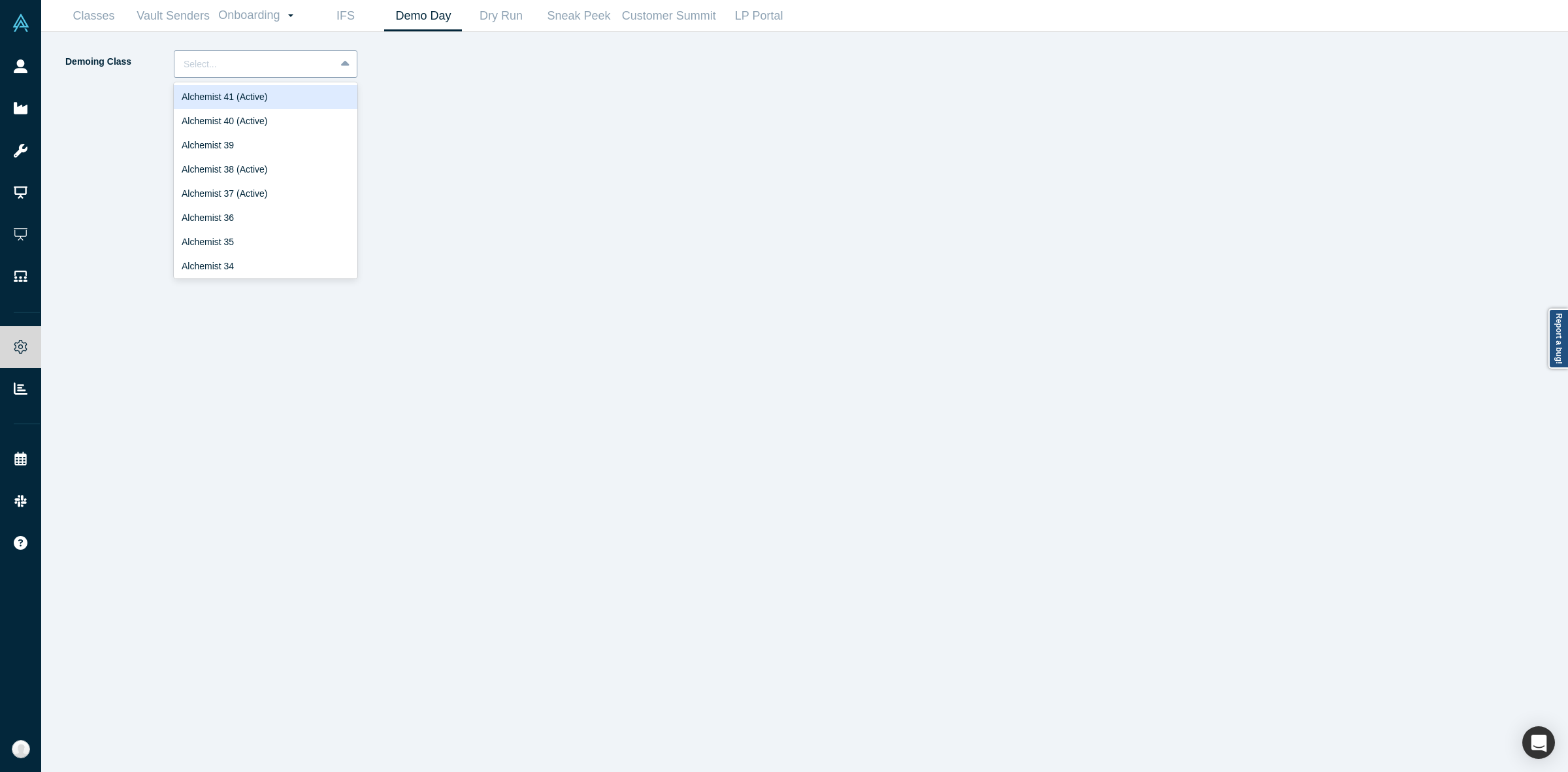
click at [316, 77] on div "Select..." at bounding box center [265, 63] width 184 height 27
click at [287, 125] on div "Alchemist 40 (Active)" at bounding box center [265, 121] width 184 height 24
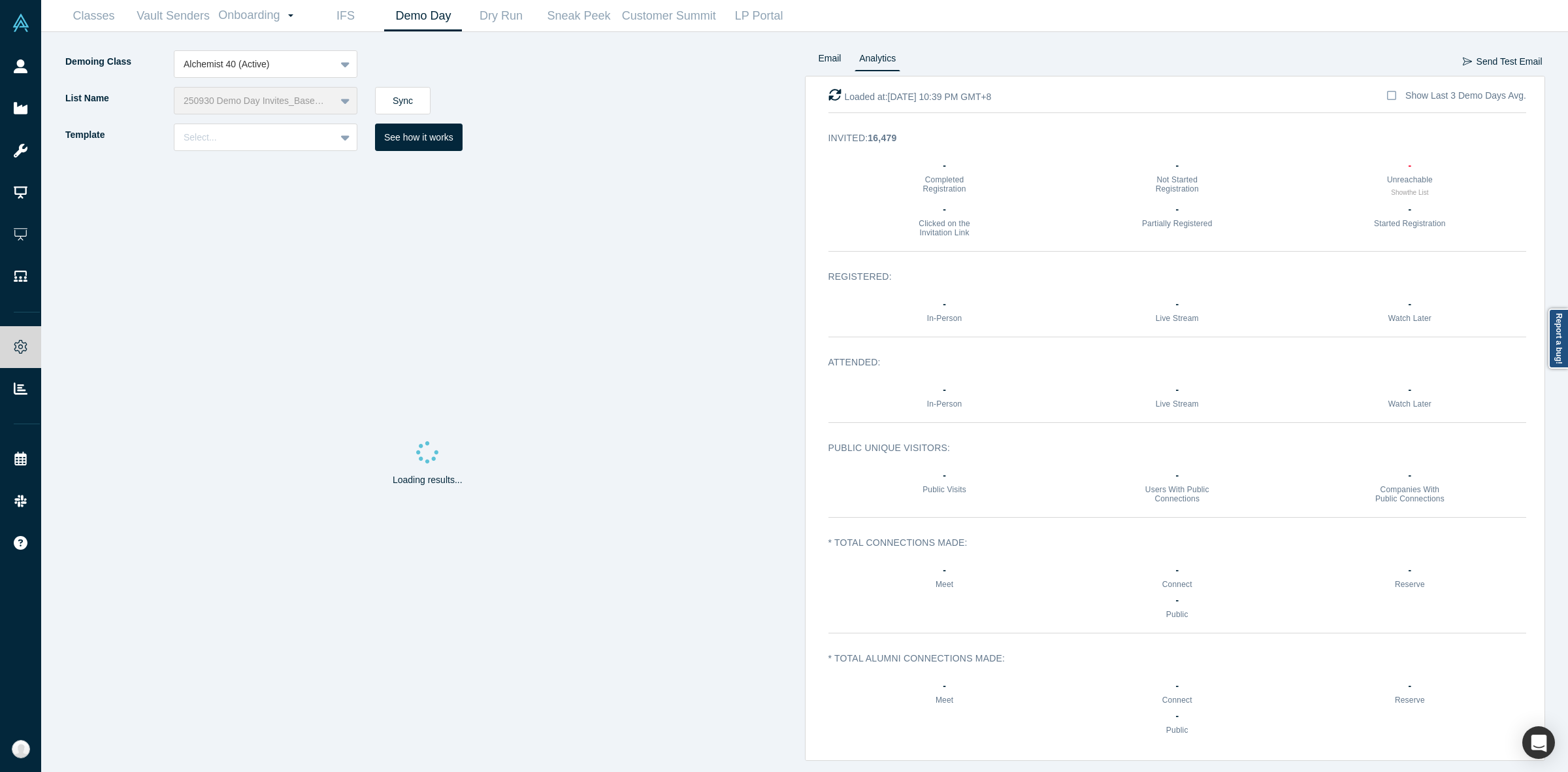
click at [338, 107] on div "250930 Demo Day Invites_Base List" at bounding box center [265, 100] width 184 height 27
click at [339, 102] on div "250930 Demo Day Invites_Base List" at bounding box center [265, 100] width 184 height 27
click at [339, 103] on div "250930 Demo Day Invites_Base List" at bounding box center [265, 100] width 184 height 27
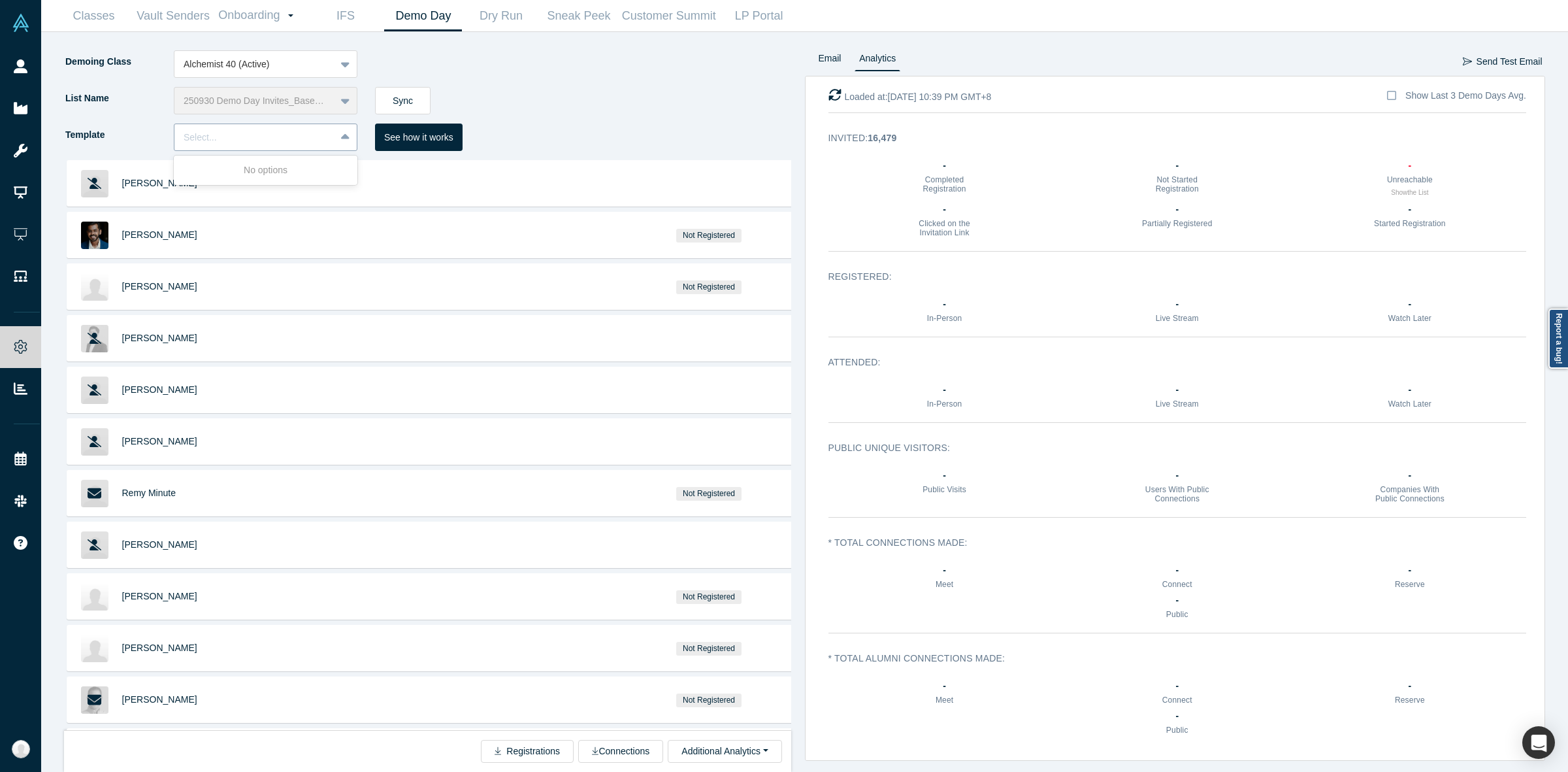
click at [320, 135] on div "Select..." at bounding box center [255, 138] width 143 height 14
click at [593, 79] on div "Demoing Class Alchemist 40 (Active)" at bounding box center [434, 68] width 741 height 37
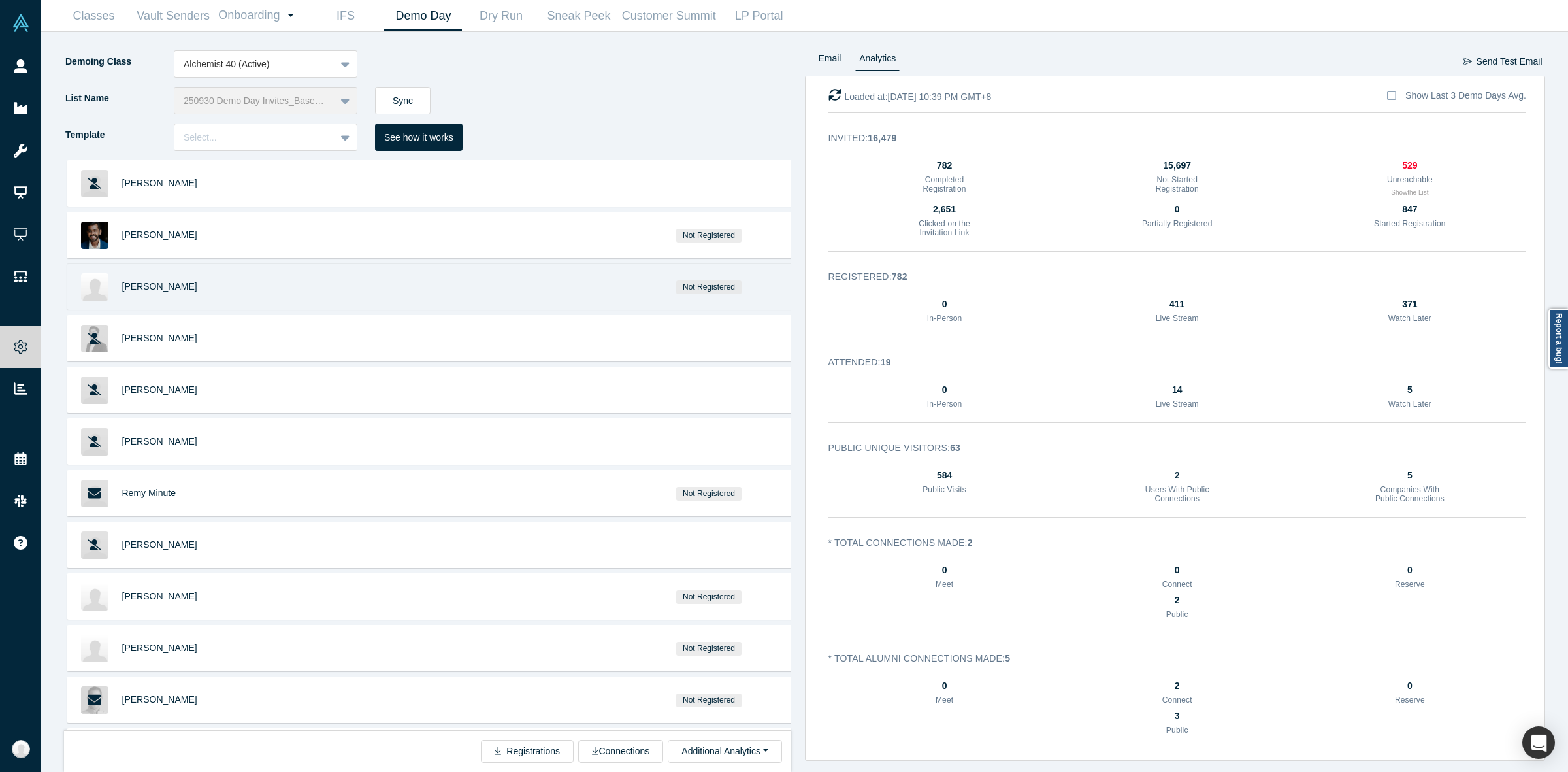
click at [631, 266] on div "Not Registered" at bounding box center [710, 286] width 170 height 45
click at [617, 289] on div "Not Registered" at bounding box center [708, 286] width 183 height 45
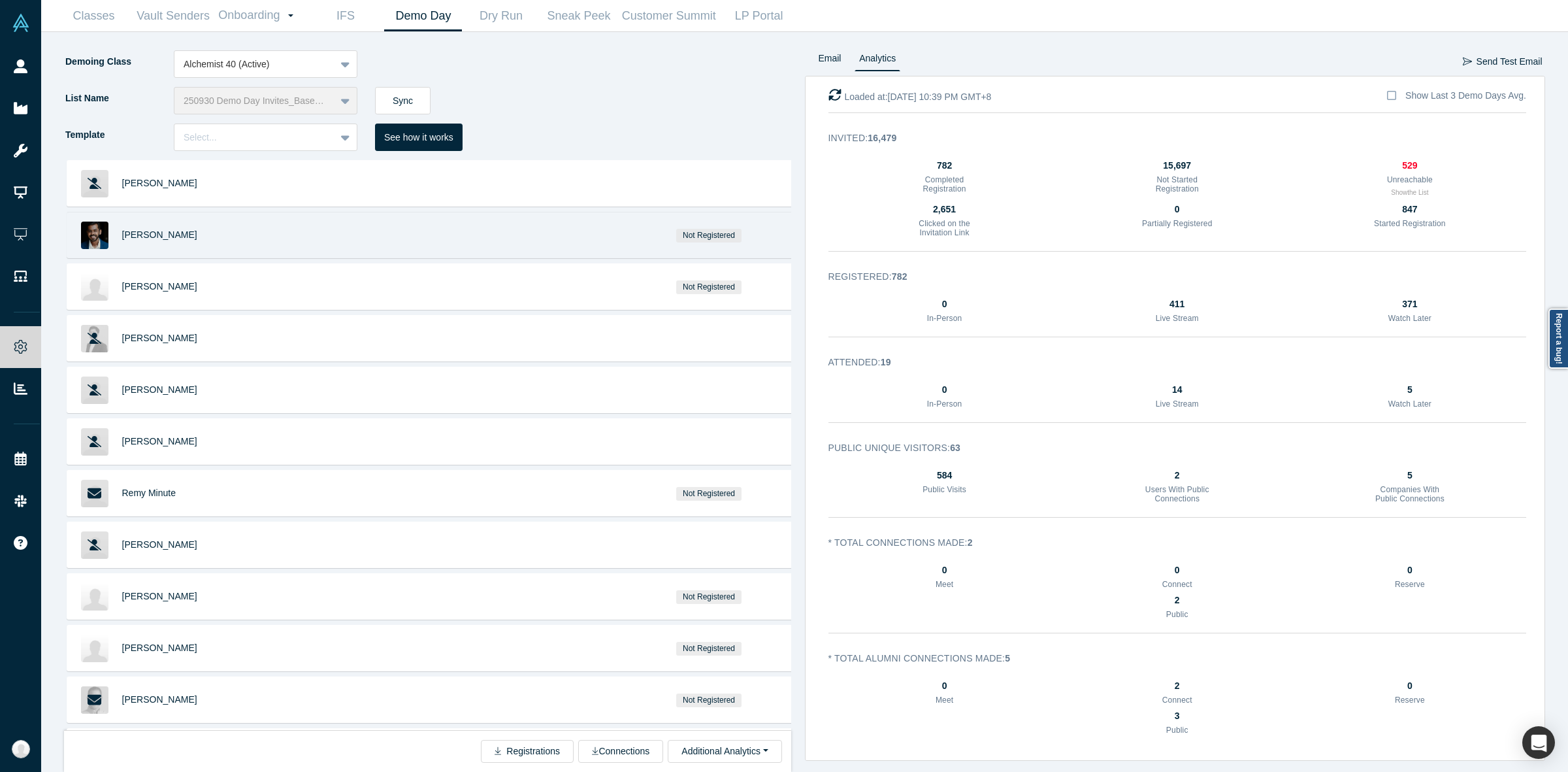
click at [617, 241] on div "Not Registered" at bounding box center [708, 235] width 183 height 45
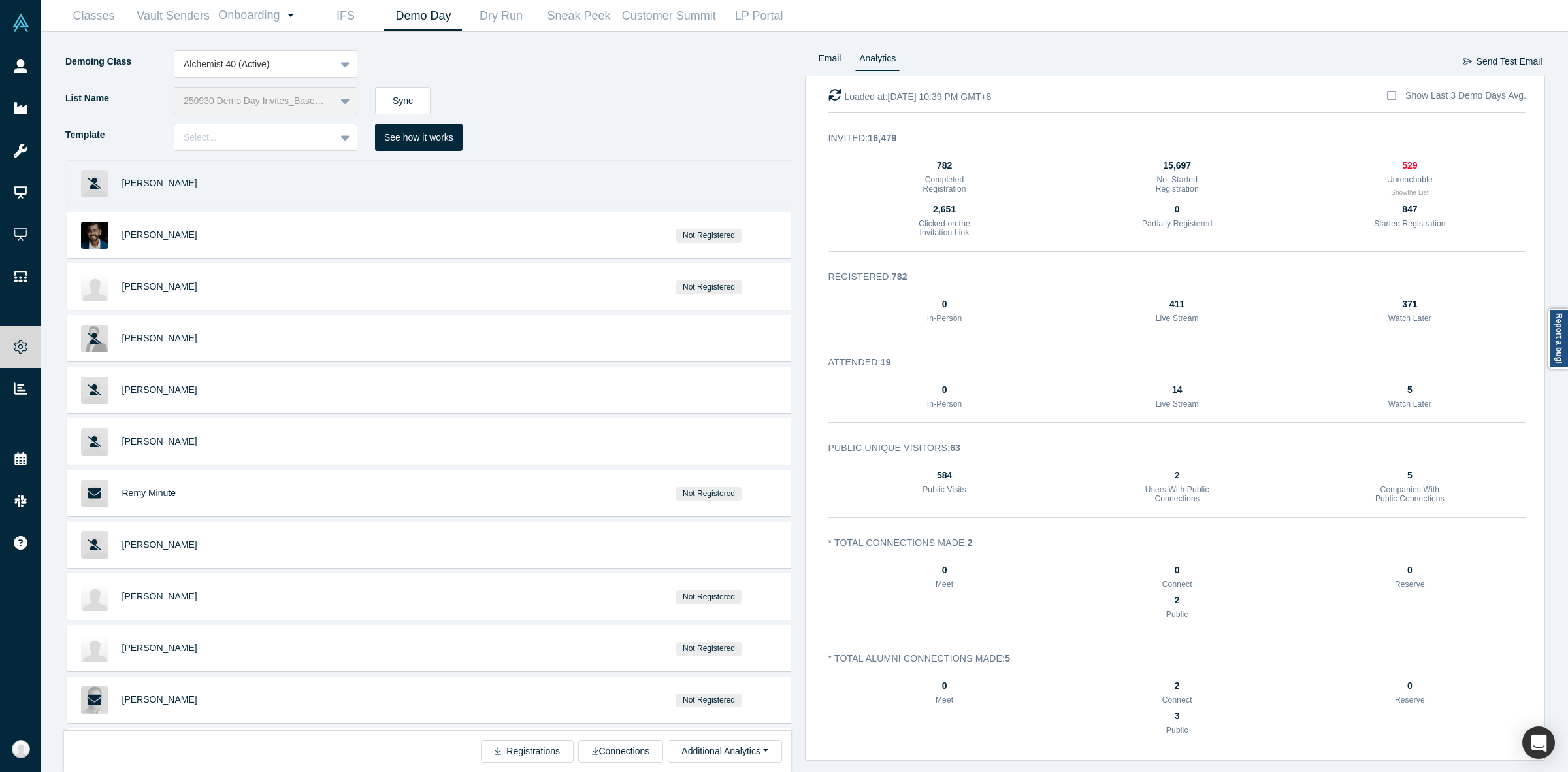
click at [624, 166] on div at bounding box center [708, 183] width 183 height 45
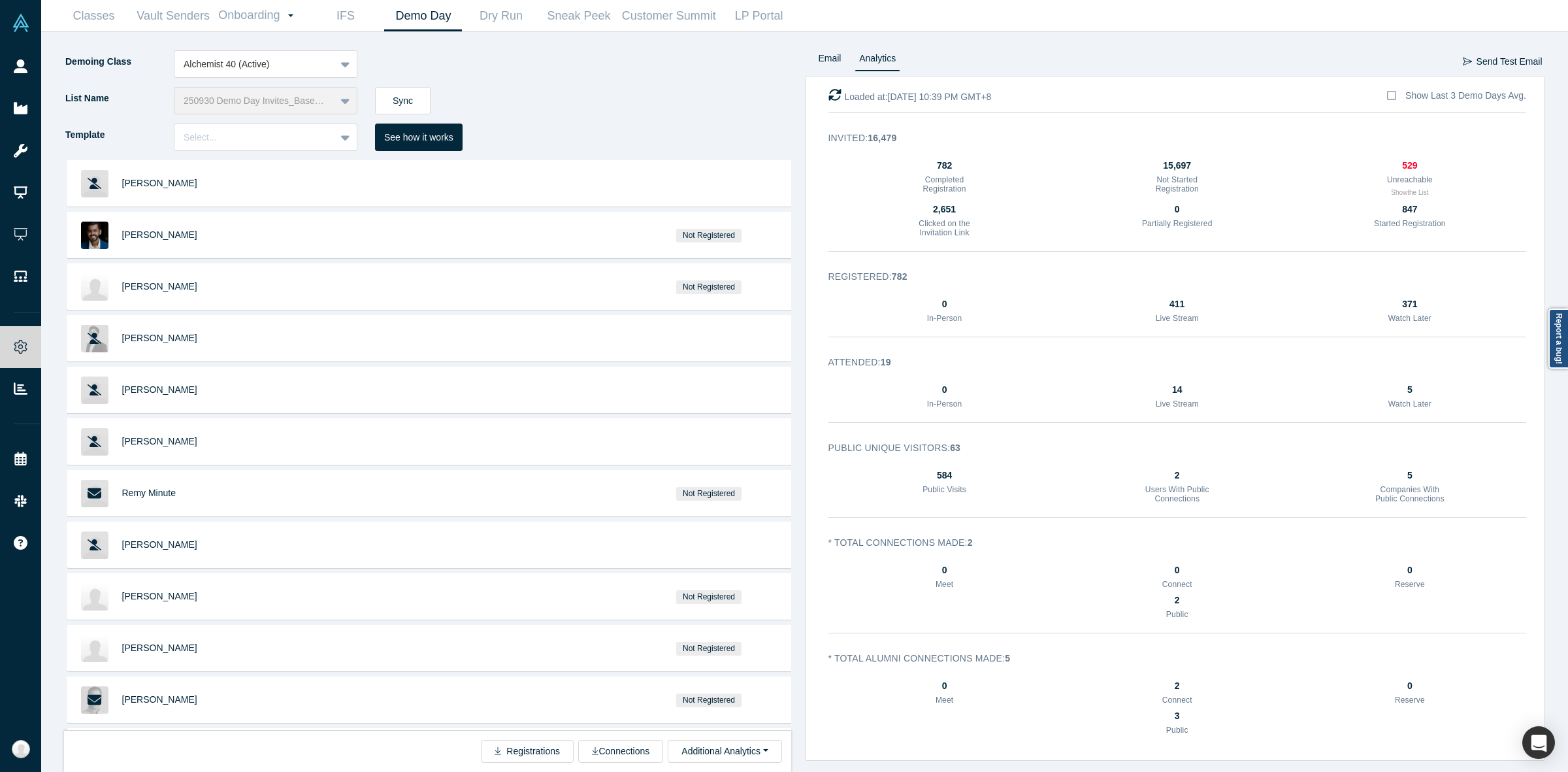
click at [782, 57] on ul "Email Analytics" at bounding box center [854, 63] width 101 height 26
click at [782, 56] on link "Email" at bounding box center [829, 60] width 32 height 21
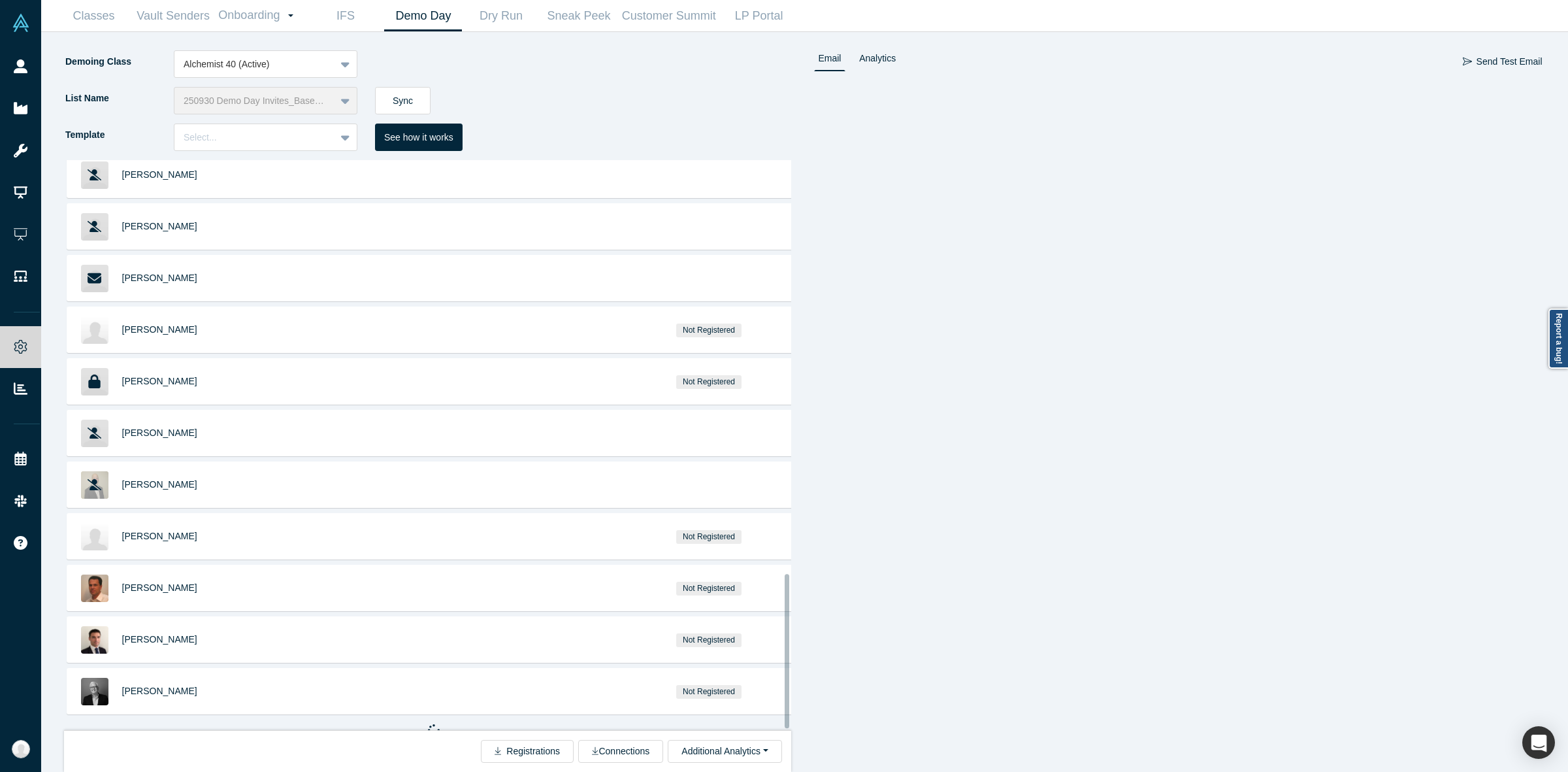
scroll to position [1530, 0]
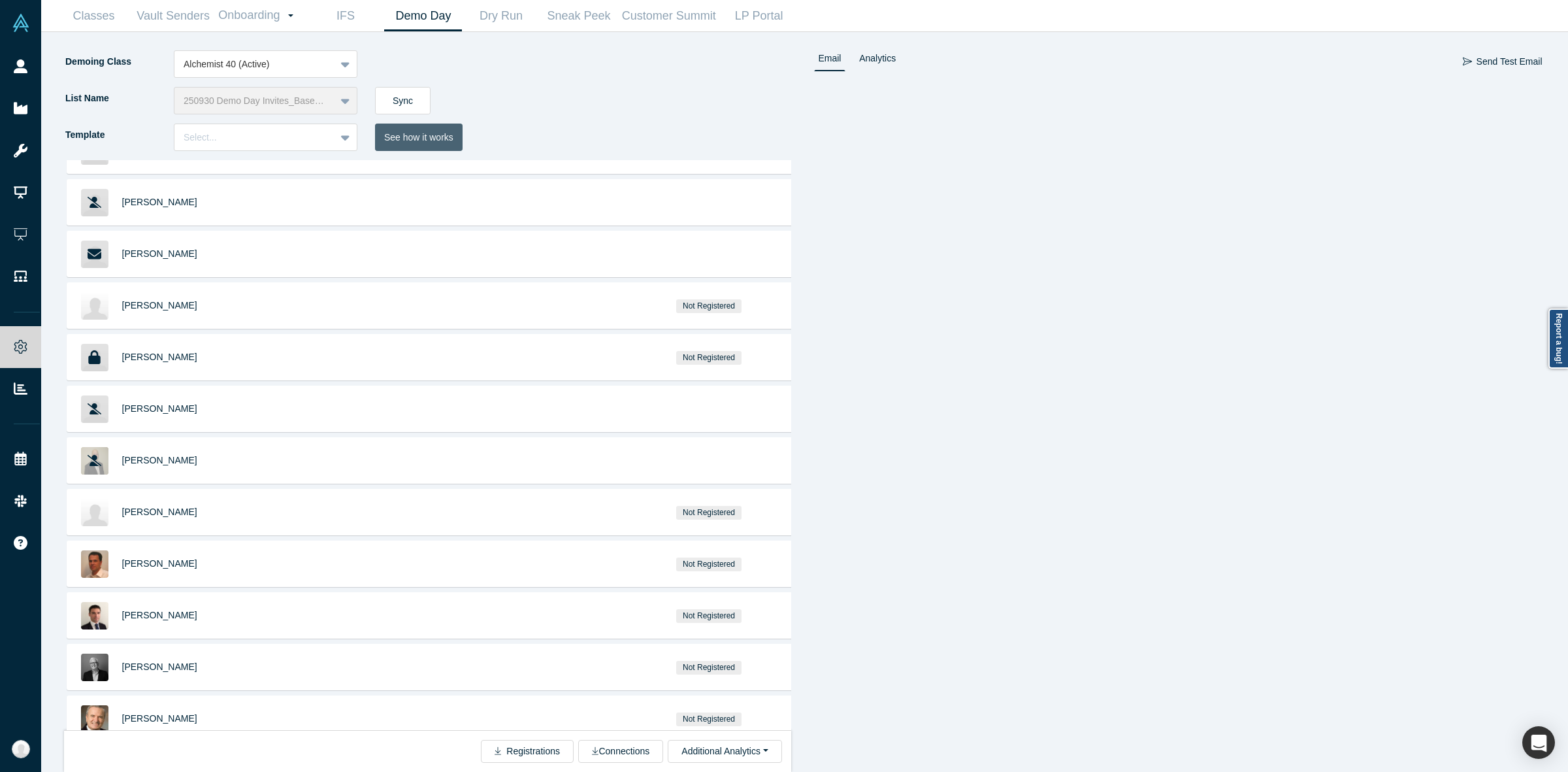
click at [438, 138] on button "See how it works" at bounding box center [419, 137] width 88 height 27
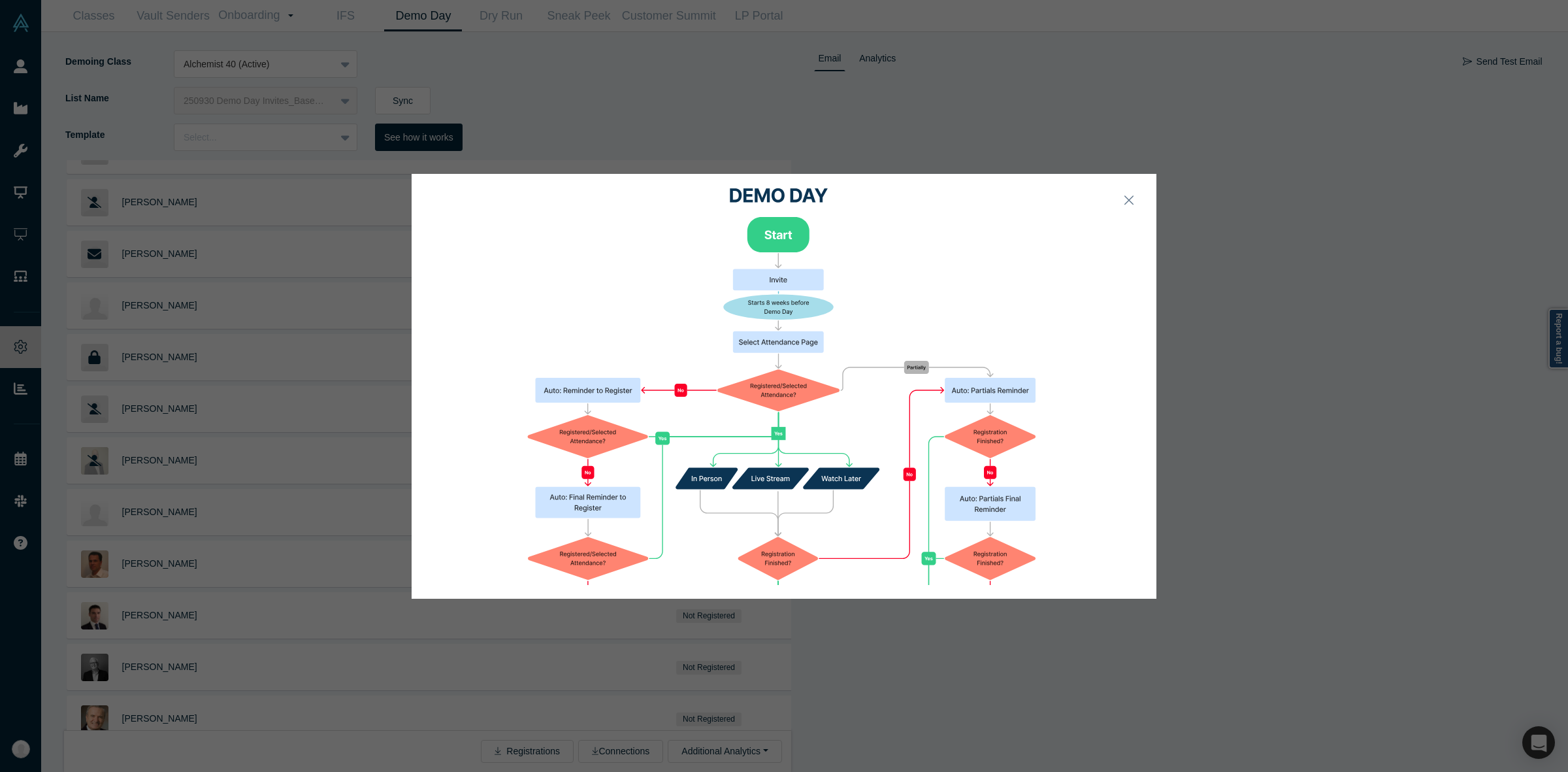
click at [557, 102] on div at bounding box center [784, 386] width 1568 height 772
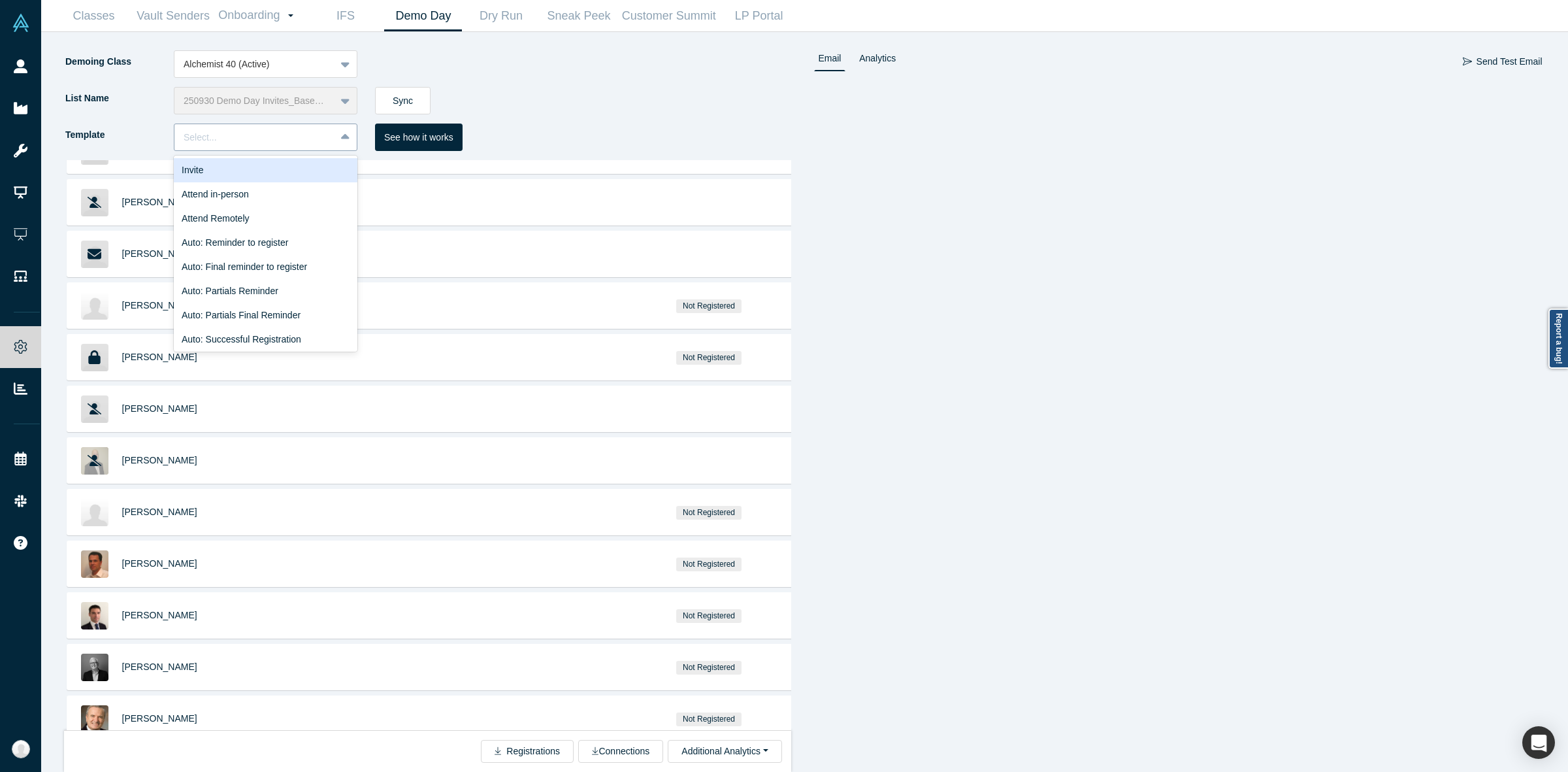
click at [310, 139] on div at bounding box center [255, 138] width 143 height 16
click at [299, 165] on div "Invite" at bounding box center [265, 170] width 184 height 24
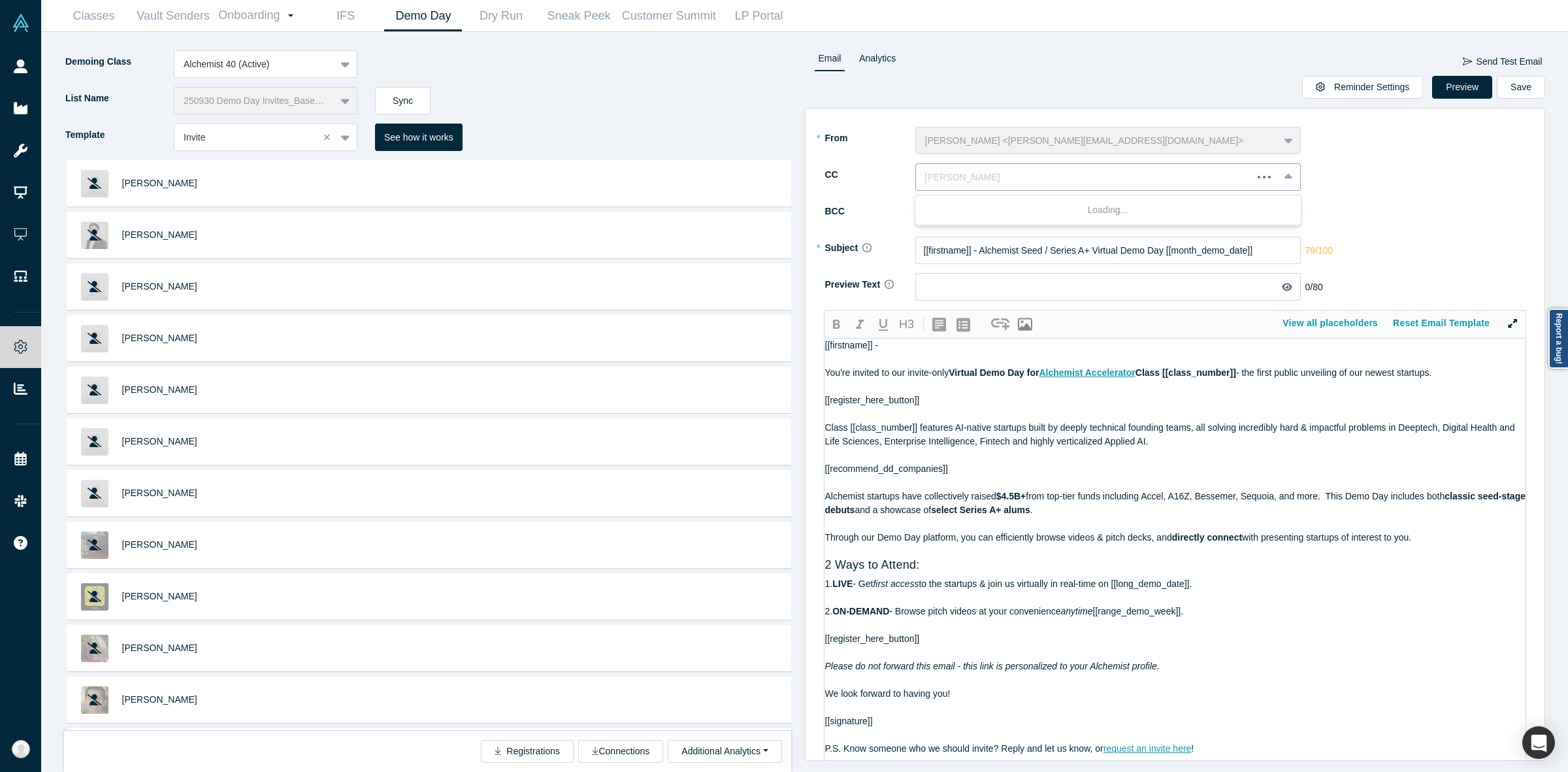
click at [782, 184] on div at bounding box center [1084, 178] width 318 height 16
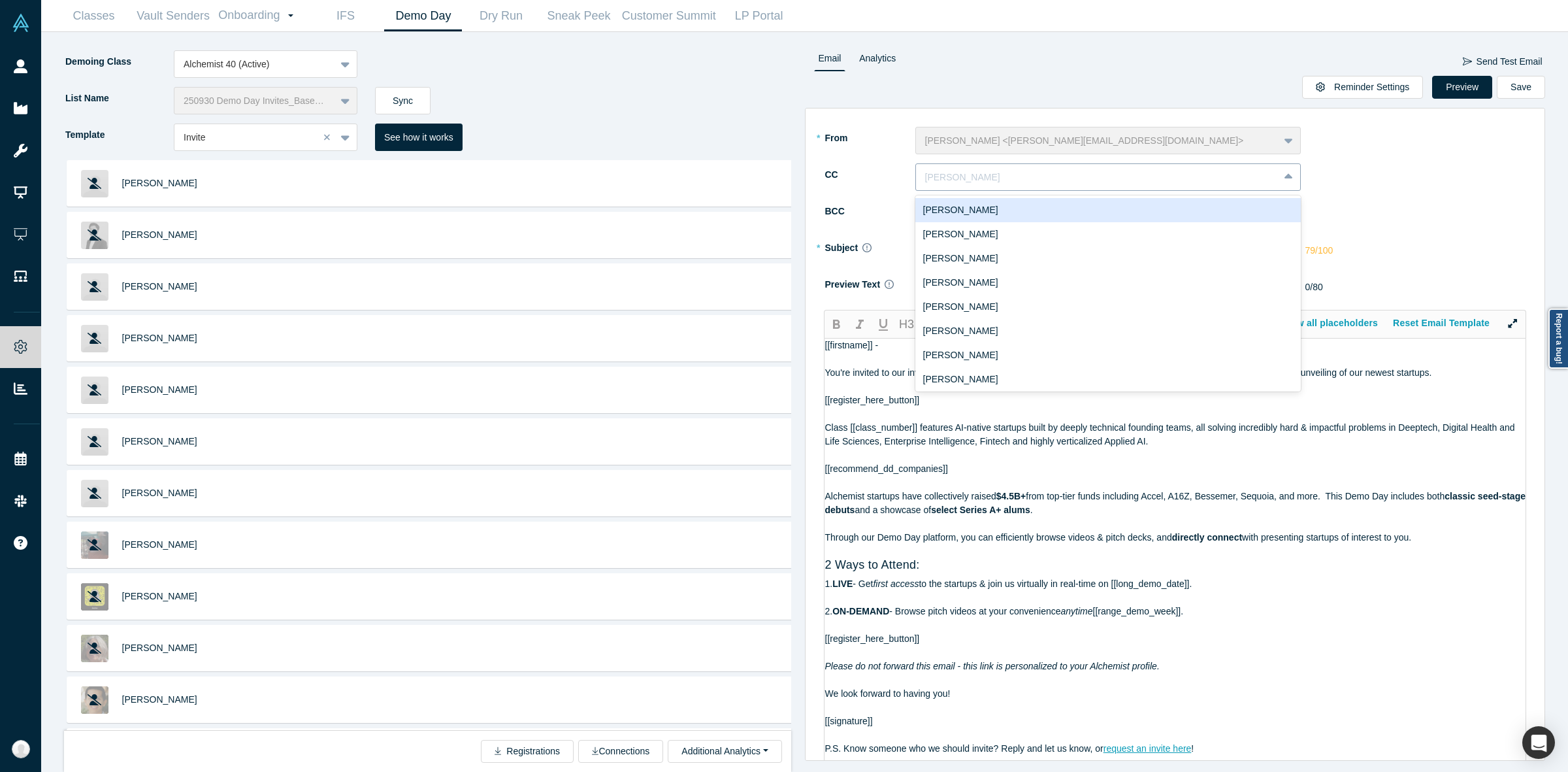
click at [782, 171] on div at bounding box center [1097, 178] width 344 height 16
paste input "sam@getbesty.ai"
type input "sam"
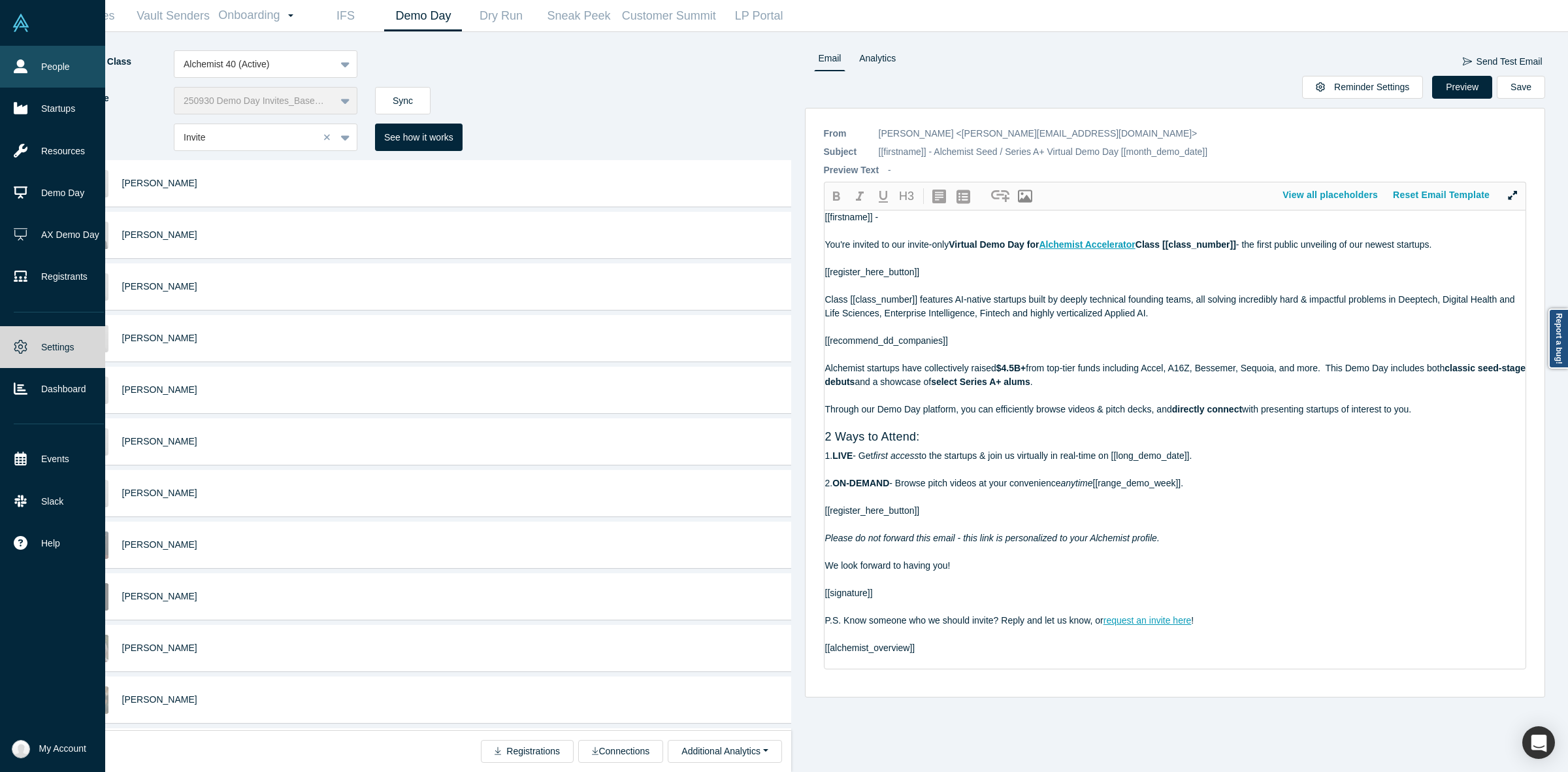
click at [12, 63] on link "People" at bounding box center [59, 67] width 118 height 42
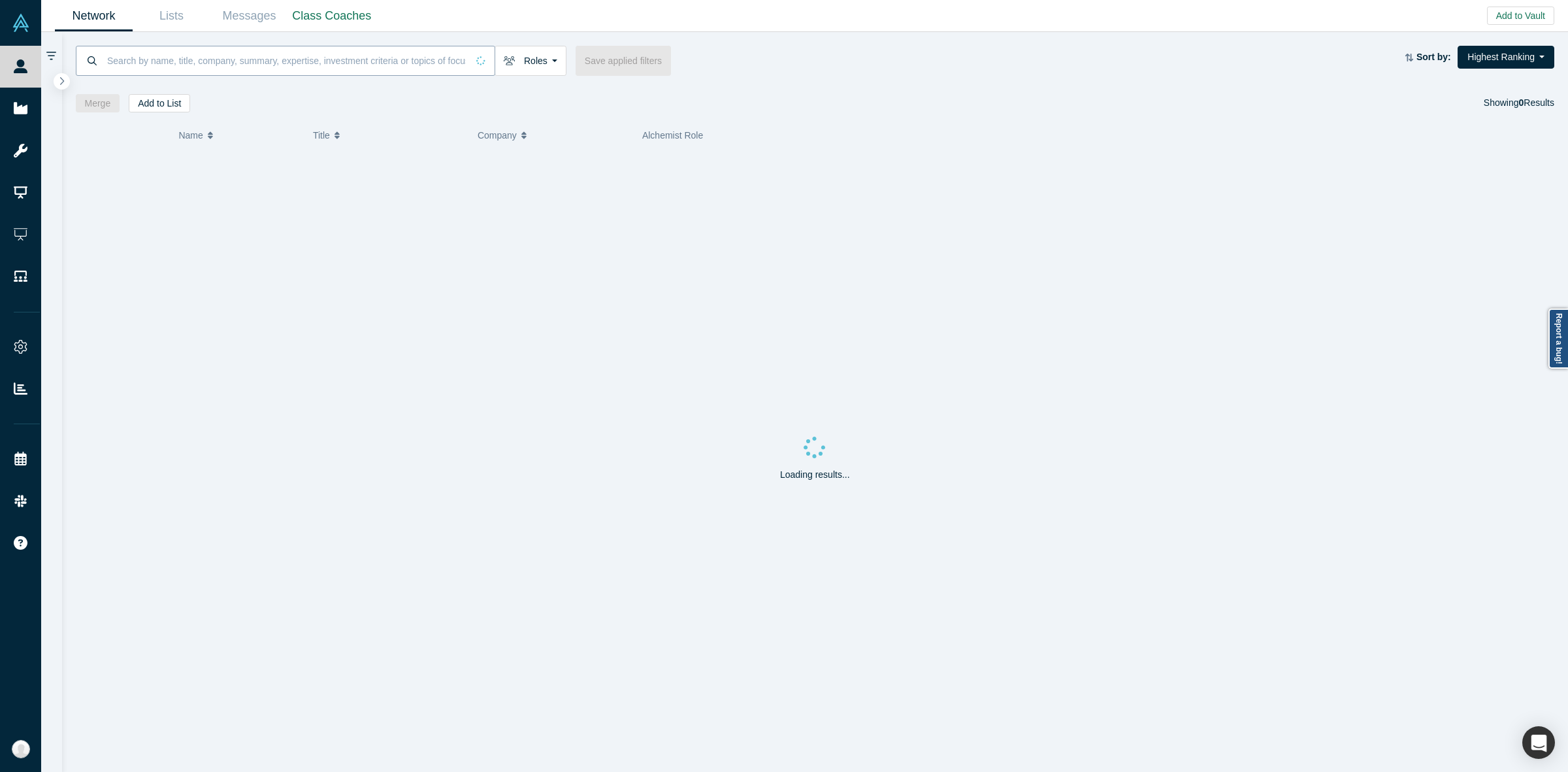
click at [384, 72] on input at bounding box center [286, 60] width 361 height 31
paste input "sam@getbesty.ai"
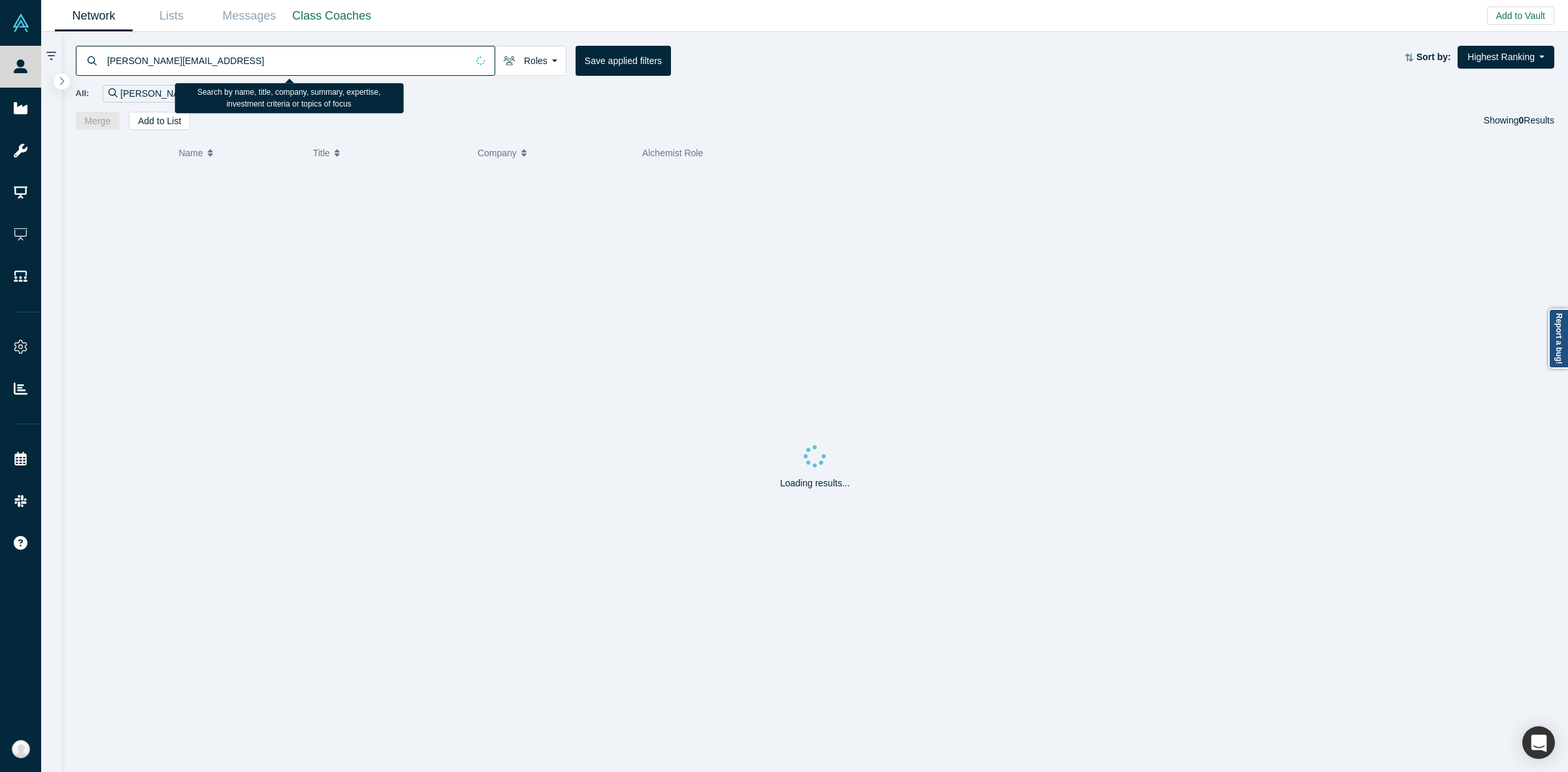
type input "sam@getbesty.ai"
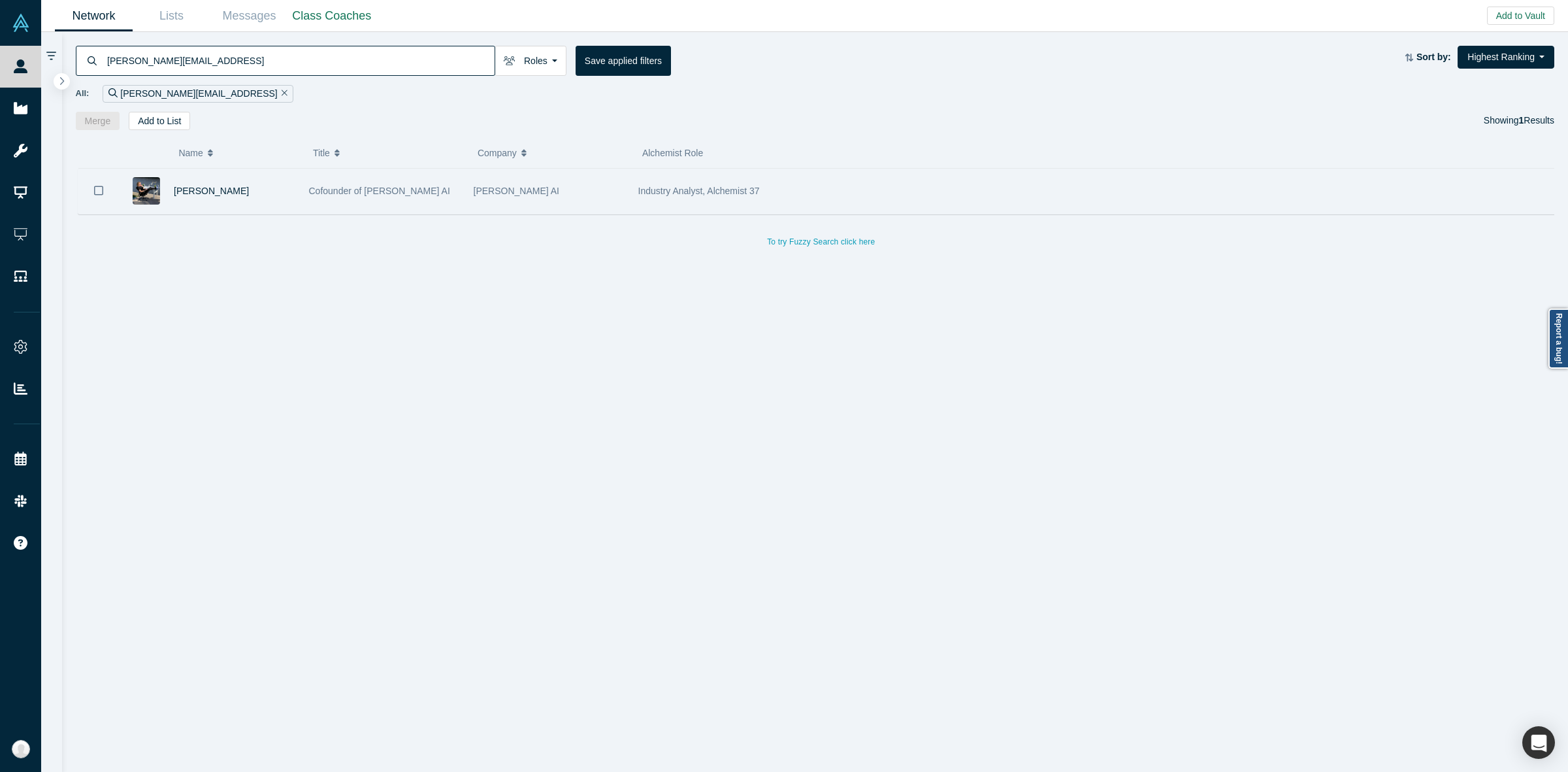
click at [782, 193] on div "Industry Analyst, Alchemist 37" at bounding box center [1061, 191] width 846 height 45
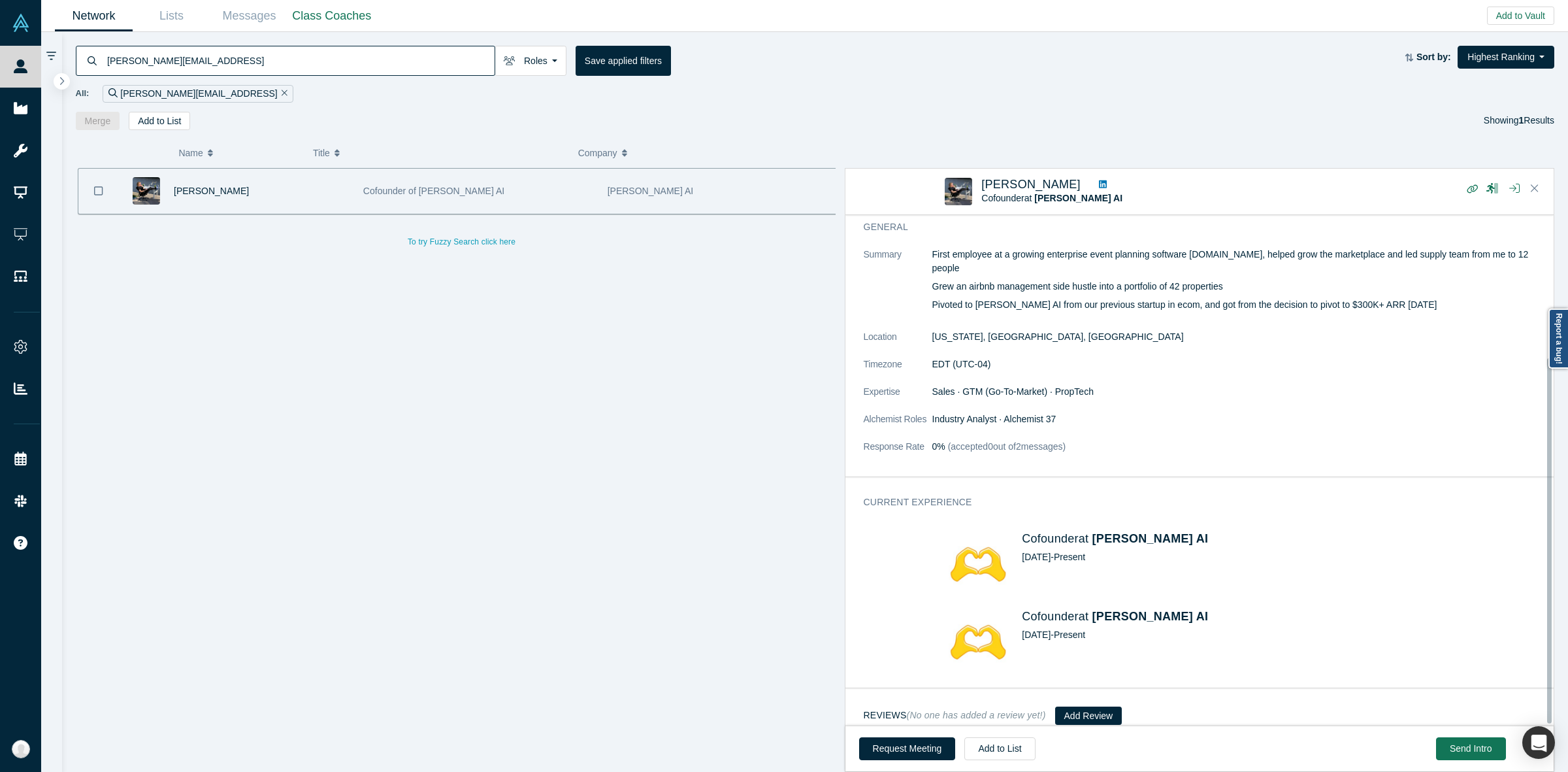
scroll to position [198, 0]
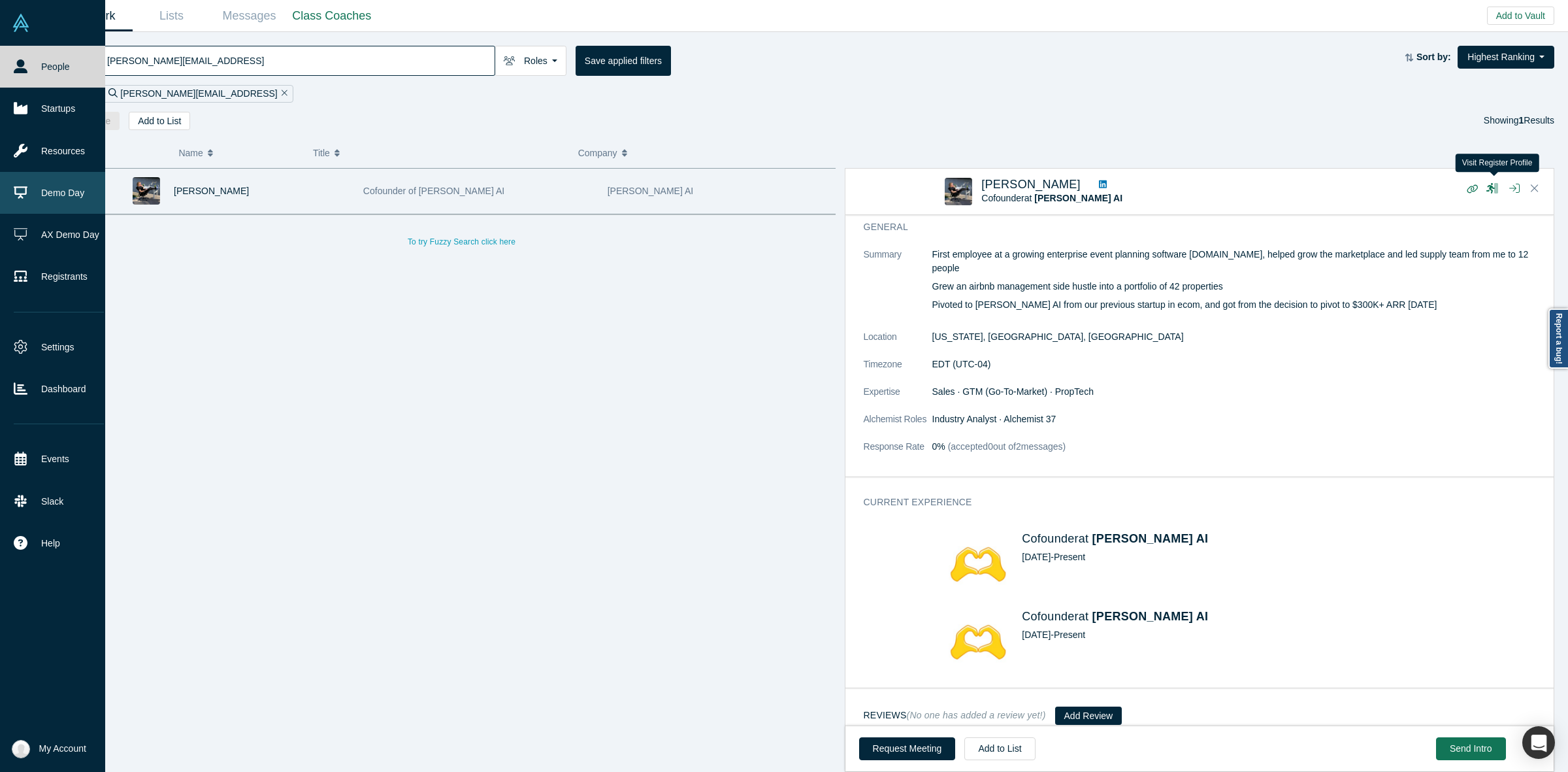
click at [48, 207] on link "Demo Day" at bounding box center [59, 193] width 118 height 42
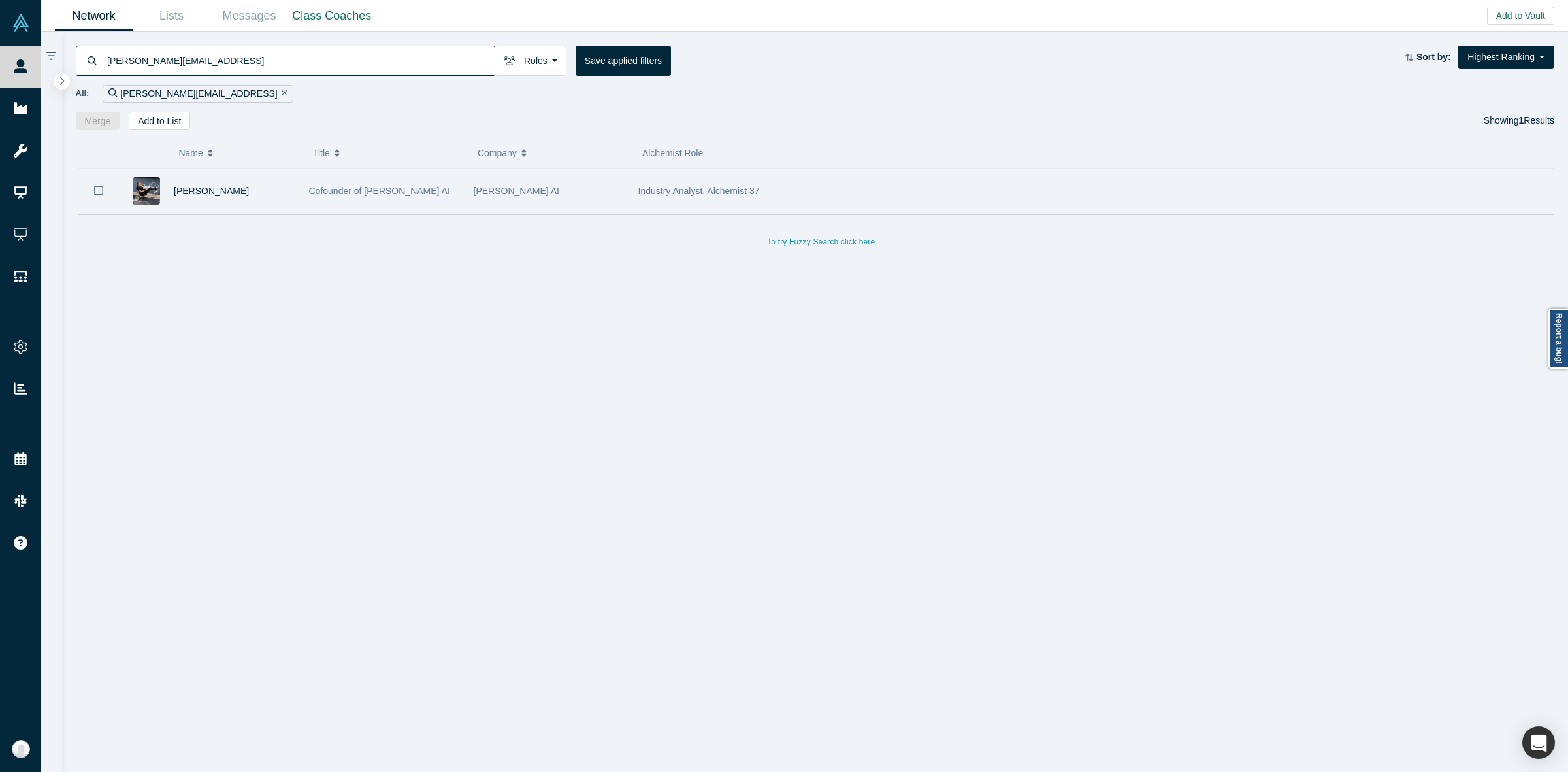
click at [782, 181] on div "Industry Analyst, Alchemist 37" at bounding box center [1061, 191] width 846 height 45
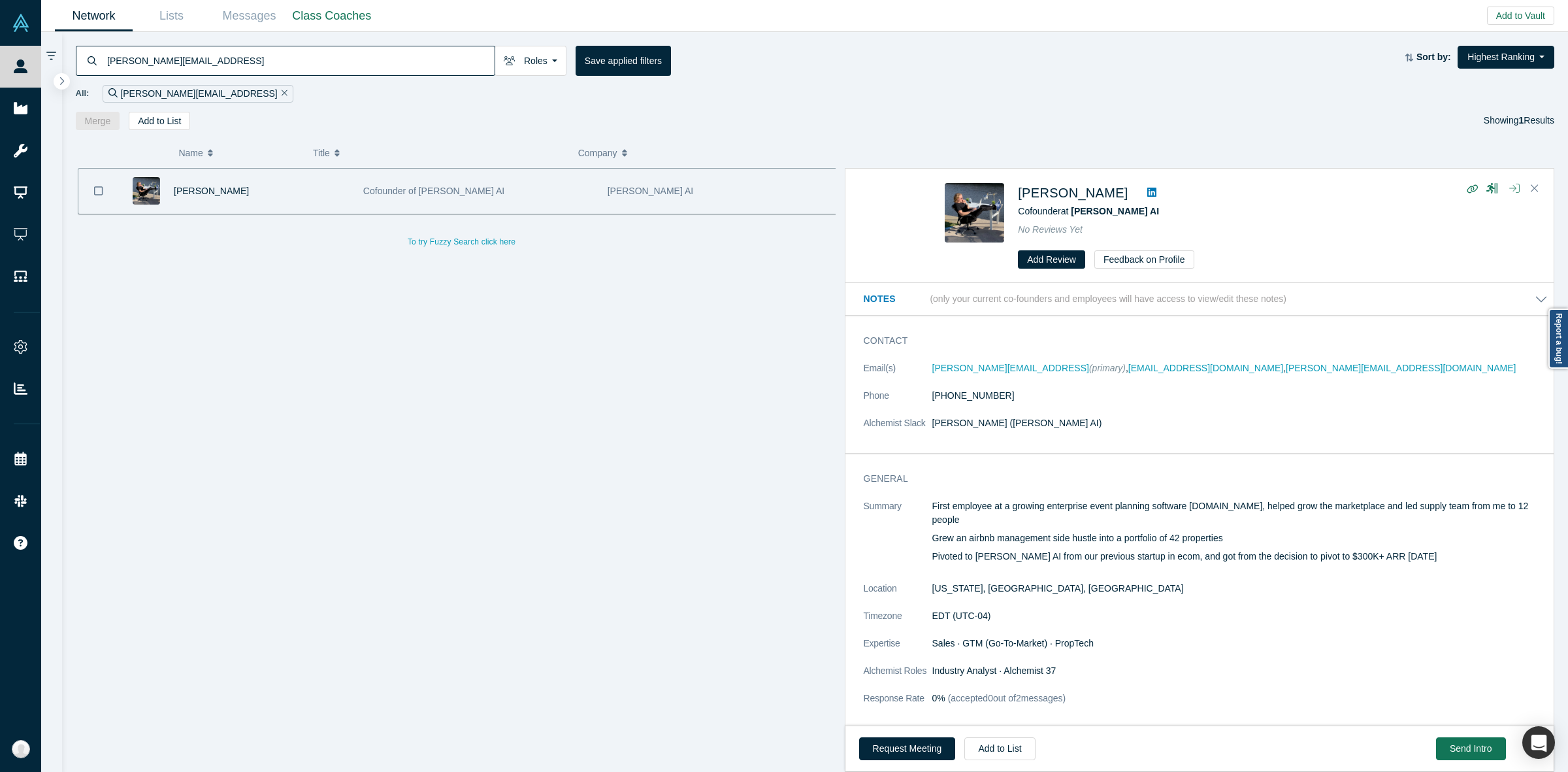
click at [782, 182] on button "button" at bounding box center [1514, 189] width 21 height 18
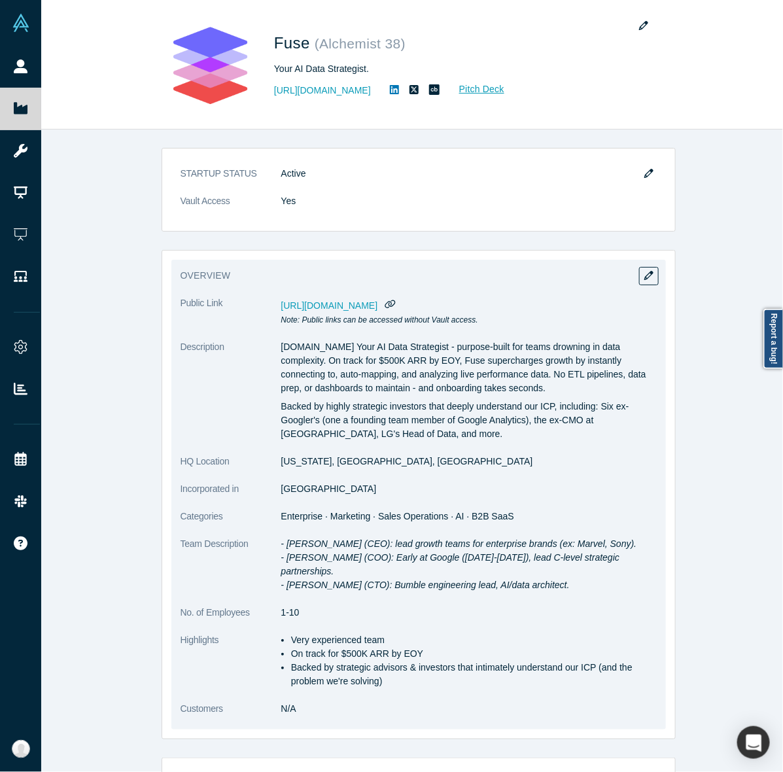
click at [639, 288] on div "overview Public Link [URL][DOMAIN_NAME] Note: Public links can be accessed with…" at bounding box center [418, 495] width 495 height 470
click at [645, 280] on icon "button" at bounding box center [649, 275] width 9 height 9
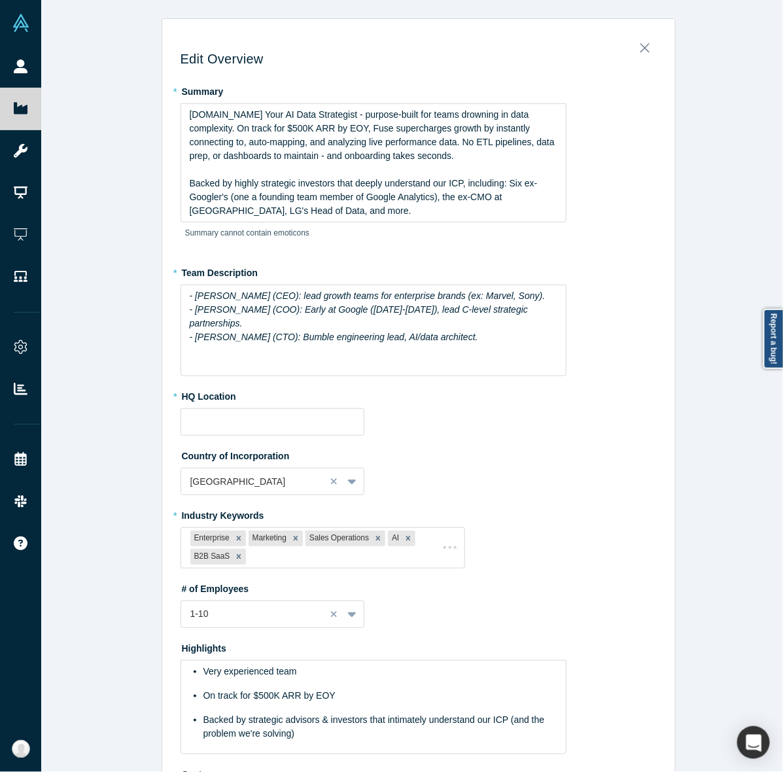
type input "[US_STATE], [GEOGRAPHIC_DATA], [GEOGRAPHIC_DATA]"
click at [373, 367] on div "- [PERSON_NAME] (CEO): lead growth teams for enterprise brands (ex: Marvel, Son…" at bounding box center [374, 331] width 386 height 92
click at [449, 353] on div "- [PERSON_NAME] (CEO): lead growth teams for enterprise brands (ex: Marvel, Son…" at bounding box center [374, 331] width 386 height 92
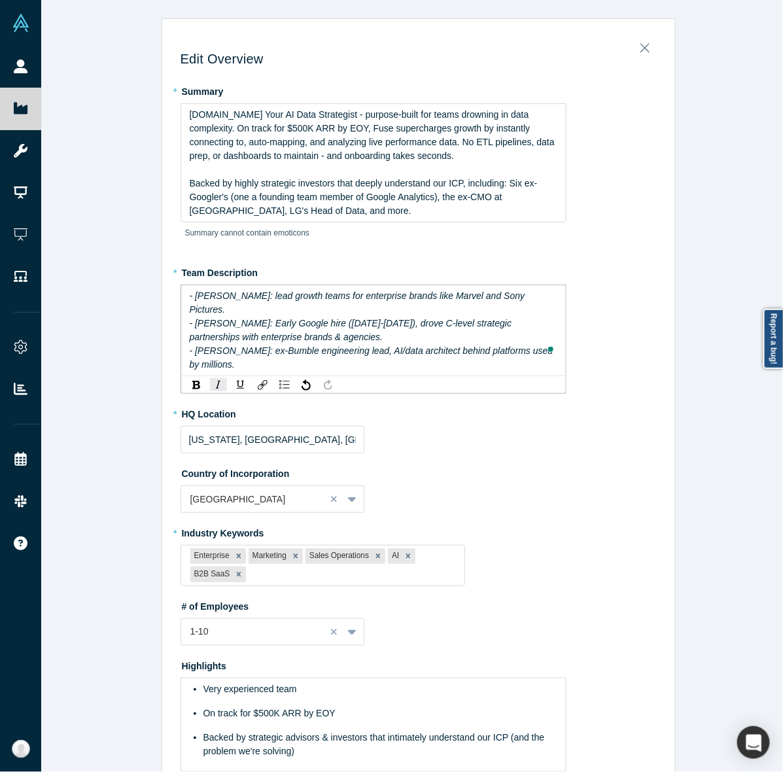
click at [450, 376] on div "rdw-toolbar" at bounding box center [374, 385] width 386 height 18
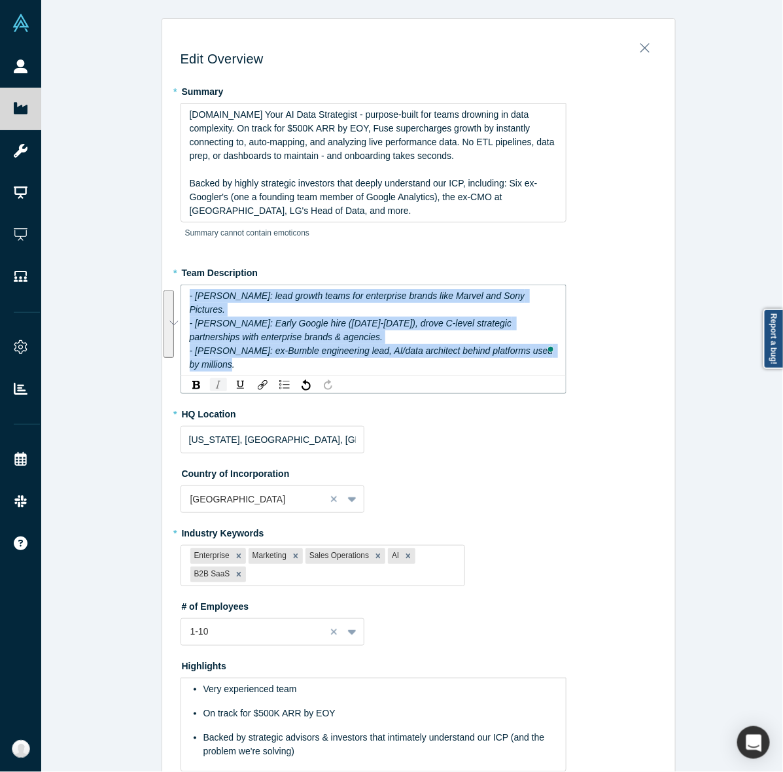
click at [213, 380] on img "rdw-inline-control" at bounding box center [218, 385] width 10 height 10
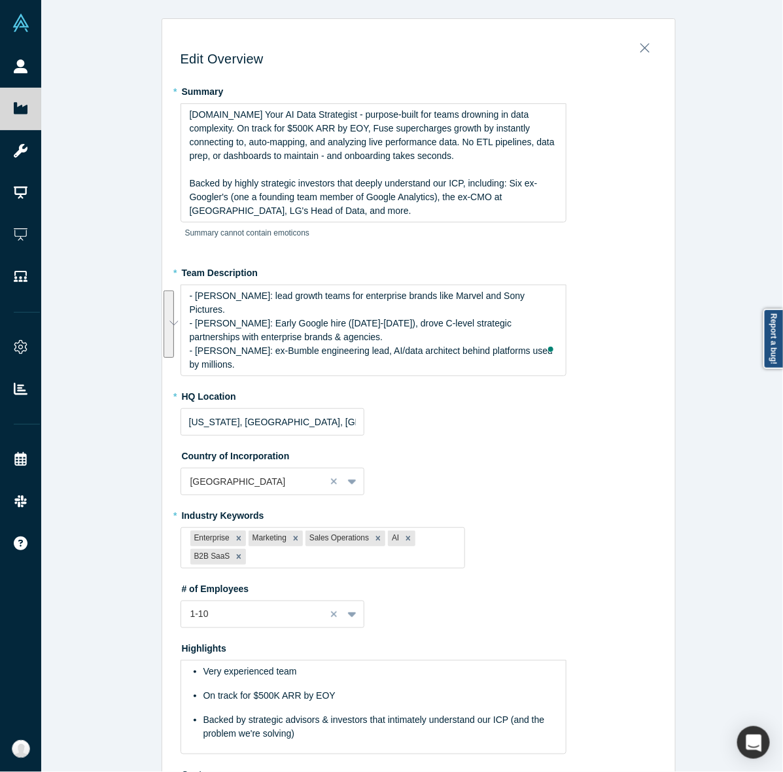
click at [137, 421] on div "Edit Overview * Summary [DOMAIN_NAME] Your AI Data Strategist - purpose-built f…" at bounding box center [418, 392] width 755 height 785
click at [490, 465] on div "Country of Incorporation [GEOGRAPHIC_DATA]" at bounding box center [419, 470] width 476 height 50
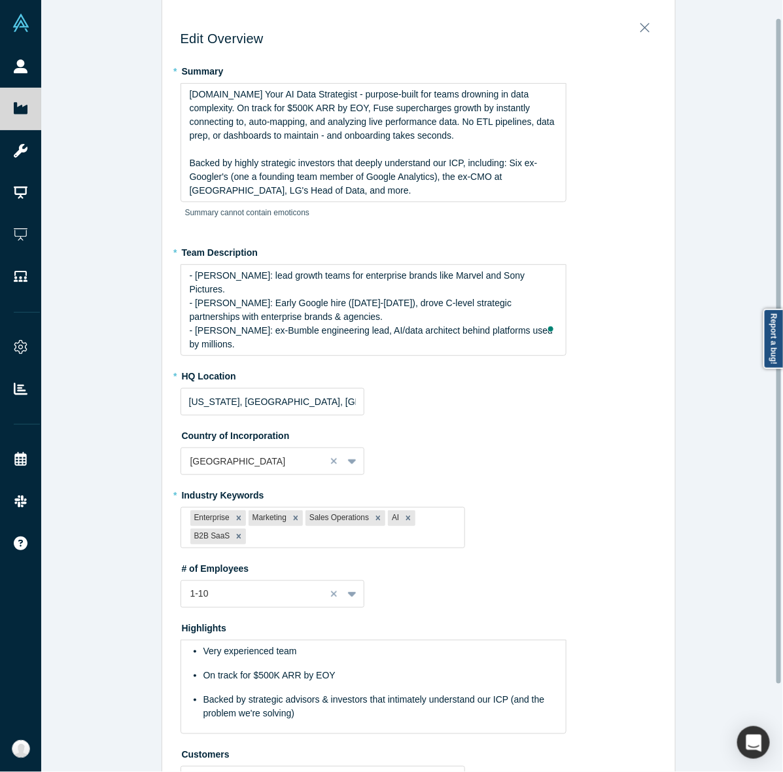
scroll to position [122, 0]
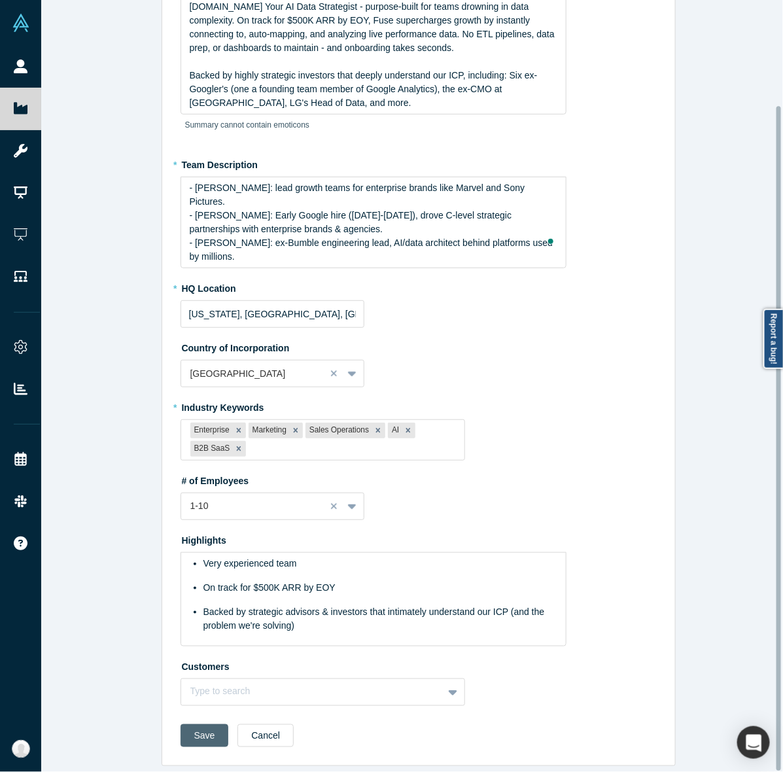
click at [184, 728] on button "Save" at bounding box center [205, 735] width 48 height 23
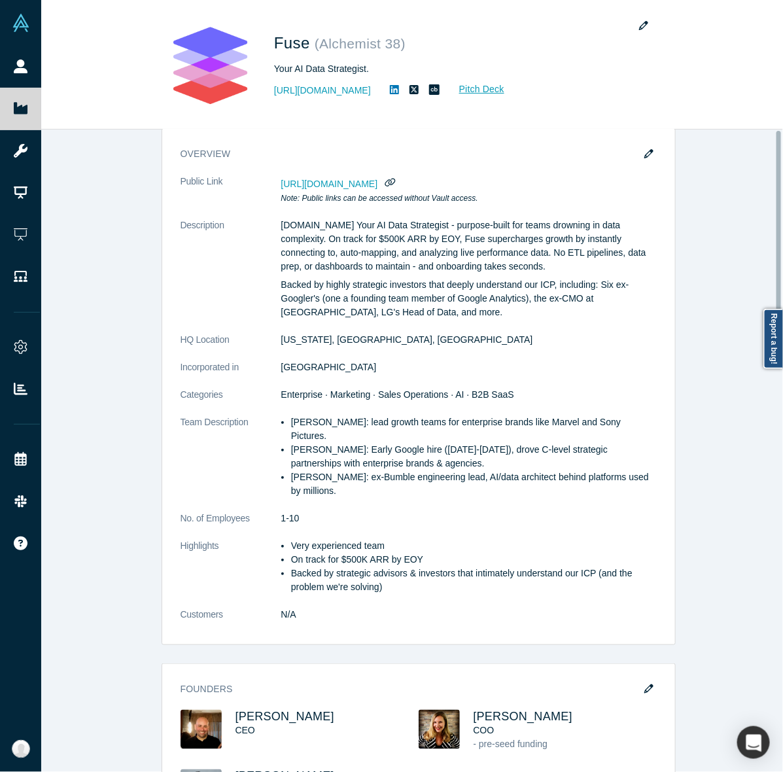
scroll to position [0, 0]
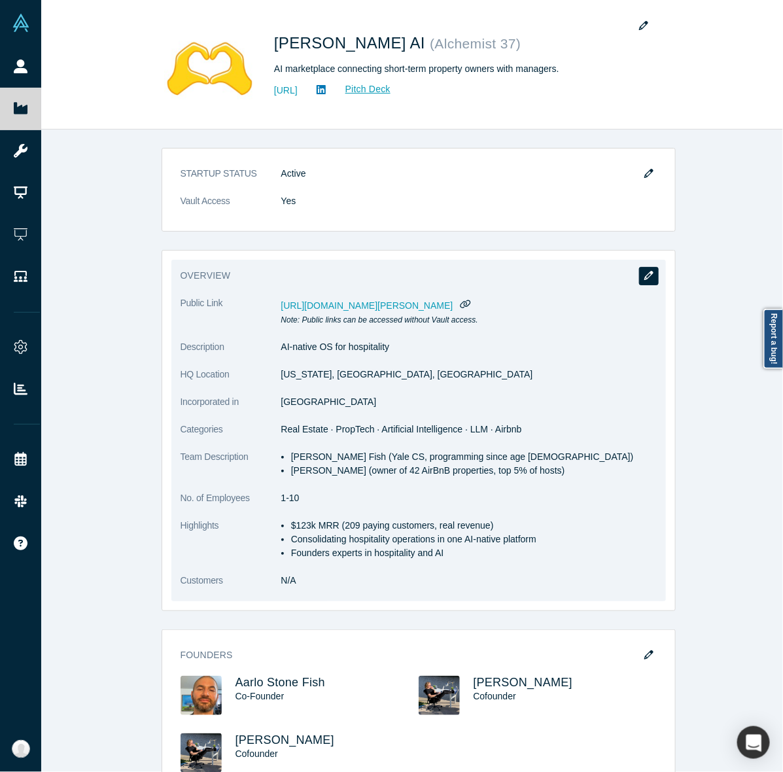
click at [640, 270] on button "button" at bounding box center [649, 276] width 20 height 18
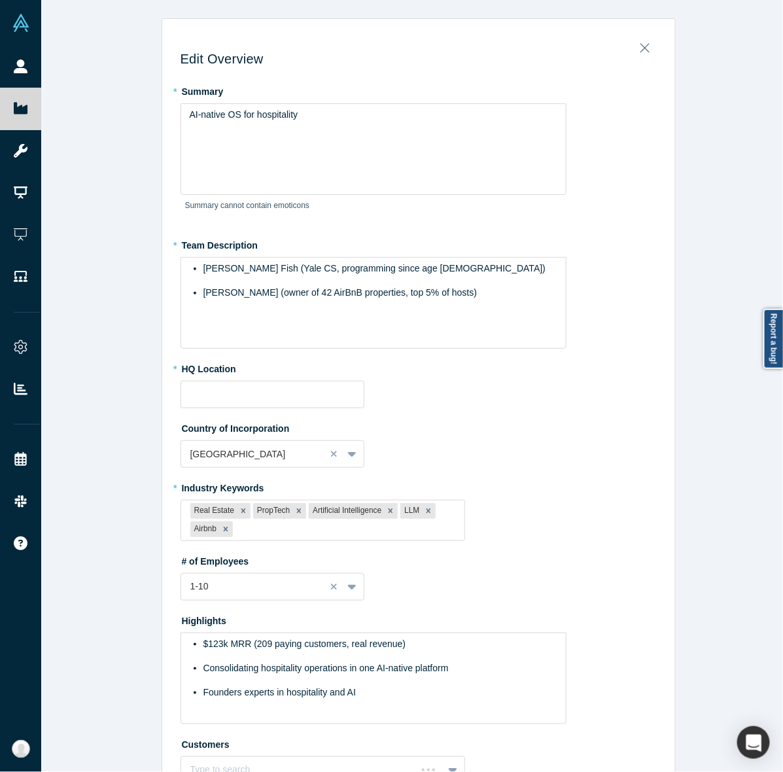
type input "[US_STATE], [GEOGRAPHIC_DATA], [GEOGRAPHIC_DATA]"
click at [375, 316] on div "[PERSON_NAME] Fish (Yale CS, programming since age [DEMOGRAPHIC_DATA]) [PERSON_…" at bounding box center [374, 303] width 386 height 92
drag, startPoint x: 375, startPoint y: 316, endPoint x: 401, endPoint y: 242, distance: 78.5
click at [401, 242] on div "* Team Description [PERSON_NAME] Fish (Yale CS, programming since age [DEMOGRAP…" at bounding box center [419, 291] width 476 height 115
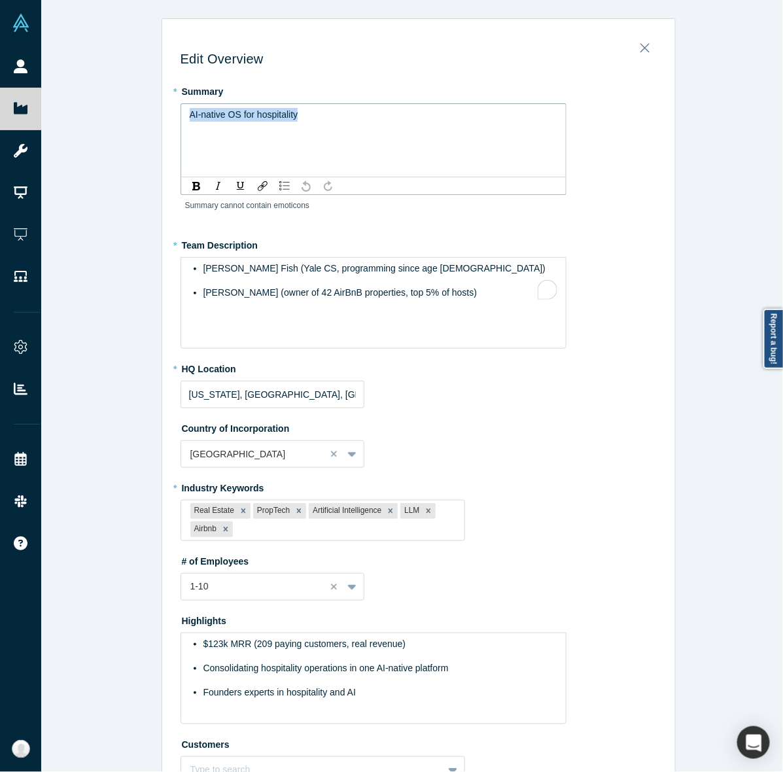
click at [467, 118] on div "AI-native OS for hospitality" at bounding box center [374, 115] width 368 height 14
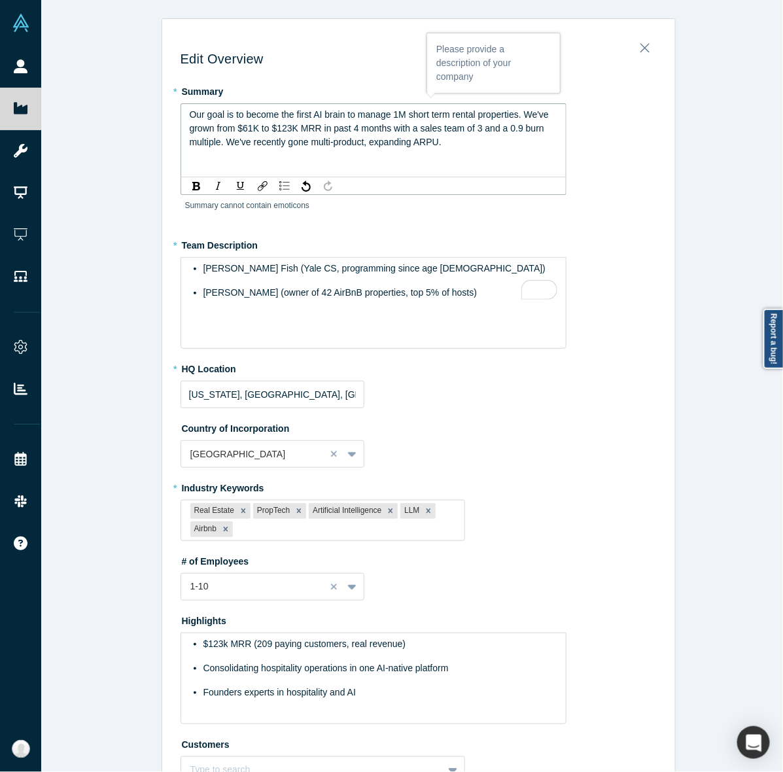
click at [467, 118] on span "Our goal is to become the first AI brain to manage 1M short term rental propert…" at bounding box center [371, 128] width 362 height 38
click at [391, 306] on div "[PERSON_NAME] Fish (Yale CS, programming since age [DEMOGRAPHIC_DATA]) [PERSON_…" at bounding box center [374, 303] width 386 height 92
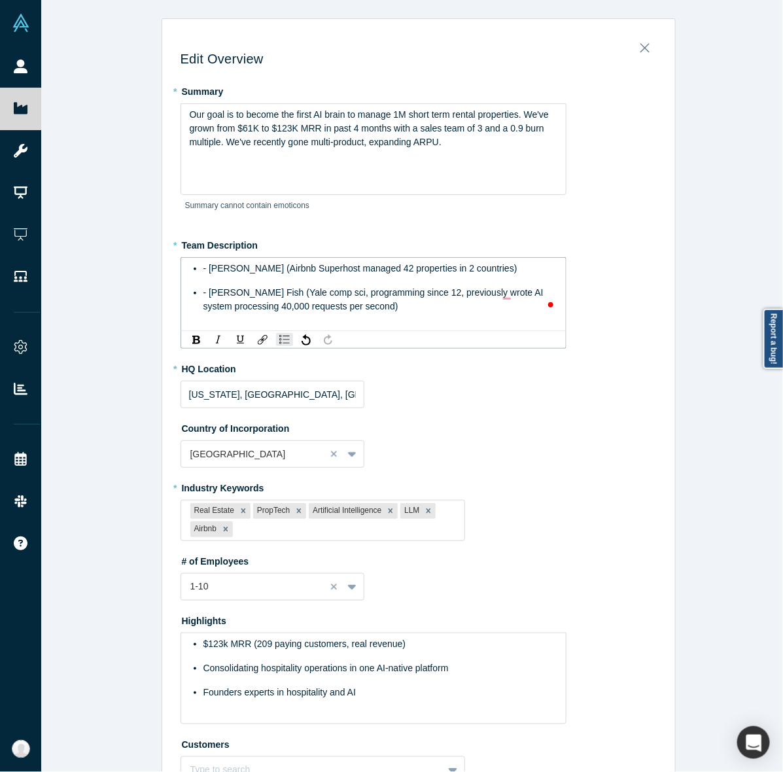
click at [204, 265] on span "- [PERSON_NAME] (Airbnb Superhost managed 42 properties in 2 countries)" at bounding box center [361, 268] width 314 height 10
click at [204, 293] on span "- [PERSON_NAME] Fish (Yale comp sci, programming since 12, previously wrote AI …" at bounding box center [375, 299] width 343 height 24
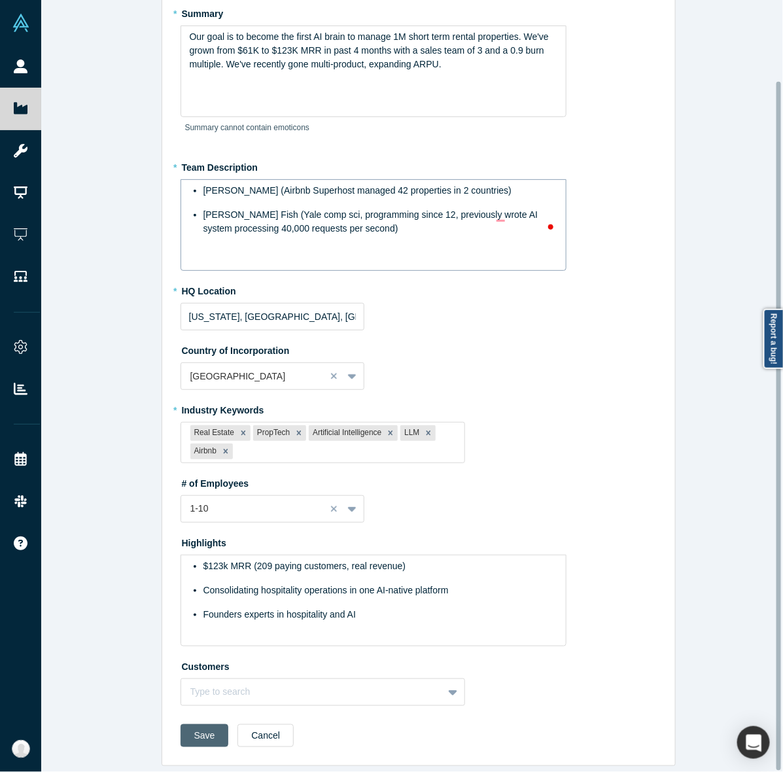
click at [208, 724] on button "Save" at bounding box center [205, 735] width 48 height 23
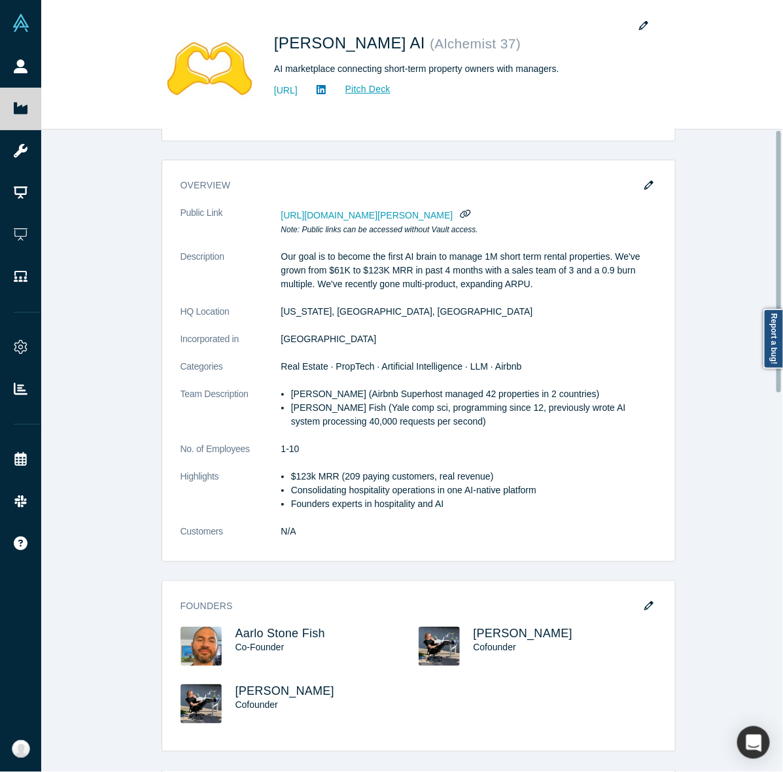
scroll to position [0, 0]
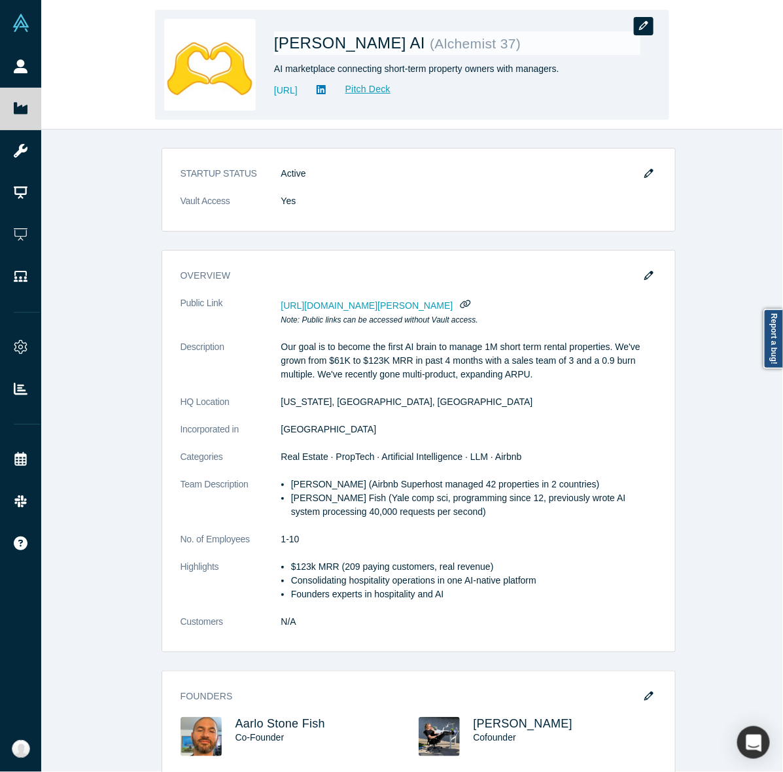
click at [645, 26] on icon "button" at bounding box center [643, 25] width 9 height 9
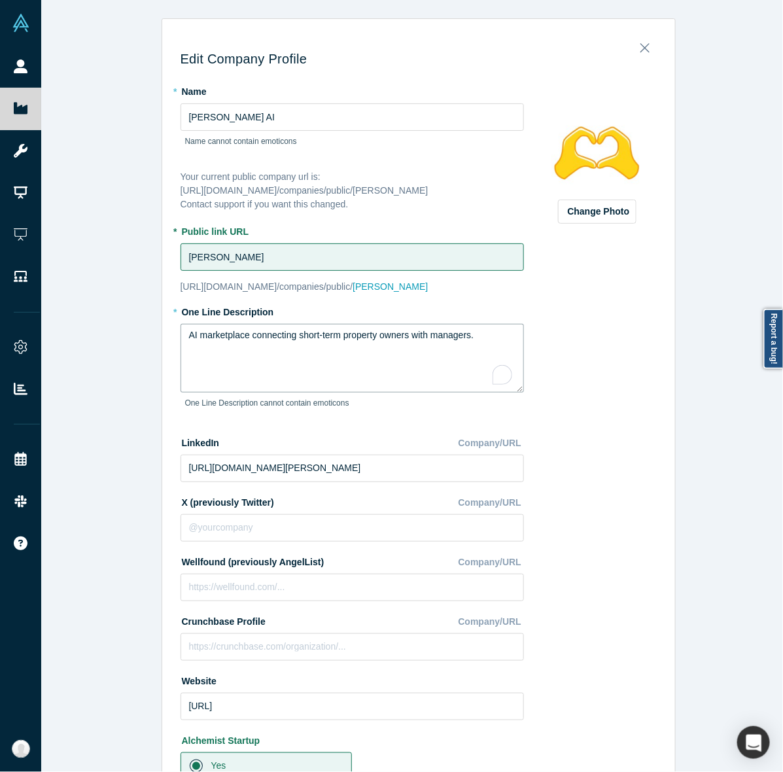
drag, startPoint x: 257, startPoint y: 360, endPoint x: 260, endPoint y: 334, distance: 25.7
click at [260, 334] on textarea "AI marketplace connecting short-term property owners with managers." at bounding box center [353, 358] width 344 height 69
click at [267, 359] on textarea "AI marketplace connecting short-term property owners with managers." at bounding box center [353, 358] width 344 height 69
paste textarea "-native OS for hospitality"
click at [200, 339] on textarea "AI-native OS for hospitality" at bounding box center [353, 358] width 344 height 69
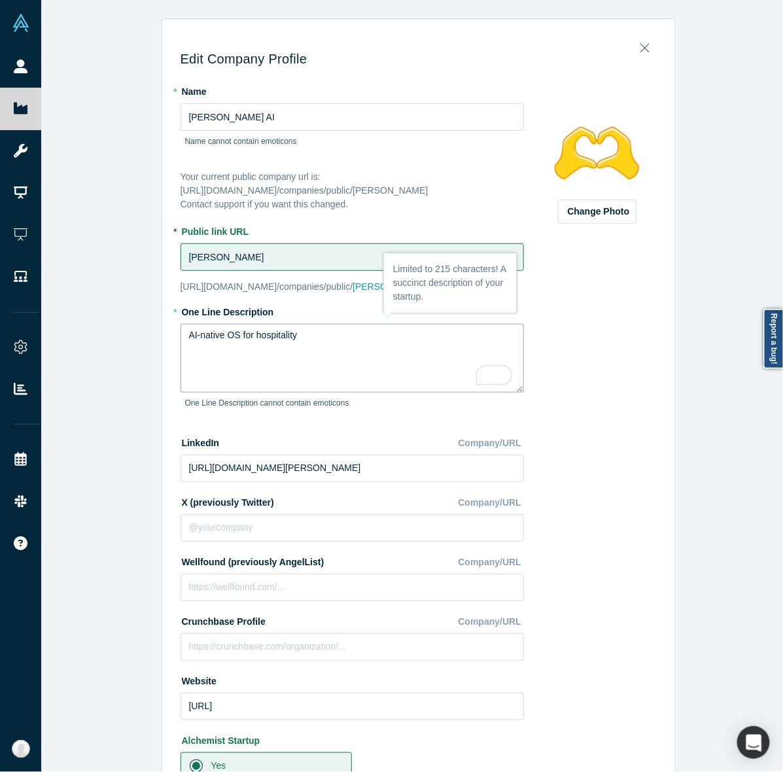
click at [259, 334] on textarea "AI-native OS for hospitality" at bounding box center [353, 358] width 344 height 69
click at [239, 334] on textarea "AI-native OS for Hospitality" at bounding box center [353, 358] width 344 height 69
type textarea "AI-native OS For Hospitality"
click at [584, 423] on div "Change Photo Zoom Save Remove Upload New" at bounding box center [597, 572] width 119 height 984
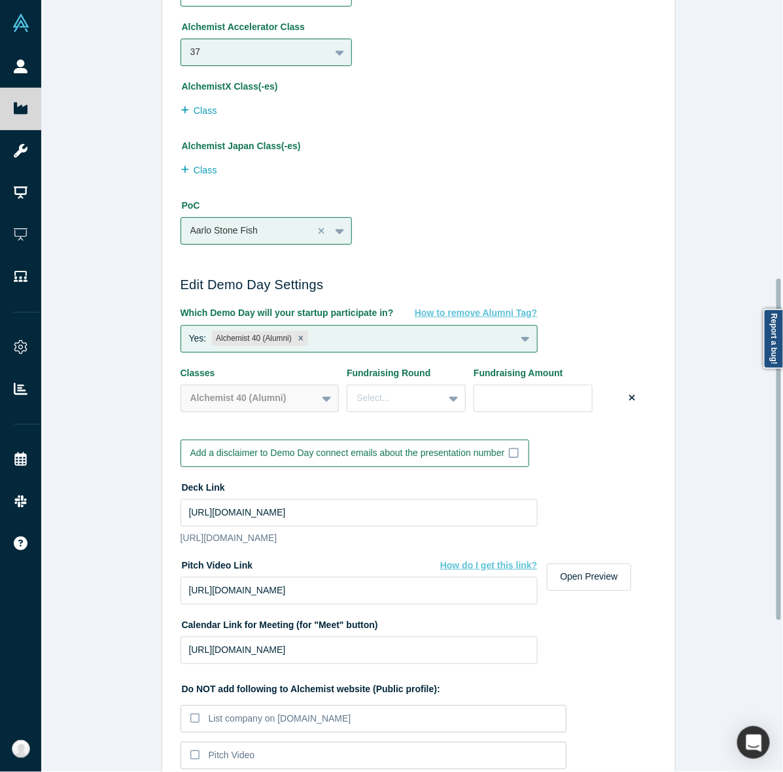
scroll to position [967, 0]
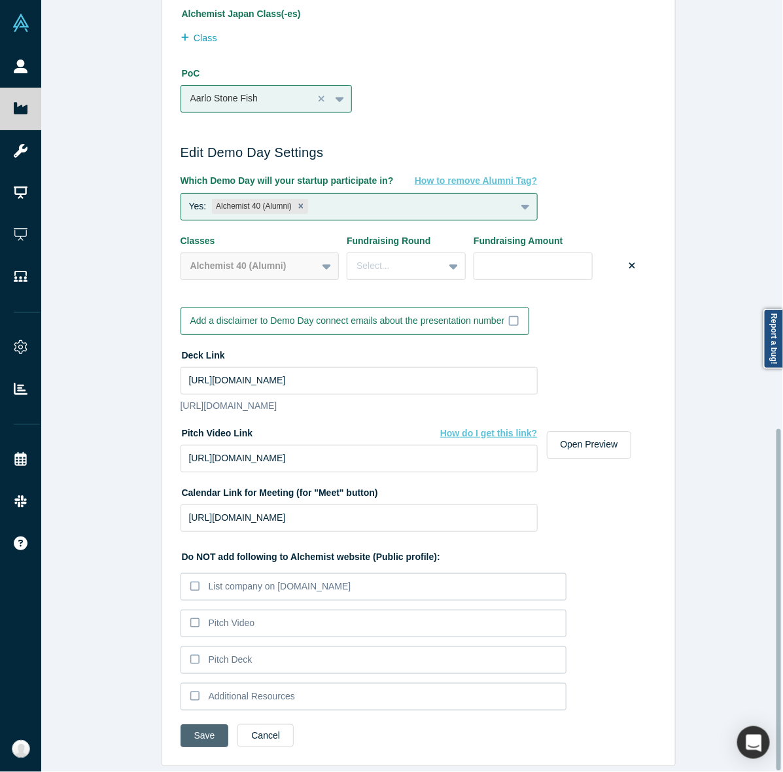
click at [190, 728] on button "Save" at bounding box center [205, 735] width 48 height 23
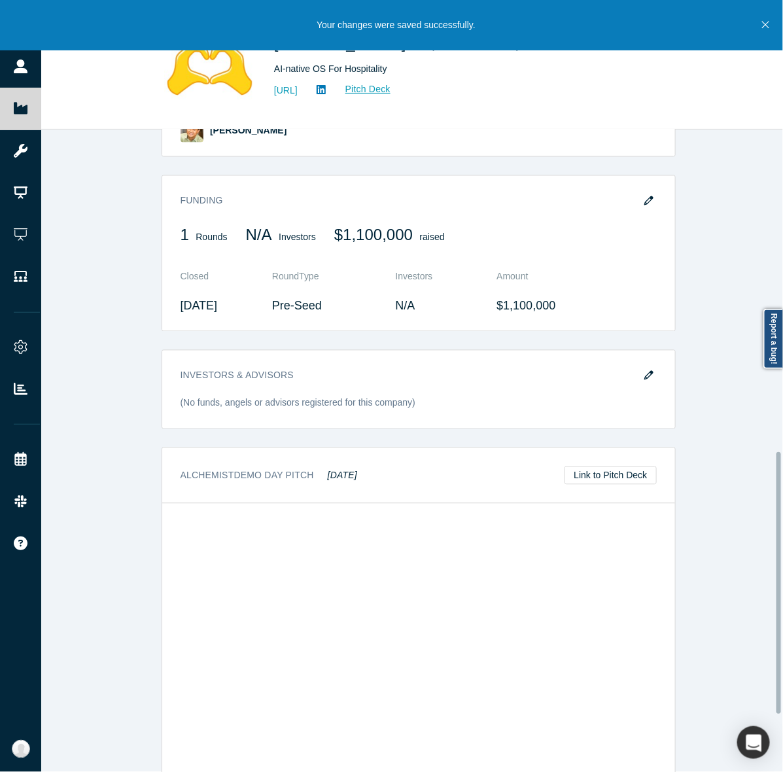
scroll to position [931, 0]
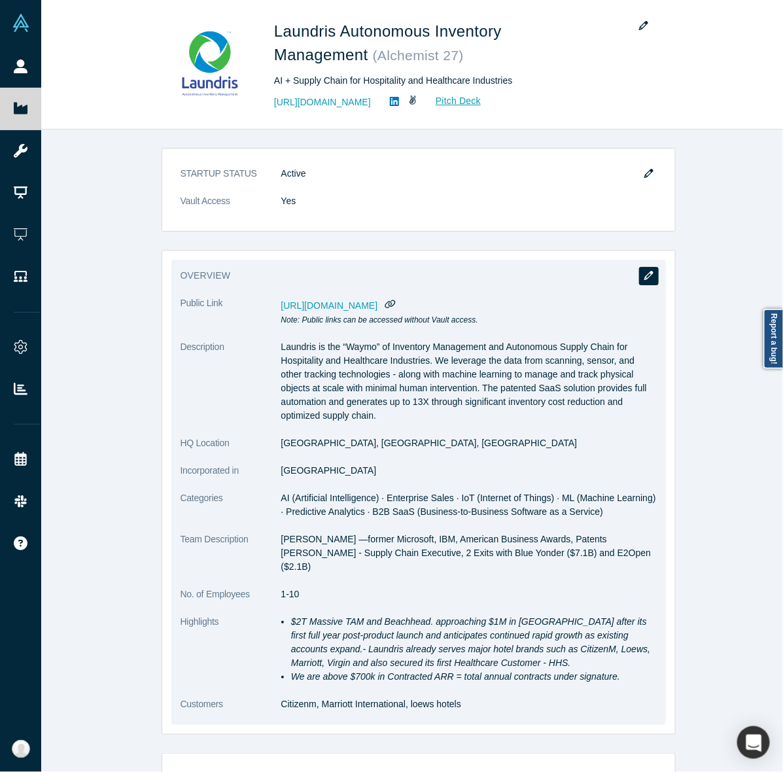
click at [646, 280] on icon "button" at bounding box center [649, 275] width 9 height 9
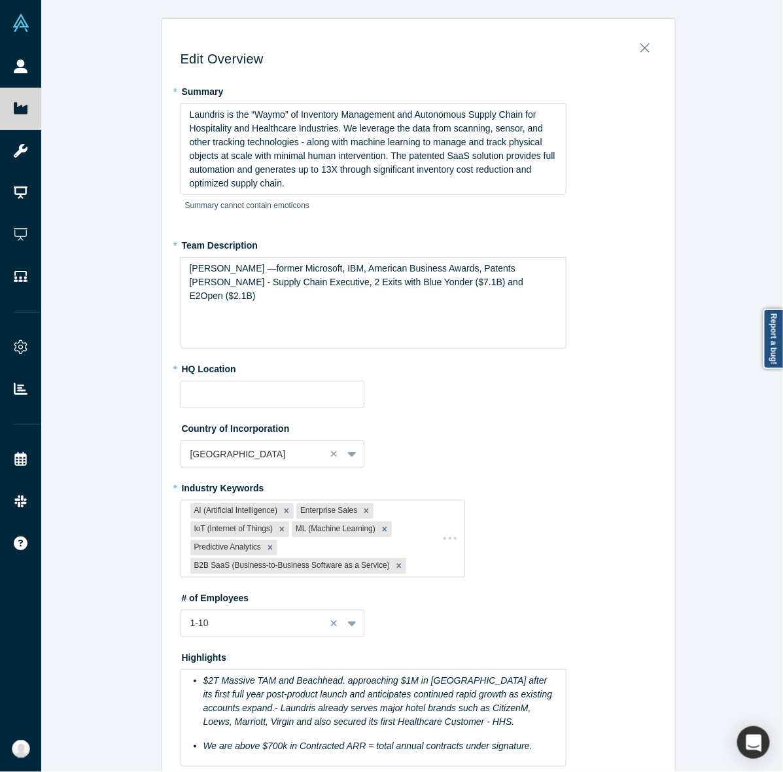
type input "[GEOGRAPHIC_DATA], [GEOGRAPHIC_DATA], [GEOGRAPHIC_DATA]"
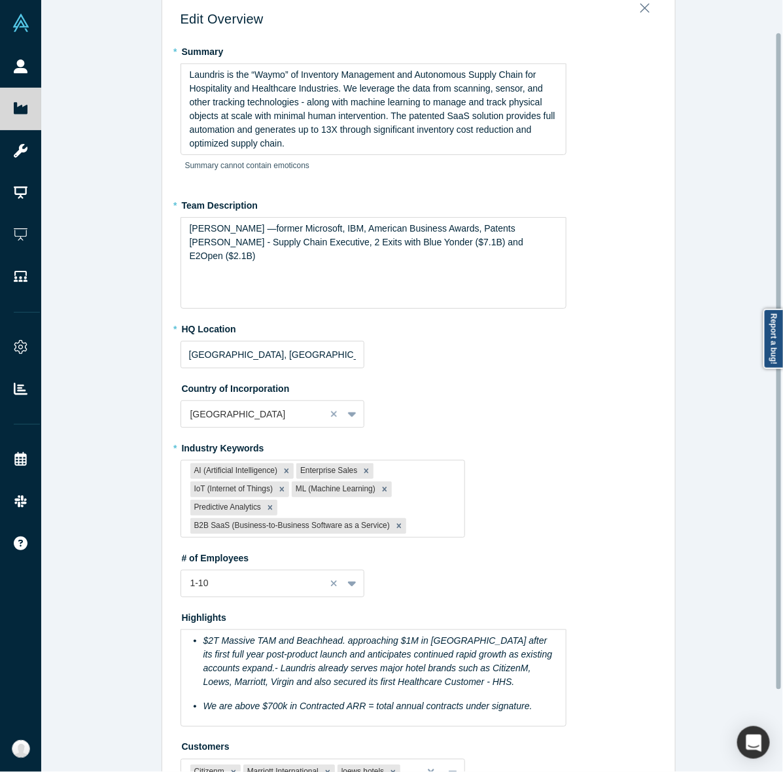
scroll to position [37, 0]
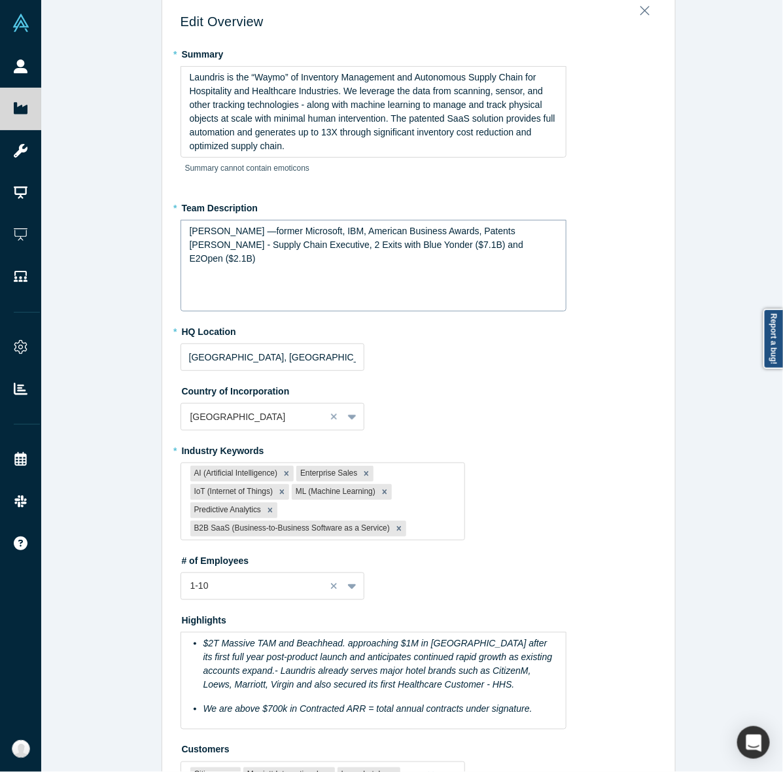
click at [469, 226] on span "[PERSON_NAME] —former Microsoft, IBM, American Business Awards, Patents [PERSON…" at bounding box center [358, 245] width 336 height 38
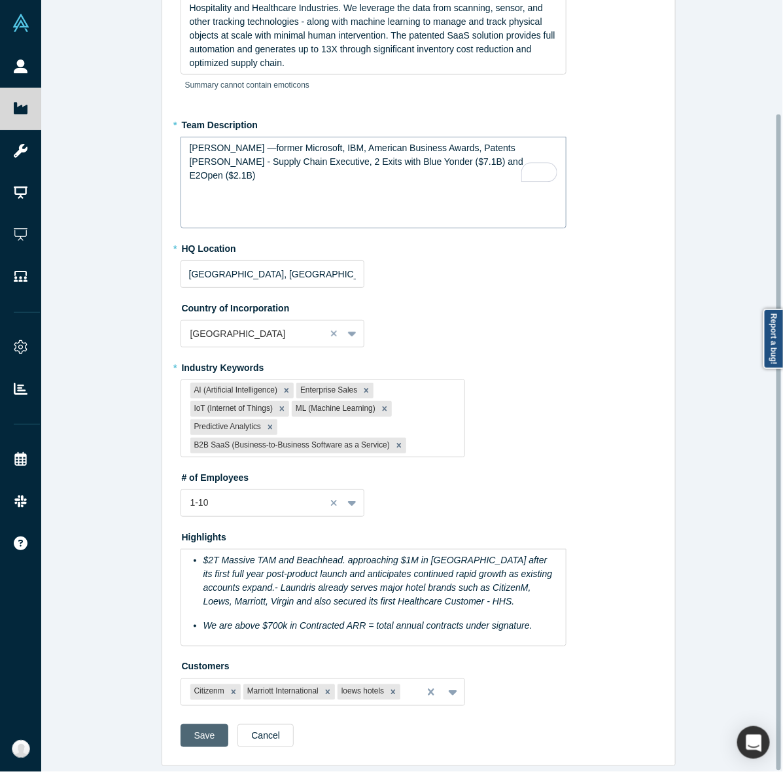
drag, startPoint x: 210, startPoint y: 707, endPoint x: 201, endPoint y: 730, distance: 24.1
click at [201, 730] on form "* Summary Laundris is the “Waymo” of Inventory Management and Autonomous Supply…" at bounding box center [419, 358] width 476 height 796
click at [201, 730] on button "Save" at bounding box center [205, 735] width 48 height 23
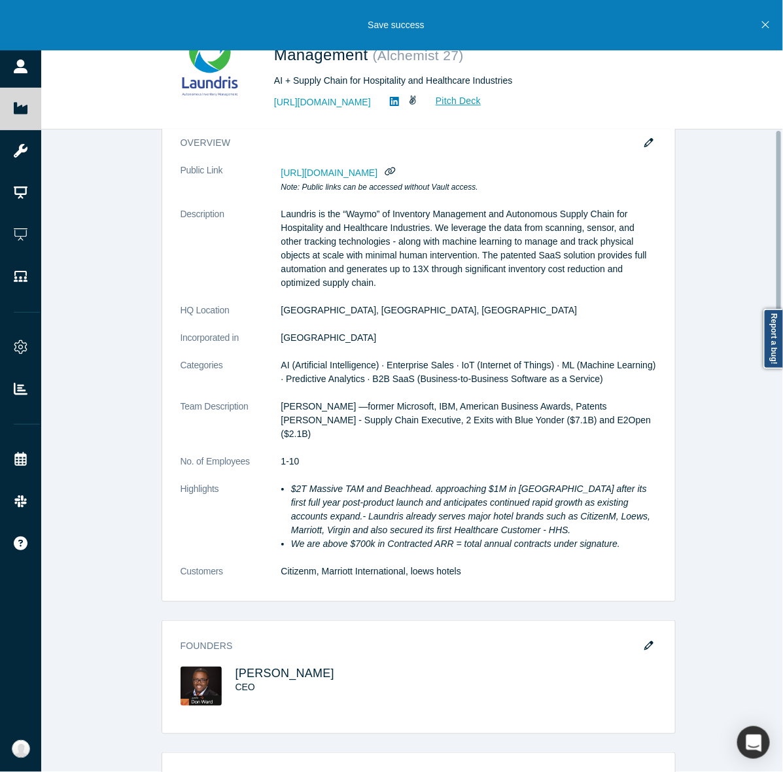
scroll to position [0, 0]
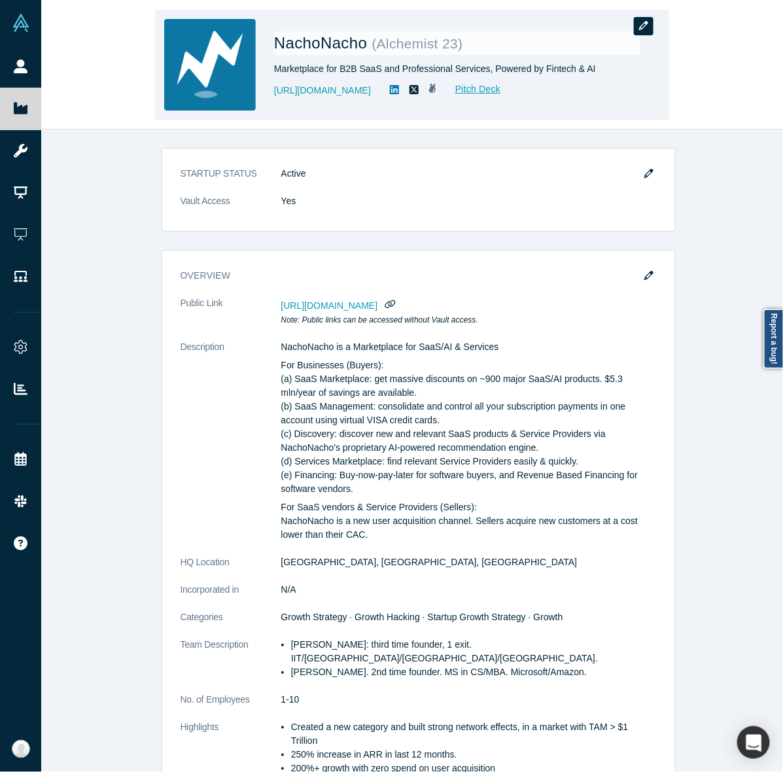
click at [643, 25] on icon "button" at bounding box center [643, 25] width 9 height 9
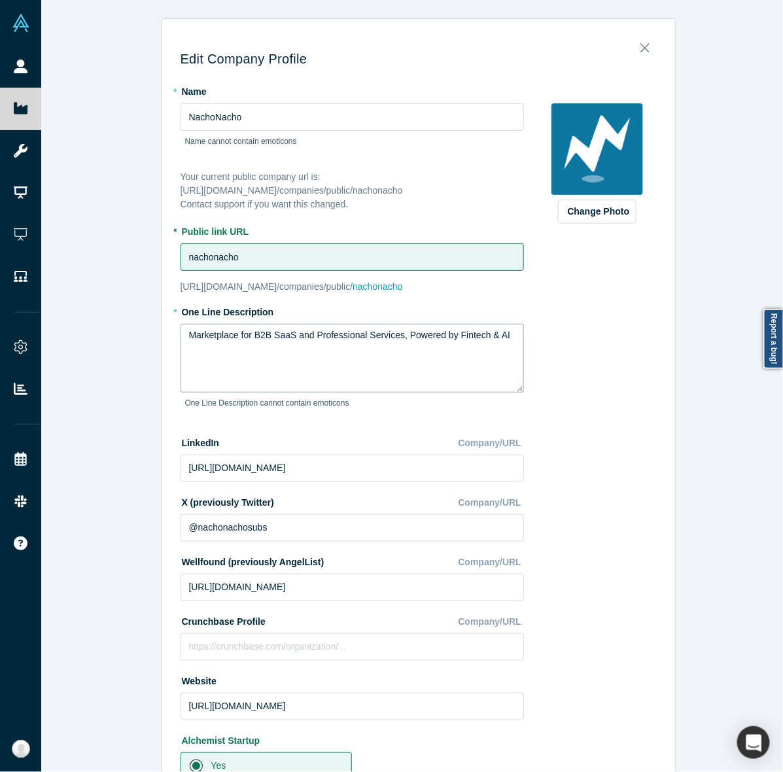
click at [279, 327] on textarea "Marketplace for B2B SaaS and Professional Services, Powered by Fintech & AI" at bounding box center [353, 358] width 344 height 69
paste textarea "[URL][DOMAIN_NAME]"
click at [279, 327] on textarea "[URL][DOMAIN_NAME]" at bounding box center [353, 358] width 344 height 69
click at [276, 334] on textarea "[URL][DOMAIN_NAME]" at bounding box center [353, 358] width 344 height 69
paste textarea "Marketplace for SaaS/AI & Services, powered by Fintec"
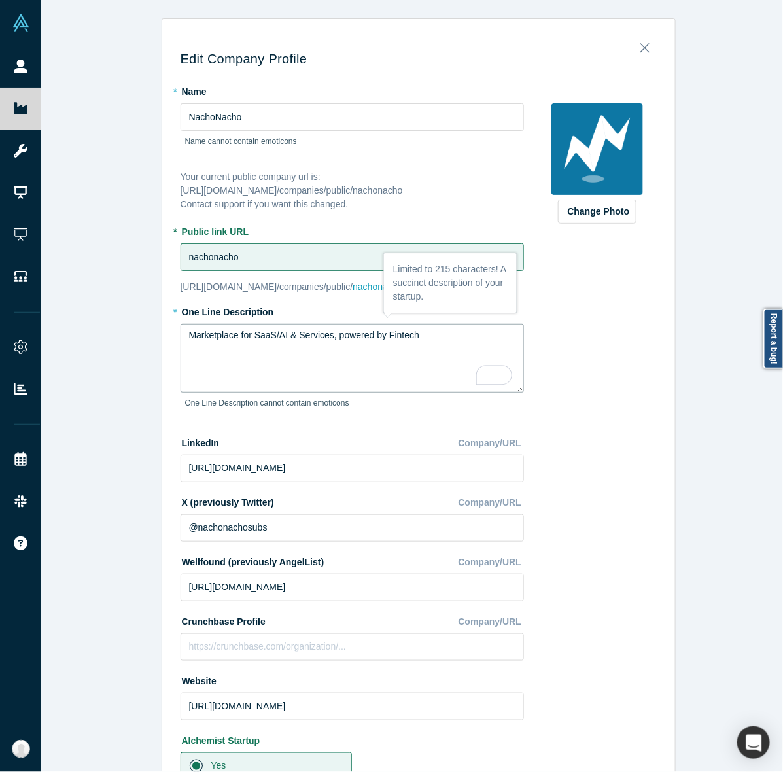
type textarea "Marketplace for SaaS/AI & Services, powered by Fintech"
click at [590, 446] on div "Change Photo Zoom Save Remove Upload New" at bounding box center [597, 572] width 119 height 984
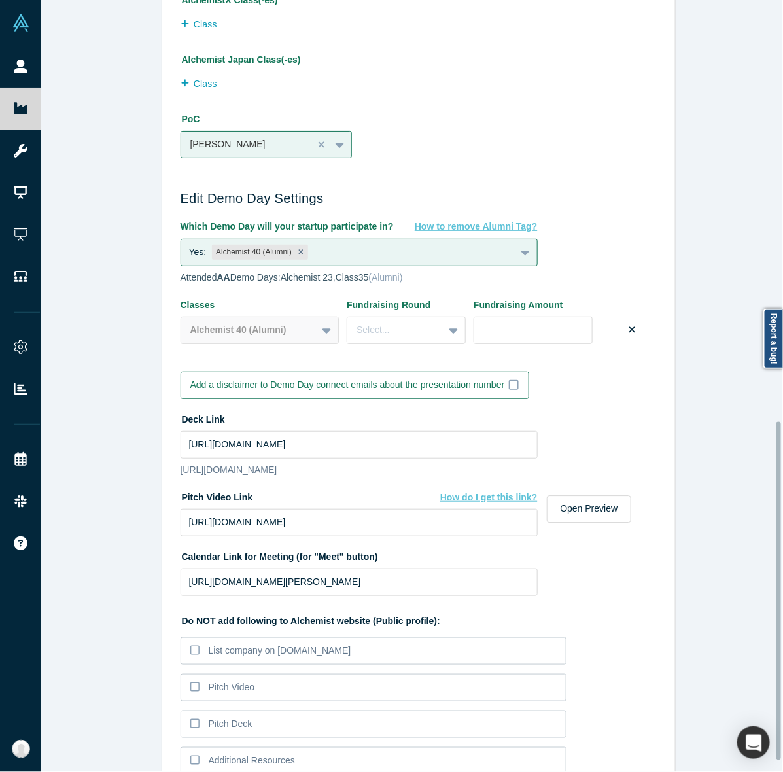
scroll to position [986, 0]
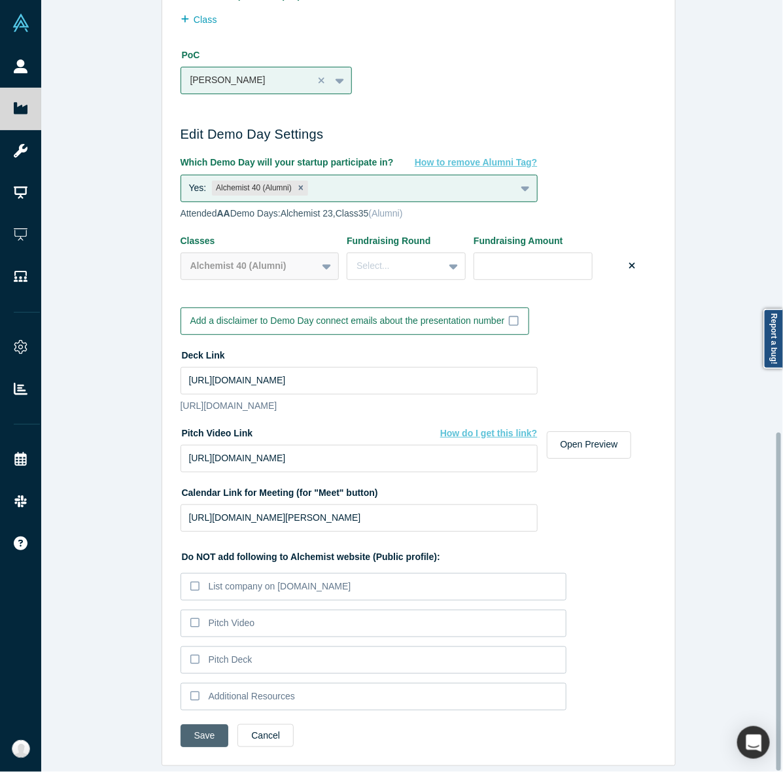
click at [198, 724] on button "Save" at bounding box center [205, 735] width 48 height 23
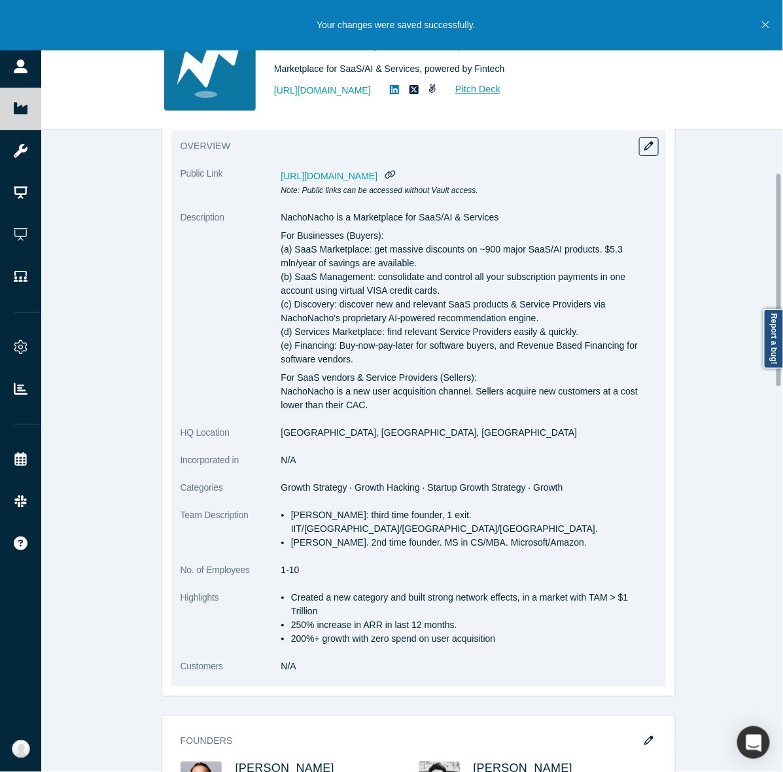
scroll to position [126, 0]
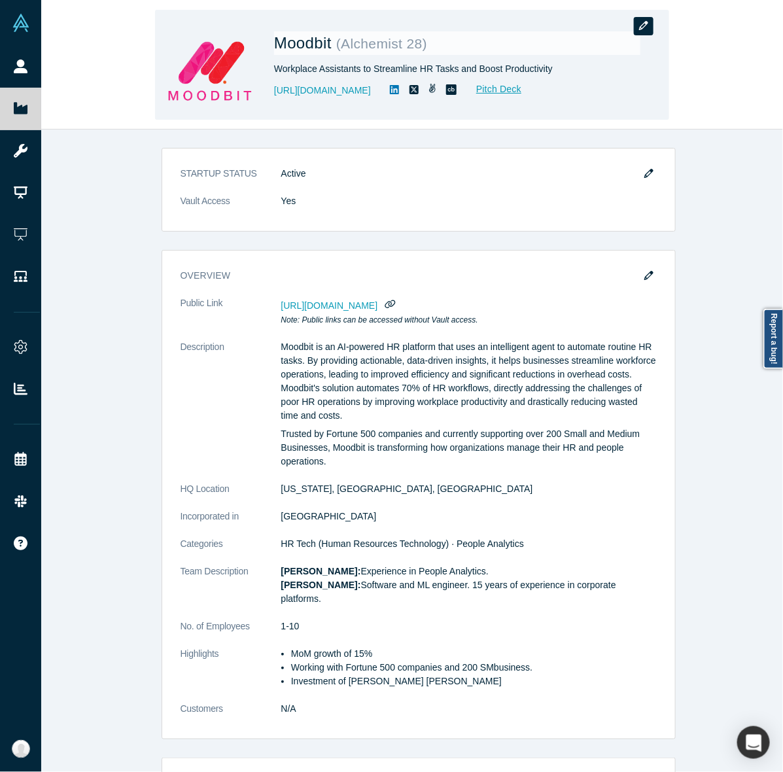
click at [650, 28] on button "button" at bounding box center [644, 26] width 20 height 18
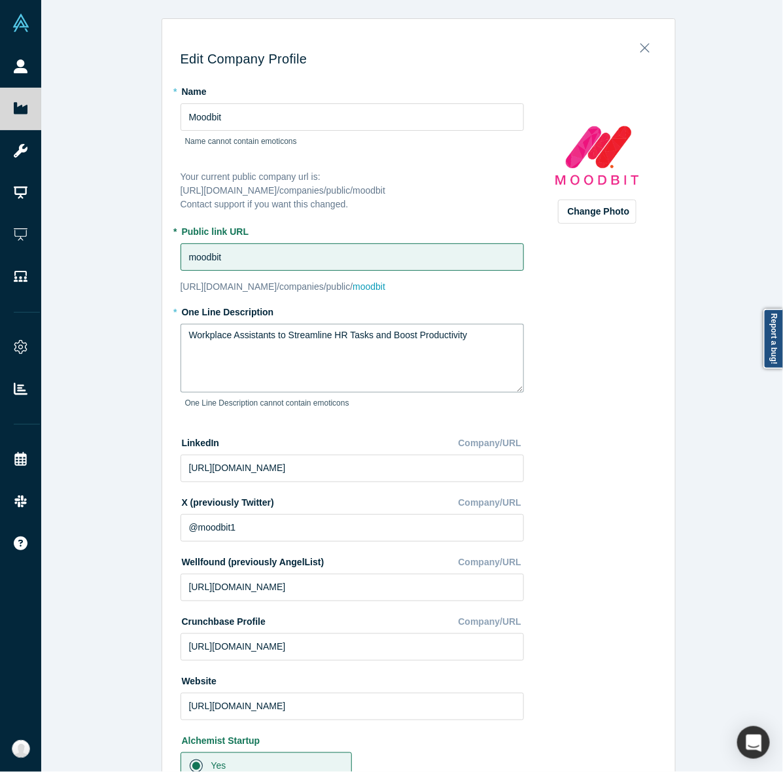
click at [298, 347] on textarea "Workplace Assistants to Streamline HR Tasks and Boost Productivity" at bounding box center [353, 358] width 344 height 69
paste textarea "AI Agents automating 70% of HR workflows"
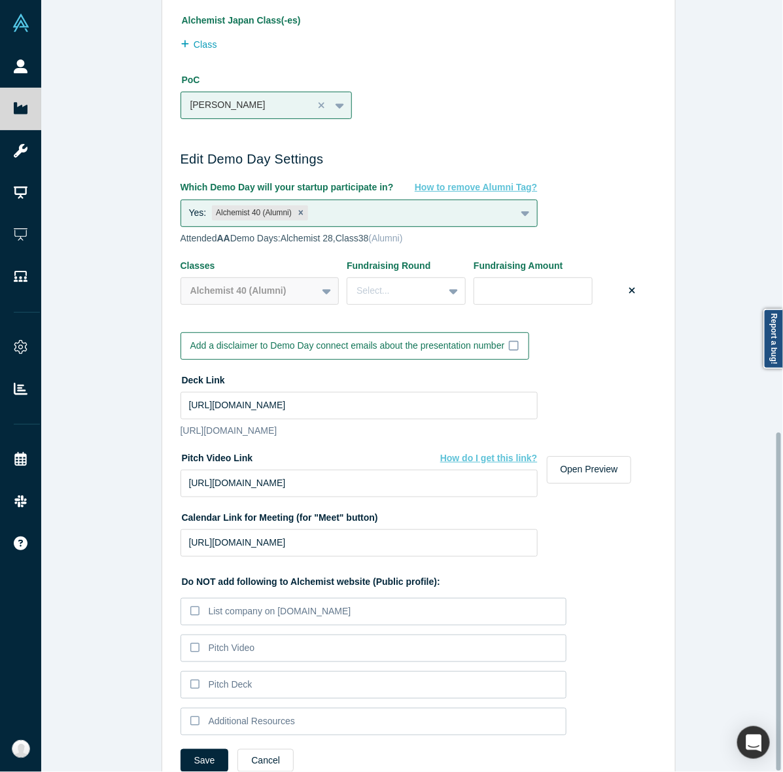
scroll to position [986, 0]
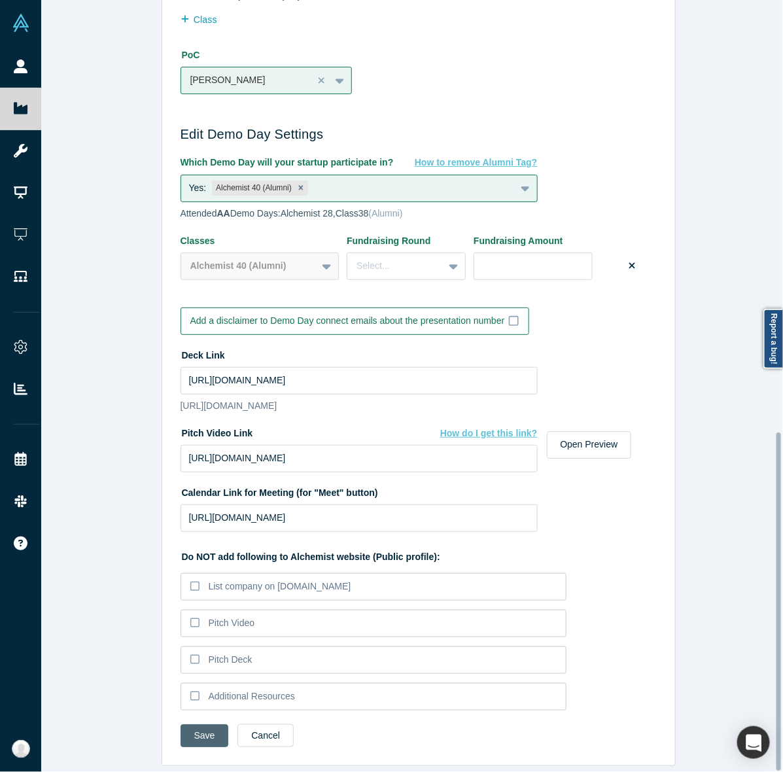
type textarea "AI Agents automating 70% of HR workflows"
click at [193, 724] on button "Save" at bounding box center [205, 735] width 48 height 23
